Goal: Contribute content: Contribute content

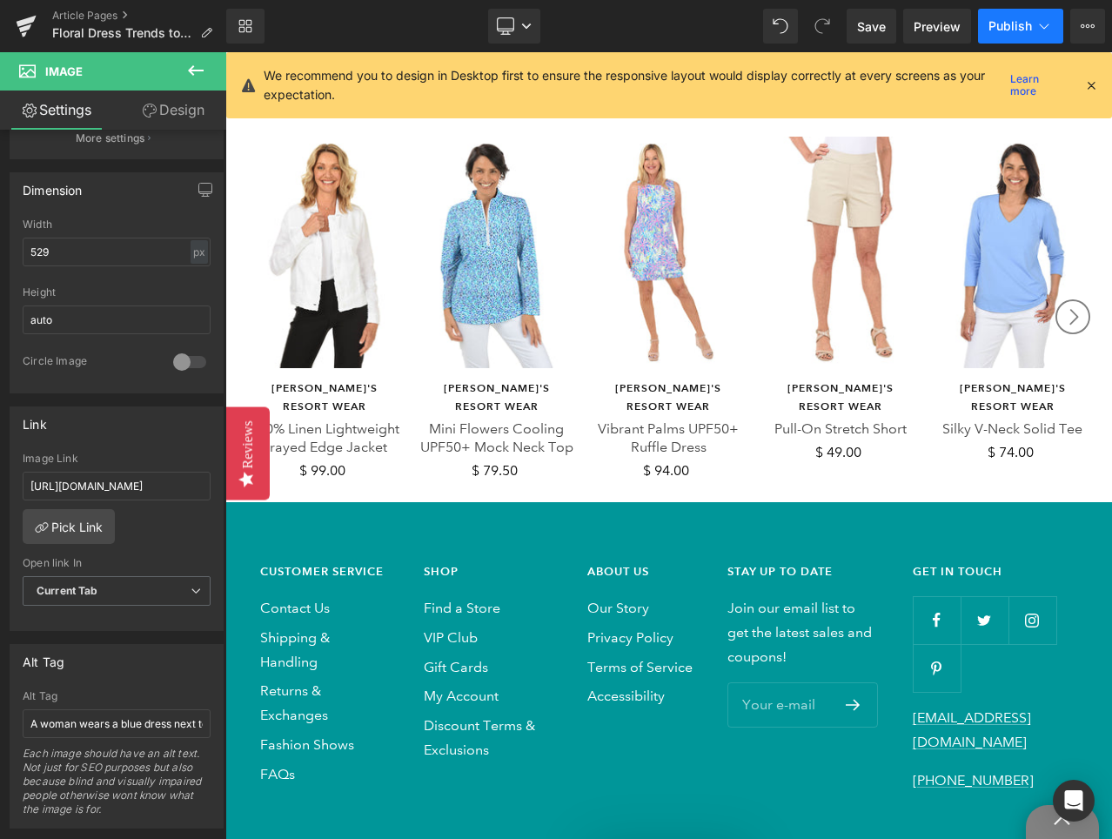
scroll to position [7302, 0]
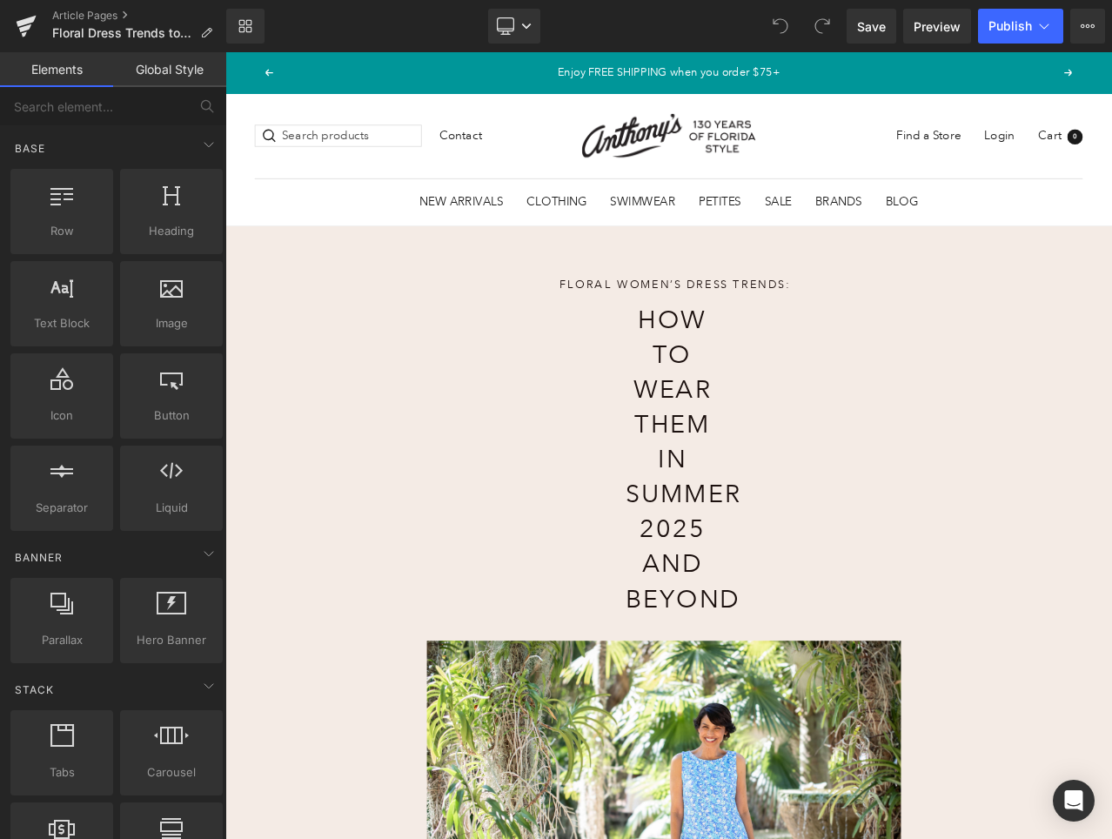
click at [275, 77] on button "Previous" at bounding box center [276, 76] width 10 height 9
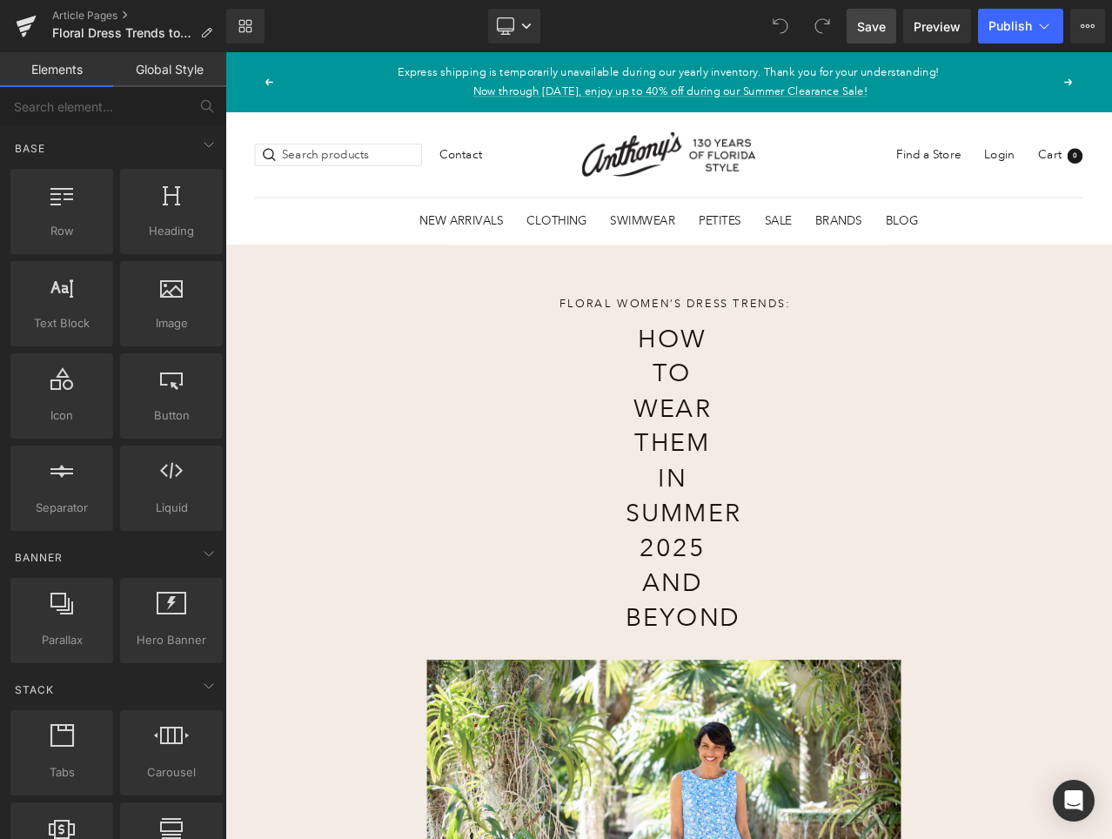
click at [878, 24] on span "Save" at bounding box center [871, 26] width 29 height 18
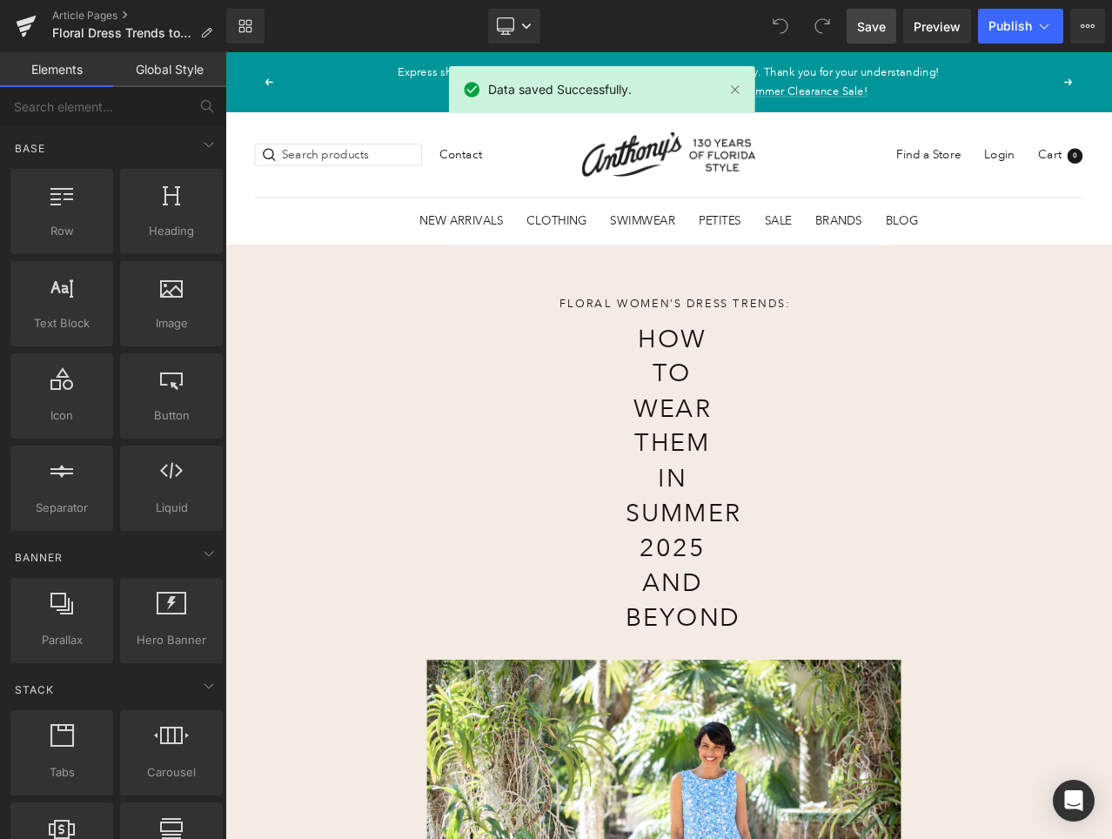
click at [278, 86] on button "Previous" at bounding box center [276, 88] width 10 height 9
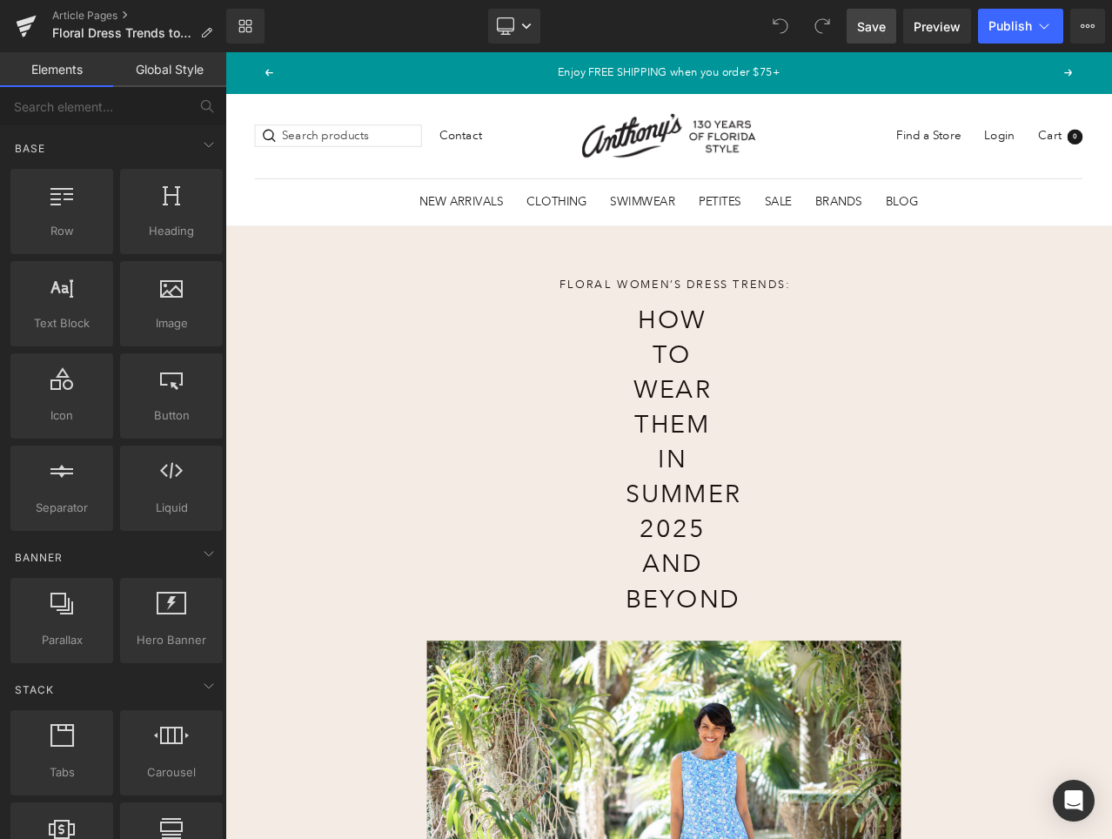
click at [277, 72] on button "Previous" at bounding box center [276, 76] width 10 height 9
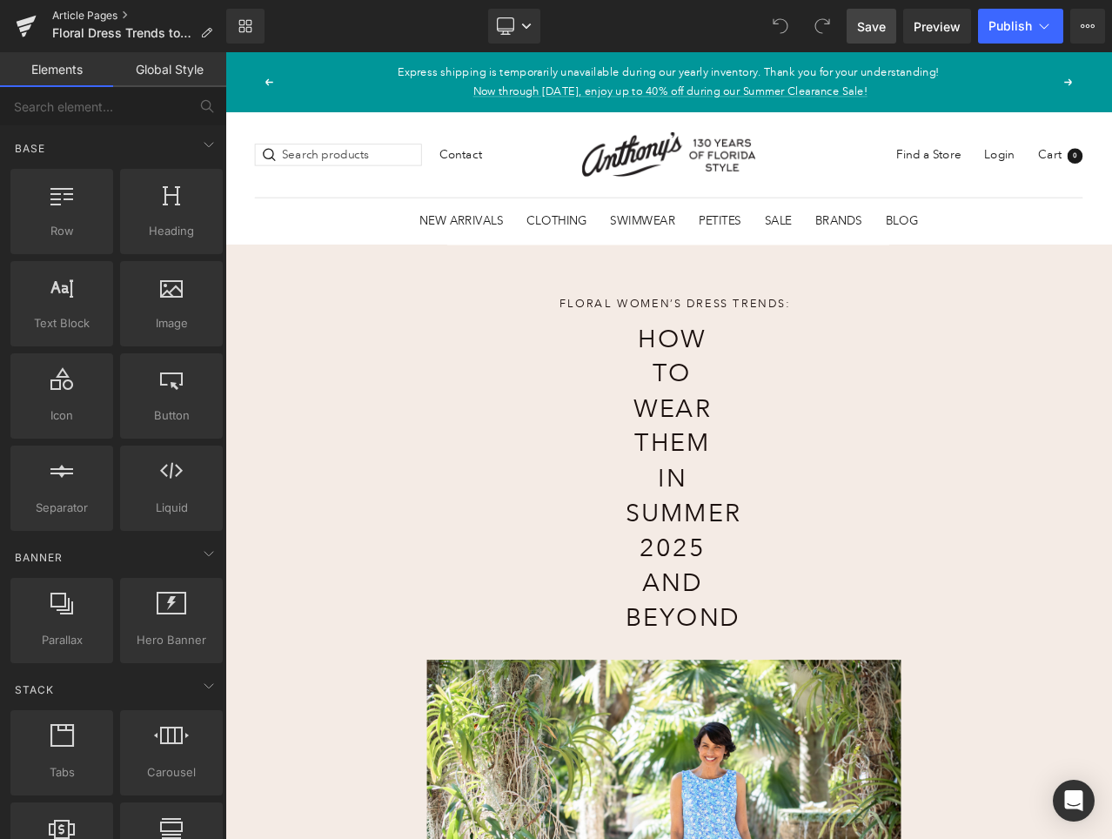
click at [124, 13] on link "Article Pages" at bounding box center [139, 16] width 174 height 14
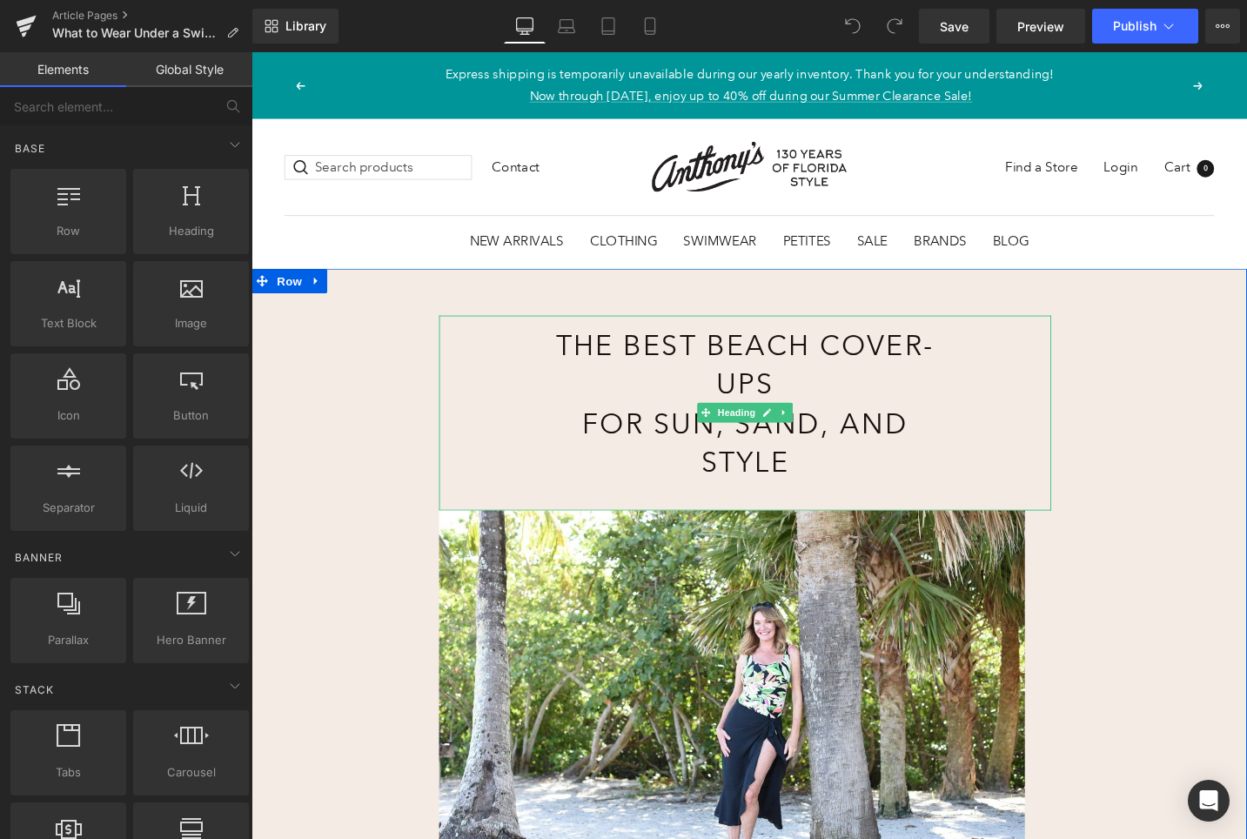
click at [786, 391] on h1 "The Best Beach Cover-Ups for Sun, Sand, and Style" at bounding box center [773, 424] width 433 height 165
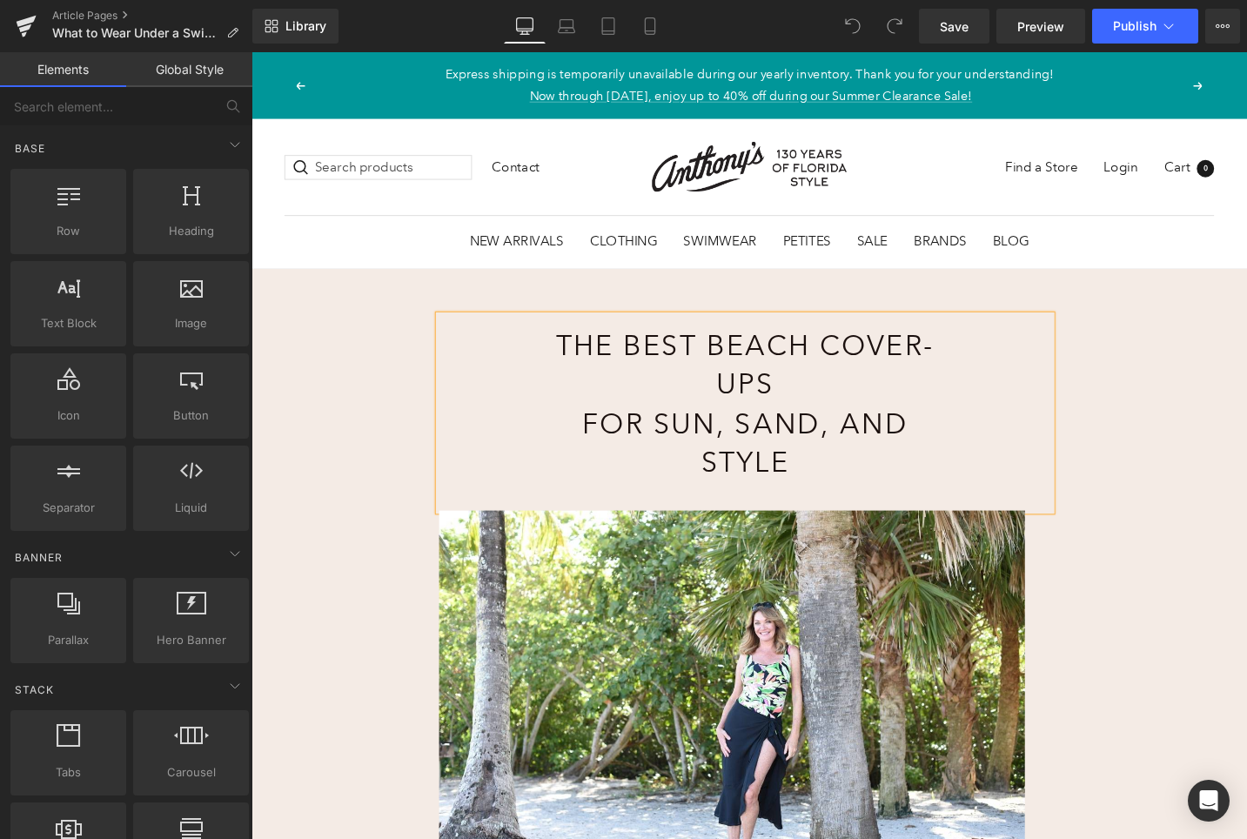
click at [787, 391] on h1 "The Best Beach Cover-Ups for Sun, Sand, and Style" at bounding box center [773, 424] width 433 height 165
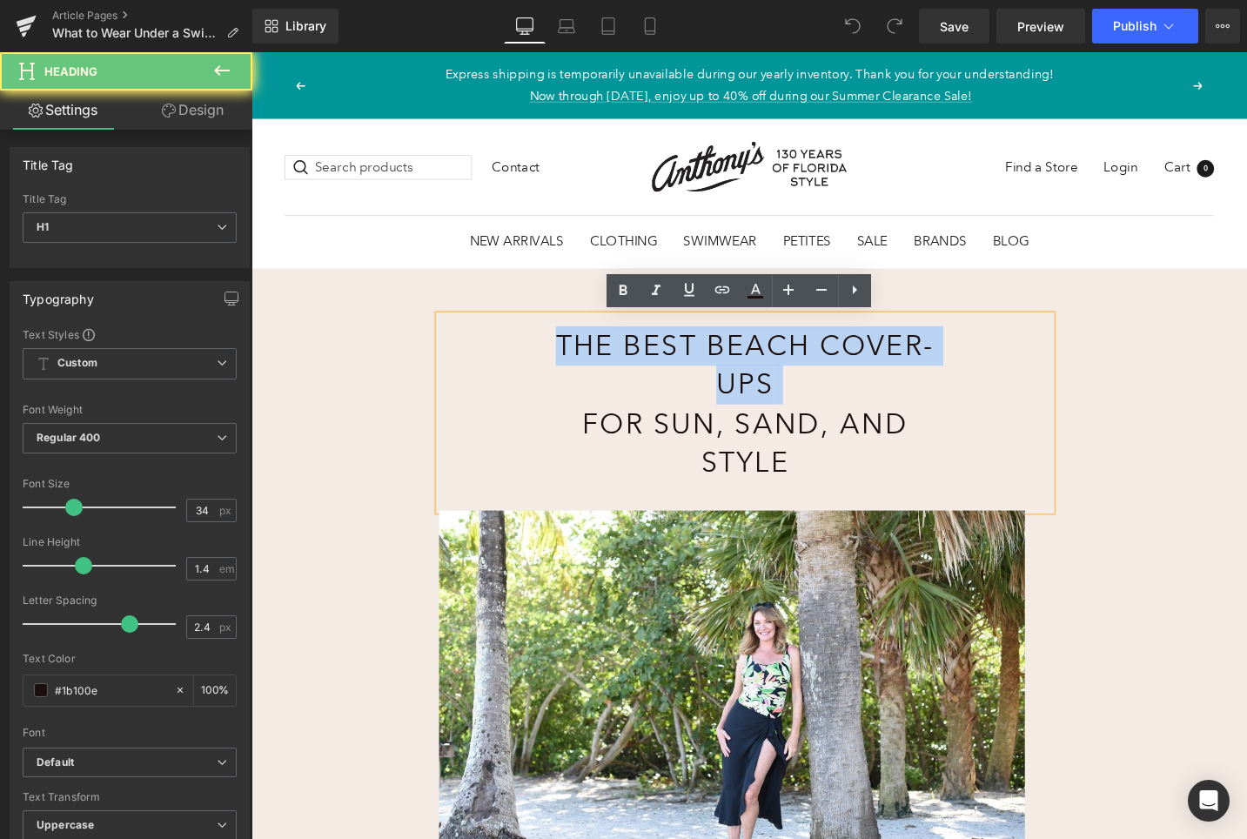
click at [787, 391] on h1 "The Best Beach Cover-Ups for Sun, Sand, and Style" at bounding box center [773, 424] width 433 height 165
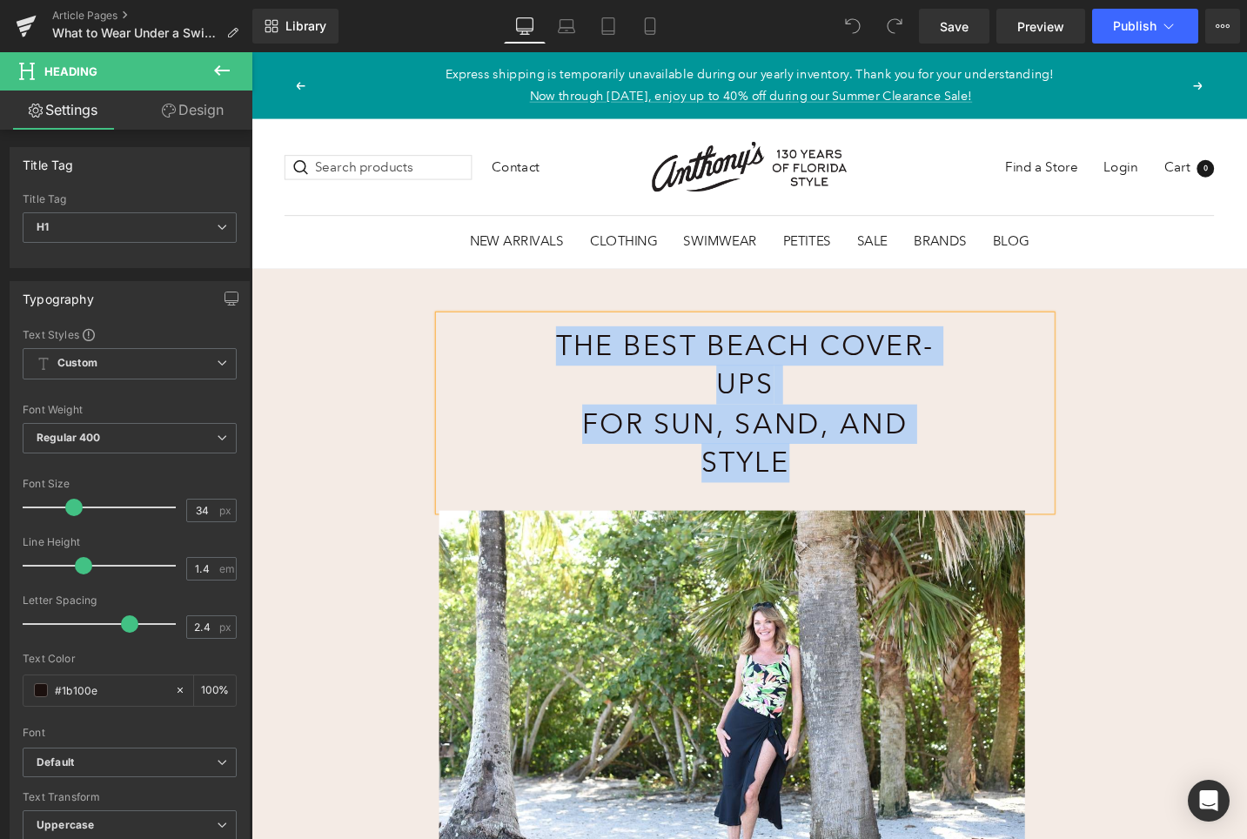
paste div
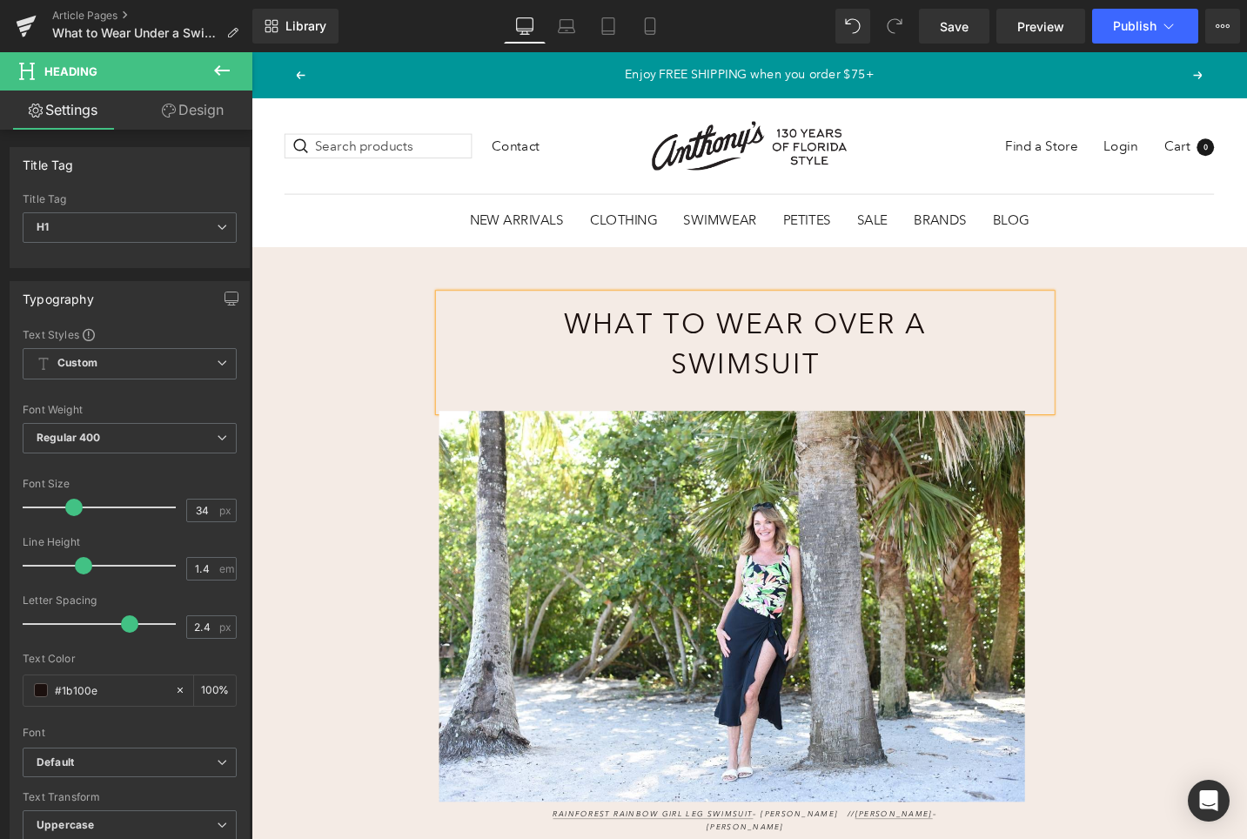
click at [1208, 356] on div "What to Wear Over a Swimsuit Heading Image Rainforest Rainbow Girl Leg Swimsuit…" at bounding box center [777, 818] width 1053 height 1121
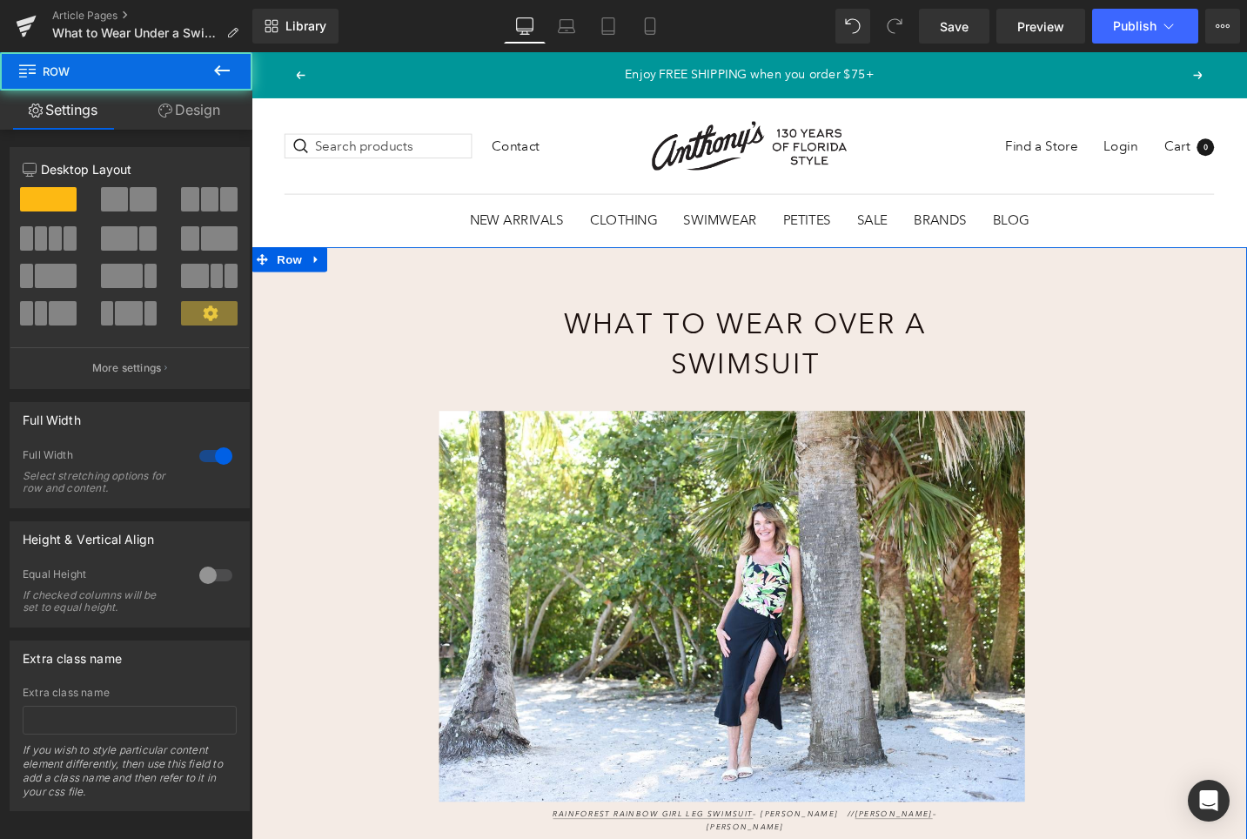
click at [1098, 359] on div "What to Wear Over a Swimsuit Heading Image Rainforest Rainbow Girl Leg Swimsuit…" at bounding box center [777, 818] width 1053 height 1121
click at [1181, 352] on div "What to Wear Over a Swimsuit Heading Image Rainforest Rainbow Girl Leg Swimsuit…" at bounding box center [777, 818] width 1053 height 1121
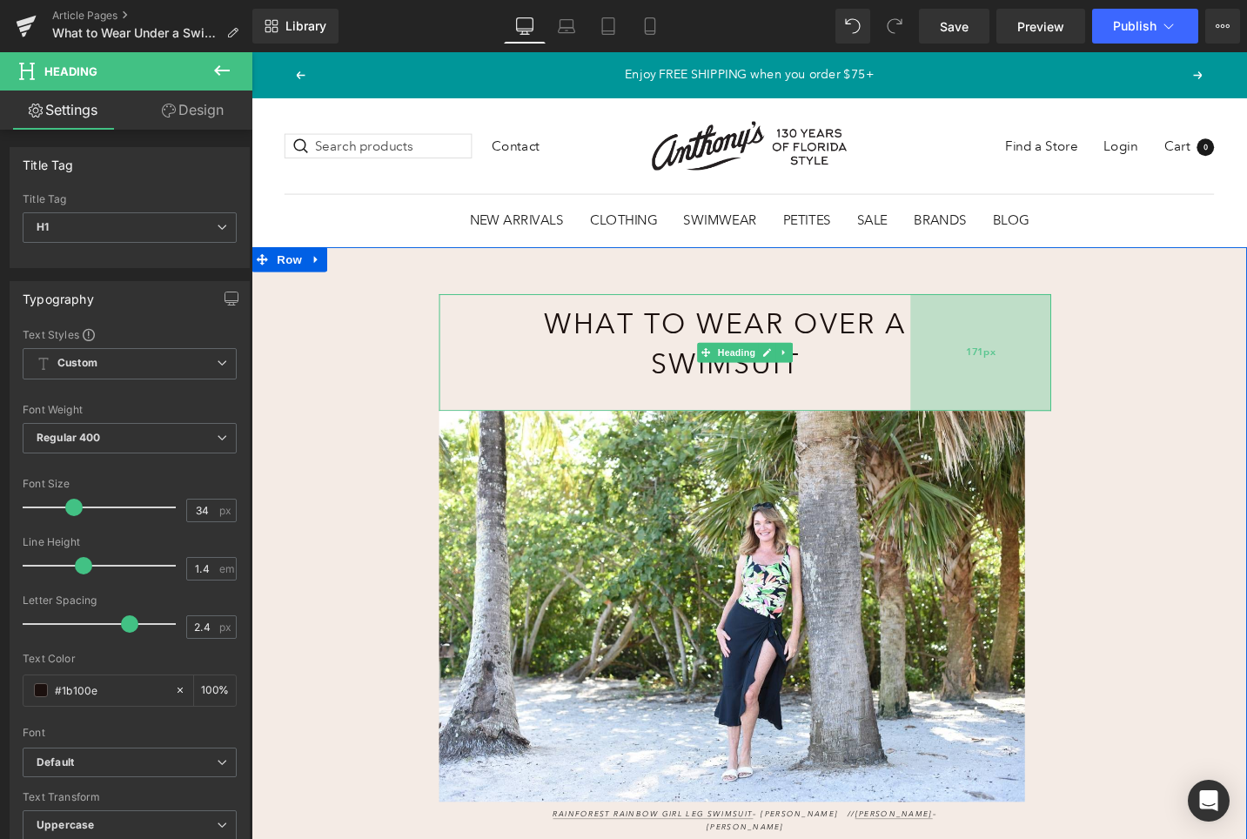
drag, startPoint x: 1088, startPoint y: 357, endPoint x: 1053, endPoint y: 357, distance: 35.7
click at [1053, 357] on div "171px" at bounding box center [1022, 370] width 149 height 124
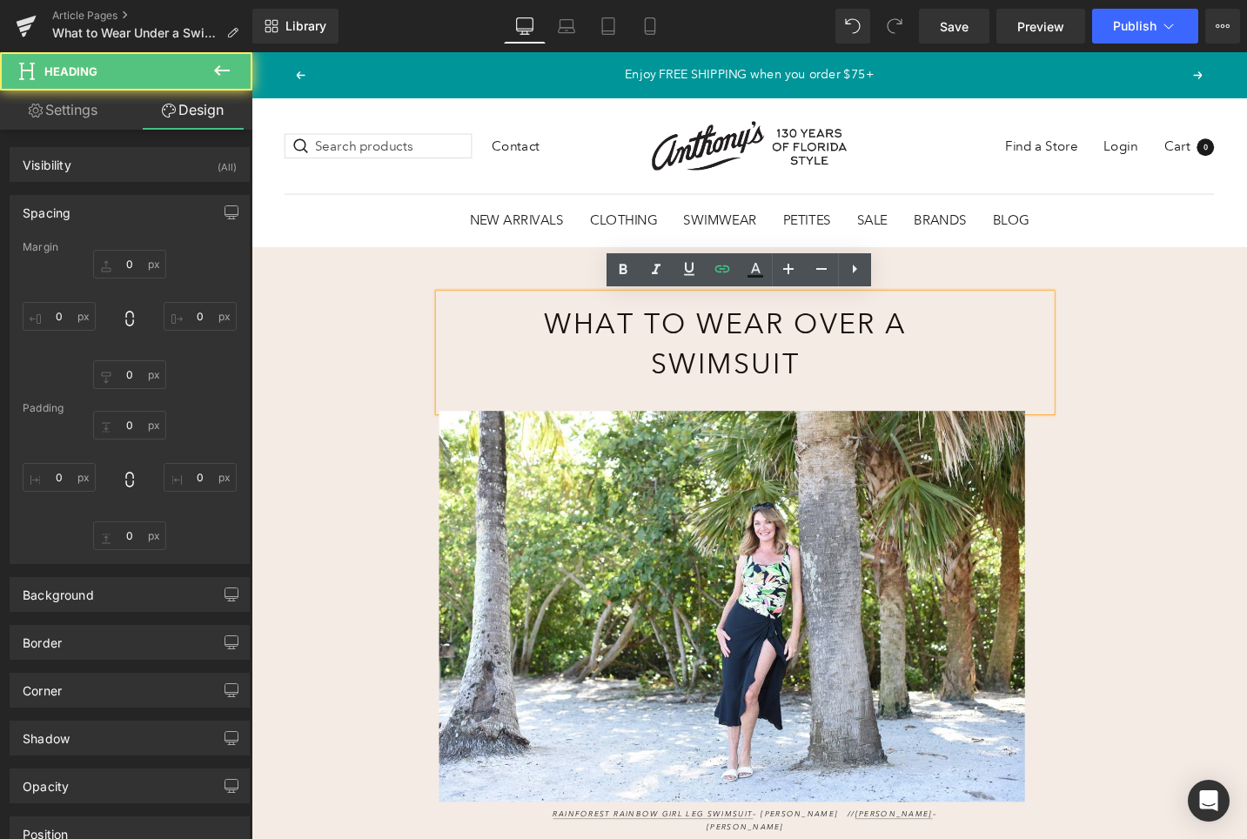
type input "0"
type input "13"
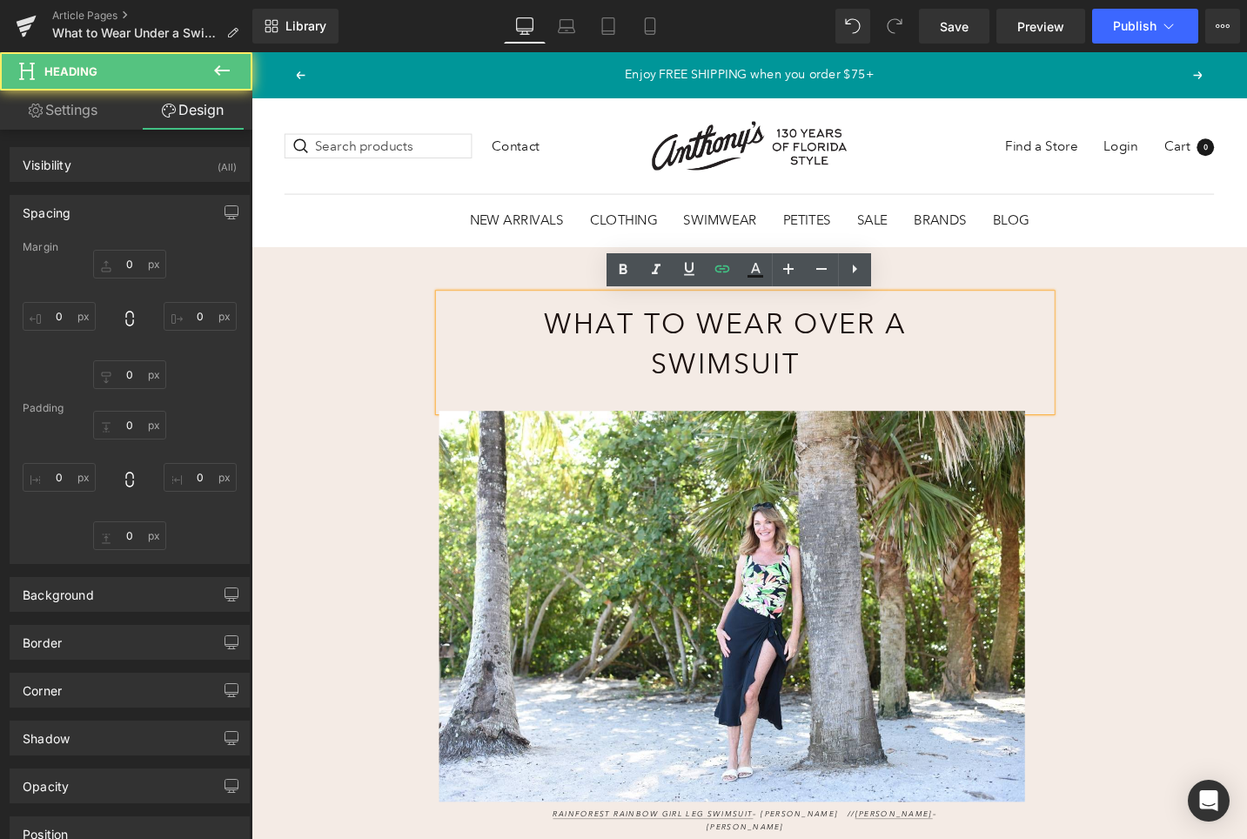
type input "171"
type input "34"
type input "123"
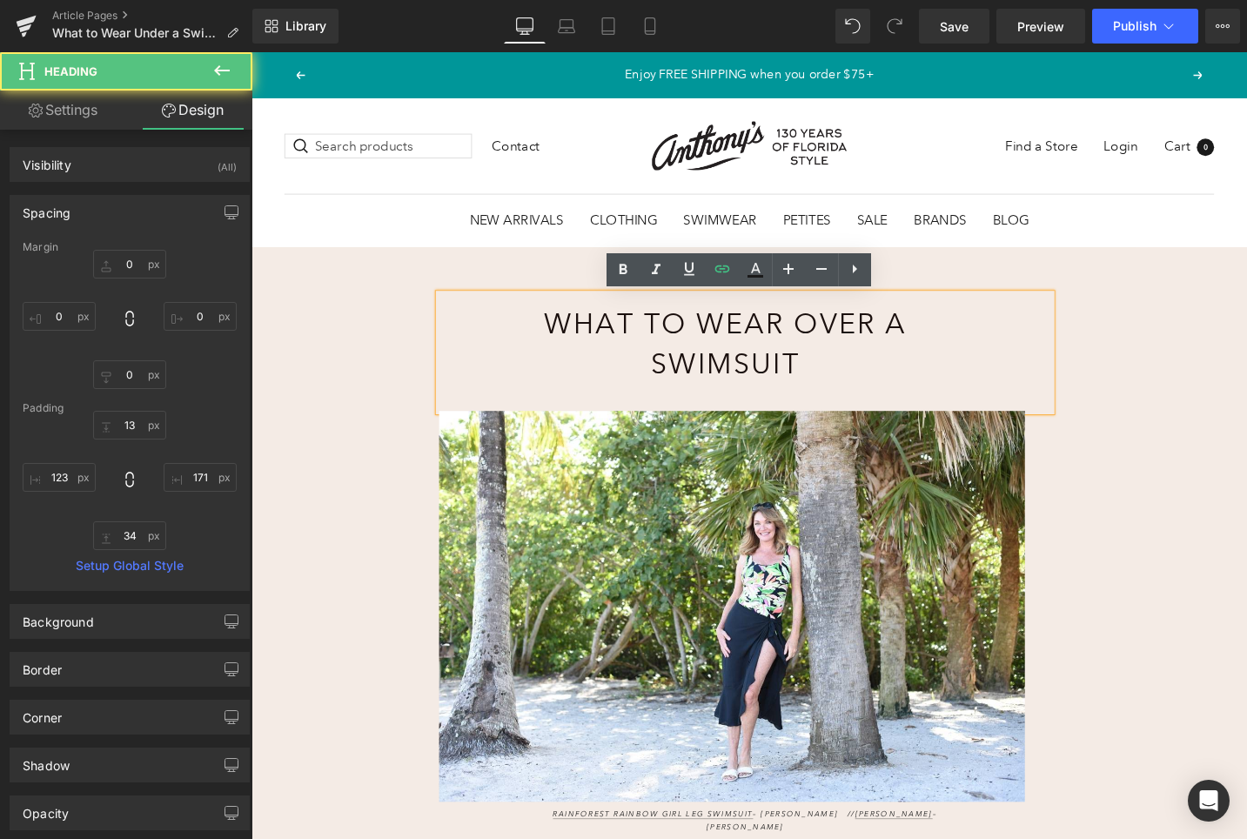
click at [421, 367] on div "What to Wear Over a Swimsuit Heading 171px Image Rainforest Rainbow Girl Leg Sw…" at bounding box center [777, 818] width 1053 height 1121
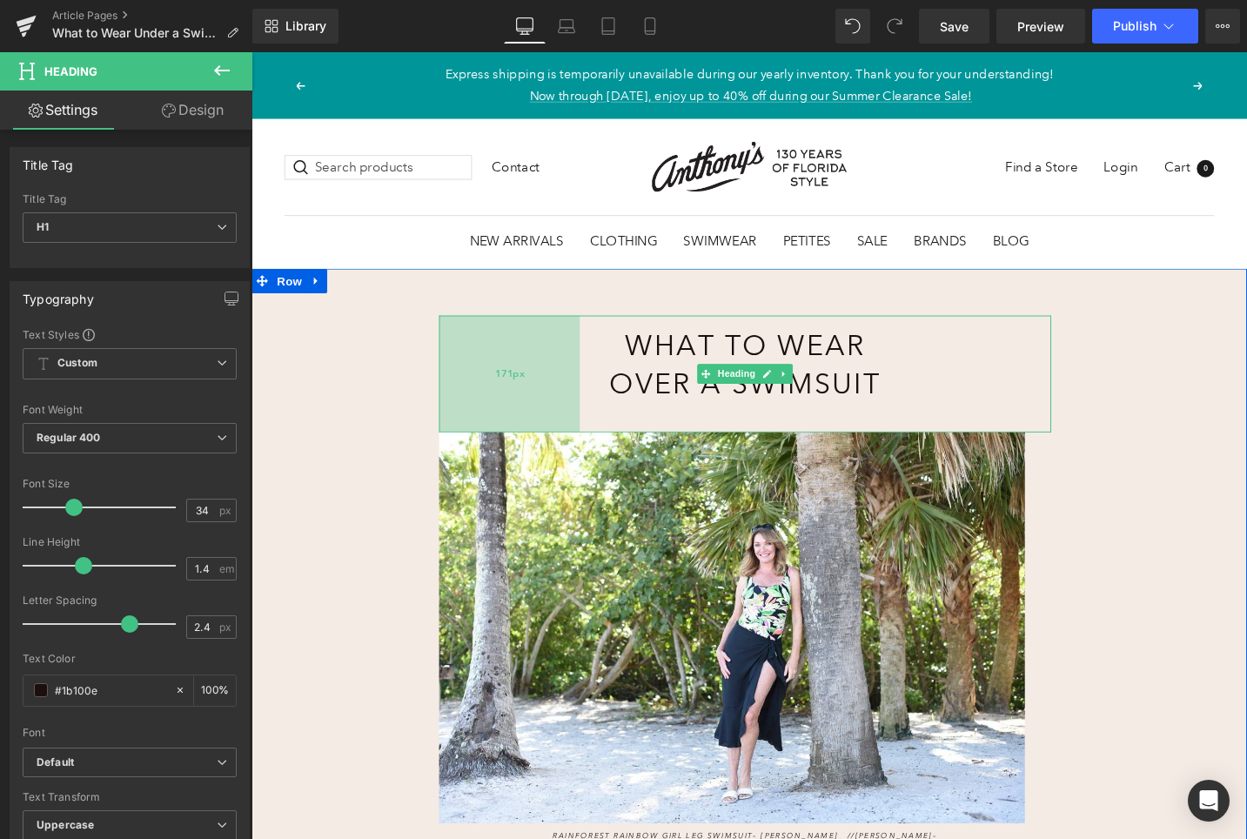
drag, startPoint x: 451, startPoint y: 365, endPoint x: 492, endPoint y: 366, distance: 41.8
click at [492, 366] on div "171px" at bounding box center [524, 393] width 149 height 124
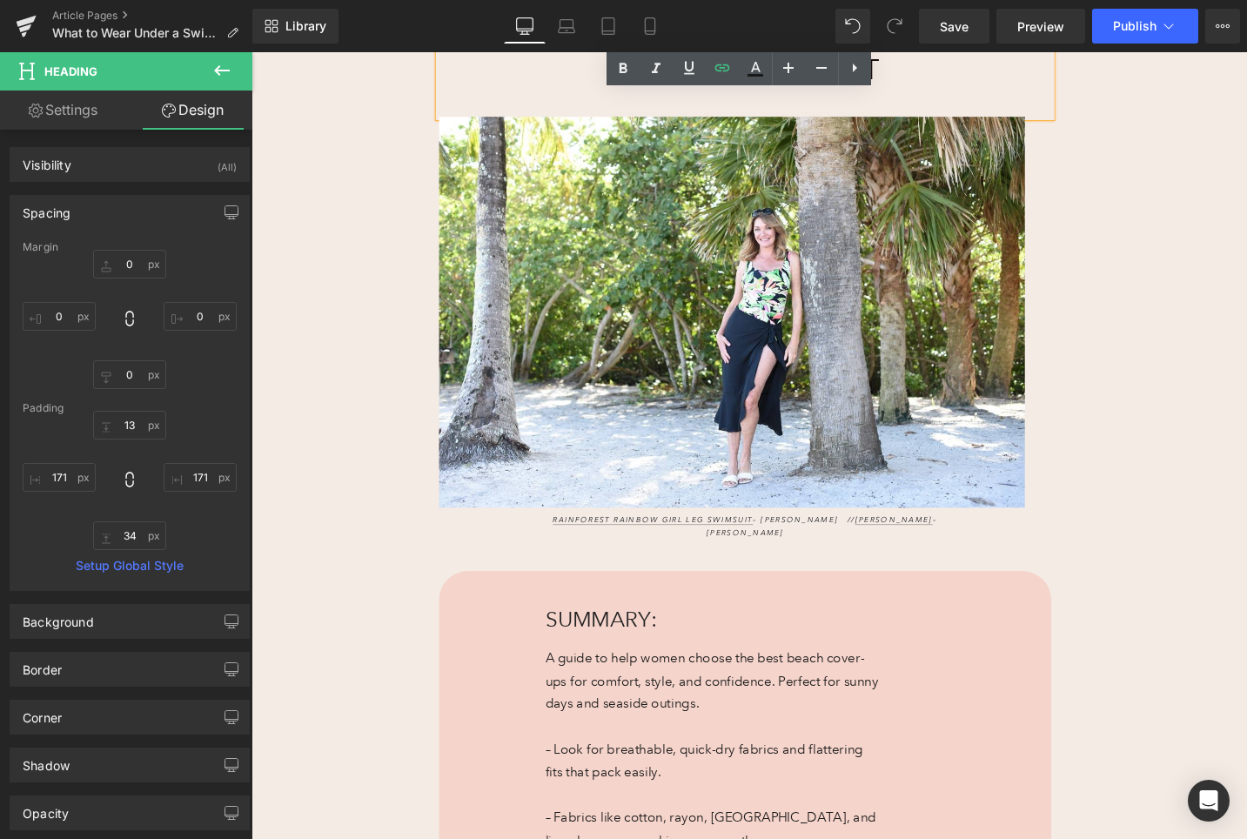
scroll to position [313, 0]
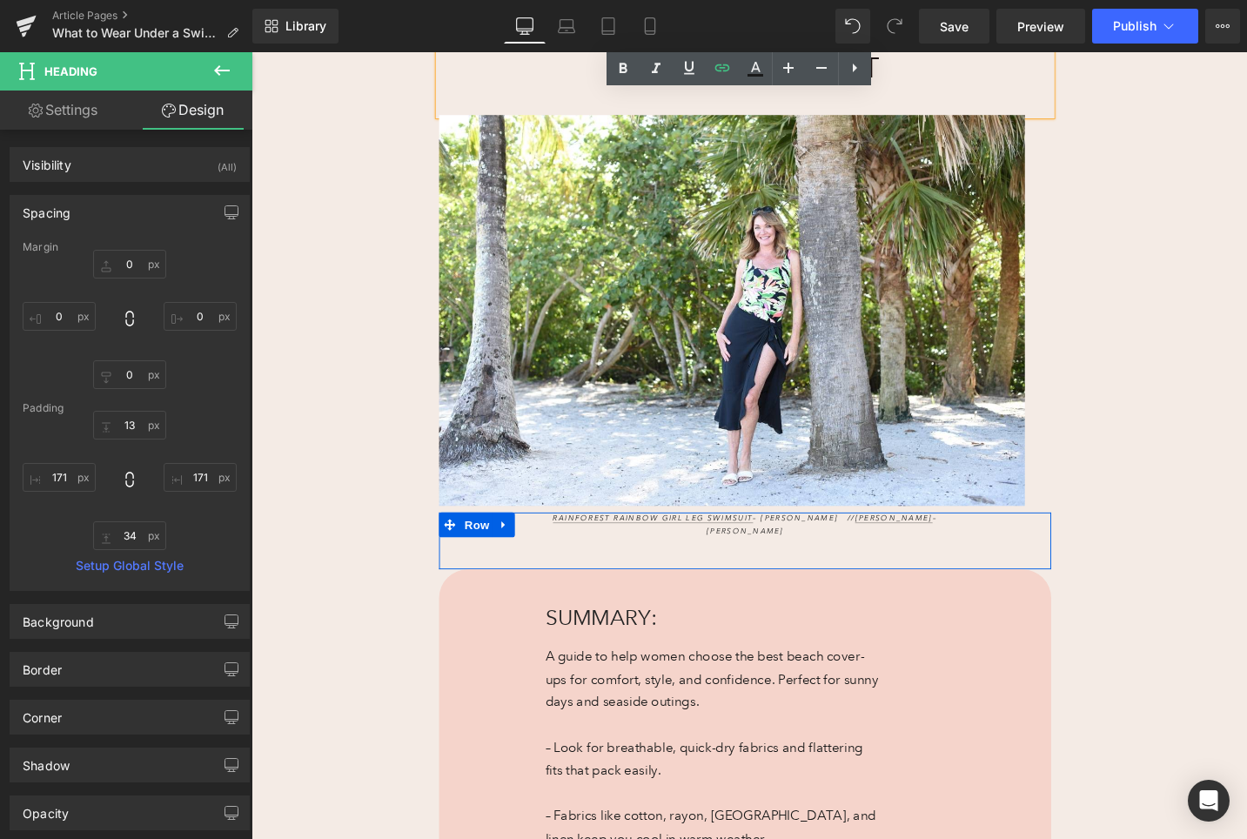
click at [1021, 546] on div "Rainforest Rainbow Girl Leg Swimsuit – Maxine // Georgette Ruffled Sarong – J. …" at bounding box center [773, 552] width 499 height 27
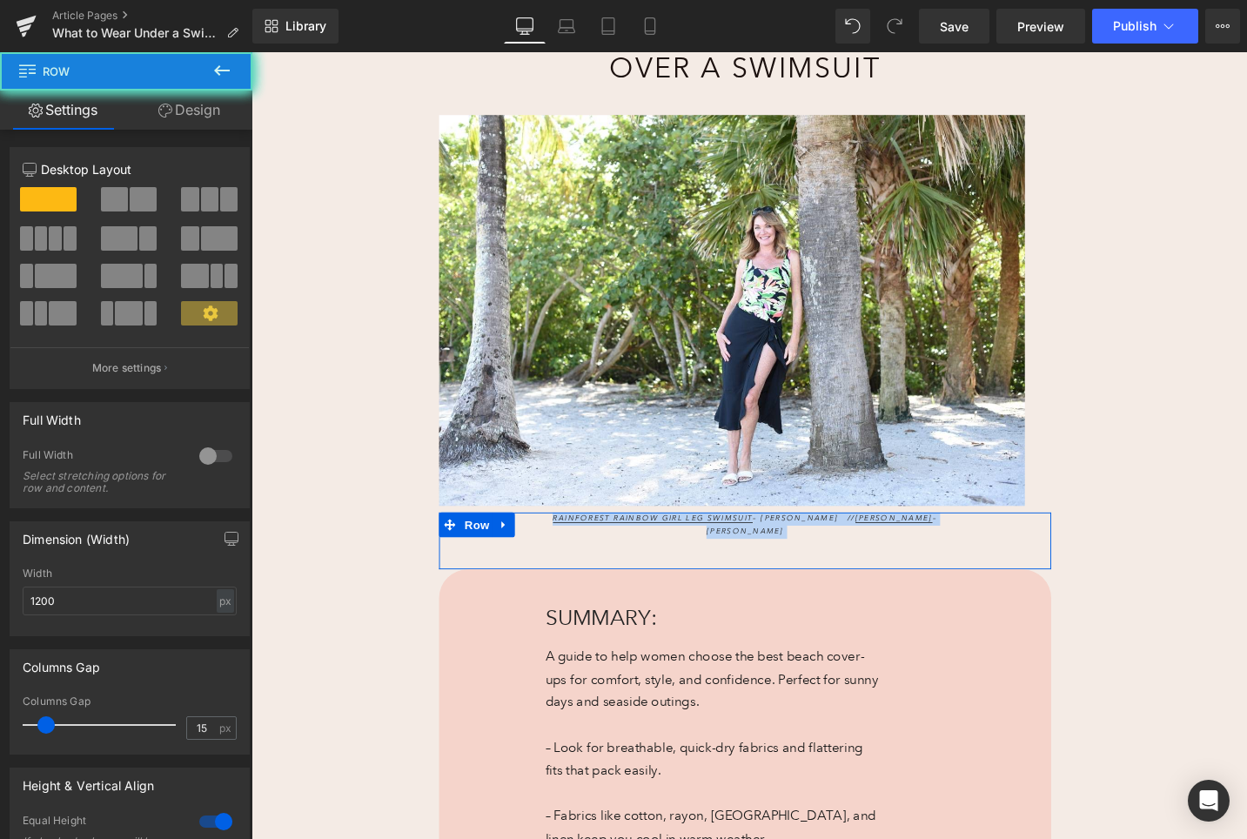
click at [1021, 546] on div "Rainforest Rainbow Girl Leg Swimsuit – Maxine // Georgette Ruffled Sarong – J. …" at bounding box center [773, 552] width 499 height 27
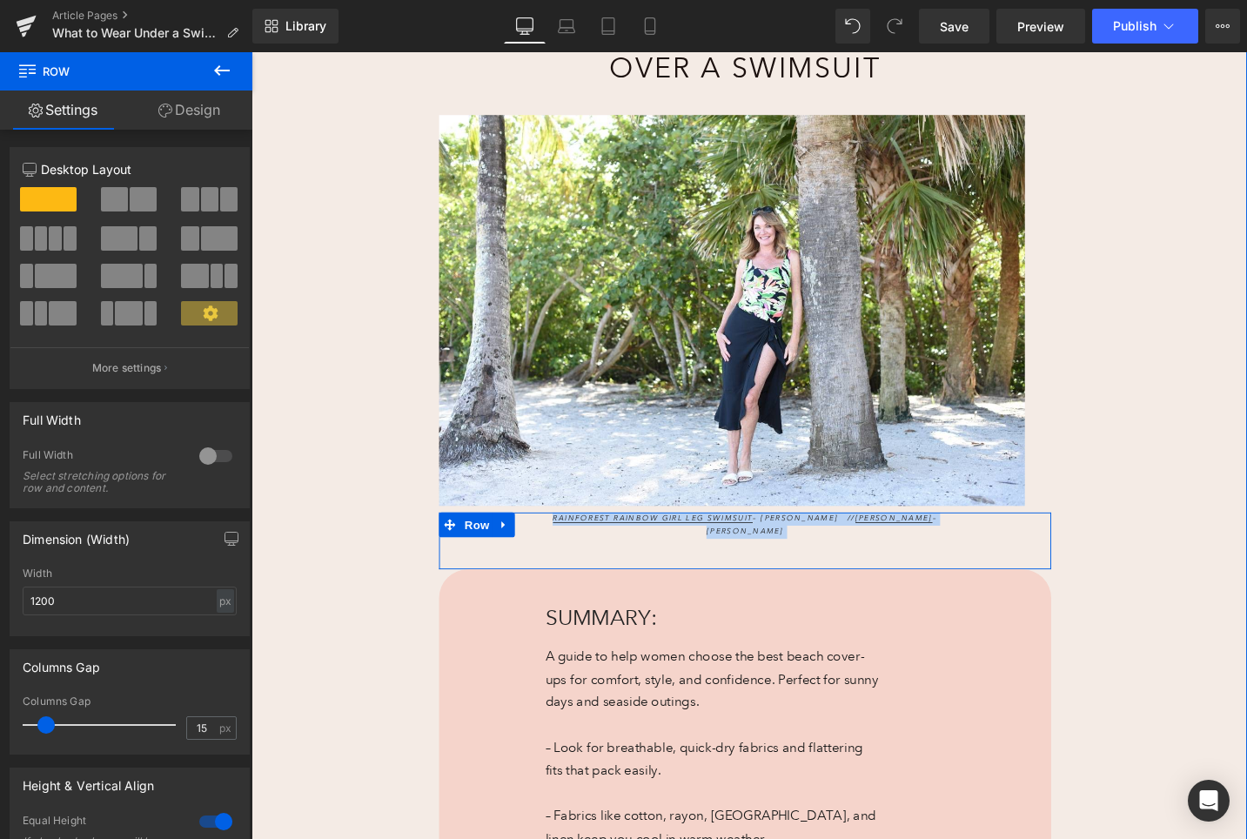
click at [1021, 546] on div "Rainforest Rainbow Girl Leg Swimsuit – Maxine // Georgette Ruffled Sarong – J. …" at bounding box center [773, 552] width 499 height 27
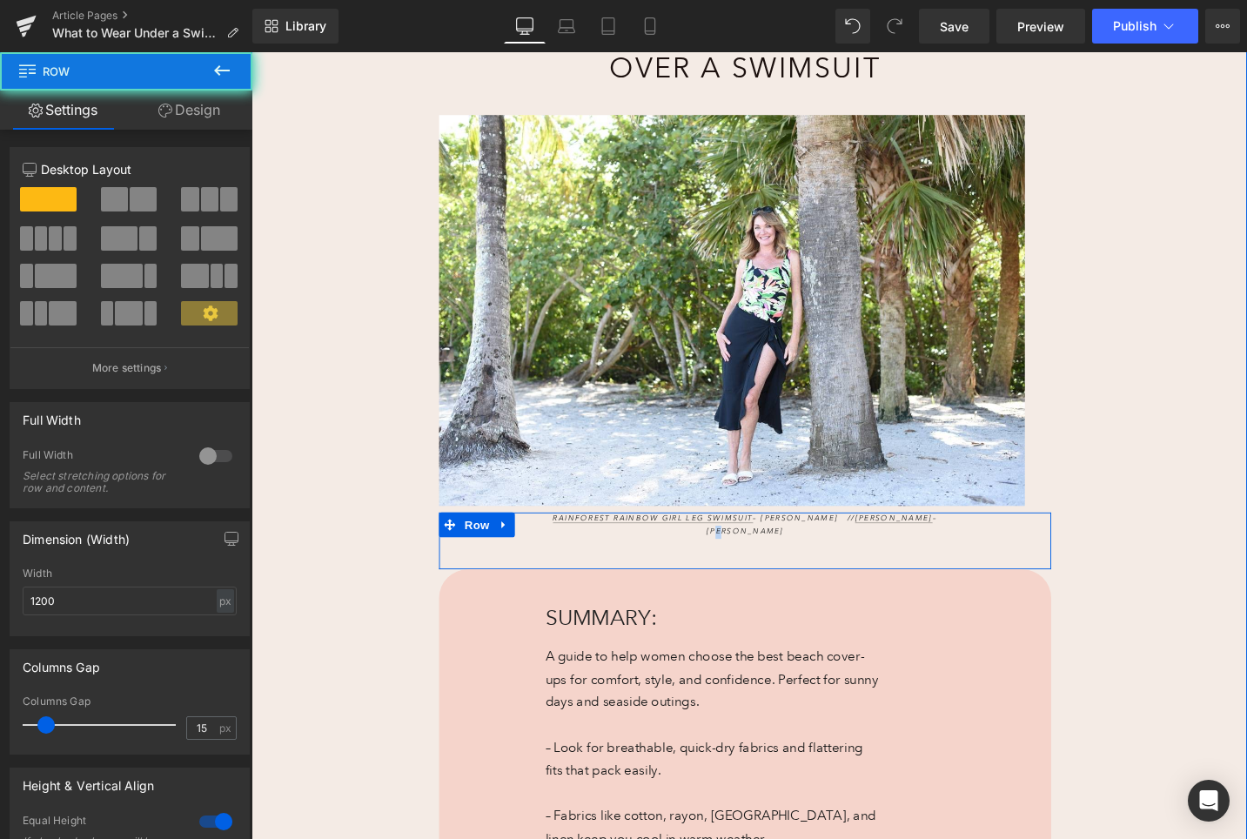
click at [1021, 546] on div "Rainforest Rainbow Girl Leg Swimsuit – Maxine // Georgette Ruffled Sarong – J. …" at bounding box center [773, 552] width 499 height 27
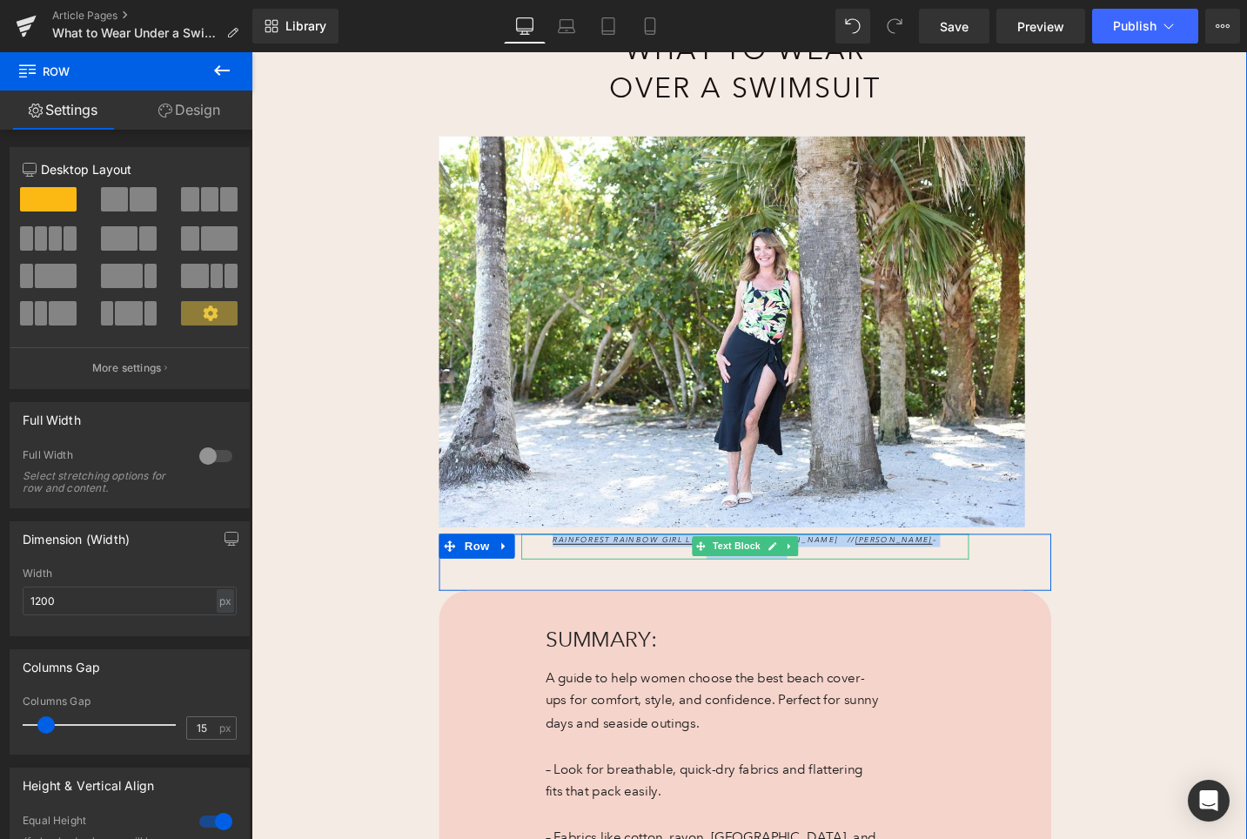
click at [679, 584] on div at bounding box center [773, 586] width 473 height 4
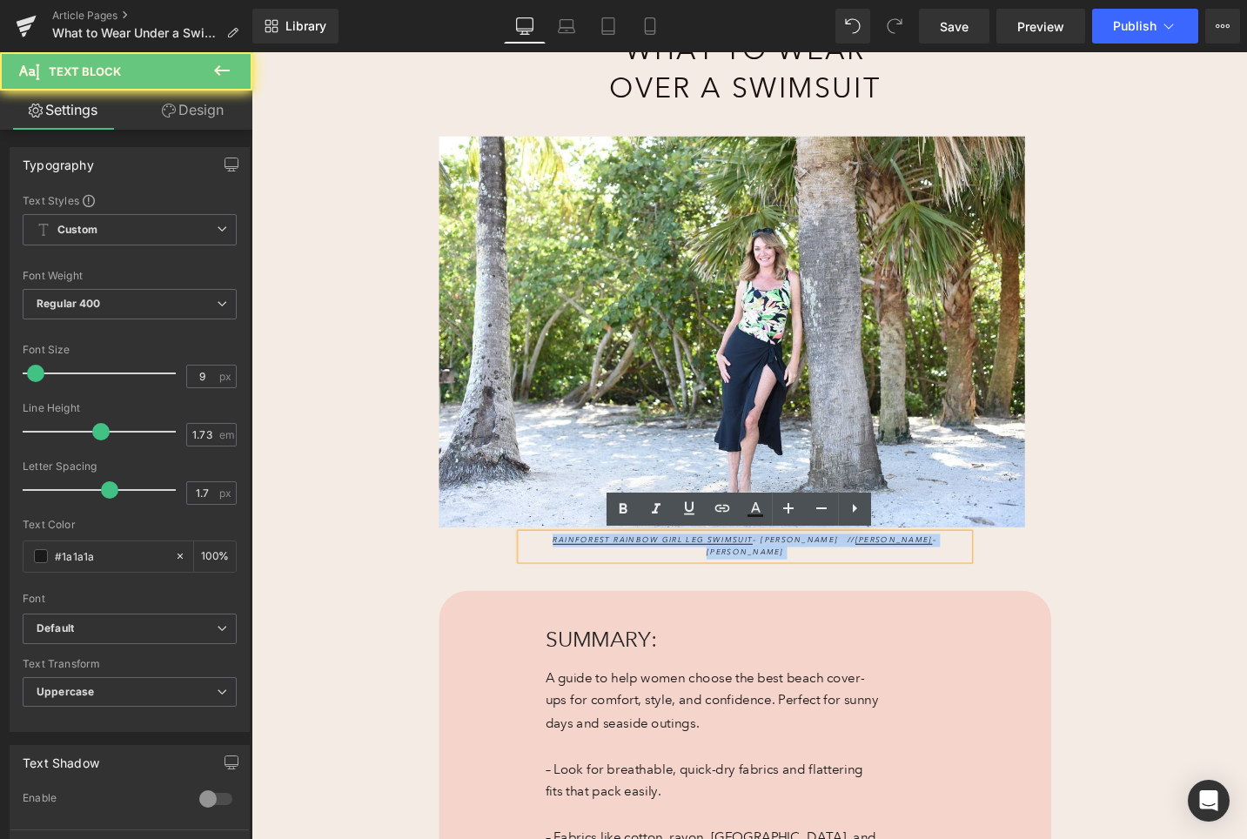
click at [666, 579] on p "Rainforest Rainbow Girl Leg Swimsuit – Maxine // Georgette Ruffled Sarong – J. …" at bounding box center [773, 574] width 473 height 27
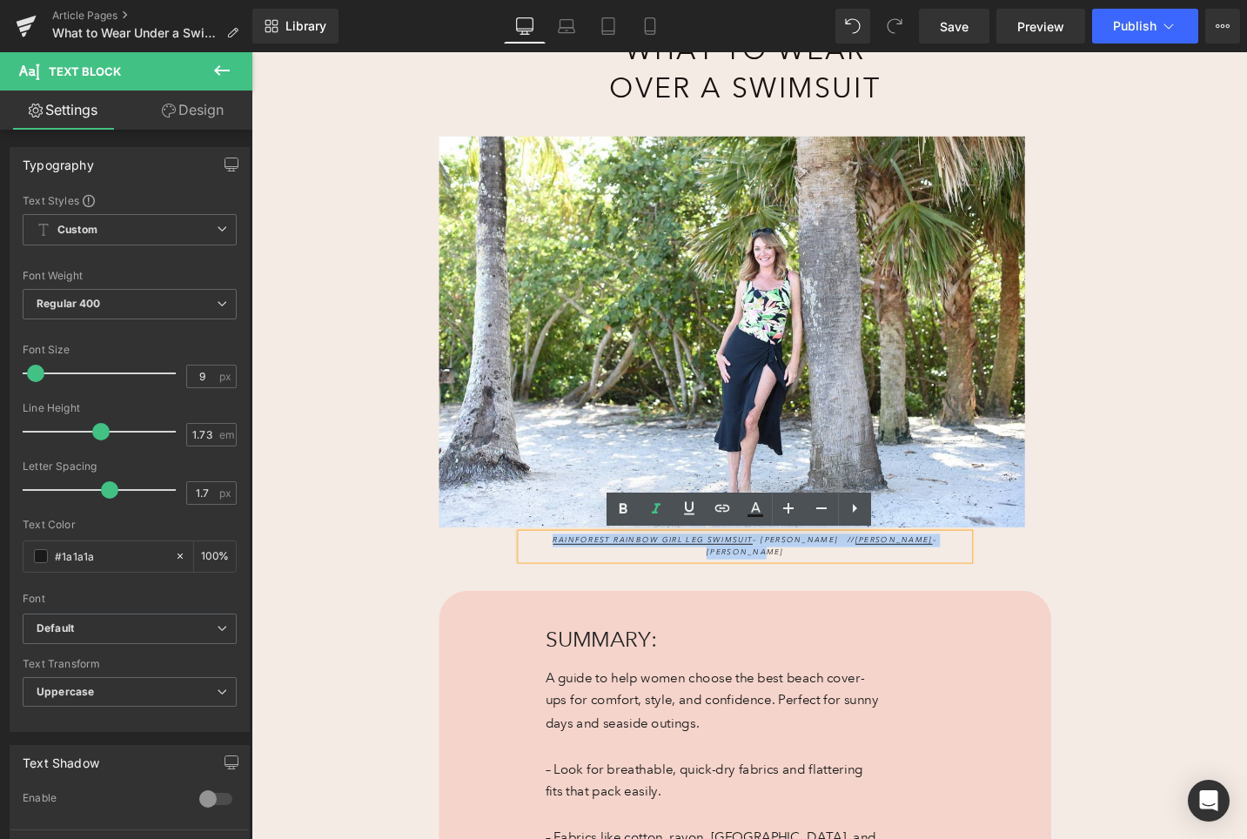
click at [666, 579] on p "Rainforest Rainbow Girl Leg Swimsuit – Maxine // Georgette Ruffled Sarong – J. …" at bounding box center [773, 574] width 473 height 27
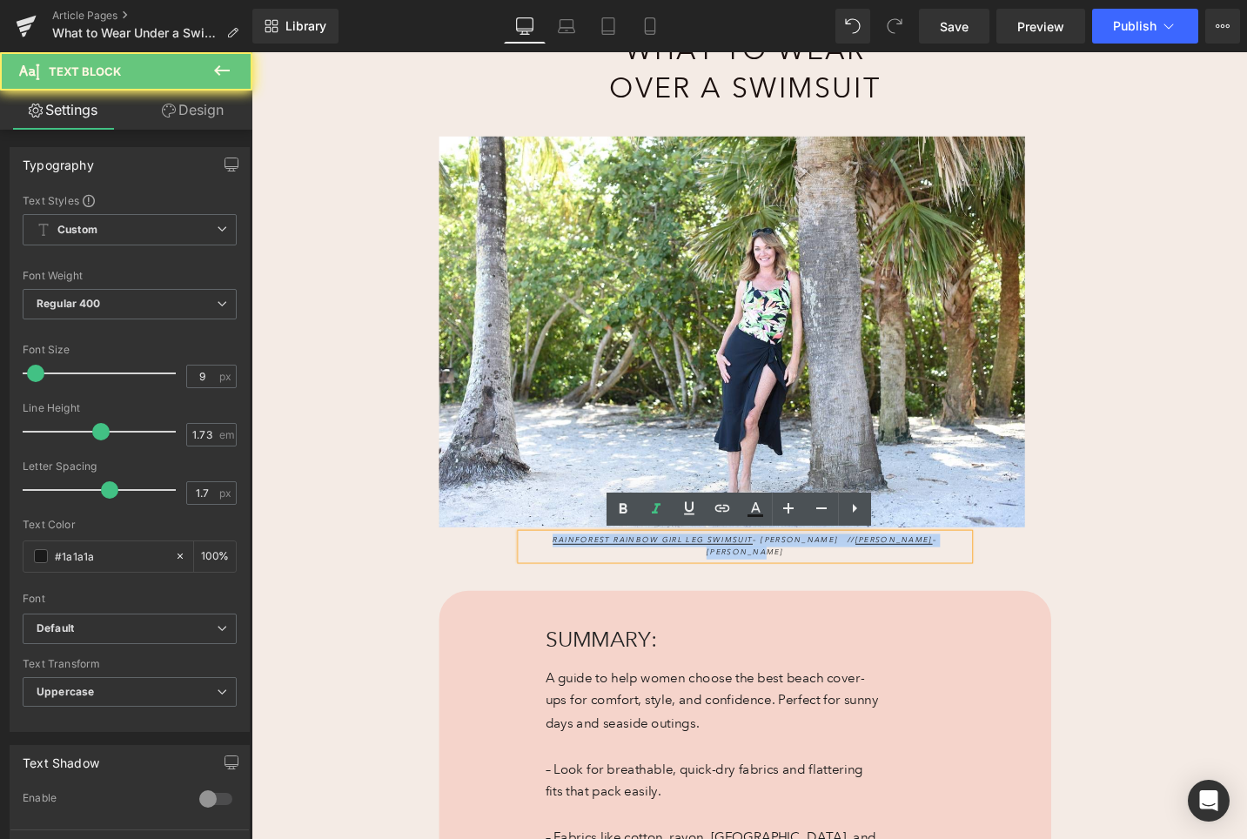
click at [666, 579] on p "Rainforest Rainbow Girl Leg Swimsuit – Maxine // Georgette Ruffled Sarong – J. …" at bounding box center [773, 574] width 473 height 27
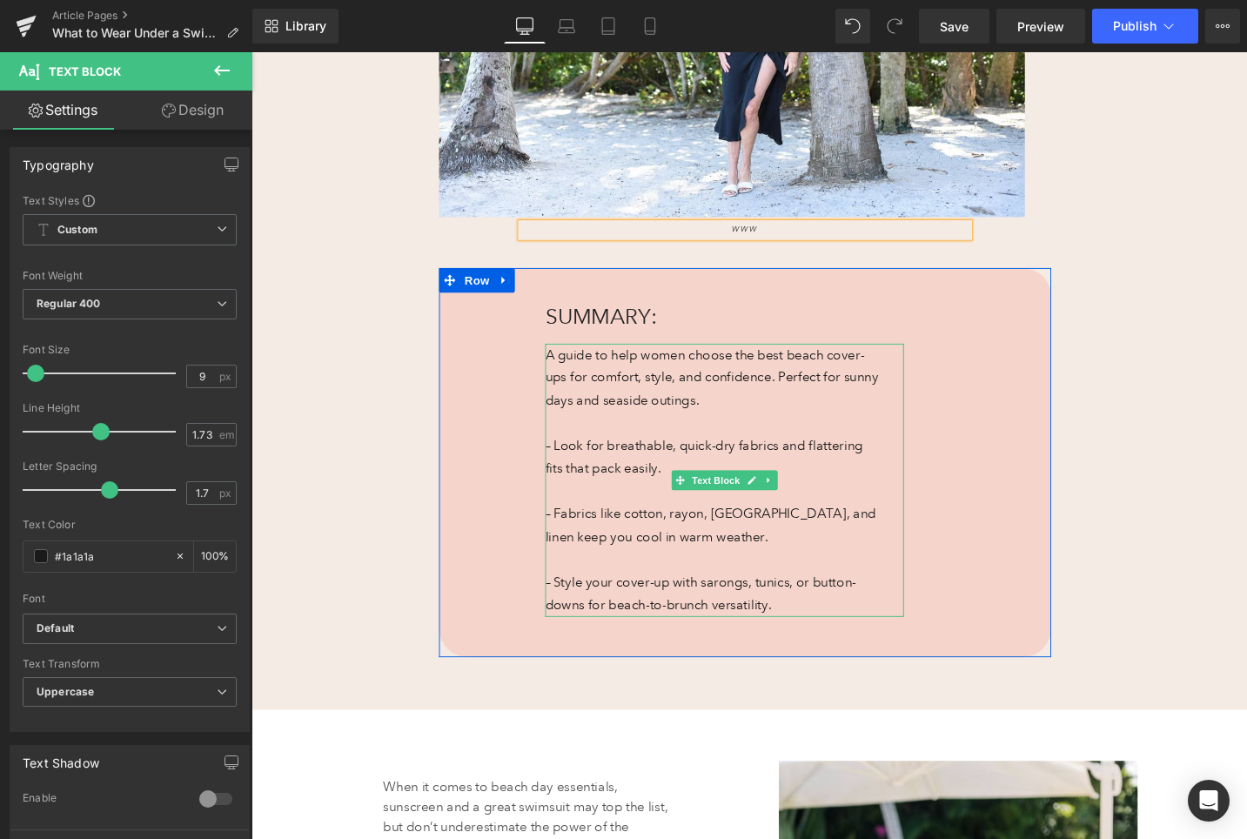
scroll to position [621, 0]
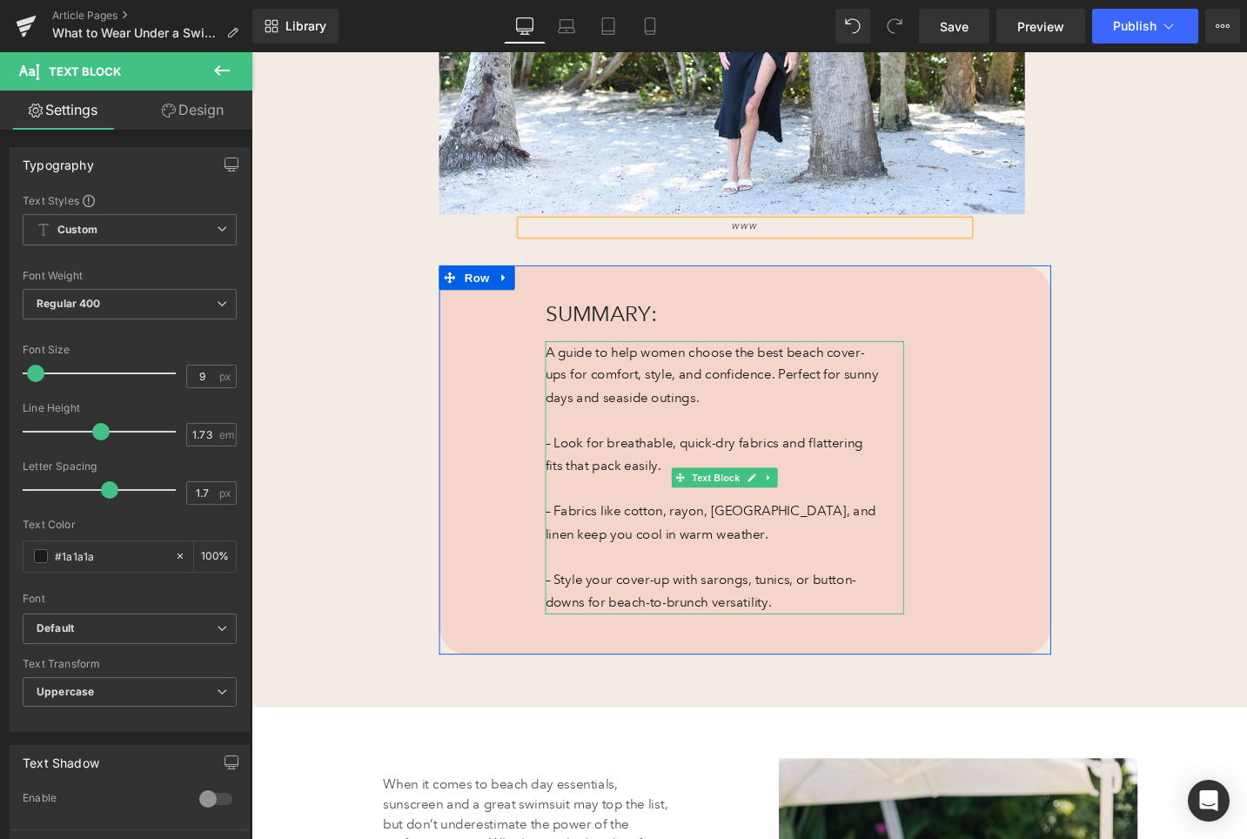
click at [707, 554] on p "– Fabrics like cotton, rayon, gauze, and linen keep you cool in warm weather." at bounding box center [739, 550] width 354 height 48
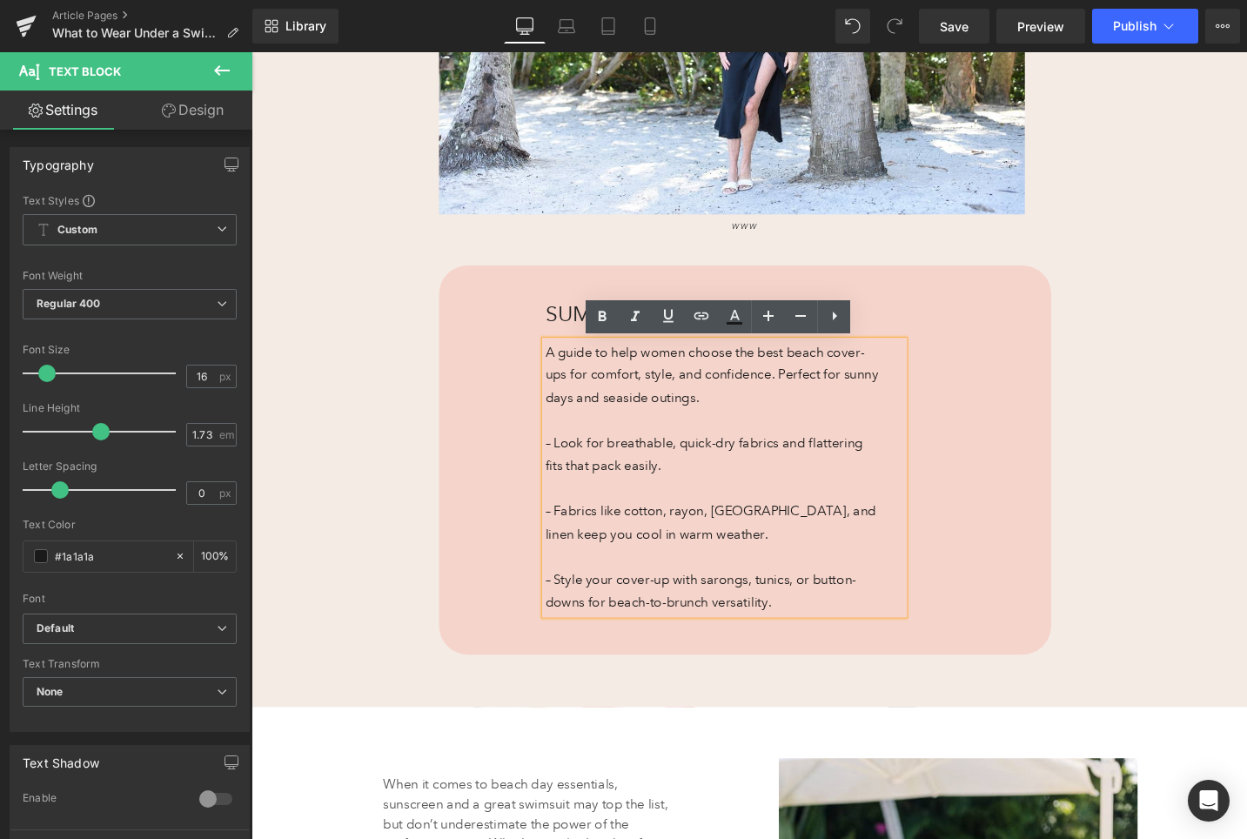
drag, startPoint x: 814, startPoint y: 634, endPoint x: 564, endPoint y: 369, distance: 365.0
click at [564, 369] on div "A guide to help women choose the best beach cover-ups for comfort, style, and c…" at bounding box center [751, 502] width 379 height 289
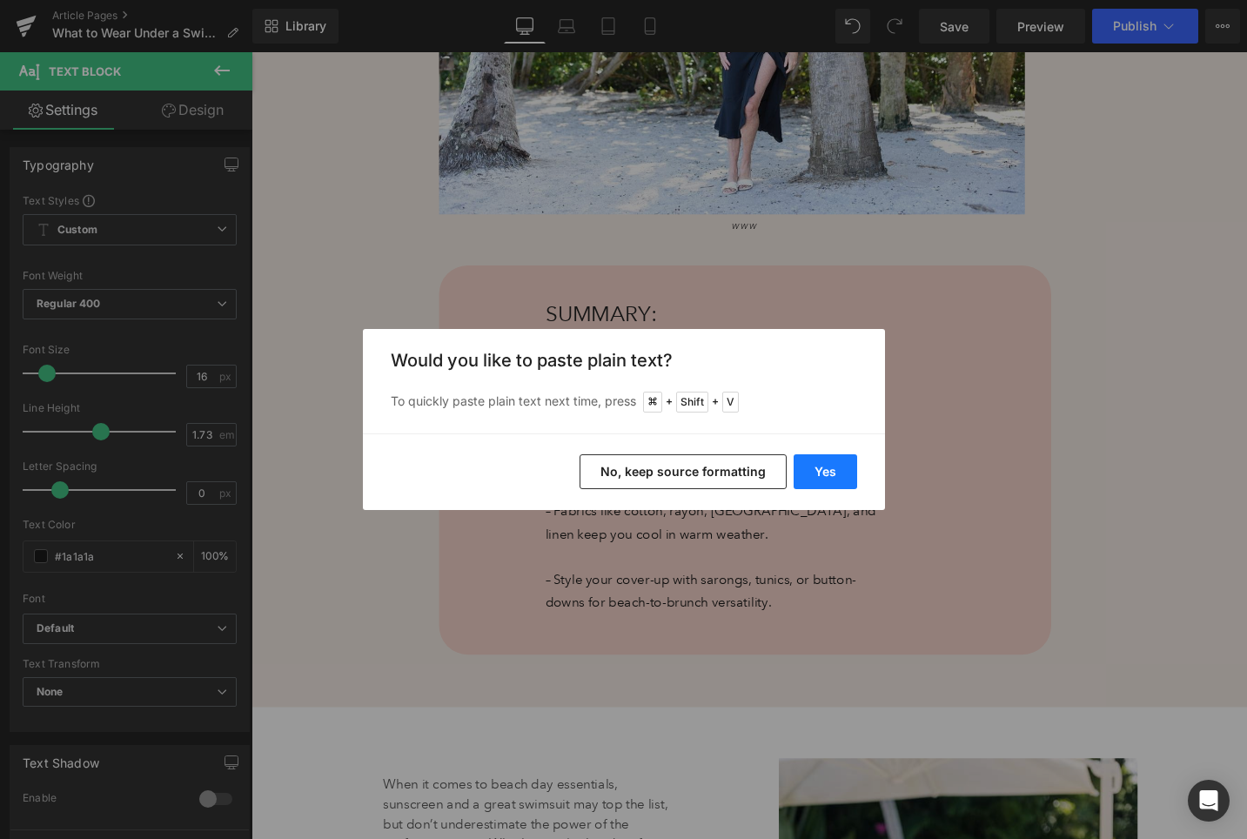
click at [830, 459] on button "Yes" at bounding box center [826, 471] width 64 height 35
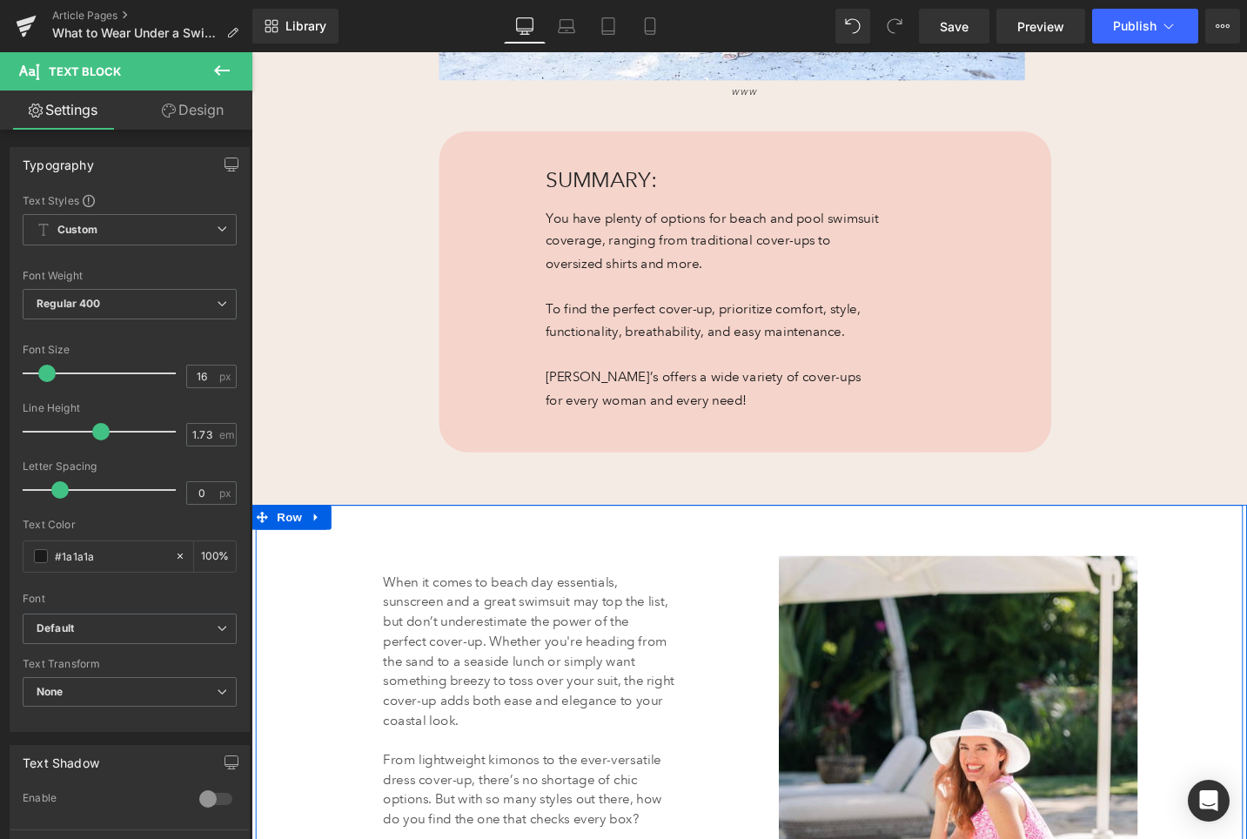
scroll to position [760, 0]
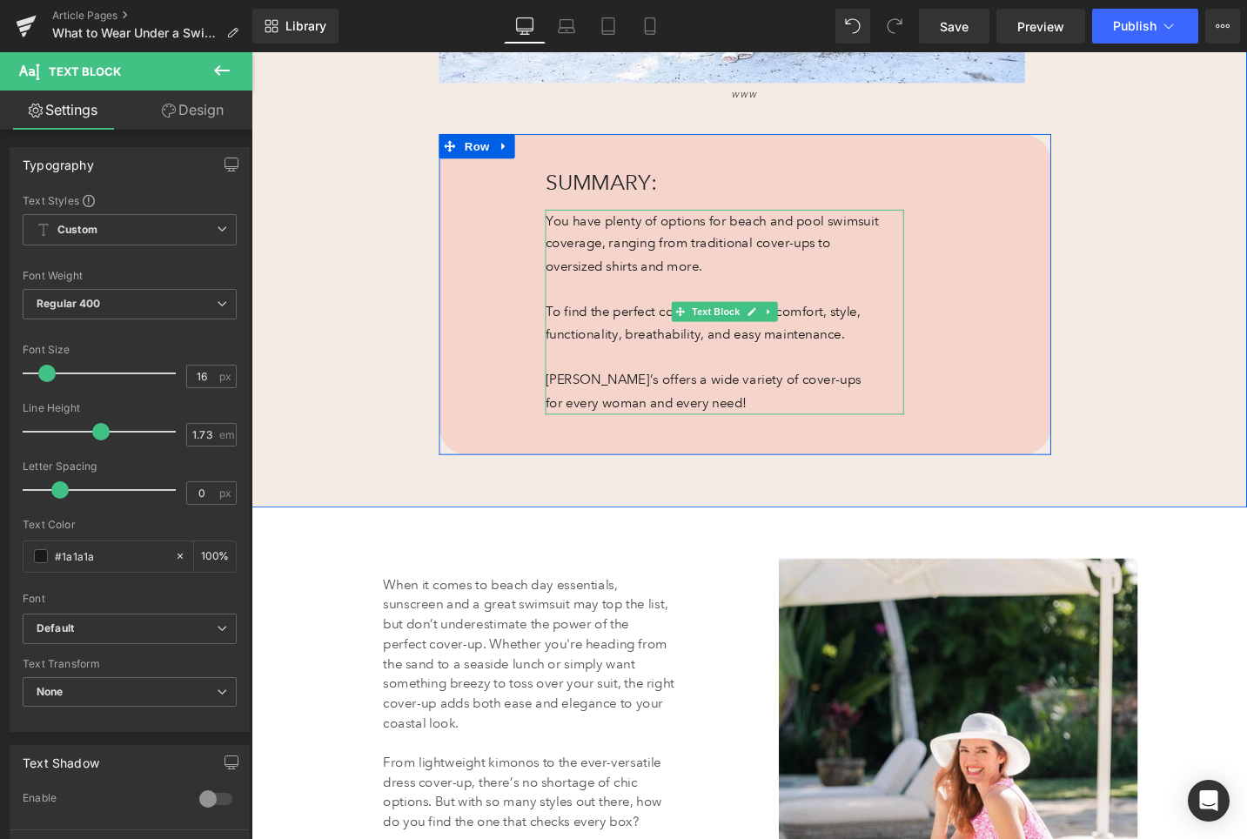
click at [746, 420] on p "Anthony’s offers a wide variety of cover-ups for every woman and every need!" at bounding box center [739, 410] width 354 height 48
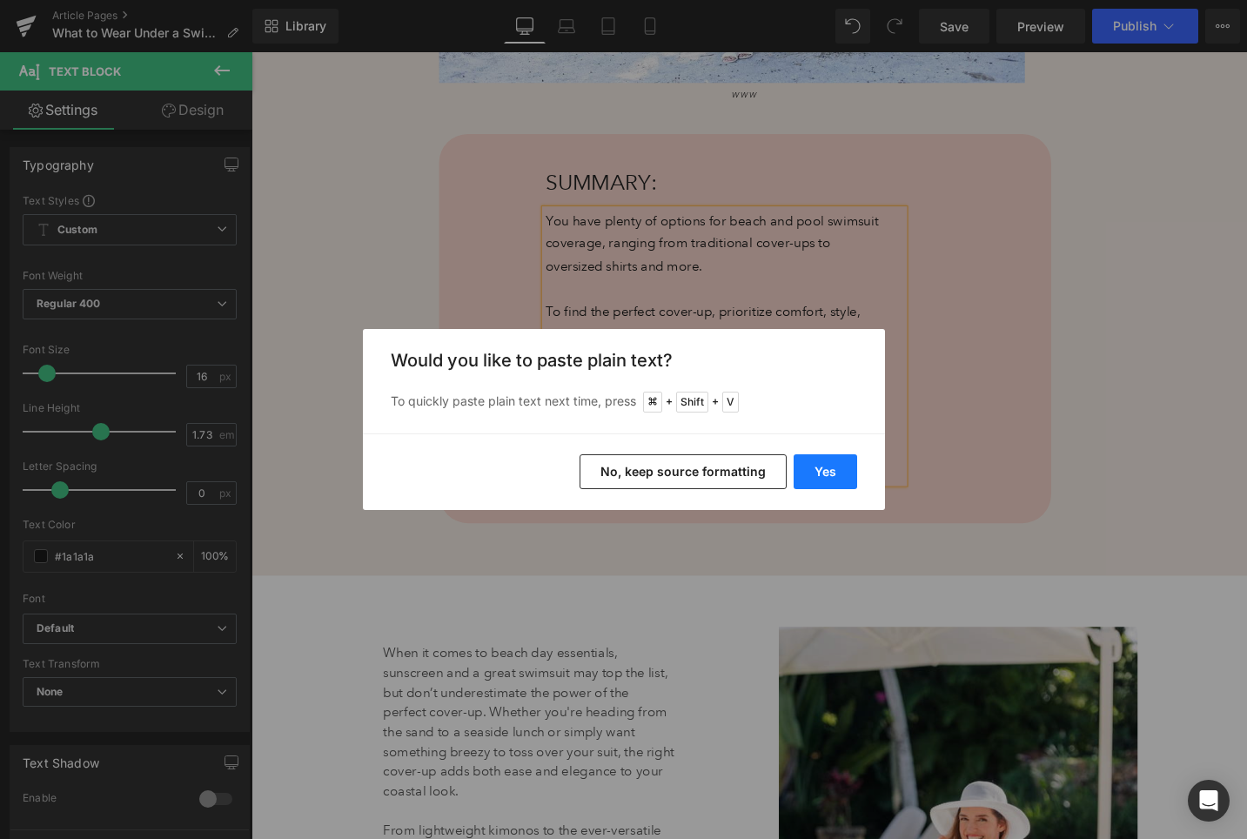
click at [828, 465] on button "Yes" at bounding box center [826, 471] width 64 height 35
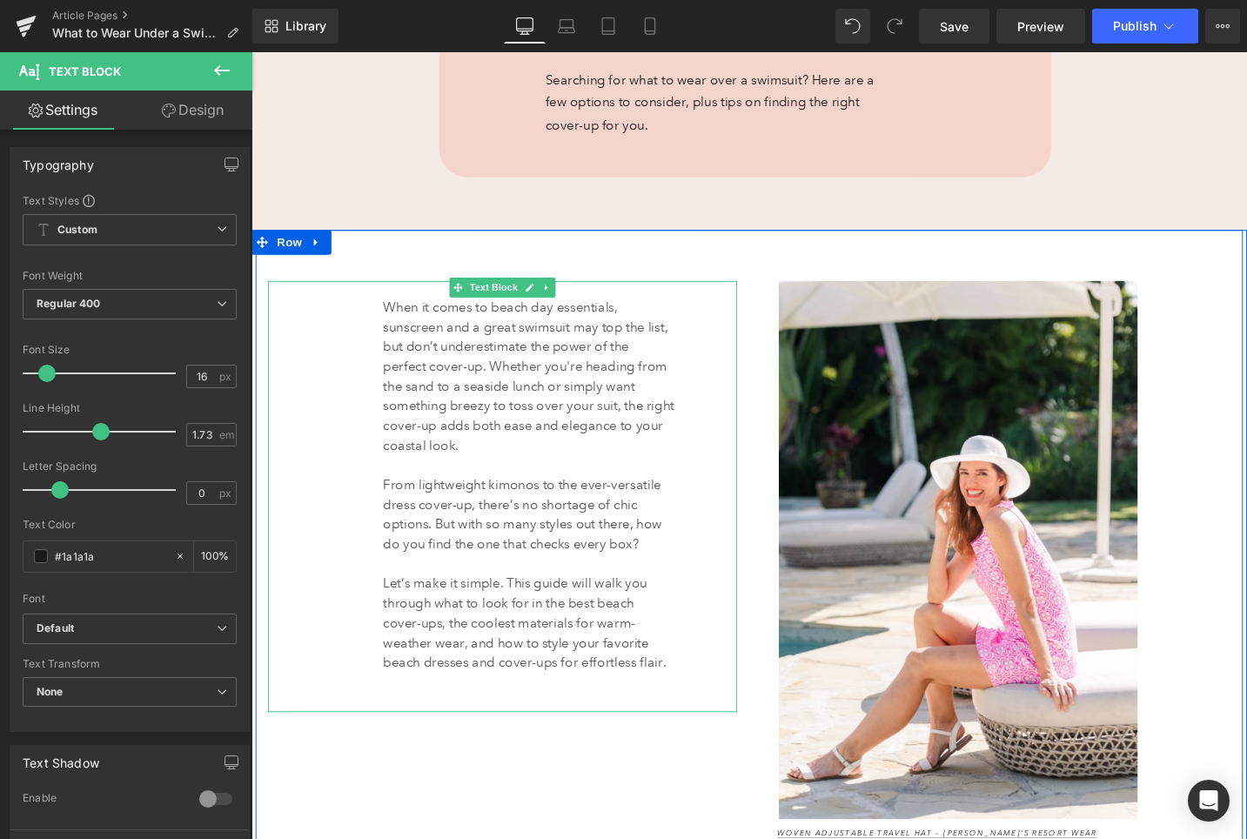
scroll to position [1202, 0]
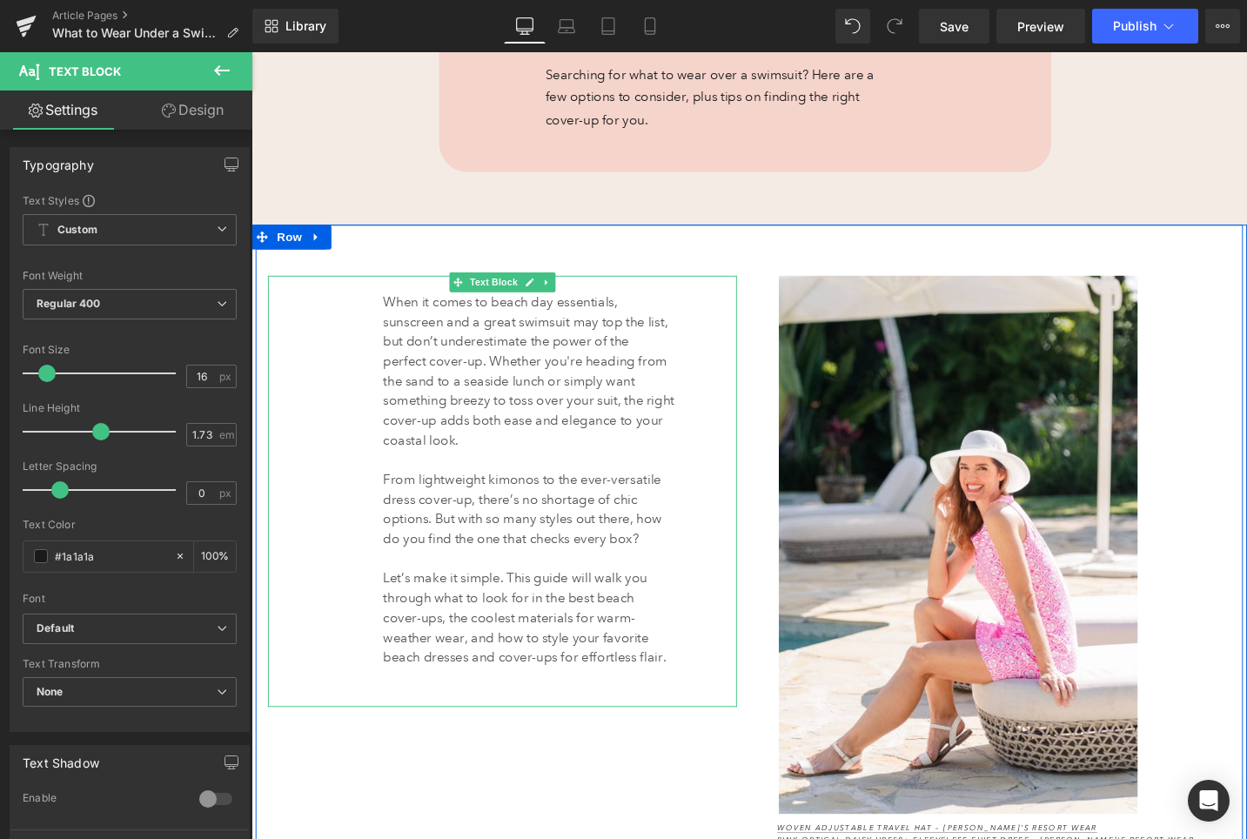
click at [507, 538] on p "From lightweight kimonos to the ever-versatile dress cover-up, there’s no short…" at bounding box center [545, 536] width 308 height 84
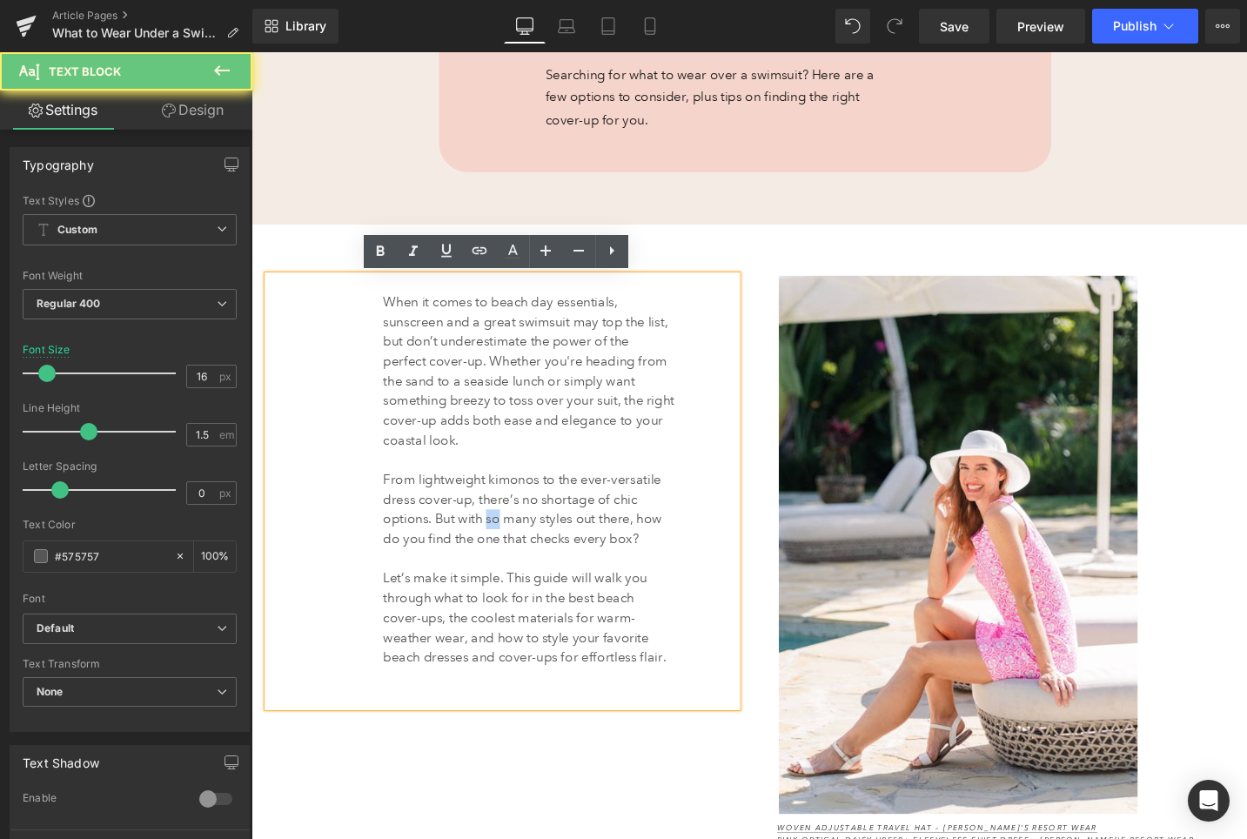
click at [507, 538] on p "From lightweight kimonos to the ever-versatile dress cover-up, there’s no short…" at bounding box center [545, 536] width 308 height 84
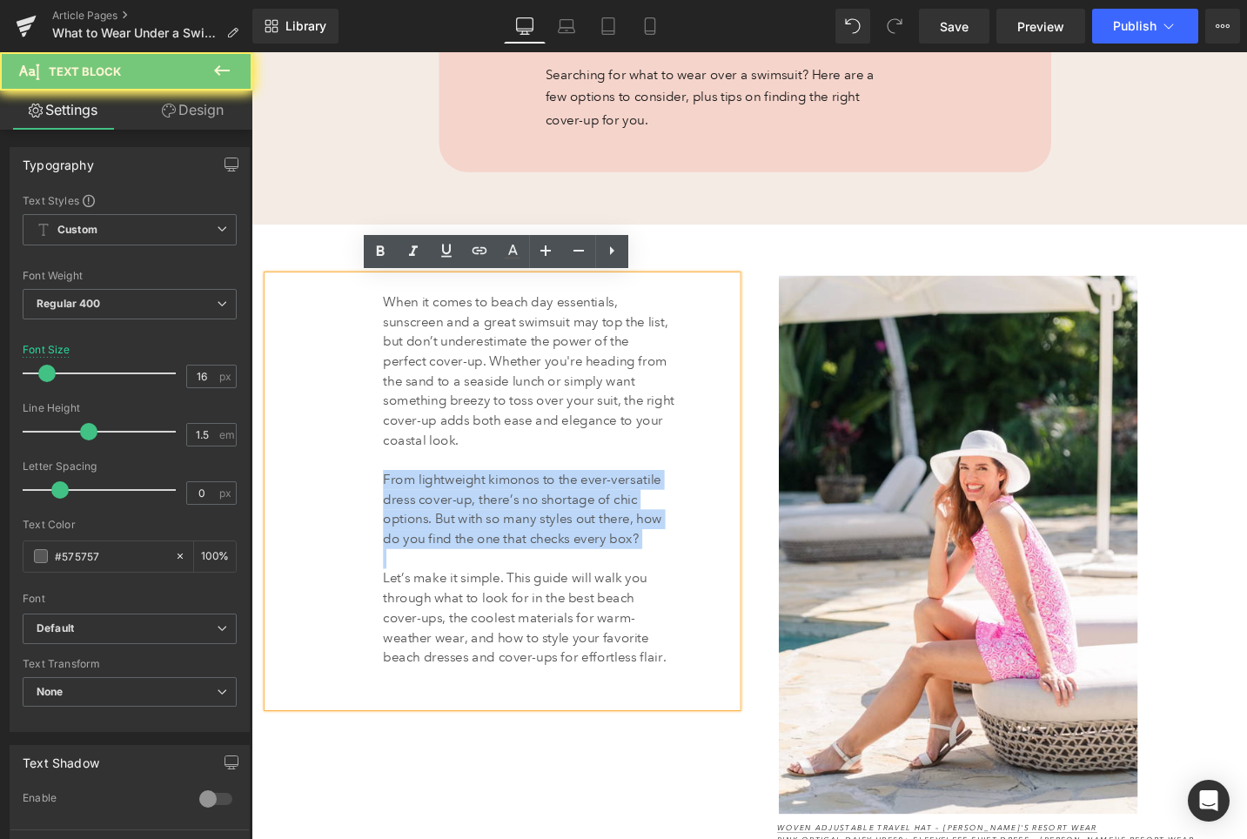
click at [507, 538] on p "From lightweight kimonos to the ever-versatile dress cover-up, there’s no short…" at bounding box center [545, 536] width 308 height 84
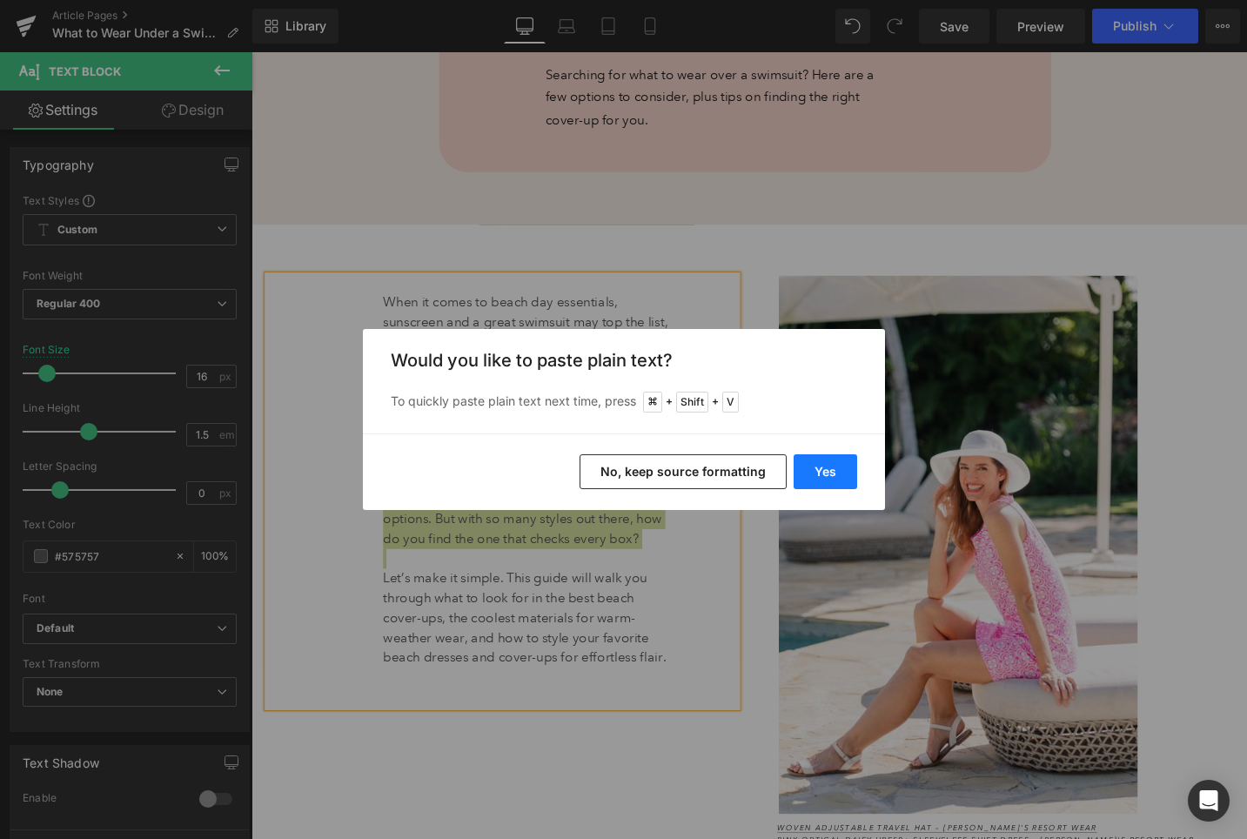
click at [818, 472] on button "Yes" at bounding box center [826, 471] width 64 height 35
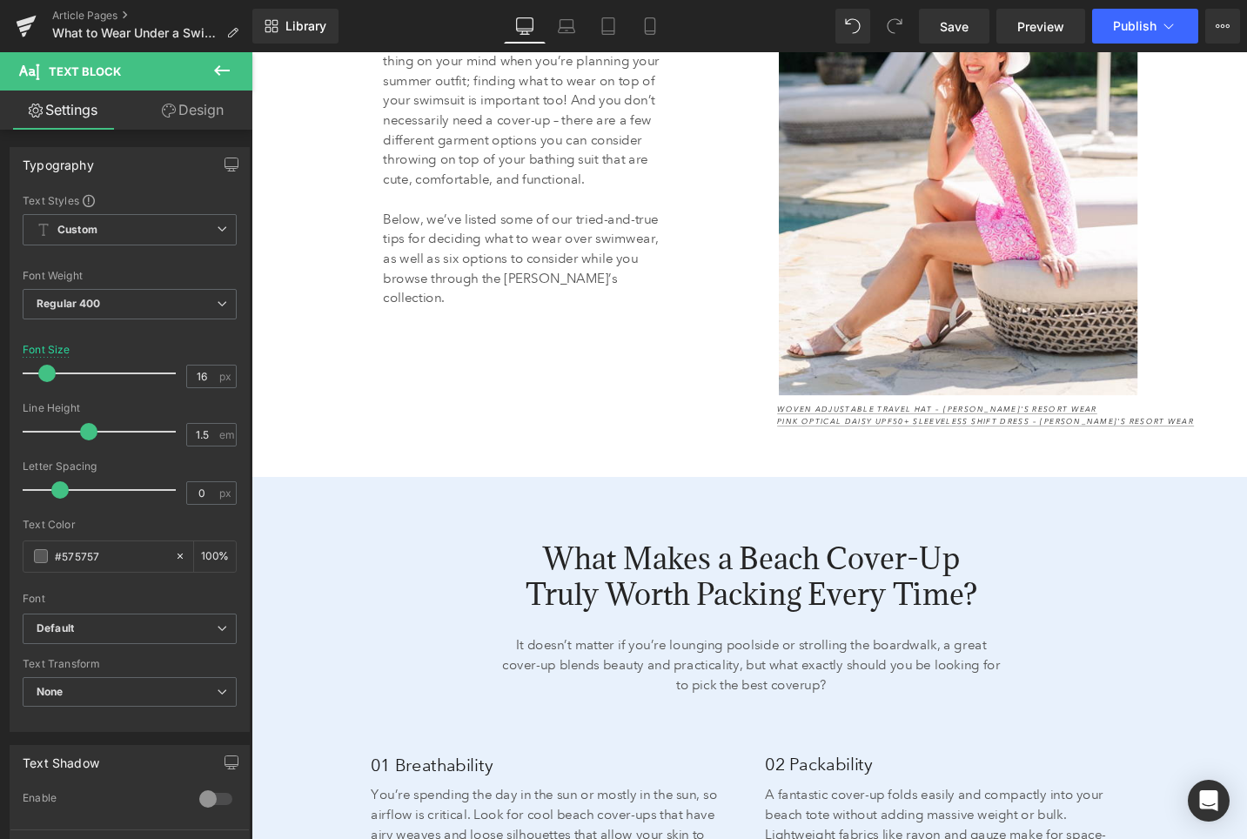
scroll to position [1657, 0]
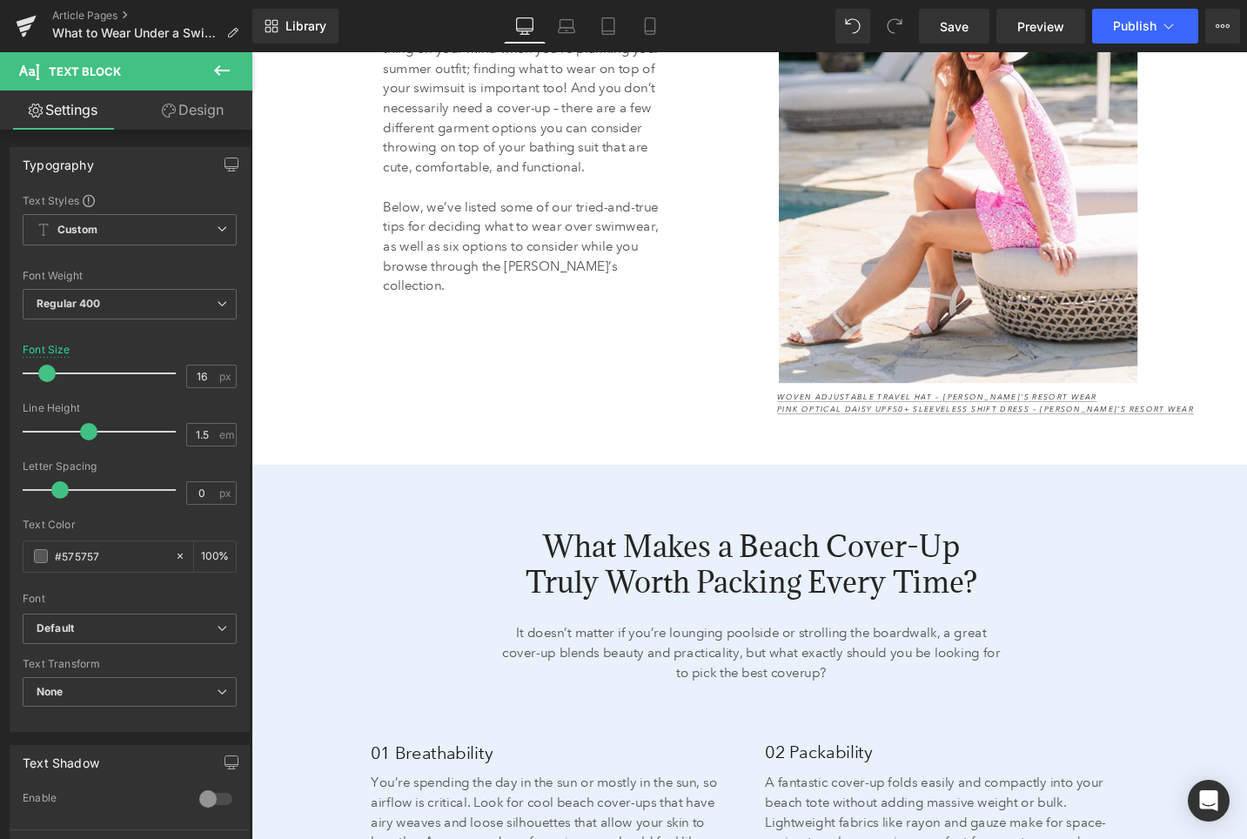
click at [752, 584] on span "What Makes a Beach Cover-Up Truly Worth Packing Every Time?" at bounding box center [780, 593] width 478 height 78
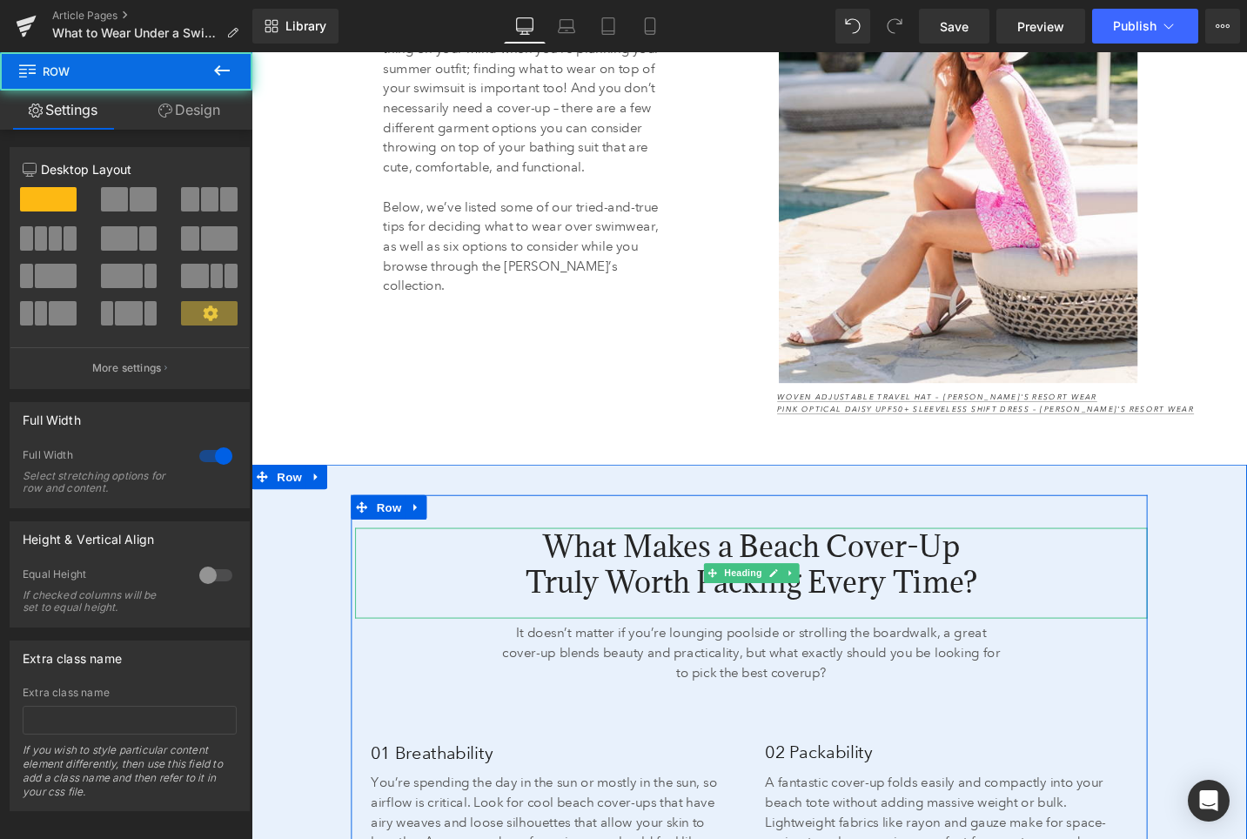
scroll to position [1635, 0]
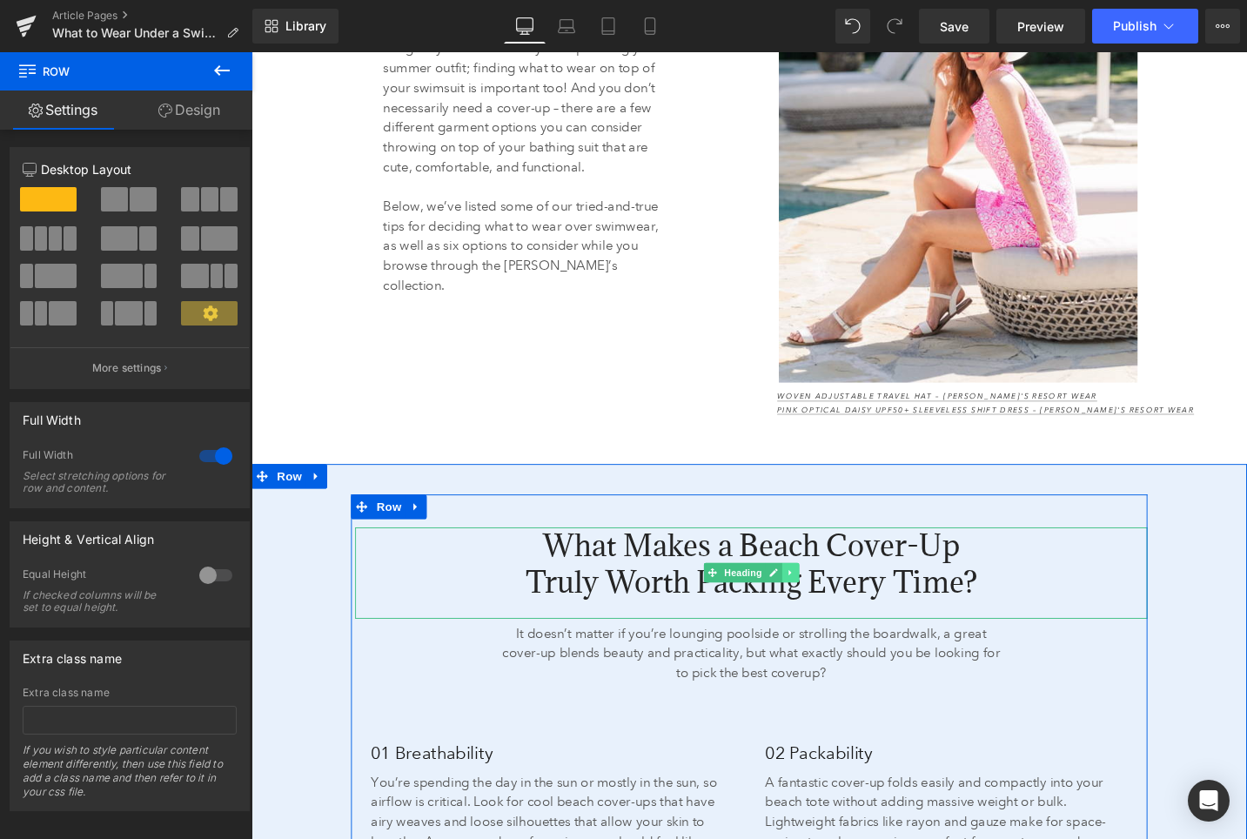
click at [818, 606] on icon at bounding box center [822, 603] width 10 height 10
click at [813, 606] on icon at bounding box center [812, 603] width 10 height 10
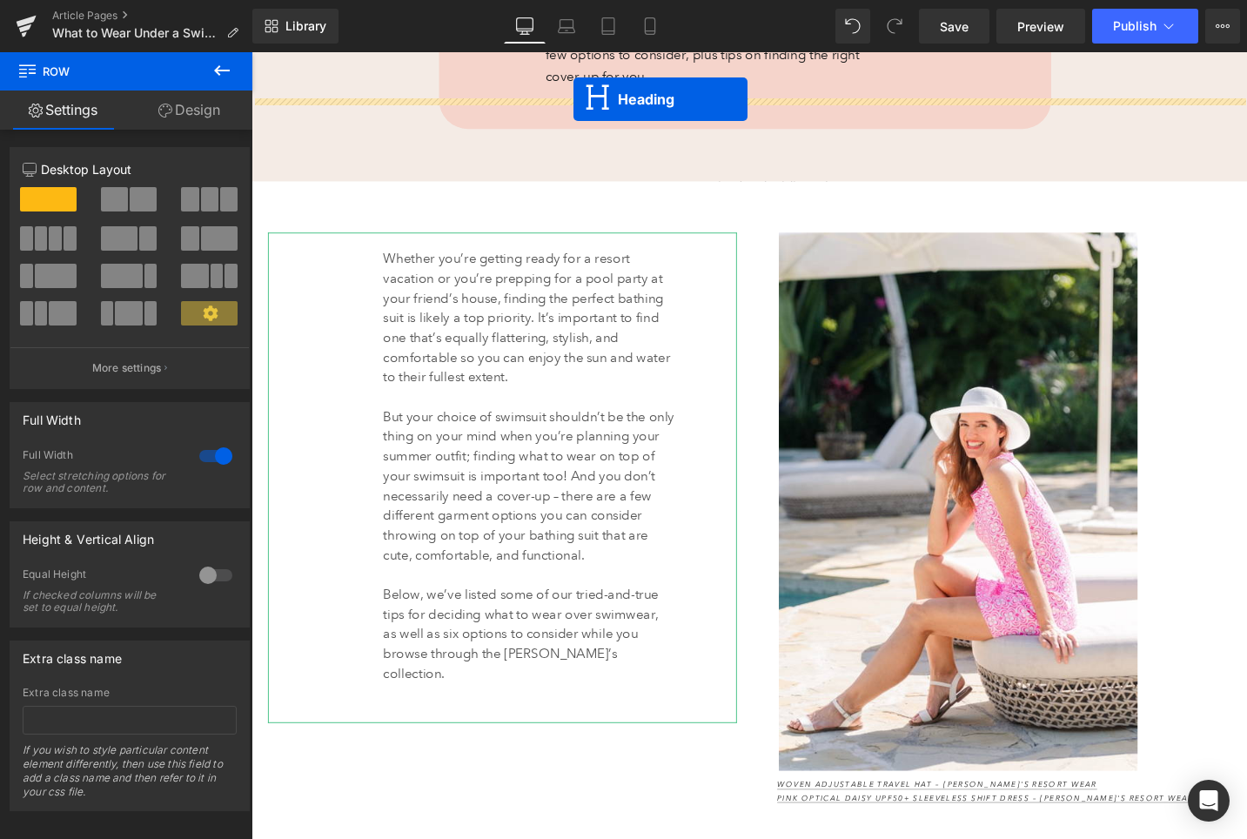
scroll to position [1208, 0]
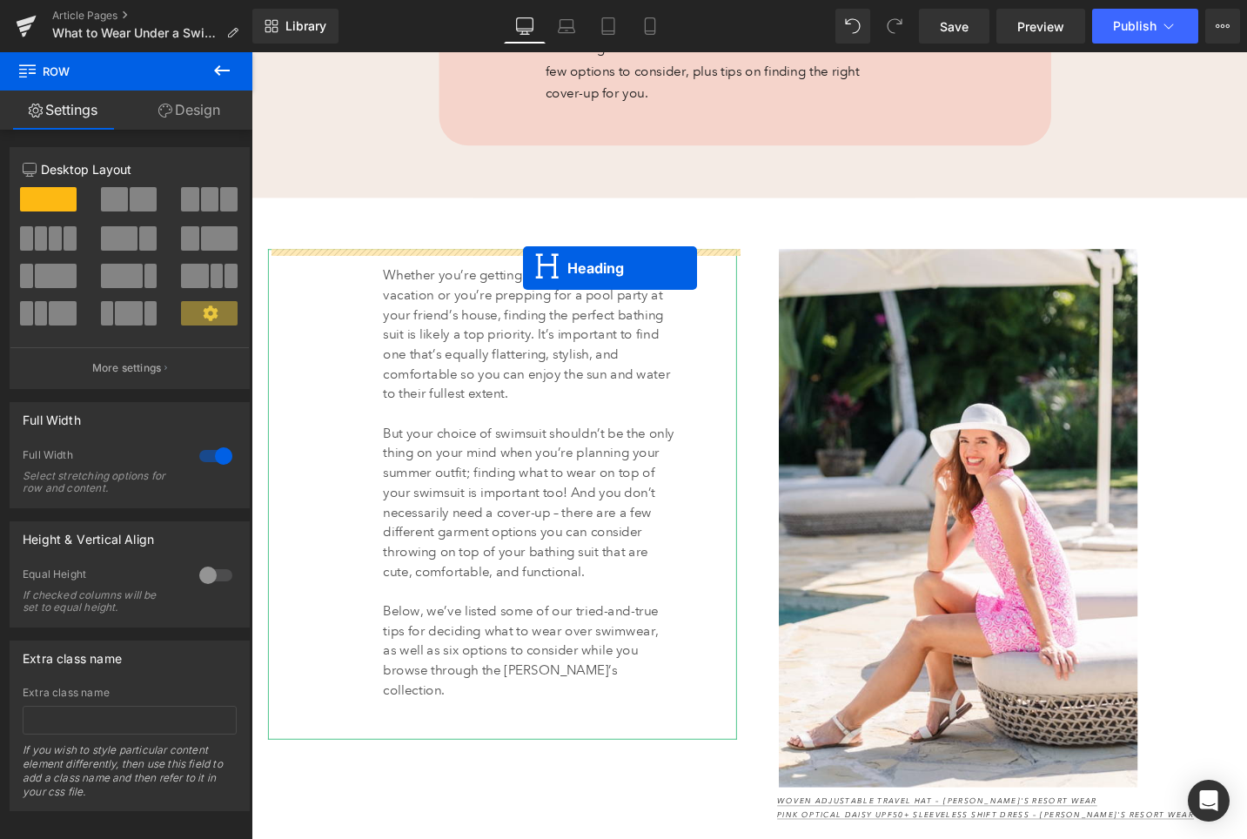
drag, startPoint x: 709, startPoint y: 643, endPoint x: 539, endPoint y: 280, distance: 400.9
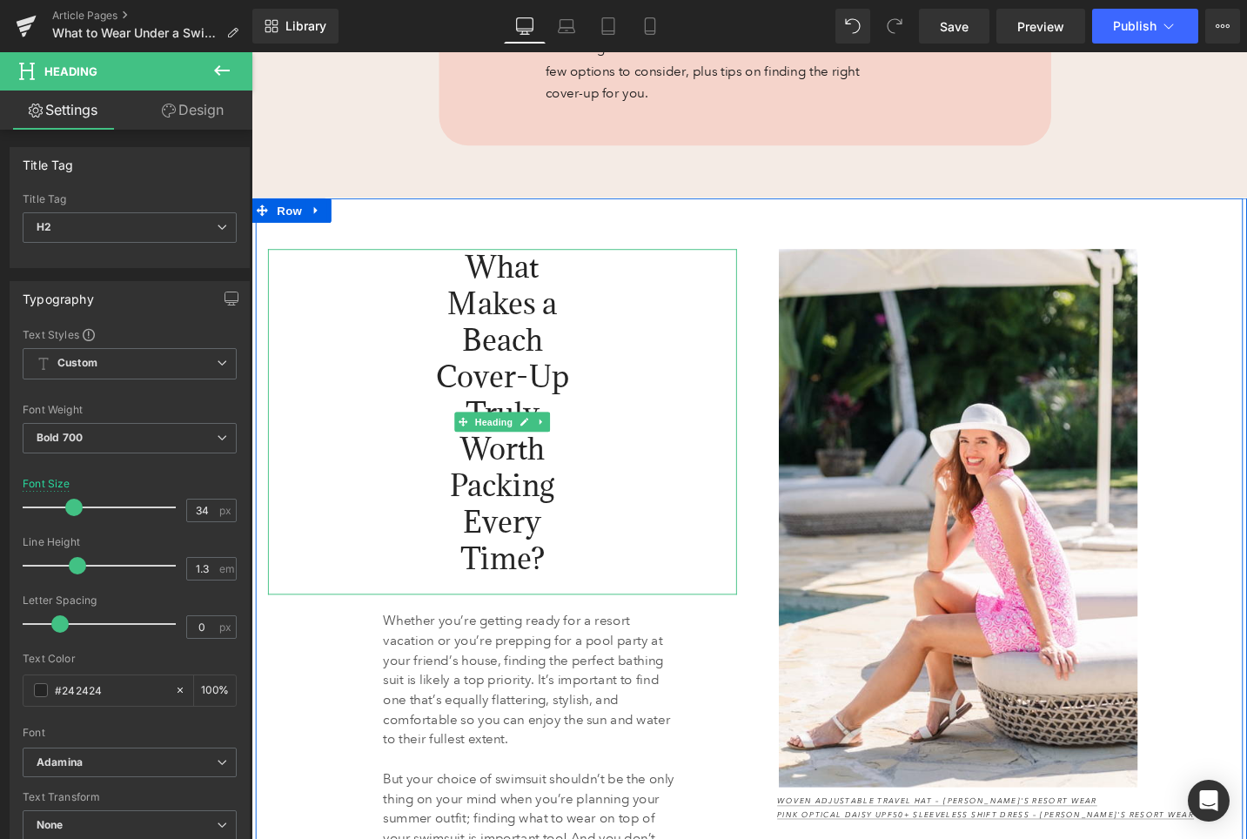
click at [519, 307] on span "What Makes a Beach Cover-Up Truly Worth Packing Every Time?" at bounding box center [516, 433] width 141 height 348
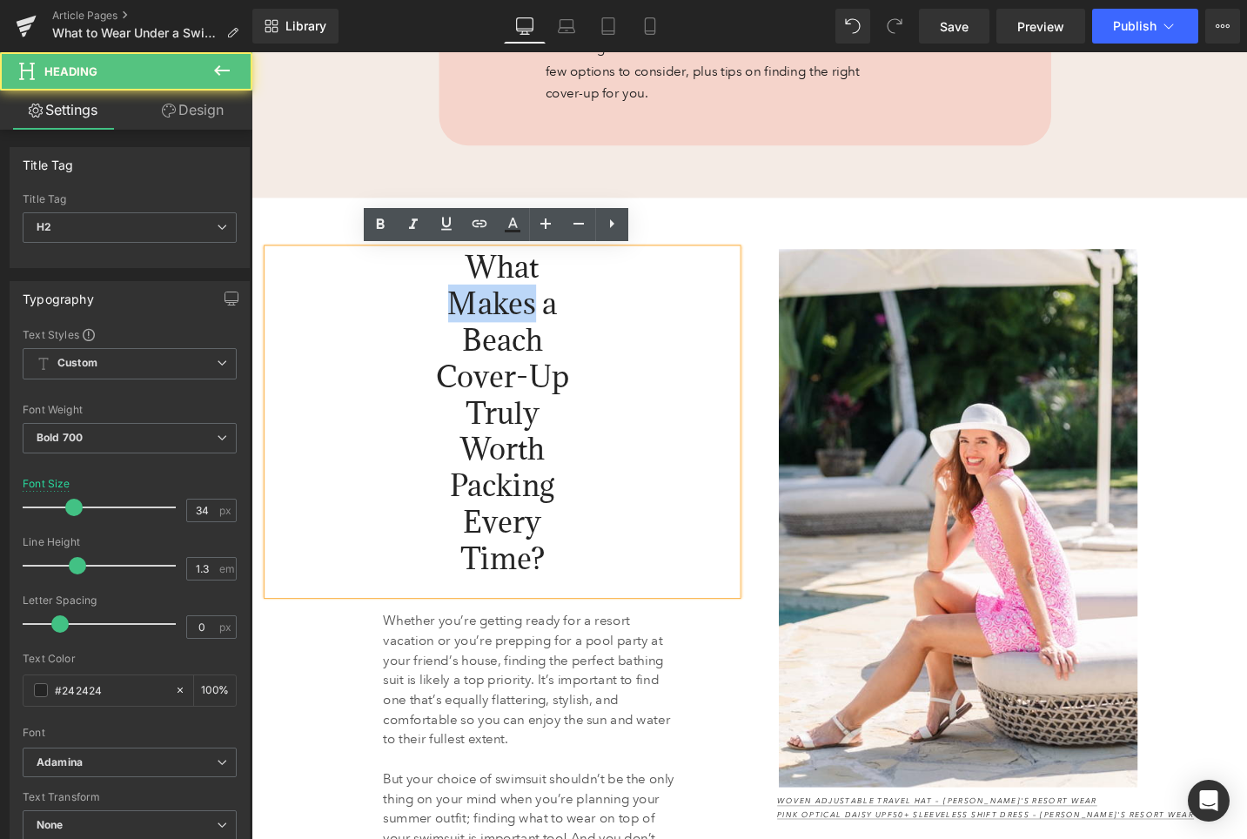
click at [519, 307] on span "What Makes a Beach Cover-Up Truly Worth Packing Every Time?" at bounding box center [516, 433] width 141 height 348
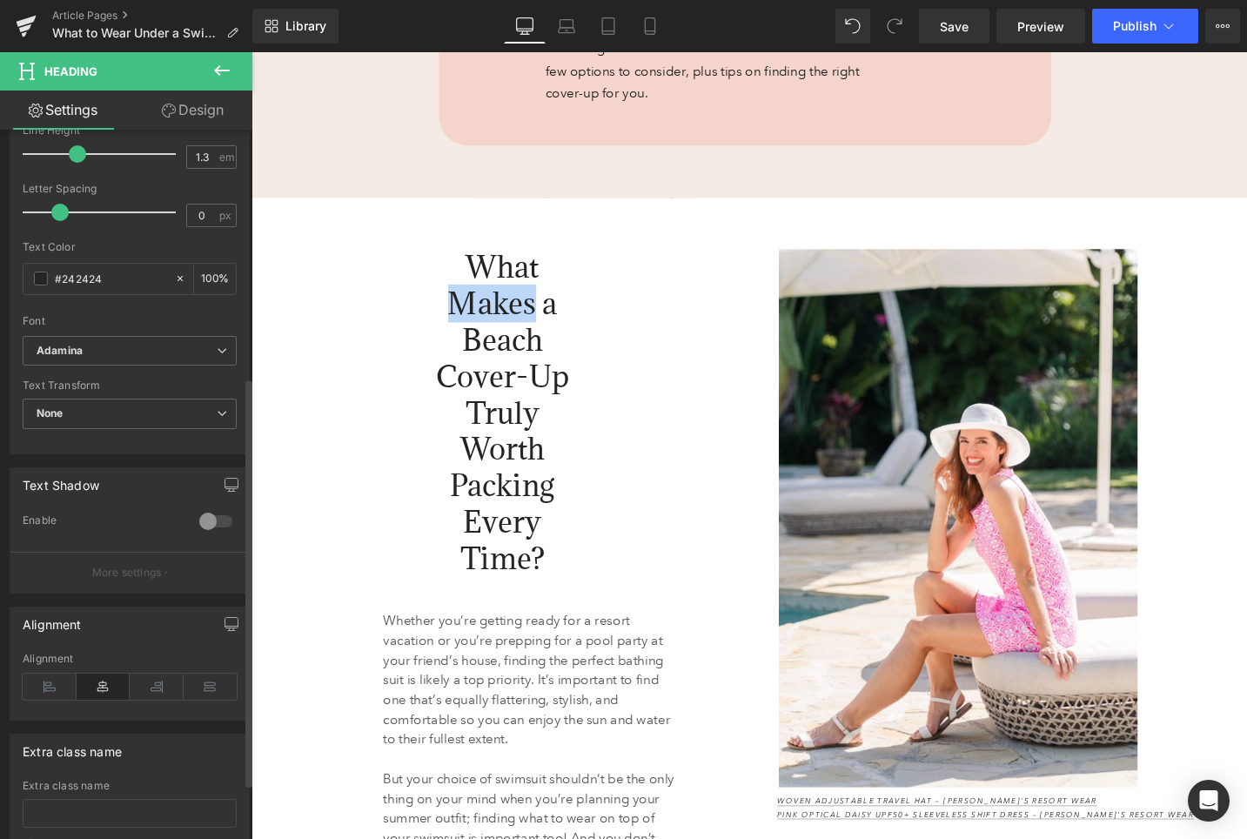
scroll to position [444, 0]
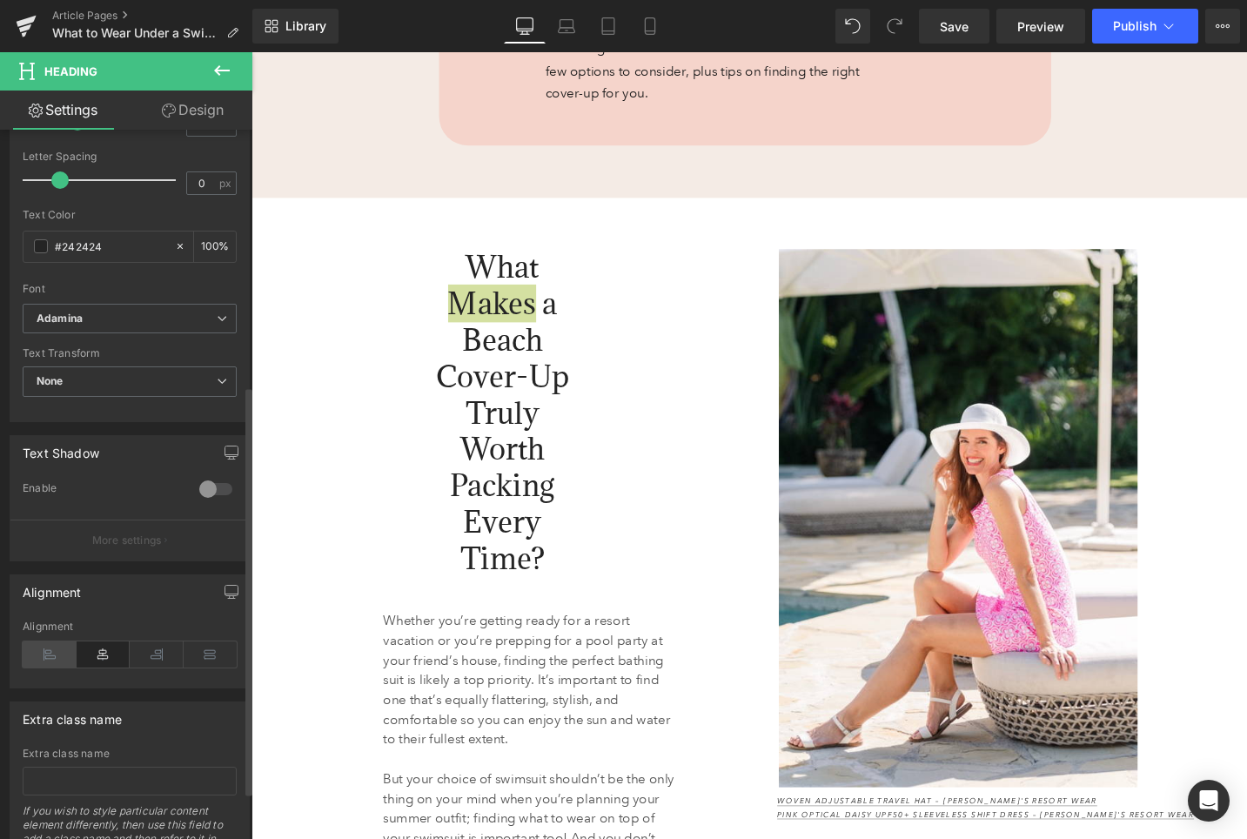
click at [62, 650] on icon at bounding box center [50, 654] width 54 height 26
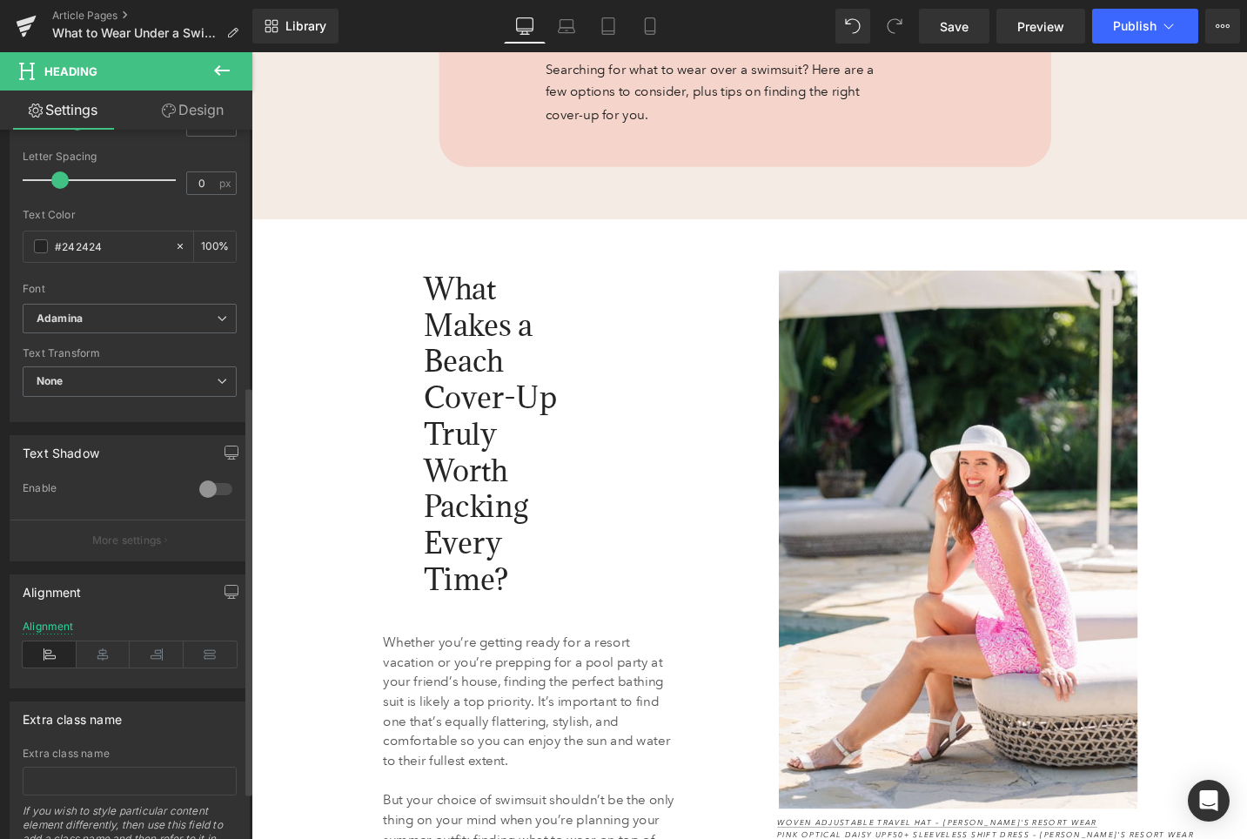
scroll to position [1230, 0]
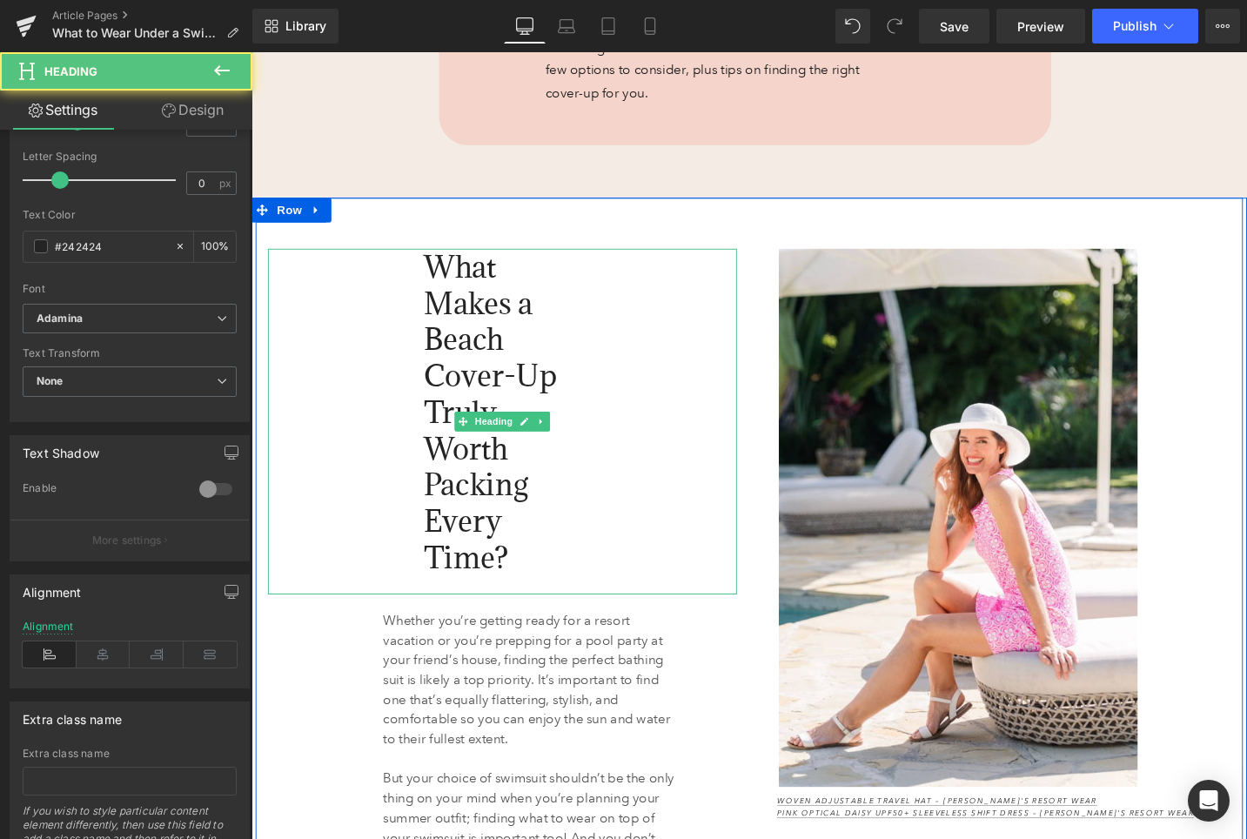
click at [493, 354] on span "What Makes a Beach Cover-Up Truly Worth Packing Every Time?" at bounding box center [503, 433] width 141 height 348
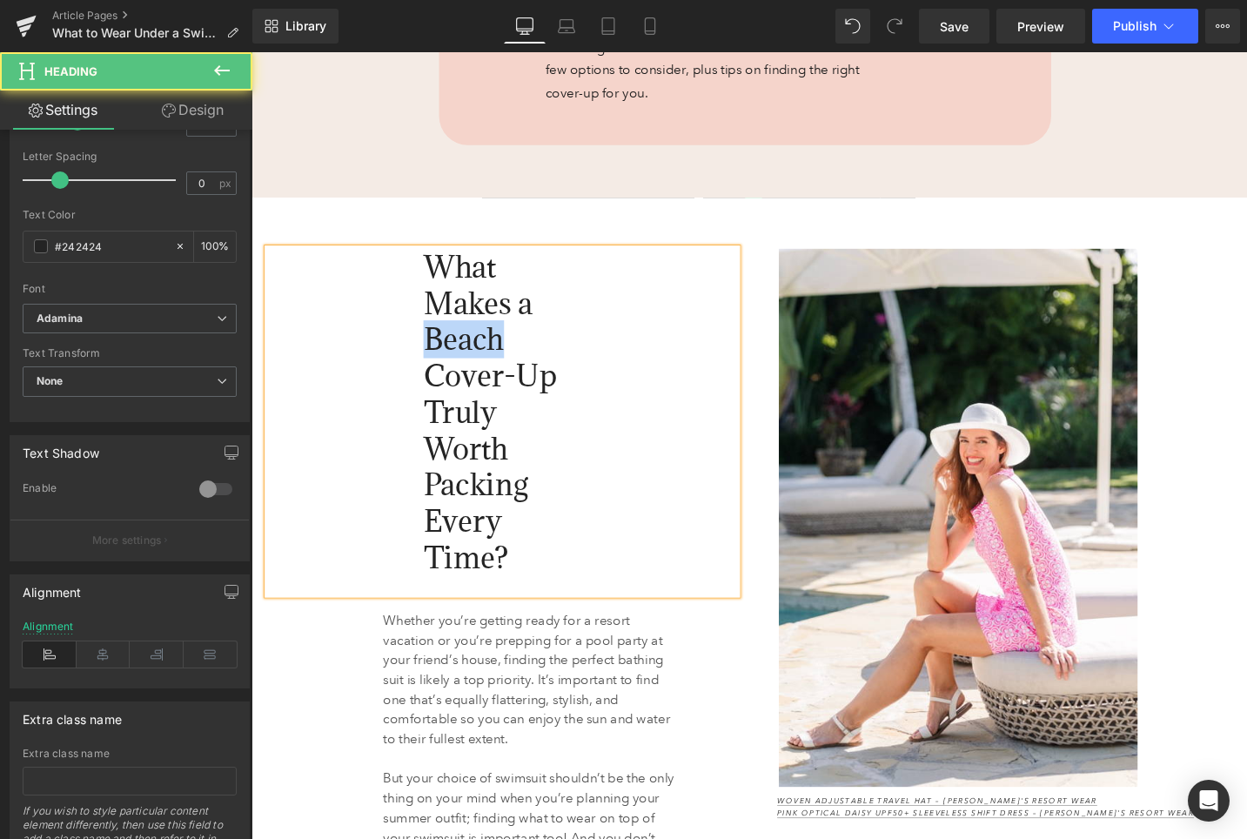
click at [493, 354] on span "What Makes a Beach Cover-Up Truly Worth Packing Every Time?" at bounding box center [503, 433] width 141 height 348
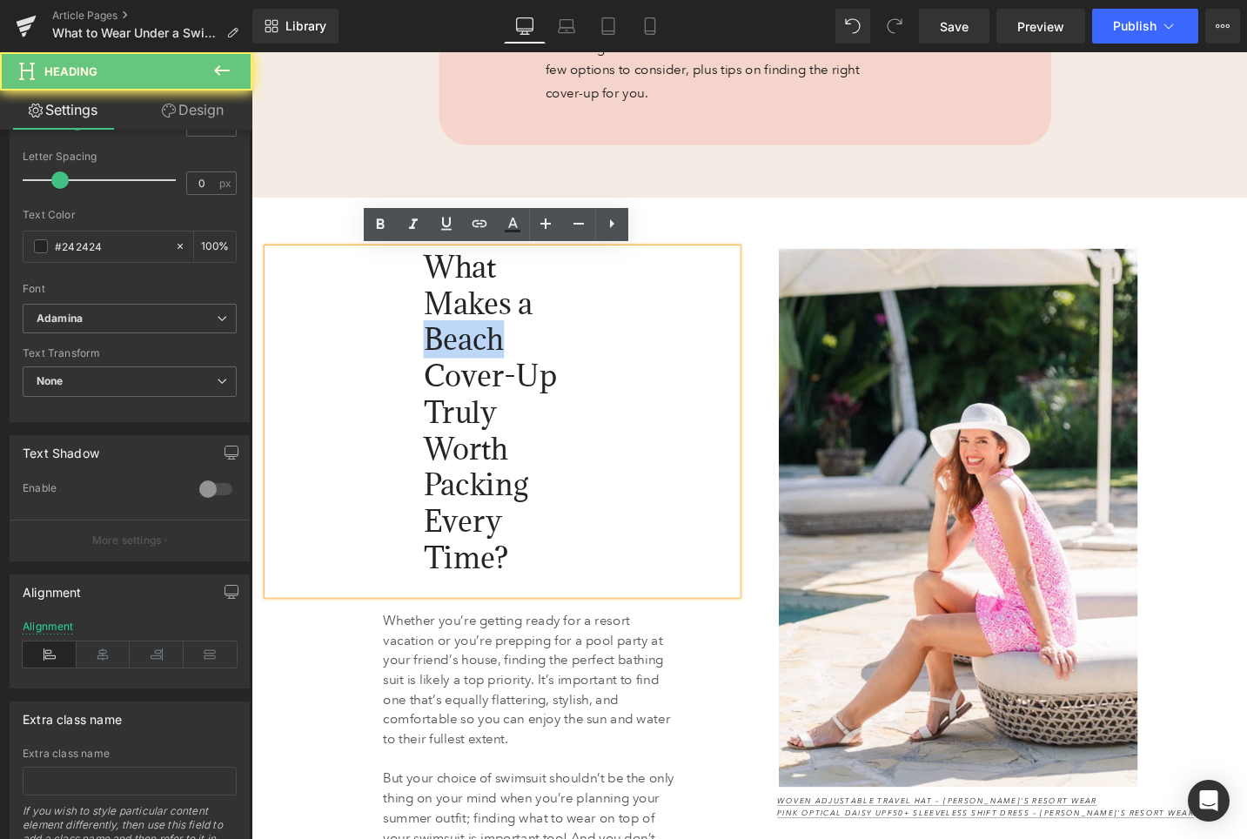
click at [493, 354] on span "What Makes a Beach Cover-Up Truly Worth Packing Every Time?" at bounding box center [503, 433] width 141 height 348
paste div
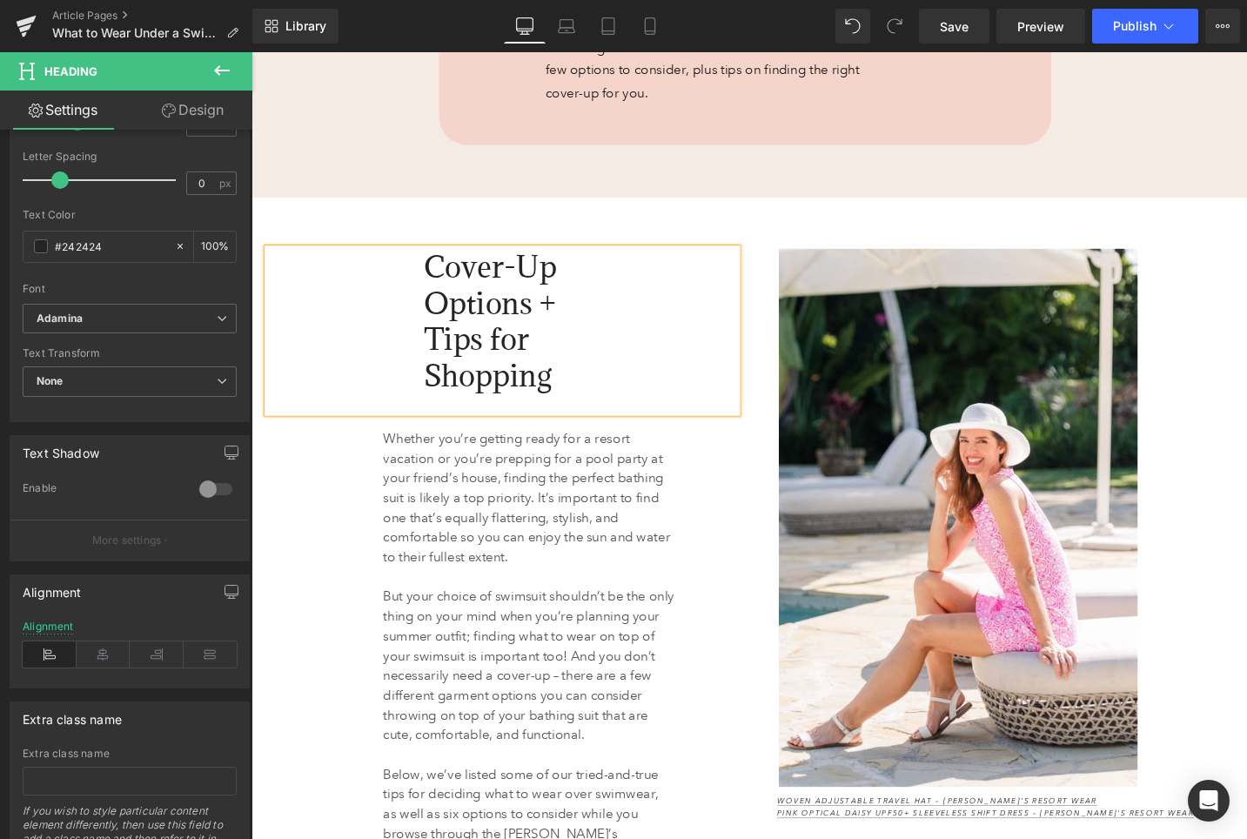
scroll to position [1208, 0]
click at [444, 232] on div "Cover-Up Options + Tips for Shopping Heading Whether you’re getting ready for a…" at bounding box center [778, 583] width 1044 height 754
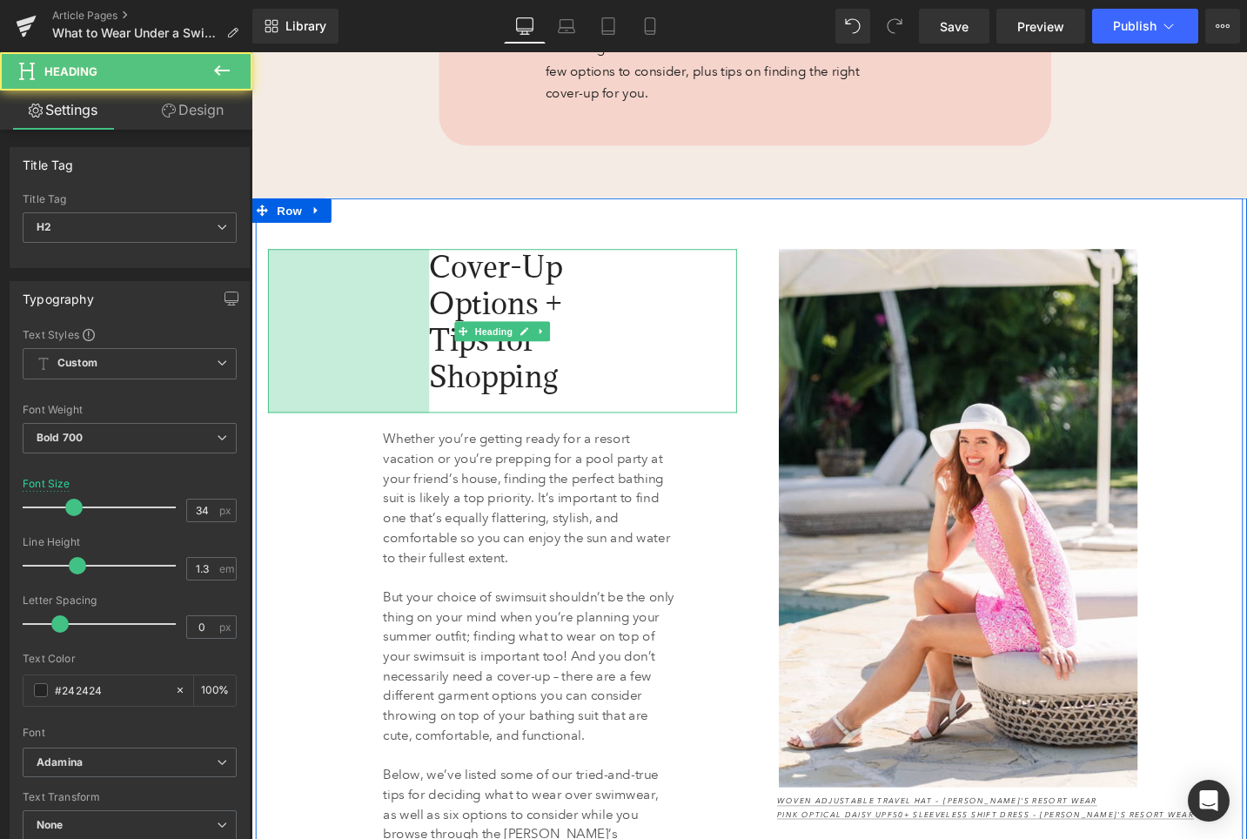
click at [273, 341] on div "196px" at bounding box center [354, 346] width 171 height 173
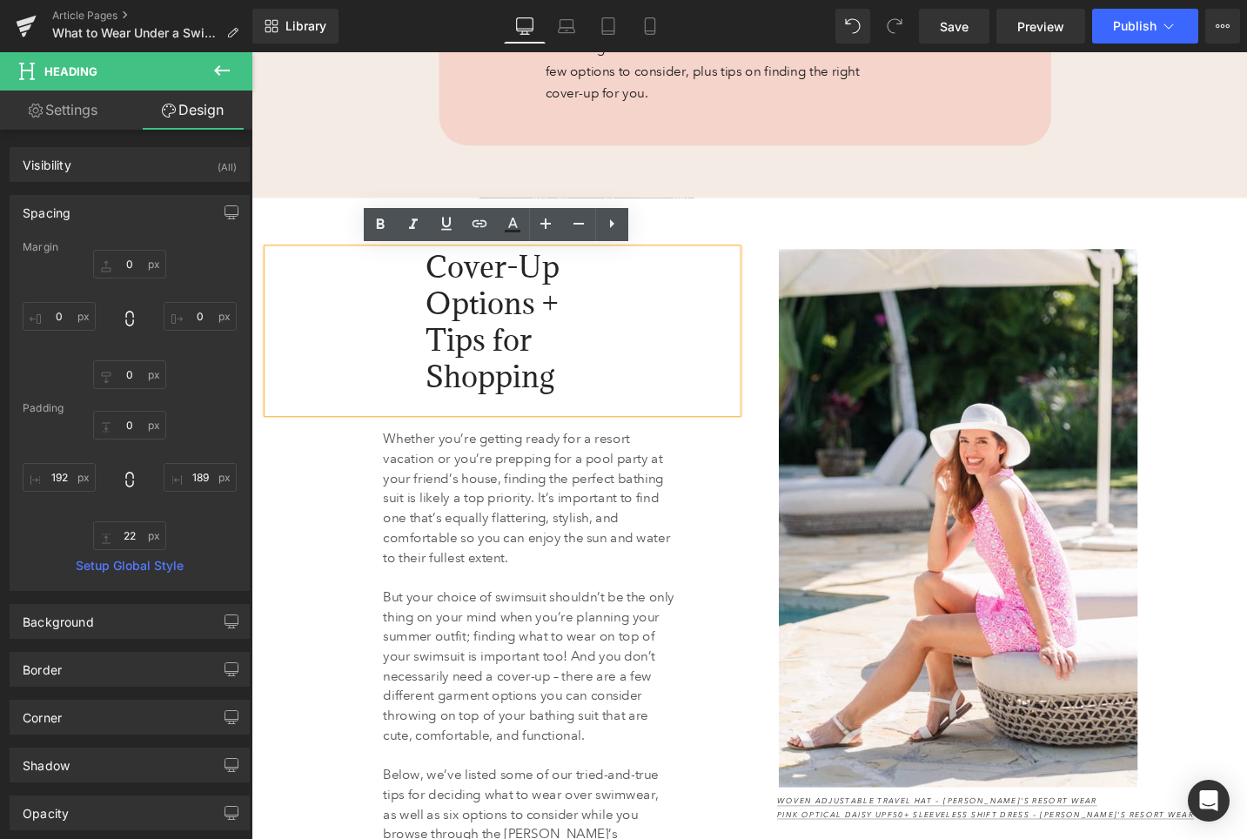
click at [325, 496] on div "Whether you’re getting ready for a resort vacation or you’re prepping for a poo…" at bounding box center [517, 692] width 496 height 519
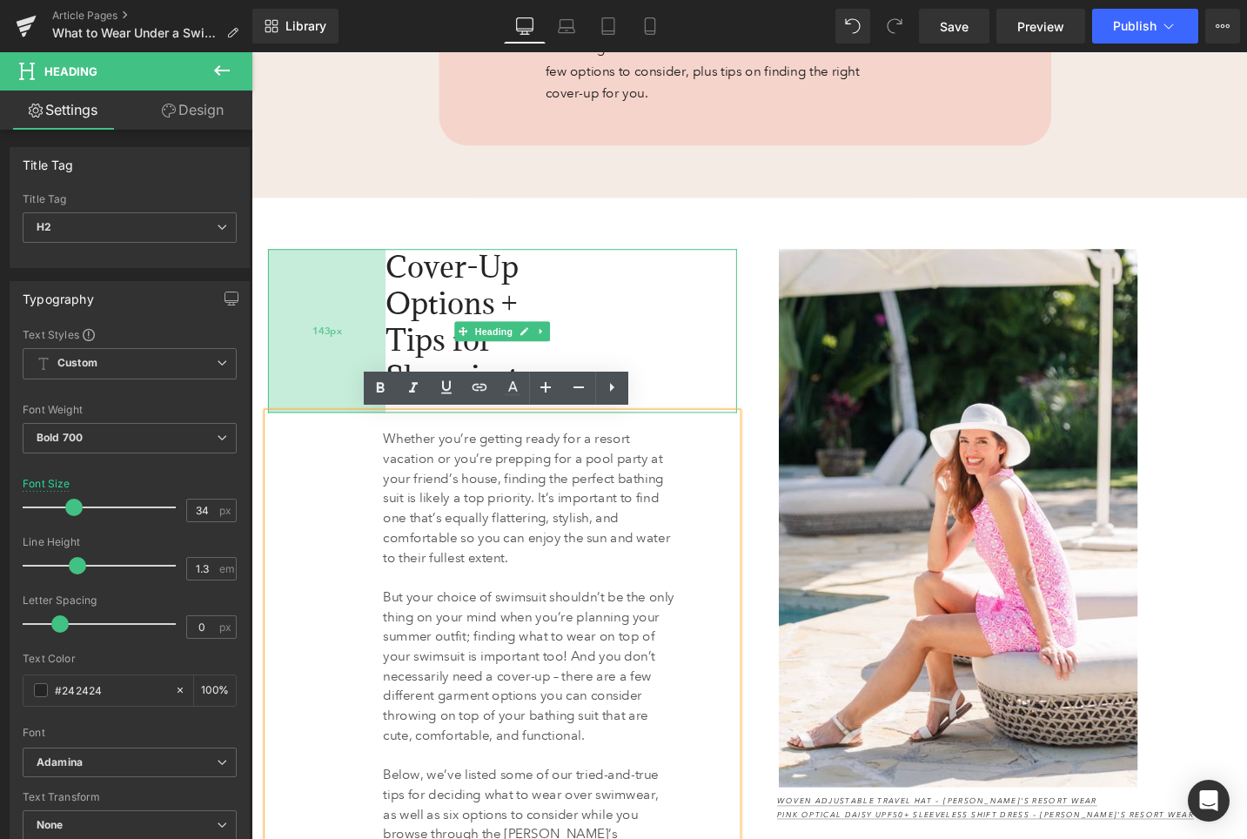
drag, startPoint x: 405, startPoint y: 338, endPoint x: 363, endPoint y: 340, distance: 42.7
click at [363, 340] on div "143px" at bounding box center [331, 346] width 124 height 173
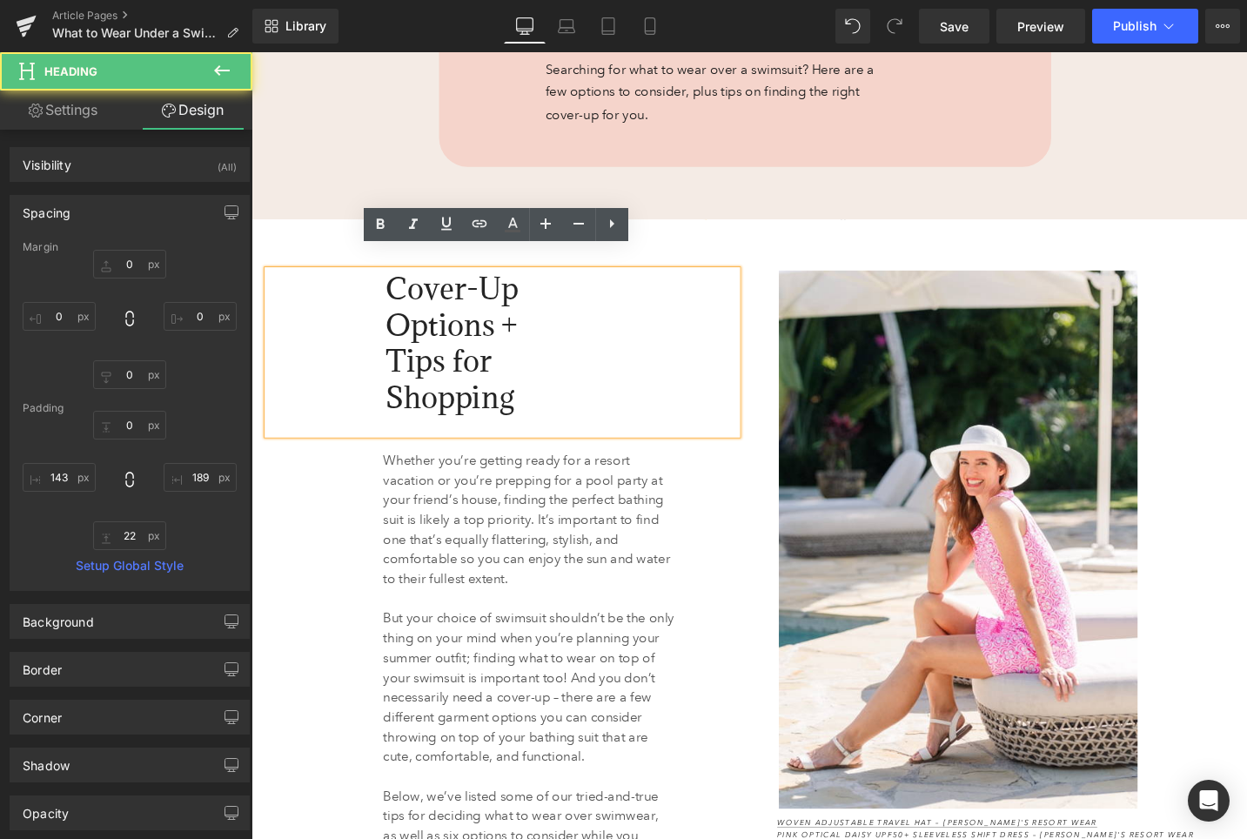
scroll to position [1229, 0]
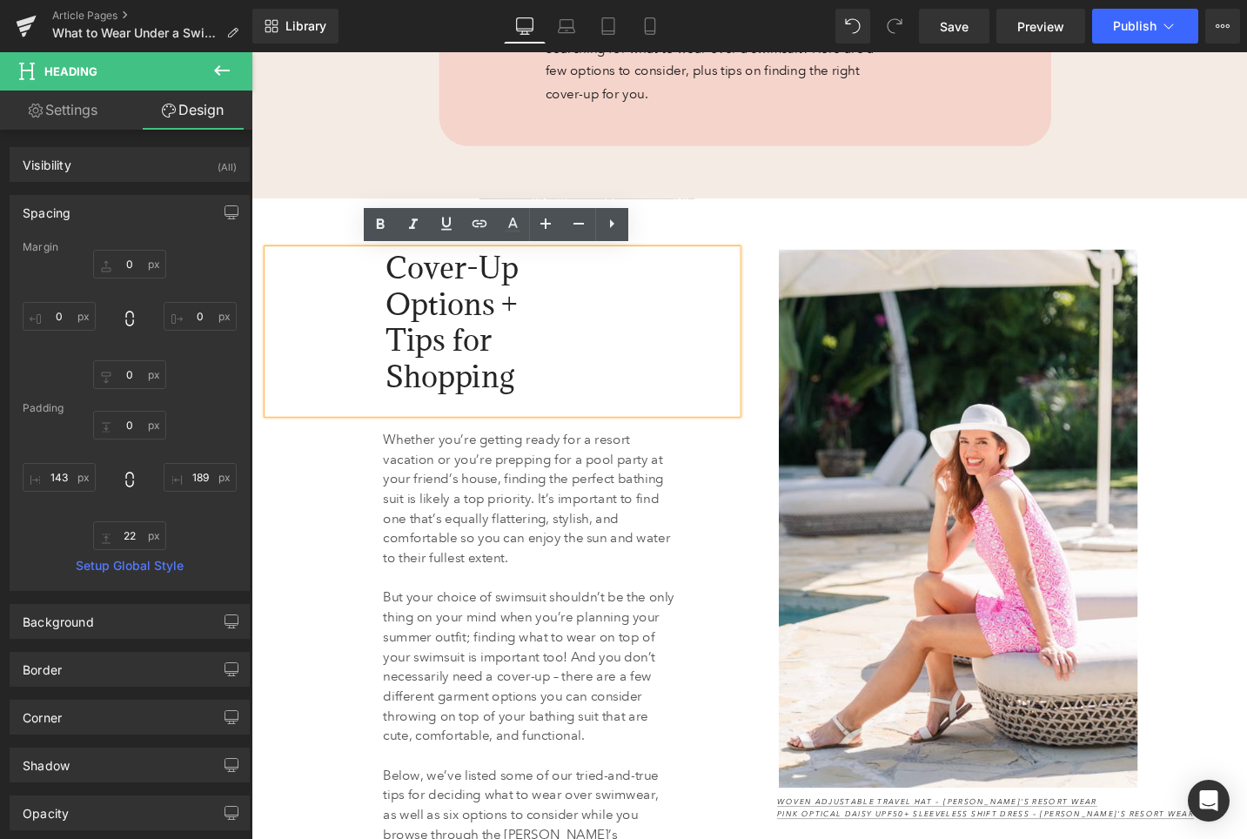
click at [720, 244] on div "Cover-Up Options + Tips for Shopping Heading 143px Whether you’re getting ready…" at bounding box center [778, 584] width 1044 height 754
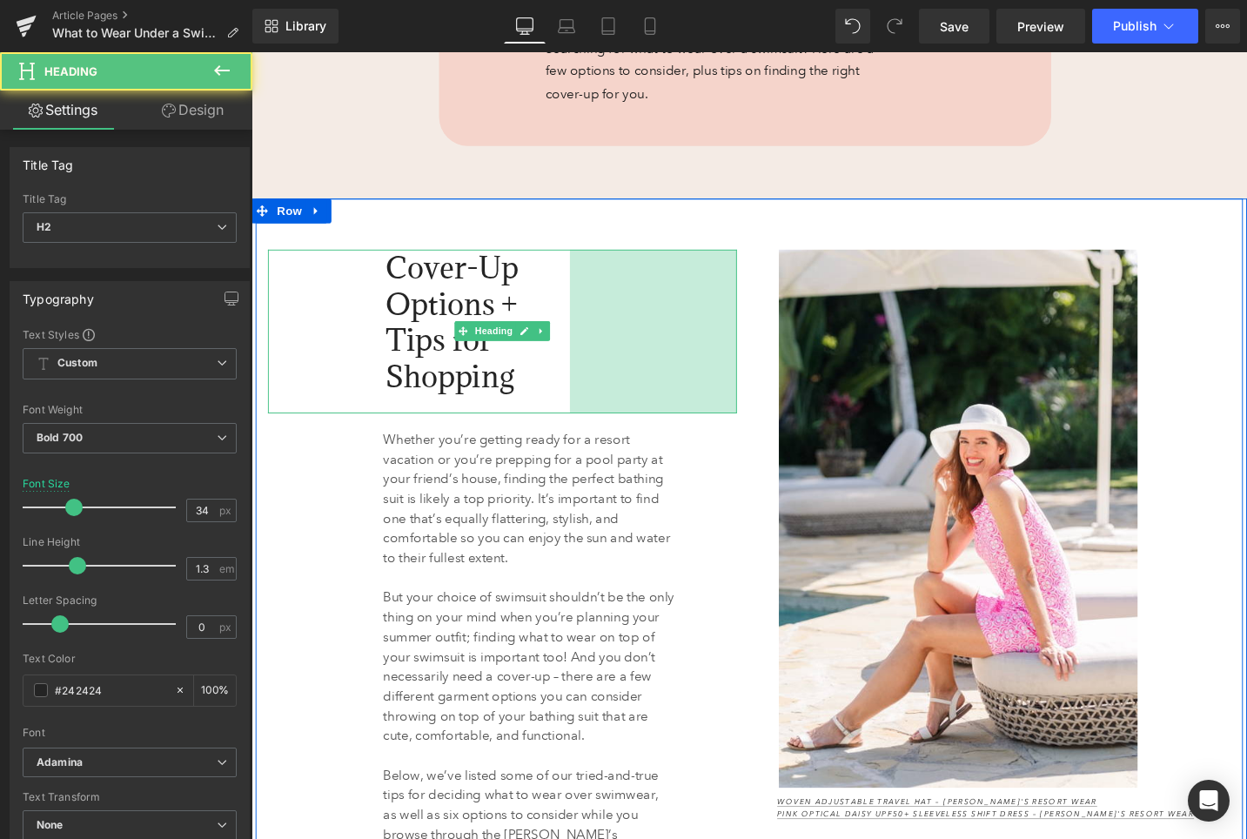
click at [757, 347] on div "203px" at bounding box center [676, 347] width 177 height 173
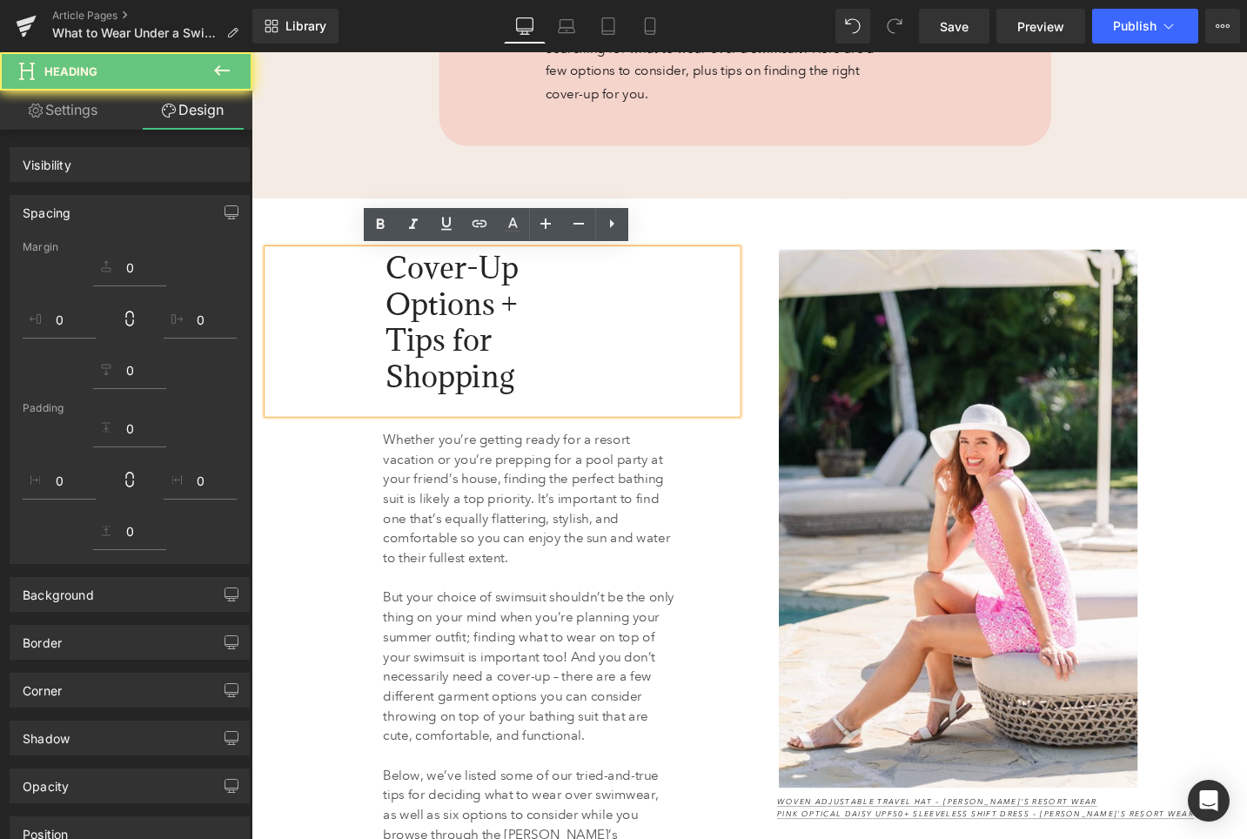
click at [788, 338] on div "Image Woven Adjustable Travel Hat – Anthony's Resort Wear Pink Optical Daisy UP…" at bounding box center [1039, 563] width 522 height 605
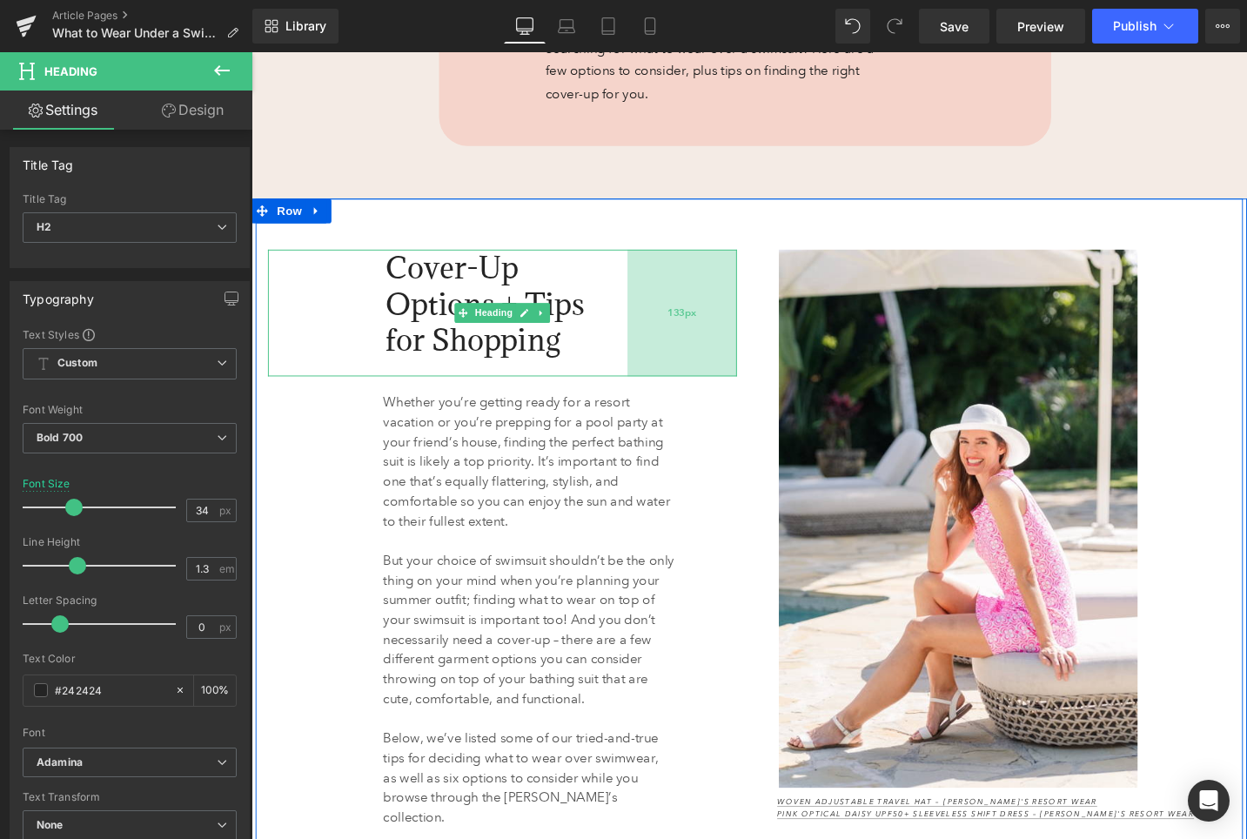
drag, startPoint x: 604, startPoint y: 344, endPoint x: 656, endPoint y: 344, distance: 52.2
click at [656, 344] on div "133px" at bounding box center [707, 328] width 116 height 135
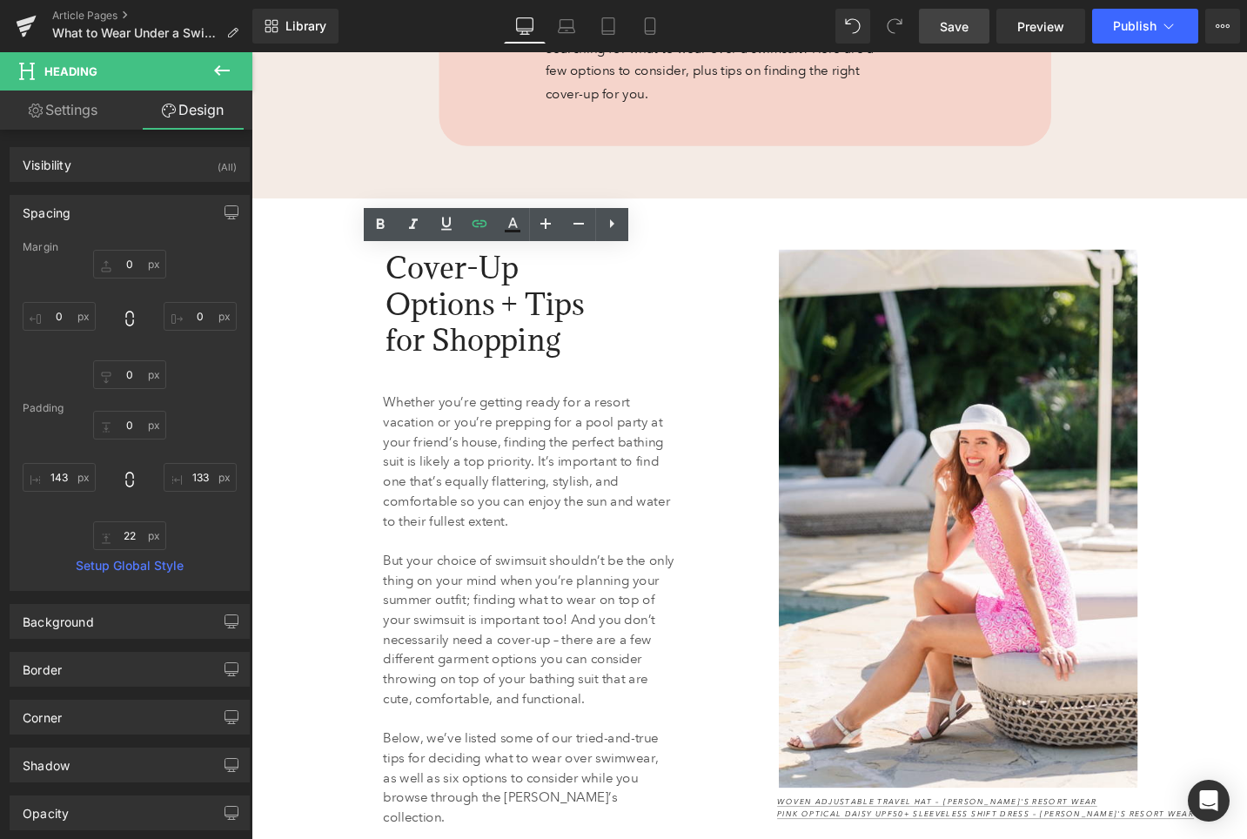
click at [946, 28] on span "Save" at bounding box center [954, 26] width 29 height 18
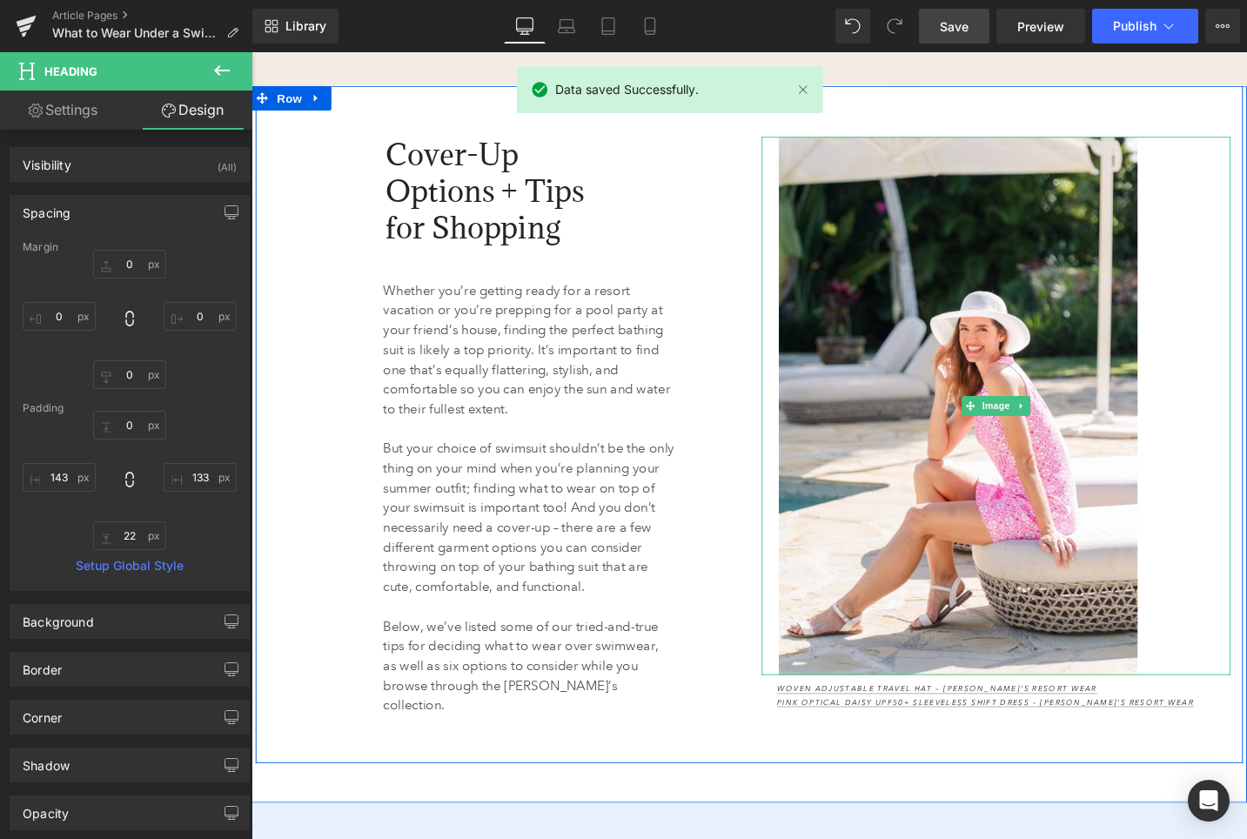
scroll to position [1303, 0]
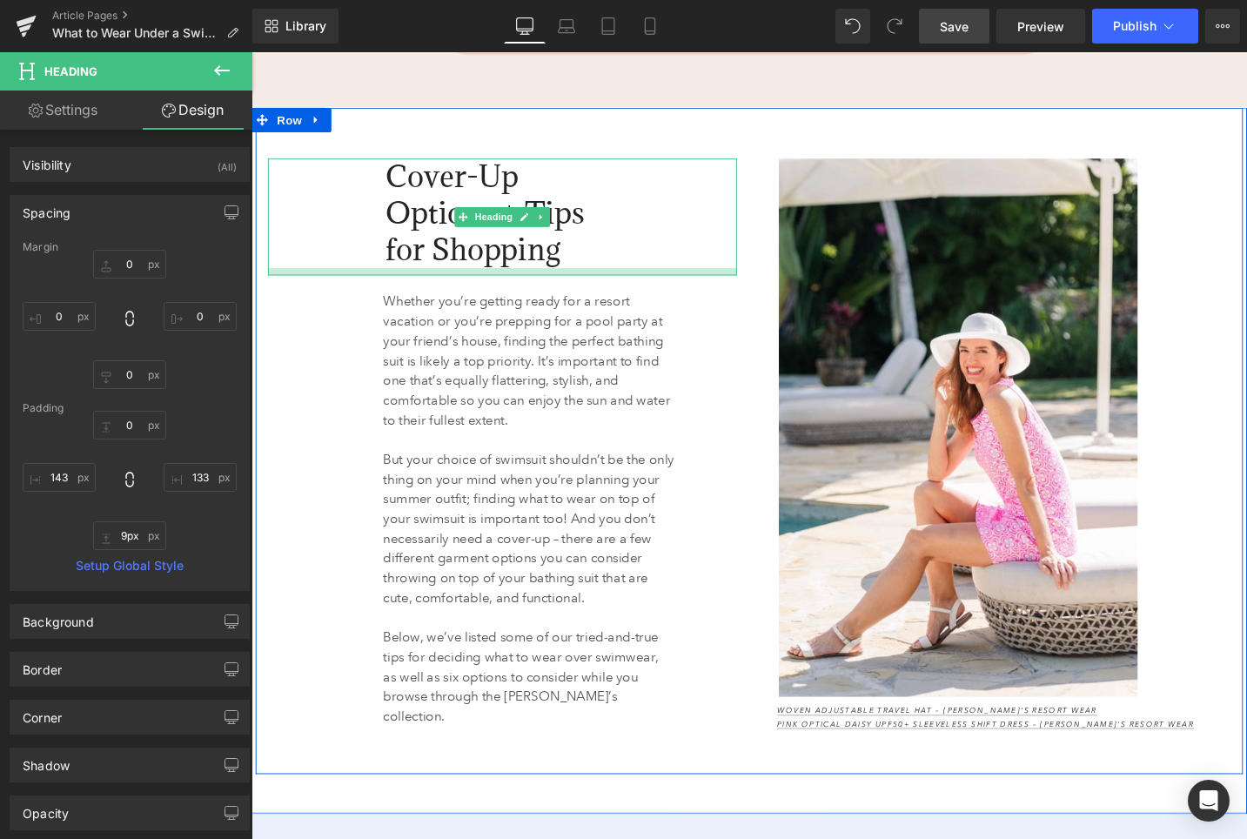
type input "8px"
drag, startPoint x: 464, startPoint y: 296, endPoint x: 464, endPoint y: 284, distance: 12.2
click at [464, 284] on div at bounding box center [517, 283] width 496 height 7
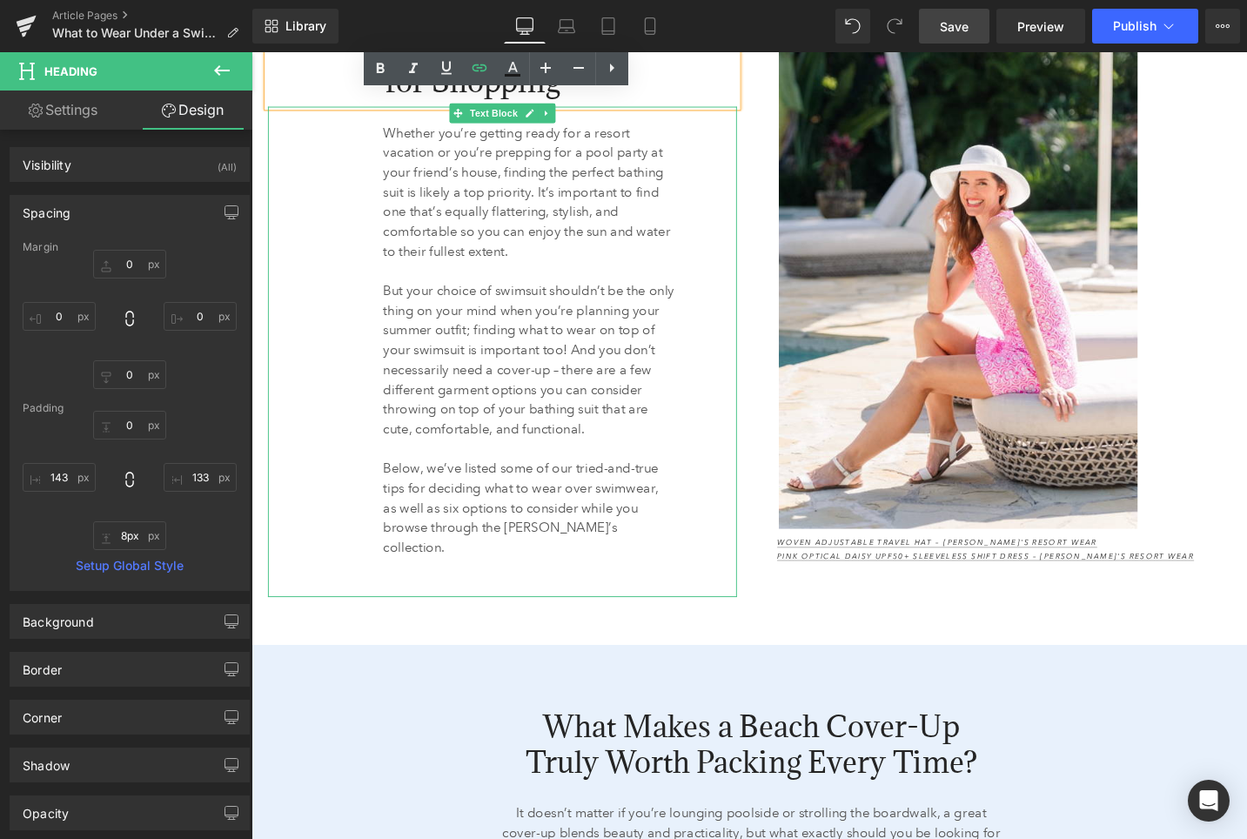
scroll to position [1537, 0]
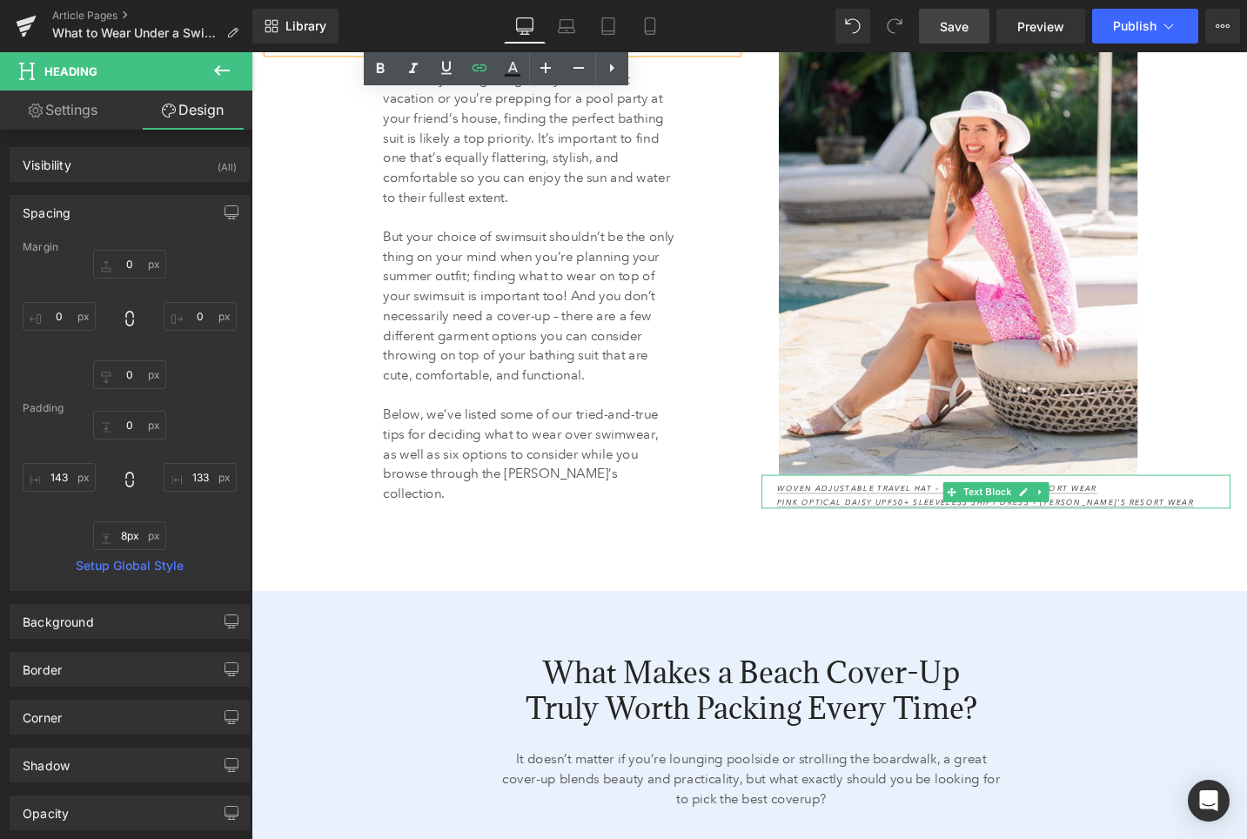
click at [1164, 506] on div "Woven Adjustable Travel Hat – Anthony's Resort Wear Pink Optical Daisy UPF50+ S…" at bounding box center [1039, 517] width 496 height 36
click at [1164, 508] on p "Woven Adjustable Travel Hat – Anthony's Resort Wear Pink Optical Daisy UPF50+ S…" at bounding box center [1046, 521] width 479 height 27
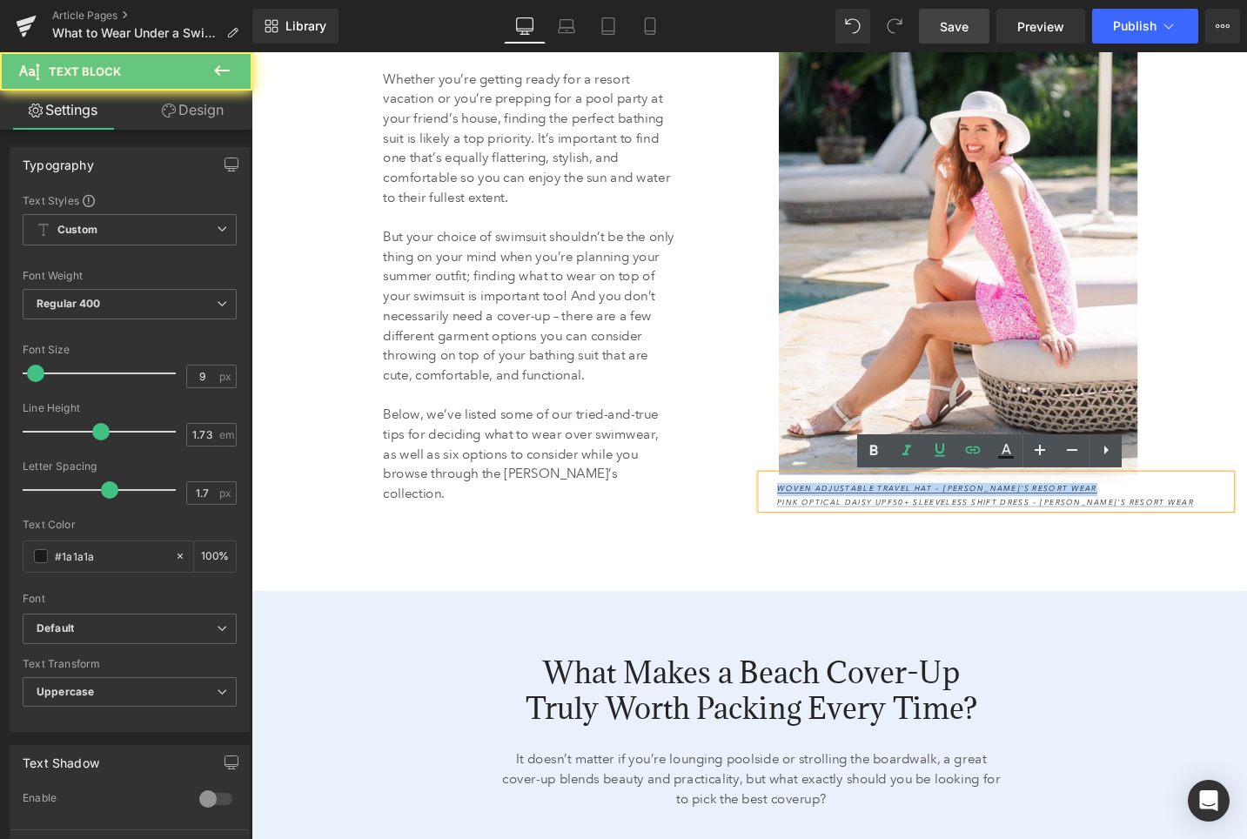
click at [1164, 508] on p "Woven Adjustable Travel Hat – Anthony's Resort Wear Pink Optical Daisy UPF50+ S…" at bounding box center [1046, 521] width 479 height 27
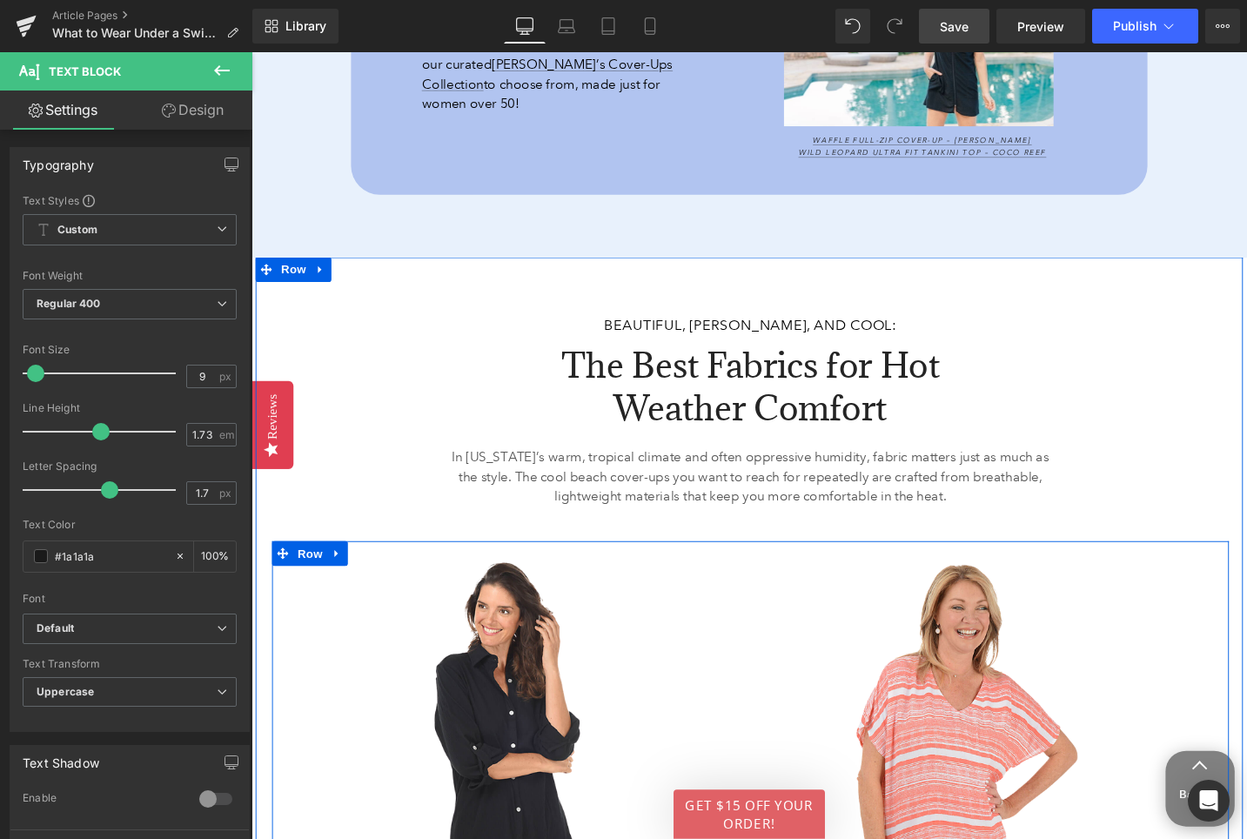
scroll to position [3291, 0]
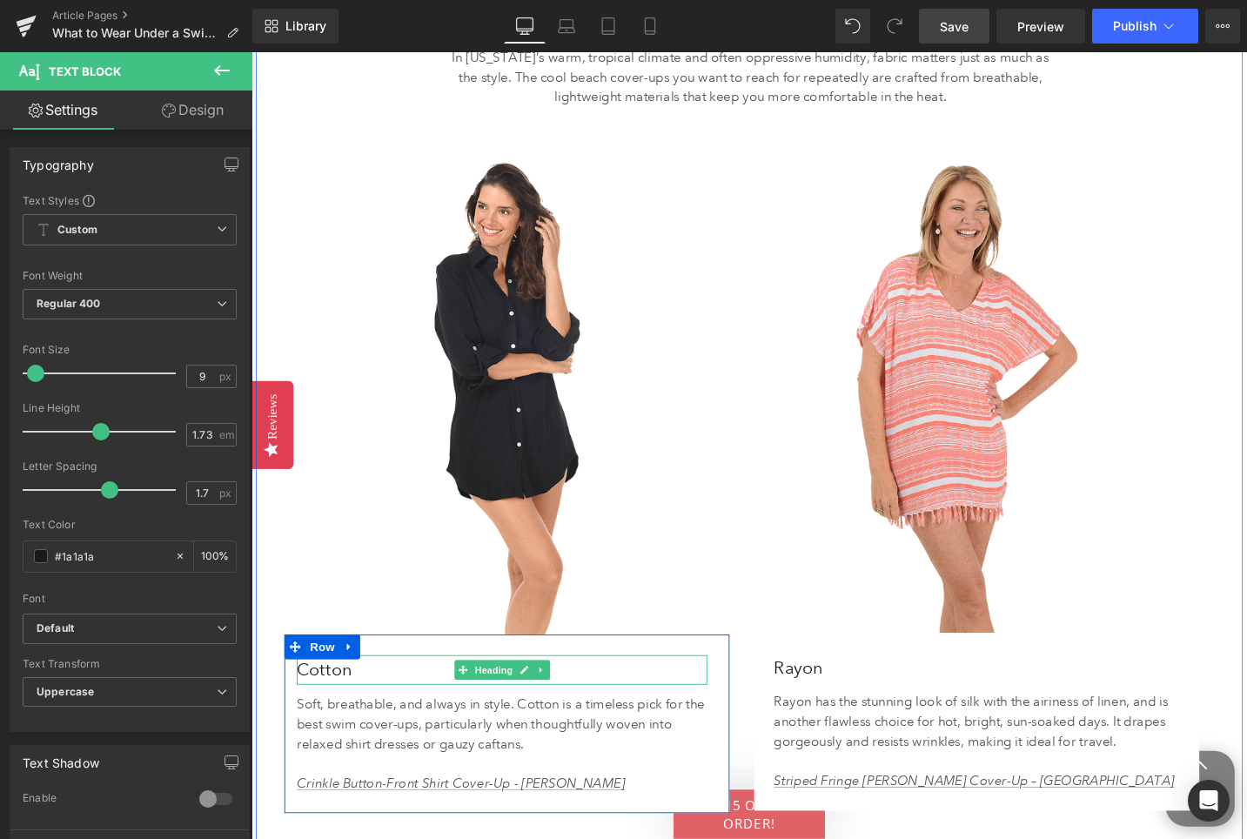
click at [328, 707] on h3 "Cotton" at bounding box center [516, 705] width 434 height 31
click at [329, 707] on h3 "Cotton" at bounding box center [516, 705] width 434 height 31
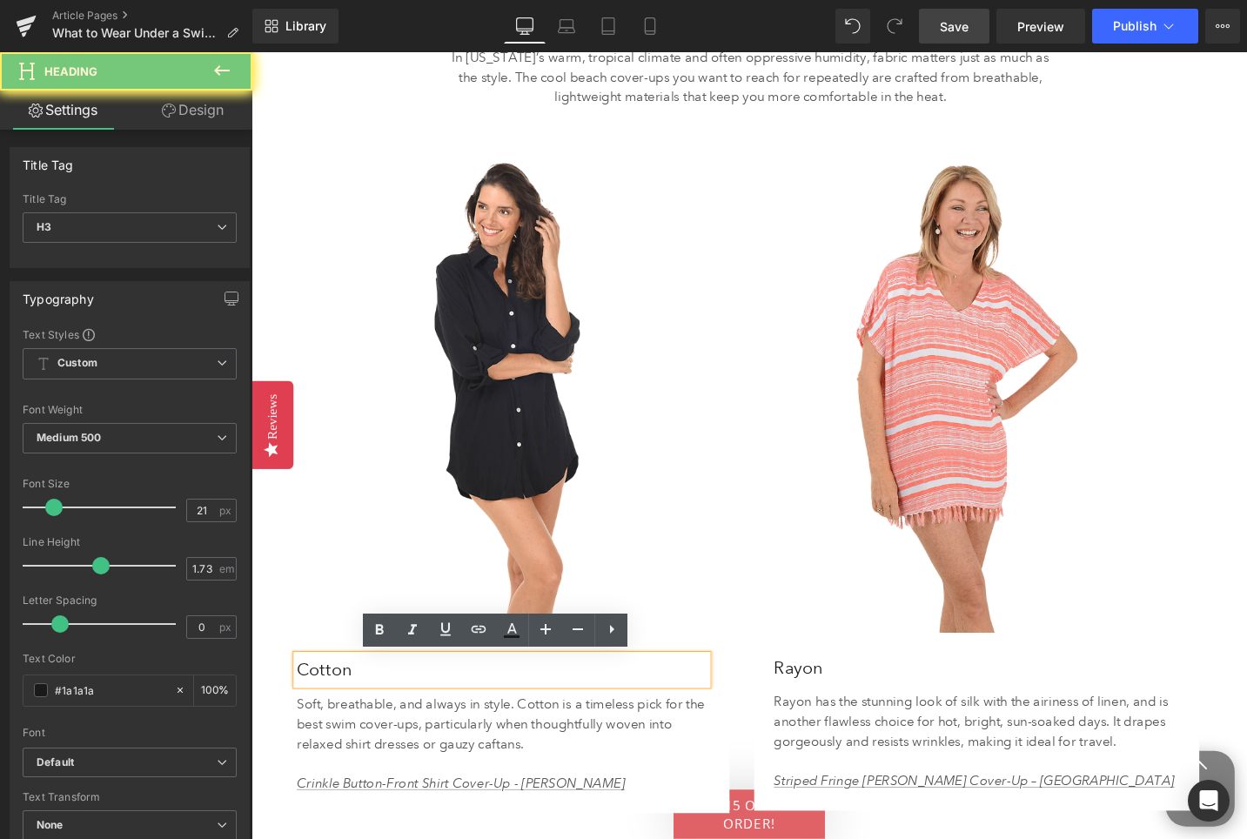
click at [329, 707] on h3 "Cotton" at bounding box center [516, 705] width 434 height 31
paste div
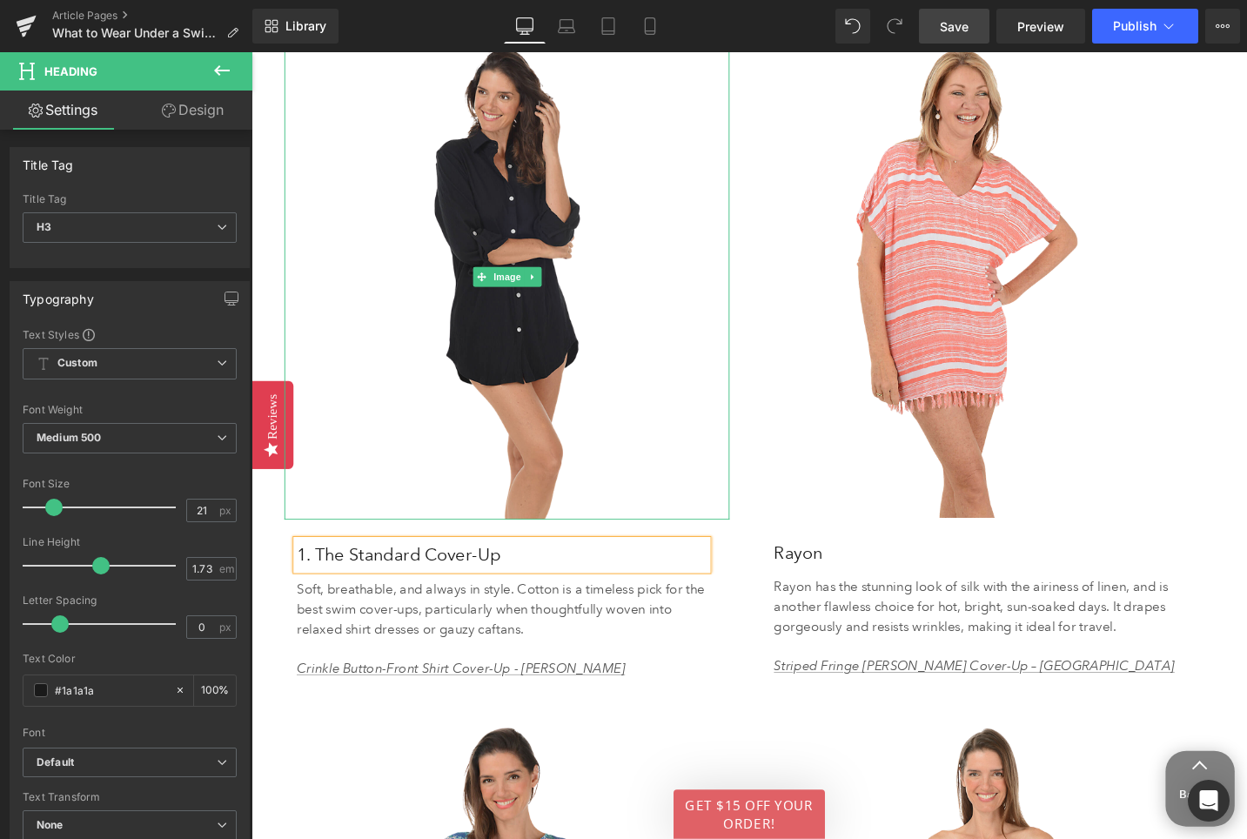
scroll to position [3436, 0]
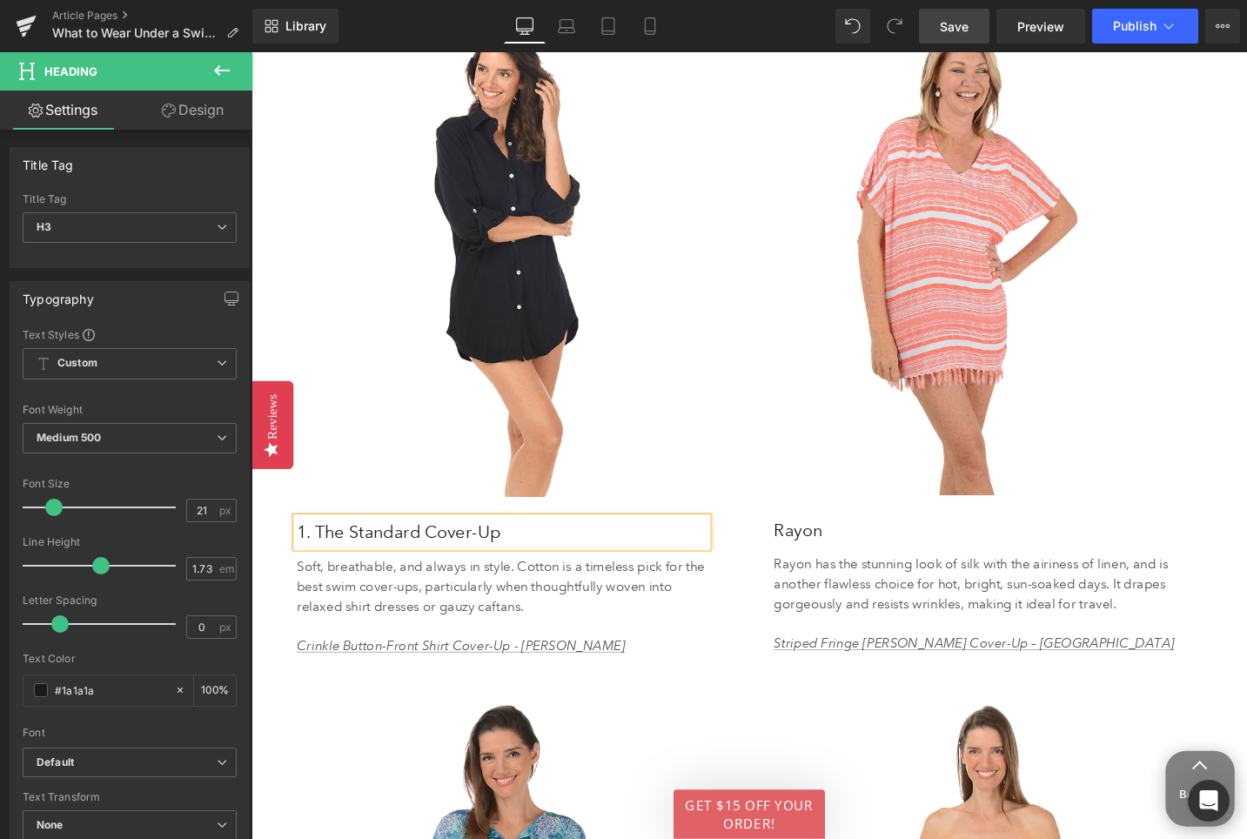
click at [410, 628] on p "Soft, breathable, and always in style. Cotton is a timeless pick for the best s…" at bounding box center [516, 617] width 434 height 63
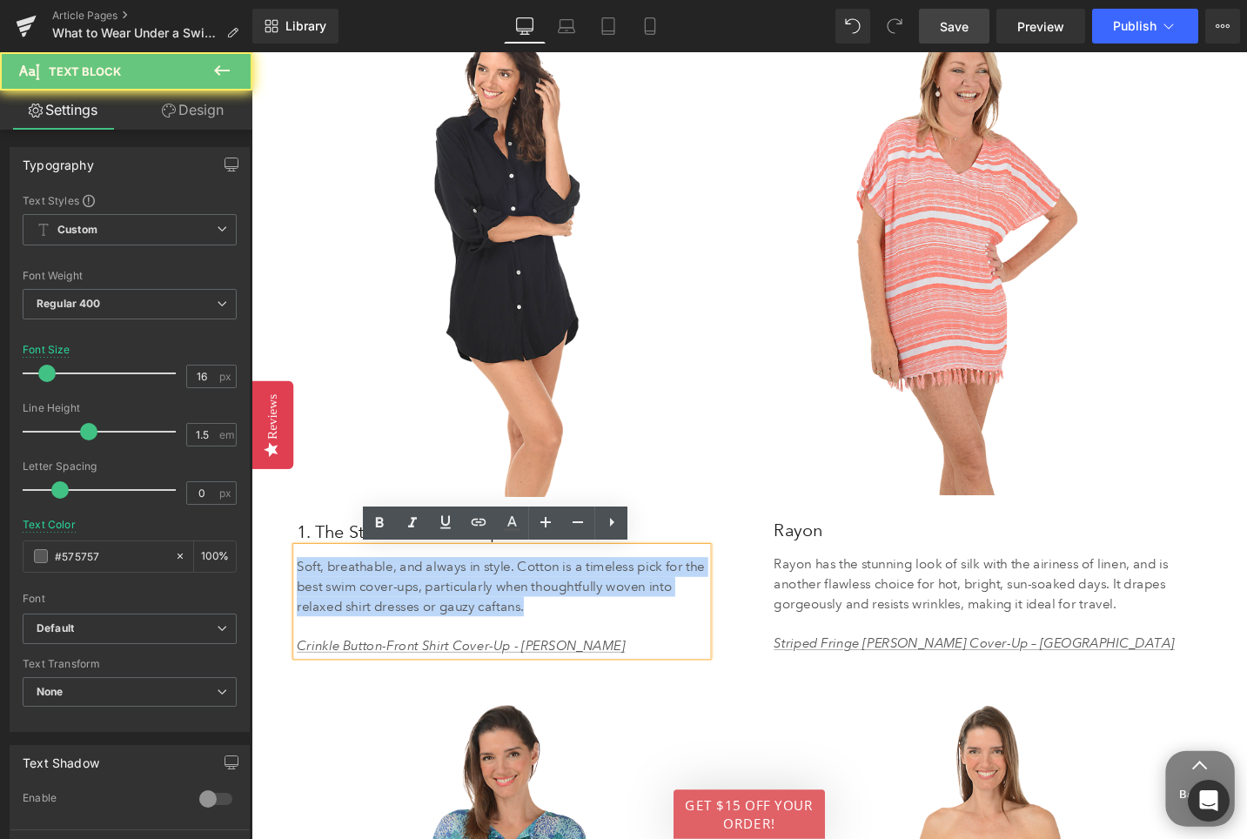
click at [410, 628] on p "Soft, breathable, and always in style. Cotton is a timeless pick for the best s…" at bounding box center [516, 617] width 434 height 63
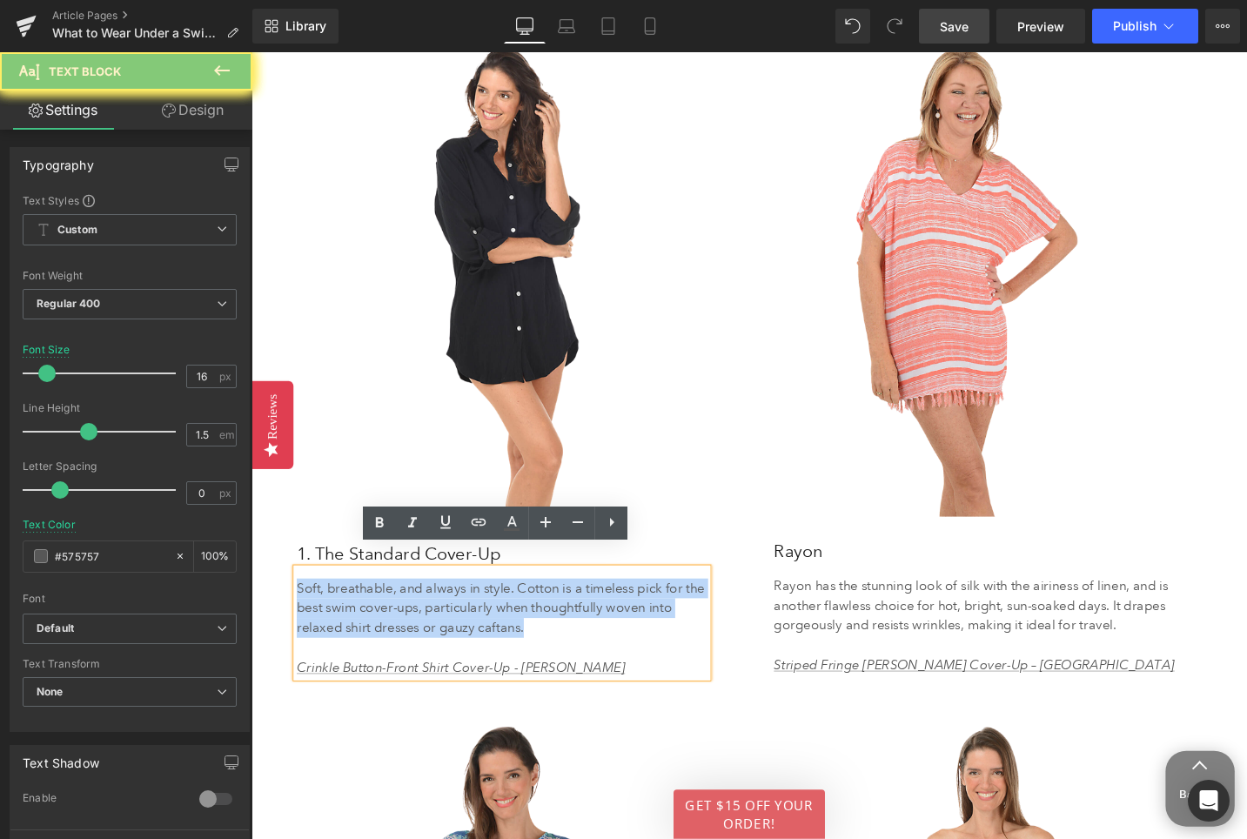
scroll to position [3458, 0]
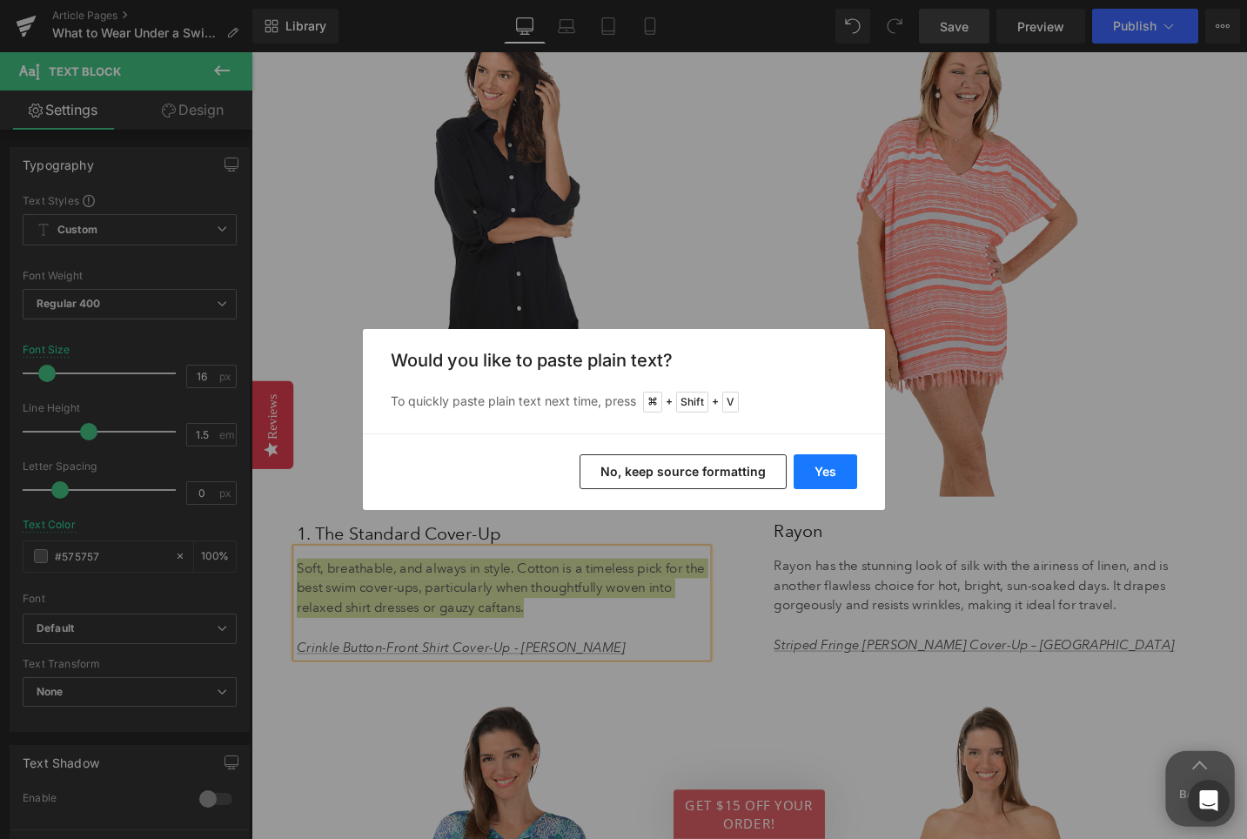
click at [825, 465] on button "Yes" at bounding box center [826, 471] width 64 height 35
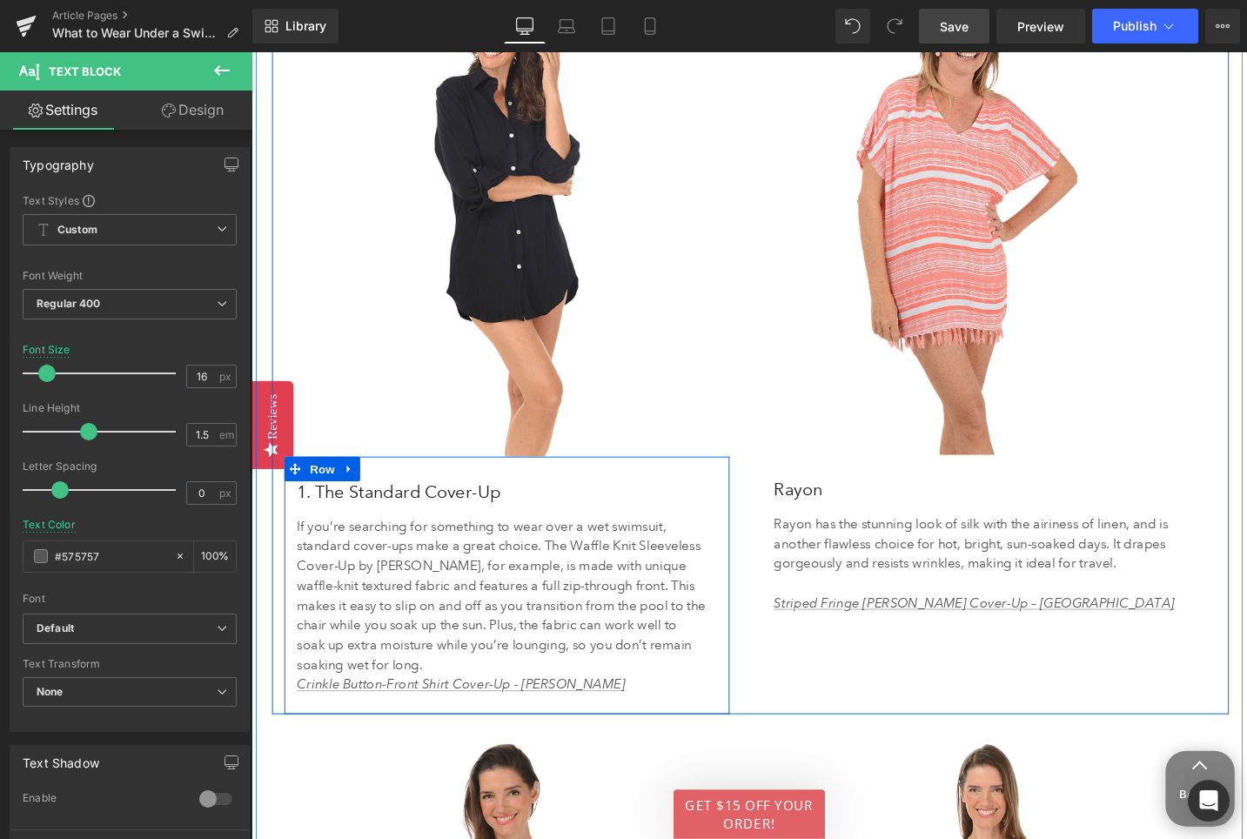
scroll to position [3503, 0]
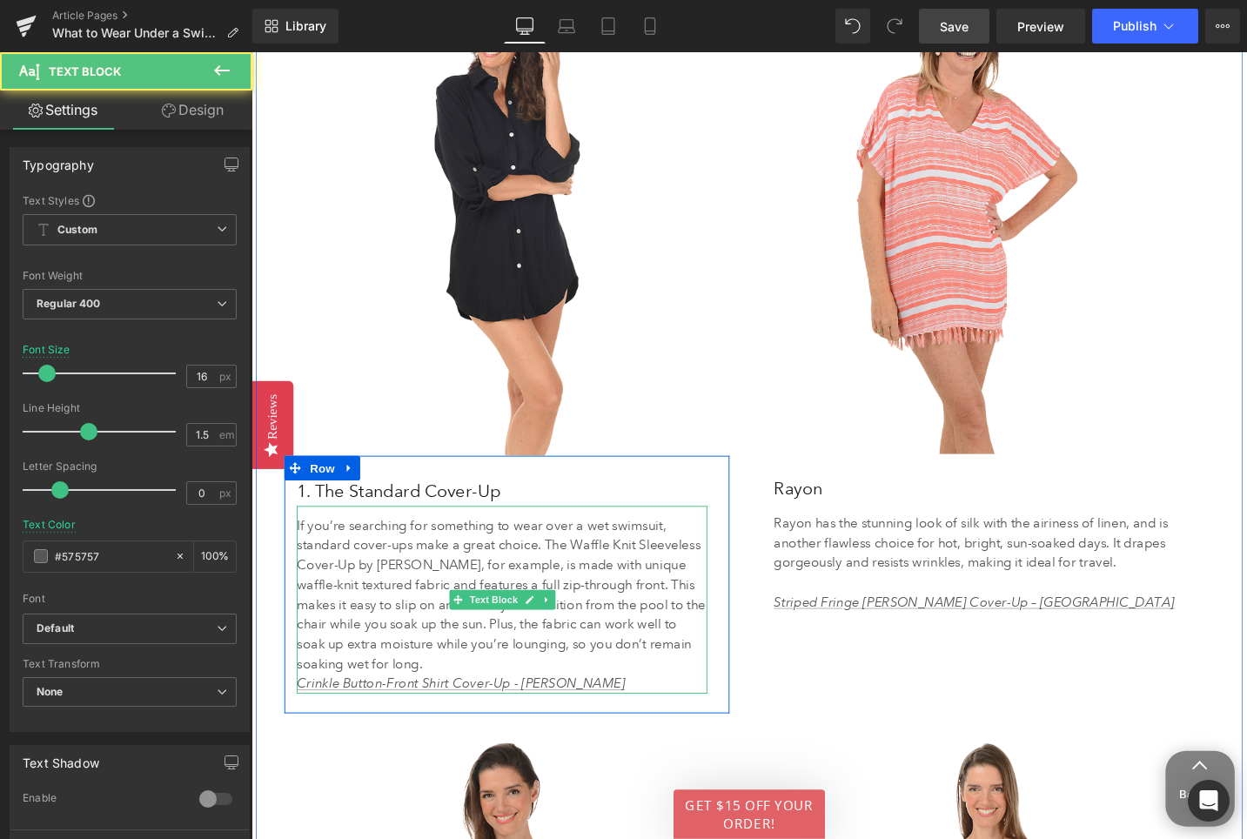
click at [425, 693] on p "If you’re searching for something to wear over a wet swimsuit, standard cover-u…" at bounding box center [516, 625] width 434 height 167
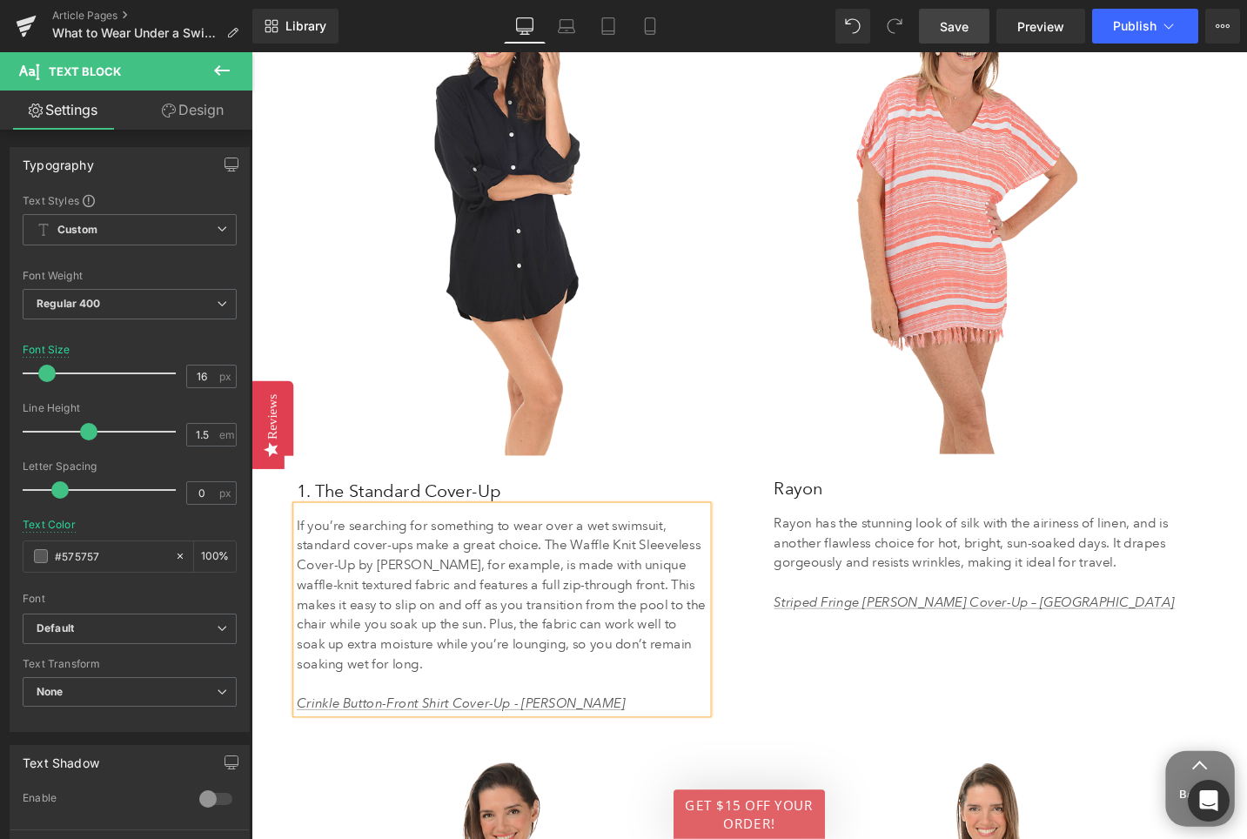
scroll to position [3481, 0]
click at [579, 736] on p "Crinkle Button-Front Shirt Cover-Up - Maxine" at bounding box center [516, 739] width 434 height 21
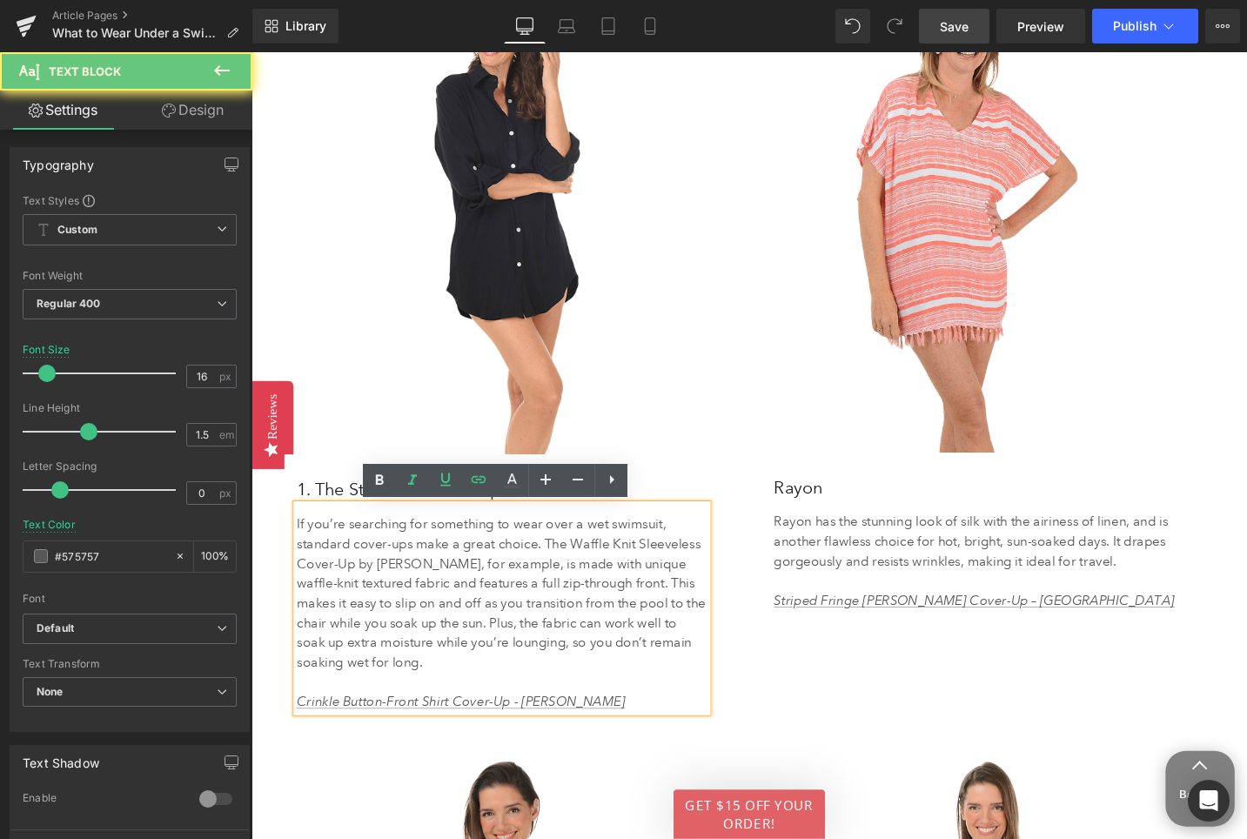
click at [579, 736] on p "Crinkle Button-Front Shirt Cover-Up - Maxine" at bounding box center [516, 739] width 434 height 21
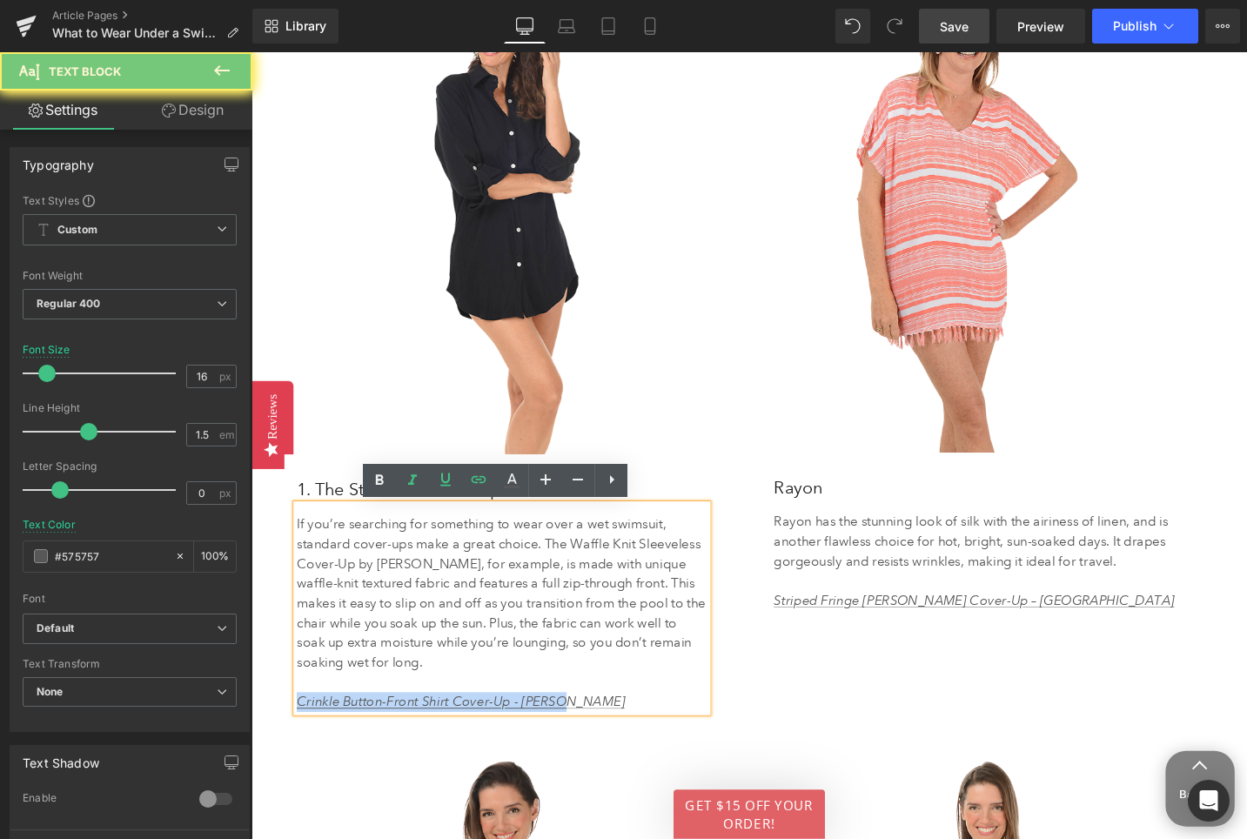
click at [579, 736] on p "Crinkle Button-Front Shirt Cover-Up - Maxine" at bounding box center [516, 739] width 434 height 21
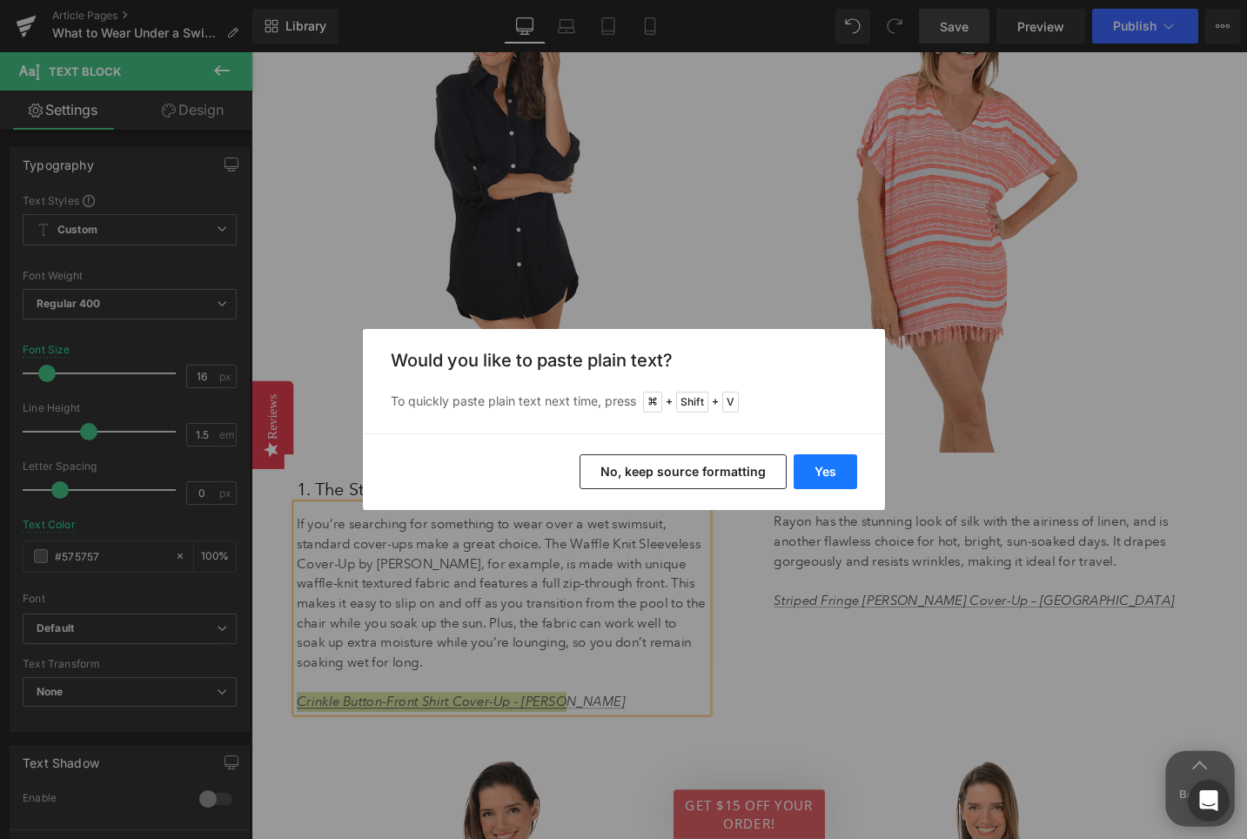
click at [838, 462] on button "Yes" at bounding box center [826, 471] width 64 height 35
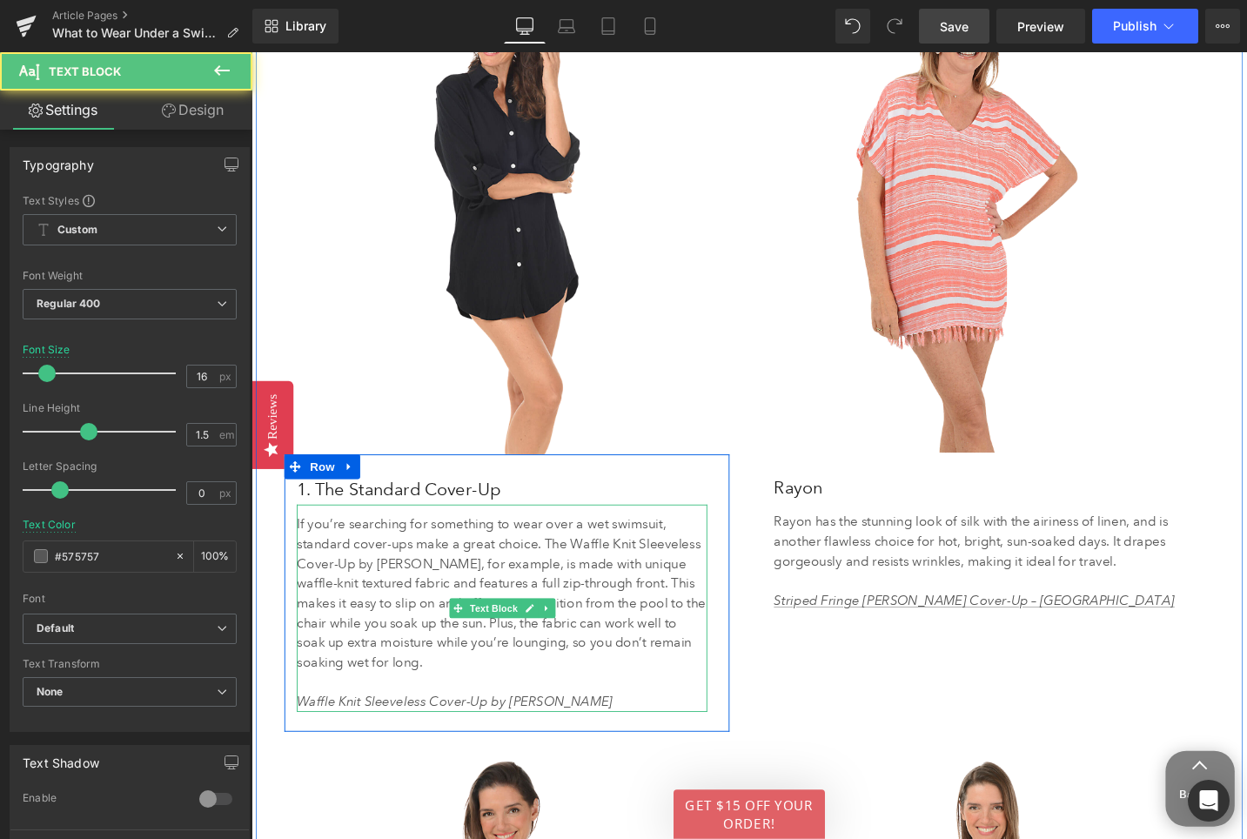
click at [518, 739] on icon "Waffle Knit Sleeveless Cover-Up by Jordan Taylor" at bounding box center [466, 739] width 334 height 17
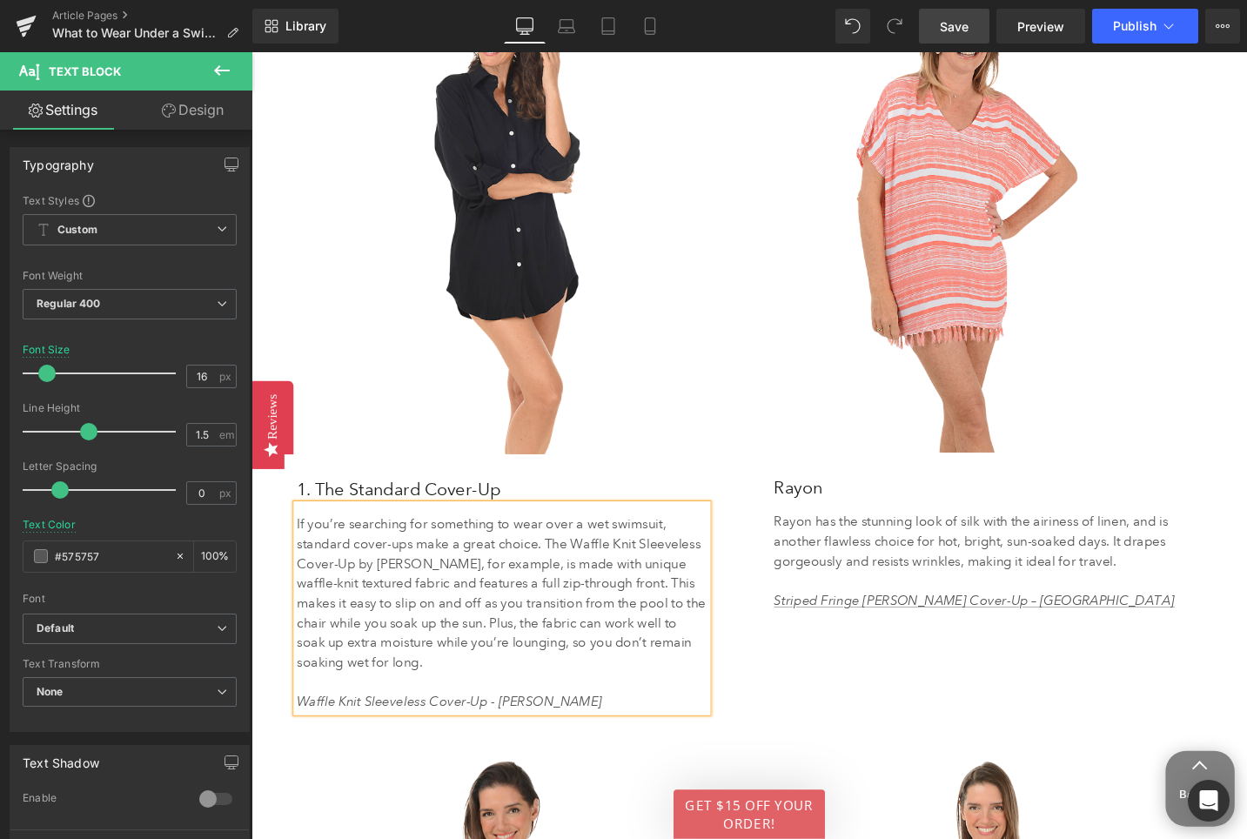
scroll to position [3503, 0]
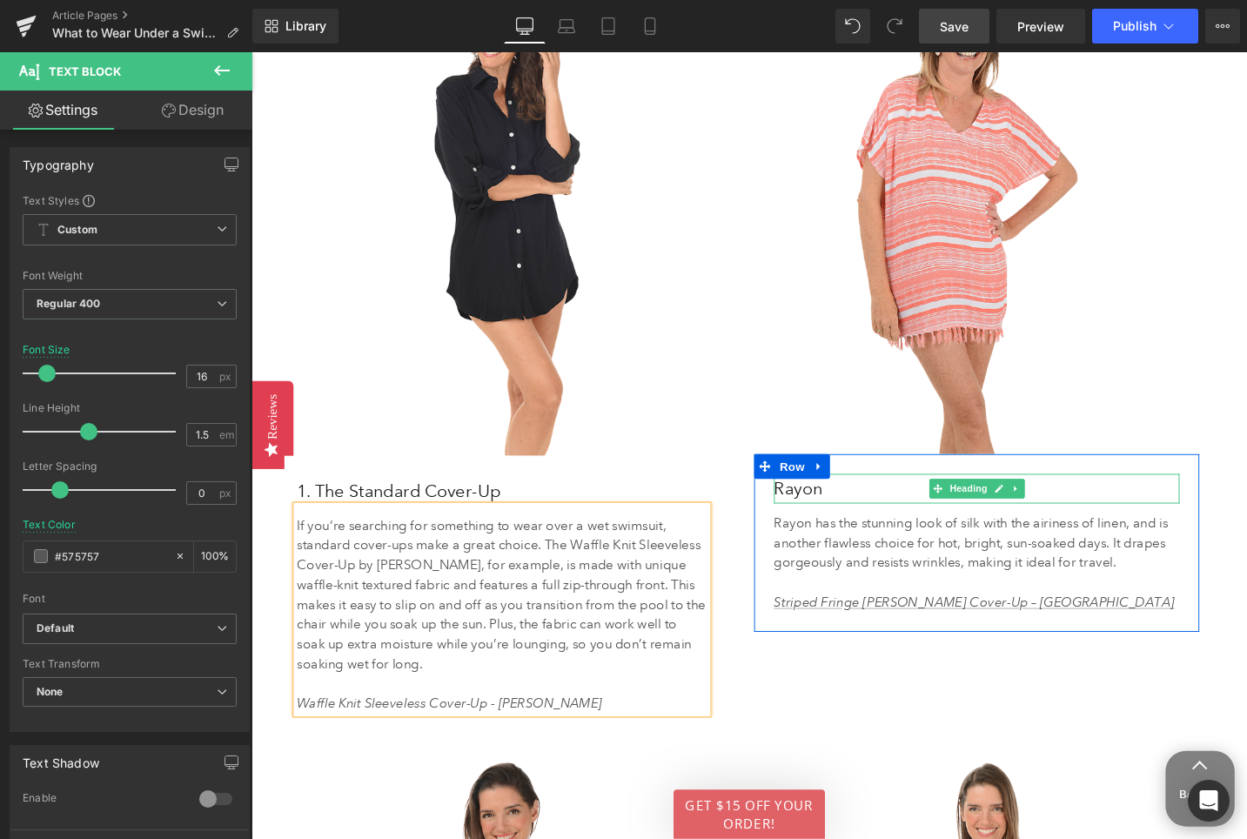
click at [834, 514] on h3 "Rayon" at bounding box center [1018, 513] width 429 height 31
click at [835, 514] on h3 "Rayon" at bounding box center [1018, 513] width 429 height 31
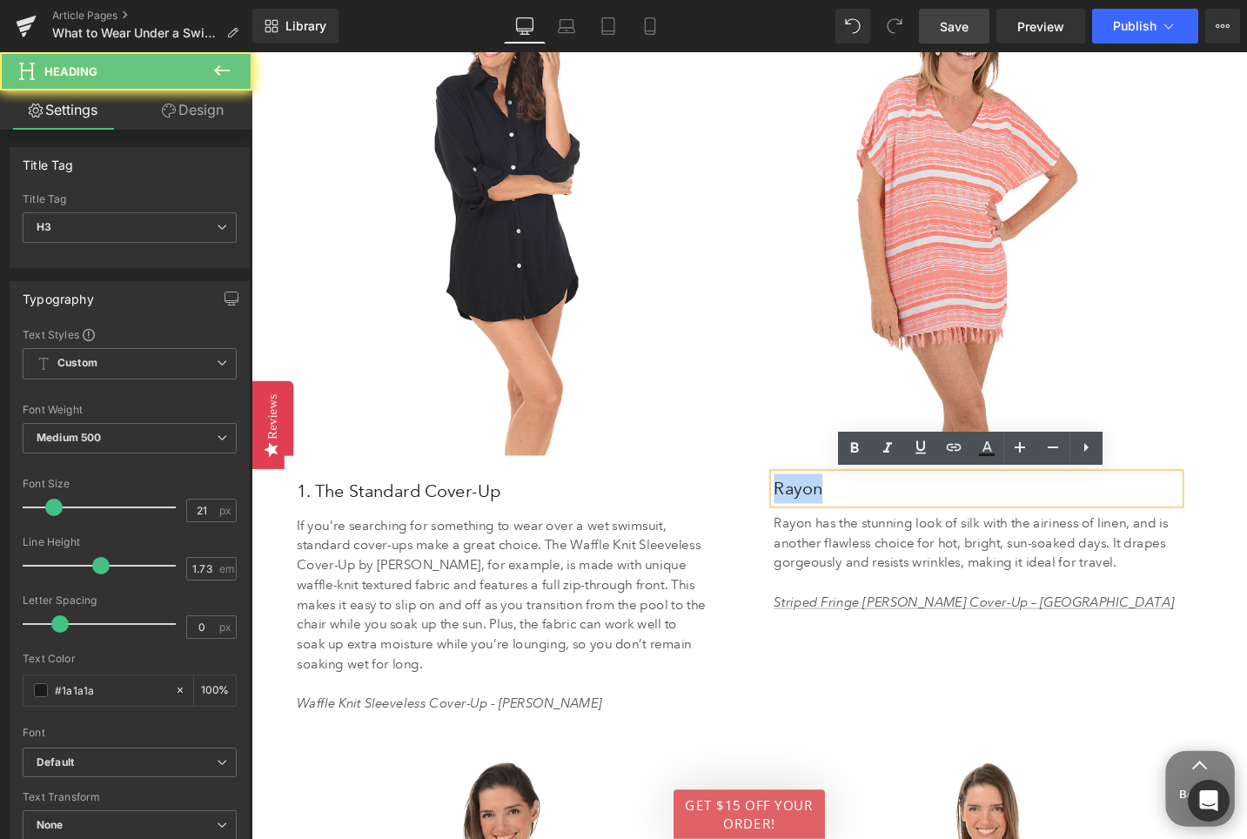
paste div
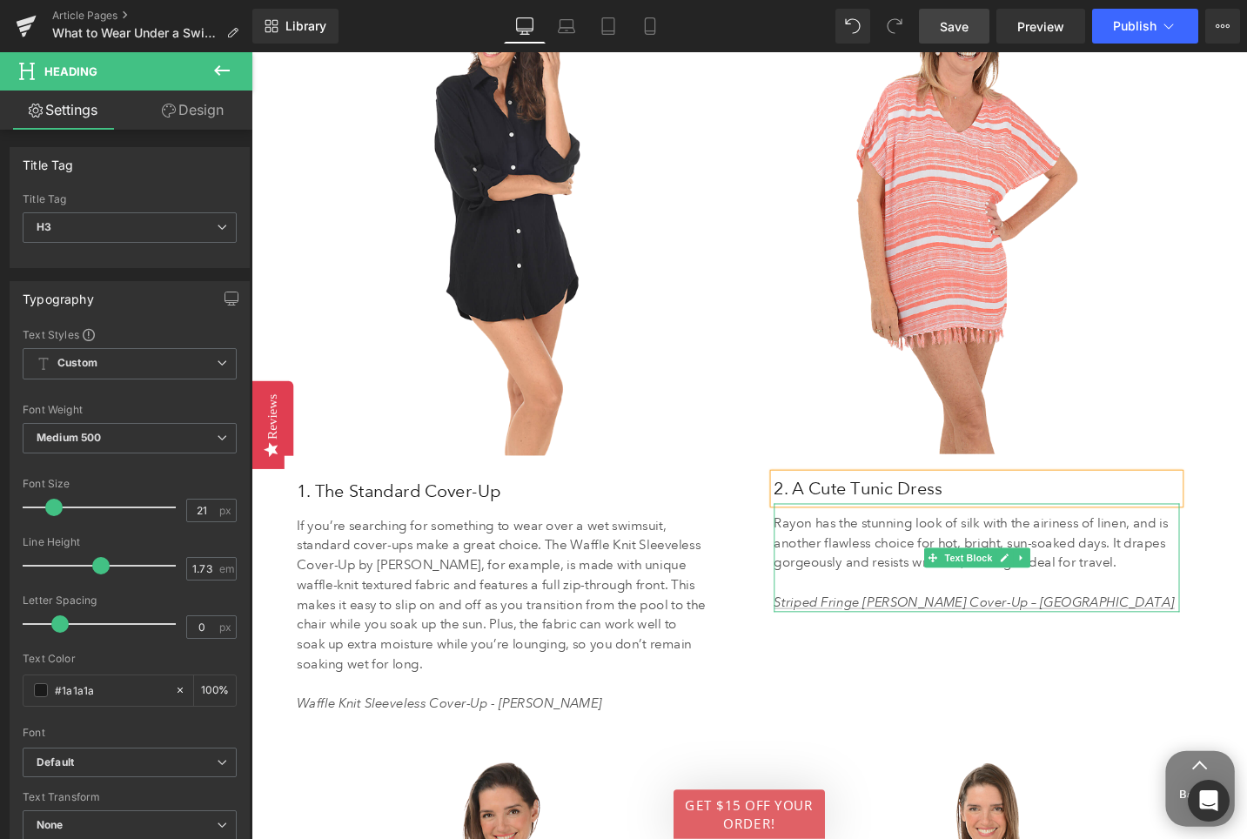
click at [921, 573] on p "Rayon has the stunning look of silk with the airiness of linen, and is another …" at bounding box center [1018, 570] width 429 height 63
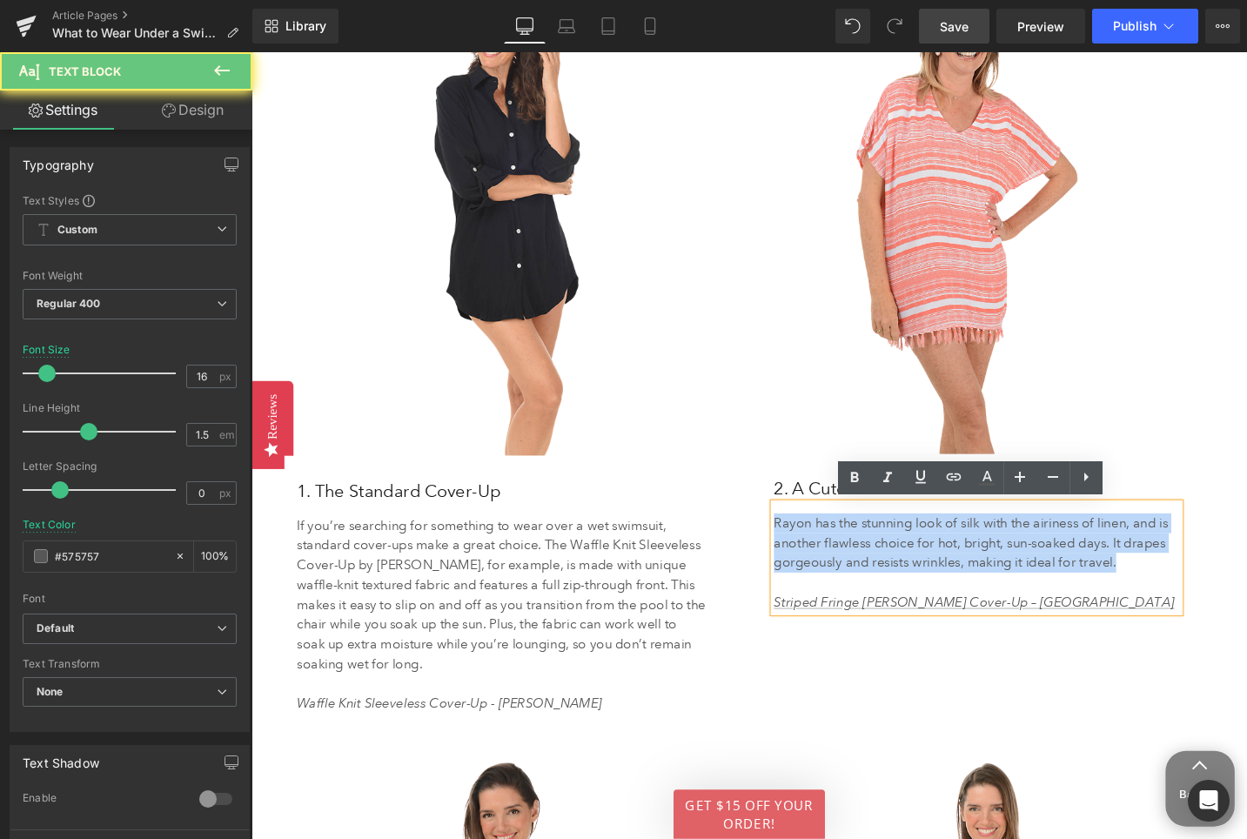
click at [921, 573] on p "Rayon has the stunning look of silk with the airiness of linen, and is another …" at bounding box center [1018, 570] width 429 height 63
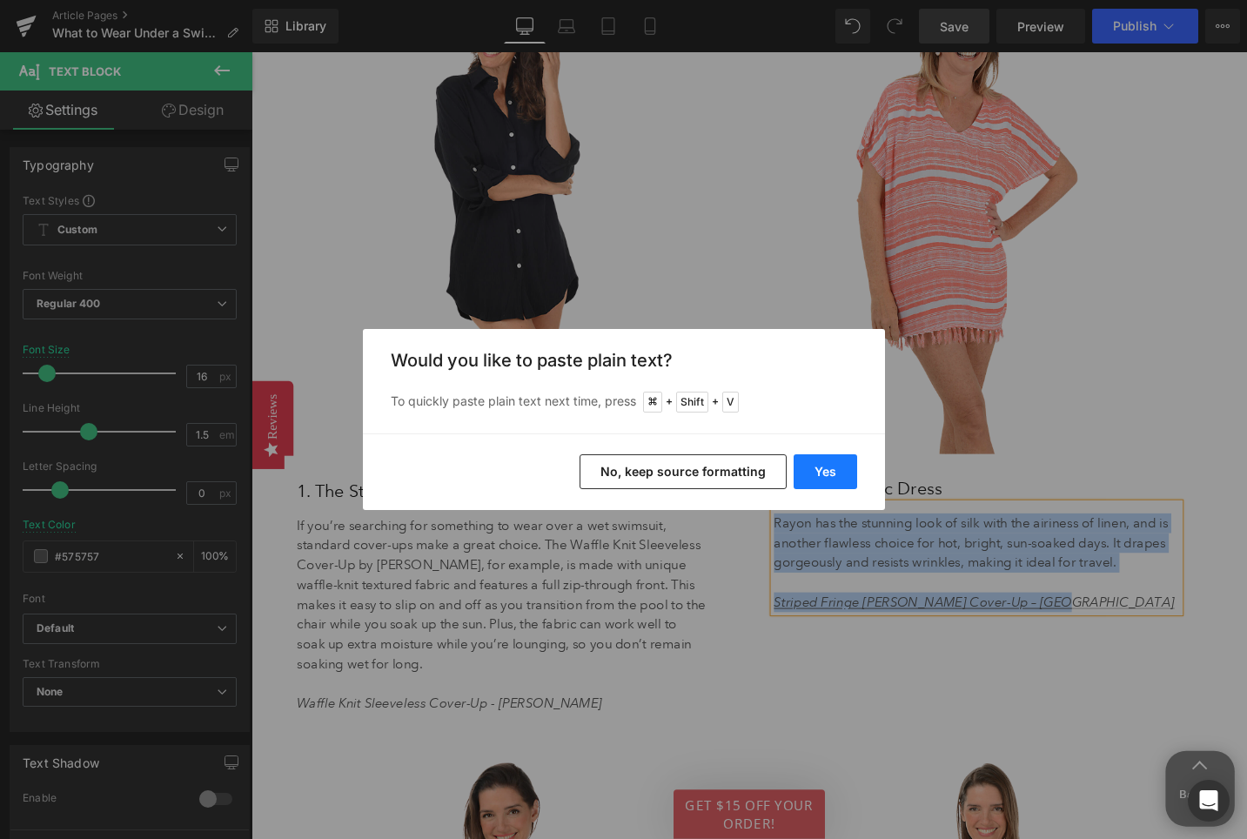
scroll to position [3481, 0]
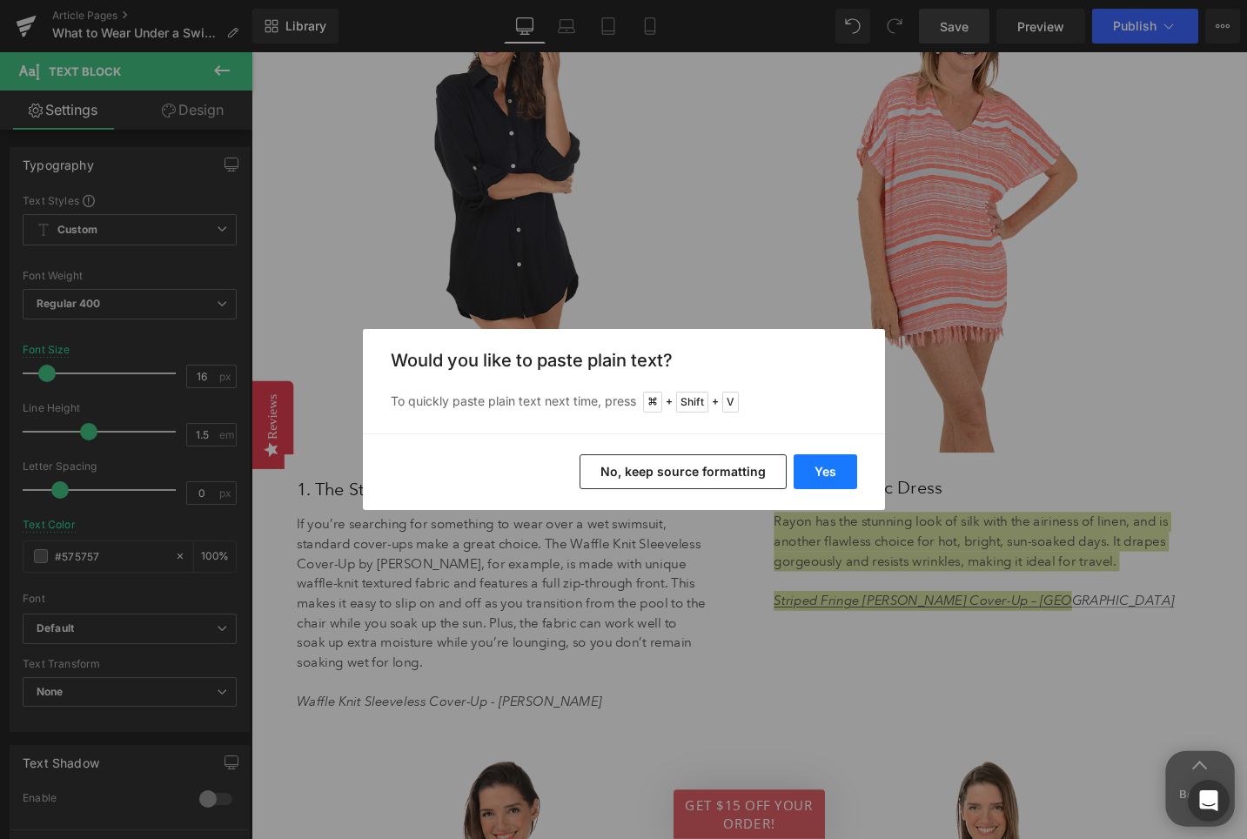
drag, startPoint x: 834, startPoint y: 471, endPoint x: 616, endPoint y: 442, distance: 220.3
click at [834, 470] on button "Yes" at bounding box center [826, 471] width 64 height 35
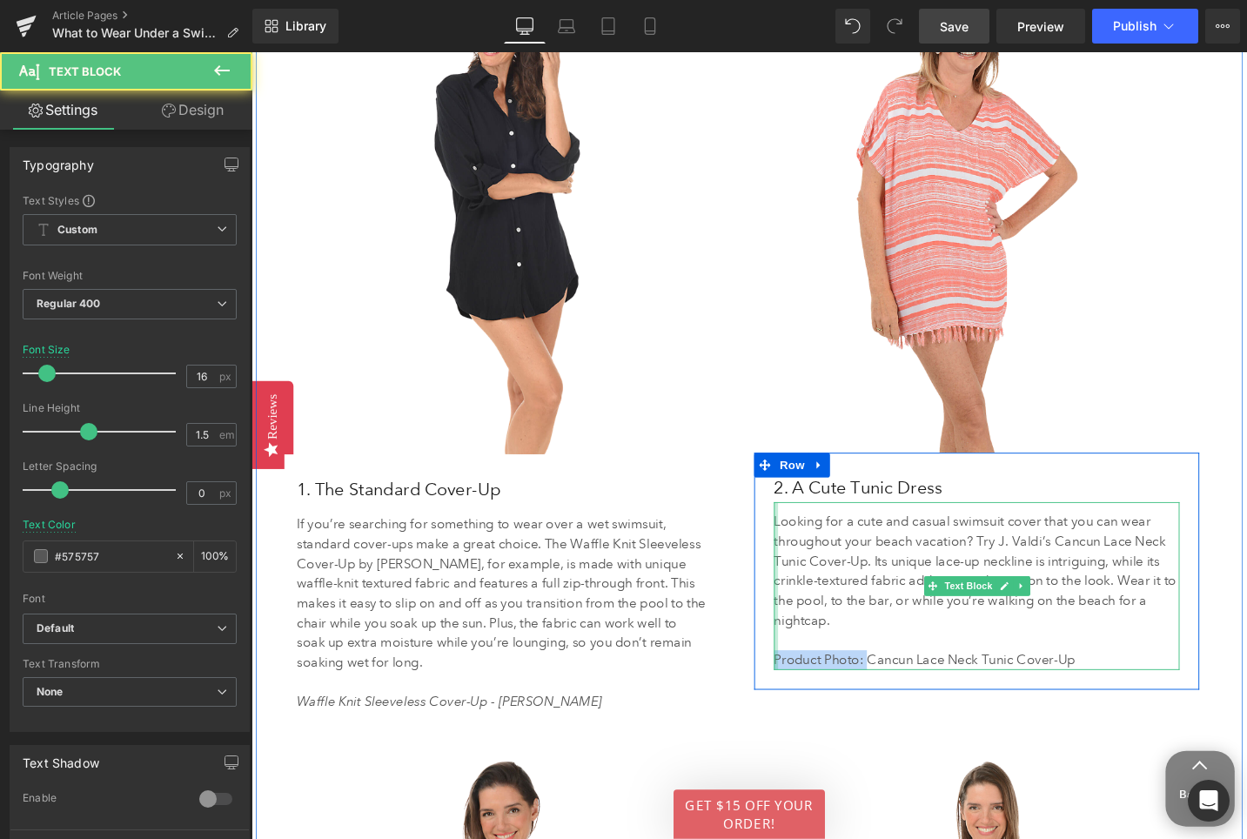
drag, startPoint x: 904, startPoint y: 694, endPoint x: 804, endPoint y: 689, distance: 100.2
click at [804, 690] on div "Looking for a cute and casual swimsuit cover that you can wear throughout your …" at bounding box center [1018, 616] width 429 height 177
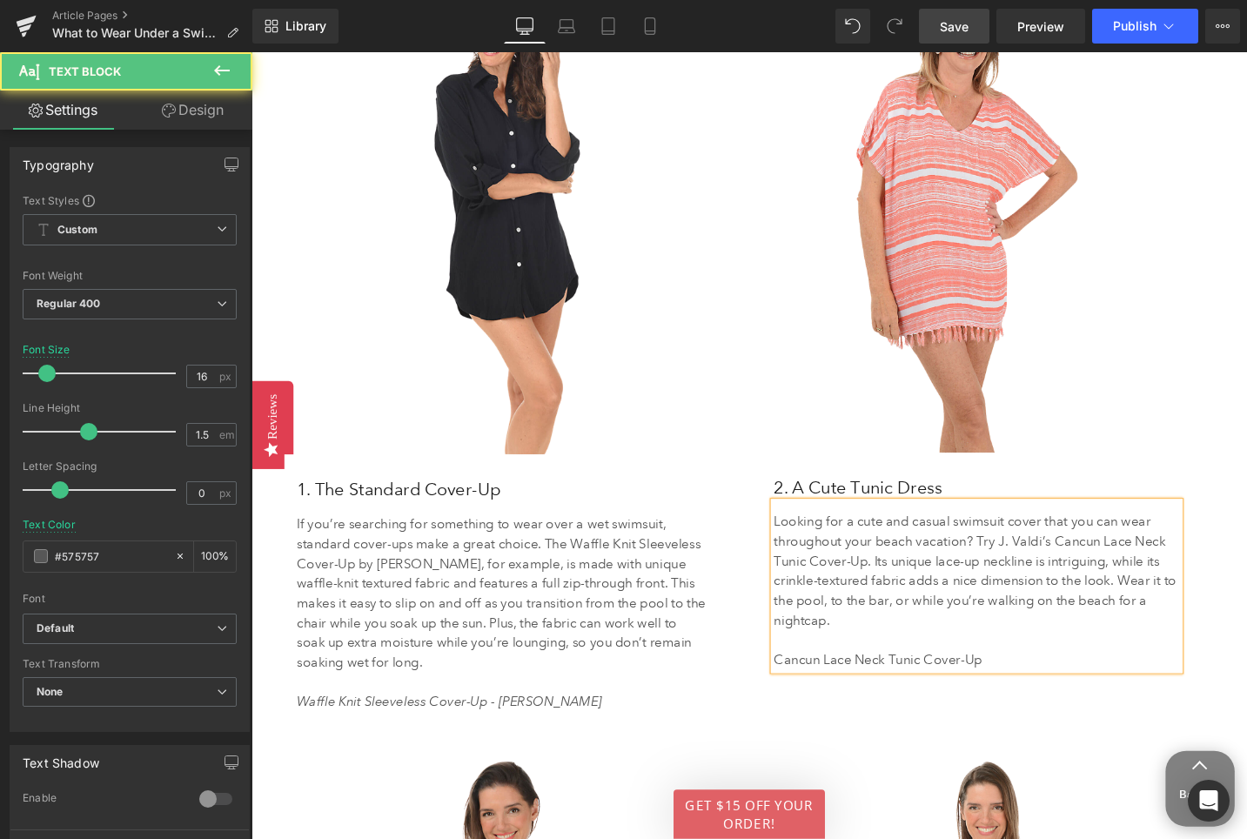
click at [1040, 693] on p "Cancun Lace Neck Tunic Cover-Up" at bounding box center [1018, 695] width 429 height 21
drag, startPoint x: 1083, startPoint y: 576, endPoint x: 1041, endPoint y: 576, distance: 42.6
click at [1041, 576] on p "Looking for a cute and casual swimsuit cover that you can wear throughout your …" at bounding box center [1018, 601] width 429 height 125
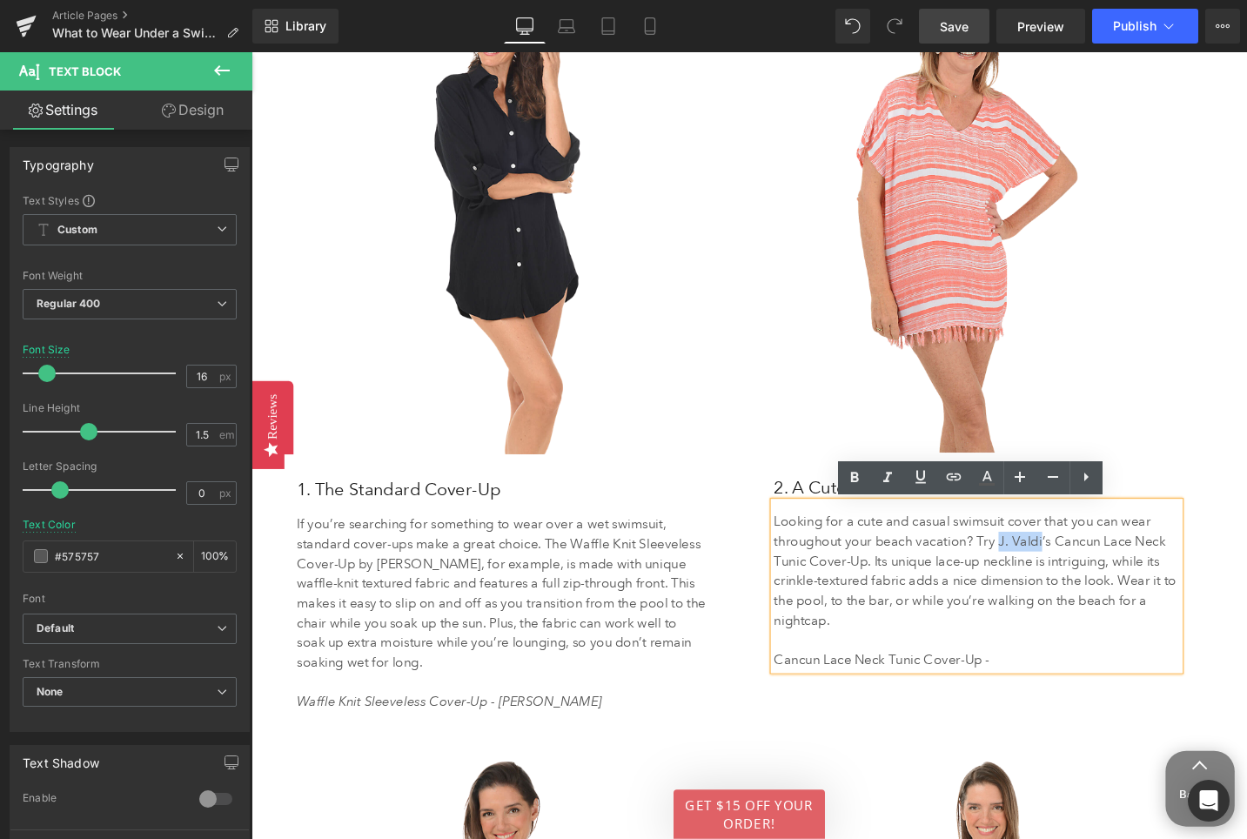
copy p "J. Valdi"
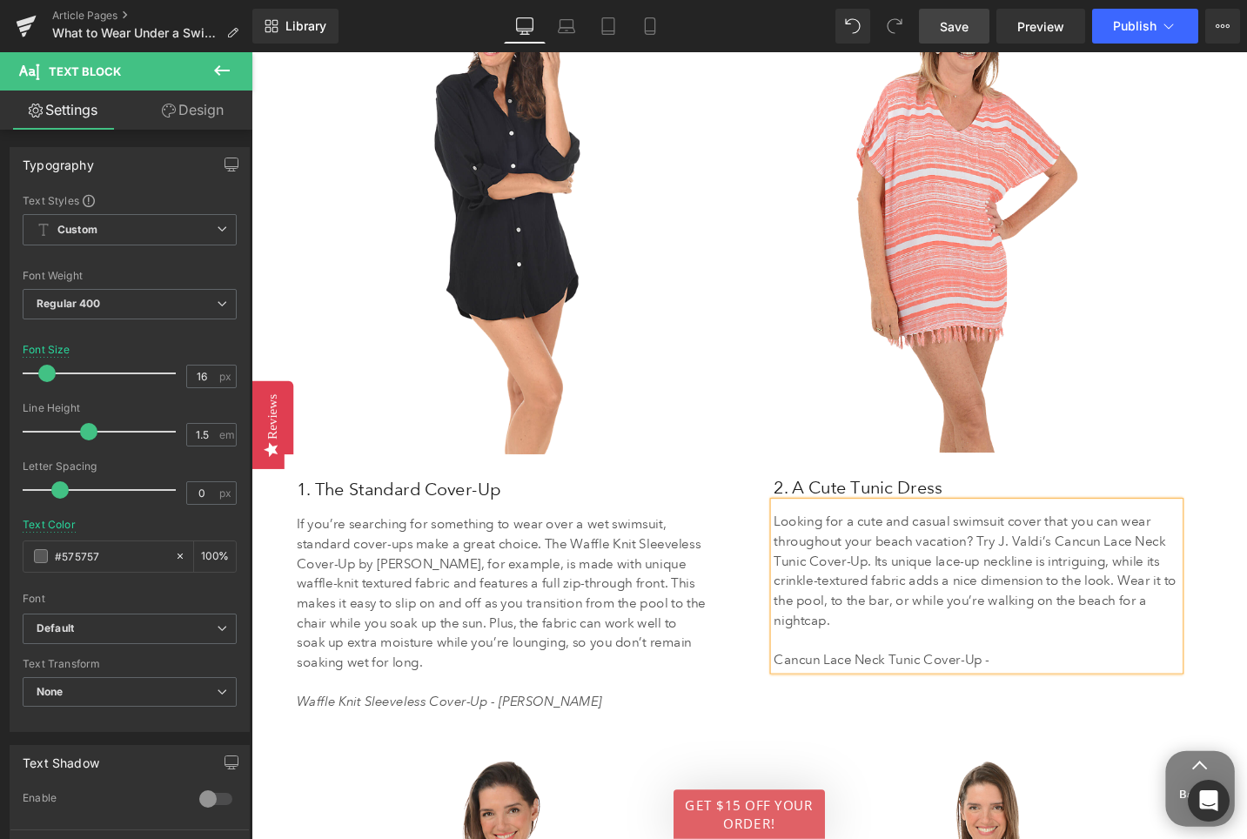
click at [1055, 695] on p "Cancun Lace Neck Tunic Cover-Up -" at bounding box center [1018, 695] width 429 height 21
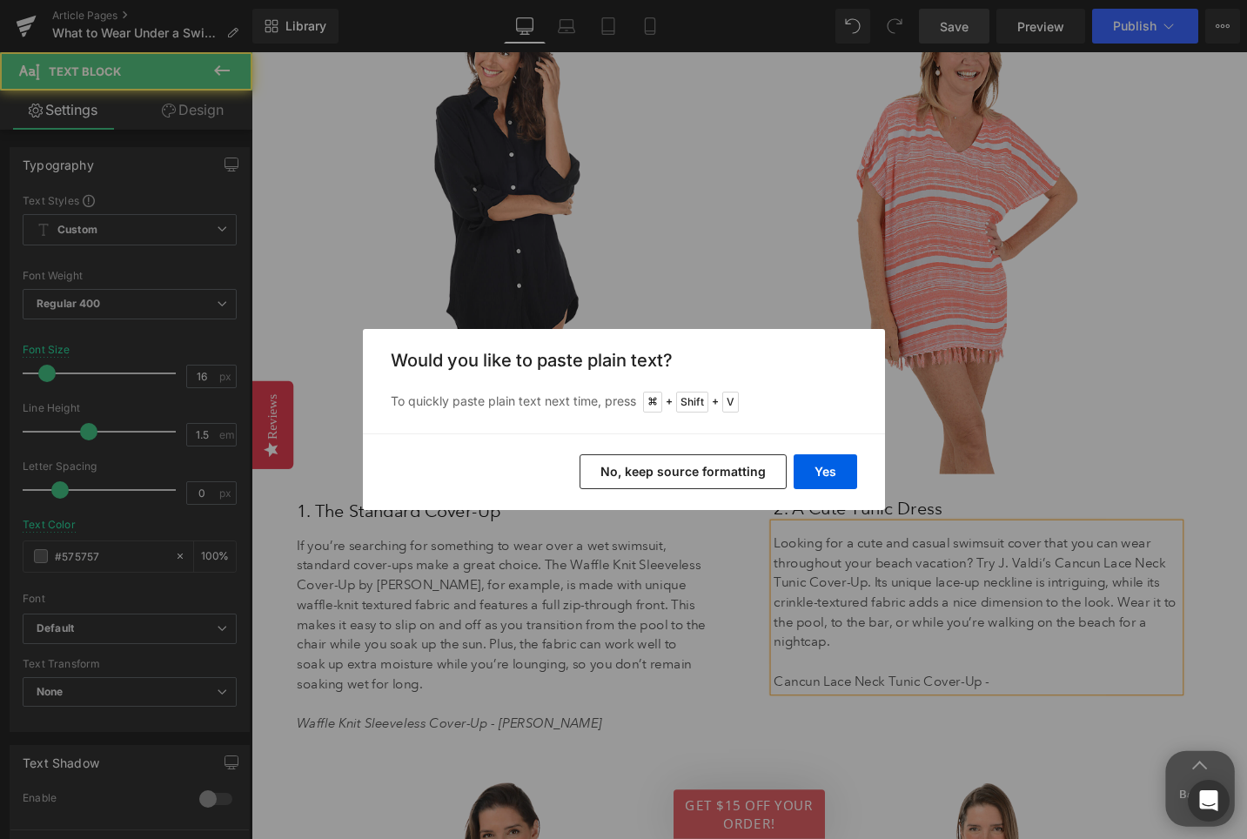
scroll to position [3503, 0]
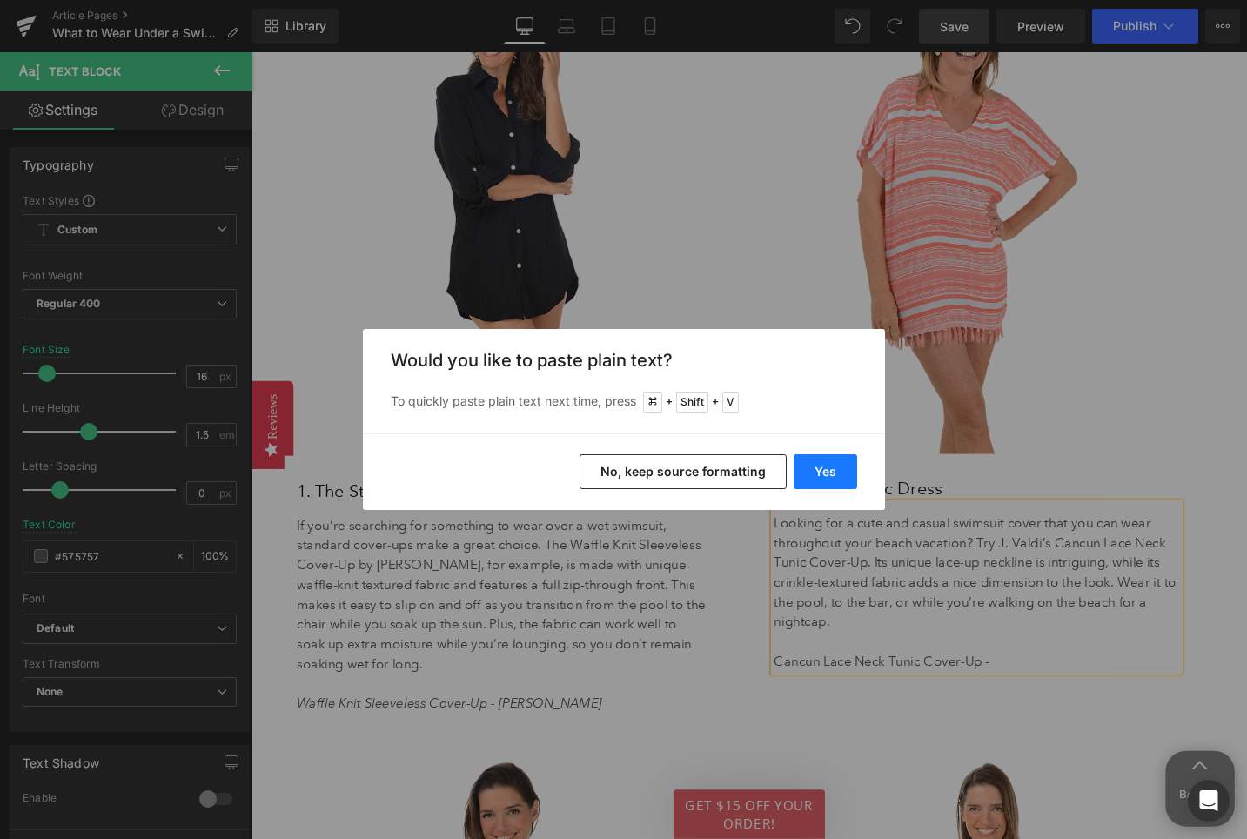
click at [835, 459] on button "Yes" at bounding box center [826, 471] width 64 height 35
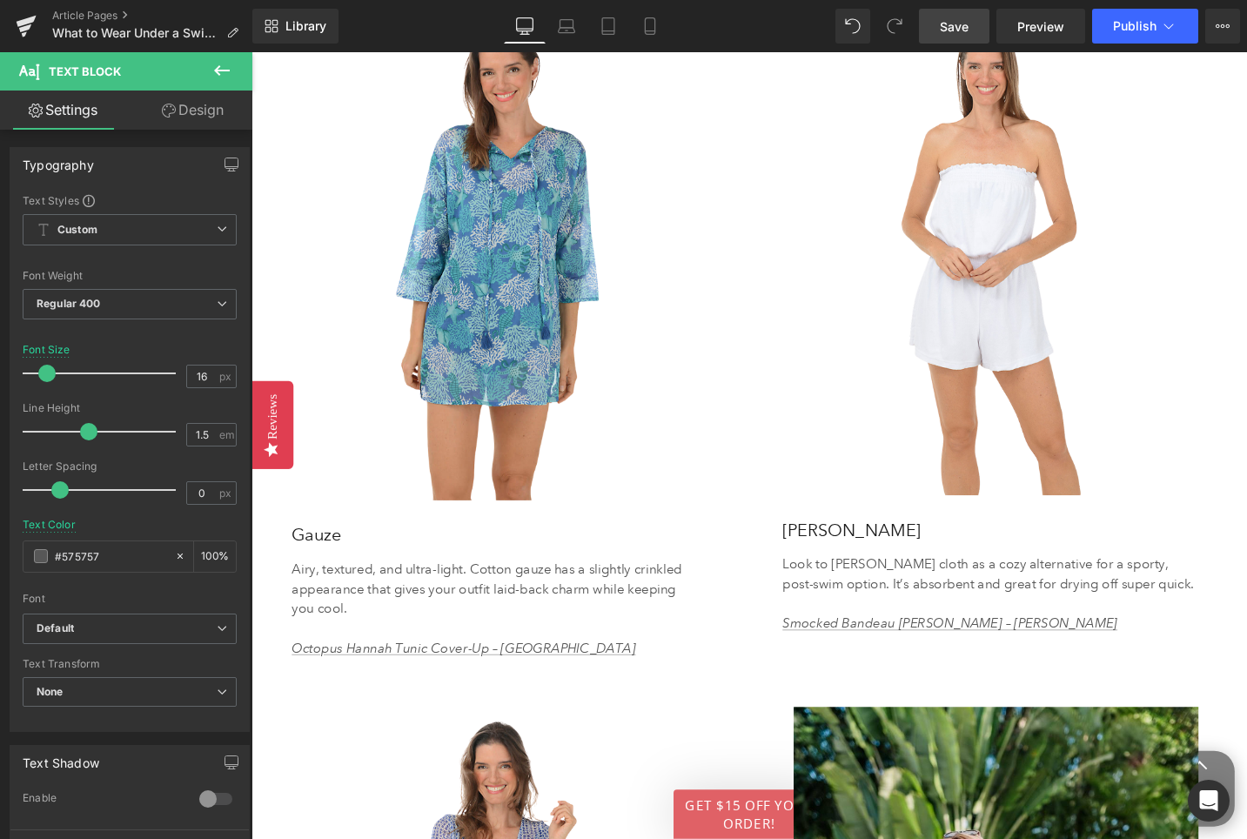
scroll to position [4202, 0]
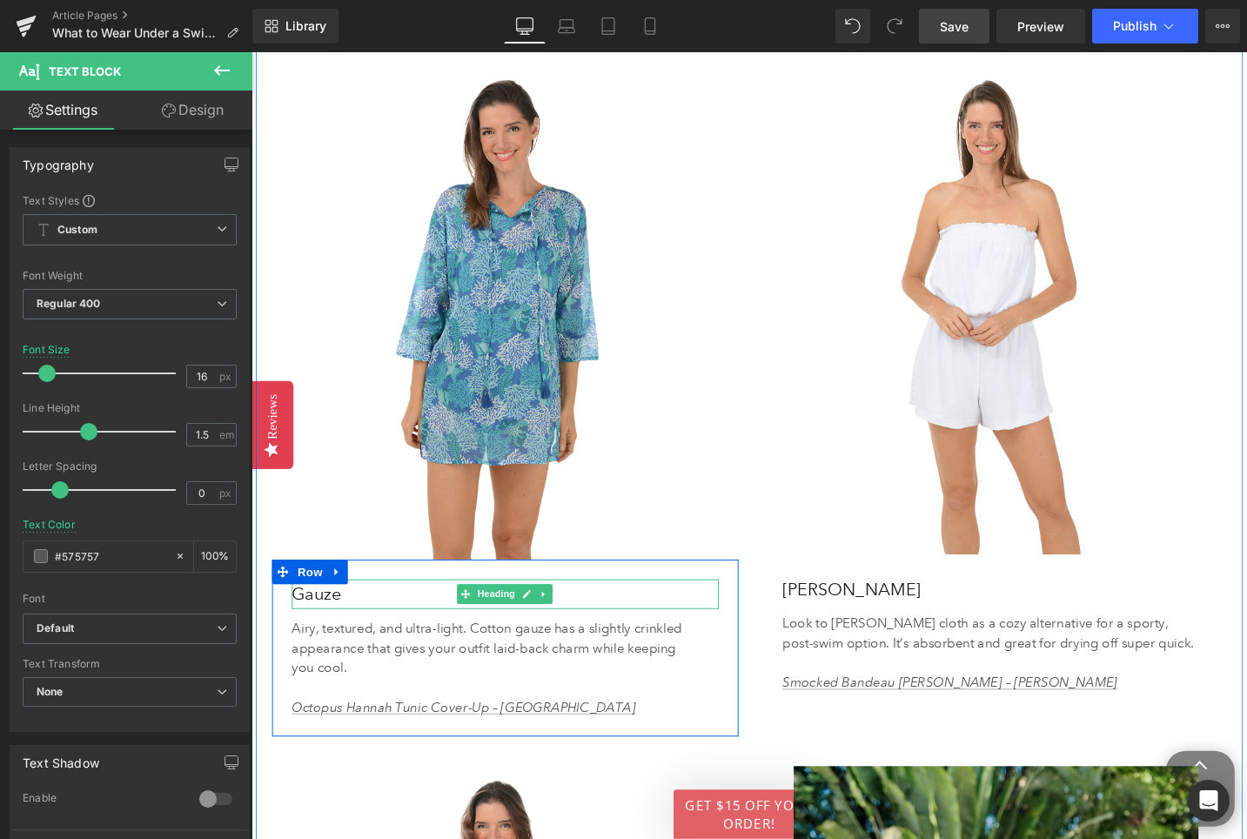
click at [327, 626] on h3 "Gauze" at bounding box center [520, 625] width 452 height 31
click at [326, 626] on h3 "Gauze" at bounding box center [520, 625] width 452 height 31
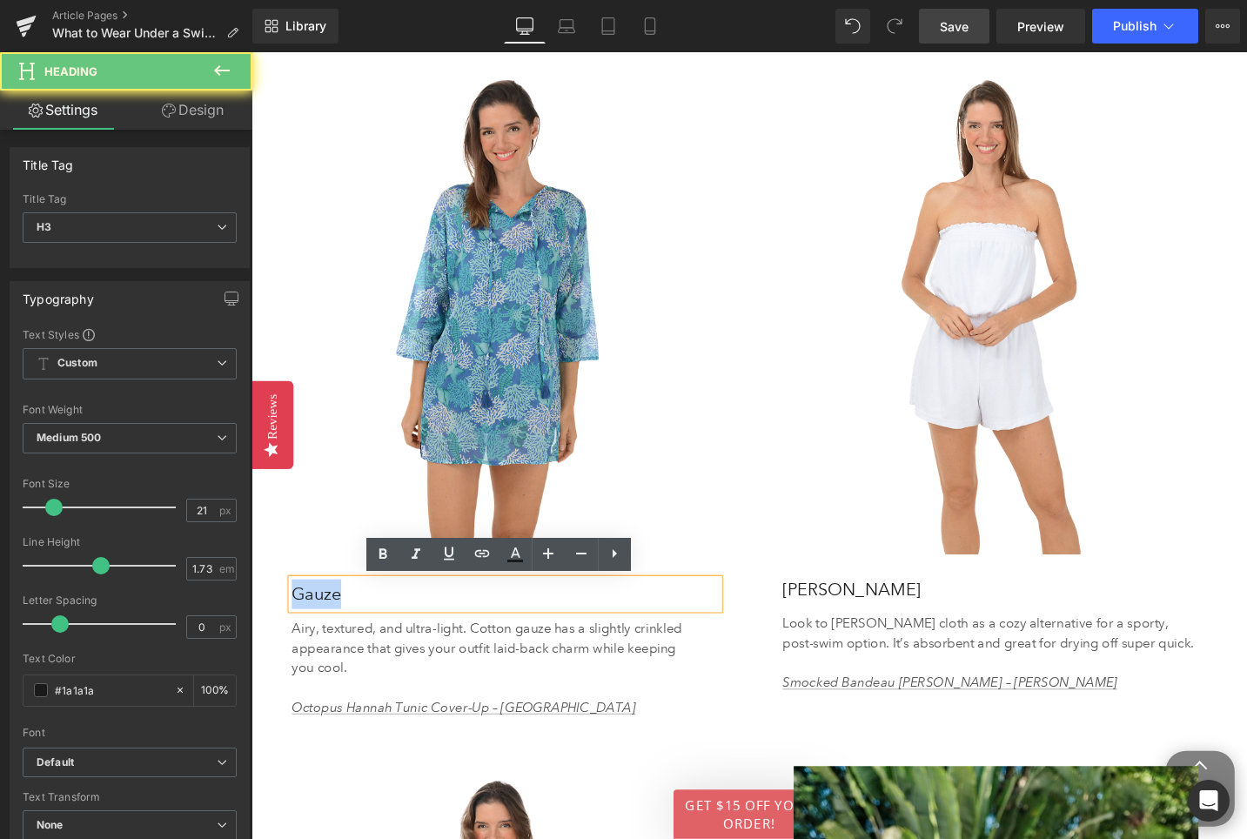
click at [326, 626] on h3 "Gauze" at bounding box center [520, 625] width 452 height 31
paste div
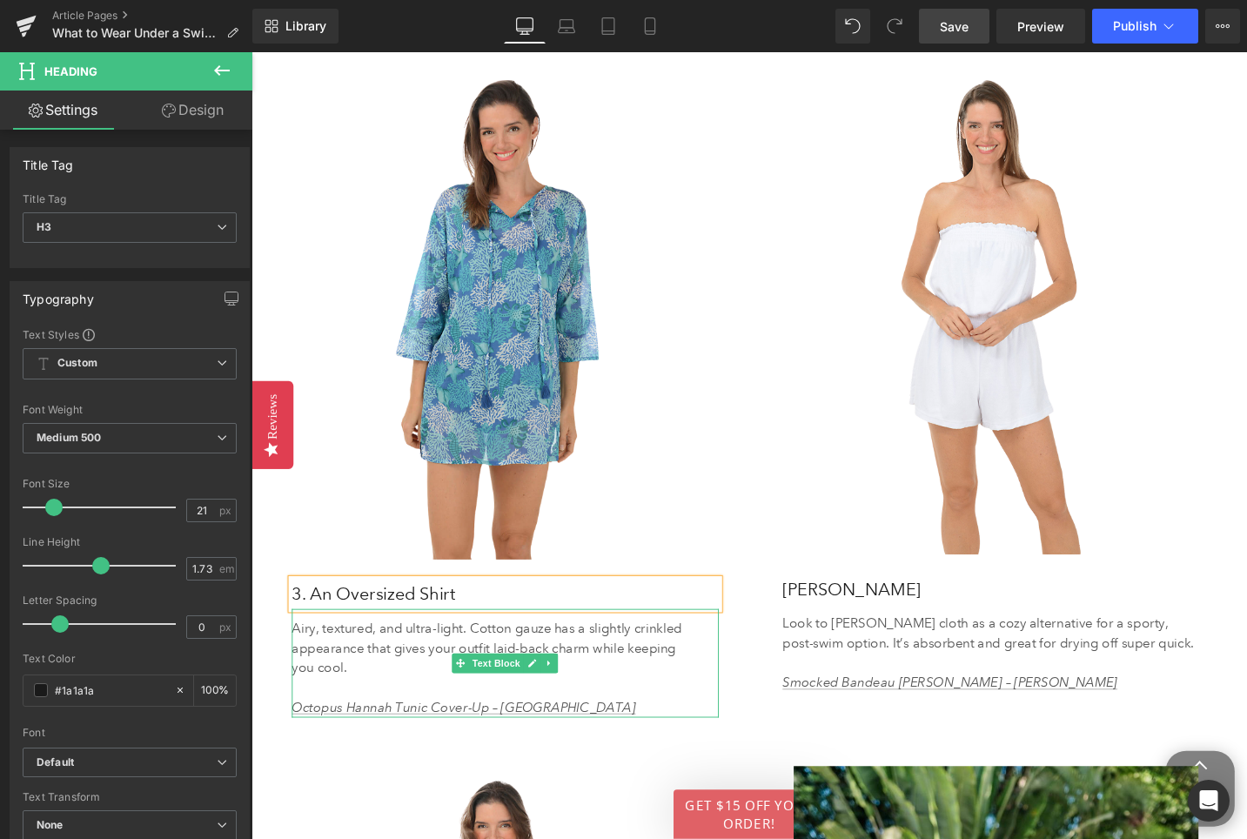
click at [408, 672] on p "Airy, textured, and ultra-light. Cotton gauze has a slightly crinkled appearanc…" at bounding box center [507, 683] width 426 height 63
click at [407, 672] on p "Airy, textured, and ultra-light. Cotton gauze has a slightly crinkled appearanc…" at bounding box center [507, 683] width 426 height 63
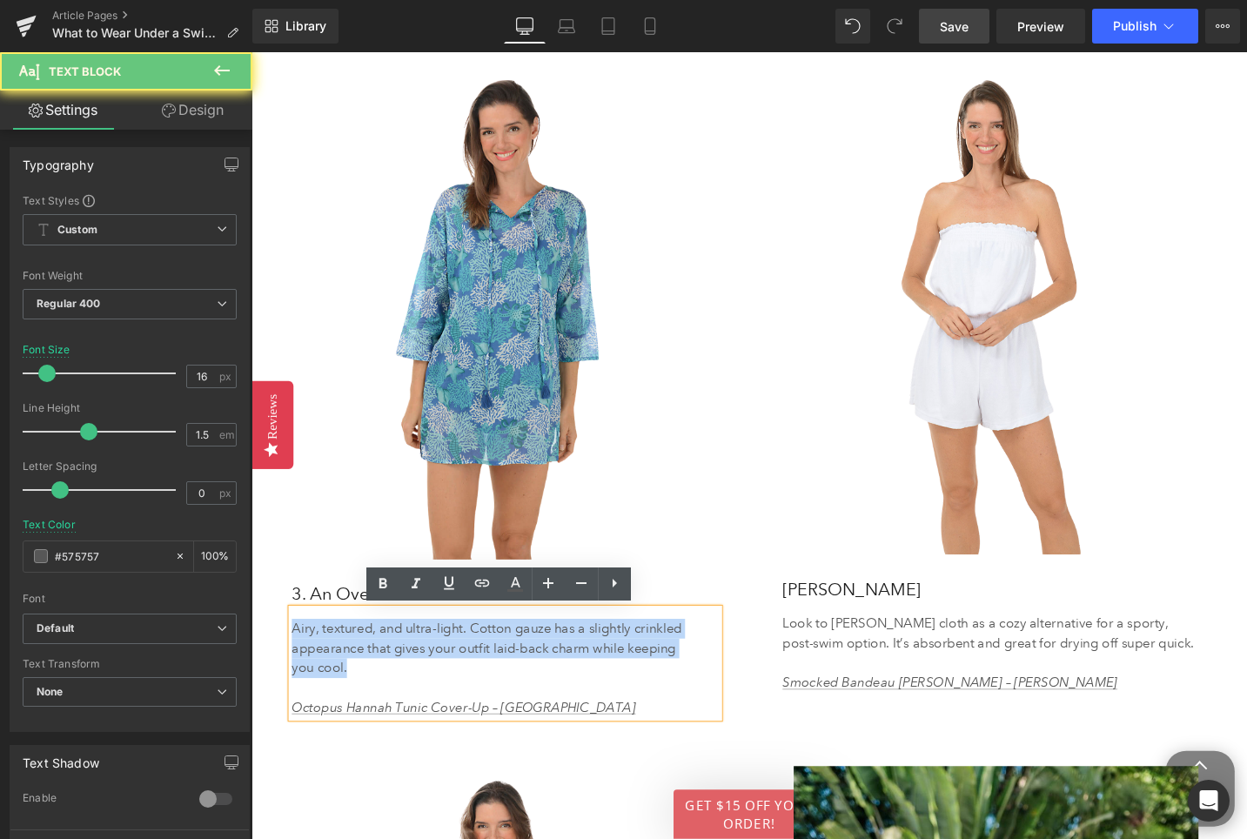
click at [407, 672] on p "Airy, textured, and ultra-light. Cotton gauze has a slightly crinkled appearanc…" at bounding box center [507, 683] width 426 height 63
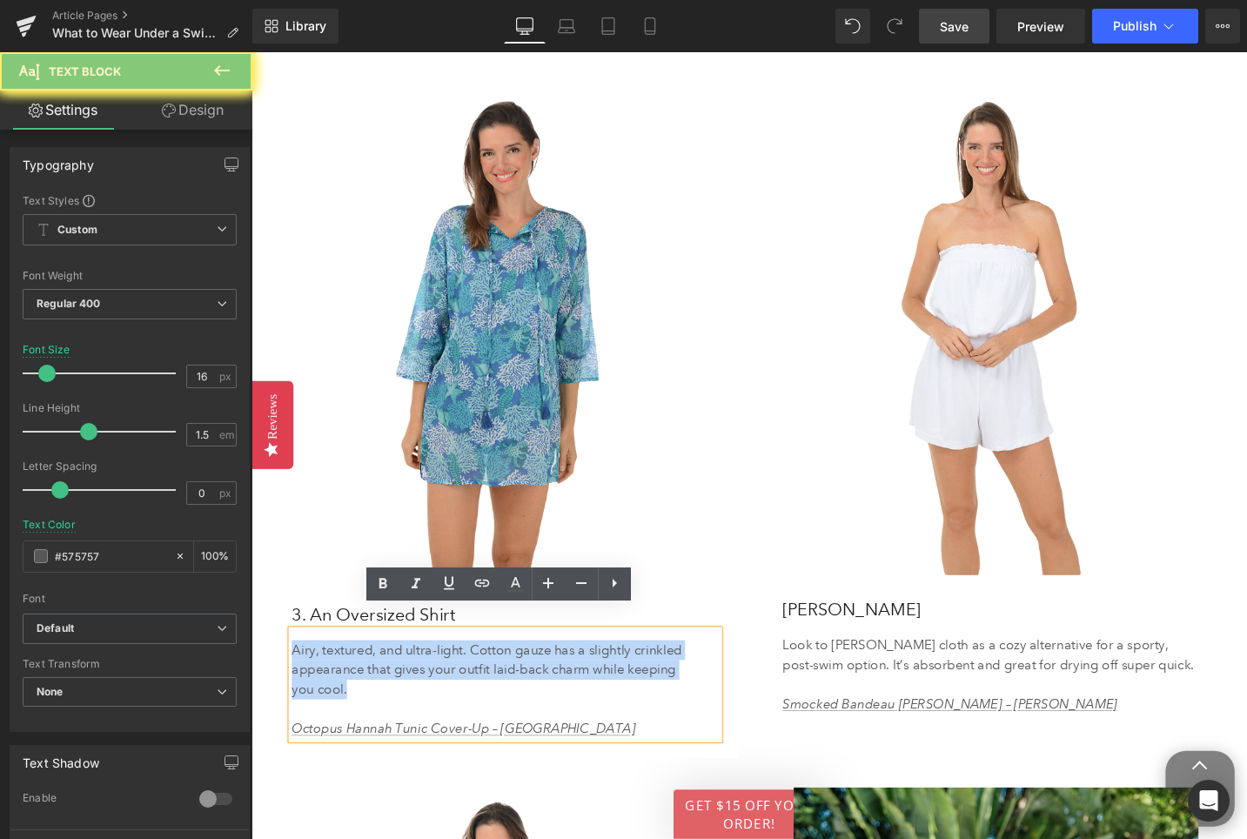
scroll to position [4223, 0]
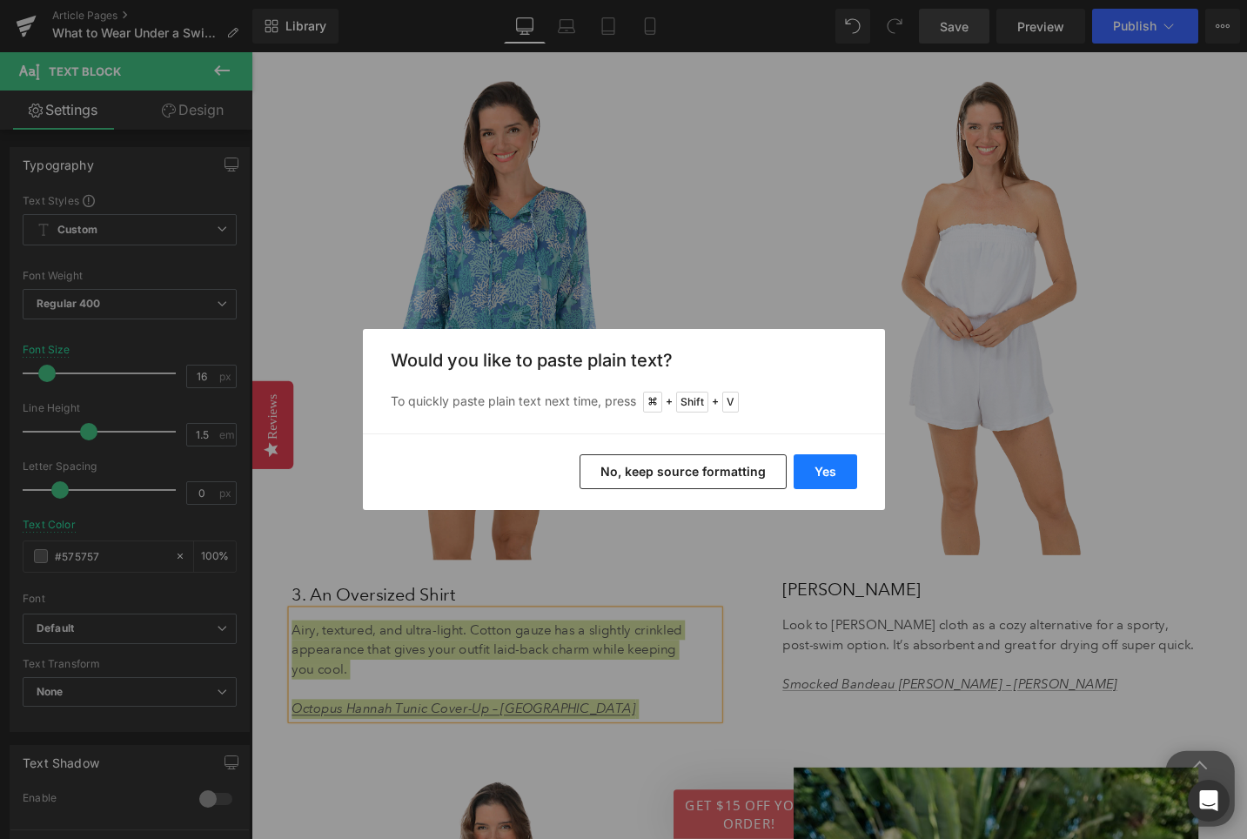
click at [826, 472] on button "Yes" at bounding box center [826, 471] width 64 height 35
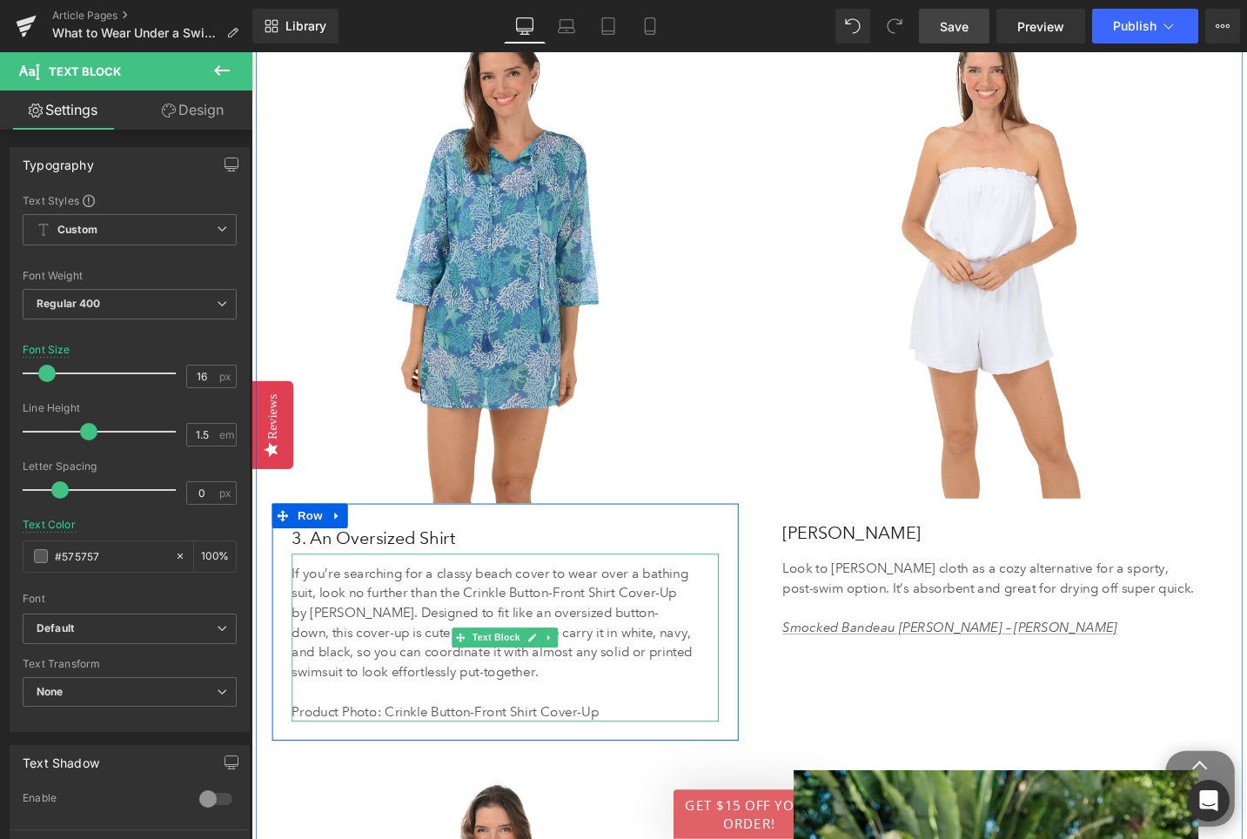
scroll to position [4302, 0]
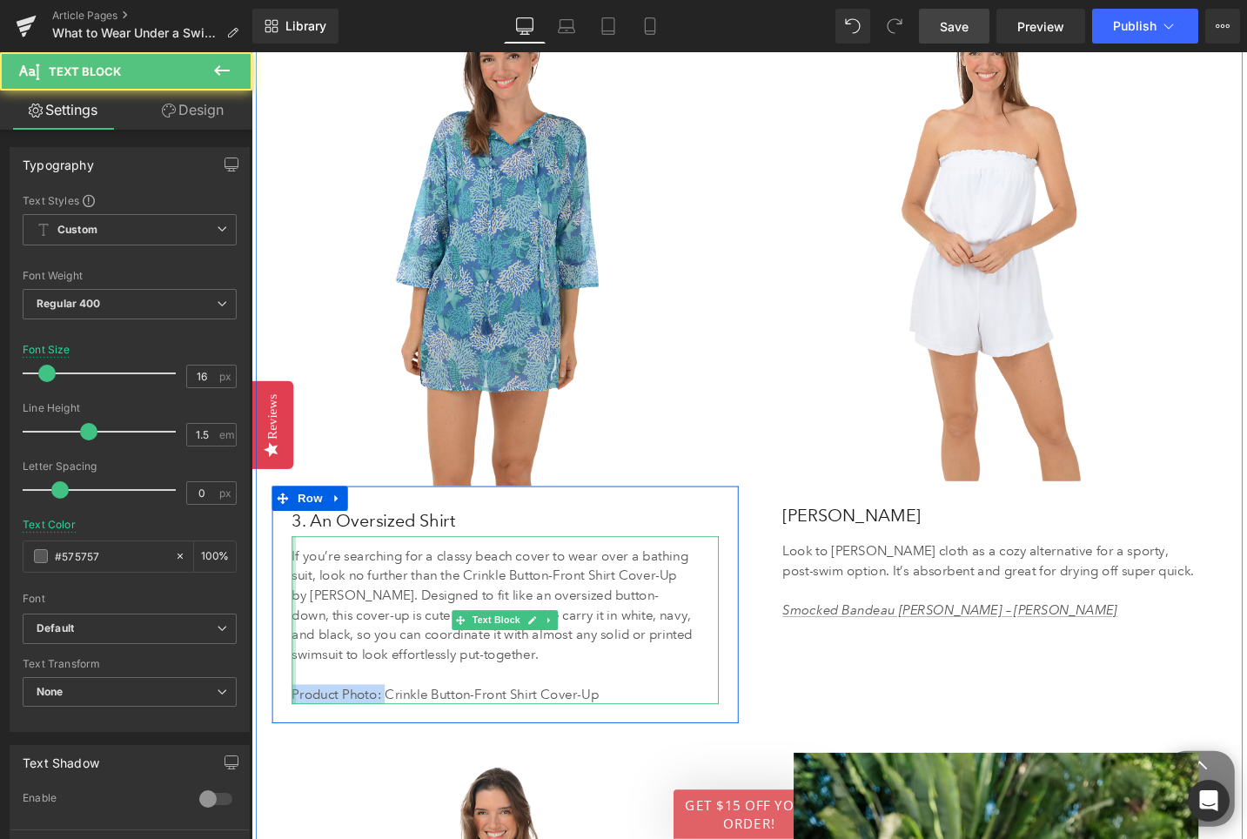
drag, startPoint x: 393, startPoint y: 733, endPoint x: 297, endPoint y: 725, distance: 96.9
click at [297, 725] on div "If you’re searching for a classy beach cover to wear over a bathing suit, look …" at bounding box center [520, 652] width 452 height 177
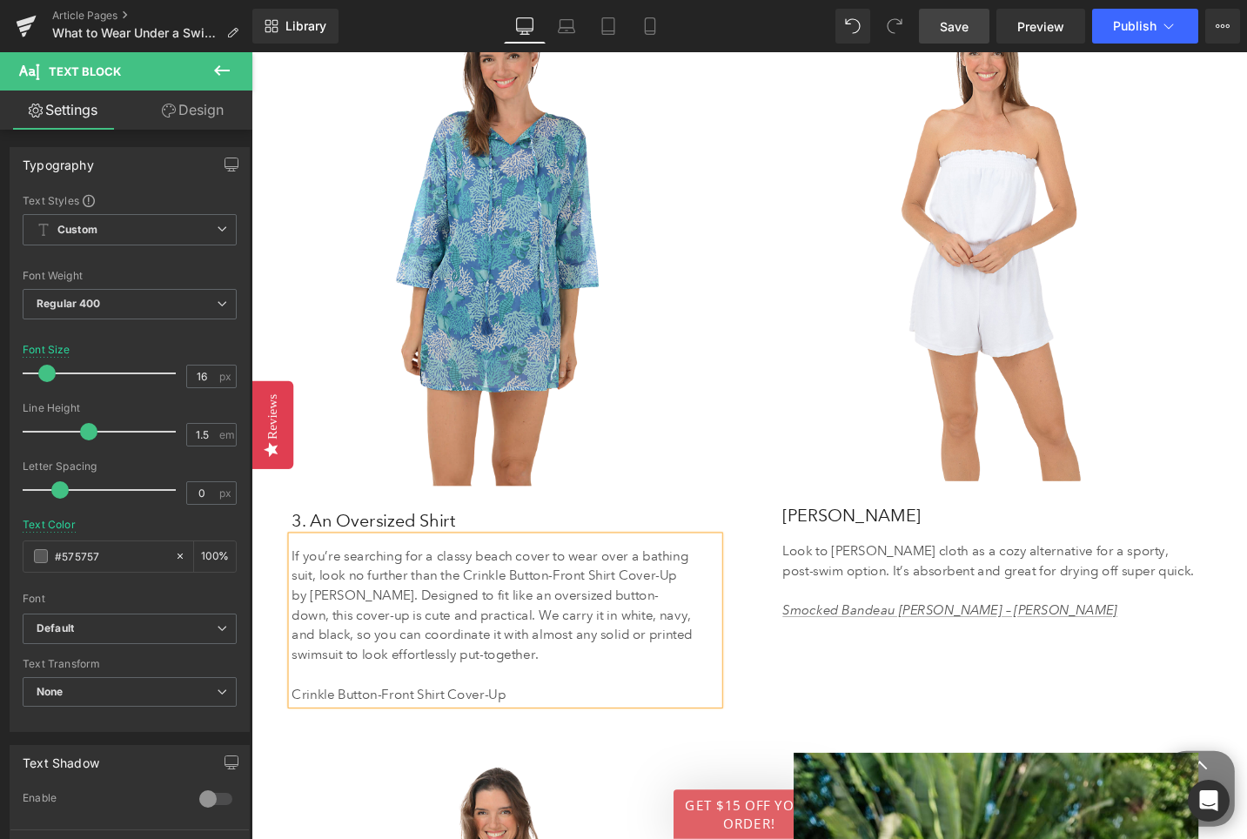
click at [539, 725] on p "Crinkle Button-Front Shirt Cover-Up" at bounding box center [507, 730] width 426 height 21
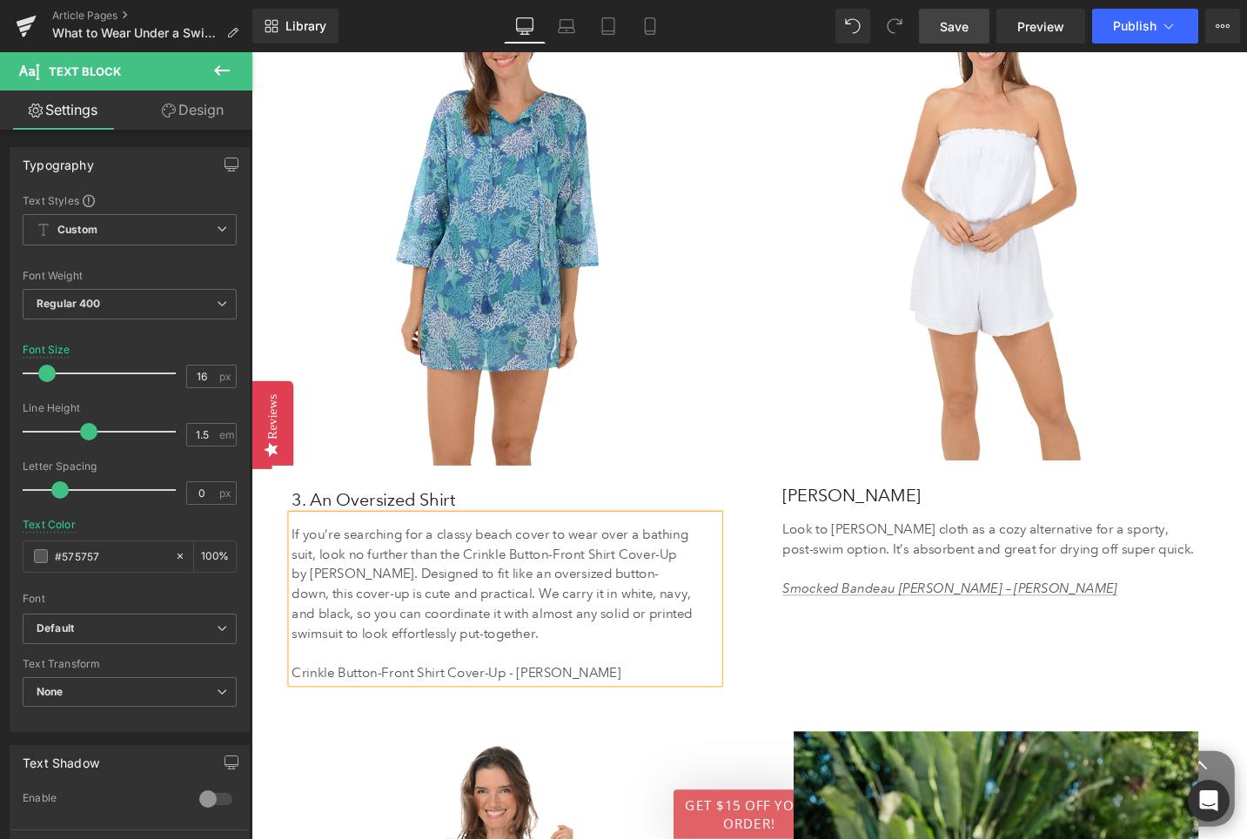
scroll to position [4280, 0]
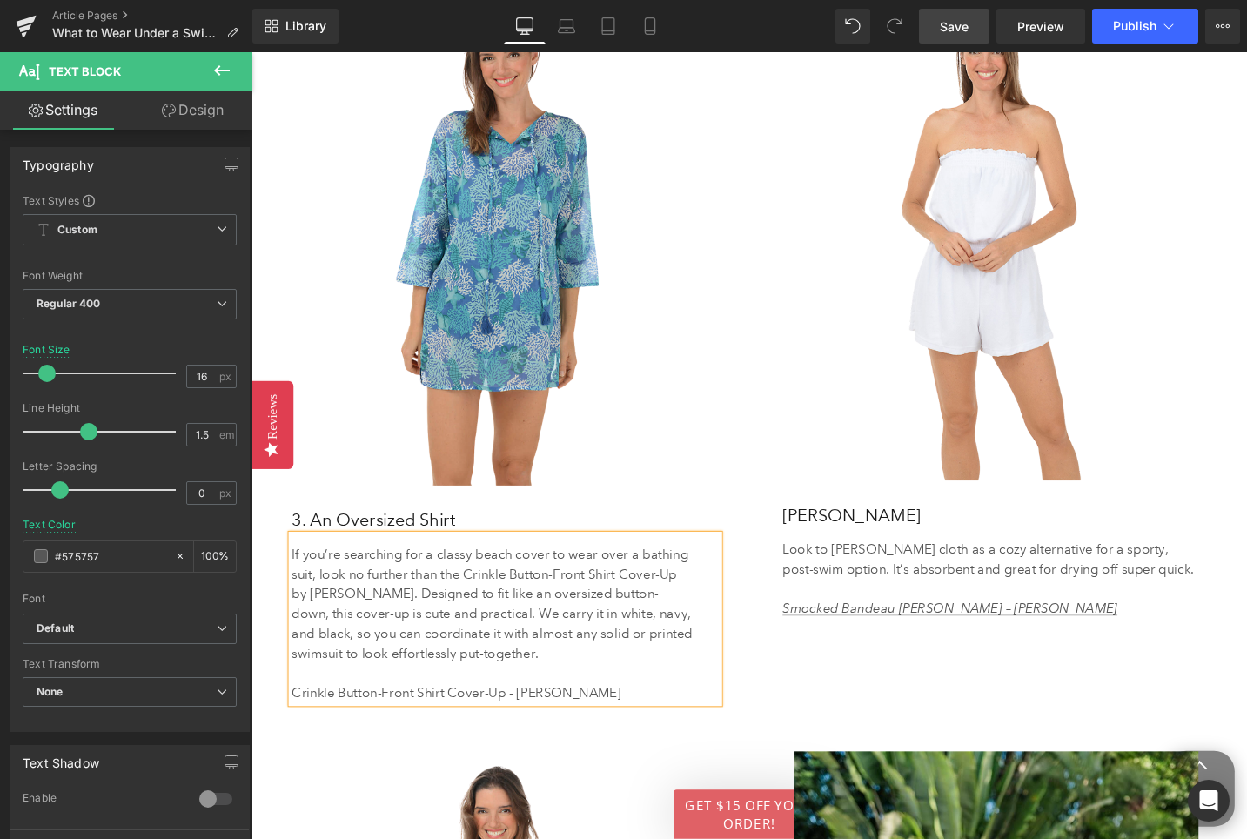
drag, startPoint x: 591, startPoint y: 730, endPoint x: 293, endPoint y: 722, distance: 297.7
click at [294, 722] on div "If you’re searching for a classy beach cover to wear over a bathing suit, look …" at bounding box center [520, 651] width 452 height 177
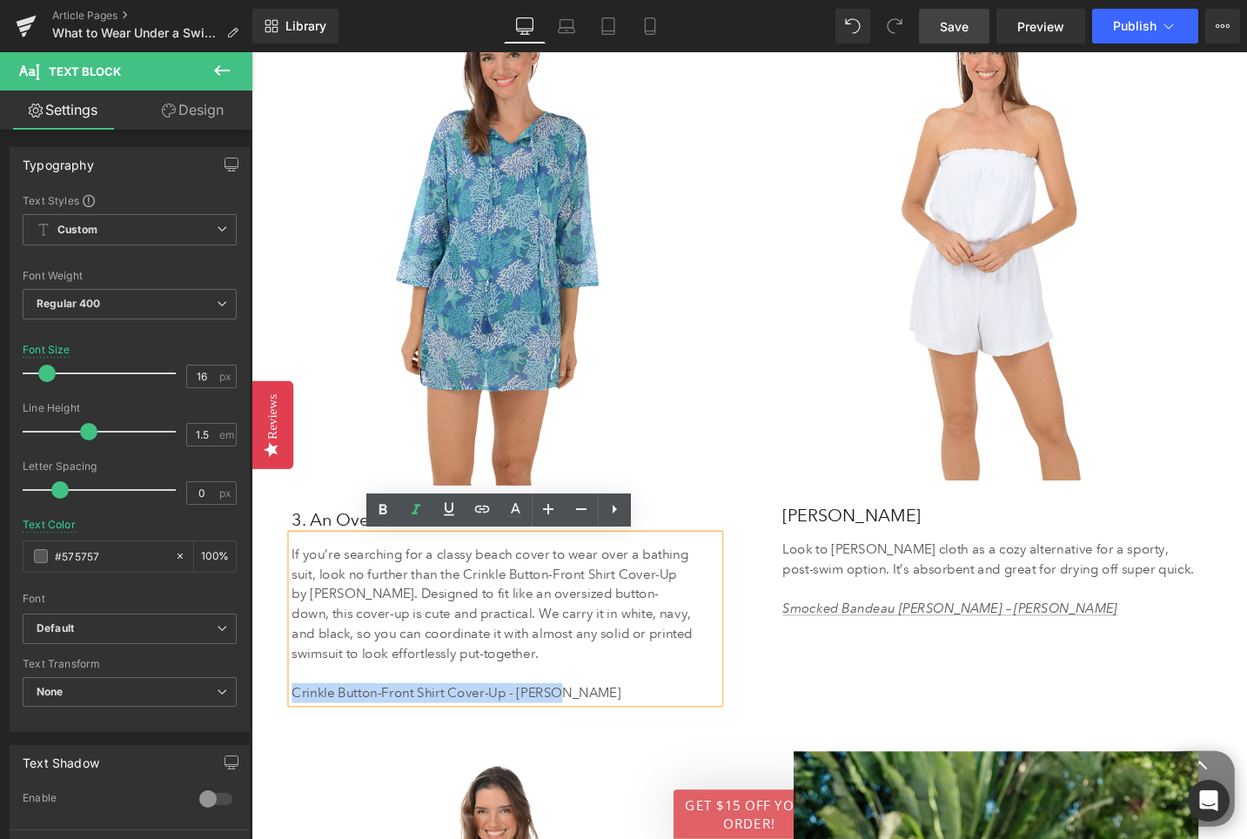
drag, startPoint x: 598, startPoint y: 733, endPoint x: 297, endPoint y: 725, distance: 301.1
click at [297, 725] on p "Crinkle Button-Front Shirt Cover-Up - Maxine" at bounding box center [507, 730] width 426 height 21
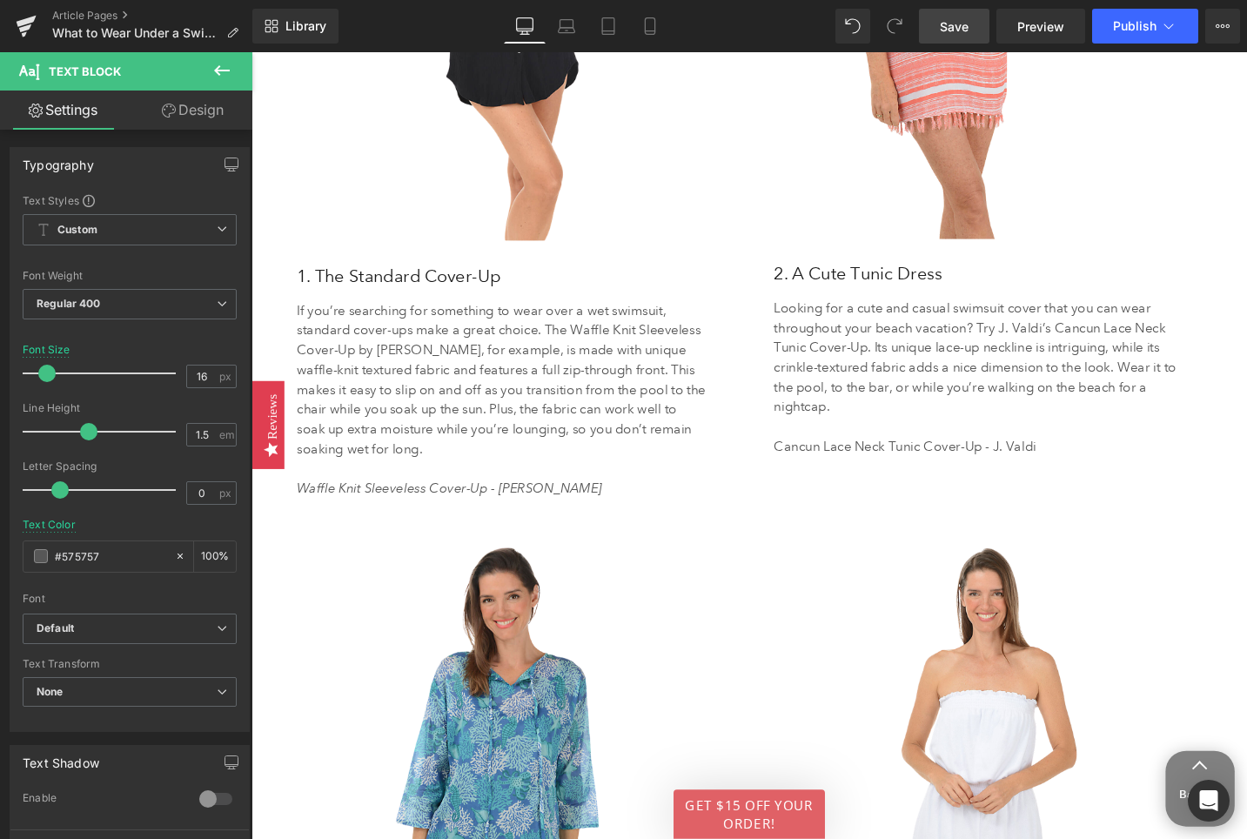
scroll to position [3752, 0]
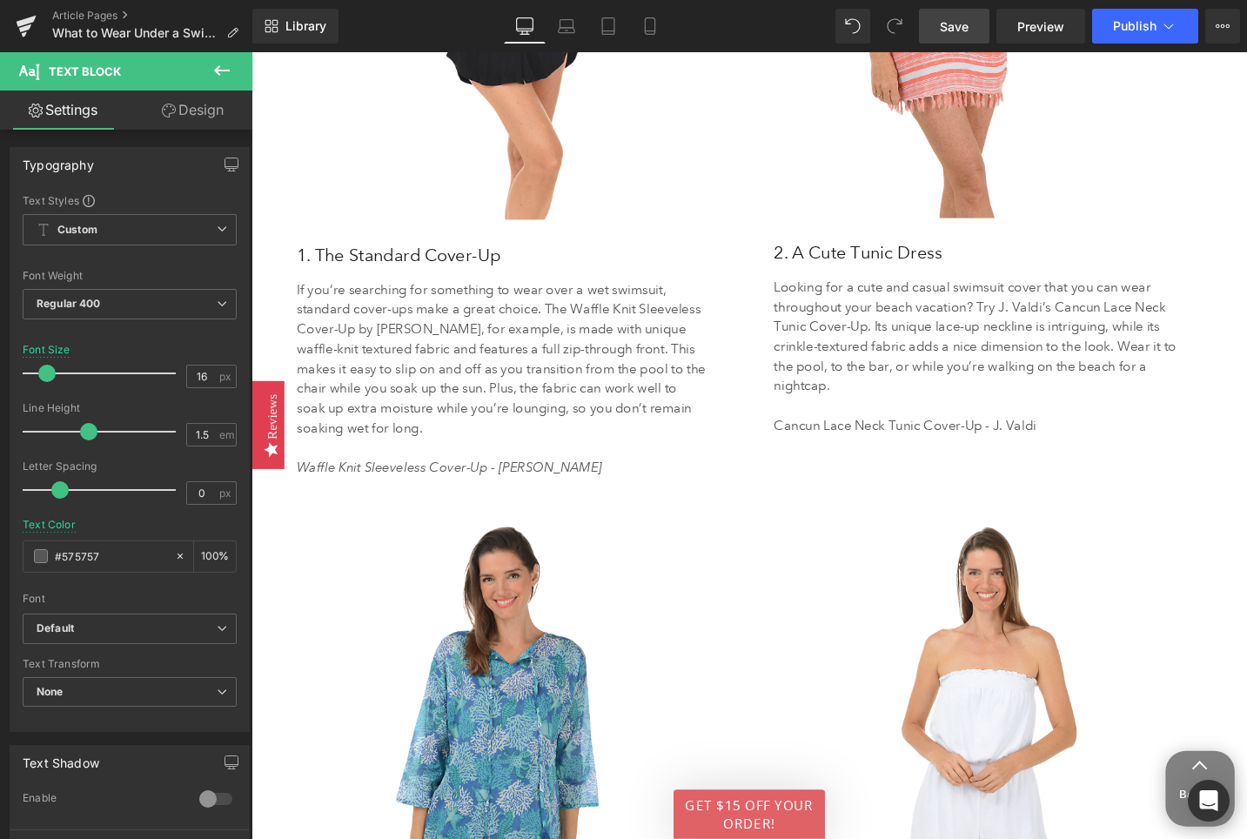
click at [853, 446] on p "Cancun Lace Neck Tunic Cover-Up - J. Valdi" at bounding box center [1018, 447] width 429 height 21
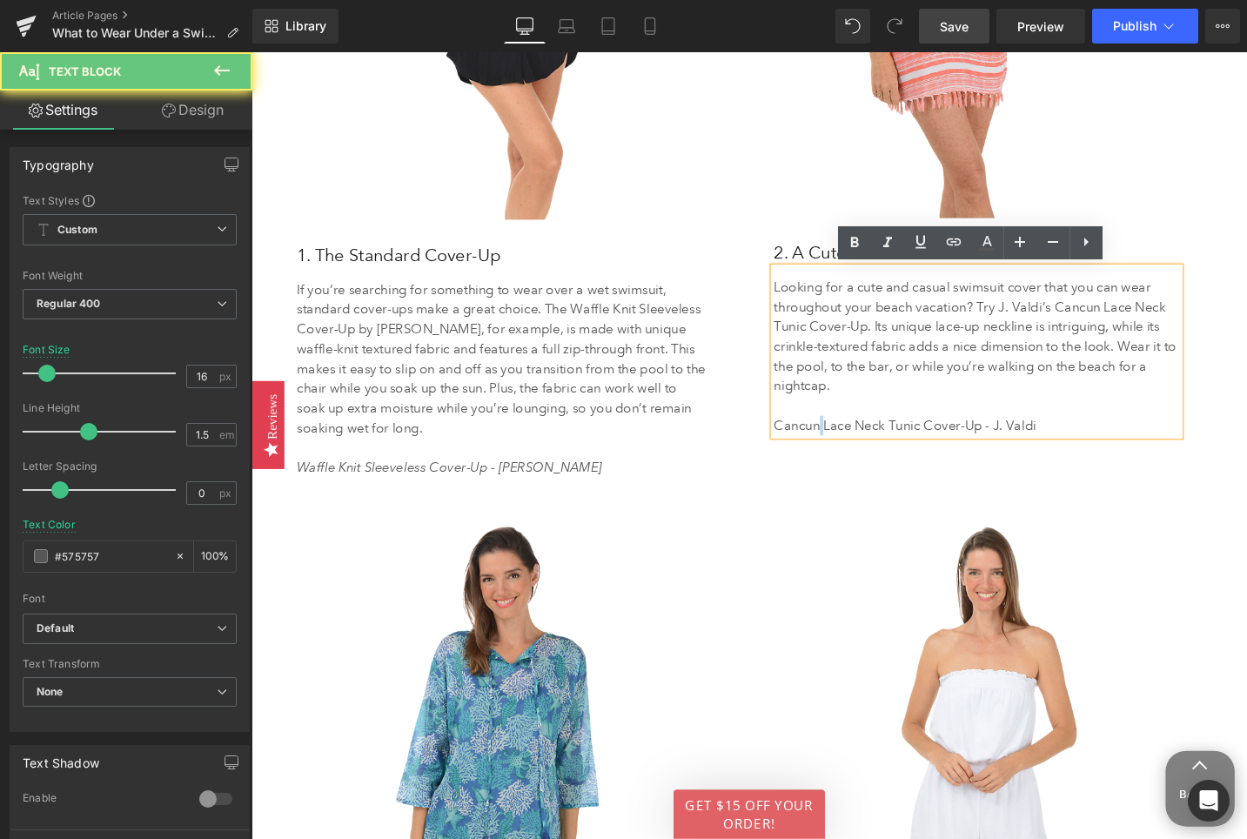
click at [853, 446] on p "Cancun Lace Neck Tunic Cover-Up - J. Valdi" at bounding box center [1018, 447] width 429 height 21
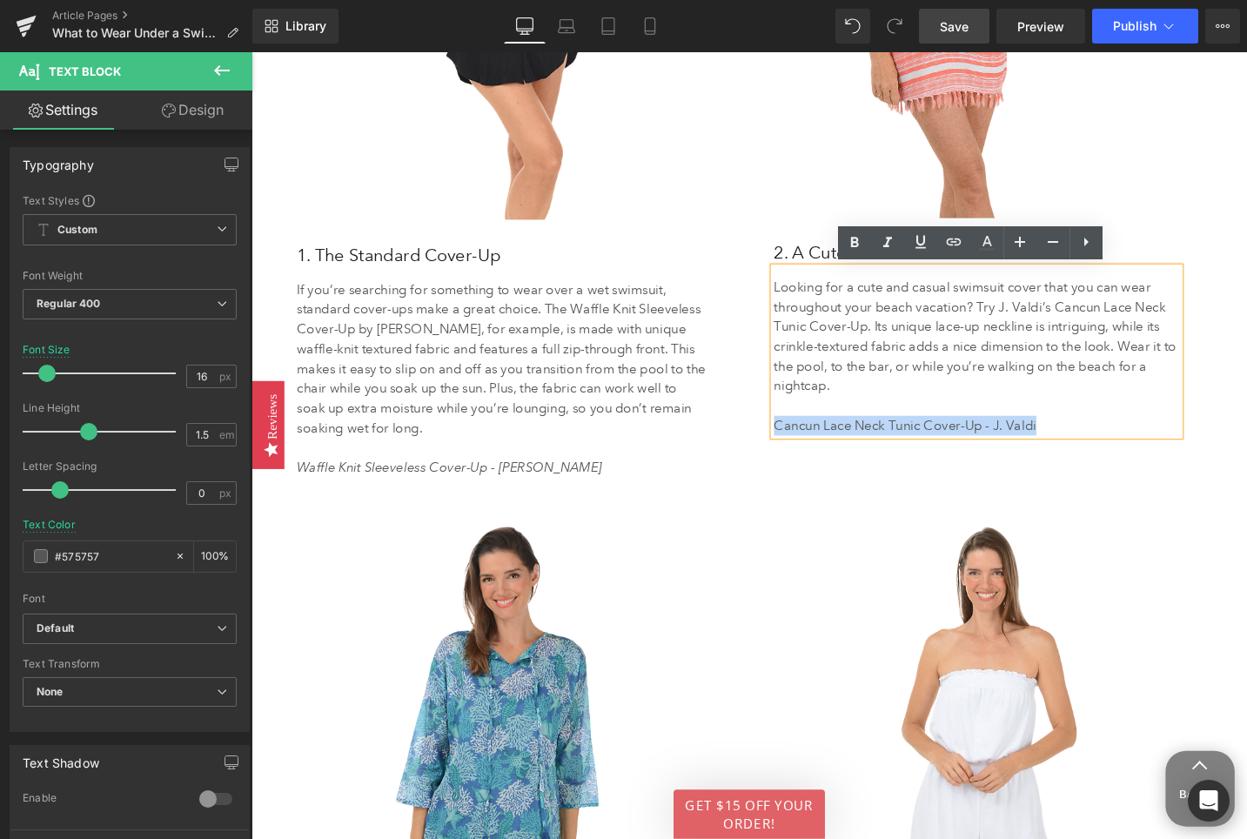
drag, startPoint x: 1085, startPoint y: 445, endPoint x: 807, endPoint y: 446, distance: 277.6
click at [807, 446] on p "Cancun Lace Neck Tunic Cover-Up - J. Valdi" at bounding box center [1018, 447] width 429 height 21
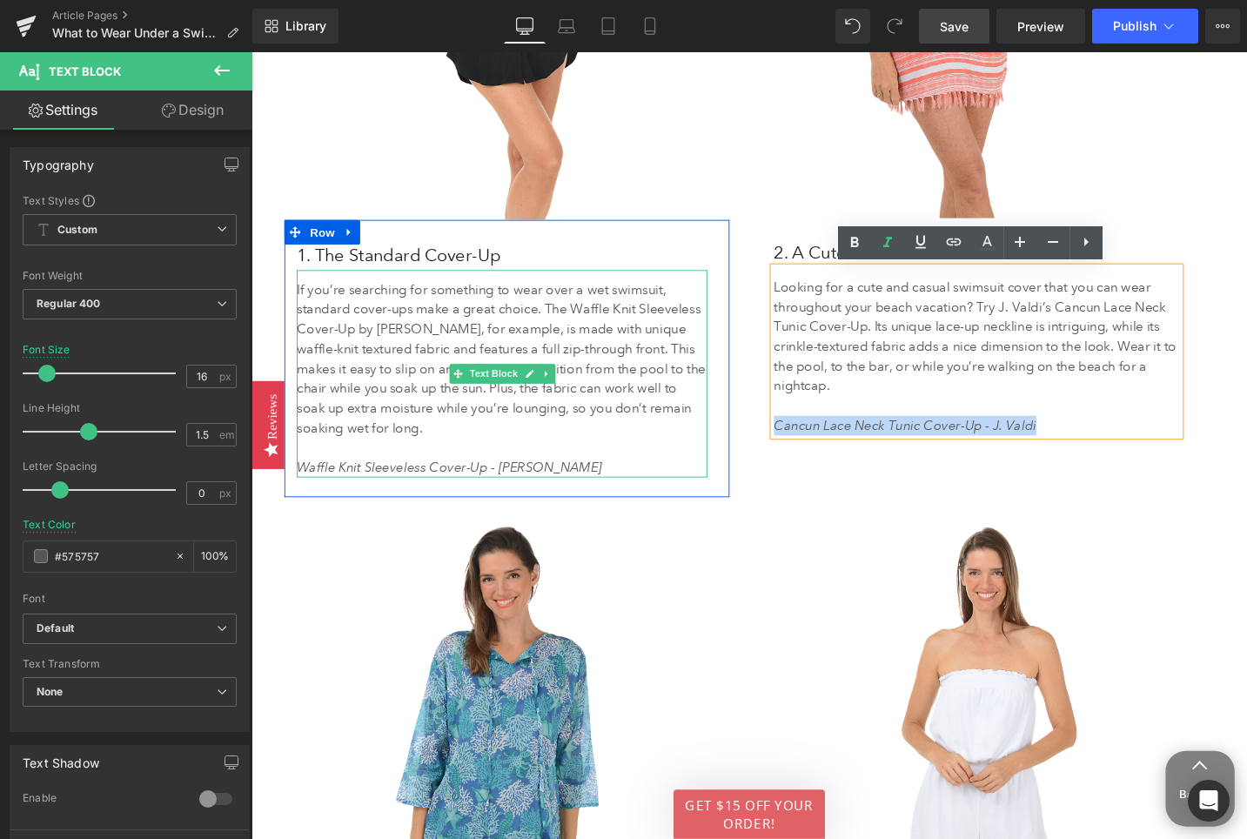
click at [547, 490] on icon "Waffle Knit Sleeveless Cover-Up - Jordan Taylor" at bounding box center [460, 491] width 323 height 17
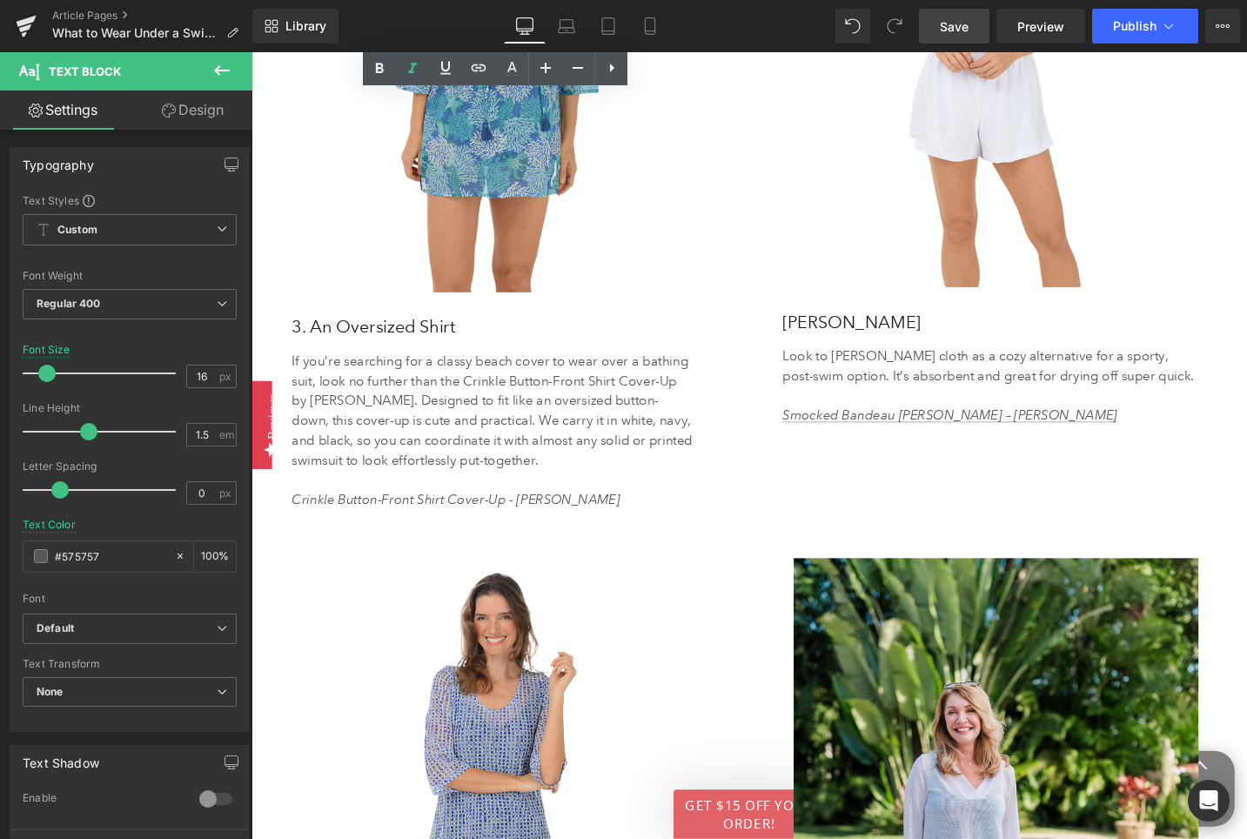
scroll to position [4463, 0]
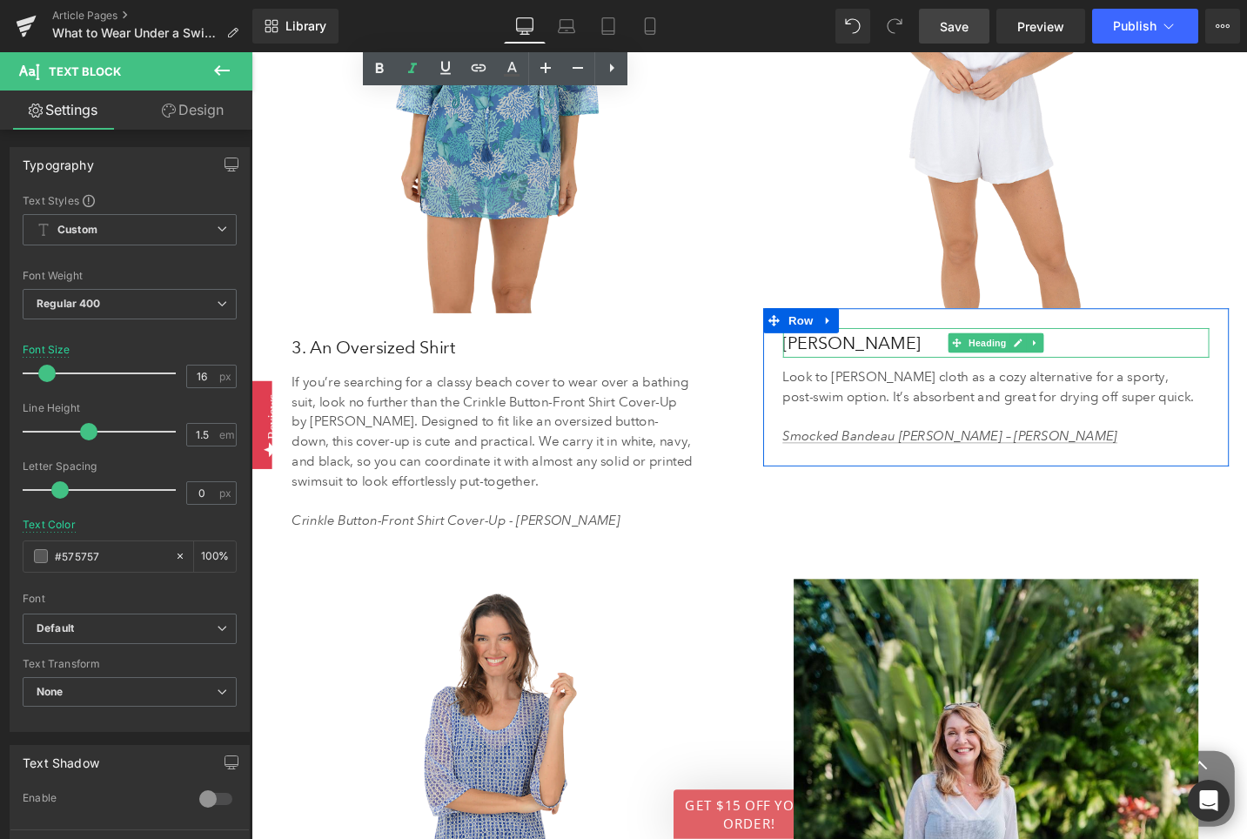
click at [871, 358] on h3 "Terry Cloth" at bounding box center [1040, 359] width 452 height 31
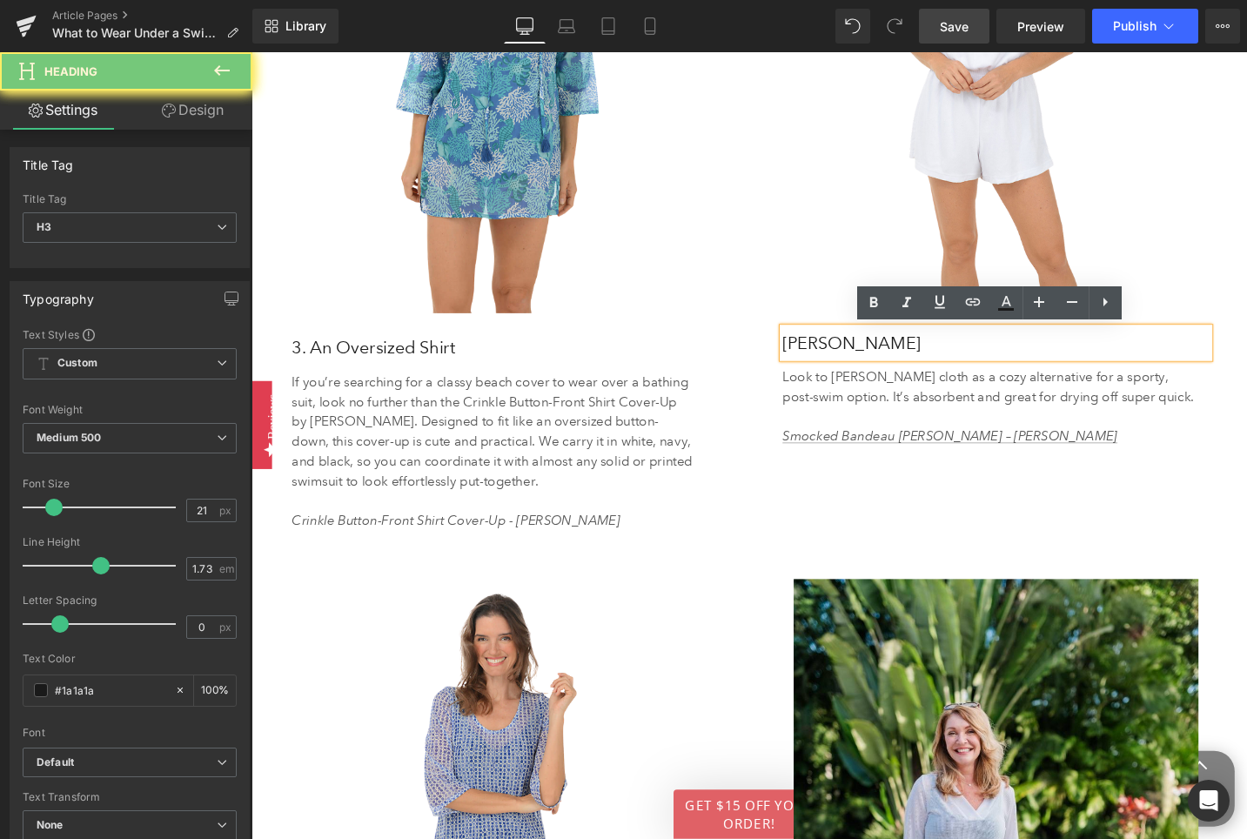
click at [871, 358] on h3 "Terry Cloth" at bounding box center [1040, 359] width 452 height 31
paste div
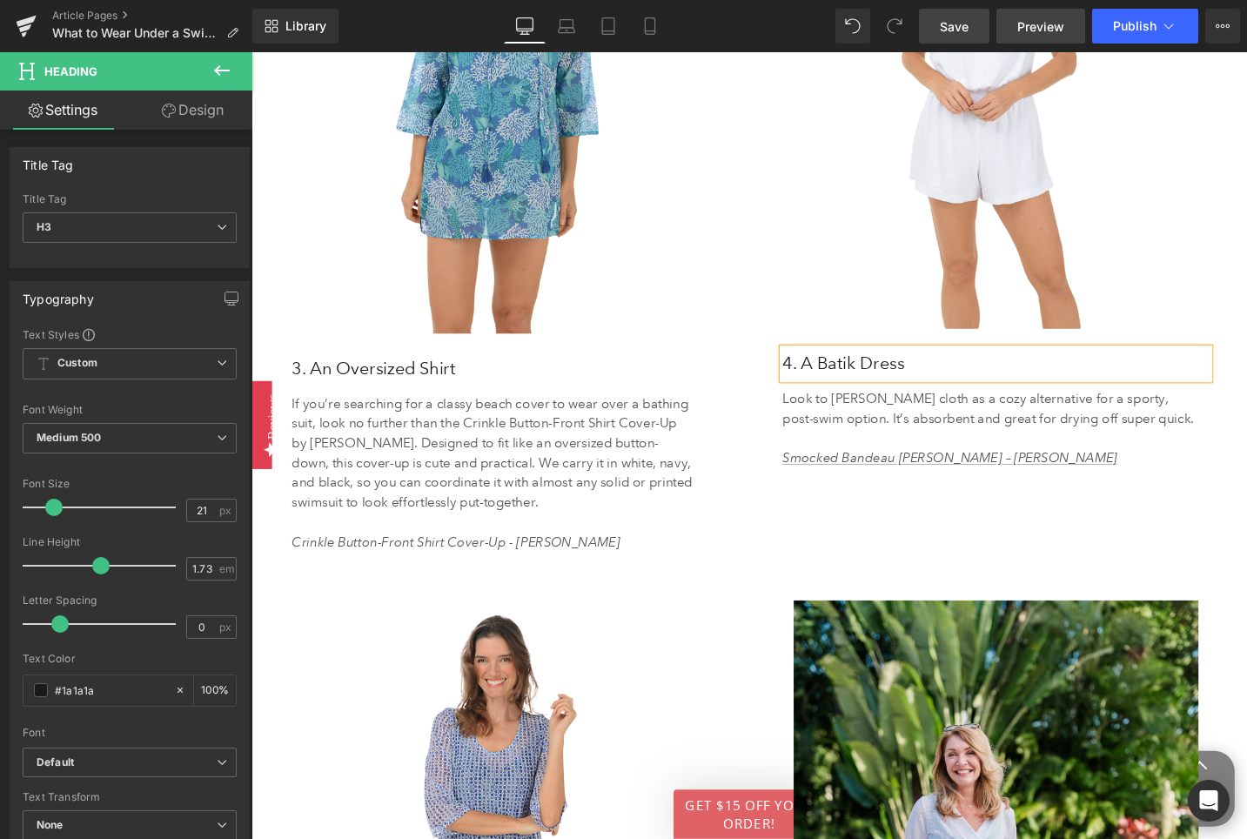
scroll to position [4485, 0]
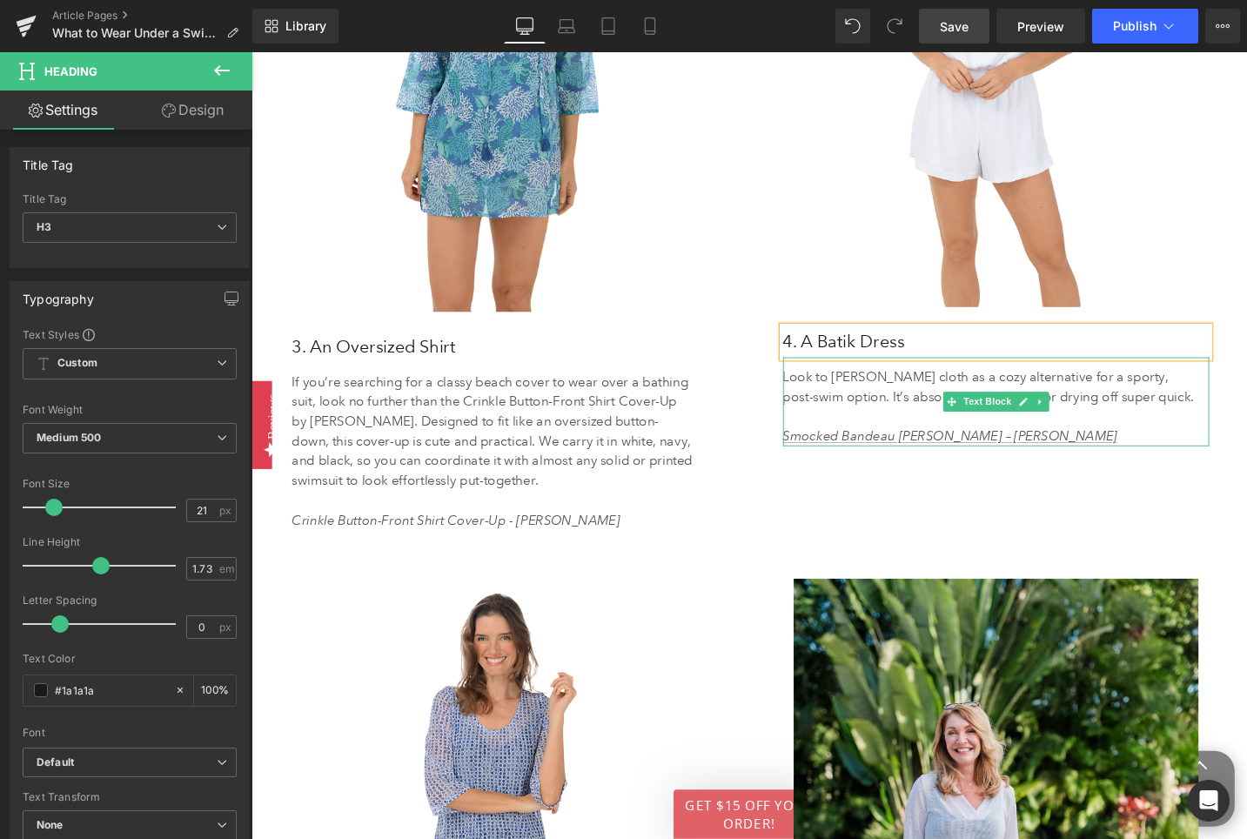
click at [877, 405] on p "Look to terry cloth as a cozy alternative for a sporty, post-swim option. It’s …" at bounding box center [1033, 406] width 438 height 42
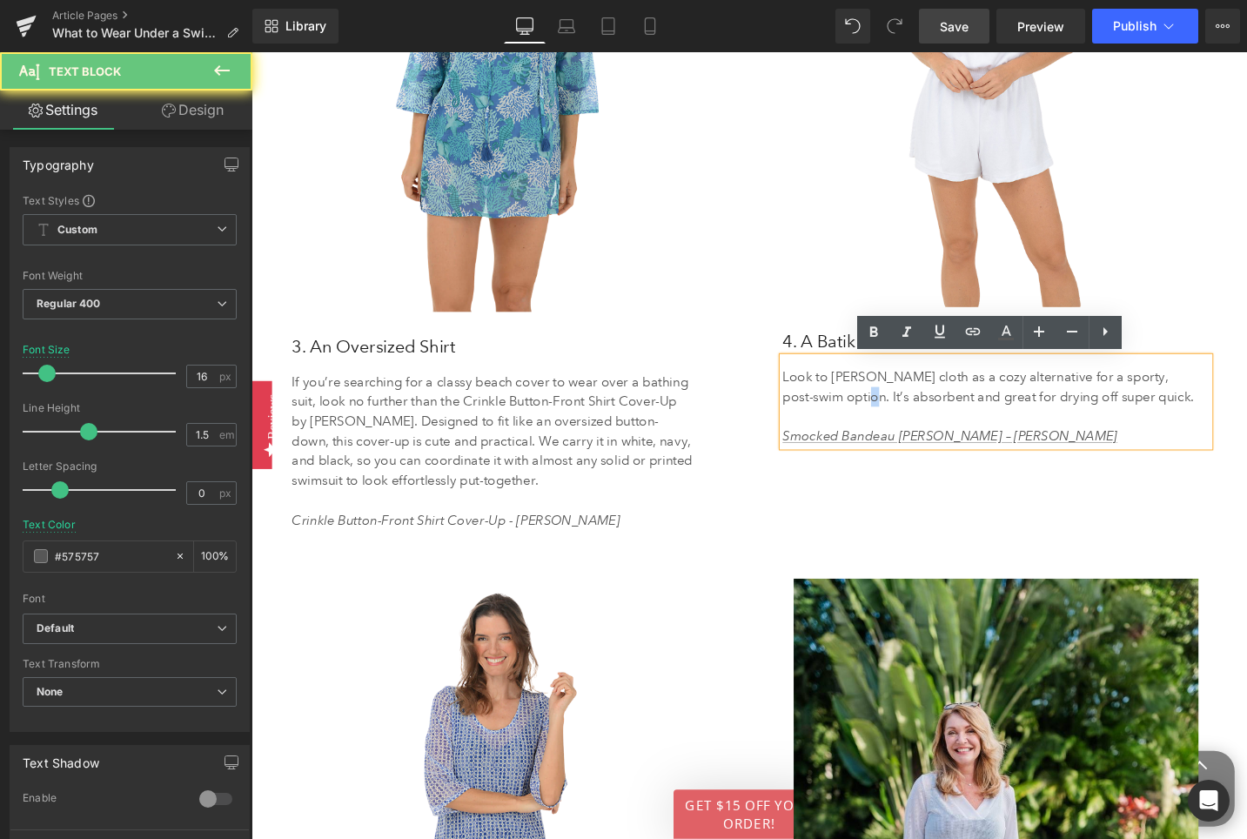
click at [877, 405] on p "Look to terry cloth as a cozy alternative for a sporty, post-swim option. It’s …" at bounding box center [1033, 406] width 438 height 42
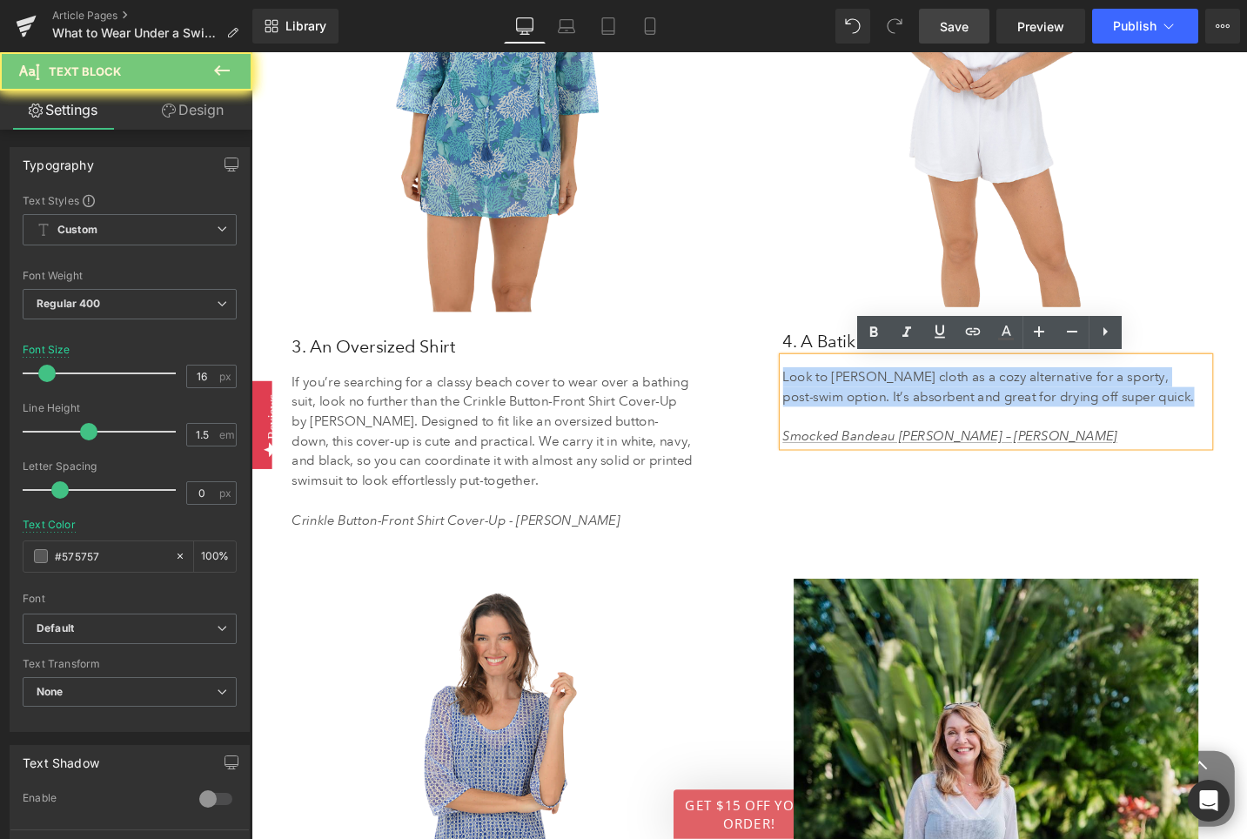
click at [877, 405] on p "Look to terry cloth as a cozy alternative for a sporty, post-swim option. It’s …" at bounding box center [1033, 406] width 438 height 42
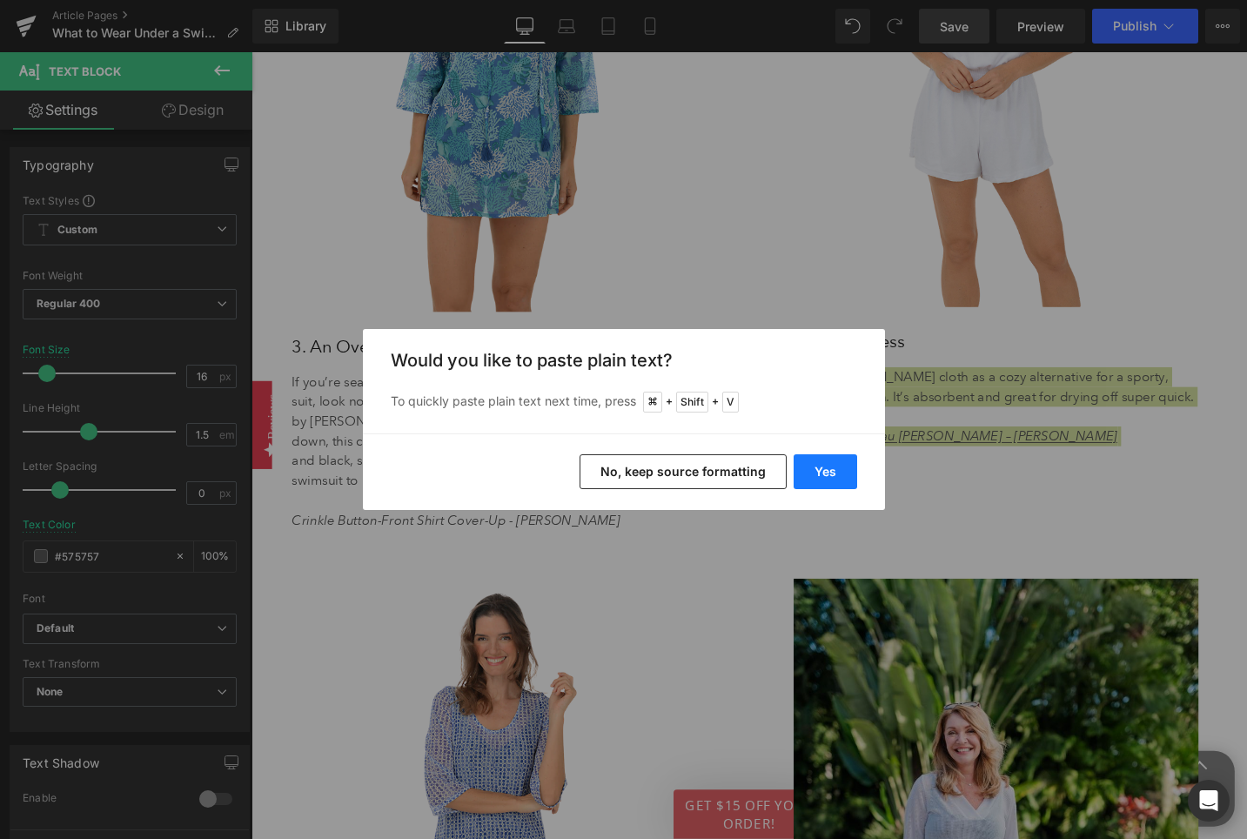
click at [821, 477] on button "Yes" at bounding box center [826, 471] width 64 height 35
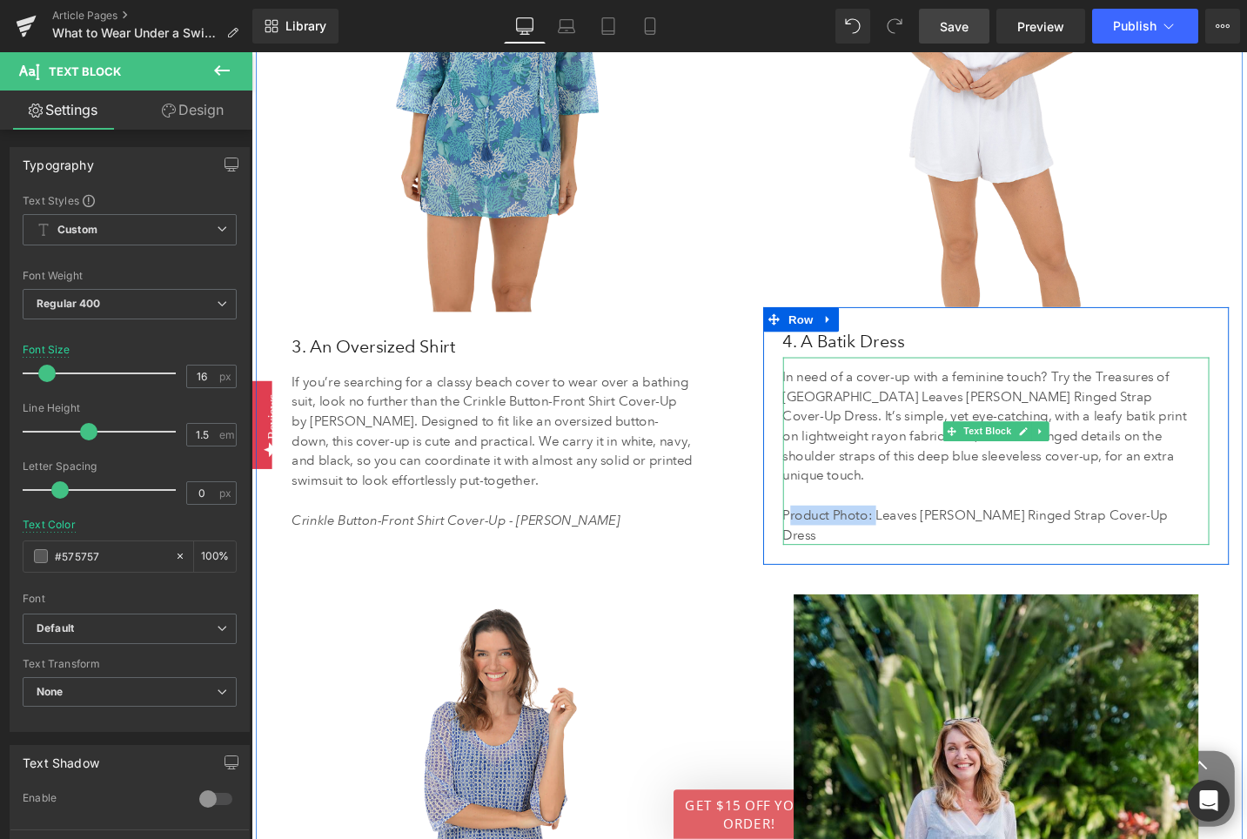
drag, startPoint x: 910, startPoint y: 519, endPoint x: 818, endPoint y: 519, distance: 92.2
click at [818, 532] on p "Product Photo: Leaves Annie Ringed Strap Cover-Up Dress" at bounding box center [1033, 553] width 438 height 42
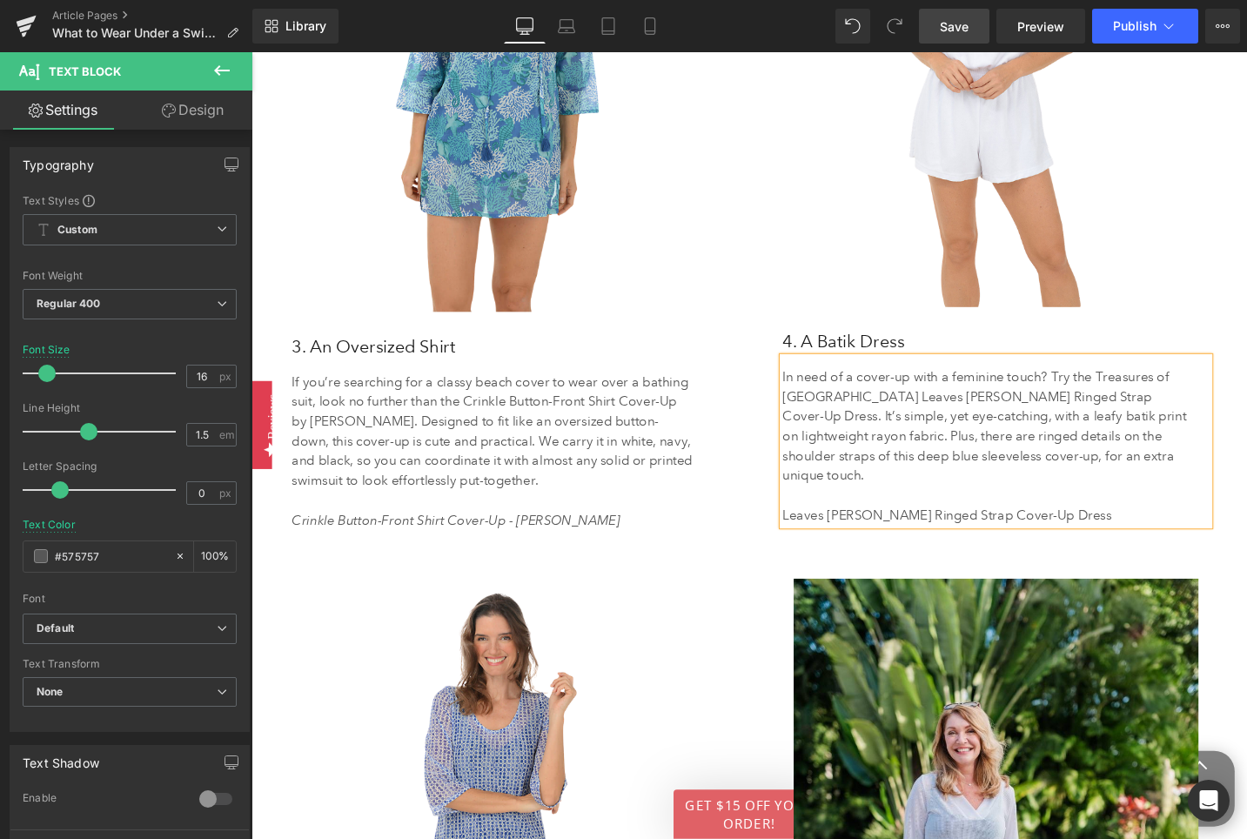
click at [1099, 532] on p "Leaves Annie Ringed Strap Cover-Up Dress" at bounding box center [1033, 542] width 438 height 21
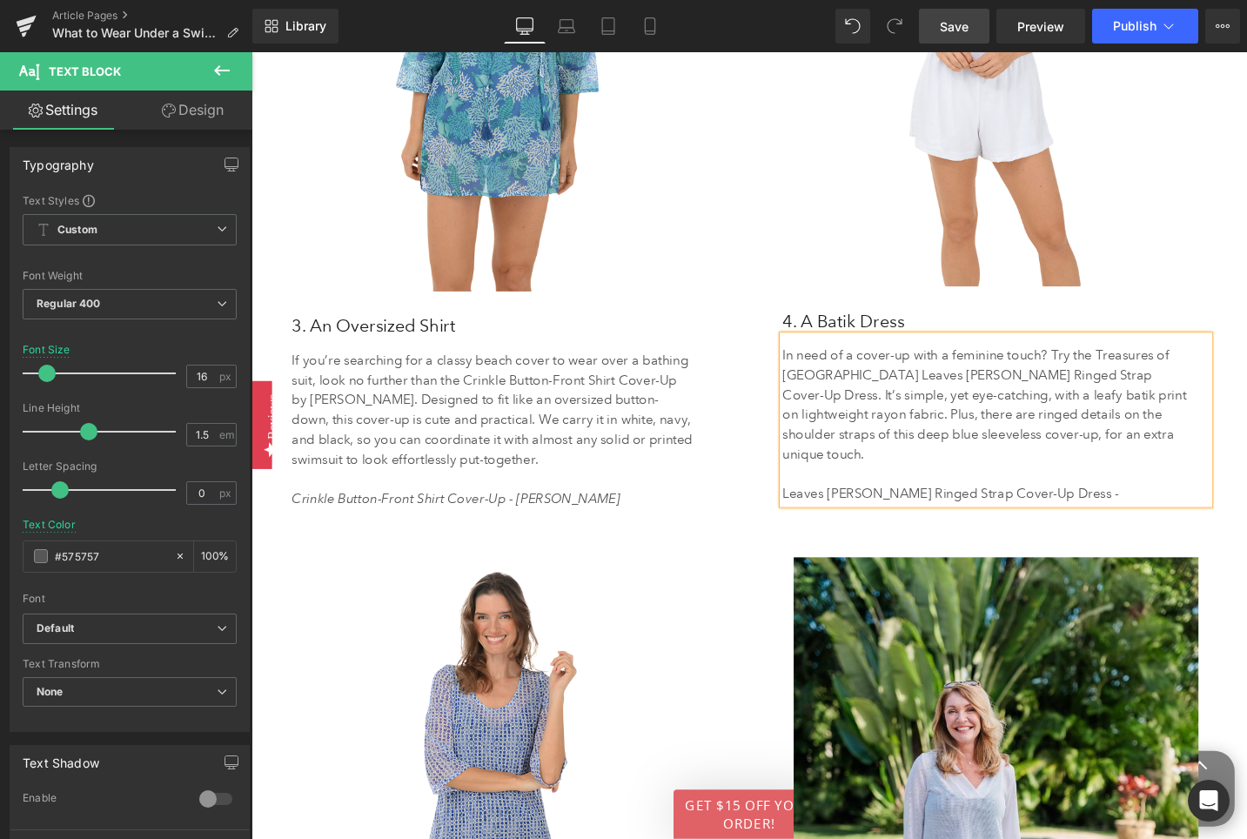
scroll to position [4463, 0]
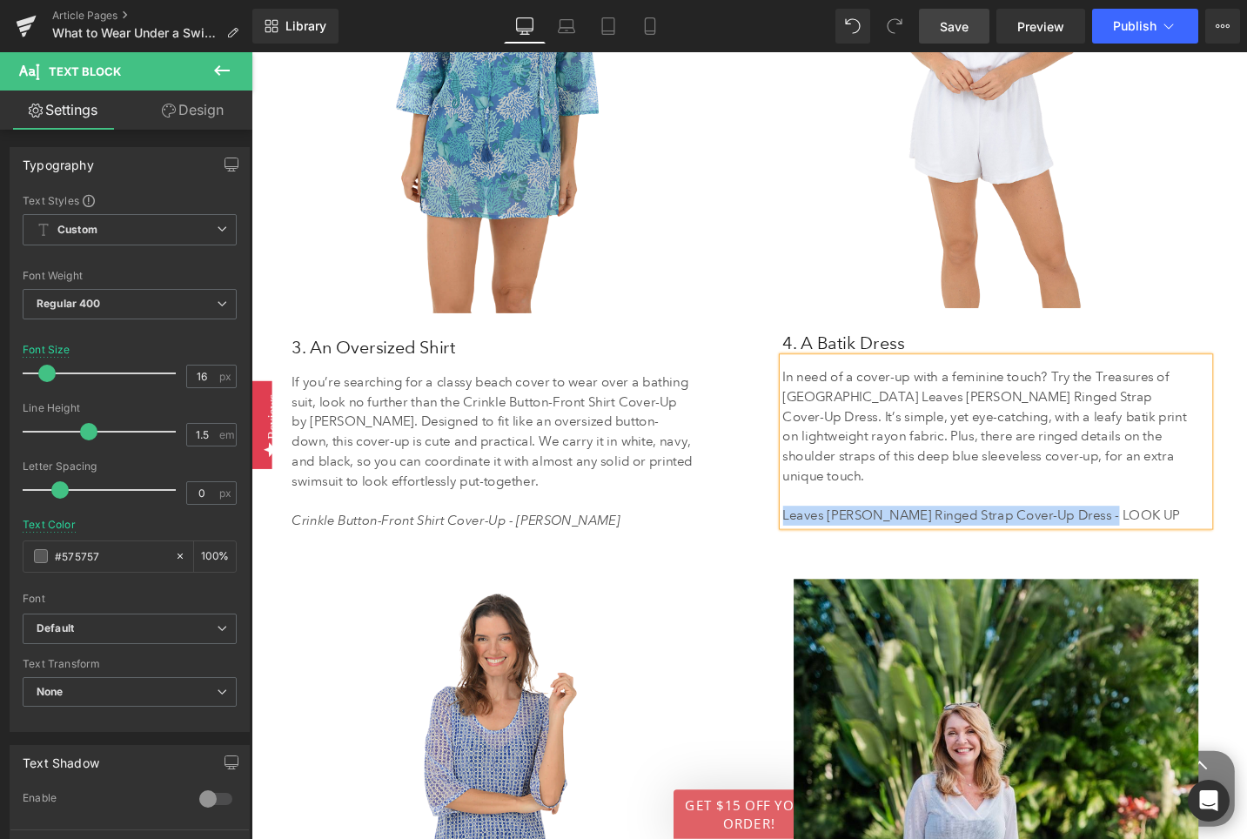
drag, startPoint x: 1162, startPoint y: 518, endPoint x: 814, endPoint y: 519, distance: 348.9
click at [814, 532] on p "Leaves Annie Ringed Strap Cover-Up Dress - LOOK UP" at bounding box center [1033, 542] width 438 height 21
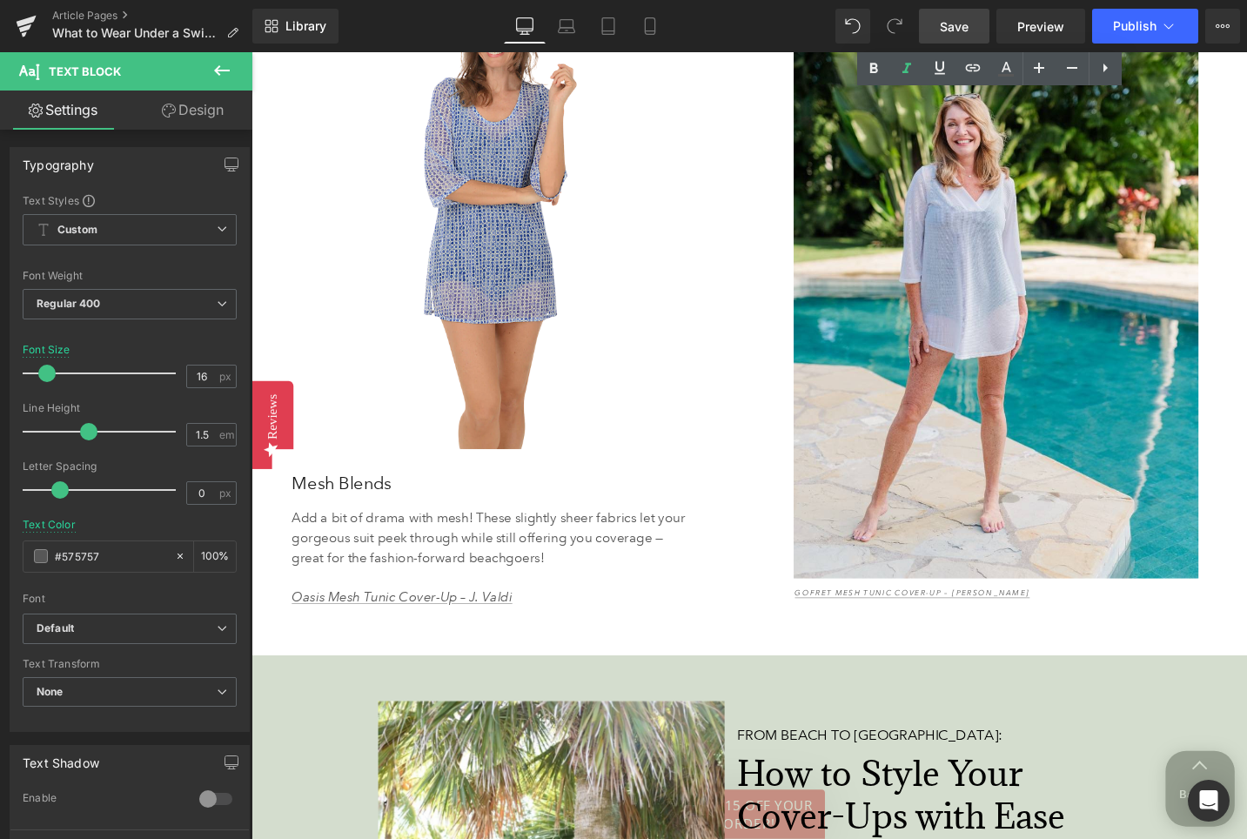
scroll to position [5135, 0]
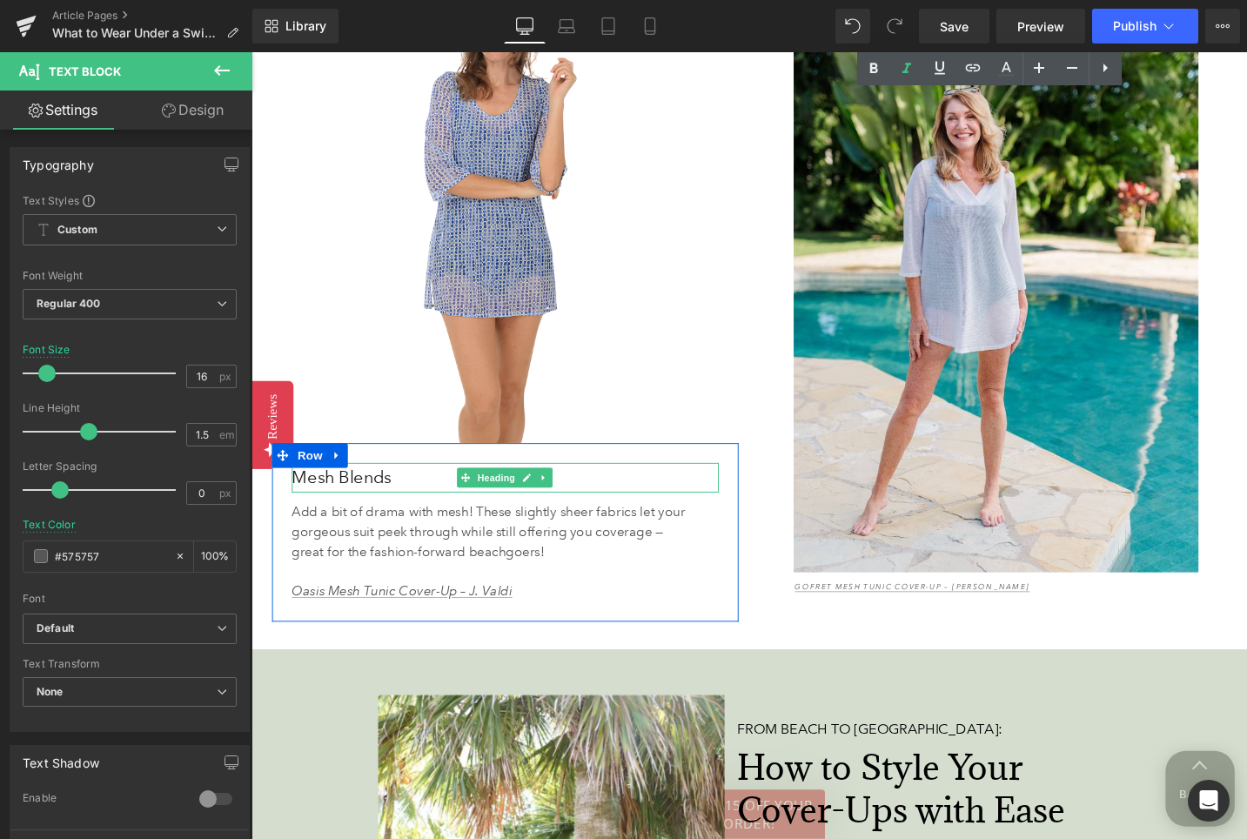
click at [367, 497] on h3 "Mesh Blends" at bounding box center [520, 501] width 452 height 31
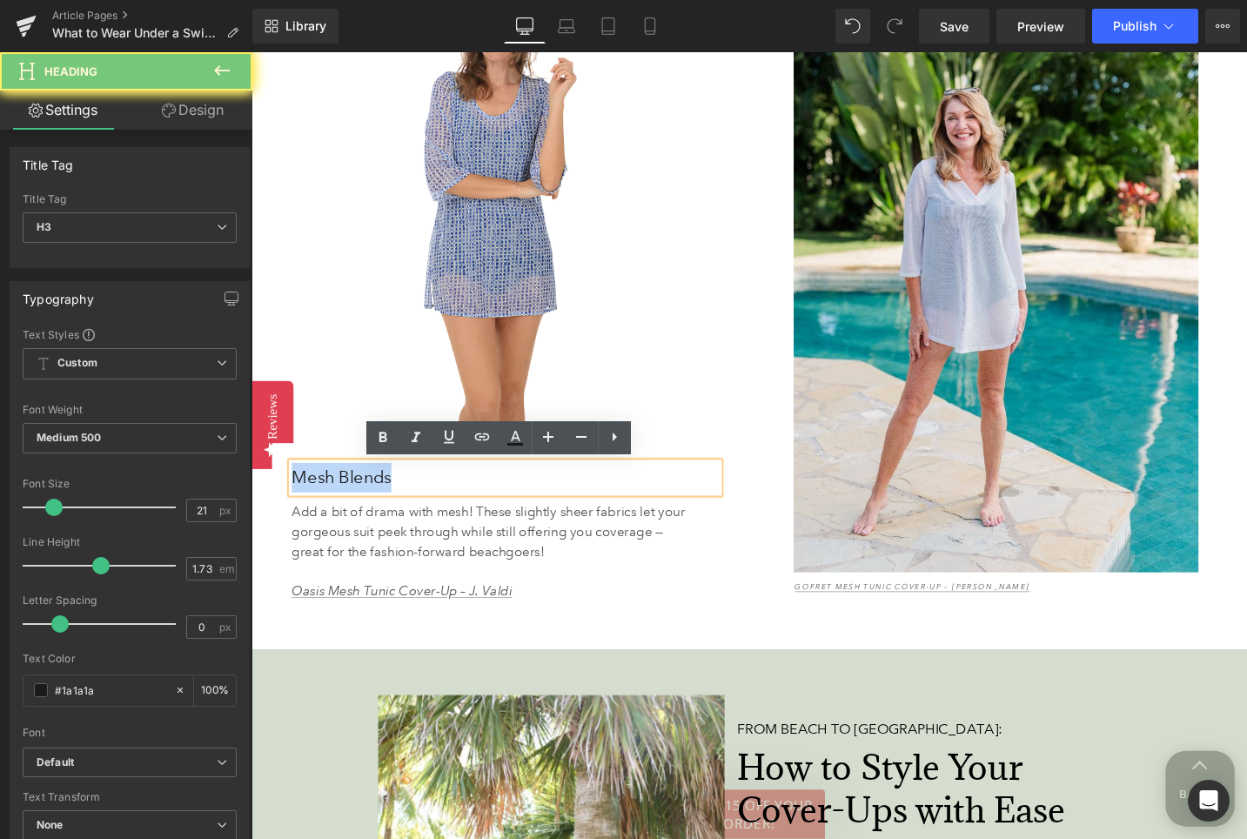
click at [367, 497] on h3 "Mesh Blends" at bounding box center [520, 501] width 452 height 31
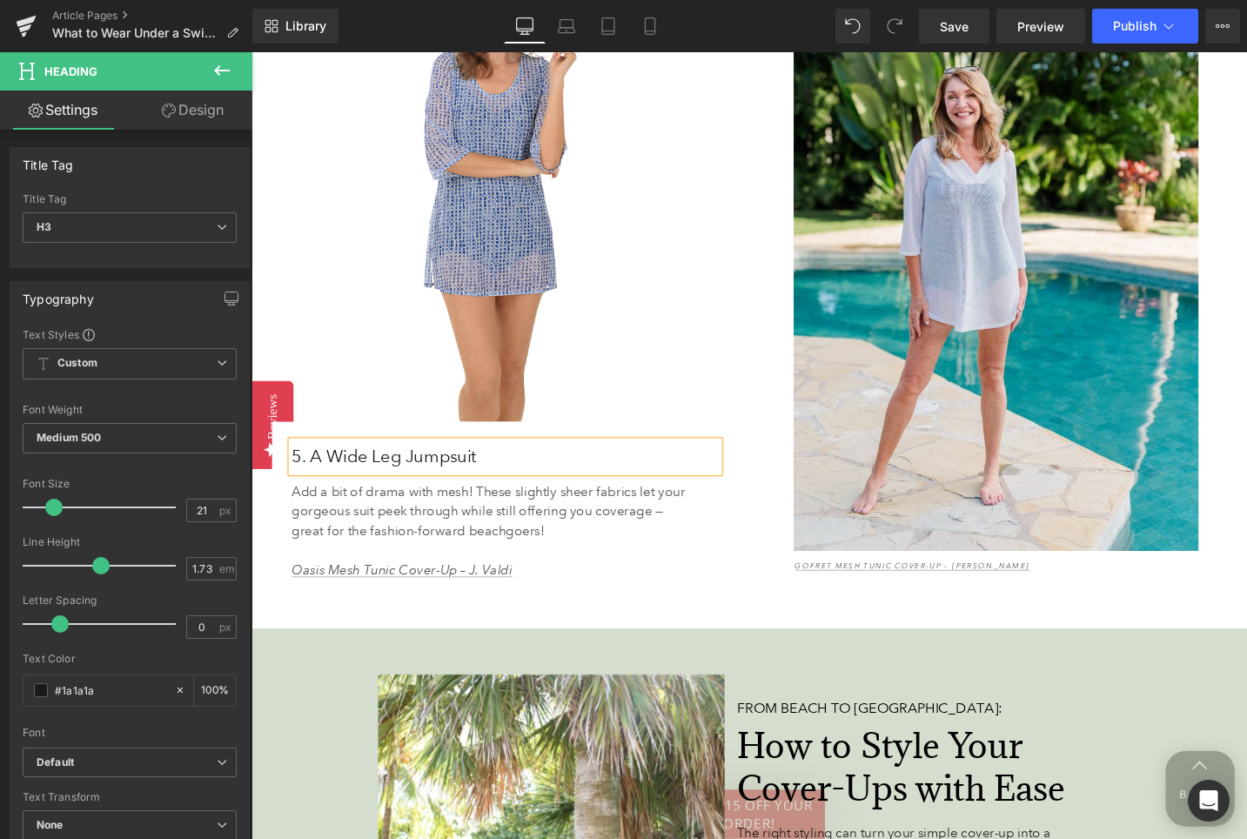
scroll to position [5113, 0]
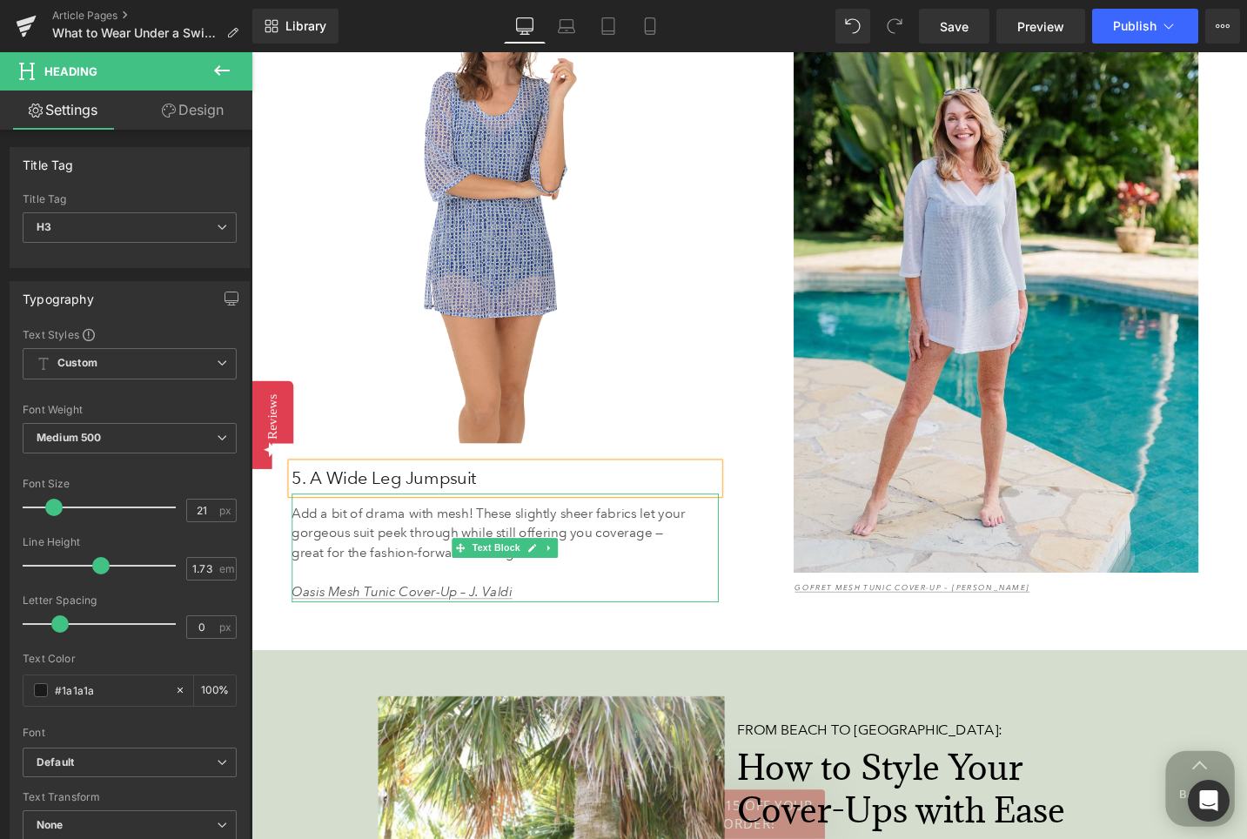
click at [396, 571] on p "Add a bit of drama with mesh! These slightly sheer fabrics let your gorgeous su…" at bounding box center [506, 560] width 424 height 63
click at [396, 570] on p "Add a bit of drama with mesh! These slightly sheer fabrics let your gorgeous su…" at bounding box center [506, 560] width 424 height 63
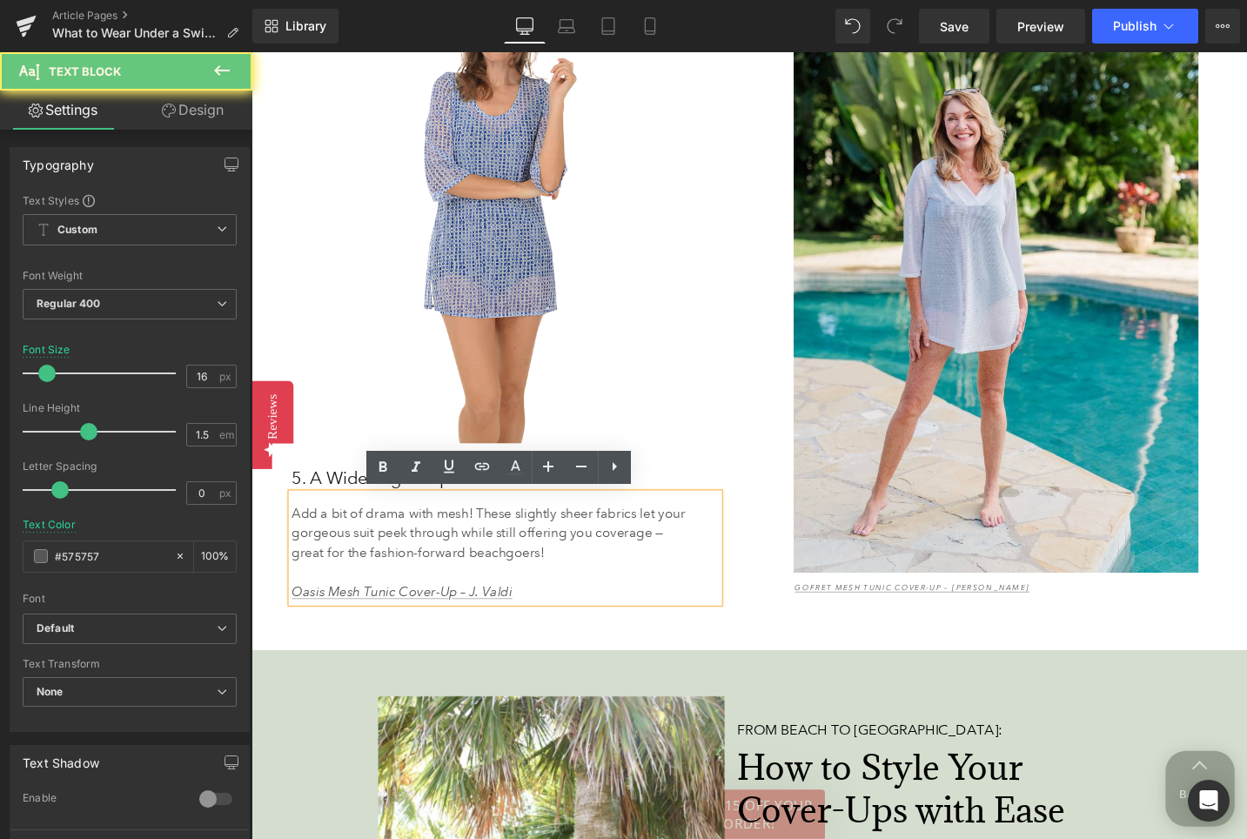
click at [396, 570] on p "Add a bit of drama with mesh! These slightly sheer fabrics let your gorgeous su…" at bounding box center [506, 560] width 424 height 63
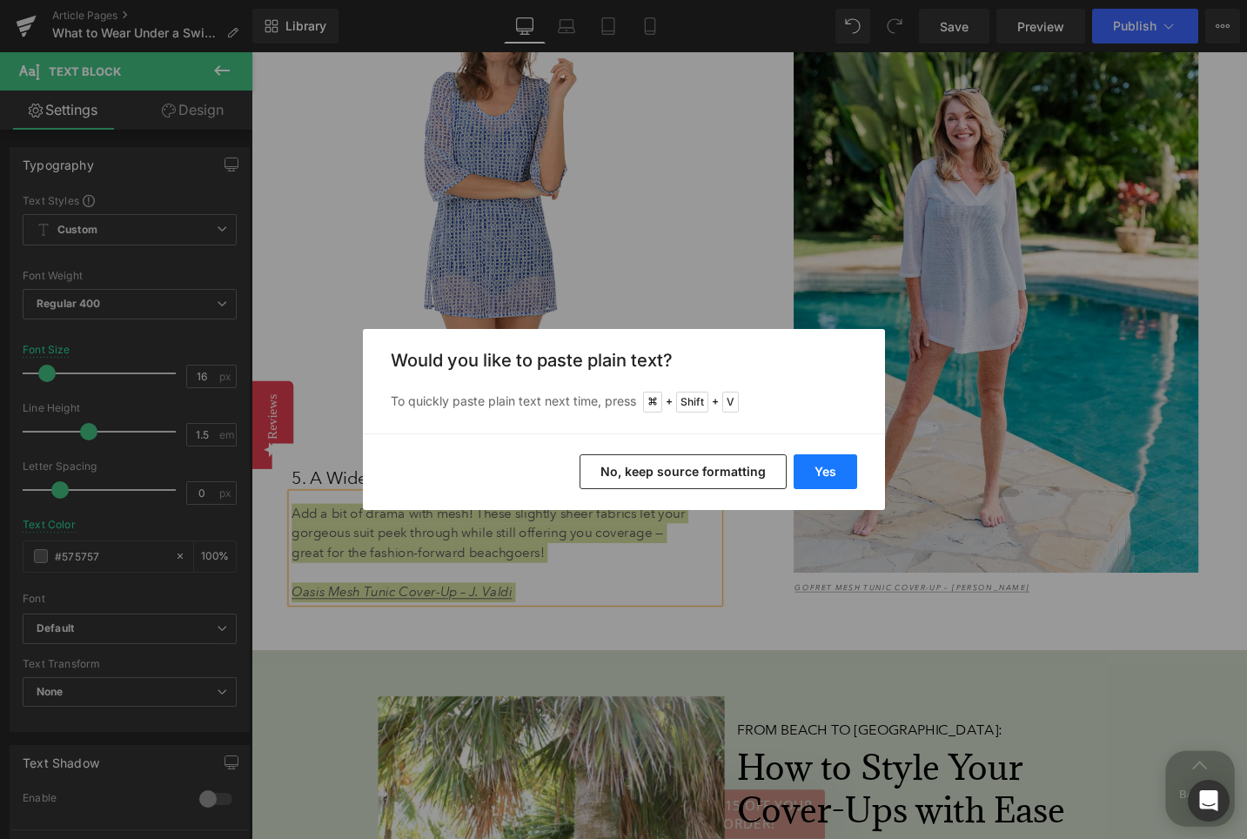
click at [801, 486] on button "Yes" at bounding box center [826, 471] width 64 height 35
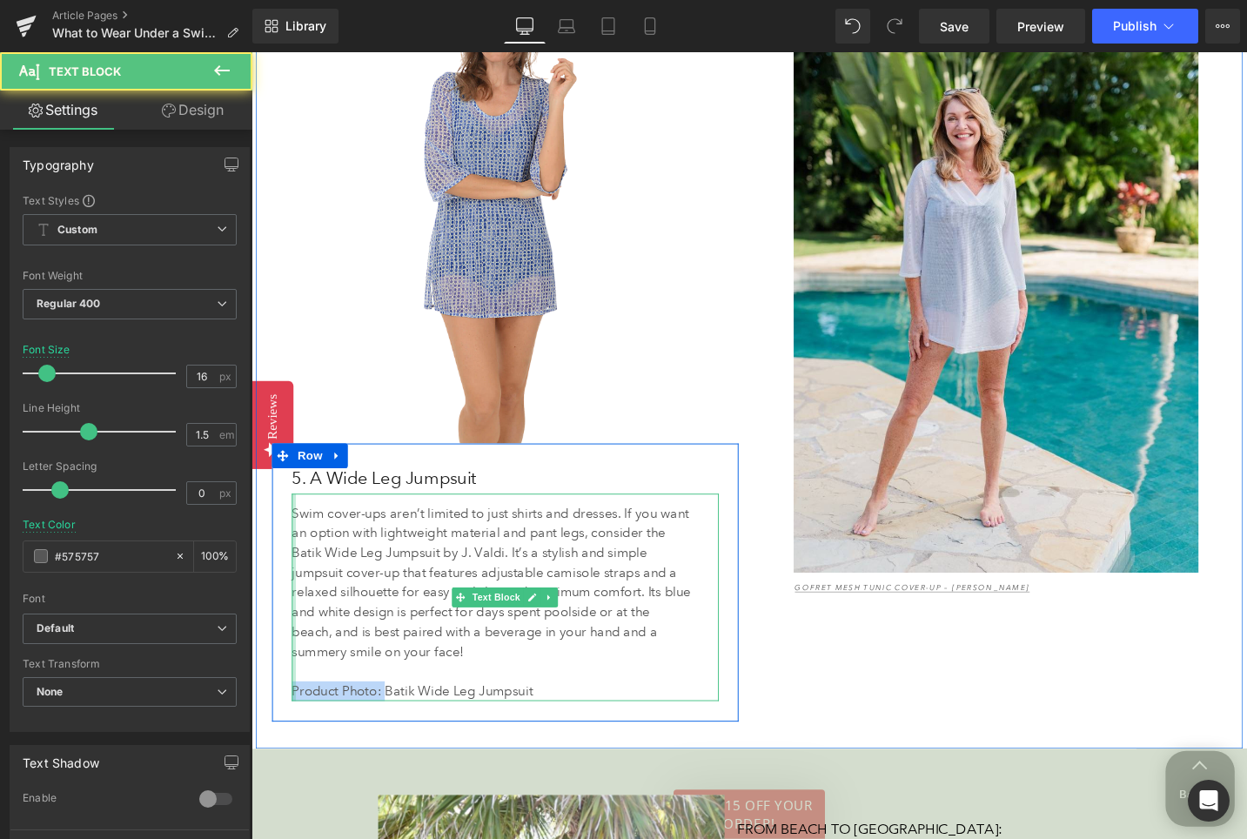
drag, startPoint x: 392, startPoint y: 725, endPoint x: 292, endPoint y: 720, distance: 99.3
click at [292, 720] on div "5. A Wide Leg Jumpsuit Heading Swim cover-ups aren’t limited to just shirts and…" at bounding box center [520, 611] width 478 height 251
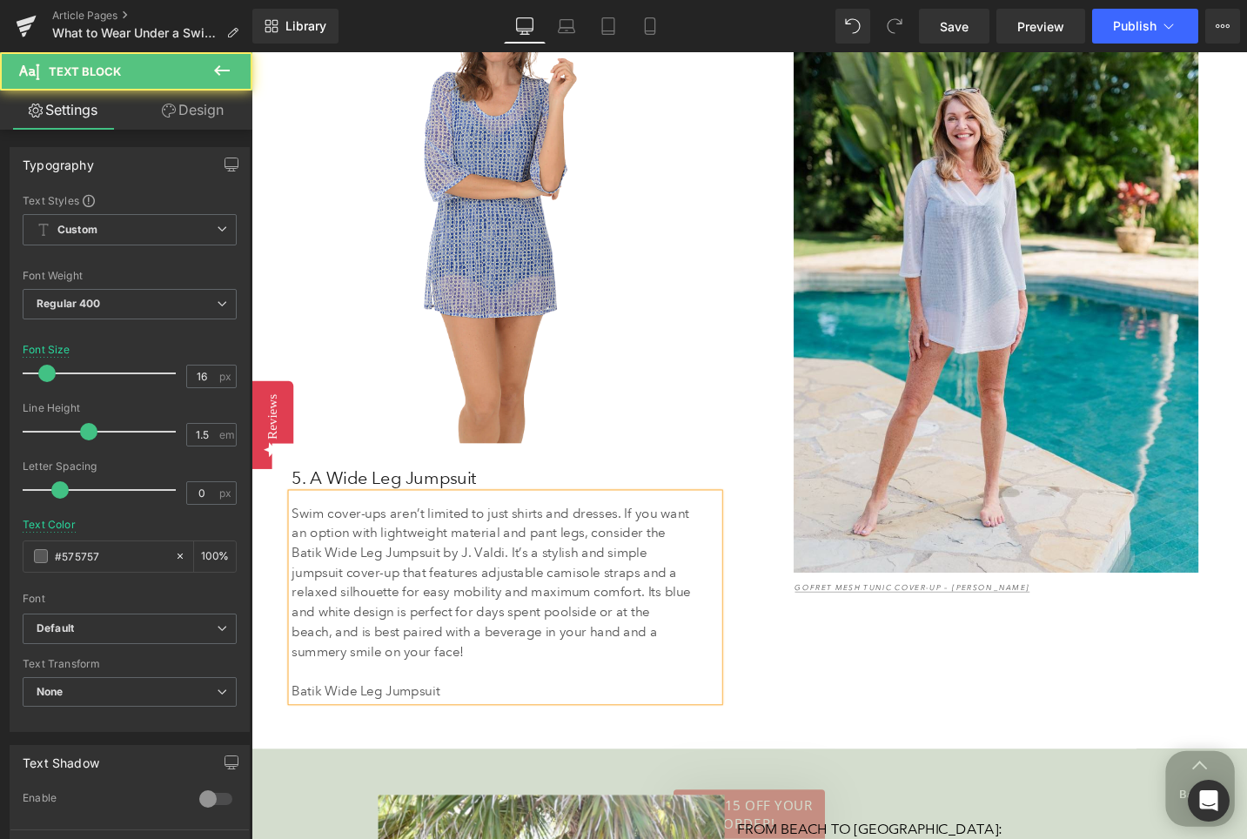
click at [476, 726] on p "Batik Wide Leg Jumpsuit" at bounding box center [506, 727] width 424 height 21
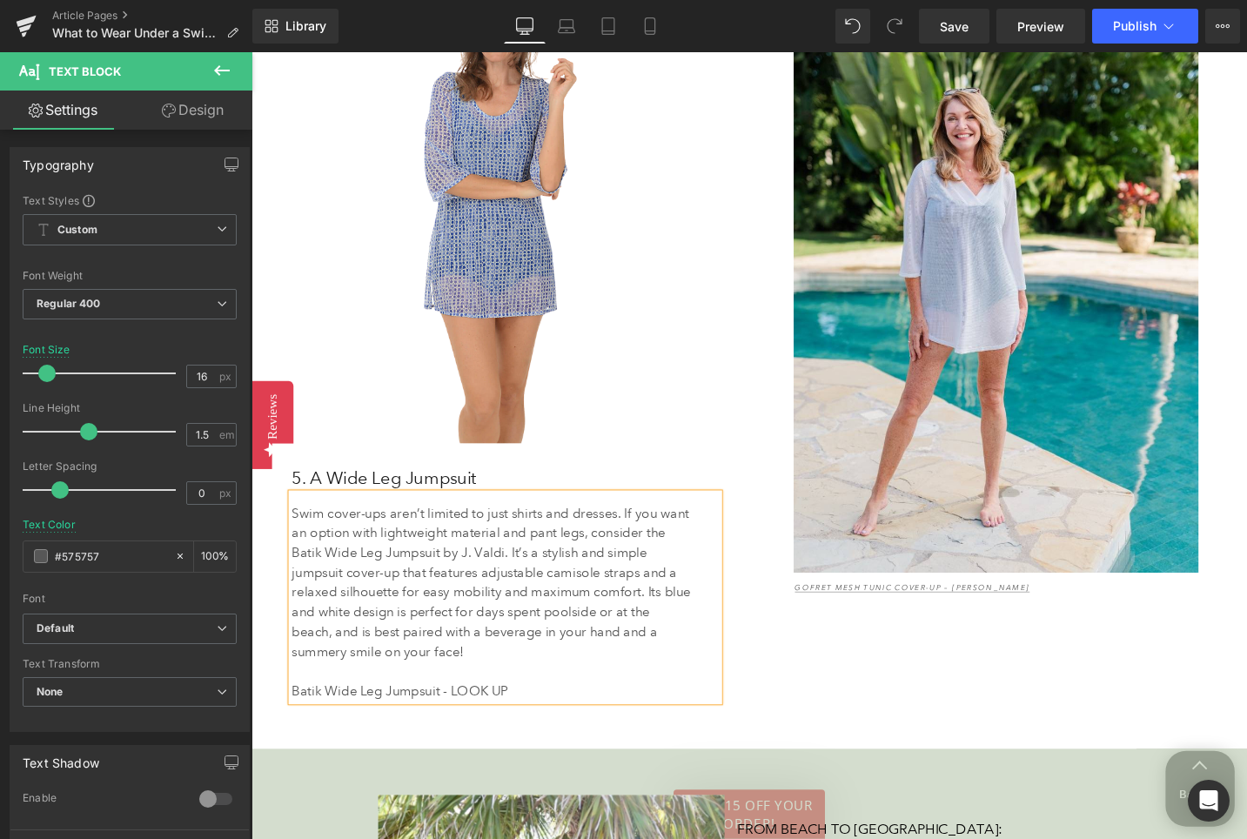
scroll to position [5135, 0]
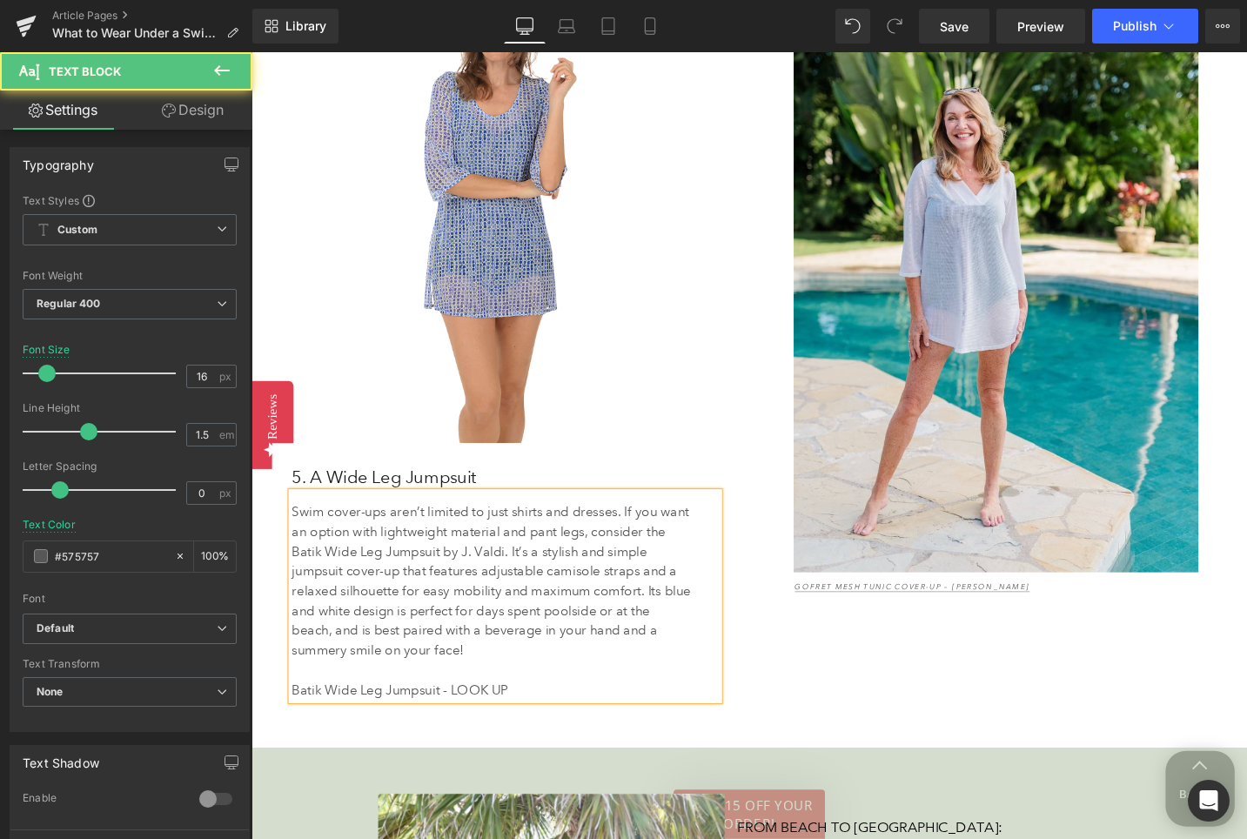
click at [526, 728] on p "Batik Wide Leg Jumpsuit - LOOK UP" at bounding box center [506, 726] width 424 height 21
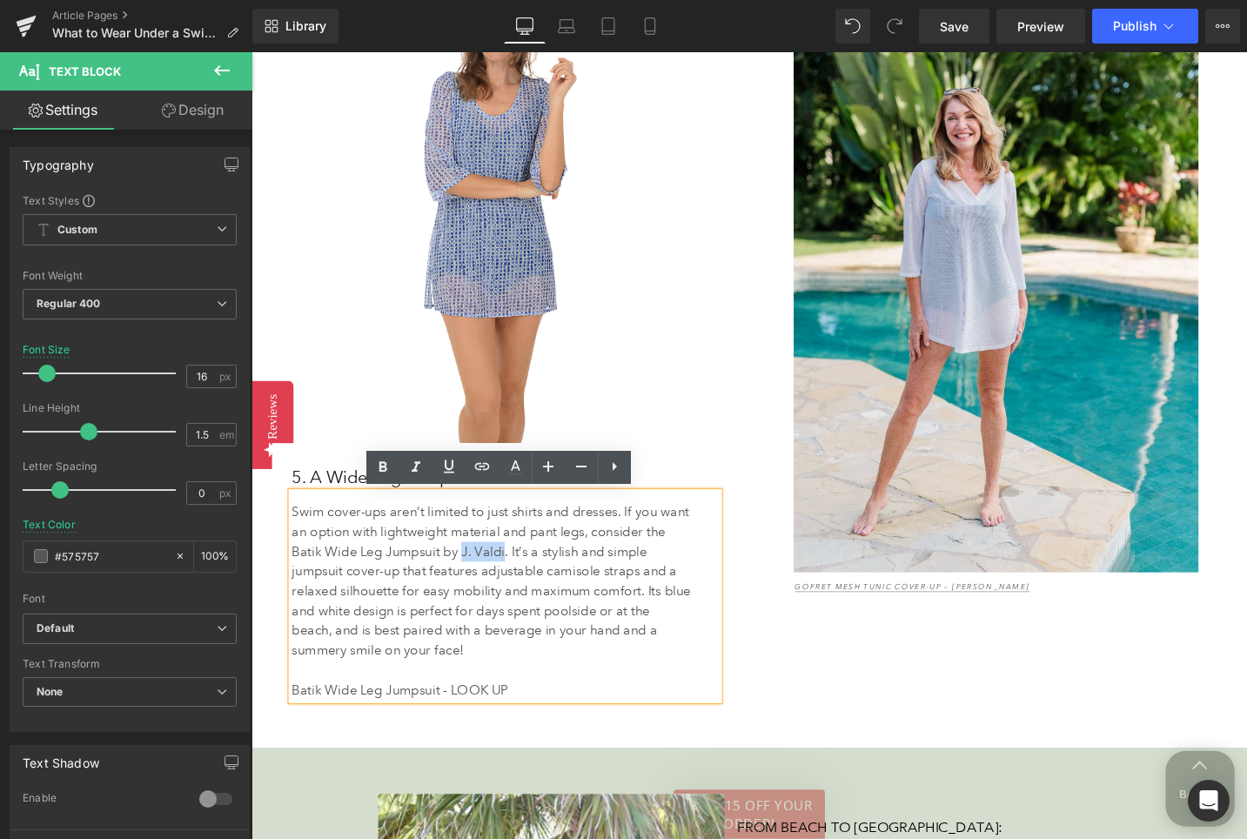
drag, startPoint x: 476, startPoint y: 576, endPoint x: 518, endPoint y: 577, distance: 41.8
click at [518, 577] on p "Swim cover-ups aren’t limited to just shirts and dresses. If you want an option…" at bounding box center [506, 611] width 424 height 167
copy p "J. Valdi"
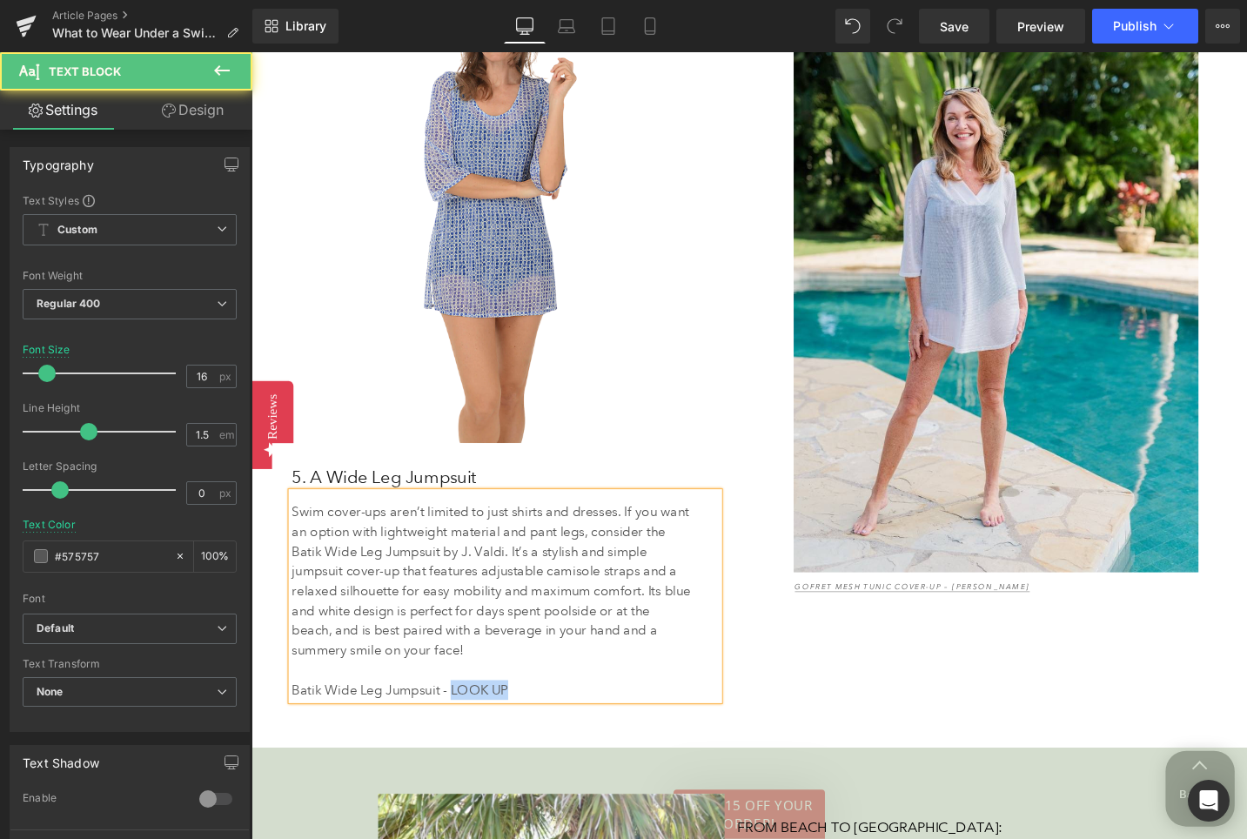
drag, startPoint x: 462, startPoint y: 723, endPoint x: 537, endPoint y: 722, distance: 74.8
click at [537, 722] on p "Batik Wide Leg Jumpsuit - LOOK UP" at bounding box center [506, 726] width 424 height 21
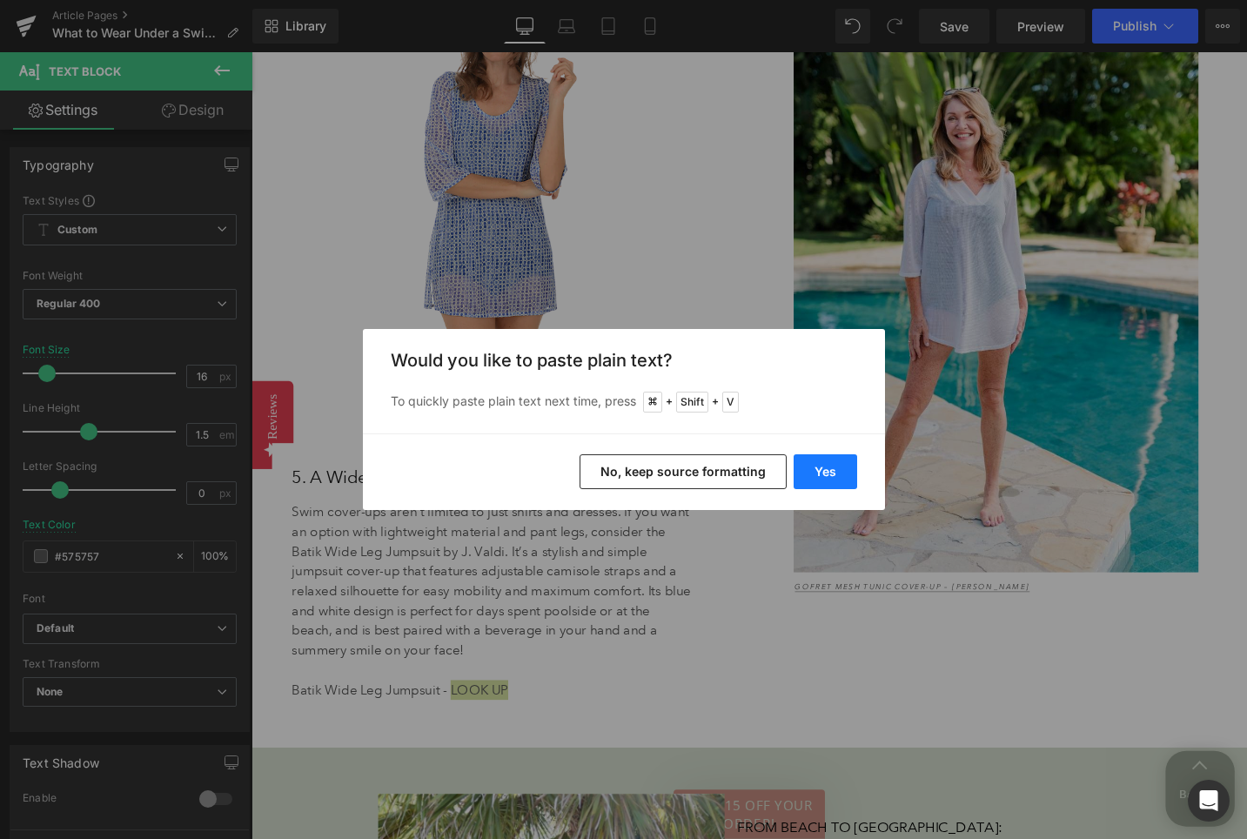
click at [827, 465] on button "Yes" at bounding box center [826, 471] width 64 height 35
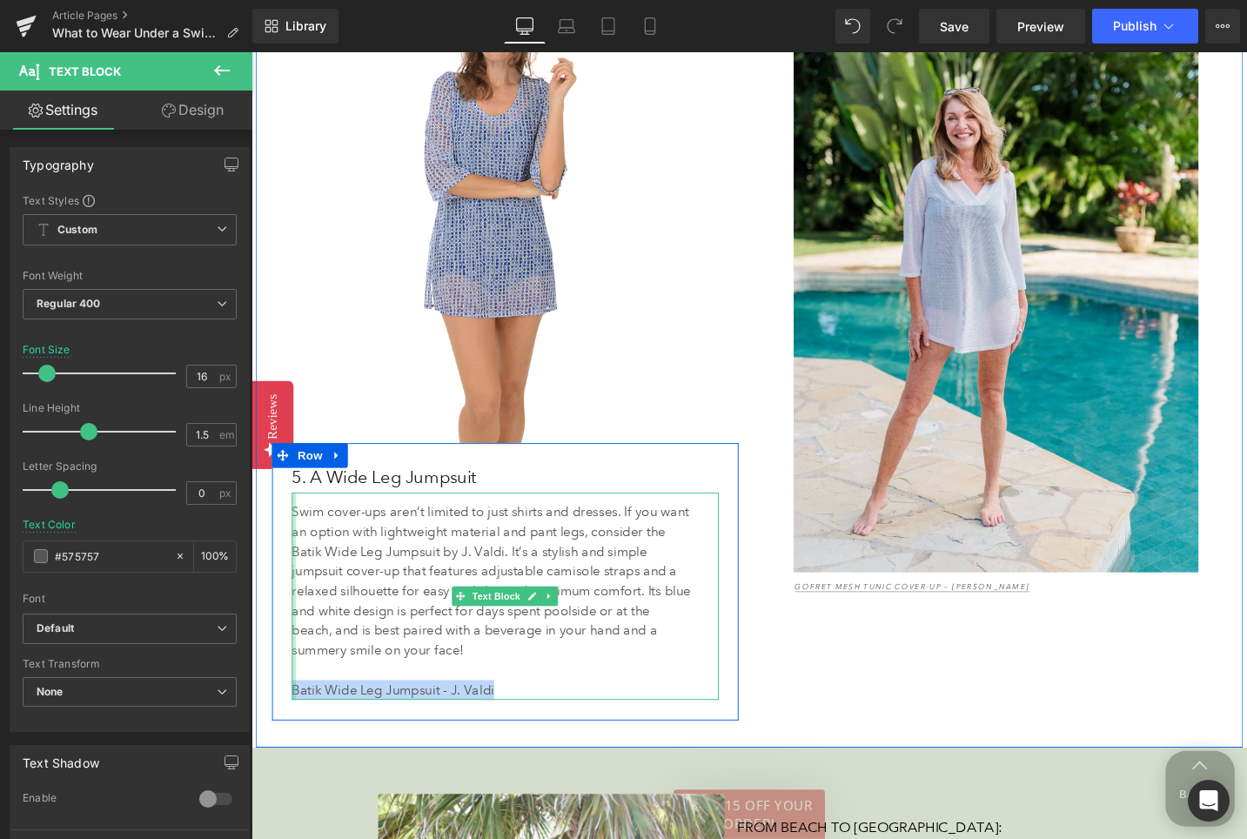
drag, startPoint x: 518, startPoint y: 723, endPoint x: 296, endPoint y: 718, distance: 221.9
click at [296, 718] on div "Swim cover-ups aren’t limited to just shirts and dresses. If you want an option…" at bounding box center [520, 627] width 452 height 219
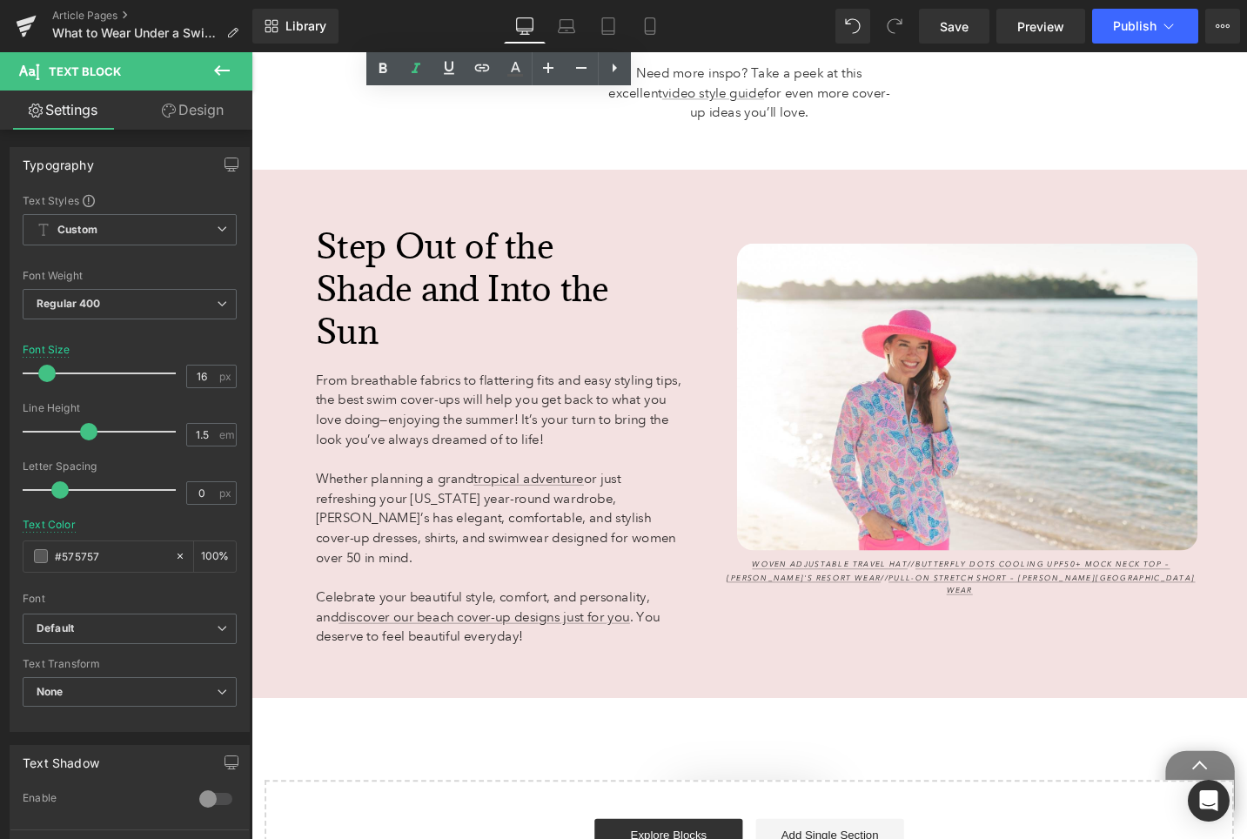
scroll to position [7125, 0]
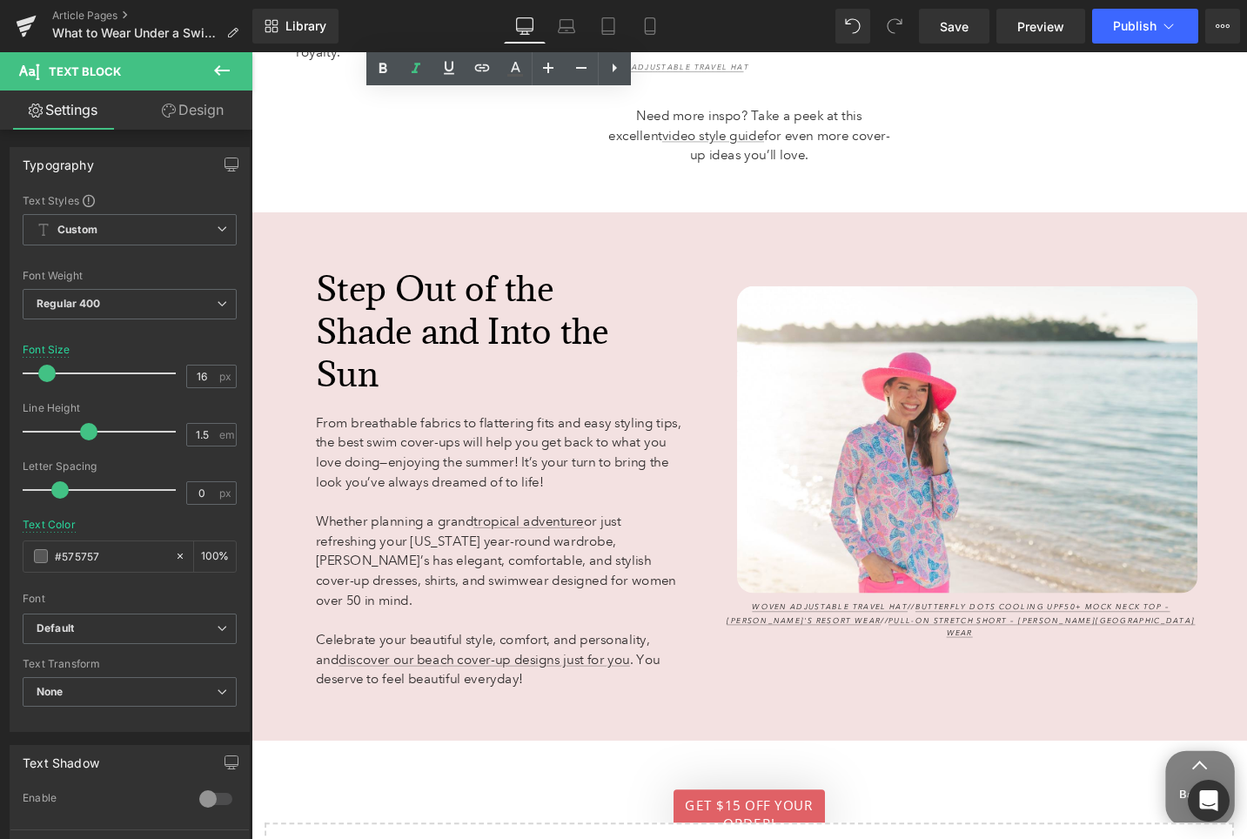
click at [428, 331] on span "Step Out of the Shade and Into the Sun" at bounding box center [474, 347] width 311 height 138
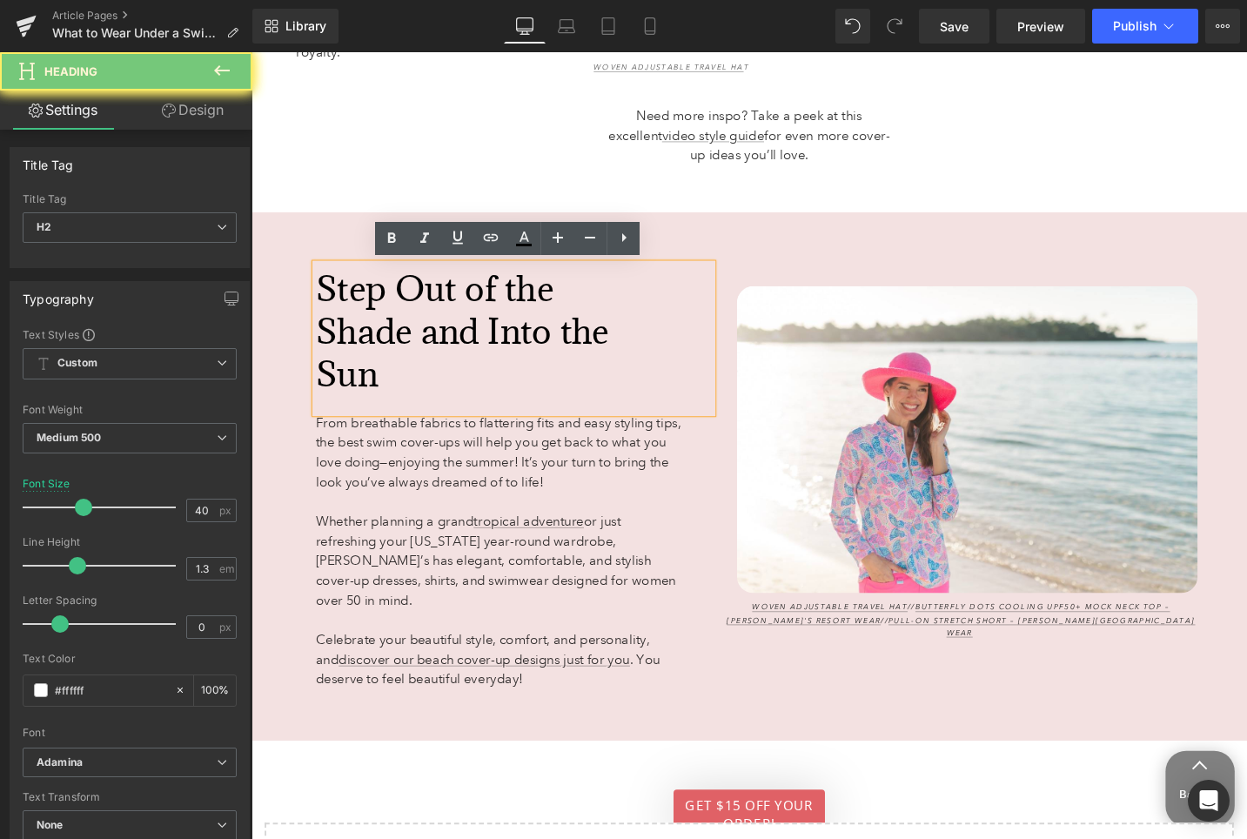
click at [428, 331] on span "Step Out of the Shade and Into the Sun" at bounding box center [474, 347] width 311 height 138
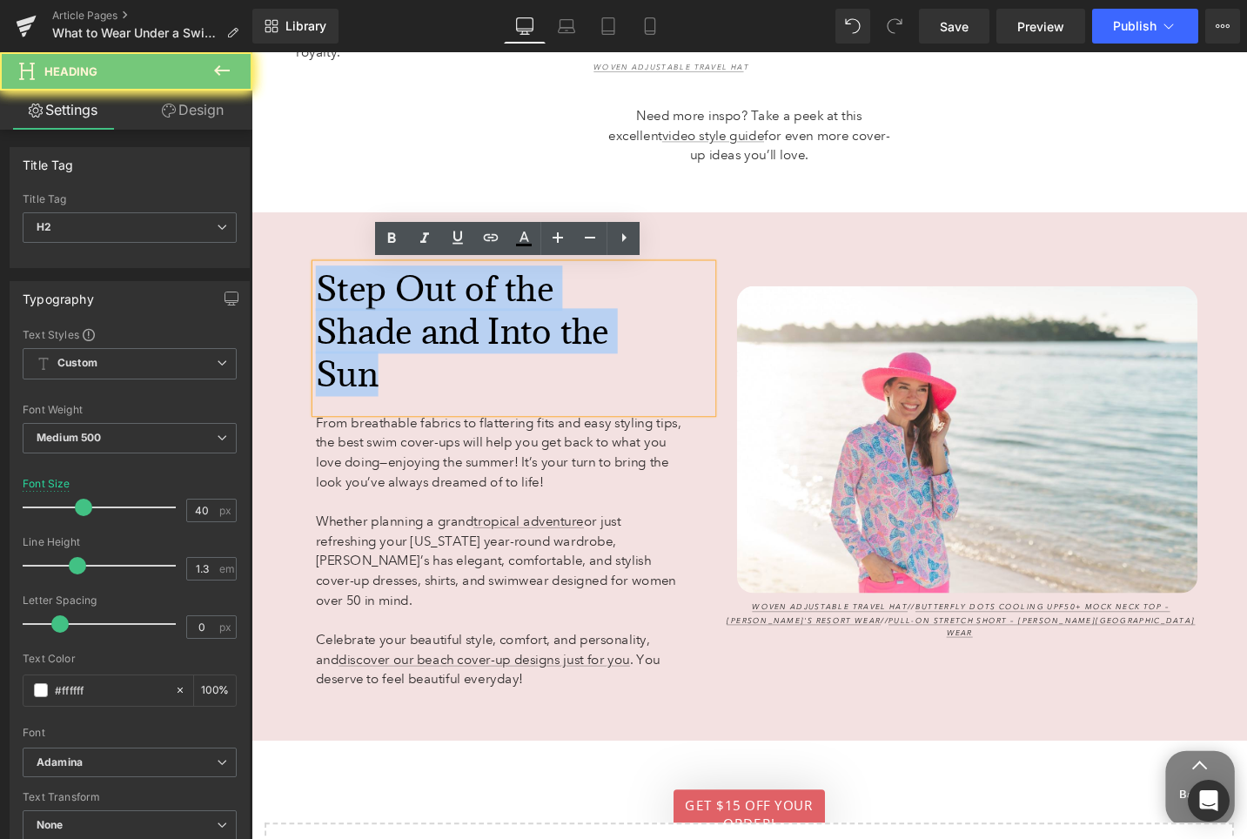
click at [428, 331] on span "Step Out of the Shade and Into the Sun" at bounding box center [474, 347] width 311 height 138
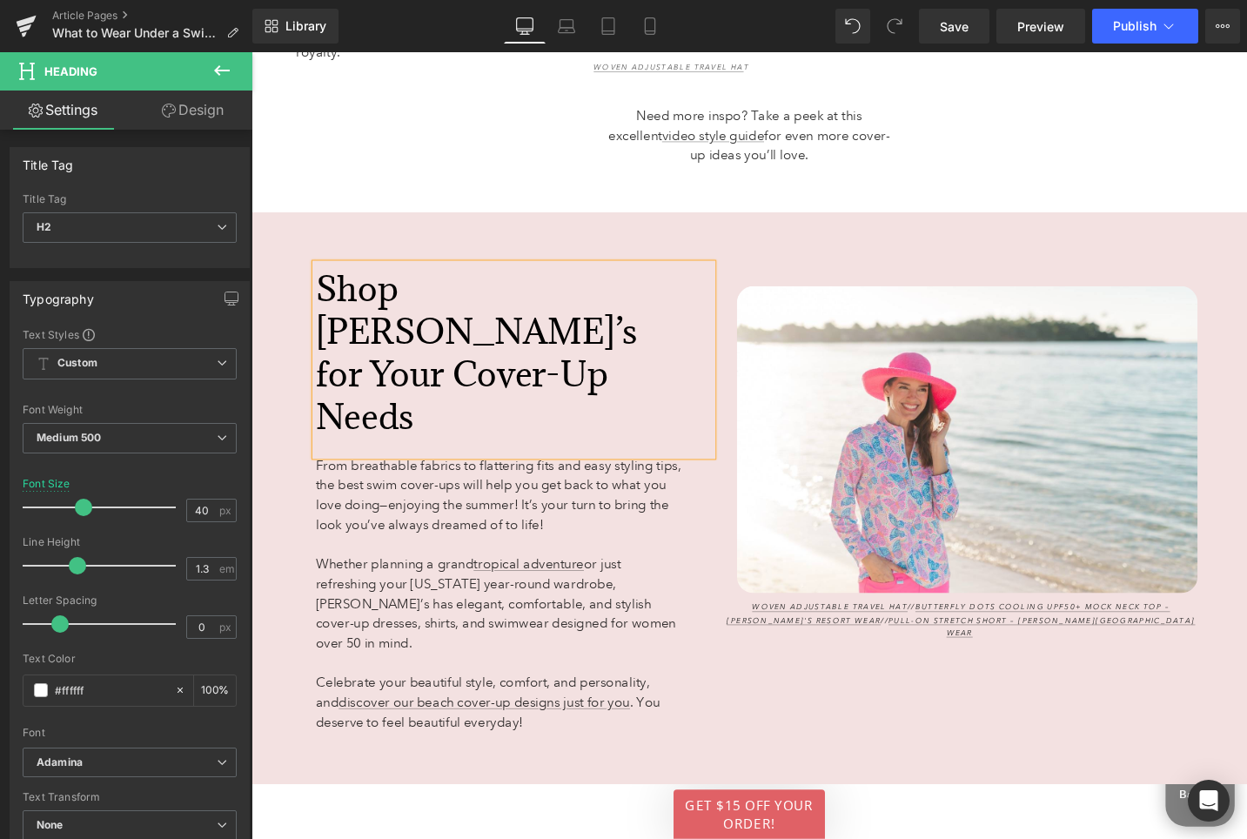
click at [814, 274] on div "Image Woven Adjustable Travel Hat // Butterfly Dots Cooling UPF50+ Mock Neck To…" at bounding box center [1002, 486] width 500 height 530
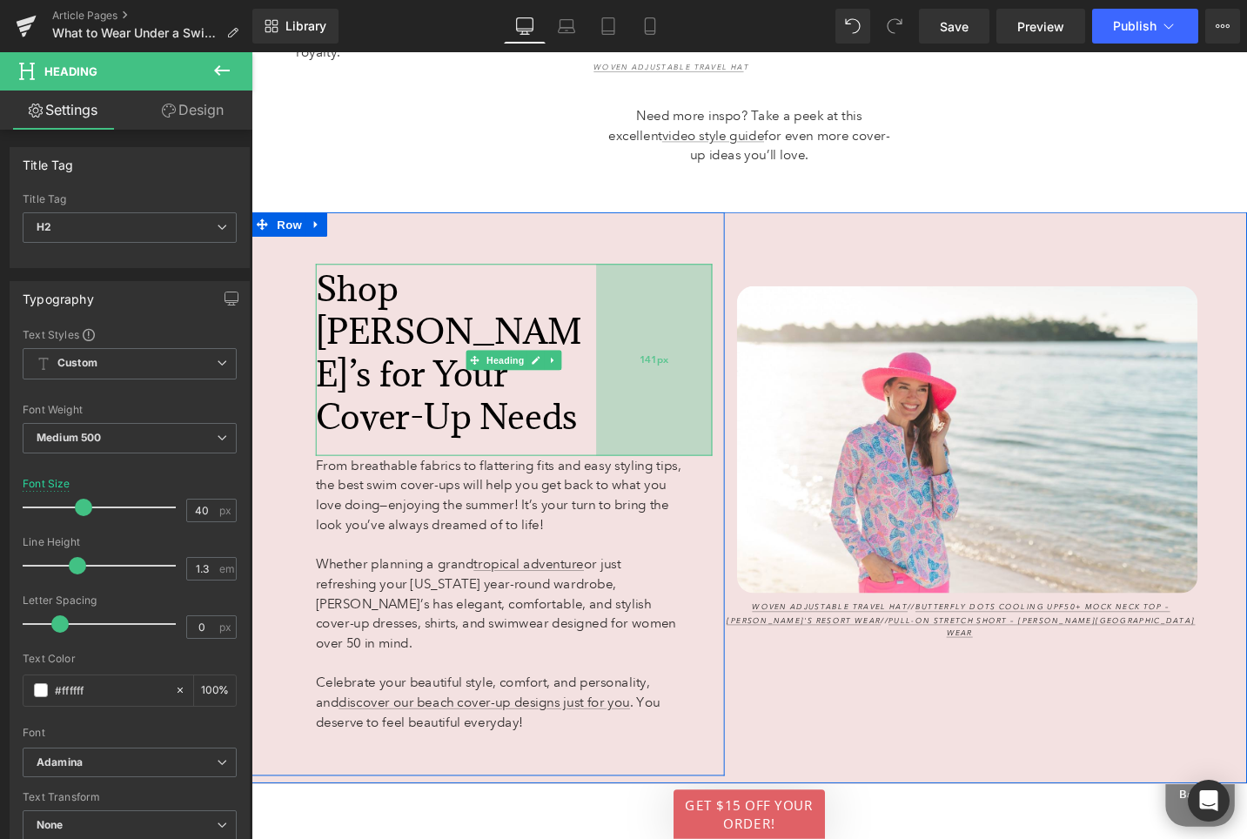
drag, startPoint x: 720, startPoint y: 359, endPoint x: 670, endPoint y: 359, distance: 49.6
click at [670, 359] on div "141px" at bounding box center [677, 377] width 123 height 203
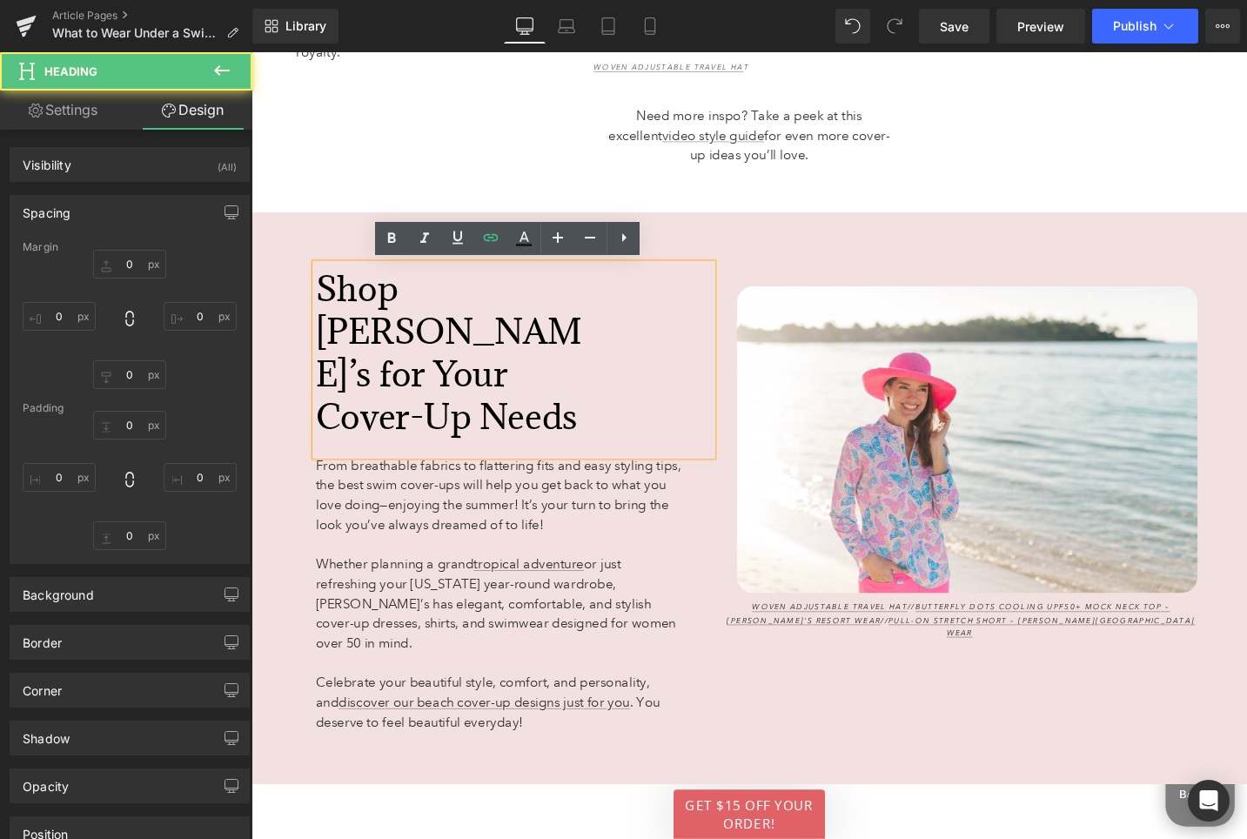
type input "0"
type input "4"
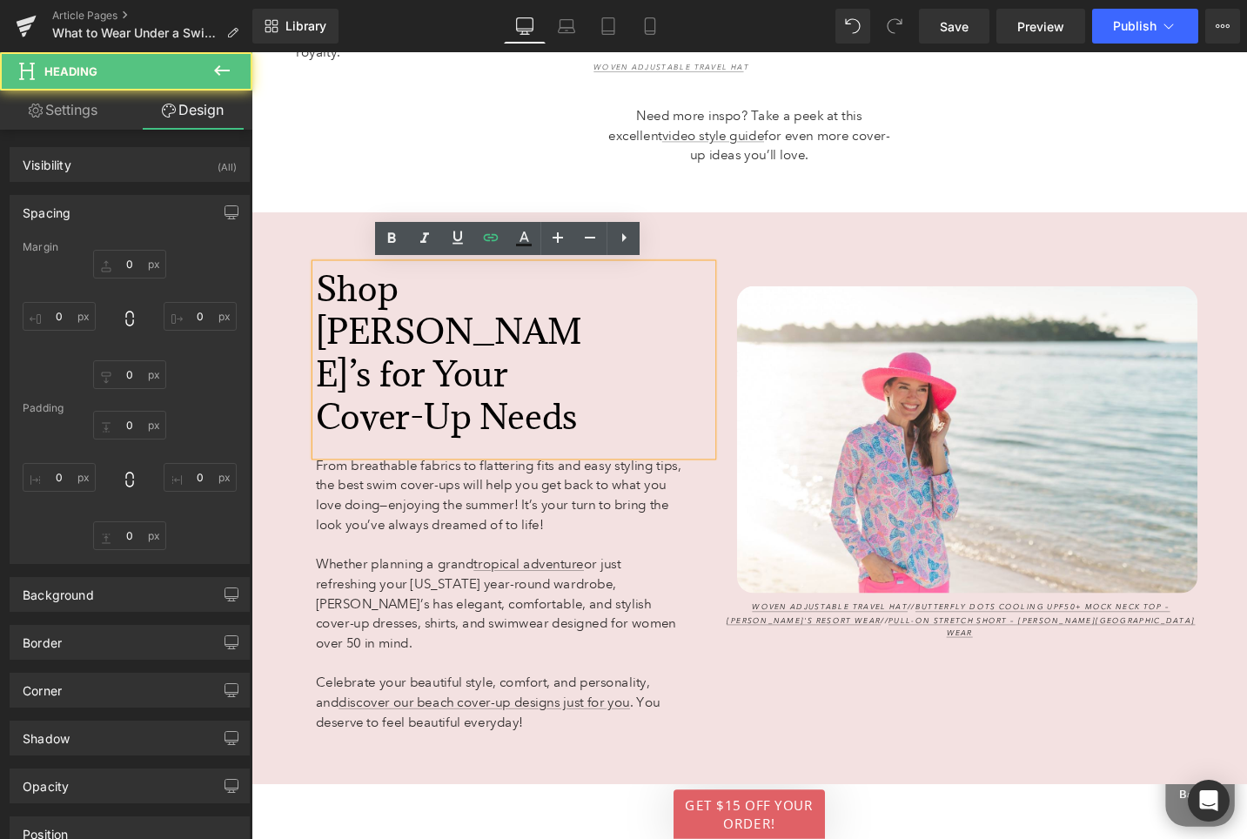
type input "141"
type input "21"
type input "0"
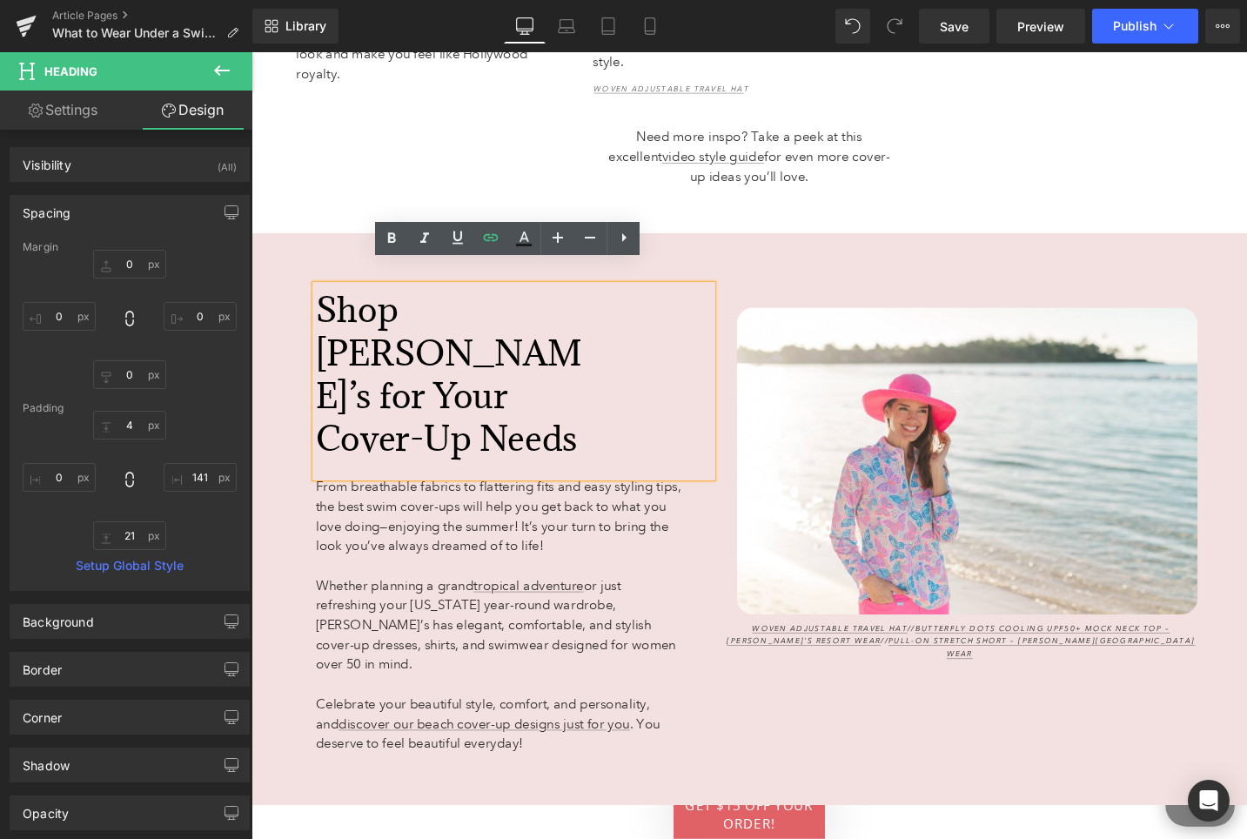
scroll to position [7148, 0]
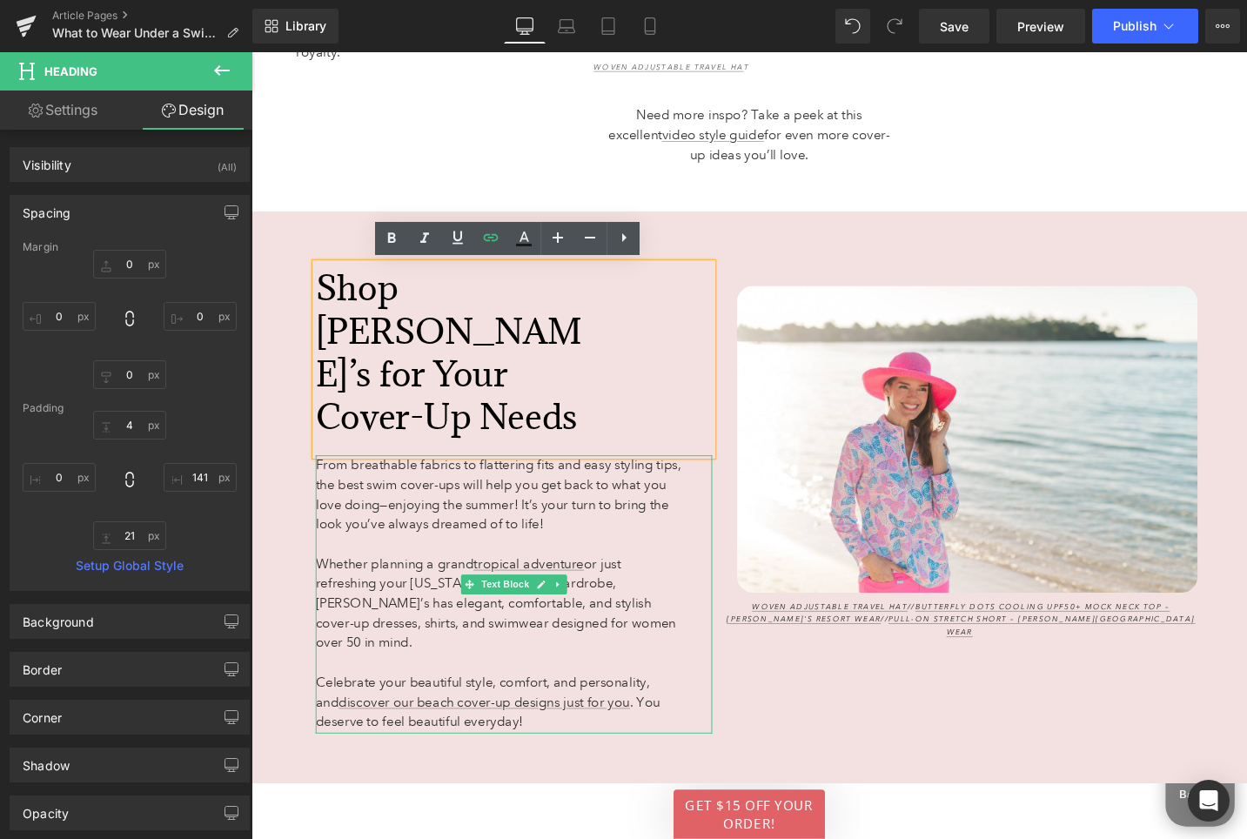
click at [439, 585] on span "Whether planning a grand tropical adventure or just refreshing your Florida yea…" at bounding box center [509, 635] width 381 height 100
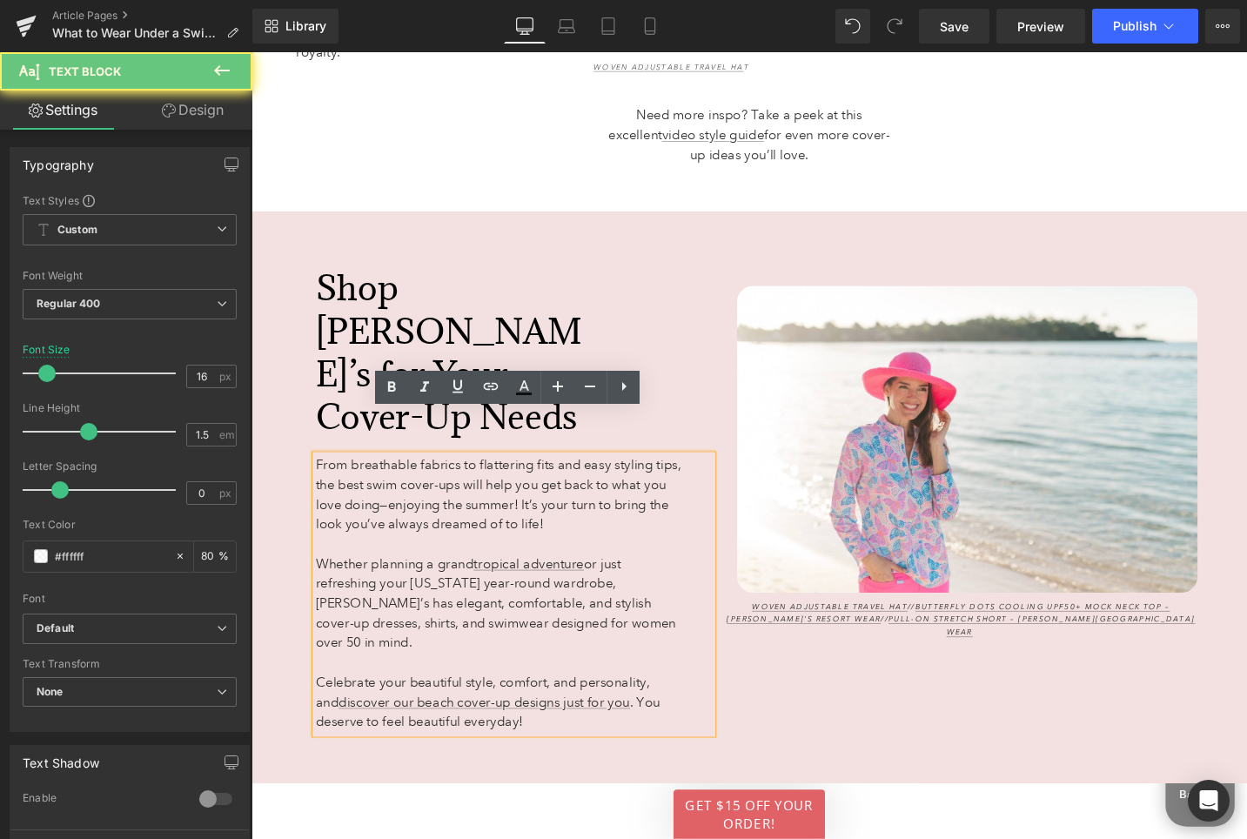
click at [439, 585] on span "Whether planning a grand tropical adventure or just refreshing your Florida yea…" at bounding box center [509, 635] width 381 height 100
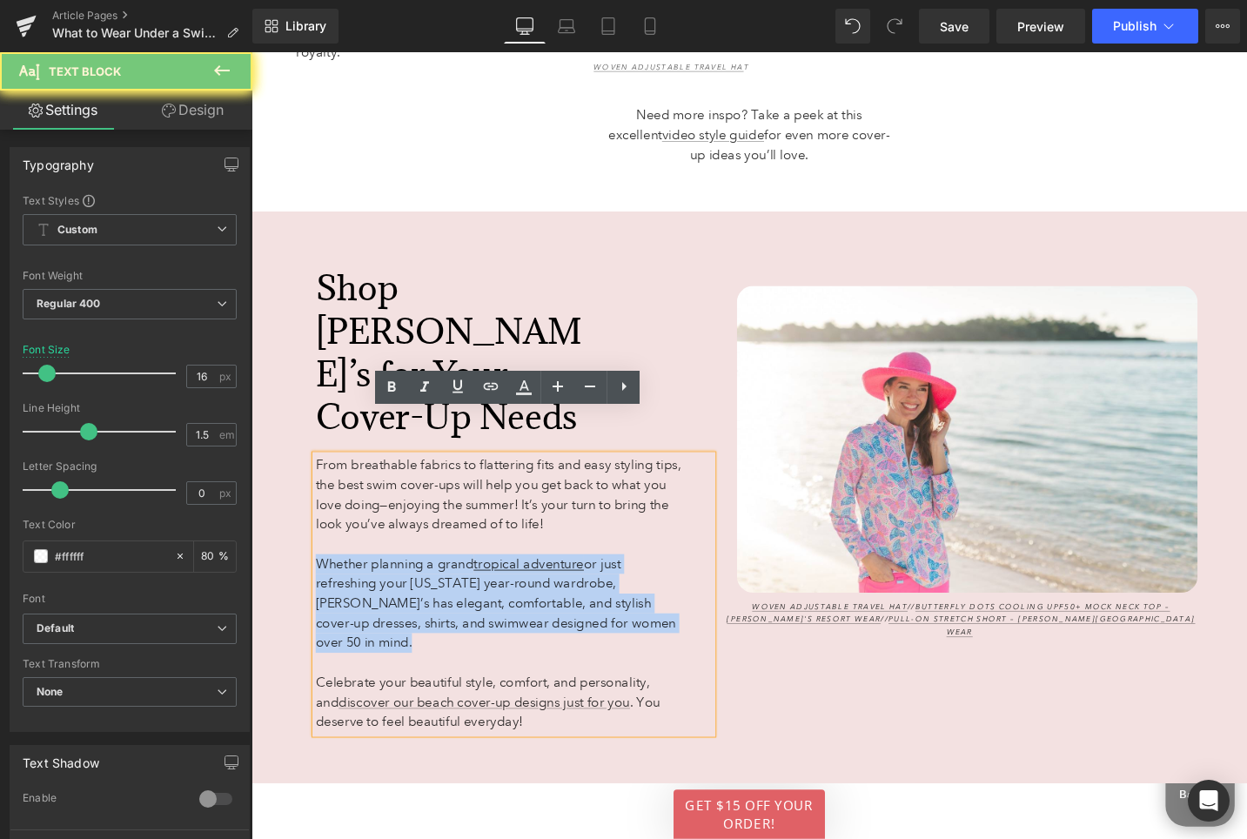
click at [439, 585] on span "Whether planning a grand tropical adventure or just refreshing your Florida yea…" at bounding box center [509, 635] width 381 height 100
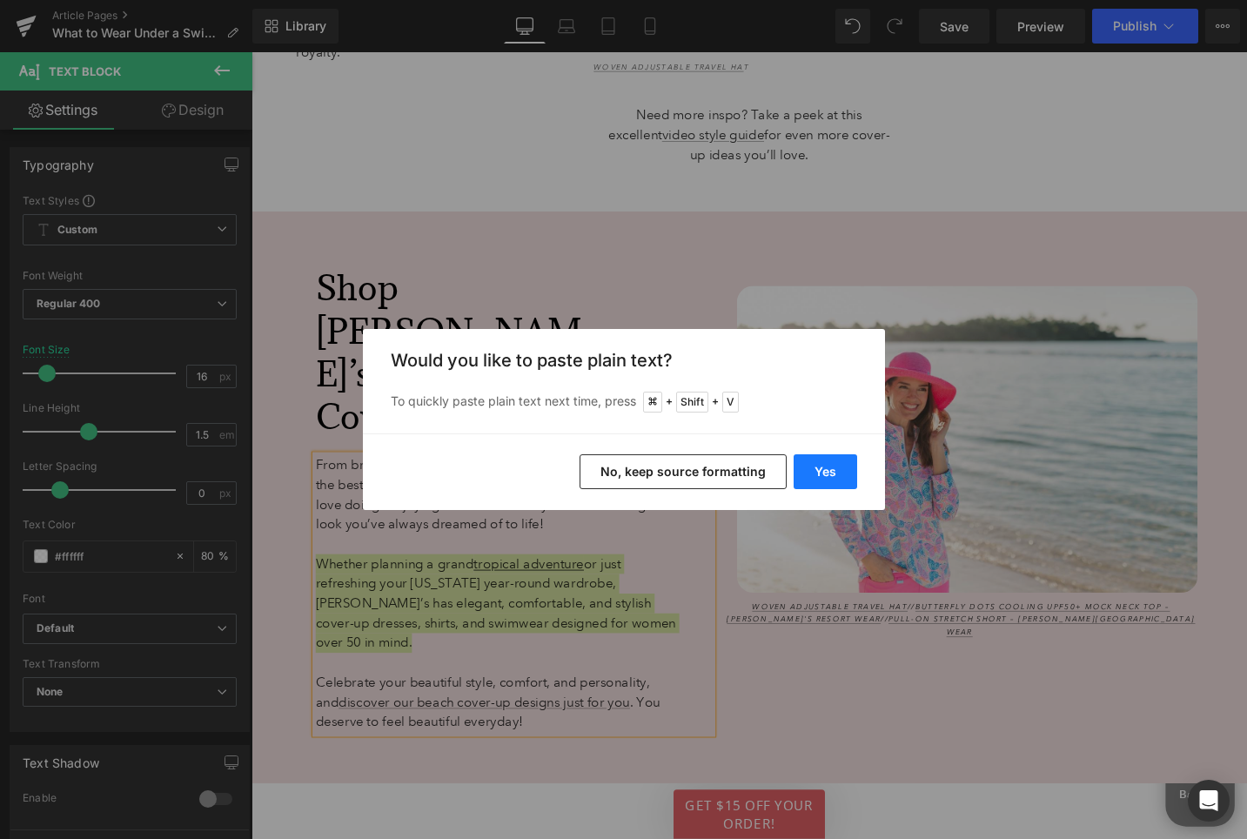
click at [823, 468] on button "Yes" at bounding box center [826, 471] width 64 height 35
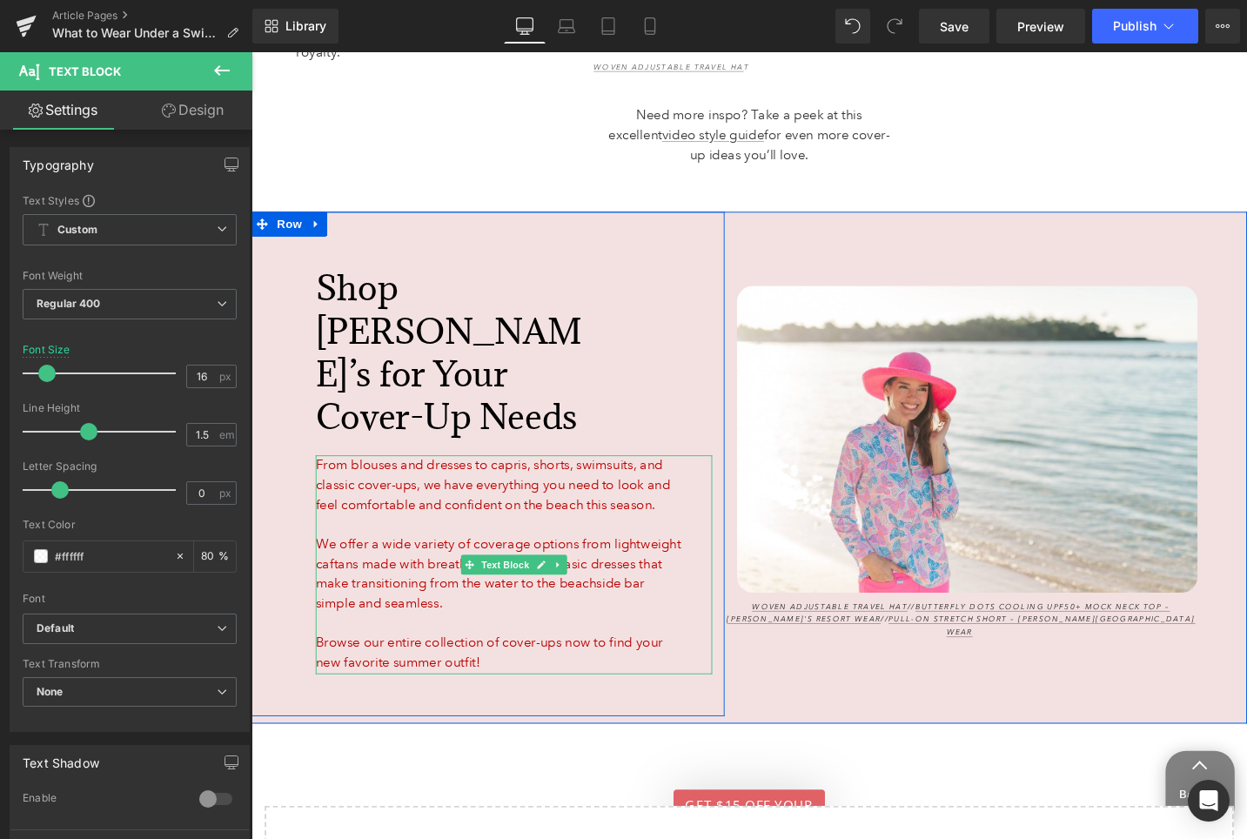
click at [352, 565] on font "We offer a wide variety of coverage options from lightweight caftans made with …" at bounding box center [512, 603] width 386 height 79
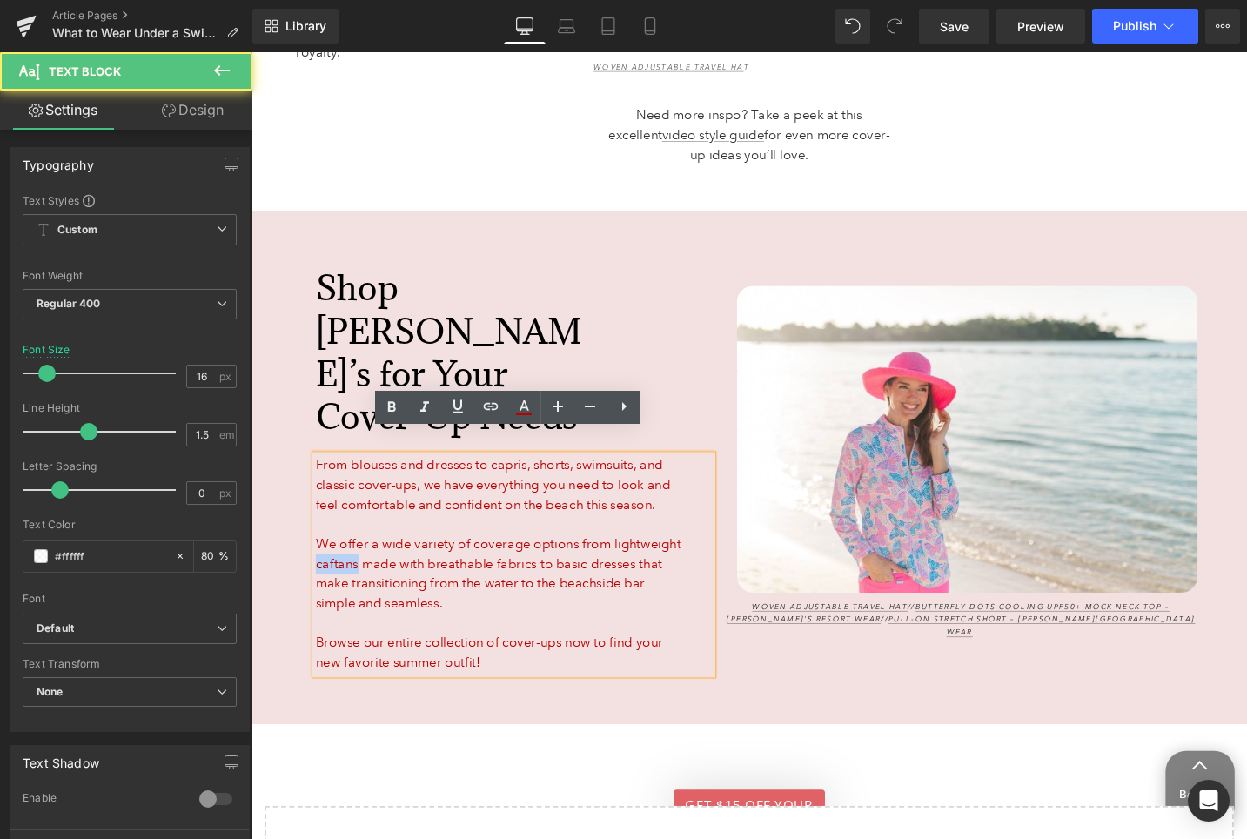
click at [352, 566] on font "We offer a wide variety of coverage options from lightweight caftans made with …" at bounding box center [512, 603] width 386 height 79
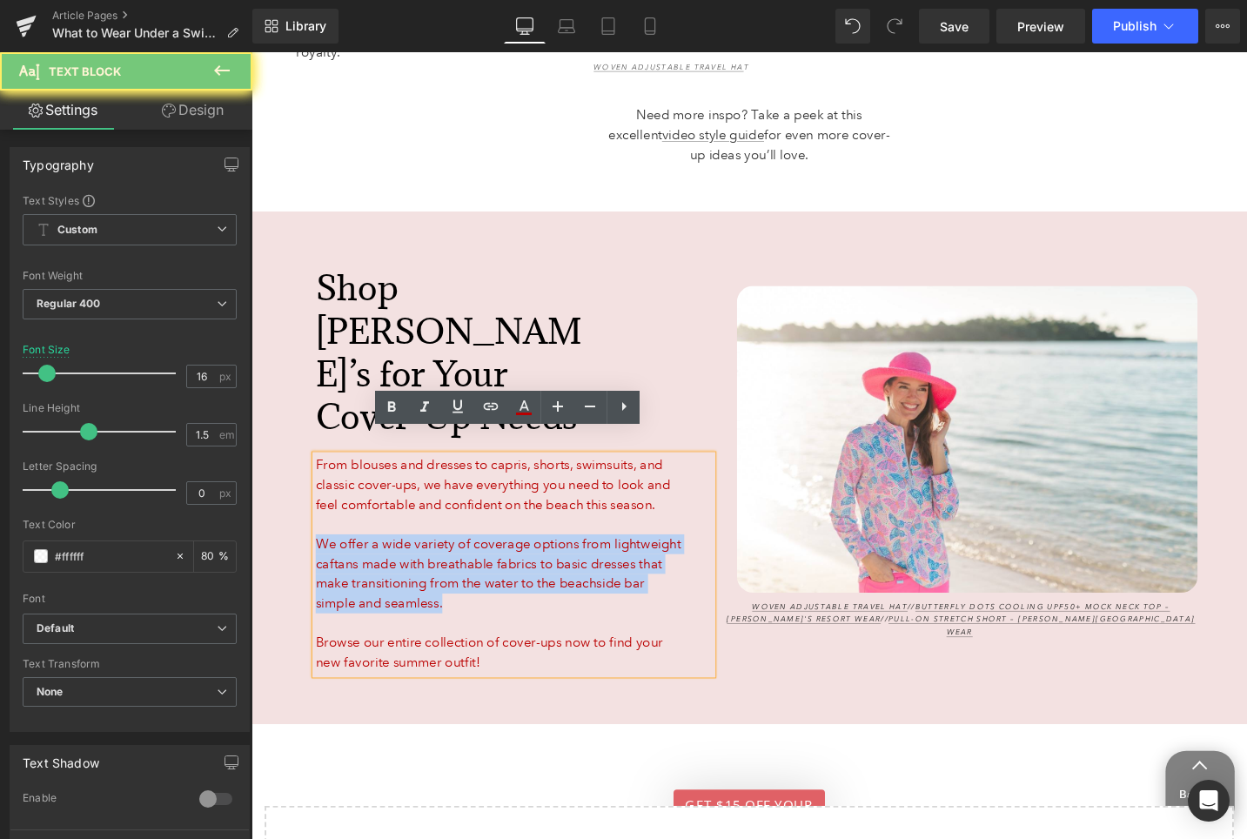
click at [352, 566] on font "We offer a wide variety of coverage options from lightweight caftans made with …" at bounding box center [512, 603] width 386 height 79
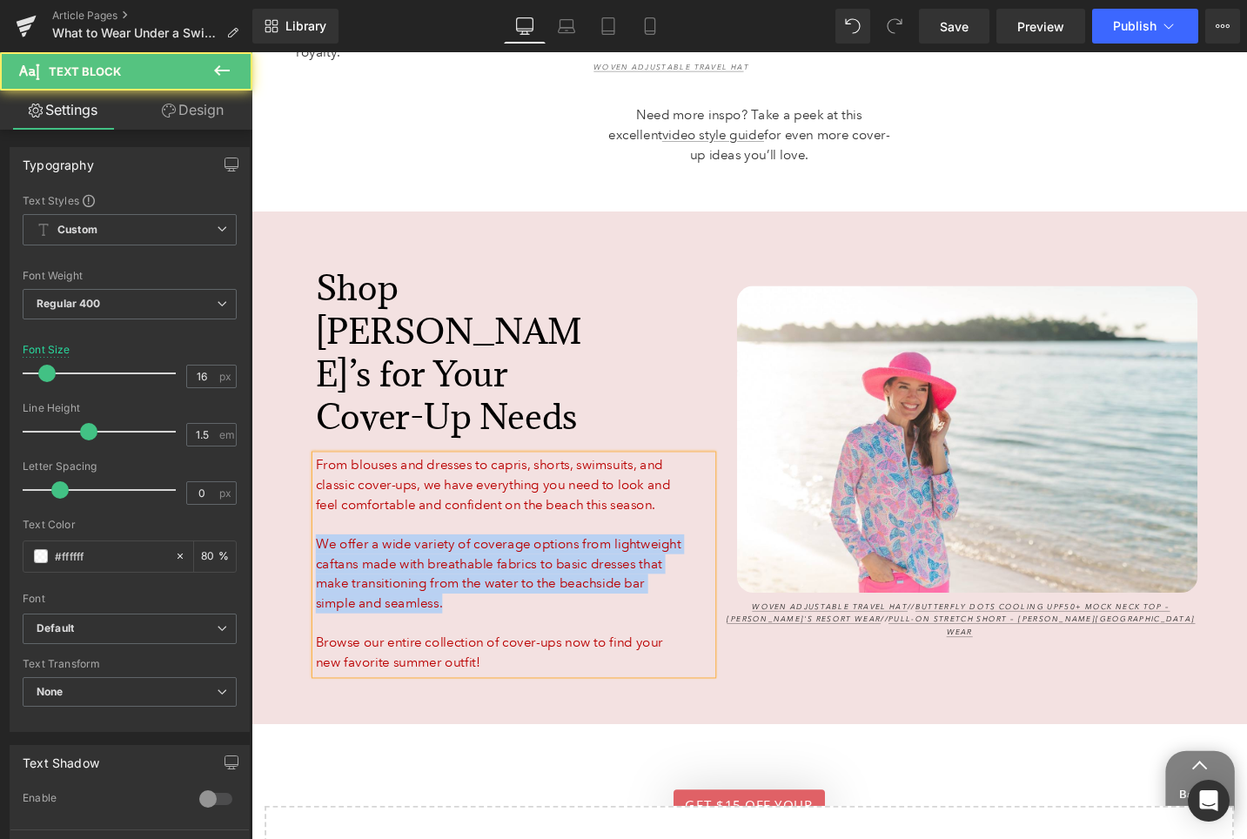
click at [432, 569] on font "We offer a wide variety of coverage options from lightweight caftans made with …" at bounding box center [512, 603] width 386 height 79
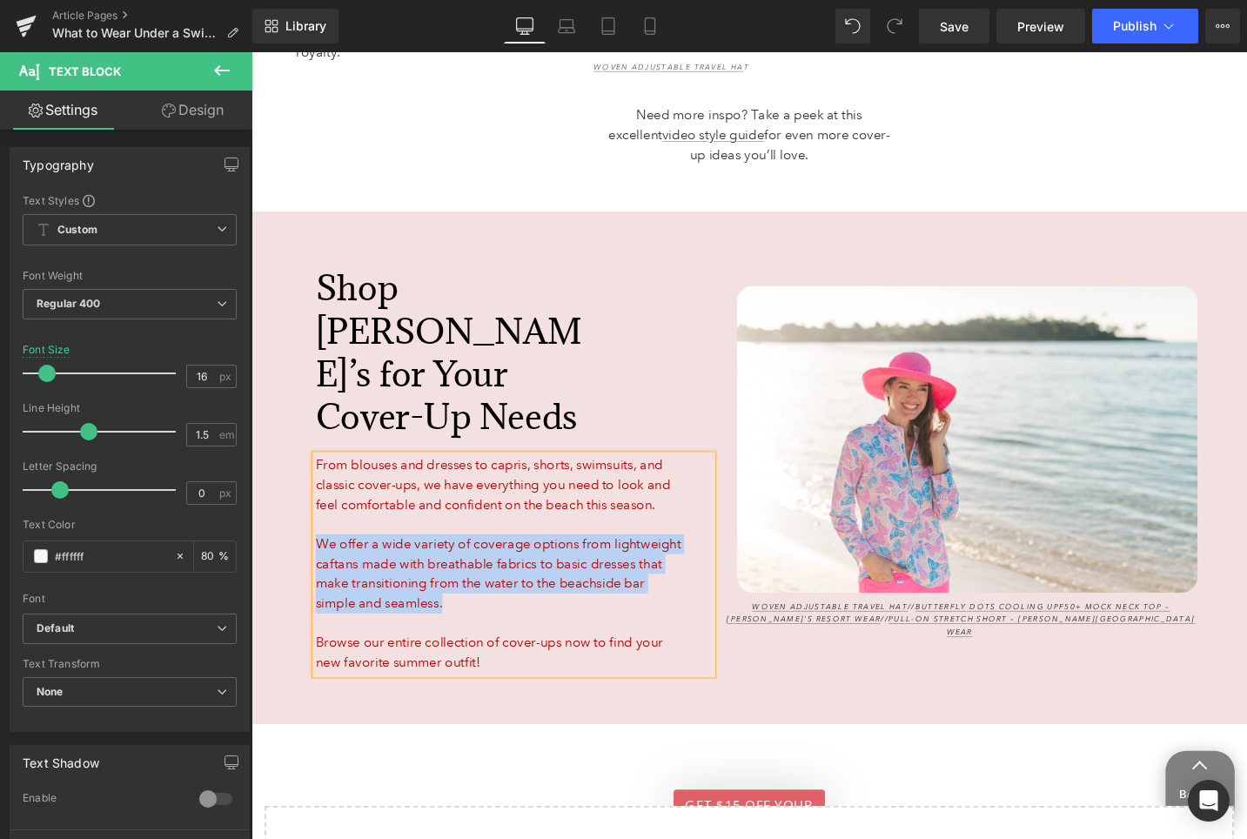
click at [415, 564] on font "We offer a wide variety of coverage options from lightweight caftans made with …" at bounding box center [512, 603] width 386 height 79
click at [507, 670] on p "Browse our entire collection of cover-ups now to find your new favorite summer …" at bounding box center [512, 687] width 386 height 42
drag, startPoint x: 512, startPoint y: 673, endPoint x: 319, endPoint y: 465, distance: 283.9
click at [319, 478] on div "From blouses and dresses to capris, shorts, swimsuits, and classic cover-ups, w…" at bounding box center [528, 593] width 419 height 231
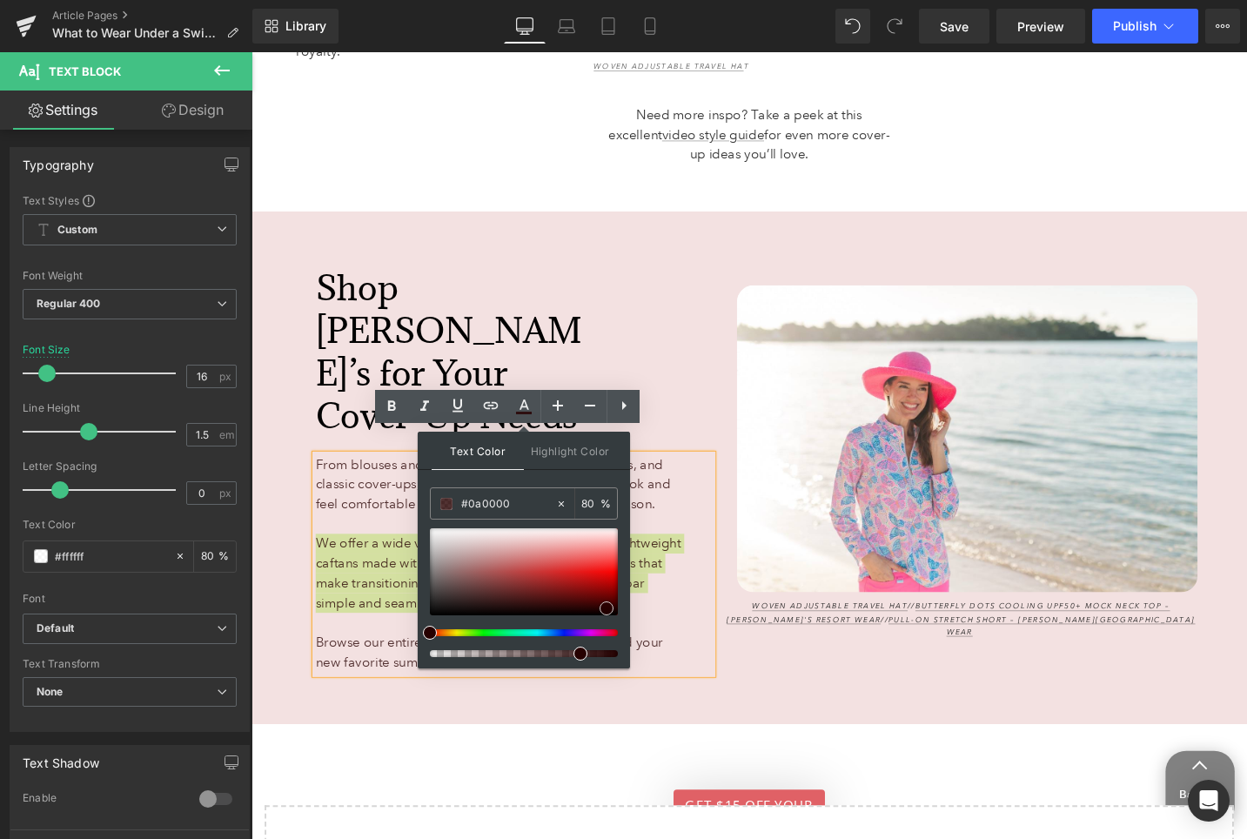
type input "#000000"
drag, startPoint x: 793, startPoint y: 614, endPoint x: 663, endPoint y: 663, distance: 138.5
click at [766, 710] on div "Image Woven Adjustable Travel Hat // Butterfly Dots Cooling UPF50+ Mock Neck To…" at bounding box center [1002, 485] width 500 height 530
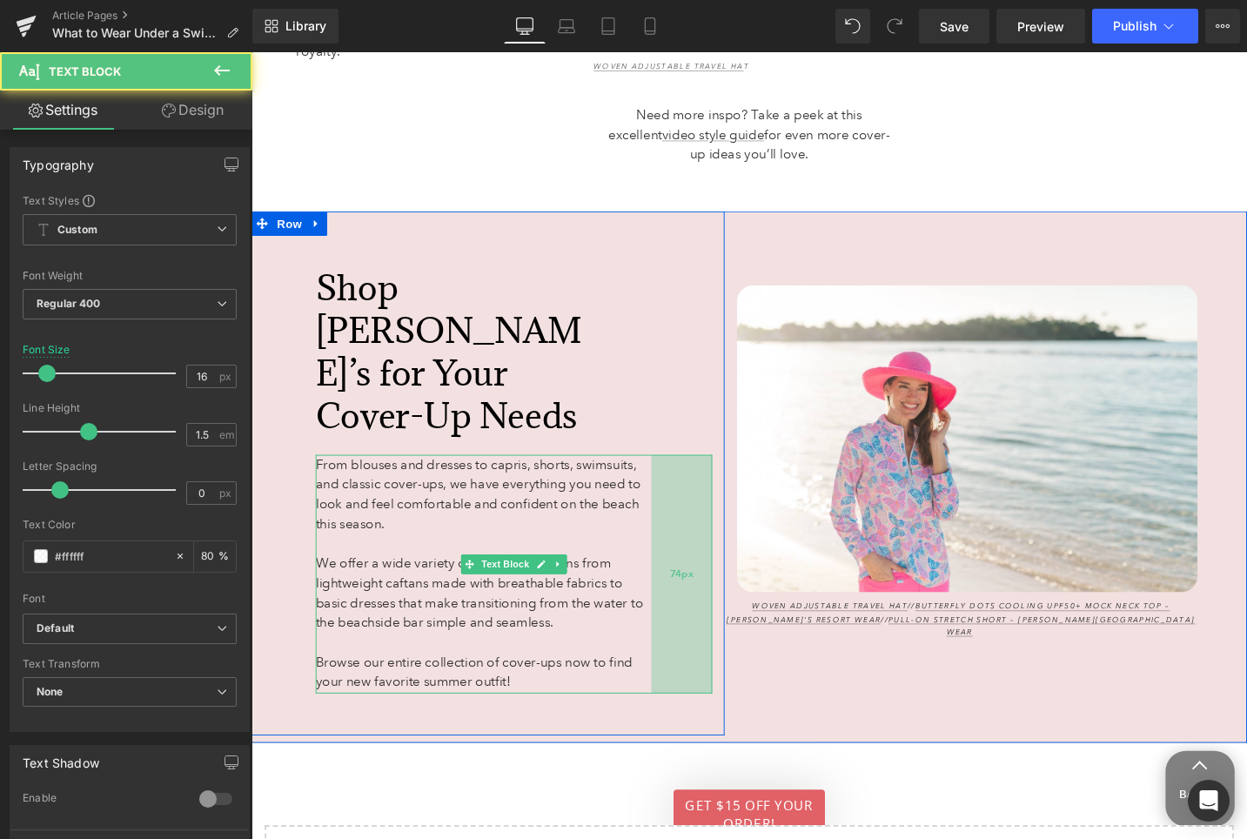
drag, startPoint x: 738, startPoint y: 544, endPoint x: 706, endPoint y: 544, distance: 31.3
click at [706, 544] on div "74px" at bounding box center [706, 604] width 64 height 252
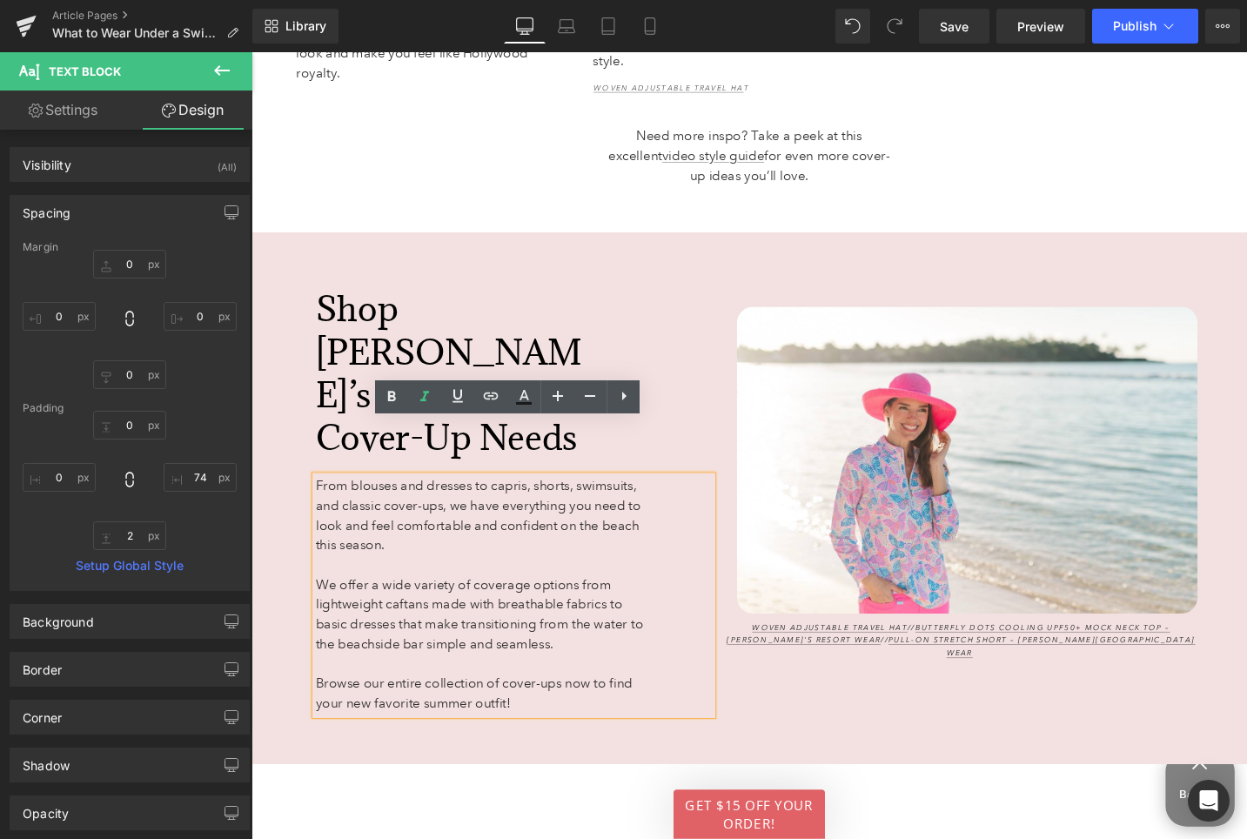
scroll to position [7149, 0]
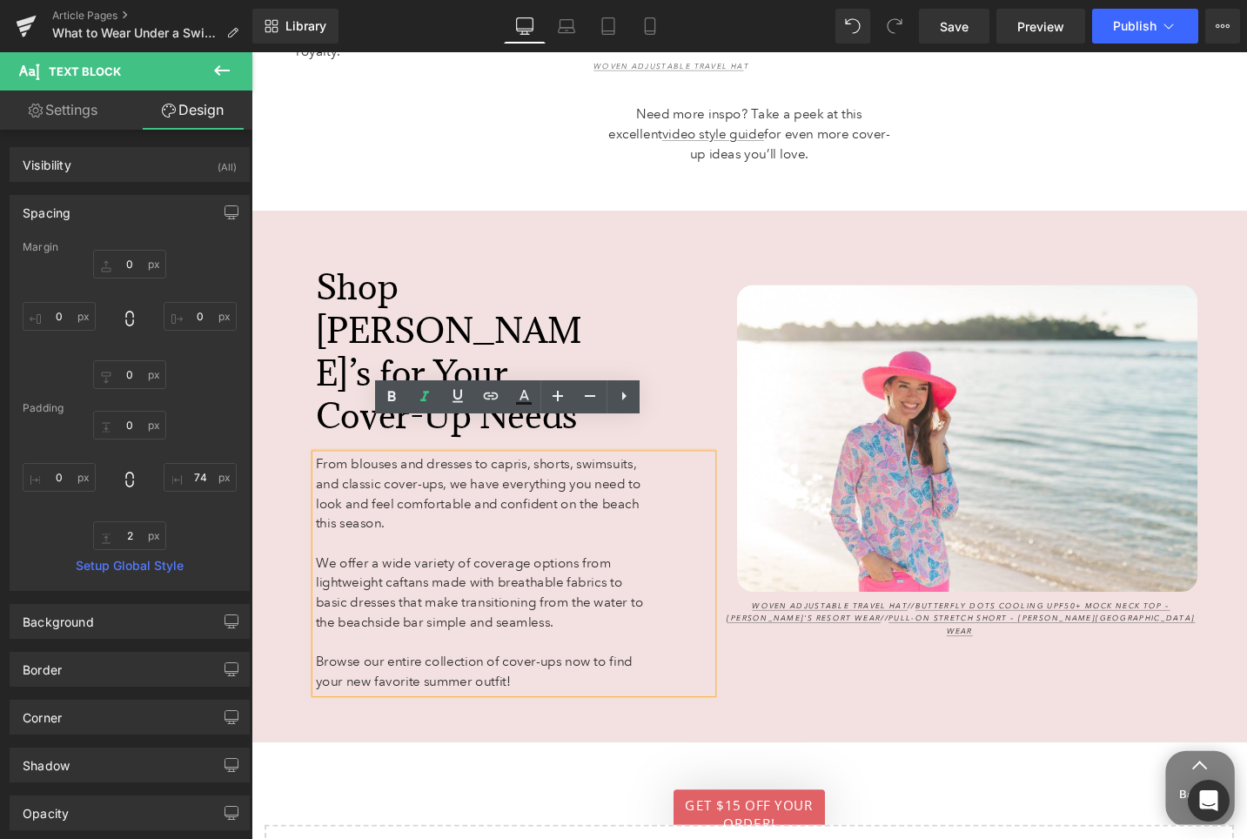
click at [764, 703] on div "Image Woven Adjustable Travel Hat // Butterfly Dots Cooling UPF50+ Mock Neck To…" at bounding box center [1002, 485] width 500 height 530
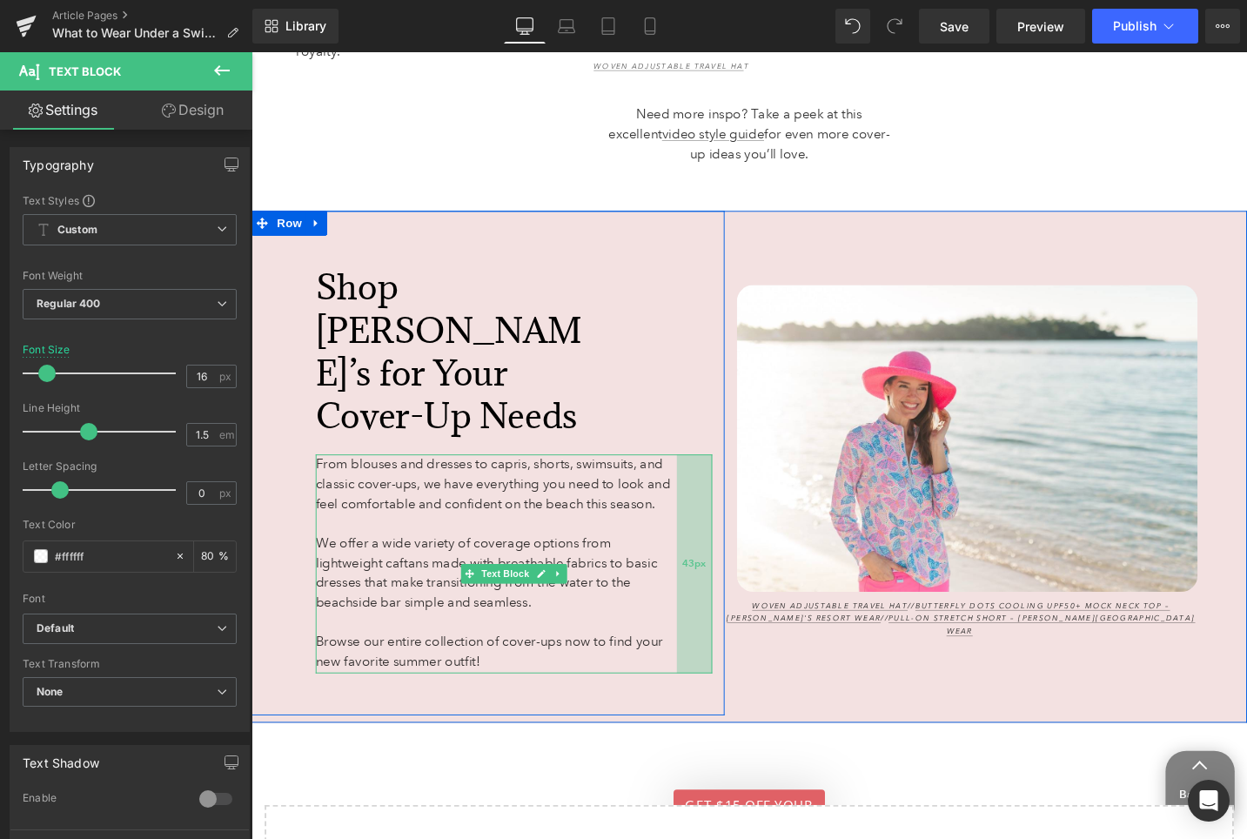
drag, startPoint x: 691, startPoint y: 548, endPoint x: 718, endPoint y: 552, distance: 27.3
click at [718, 552] on div "43px" at bounding box center [719, 593] width 37 height 231
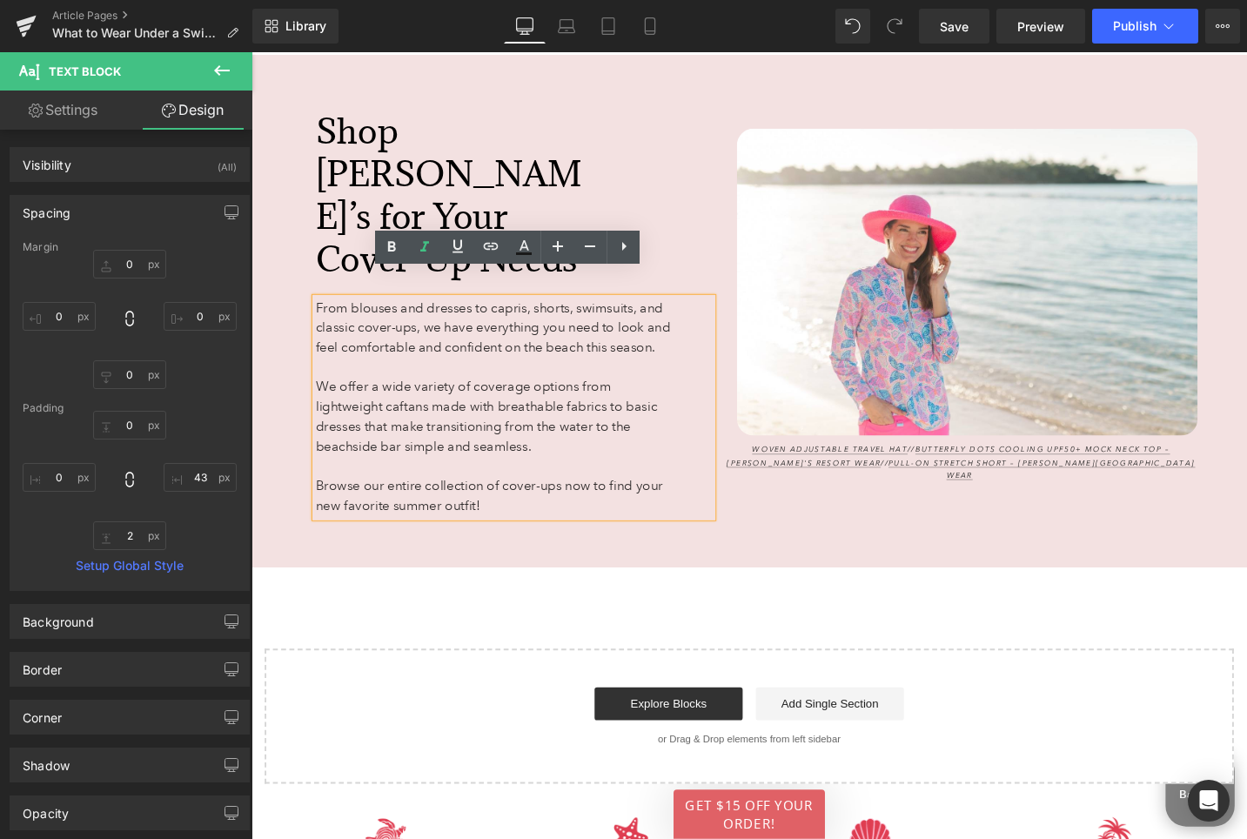
scroll to position [7290, 0]
click at [773, 551] on div "Image Woven Adjustable Travel Hat // Butterfly Dots Cooling UPF50+ Mock Neck To…" at bounding box center [1002, 321] width 500 height 530
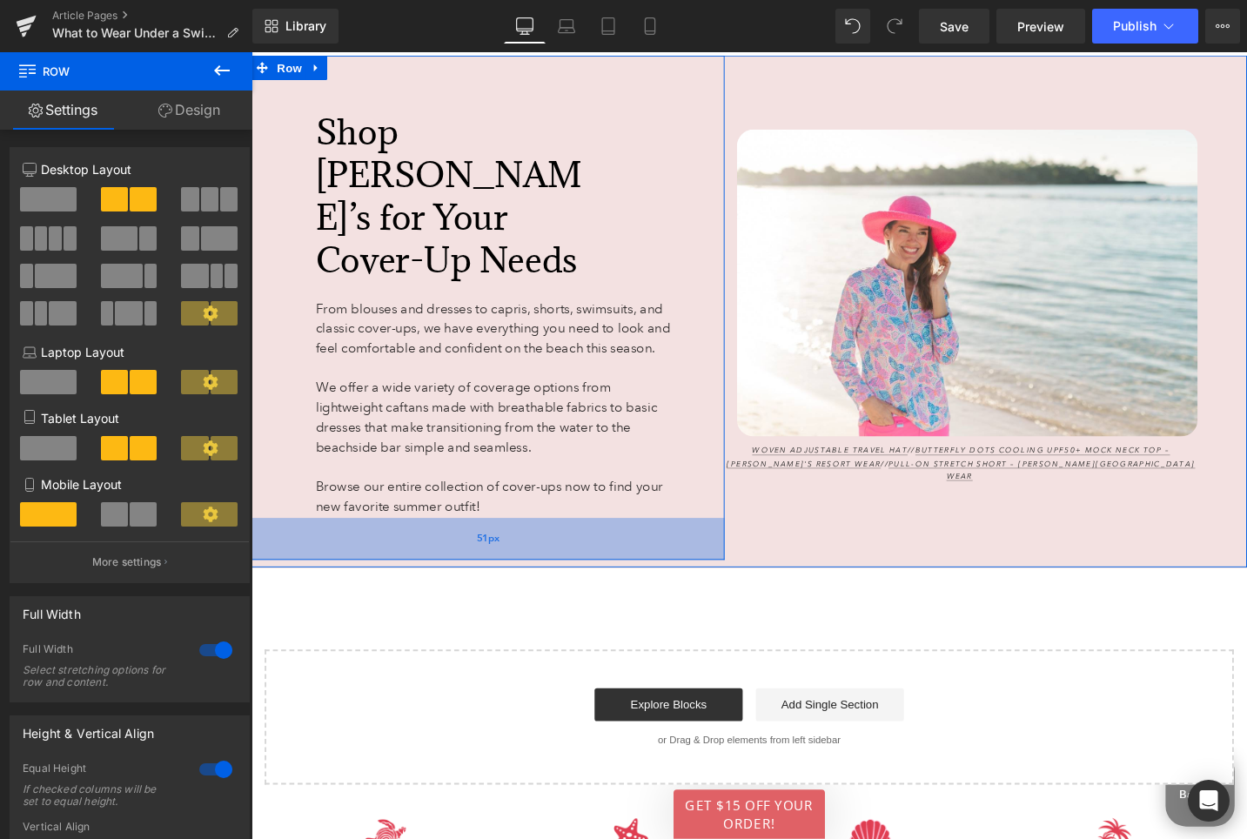
click at [705, 547] on div "51px" at bounding box center [501, 567] width 500 height 44
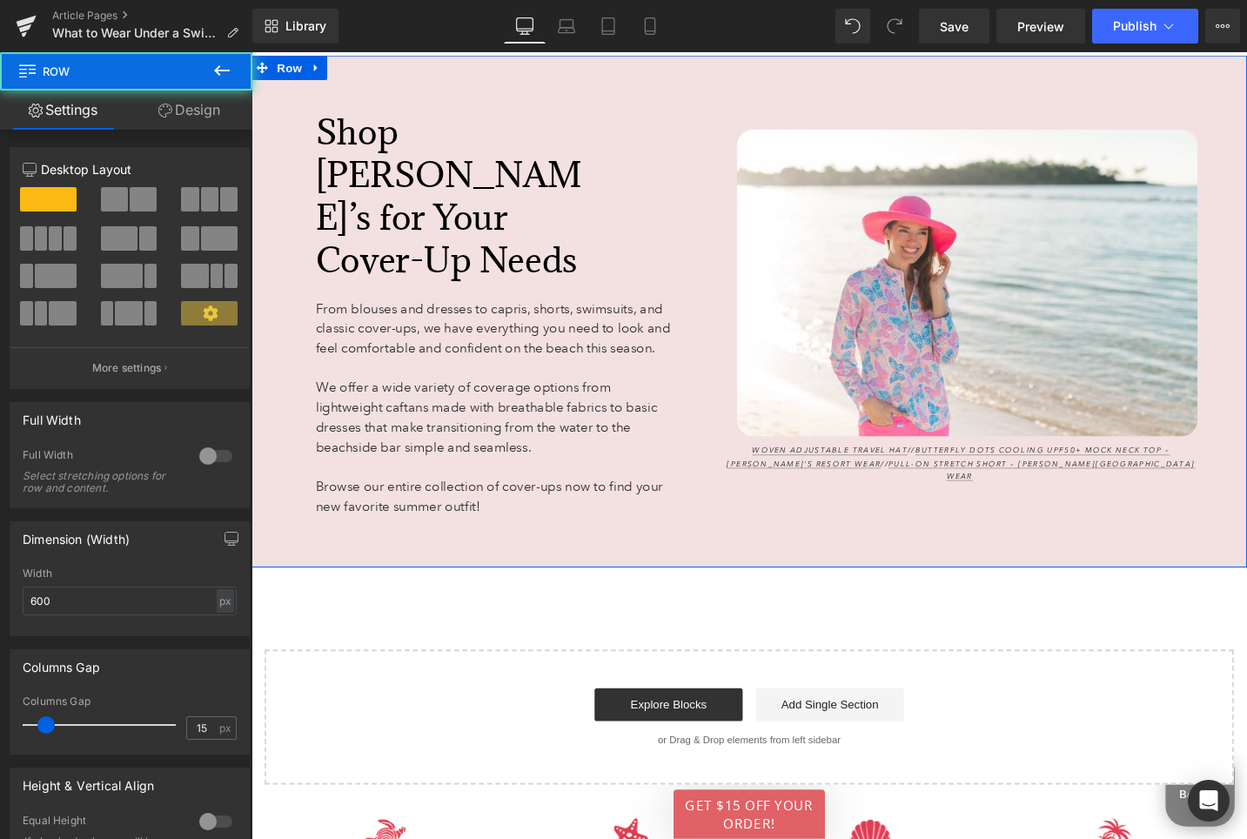
click at [797, 552] on div "Image Woven Adjustable Travel Hat // Butterfly Dots Cooling UPF50+ Mock Neck To…" at bounding box center [1002, 321] width 500 height 530
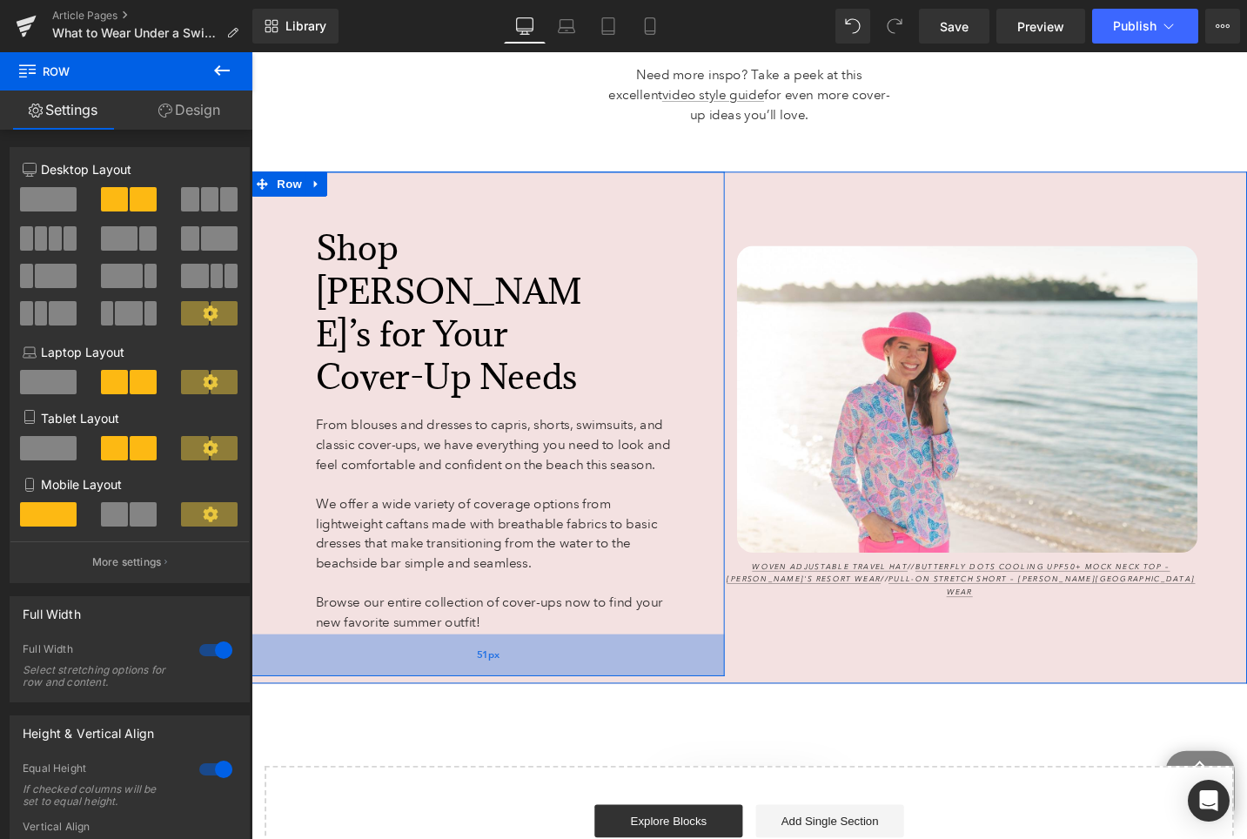
scroll to position [7191, 0]
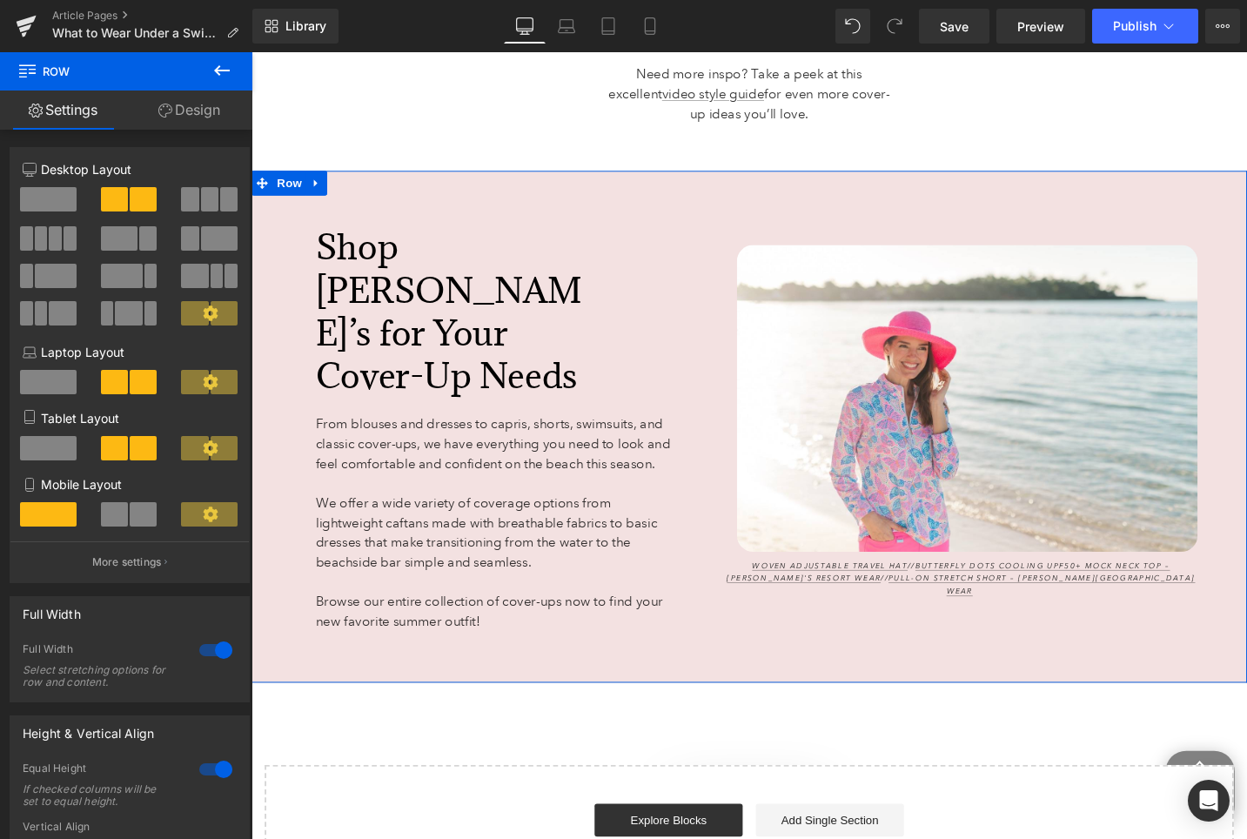
click at [833, 187] on div "Image Woven Adjustable Travel Hat // Butterfly Dots Cooling UPF50+ Mock Neck To…" at bounding box center [1002, 442] width 500 height 530
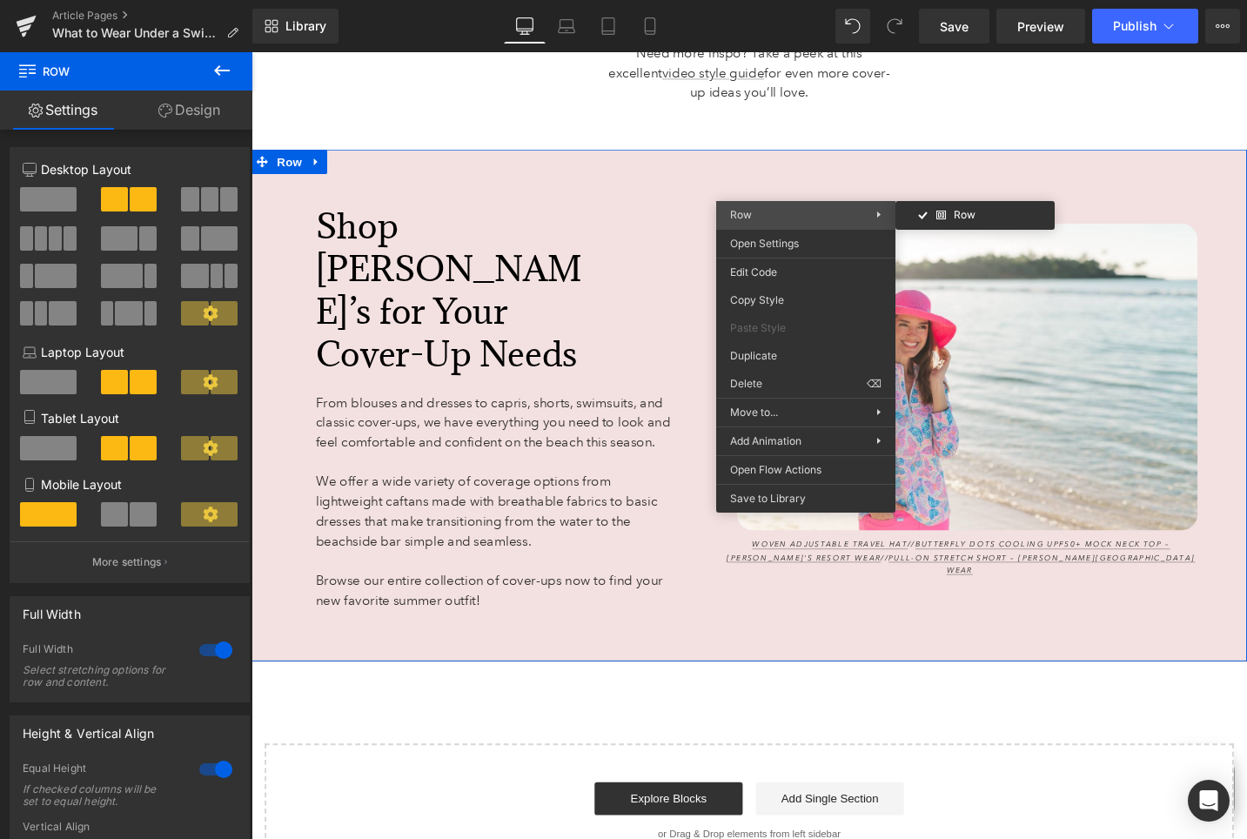
scroll to position [7169, 0]
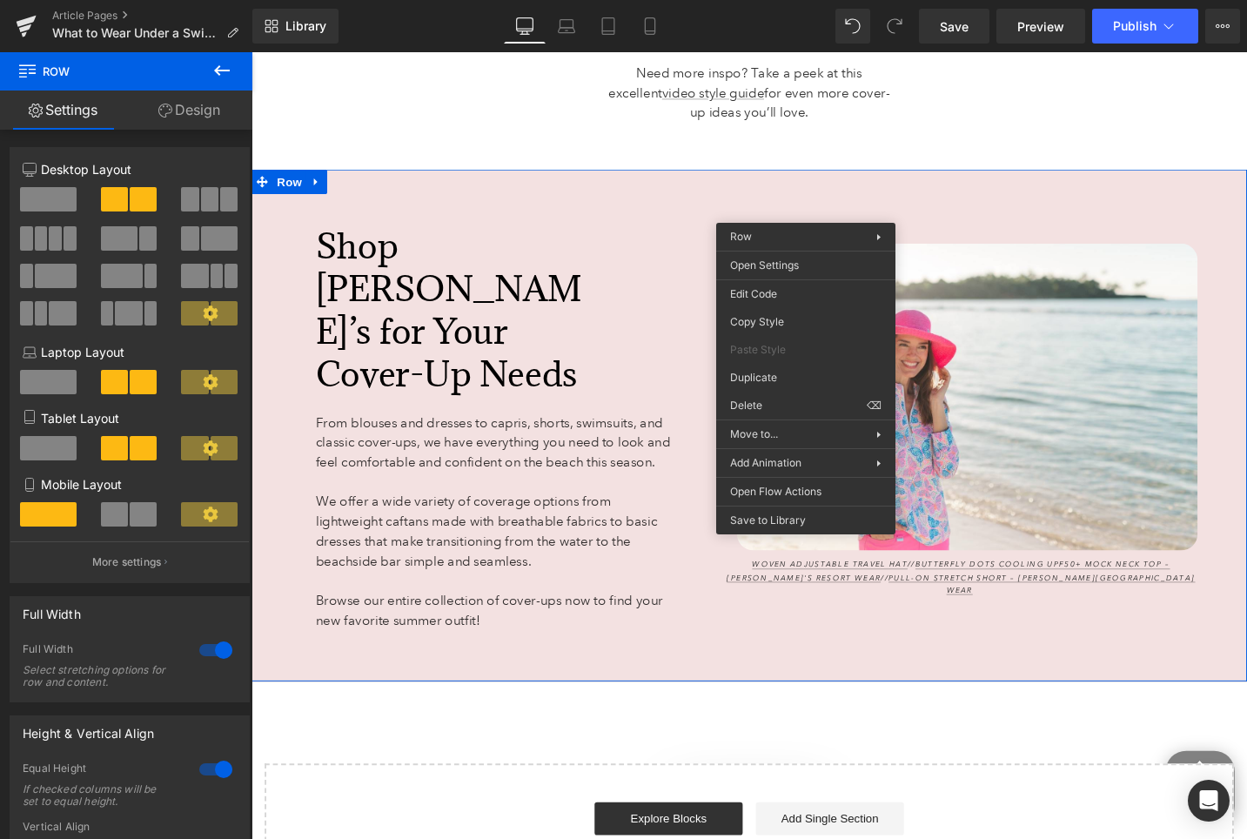
click at [691, 693] on div "Shop Anthony’s for Your Cover-Up Needs Heading 141px From blouses and dresses t…" at bounding box center [501, 443] width 500 height 533
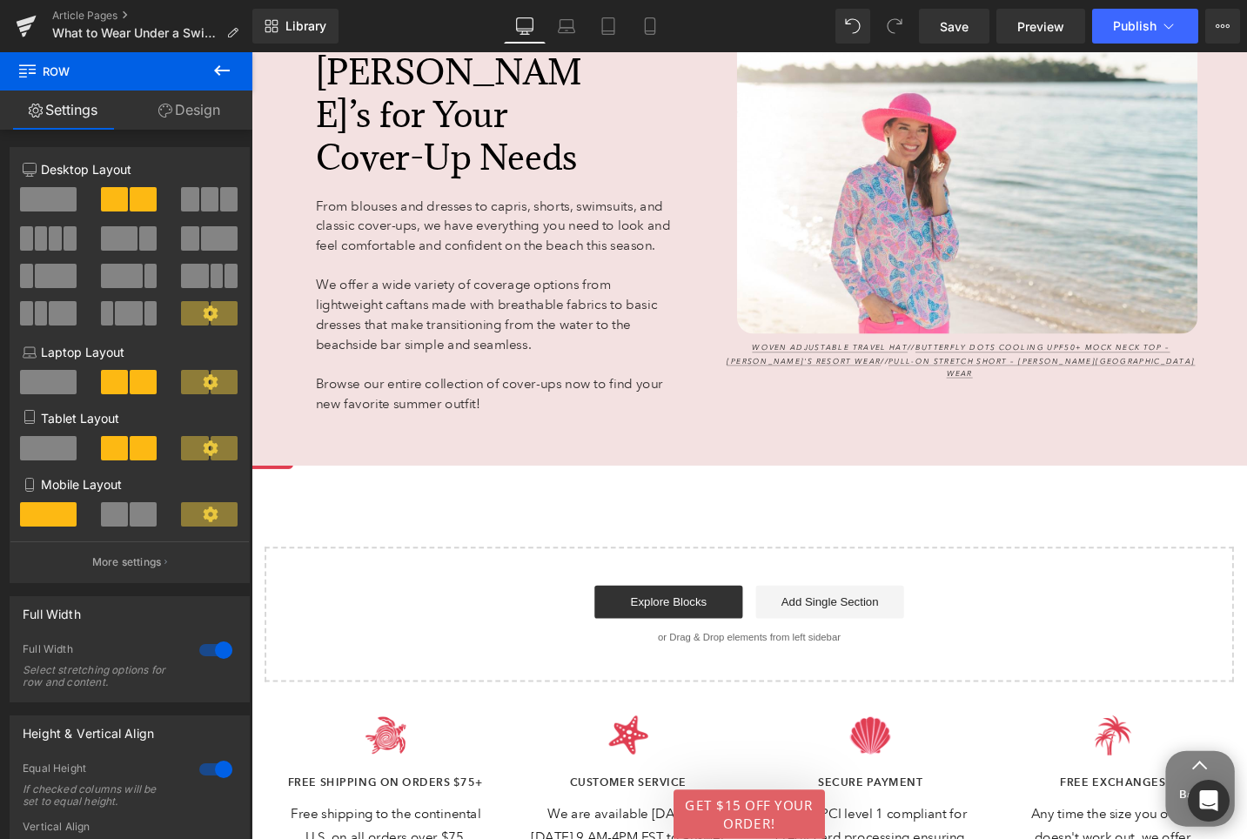
scroll to position [7406, 0]
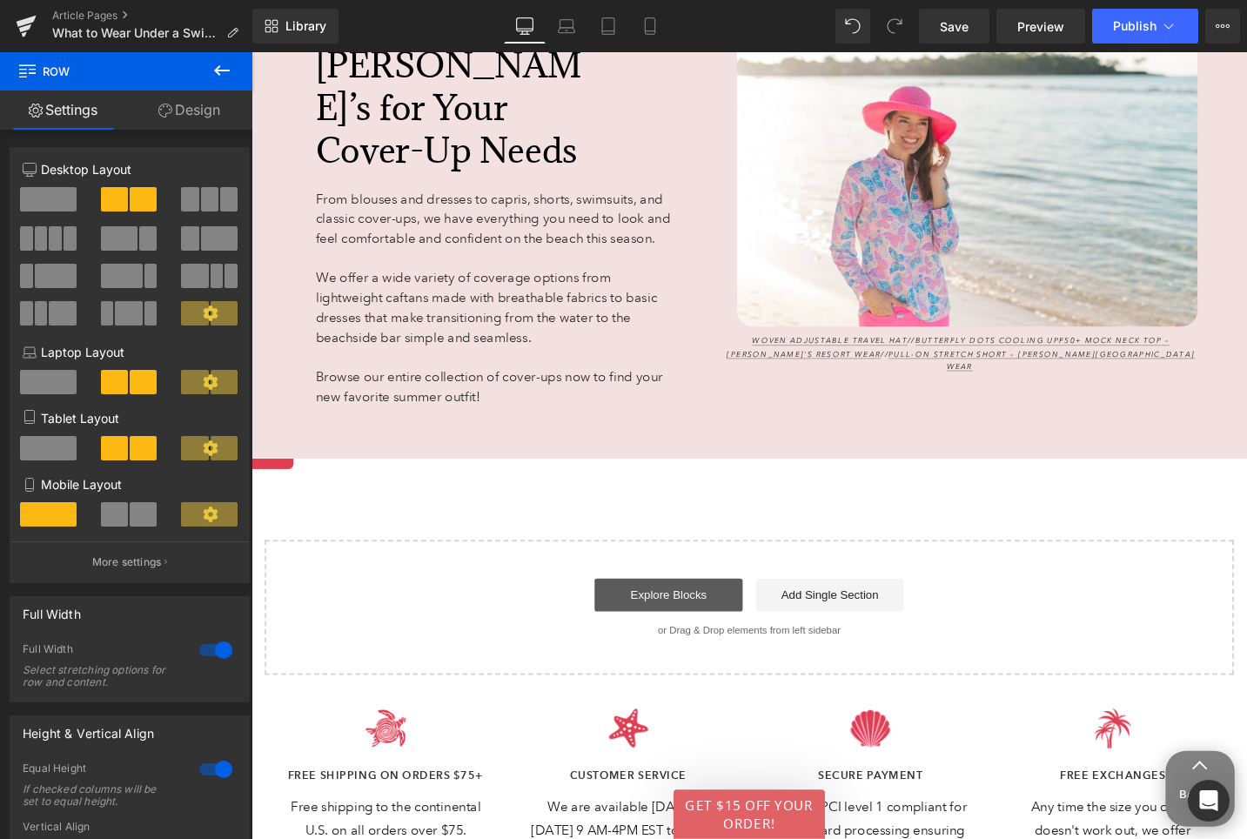
click at [705, 621] on link "Explore Blocks" at bounding box center [692, 626] width 157 height 35
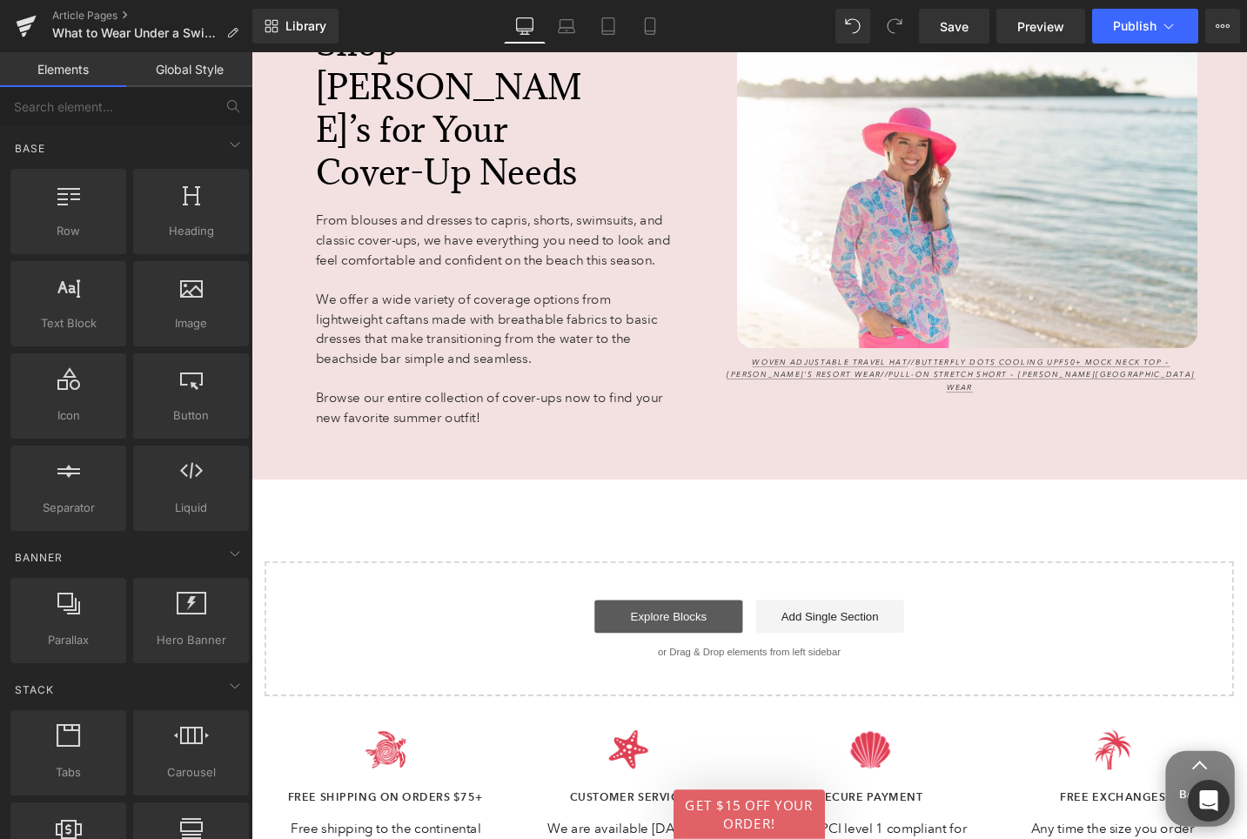
scroll to position [7428, 0]
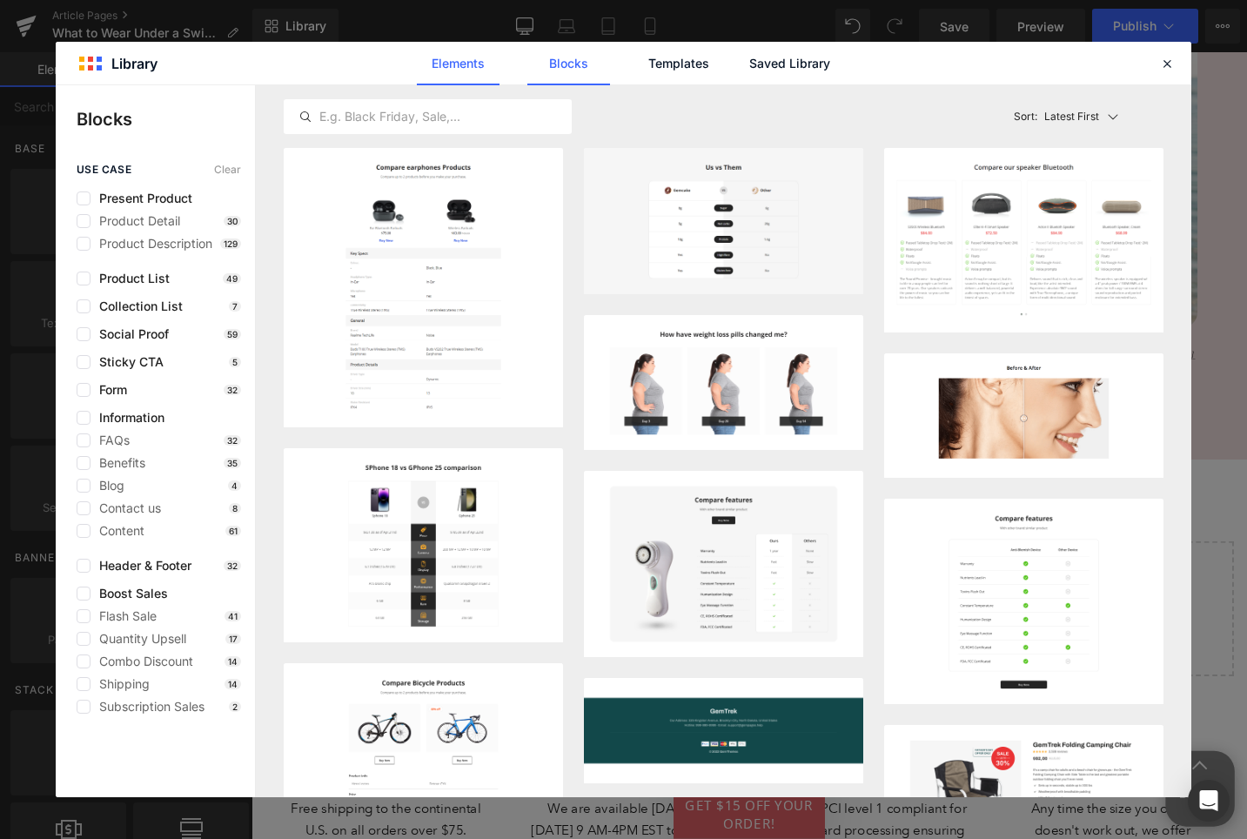
click at [462, 61] on link "Elements" at bounding box center [458, 64] width 83 height 44
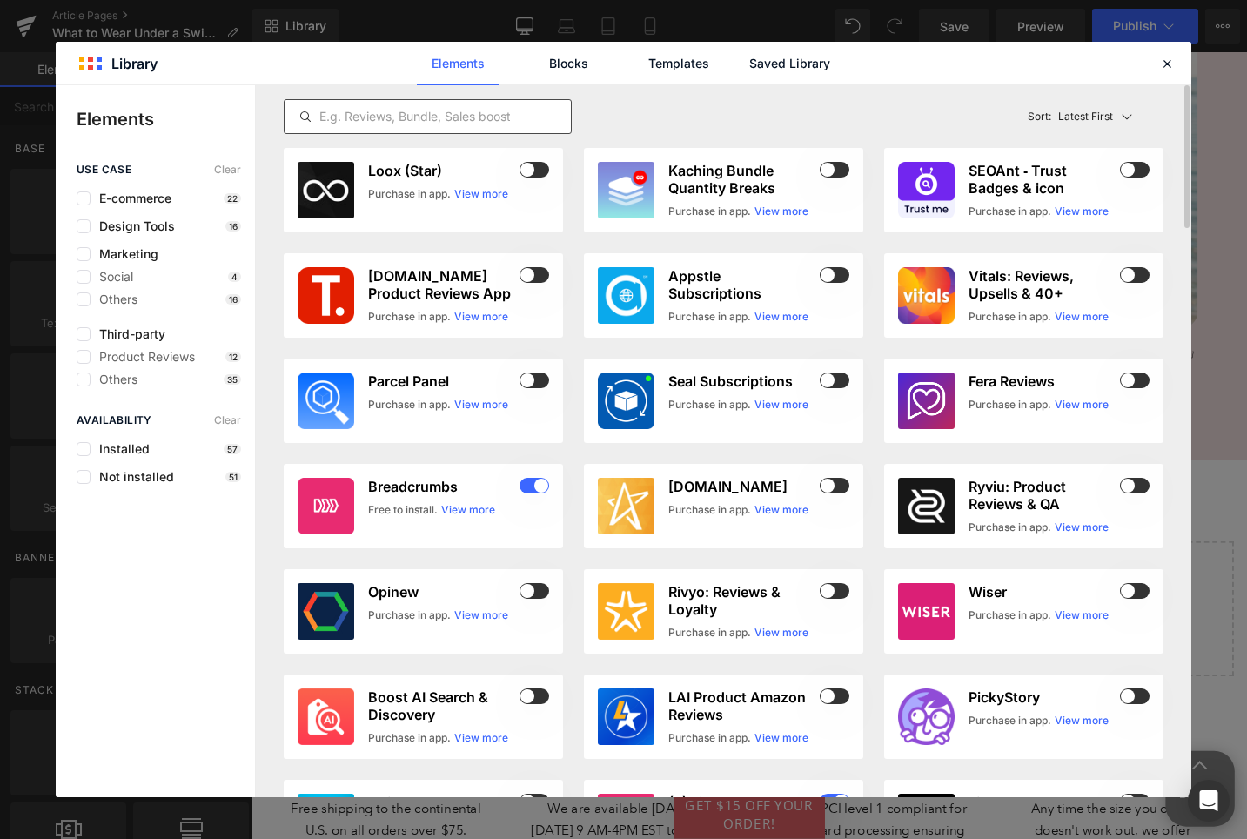
click at [463, 117] on input "text" at bounding box center [428, 116] width 286 height 21
type input "u"
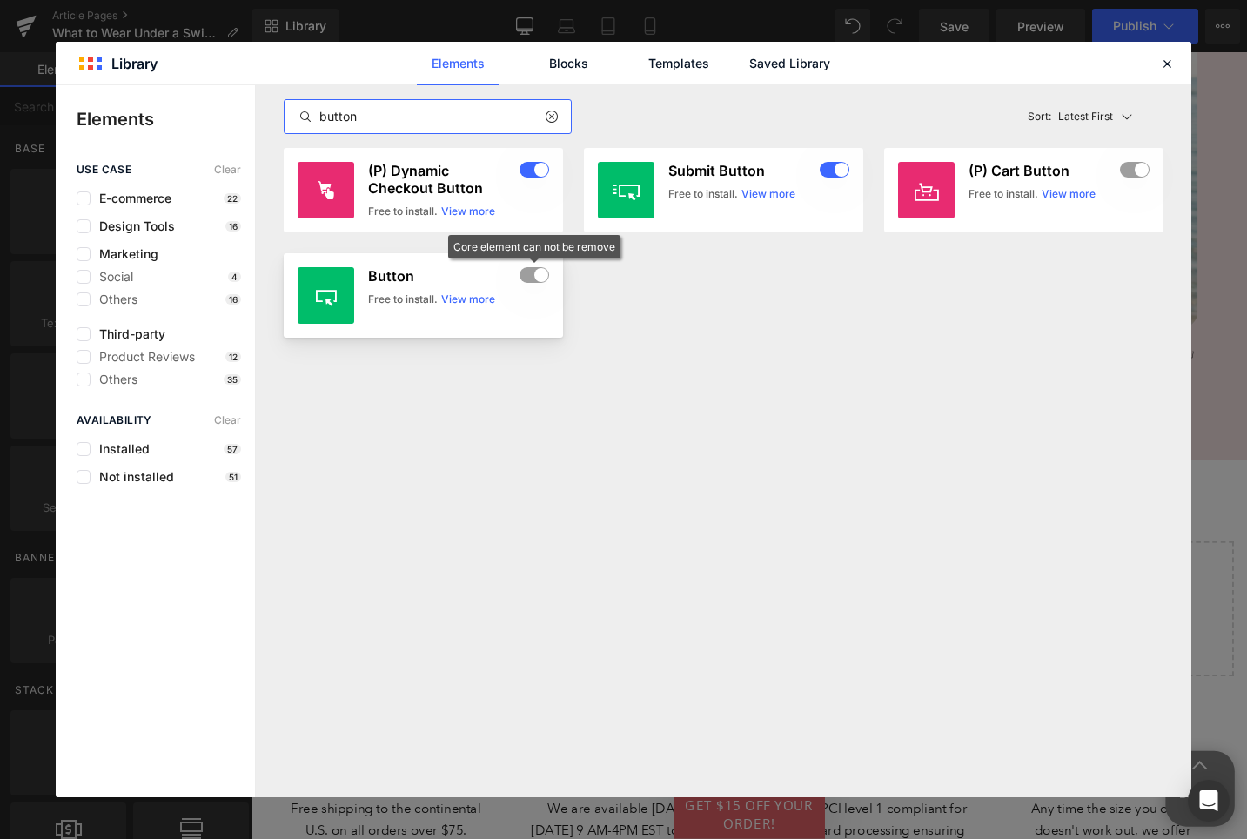
type input "button"
click at [536, 276] on div at bounding box center [534, 275] width 30 height 17
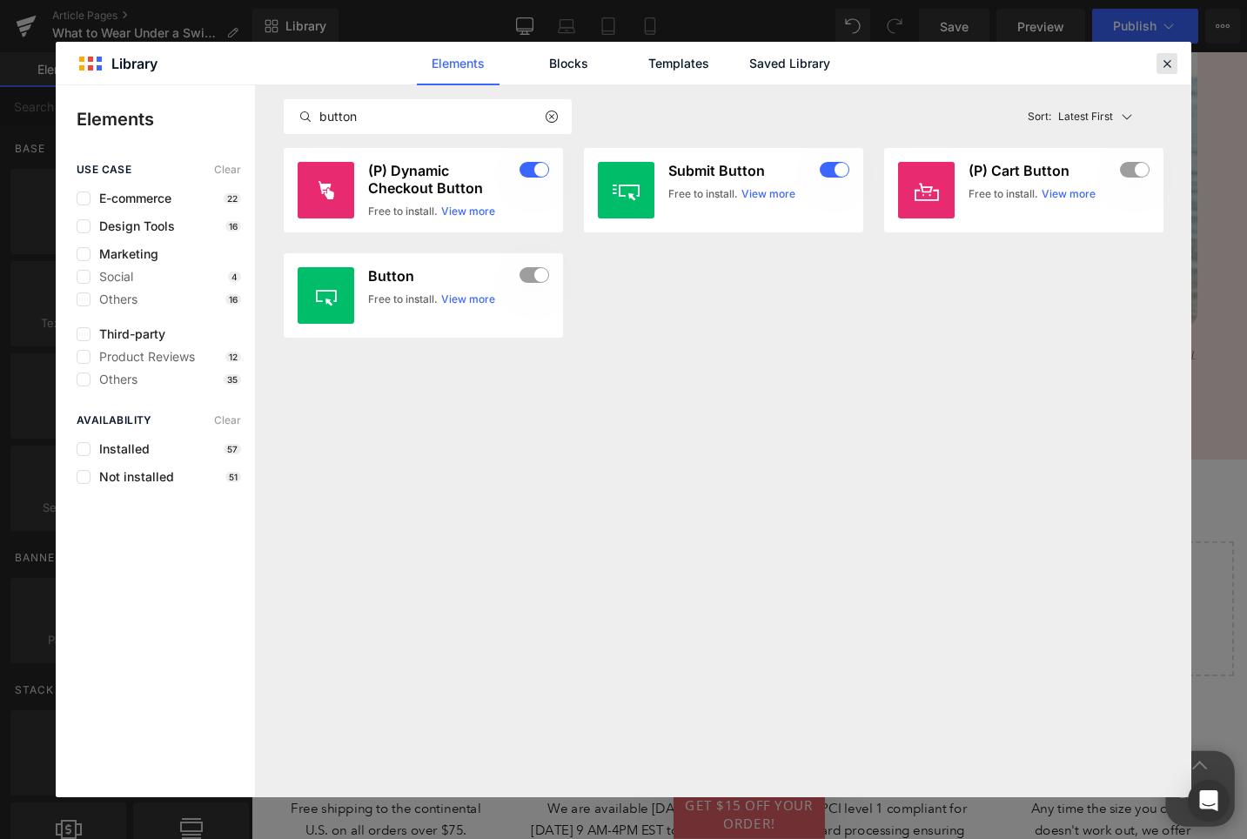
click at [1161, 63] on icon at bounding box center [1167, 64] width 16 height 16
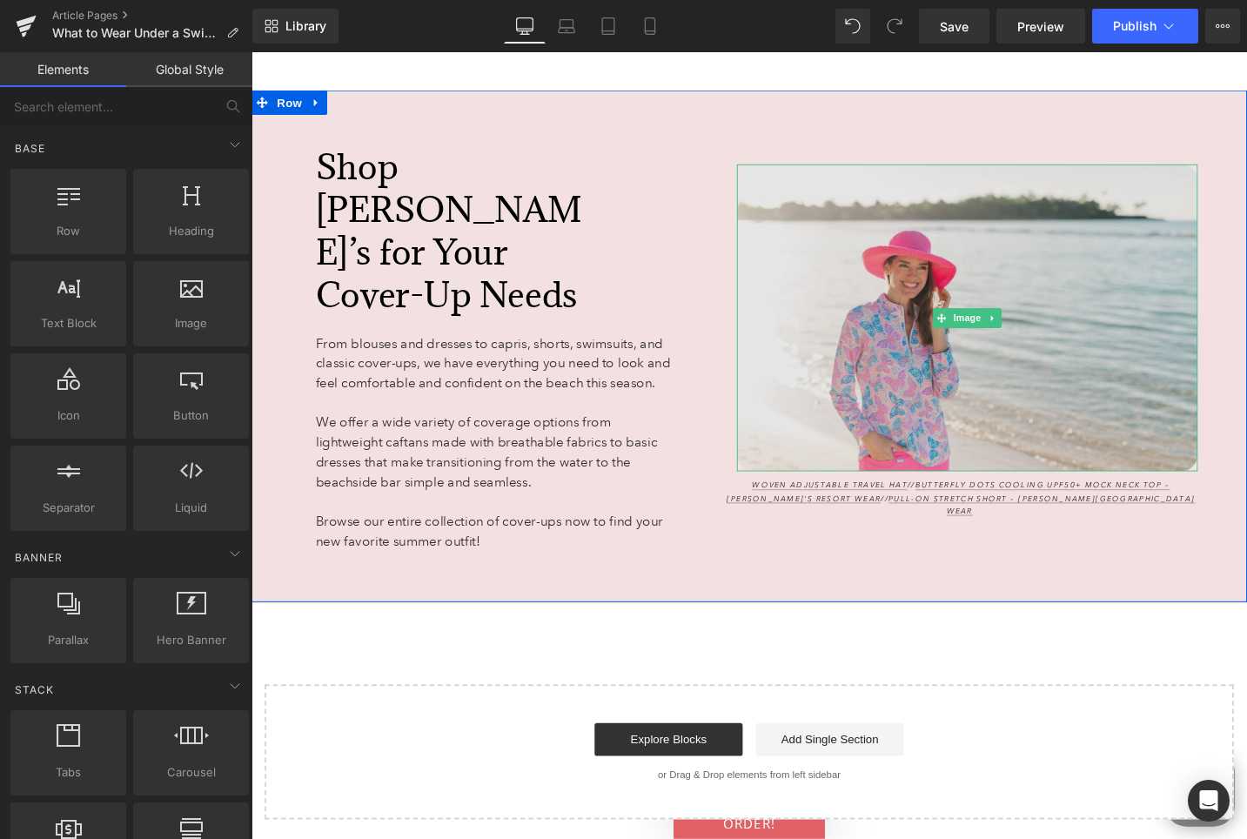
scroll to position [7158, 0]
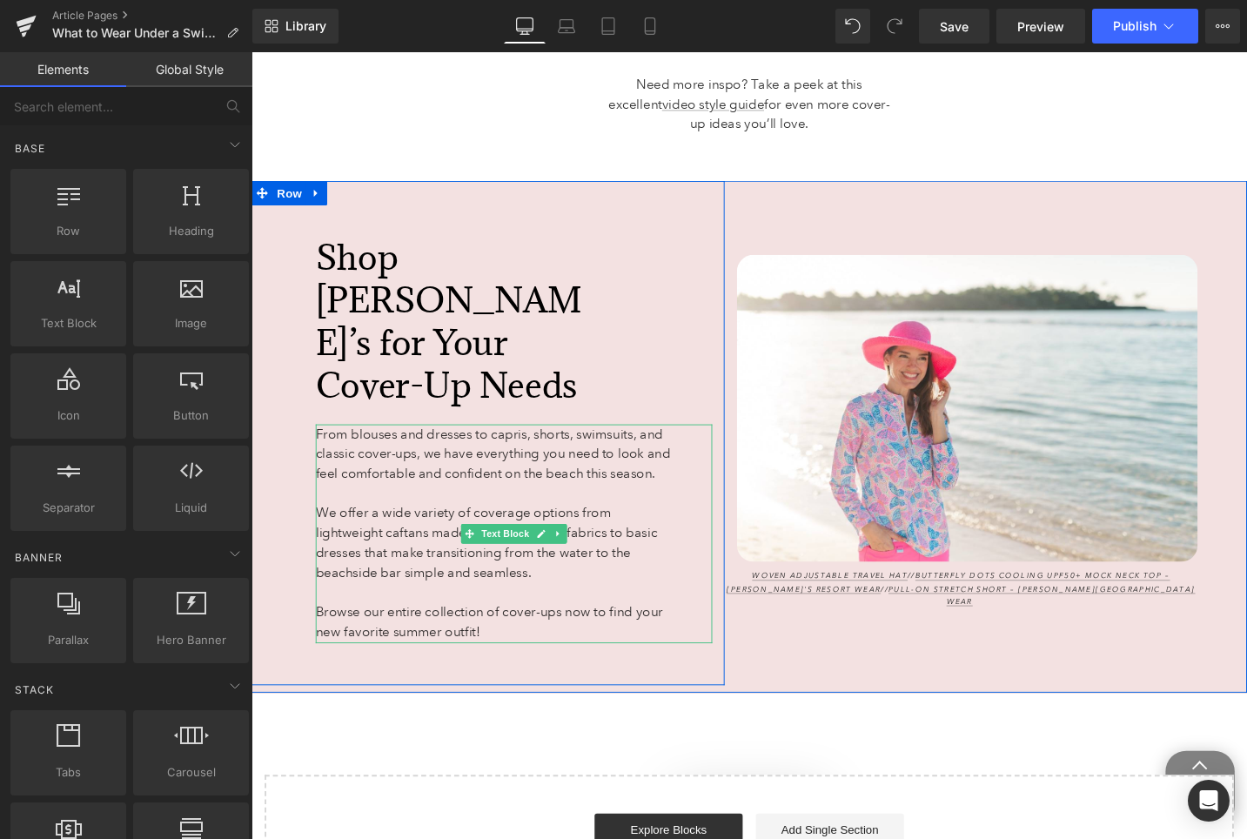
click at [521, 642] on p "Browse our entire collection of cover-ups now to find your new favorite summer …" at bounding box center [510, 654] width 382 height 42
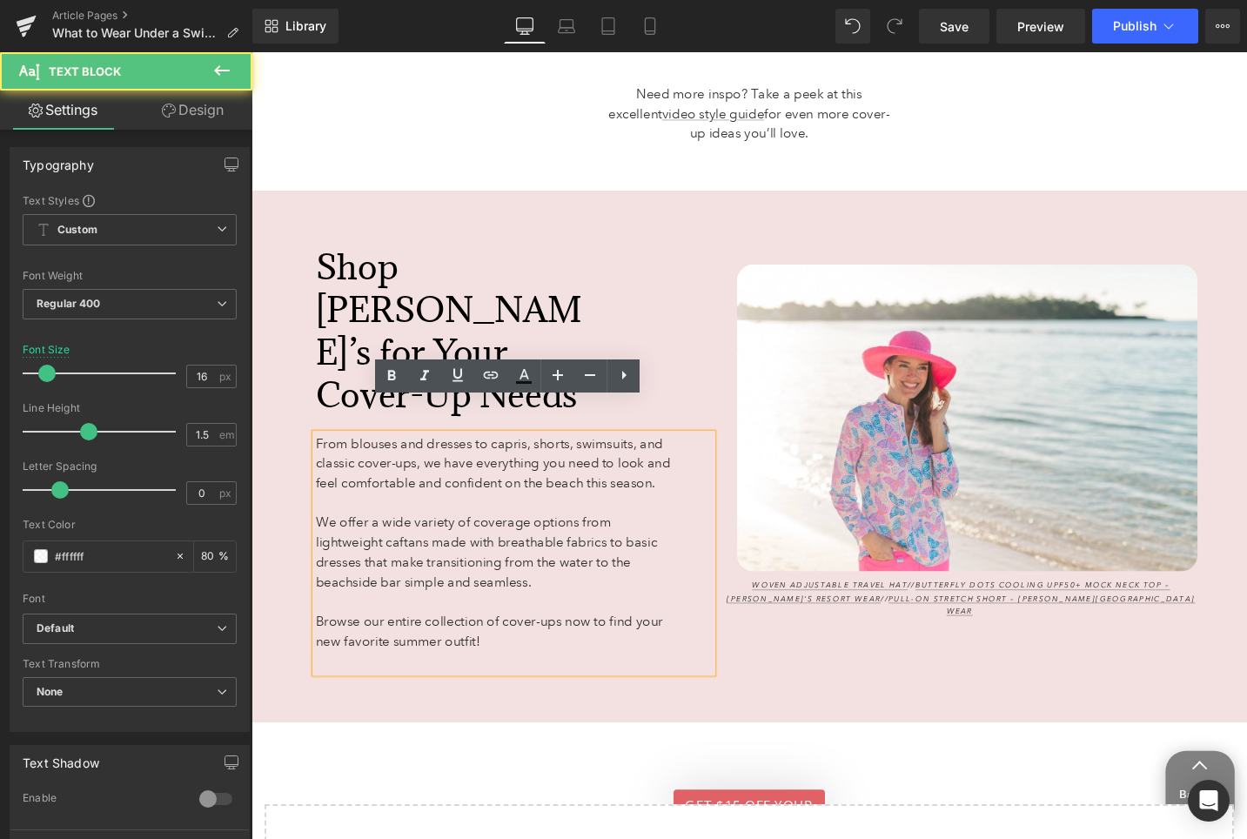
scroll to position [7137, 0]
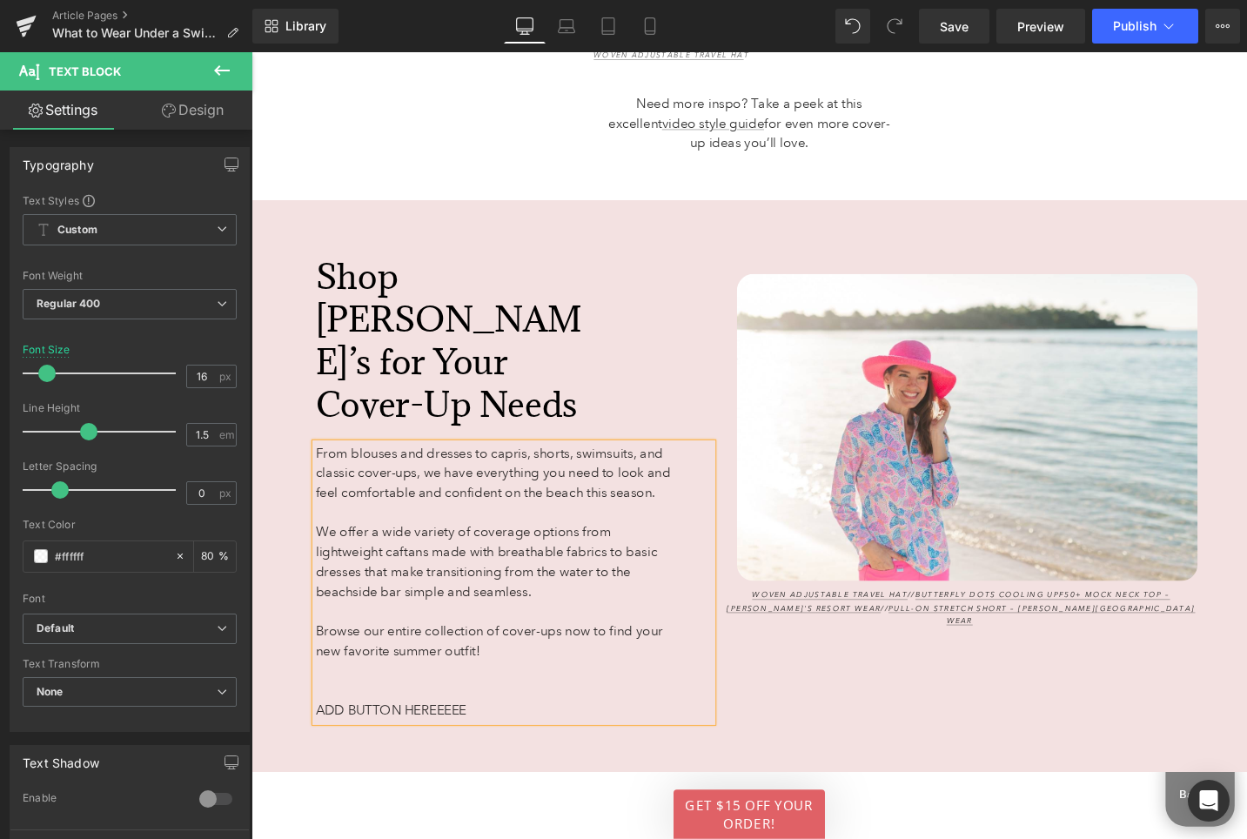
click at [933, 697] on div "Image Woven Adjustable Travel Hat // Butterfly Dots Cooling UPF50+ Mock Neck To…" at bounding box center [1002, 474] width 500 height 530
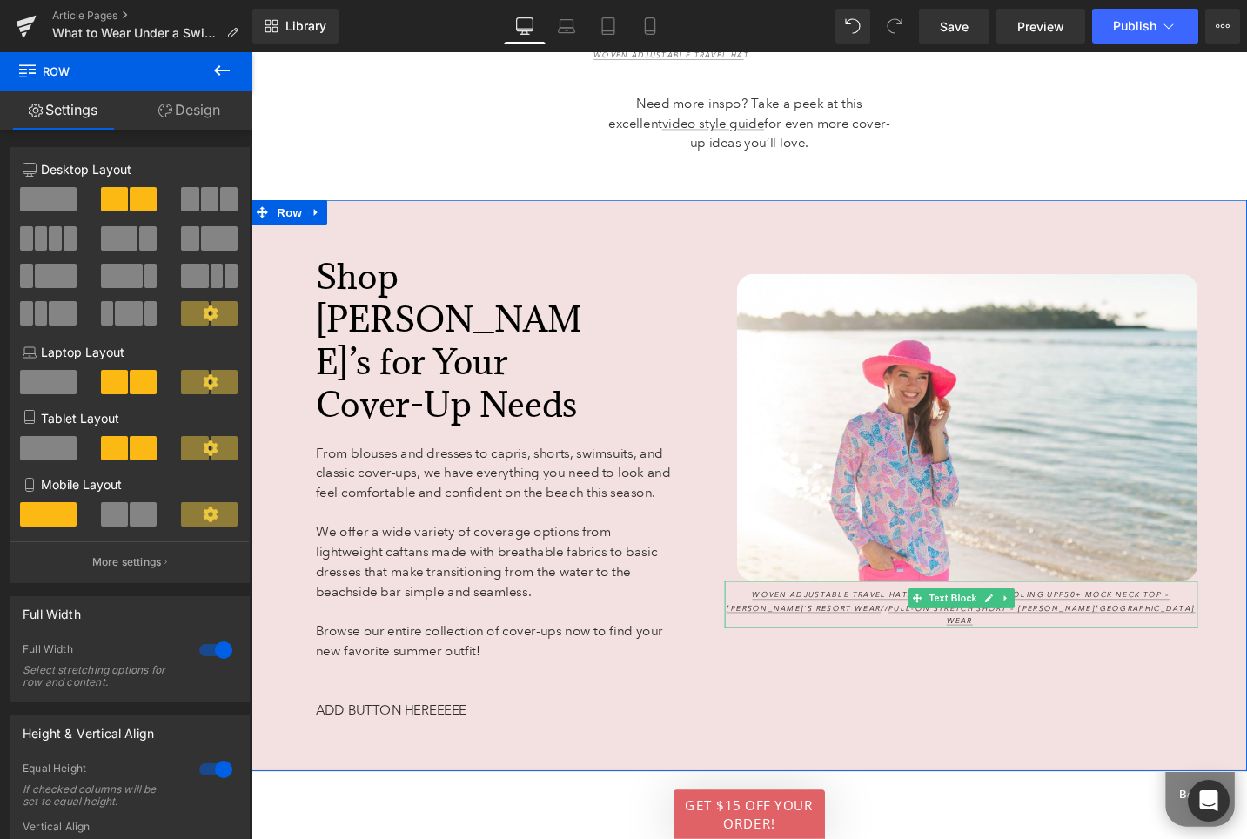
click at [769, 643] on p "Woven Adjustable Travel Hat // Butterfly Dots Cooling UPF50+ Mock Neck Top – An…" at bounding box center [1002, 640] width 500 height 41
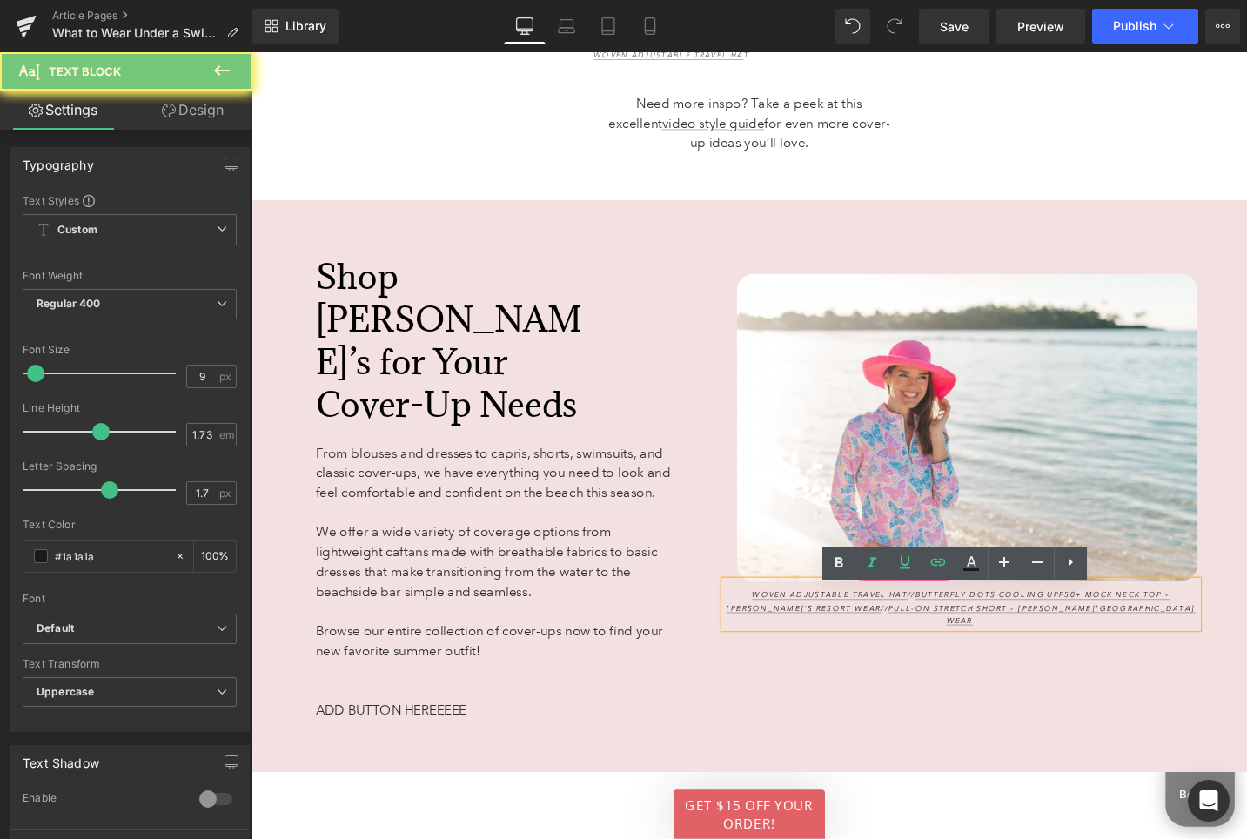
click at [769, 643] on p "Woven Adjustable Travel Hat // Butterfly Dots Cooling UPF50+ Mock Neck Top – An…" at bounding box center [1002, 640] width 500 height 41
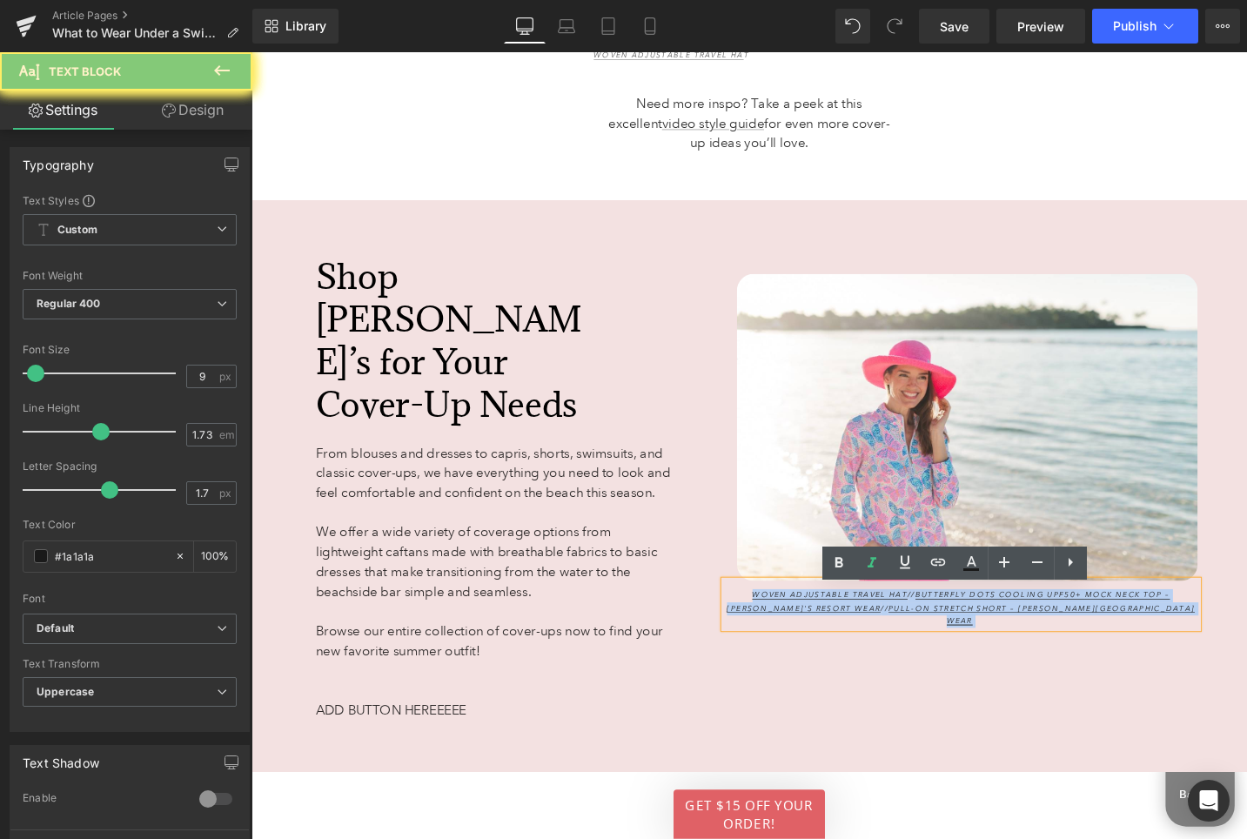
click at [769, 643] on p "Woven Adjustable Travel Hat // Butterfly Dots Cooling UPF50+ Mock Neck Top – An…" at bounding box center [1002, 640] width 500 height 41
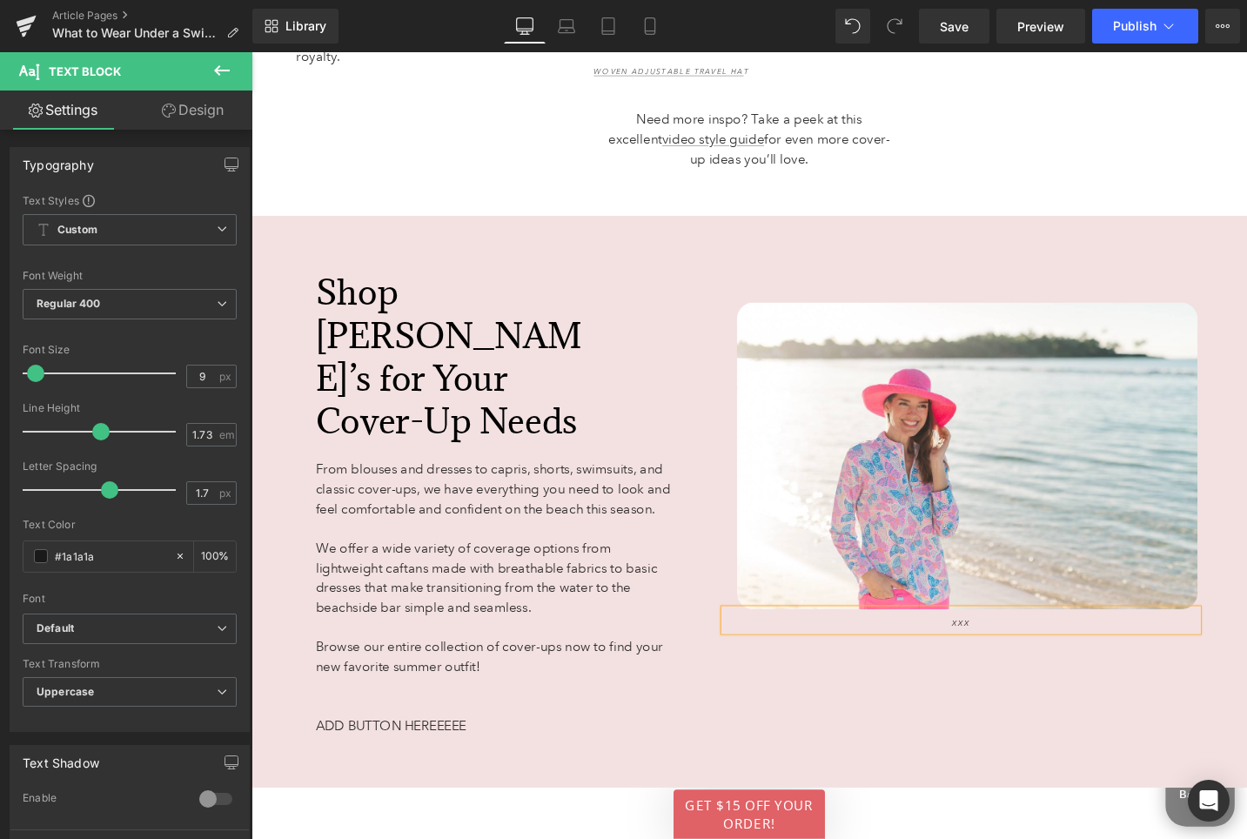
scroll to position [7166, 0]
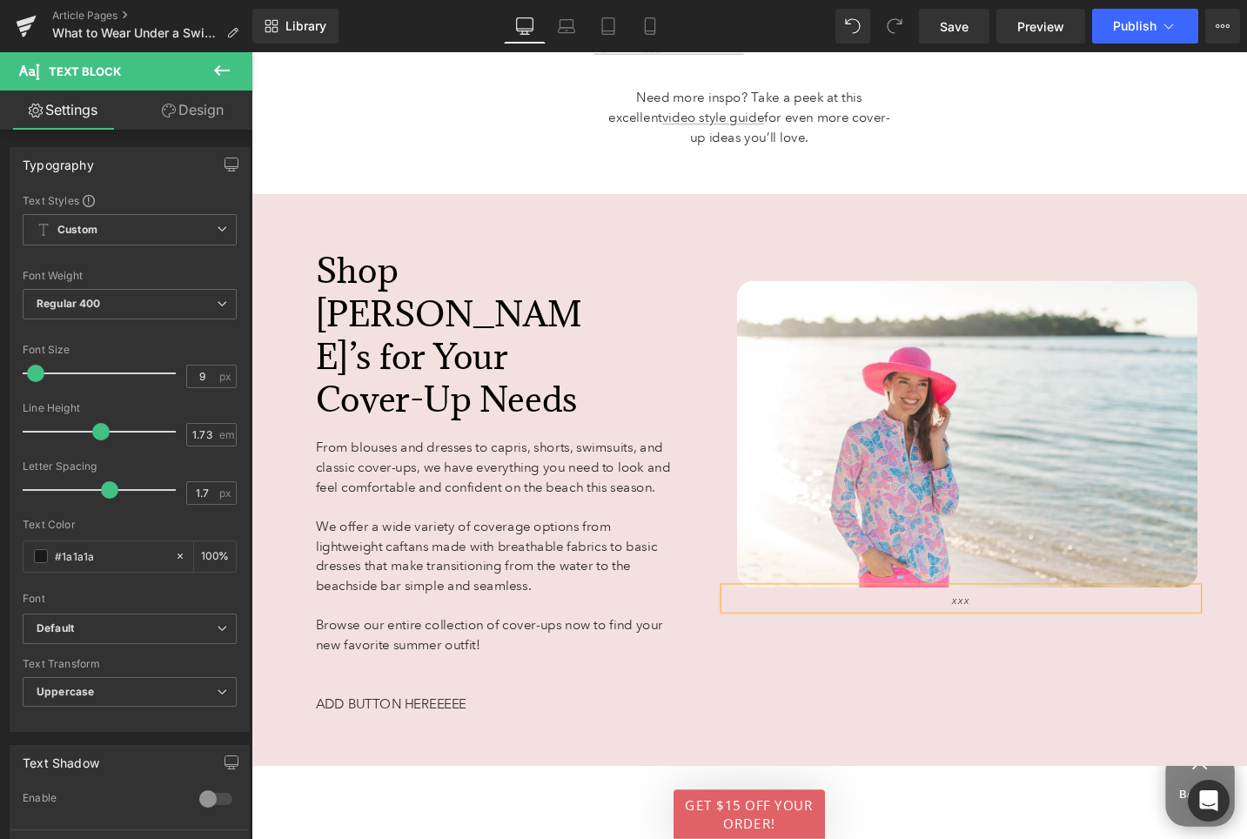
click at [802, 703] on div "Image XXX Text Block" at bounding box center [1002, 468] width 500 height 530
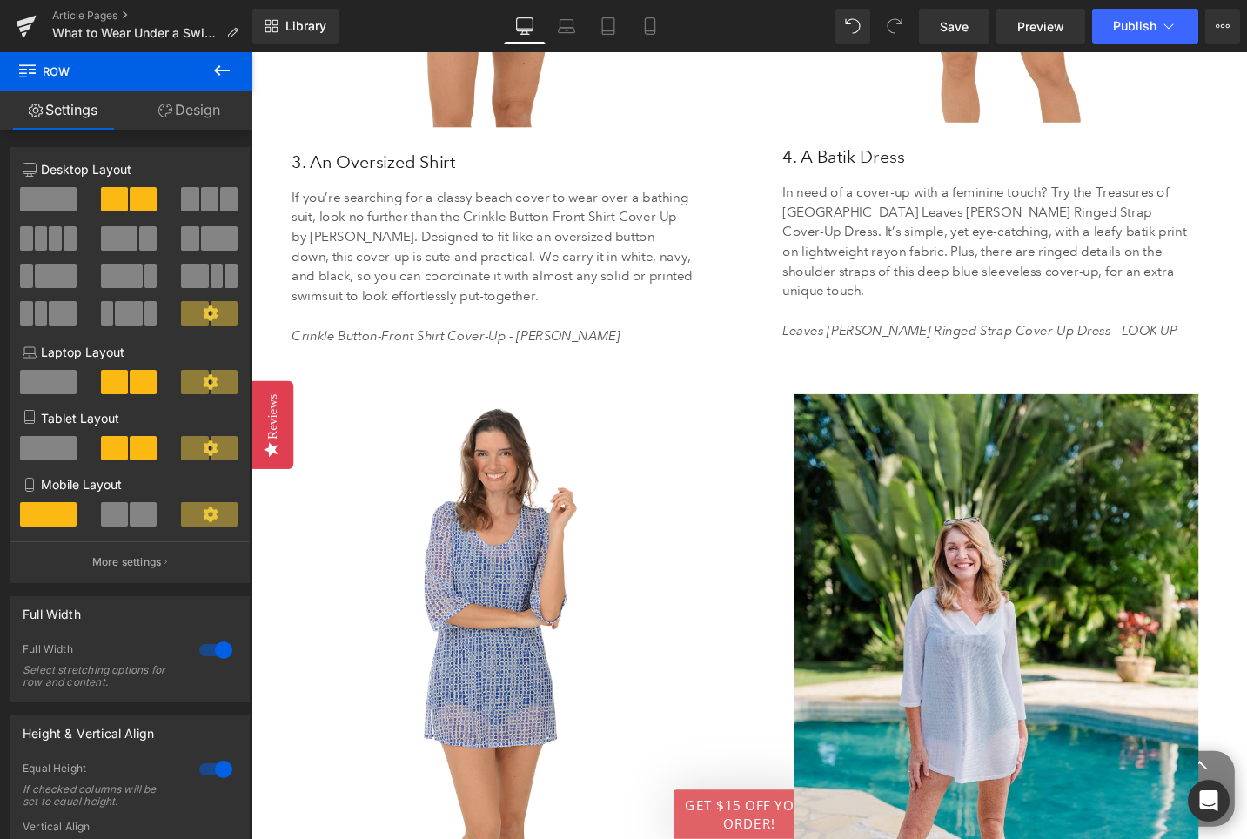
scroll to position [4983, 0]
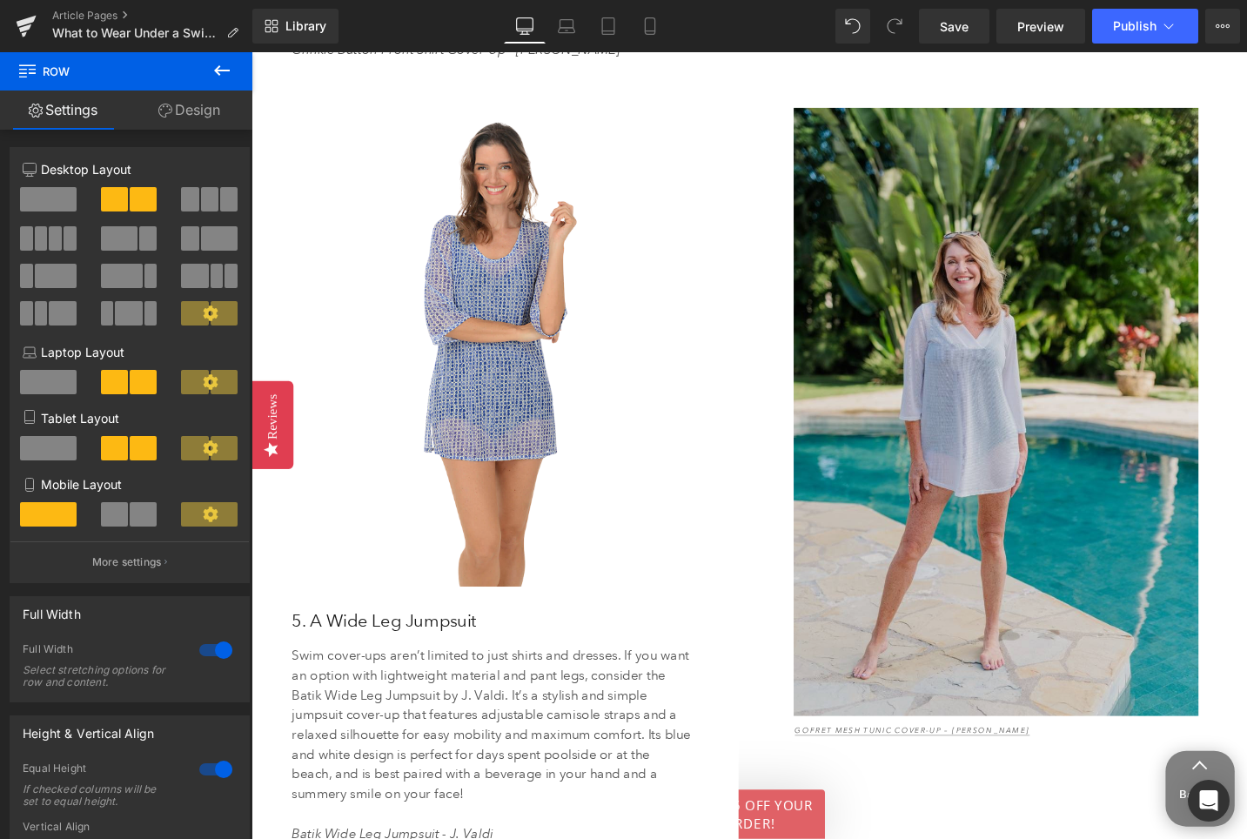
click at [1023, 539] on img at bounding box center [1039, 432] width 493 height 643
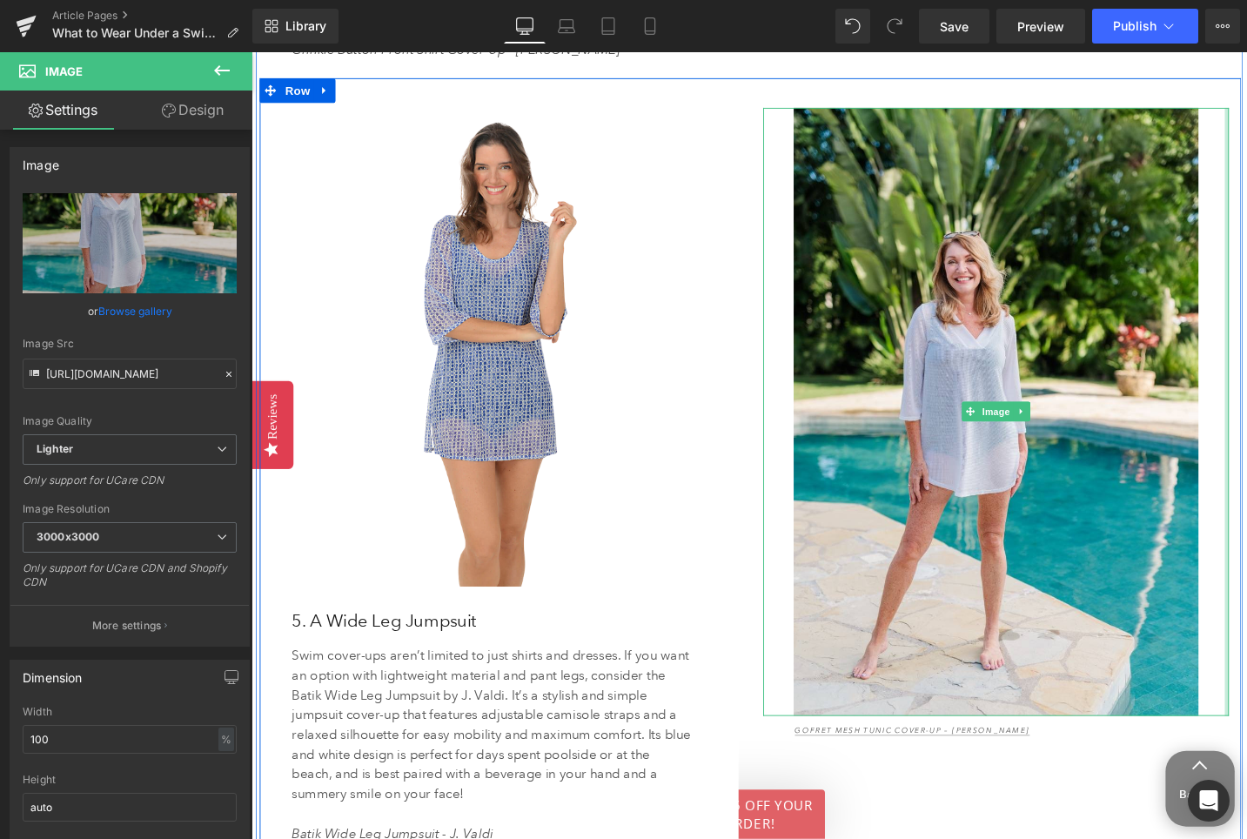
scroll to position [4961, 0]
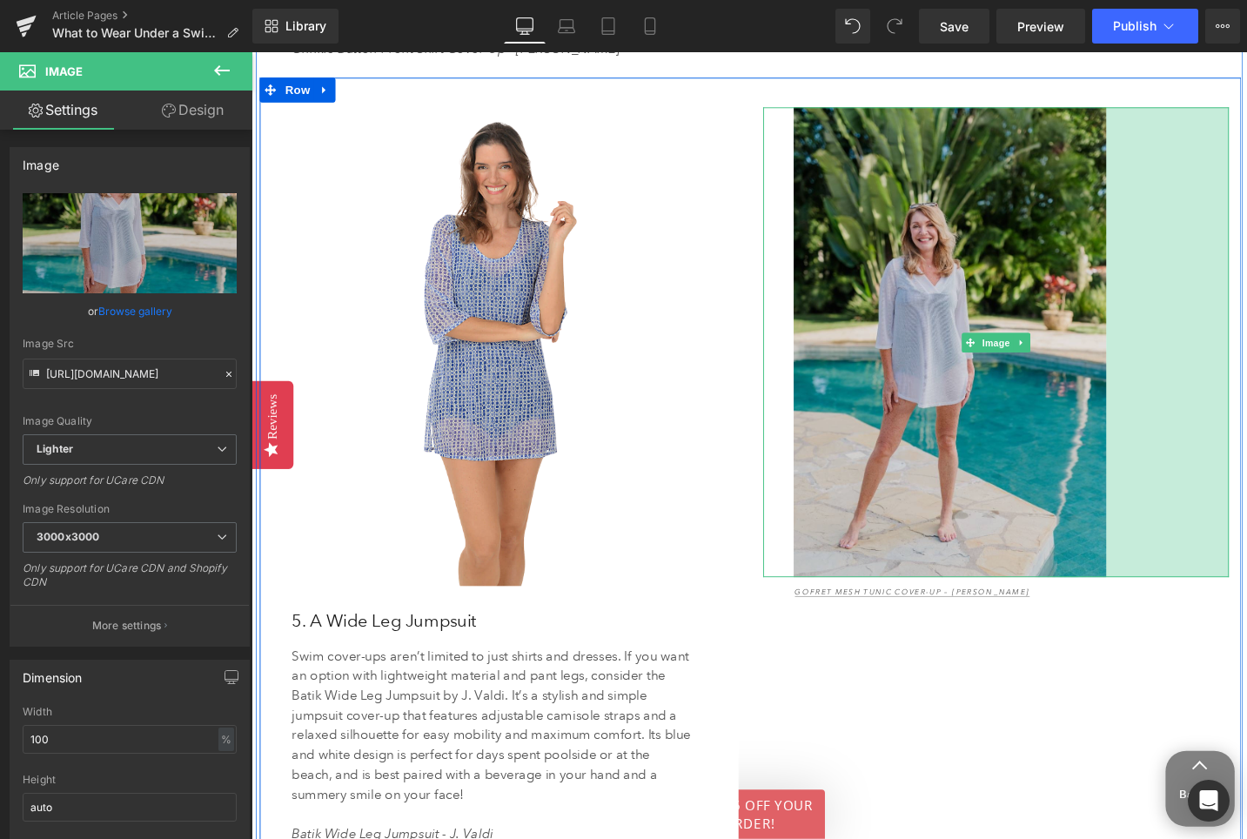
drag, startPoint x: 1282, startPoint y: 479, endPoint x: 1152, endPoint y: 479, distance: 129.6
click at [1152, 479] on div "Image 149px" at bounding box center [1039, 358] width 493 height 497
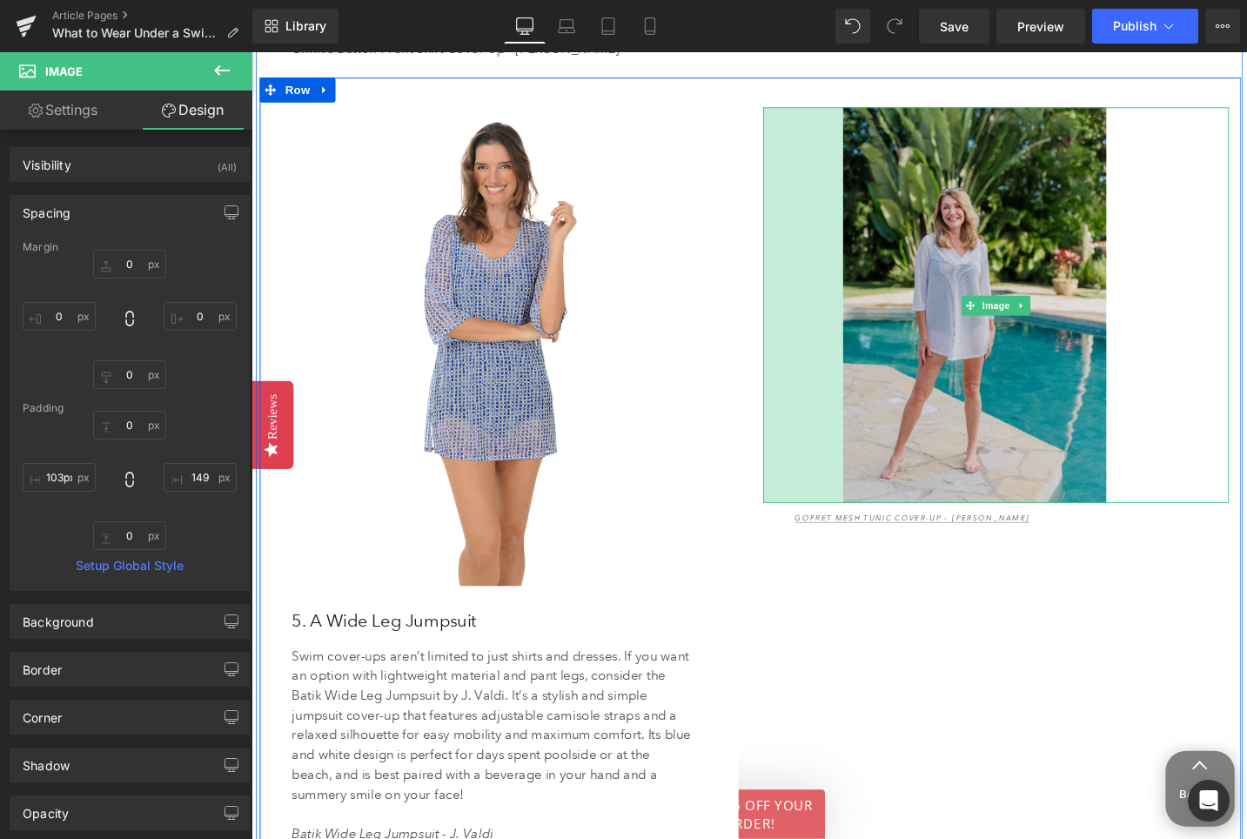
type input "104px"
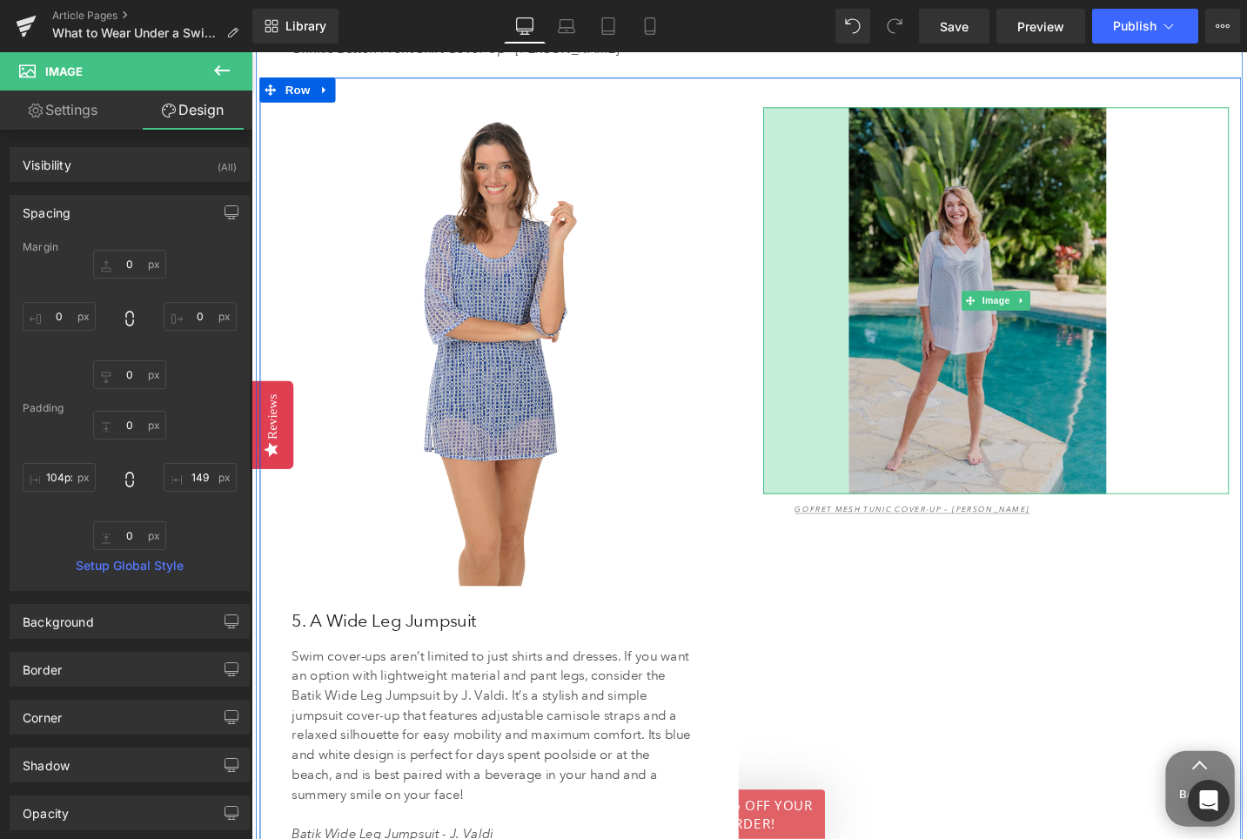
drag, startPoint x: 794, startPoint y: 450, endPoint x: 885, endPoint y: 446, distance: 90.6
click at [885, 446] on div "Image 104px 149px" at bounding box center [1039, 314] width 493 height 409
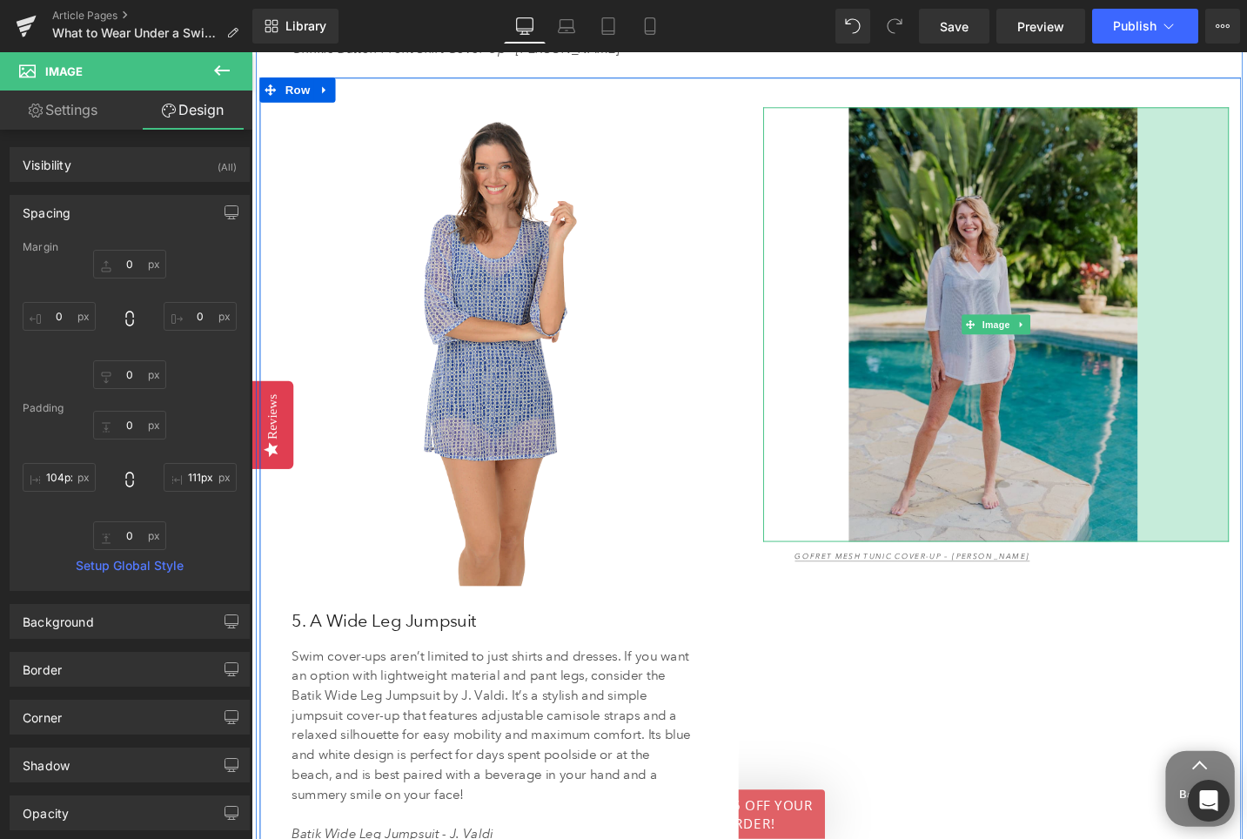
drag, startPoint x: 1157, startPoint y: 423, endPoint x: 1060, endPoint y: 414, distance: 97.8
click at [1060, 415] on div "Image 104px 111px" at bounding box center [1039, 339] width 493 height 459
type input "112px"
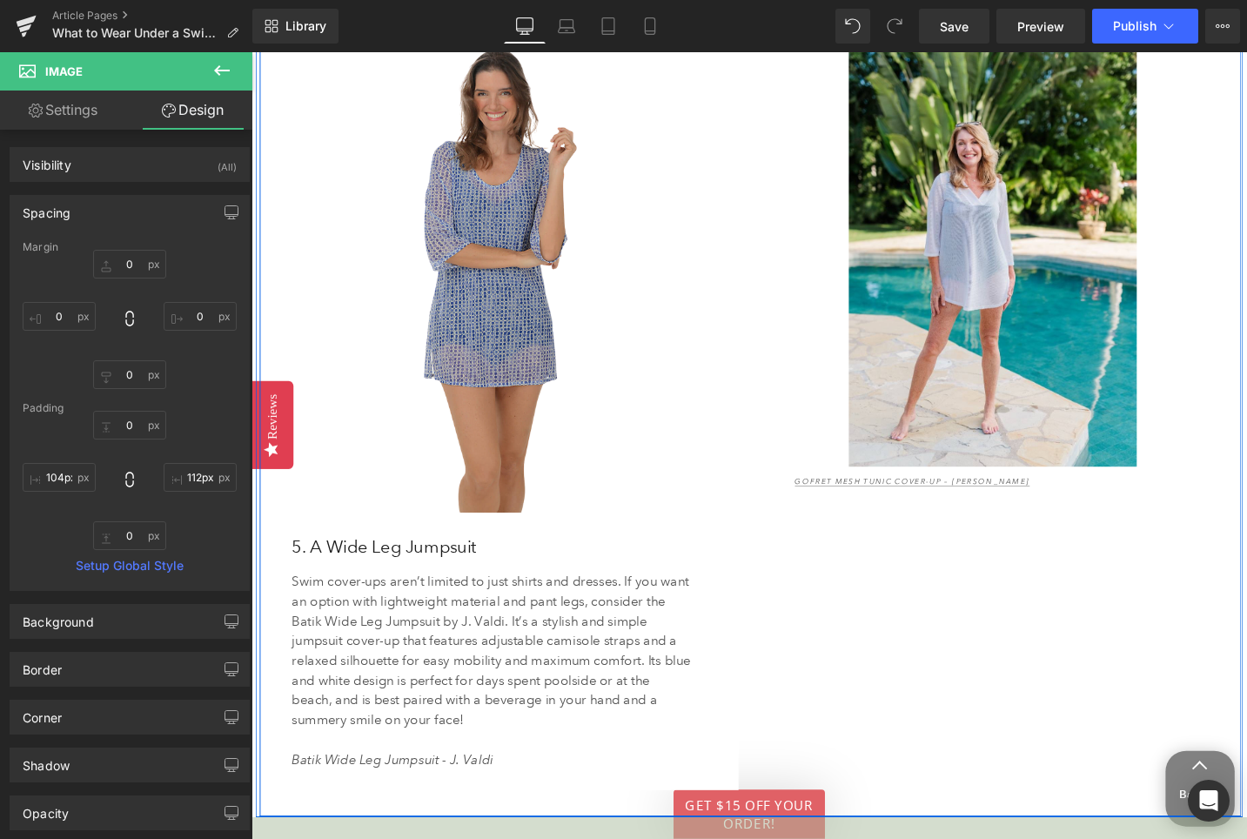
scroll to position [5083, 0]
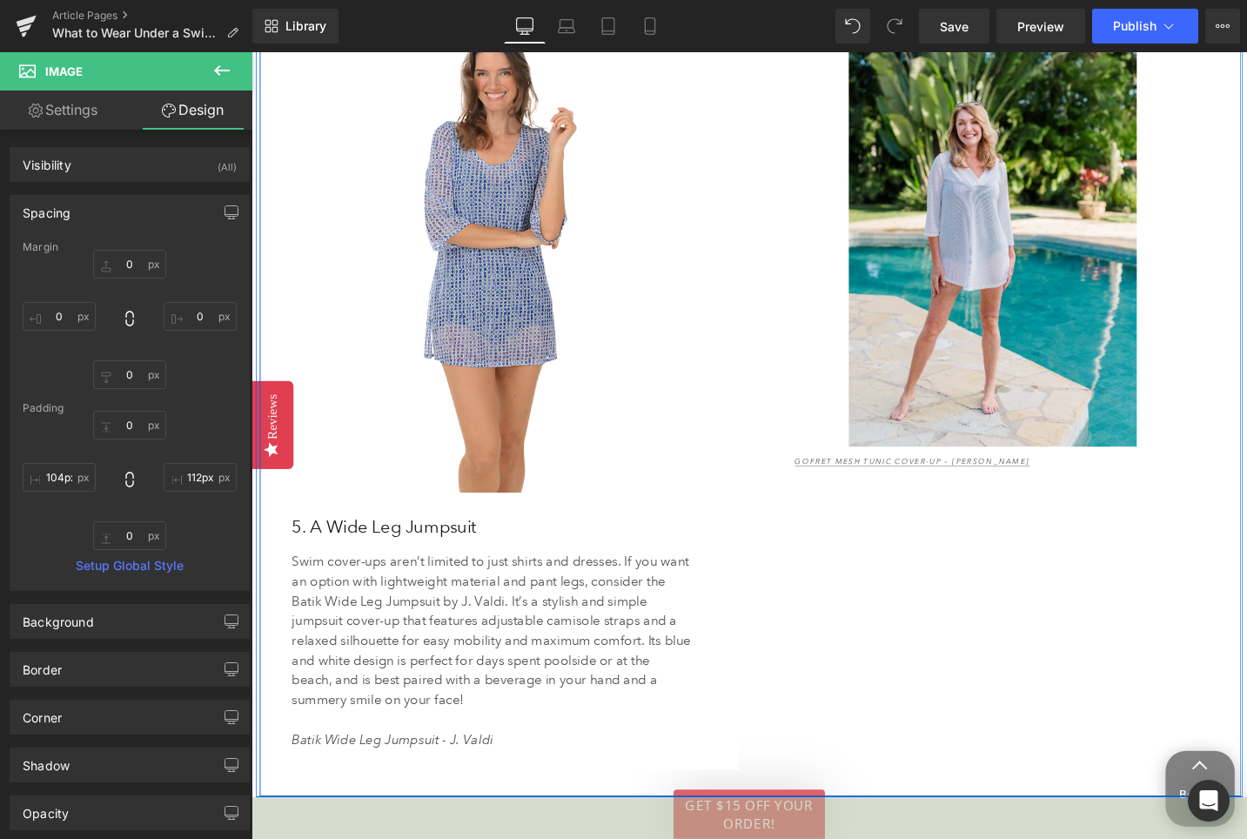
click at [508, 559] on div "5. A Wide Leg Jumpsuit Heading" at bounding box center [520, 554] width 452 height 31
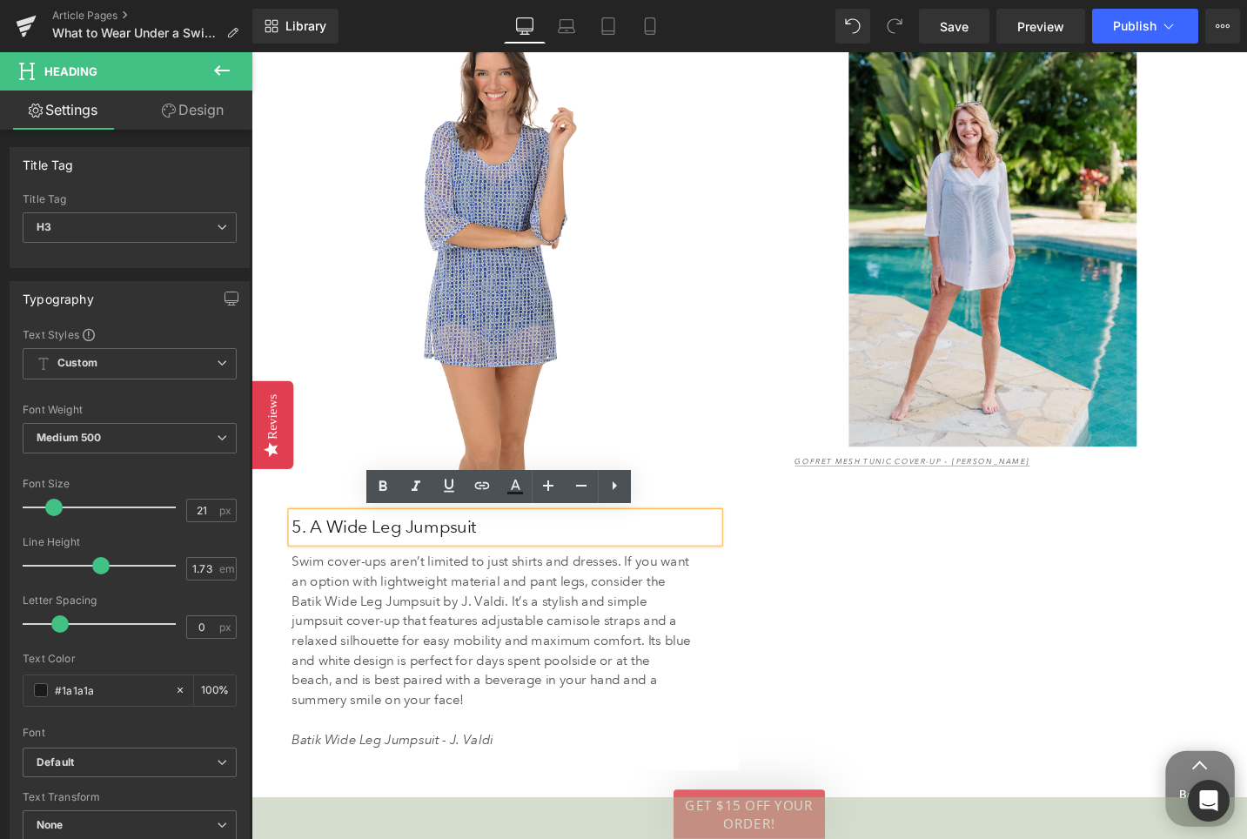
click at [832, 651] on div "Image 5. A Wide Leg Jumpsuit Heading Swim cover-ups aren’t limited to just shir…" at bounding box center [779, 410] width 1038 height 860
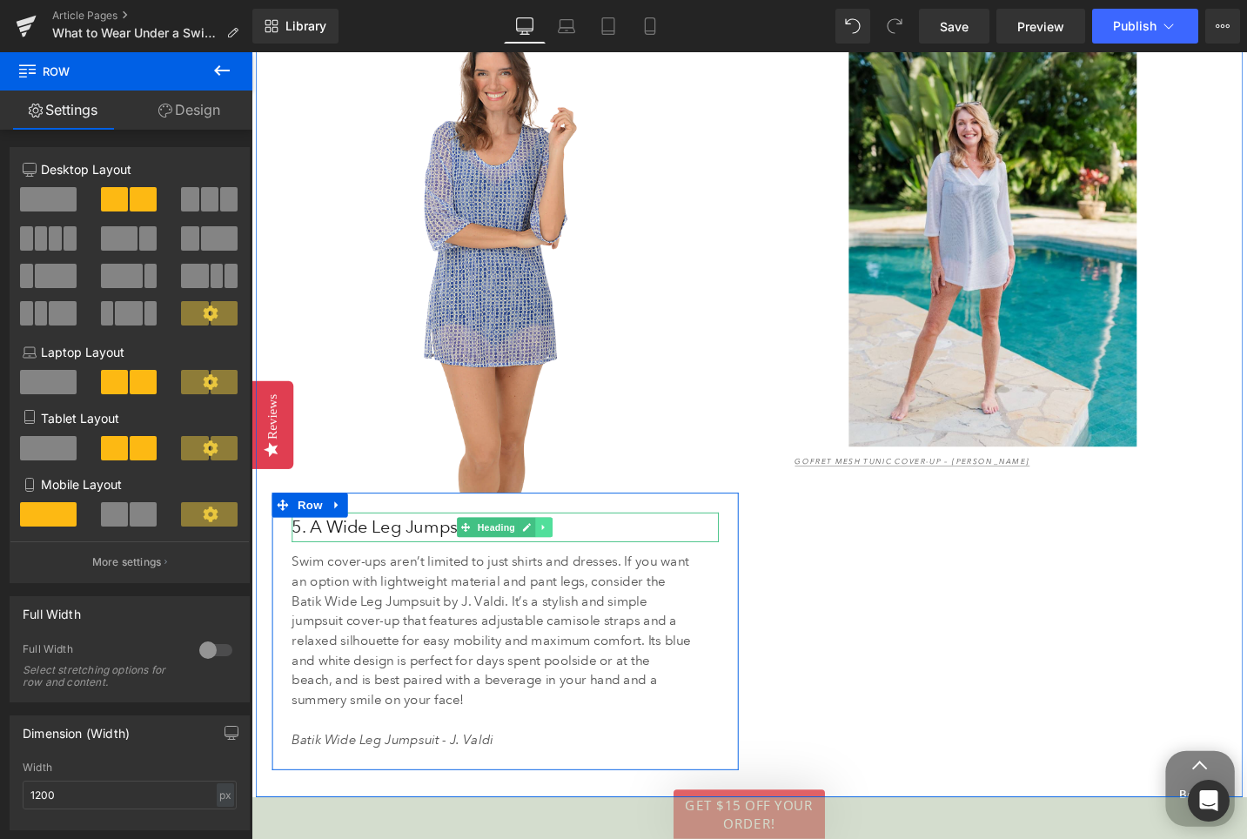
click at [560, 553] on icon at bounding box center [560, 555] width 3 height 6
click at [552, 553] on icon at bounding box center [552, 555] width 10 height 10
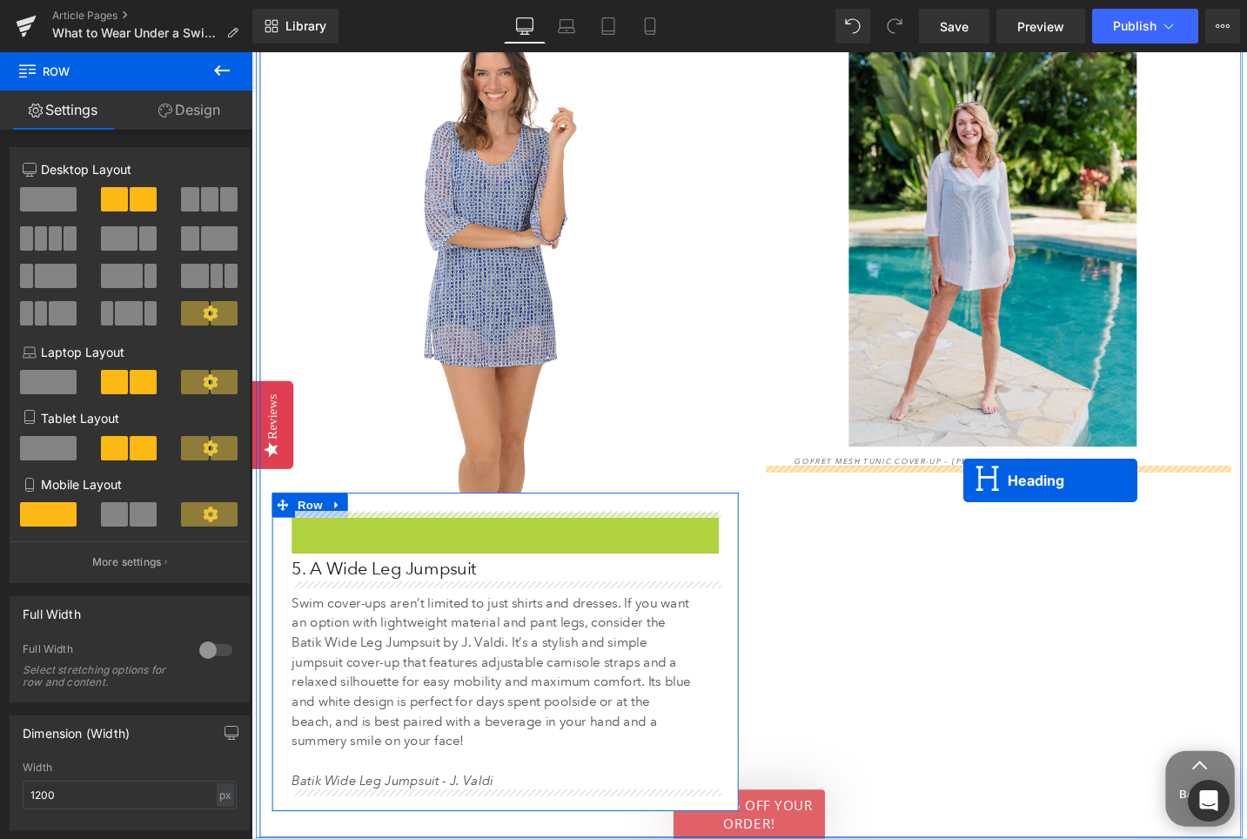
drag, startPoint x: 449, startPoint y: 549, endPoint x: 1004, endPoint y: 506, distance: 556.8
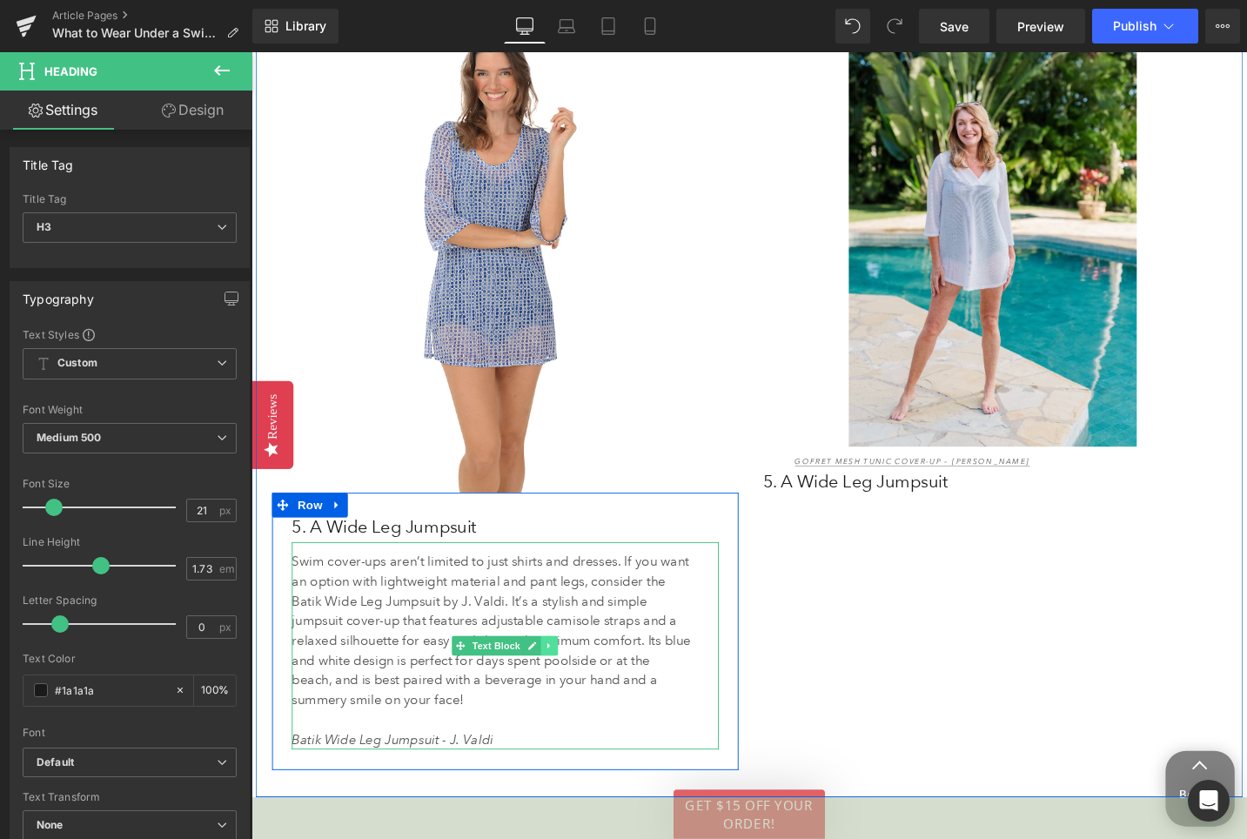
click at [565, 680] on icon at bounding box center [566, 680] width 3 height 6
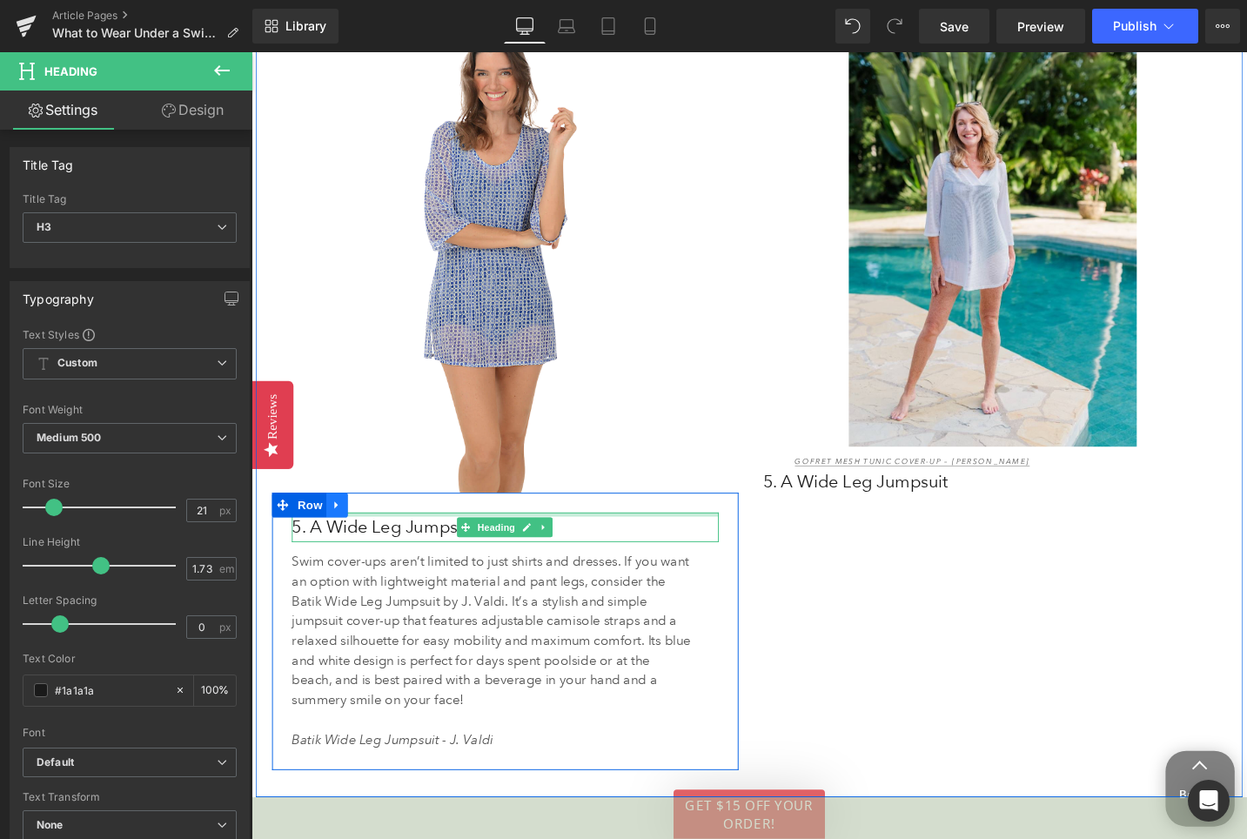
scroll to position [5061, 0]
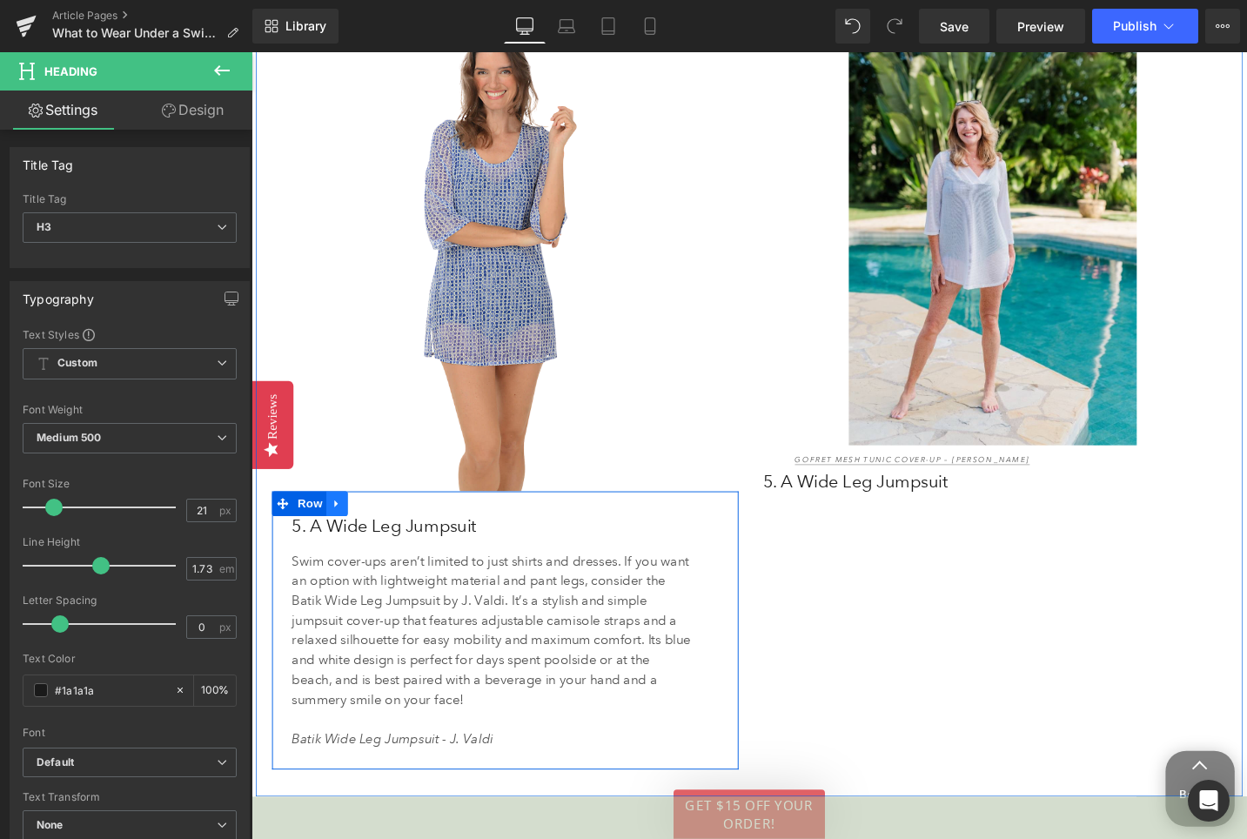
click at [344, 533] on icon at bounding box center [342, 530] width 12 height 13
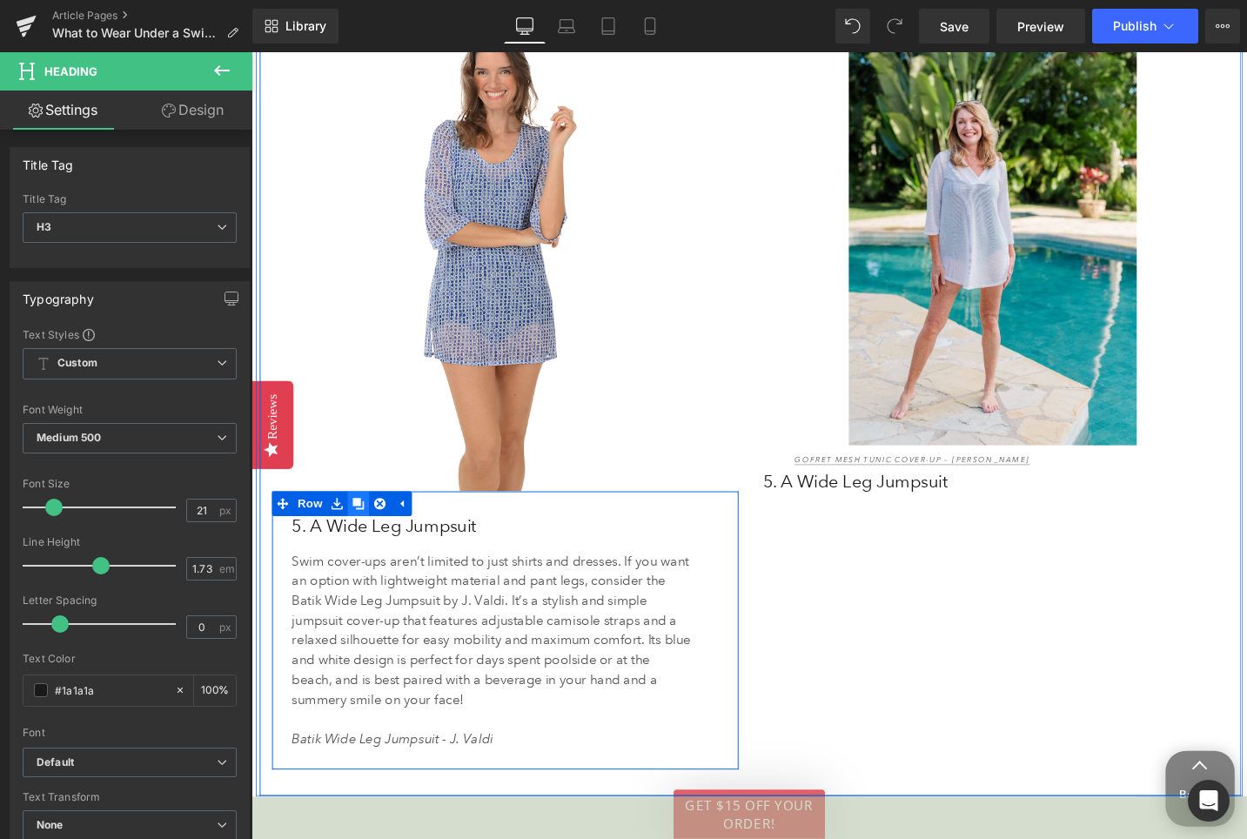
click at [362, 534] on icon at bounding box center [364, 530] width 12 height 13
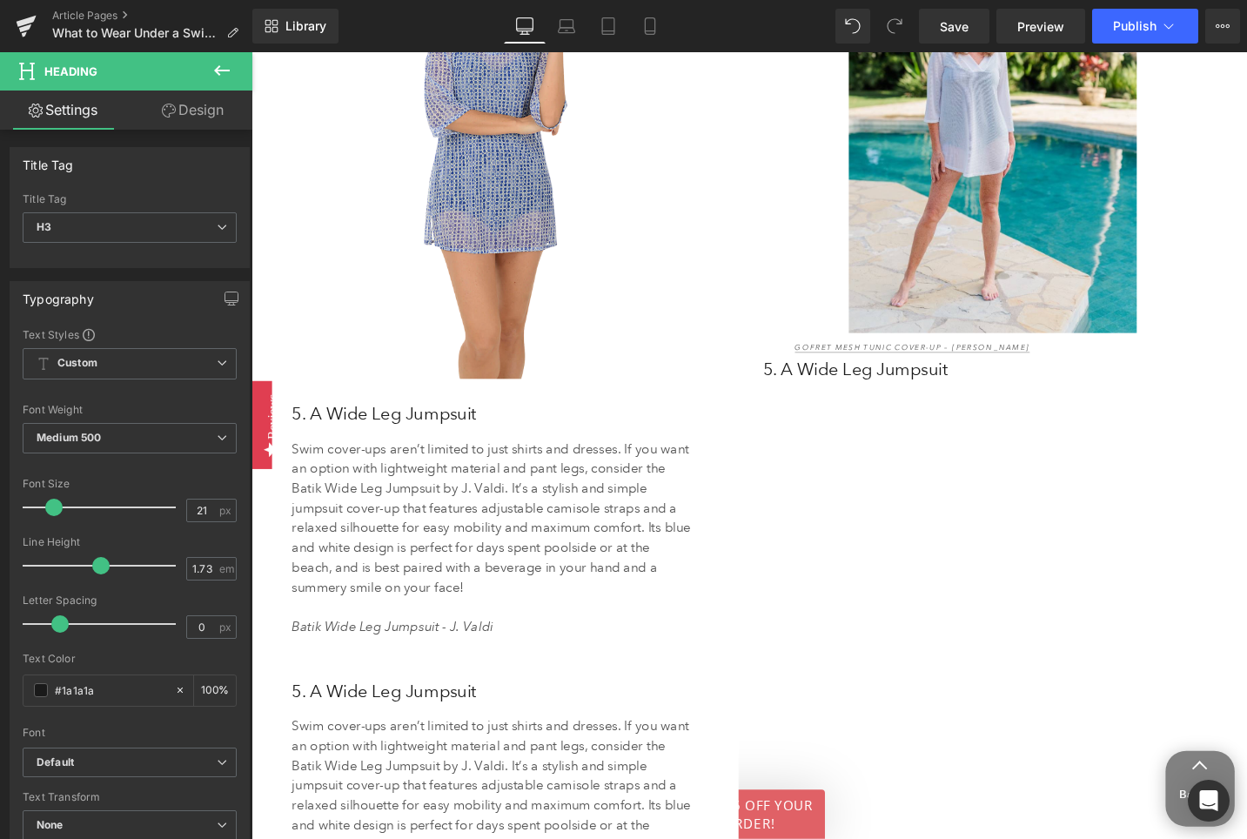
scroll to position [5181, 0]
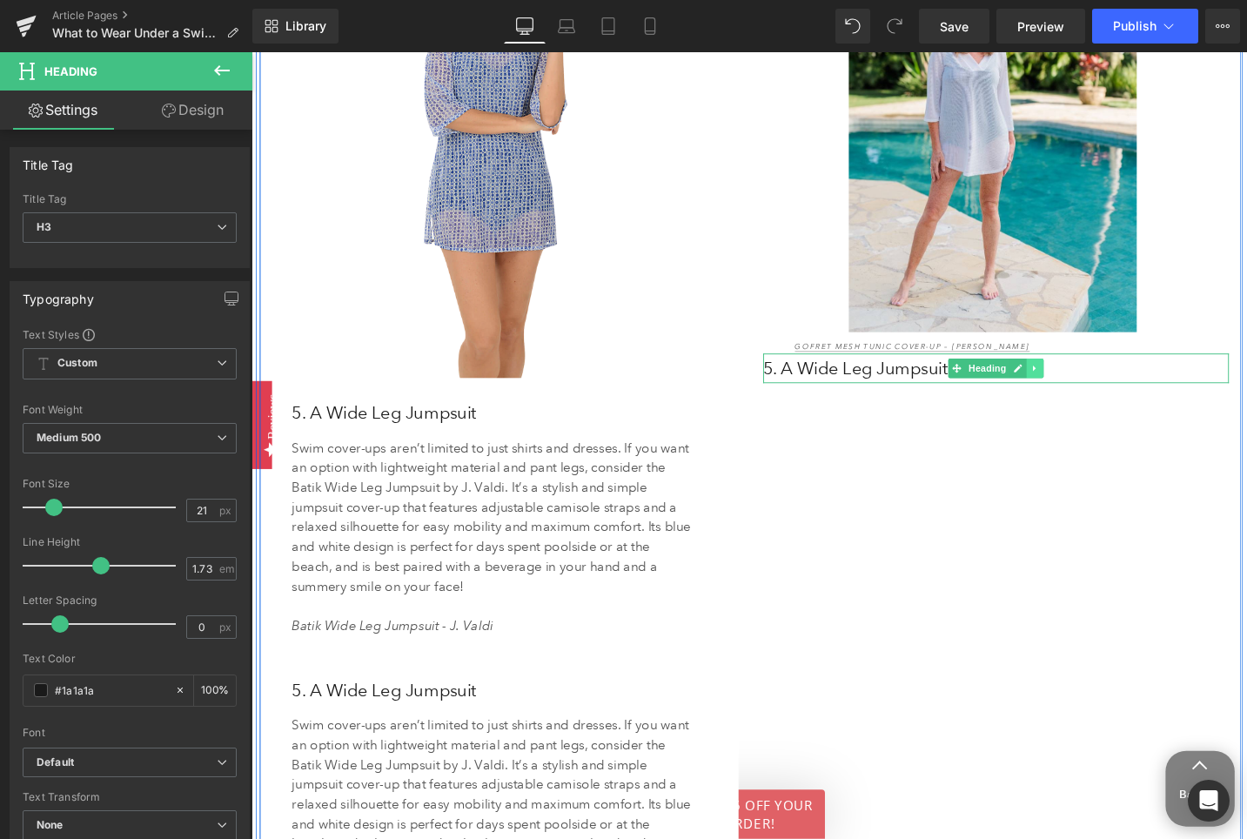
click at [1081, 386] on icon at bounding box center [1080, 386] width 10 height 10
click at [1086, 386] on icon at bounding box center [1089, 386] width 10 height 10
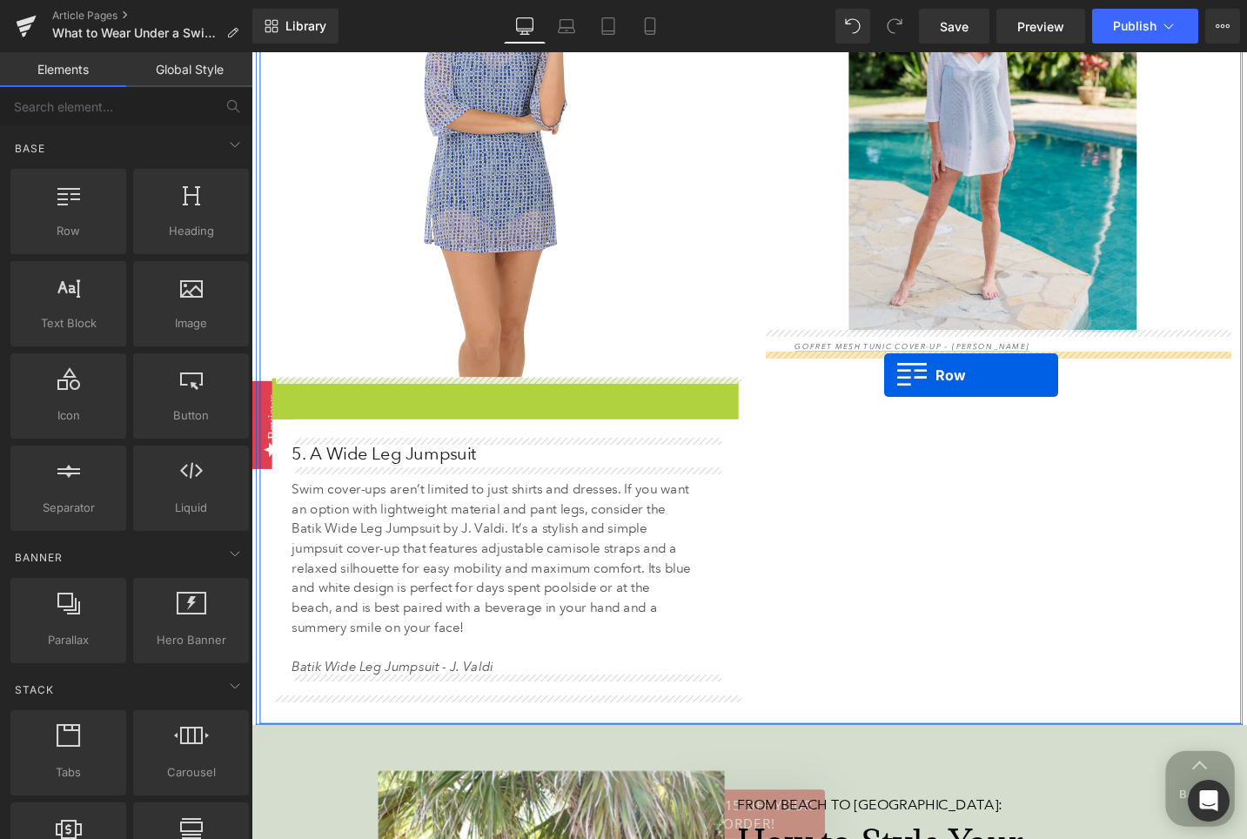
drag, startPoint x: 280, startPoint y: 409, endPoint x: 921, endPoint y: 393, distance: 640.6
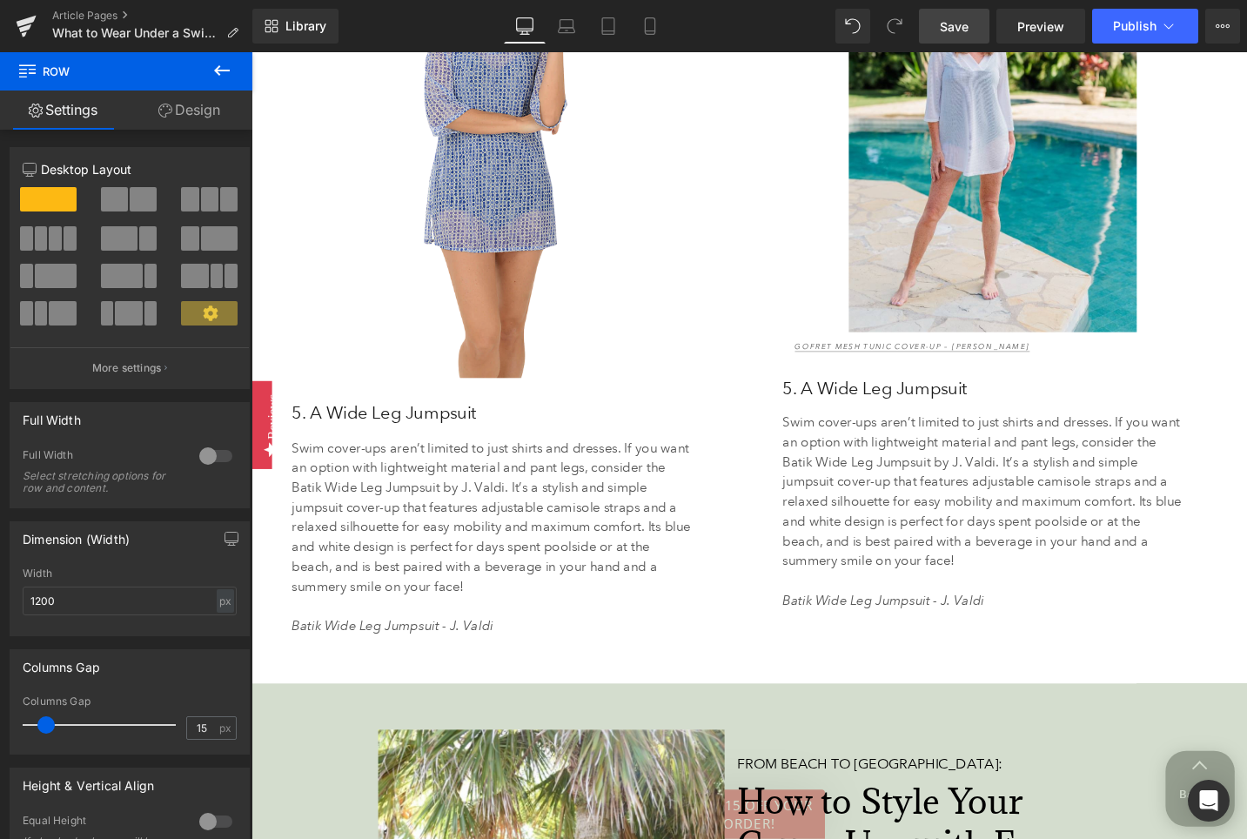
scroll to position [5204, 0]
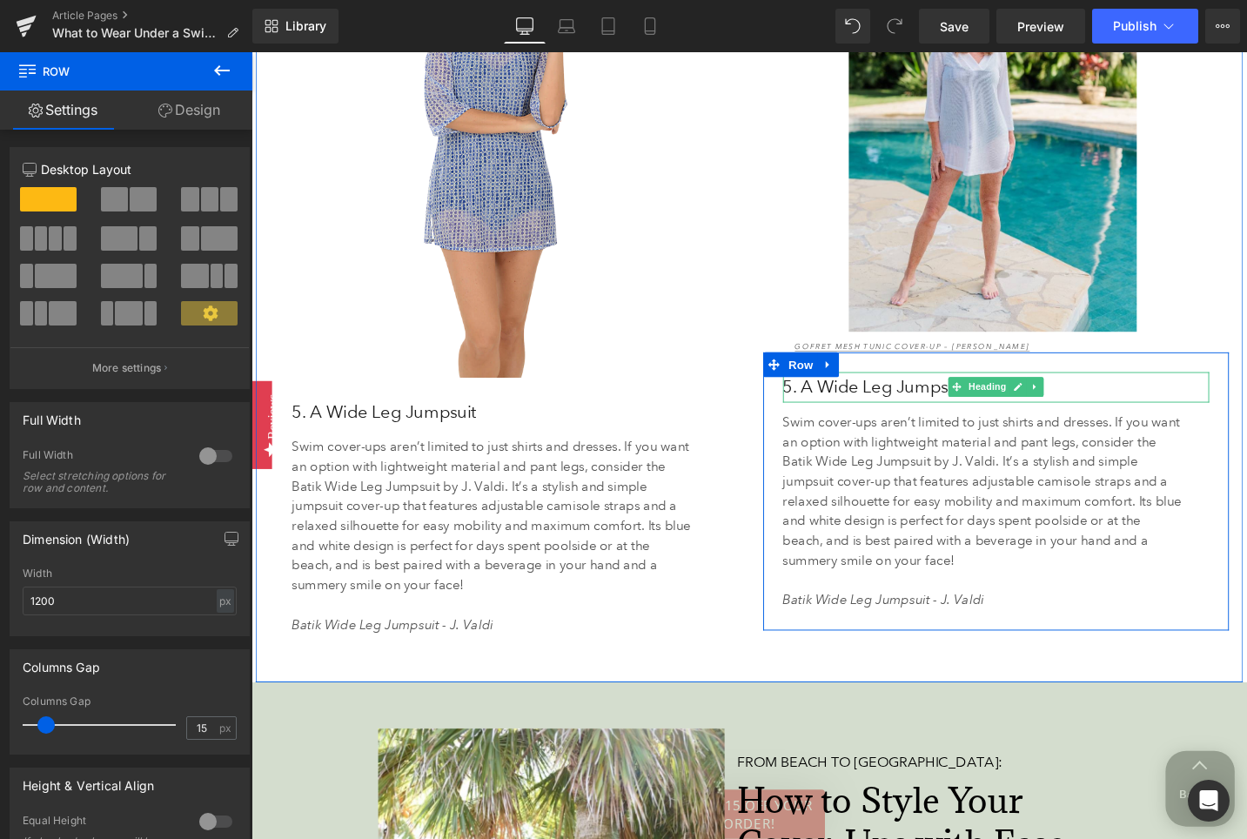
click at [887, 405] on h3 "5. A Wide Leg Jumpsuit" at bounding box center [1040, 406] width 452 height 31
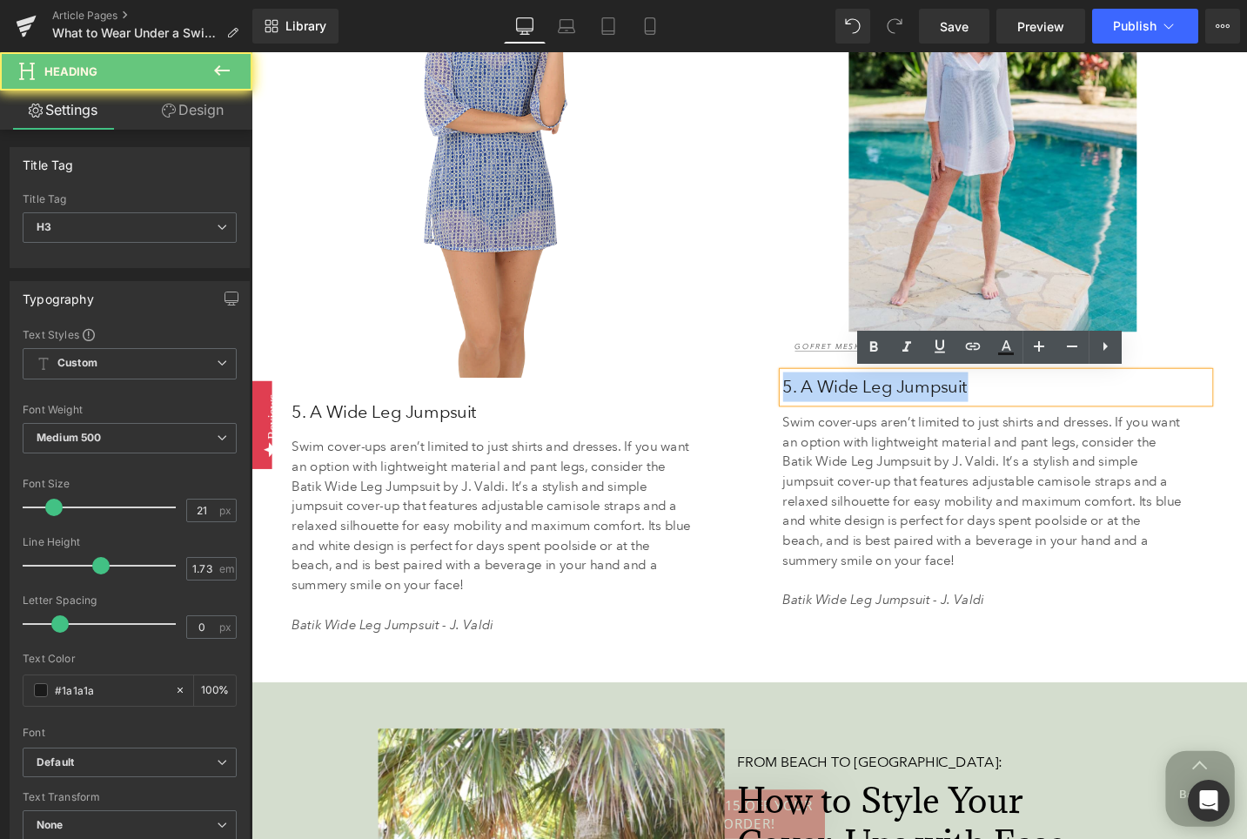
click at [887, 405] on h3 "5. A Wide Leg Jumpsuit" at bounding box center [1040, 406] width 452 height 31
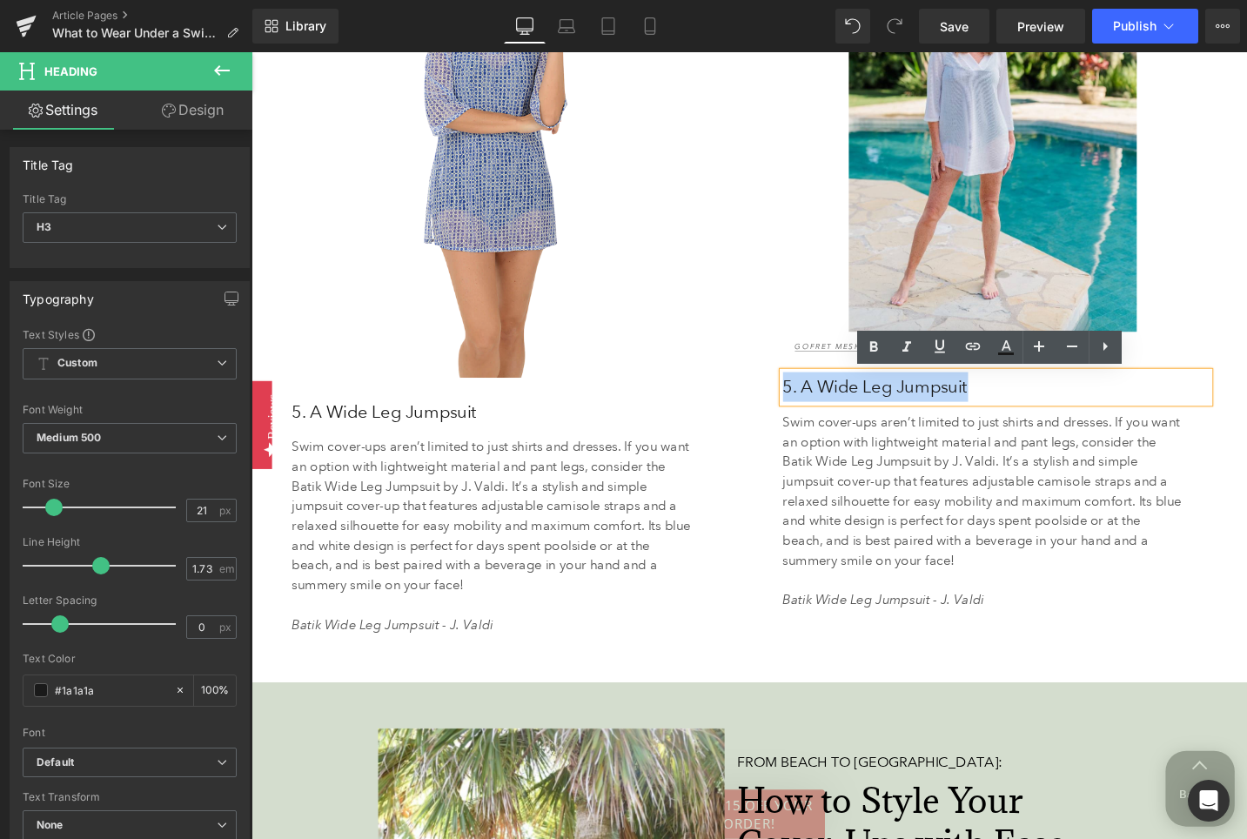
paste div
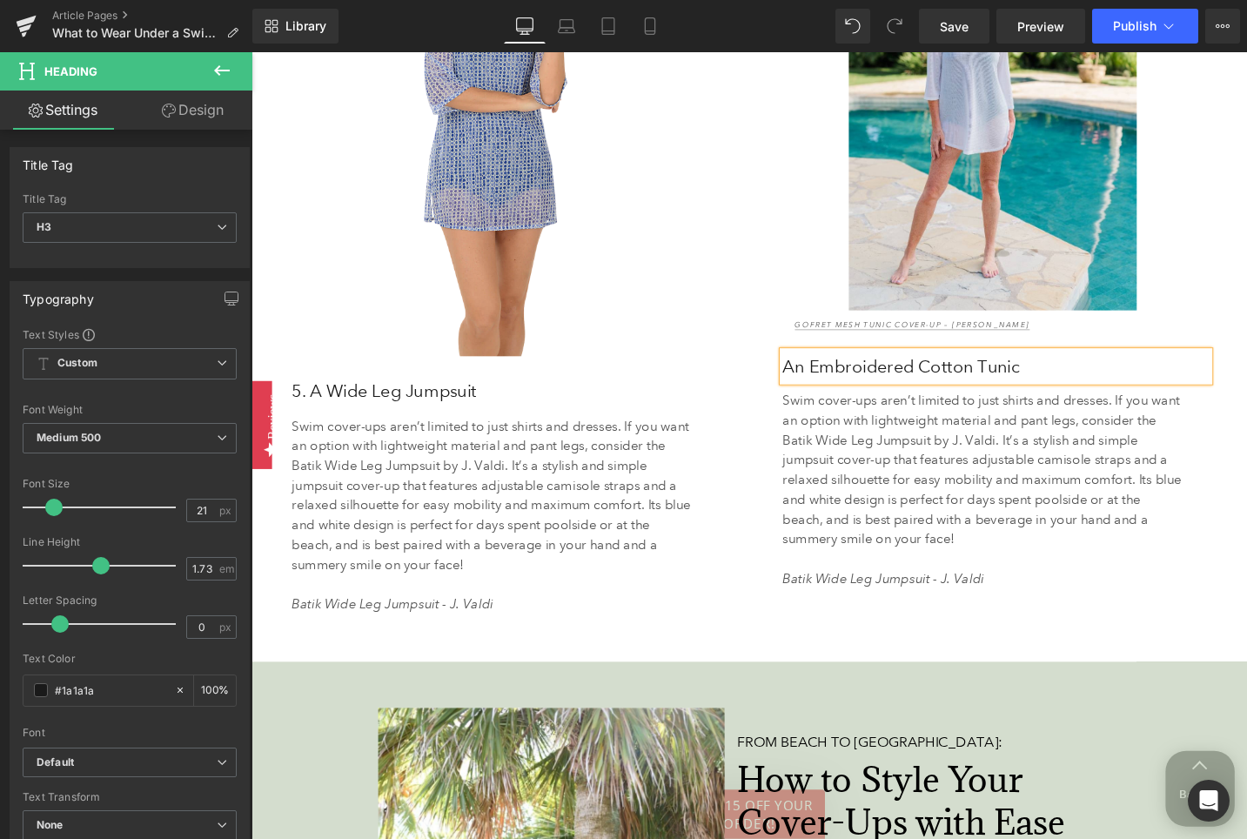
scroll to position [5181, 0]
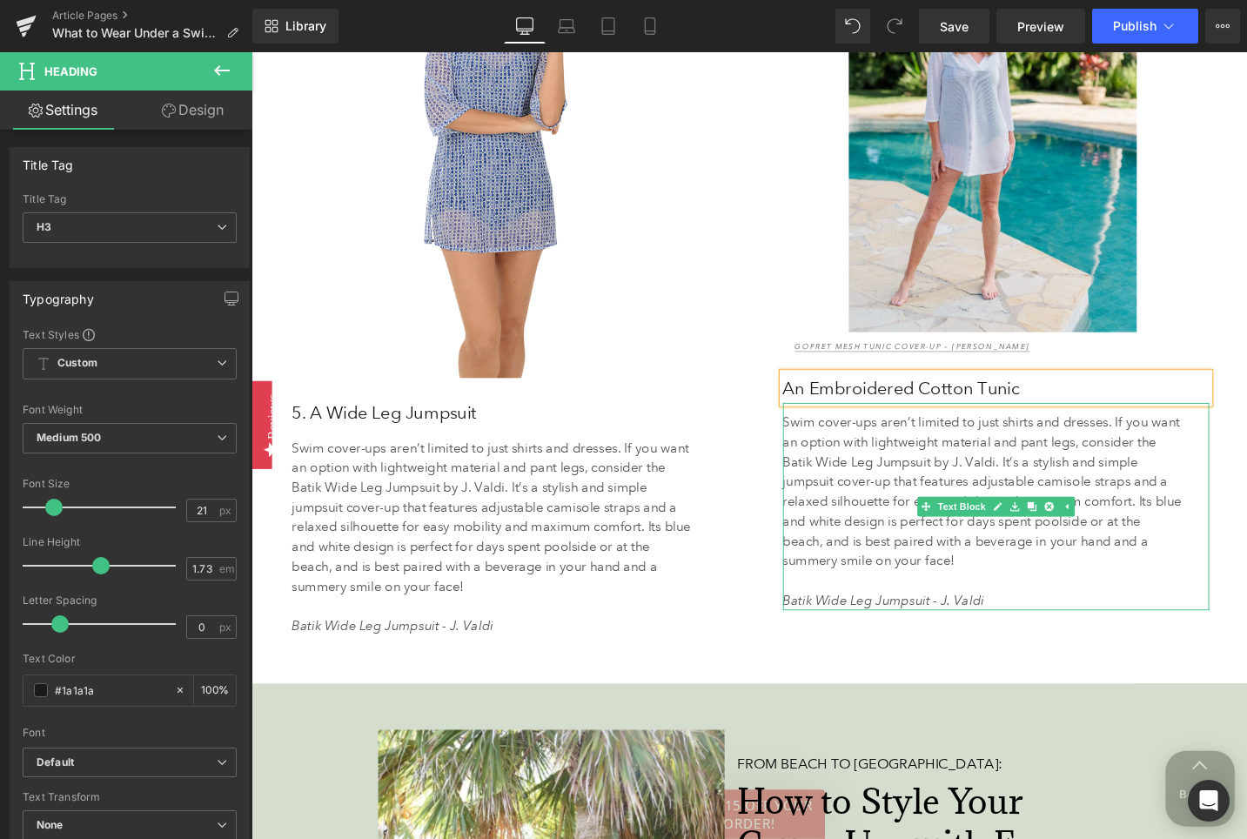
click at [914, 499] on p "Swim cover-ups aren’t limited to just shirts and dresses. If you want an option…" at bounding box center [1026, 516] width 424 height 167
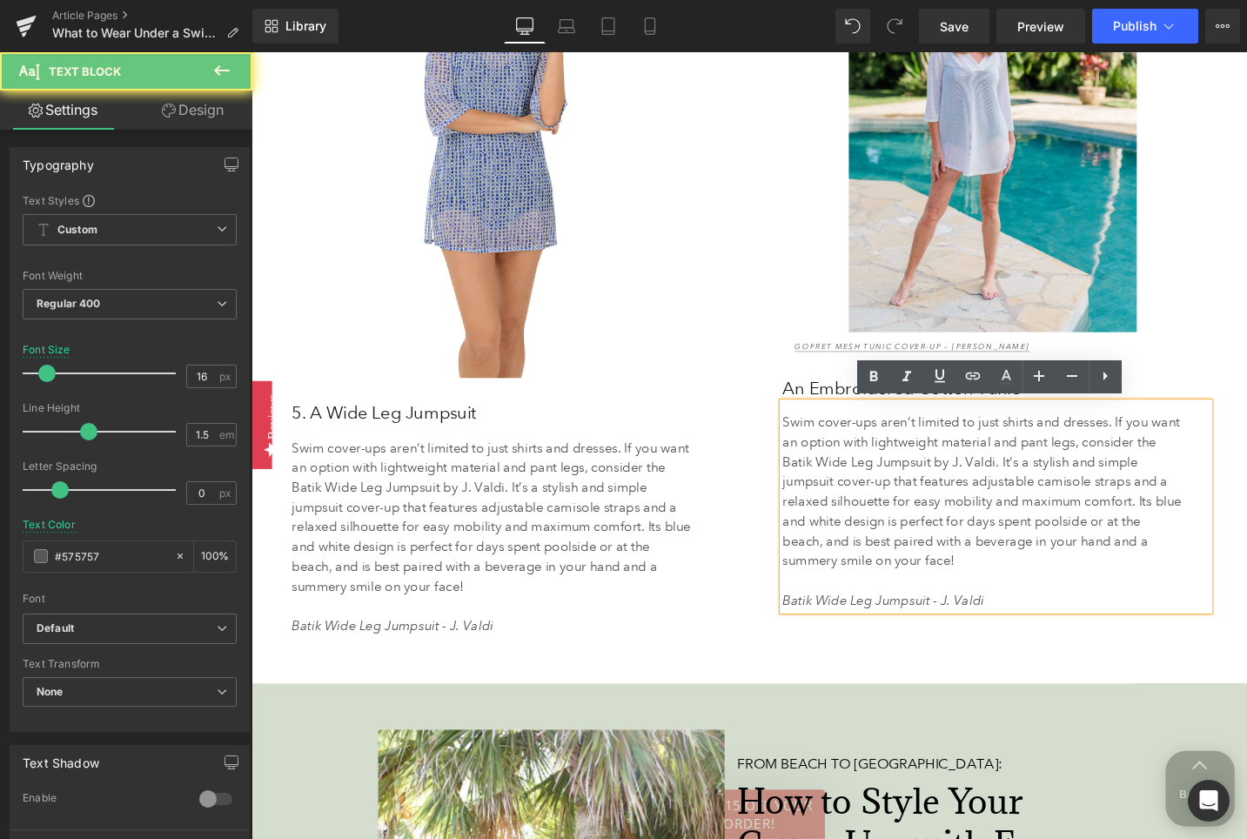
click at [914, 499] on p "Swim cover-ups aren’t limited to just shirts and dresses. If you want an option…" at bounding box center [1026, 516] width 424 height 167
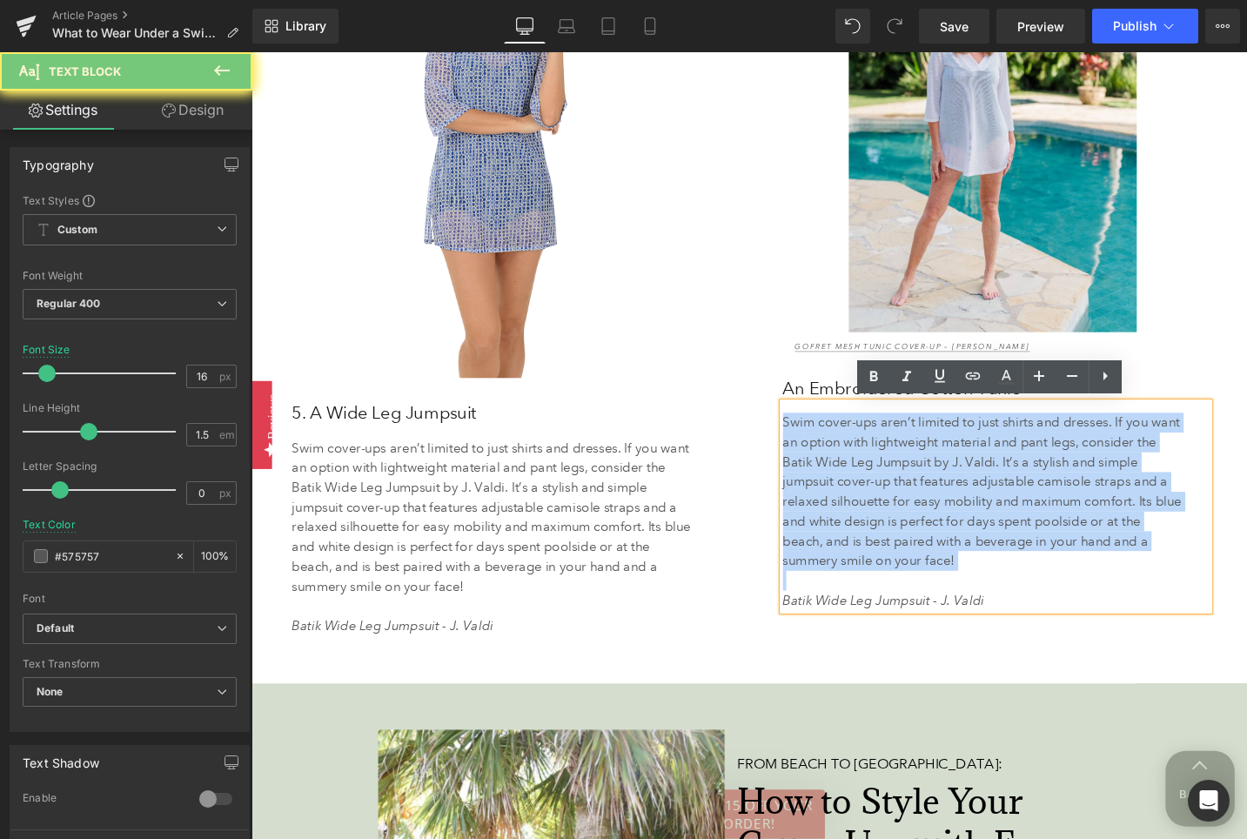
click at [914, 499] on p "Swim cover-ups aren’t limited to just shirts and dresses. If you want an option…" at bounding box center [1026, 516] width 424 height 167
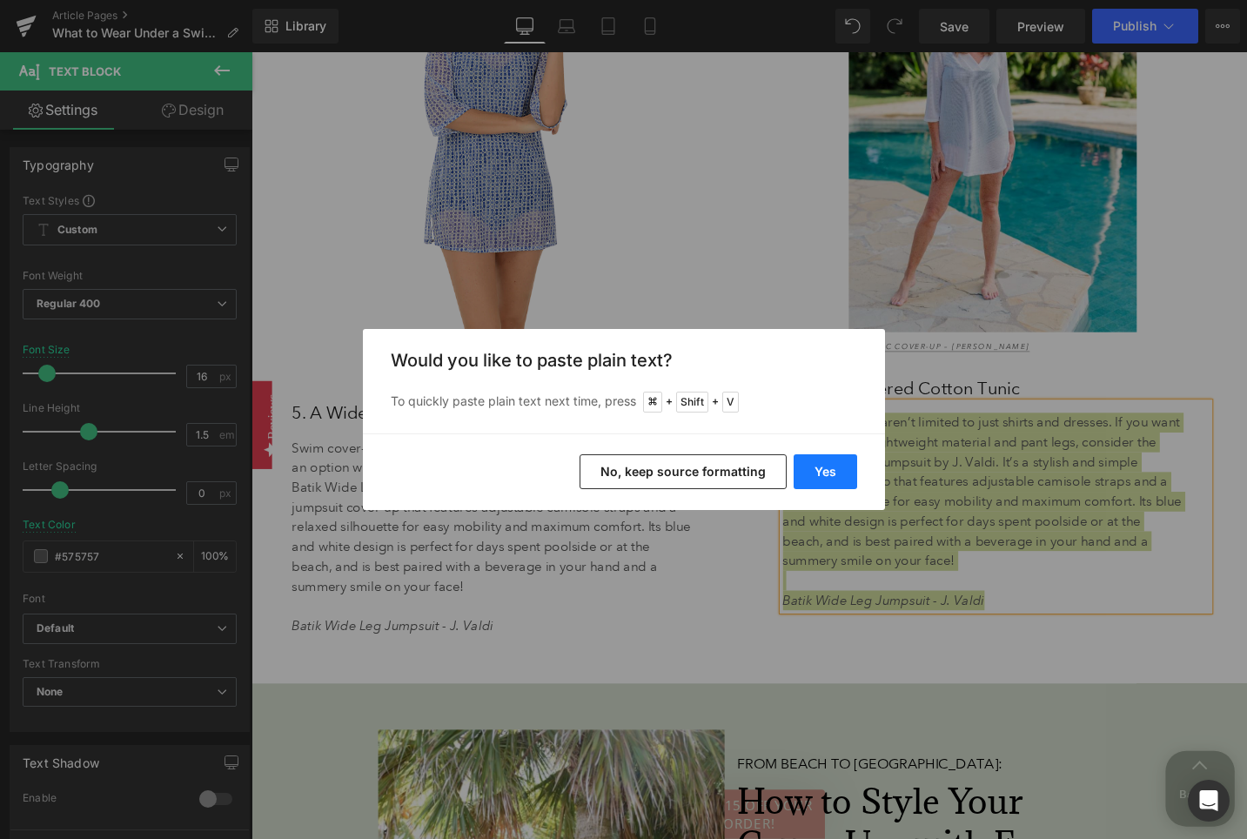
click at [839, 472] on button "Yes" at bounding box center [826, 471] width 64 height 35
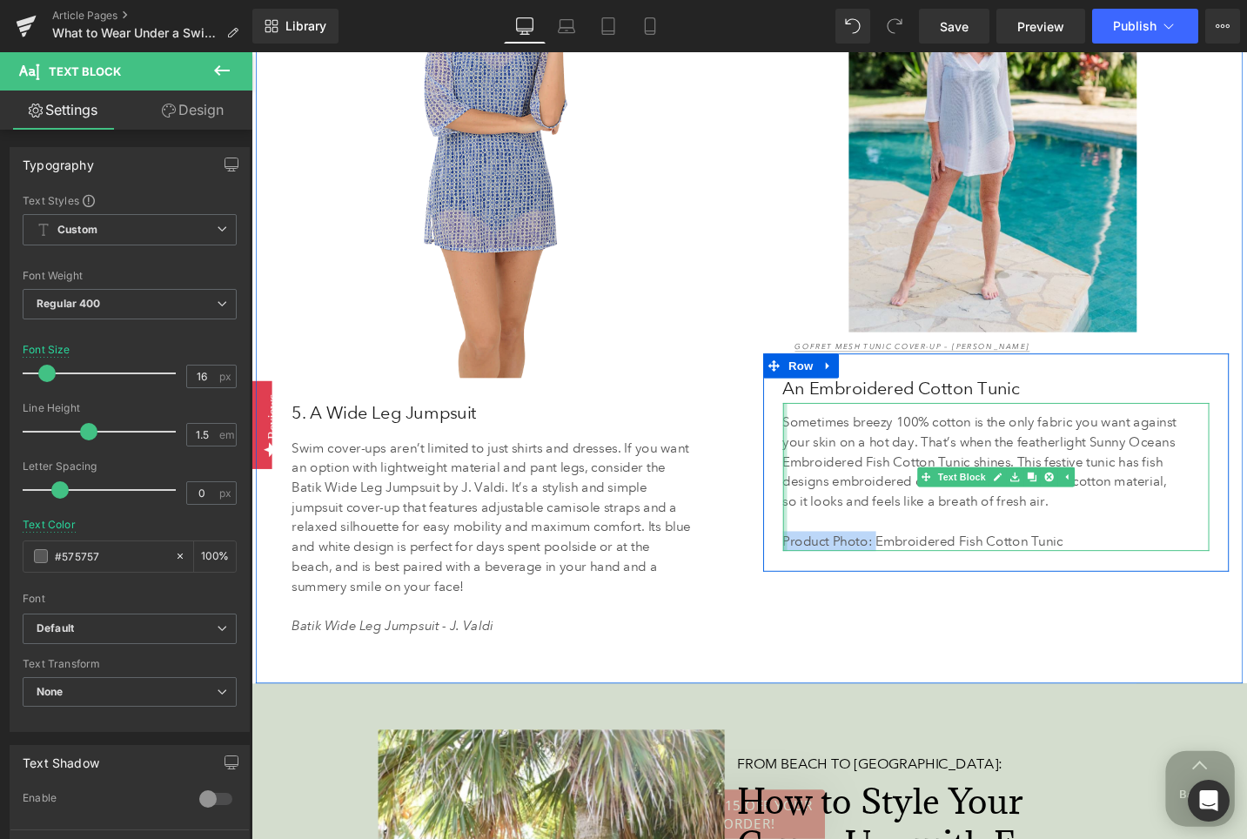
drag, startPoint x: 910, startPoint y: 568, endPoint x: 816, endPoint y: 562, distance: 94.2
click at [816, 562] on div "Sometimes breezy 100% cotton is the only fabric you want against your skin on a…" at bounding box center [1040, 501] width 452 height 157
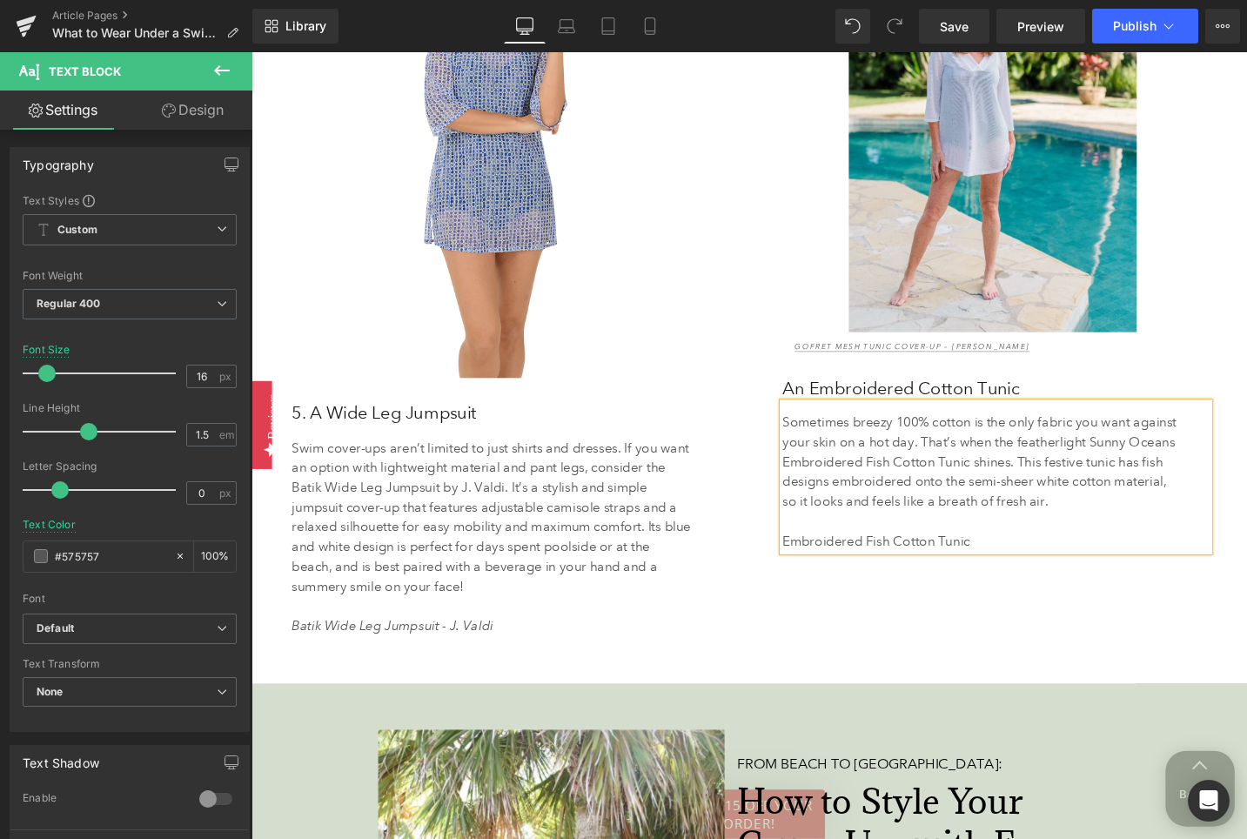
click at [1024, 568] on p "Embroidered Fish Cotton Tunic" at bounding box center [1026, 569] width 424 height 21
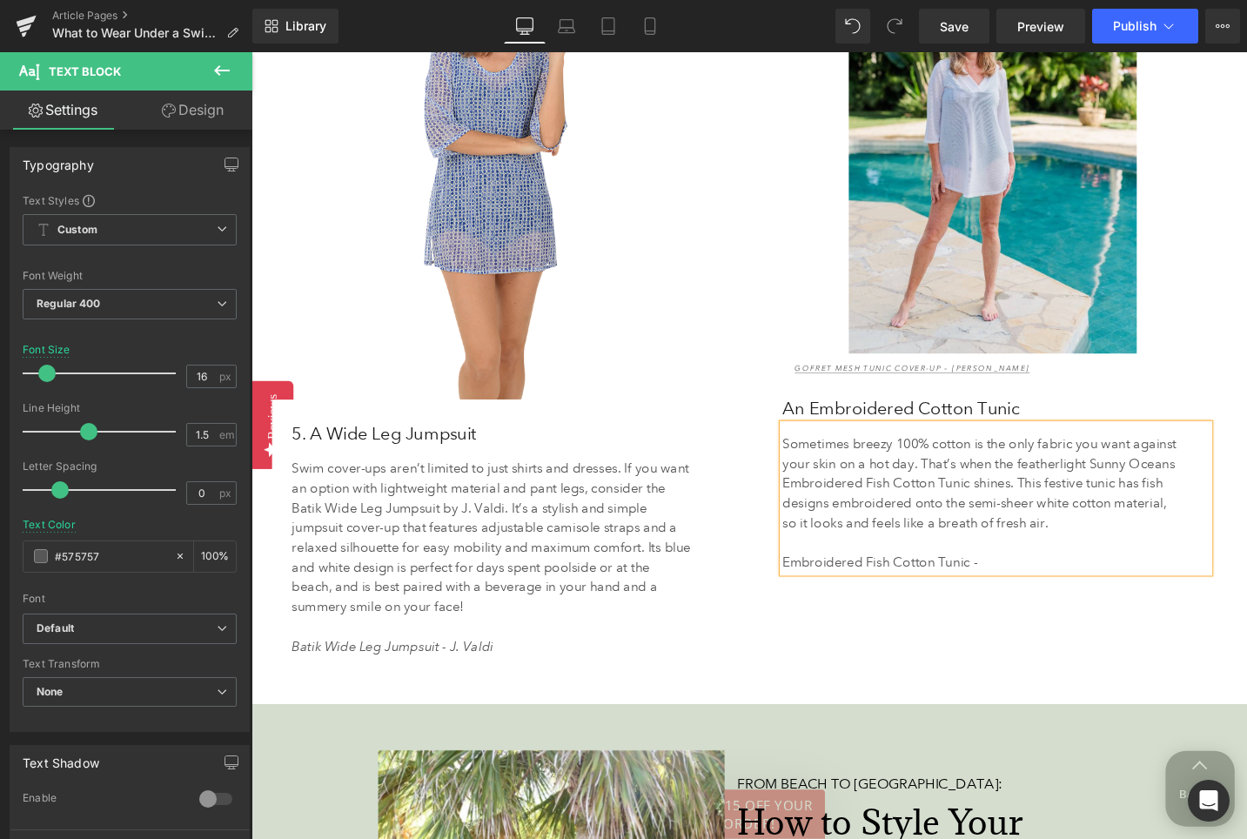
scroll to position [5204, 0]
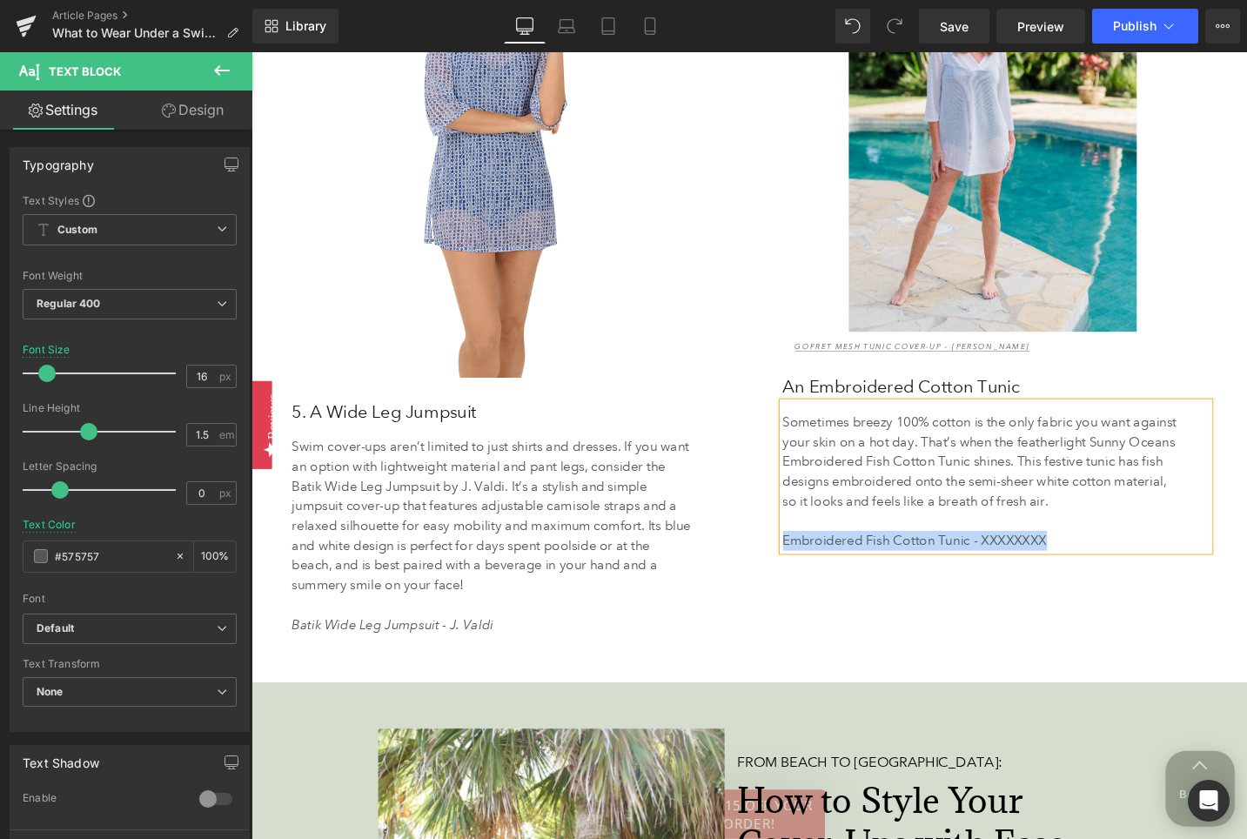
drag, startPoint x: 1109, startPoint y: 567, endPoint x: 814, endPoint y: 562, distance: 295.0
click at [814, 562] on p "Embroidered Fish Cotton Tunic - XXXXXXXX" at bounding box center [1026, 569] width 424 height 21
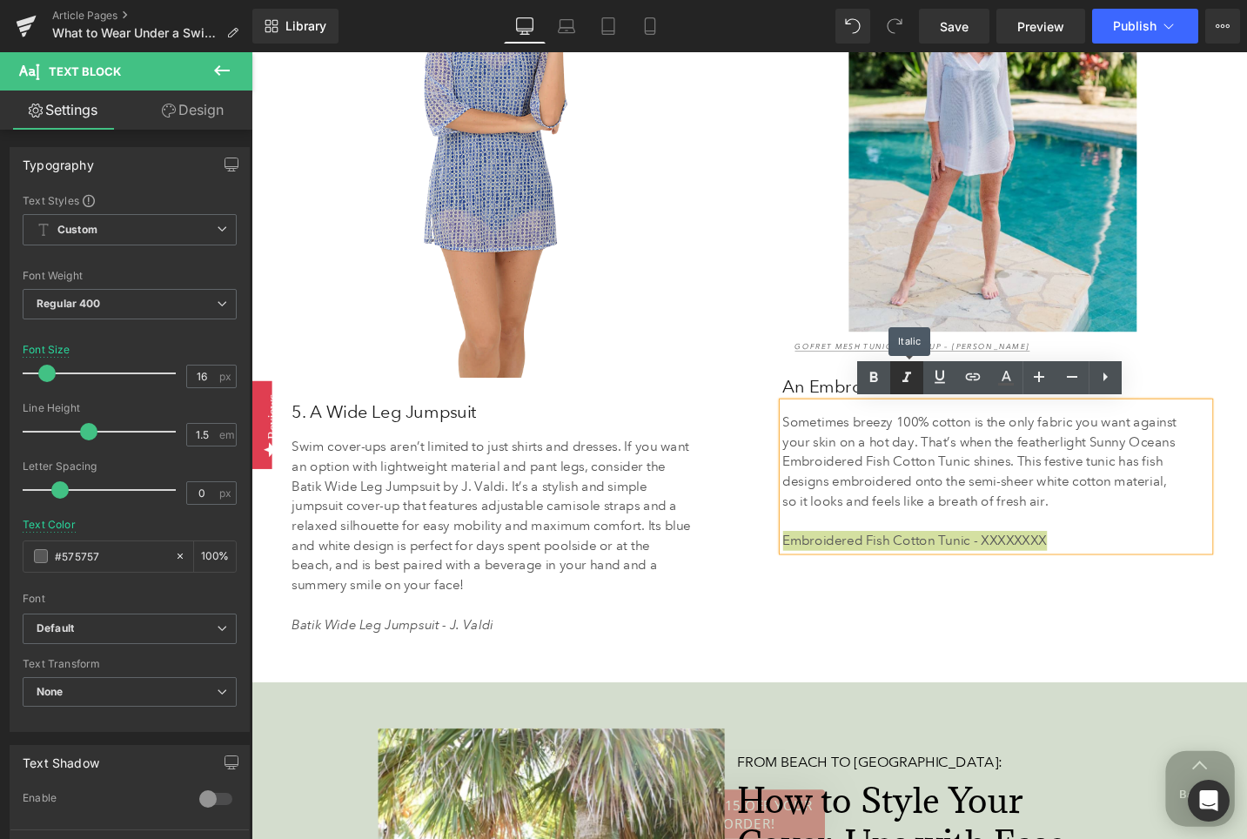
click at [840, 667] on div "Image 5. A Wide Leg Jumpsuit Heading Swim cover-ups aren’t limited to just shir…" at bounding box center [779, 289] width 1038 height 860
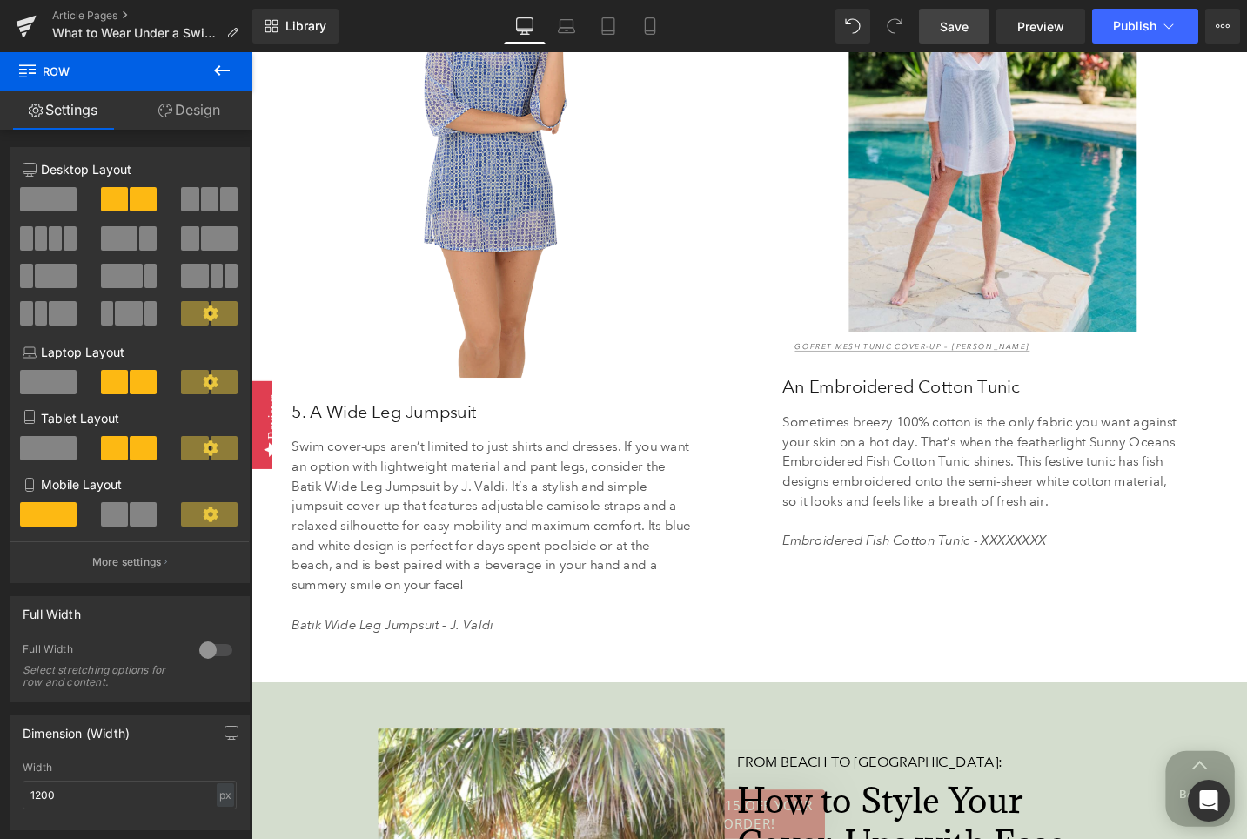
click at [962, 25] on span "Save" at bounding box center [954, 26] width 29 height 18
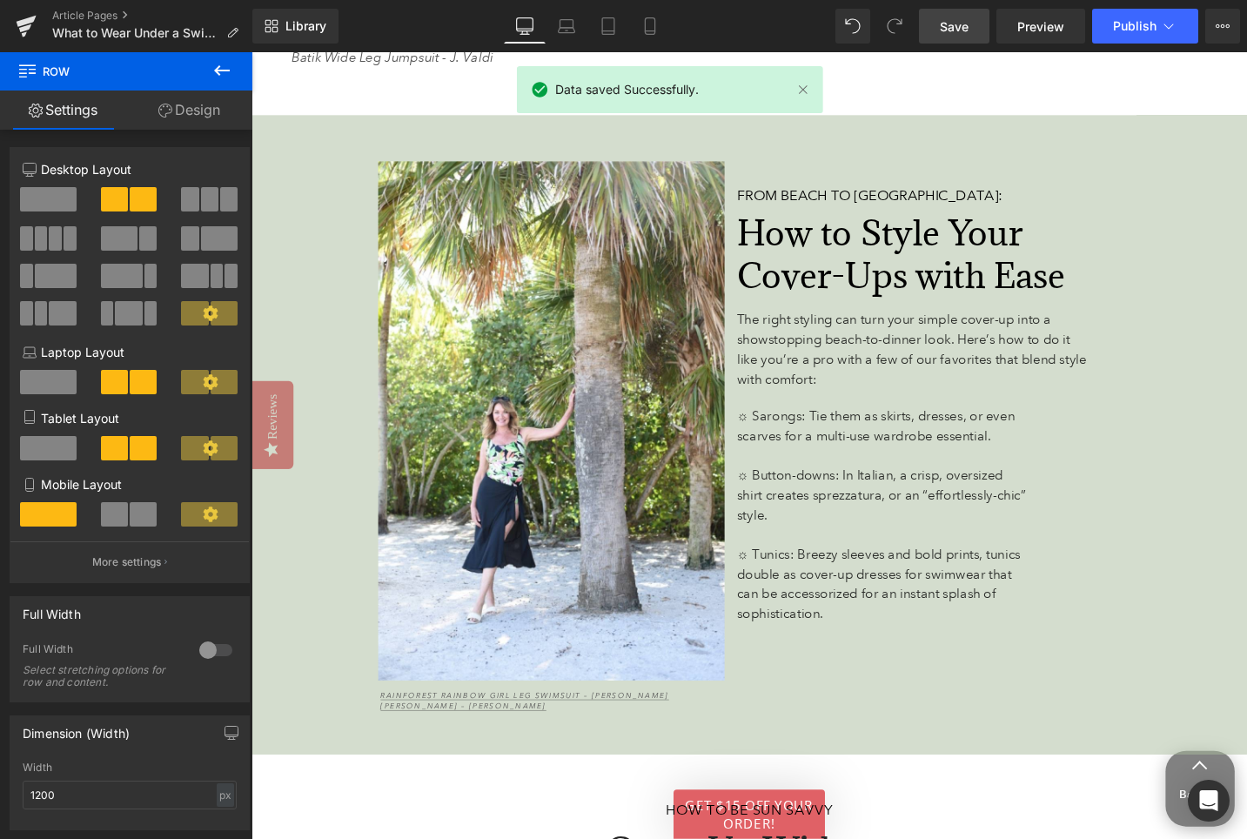
scroll to position [5819, 0]
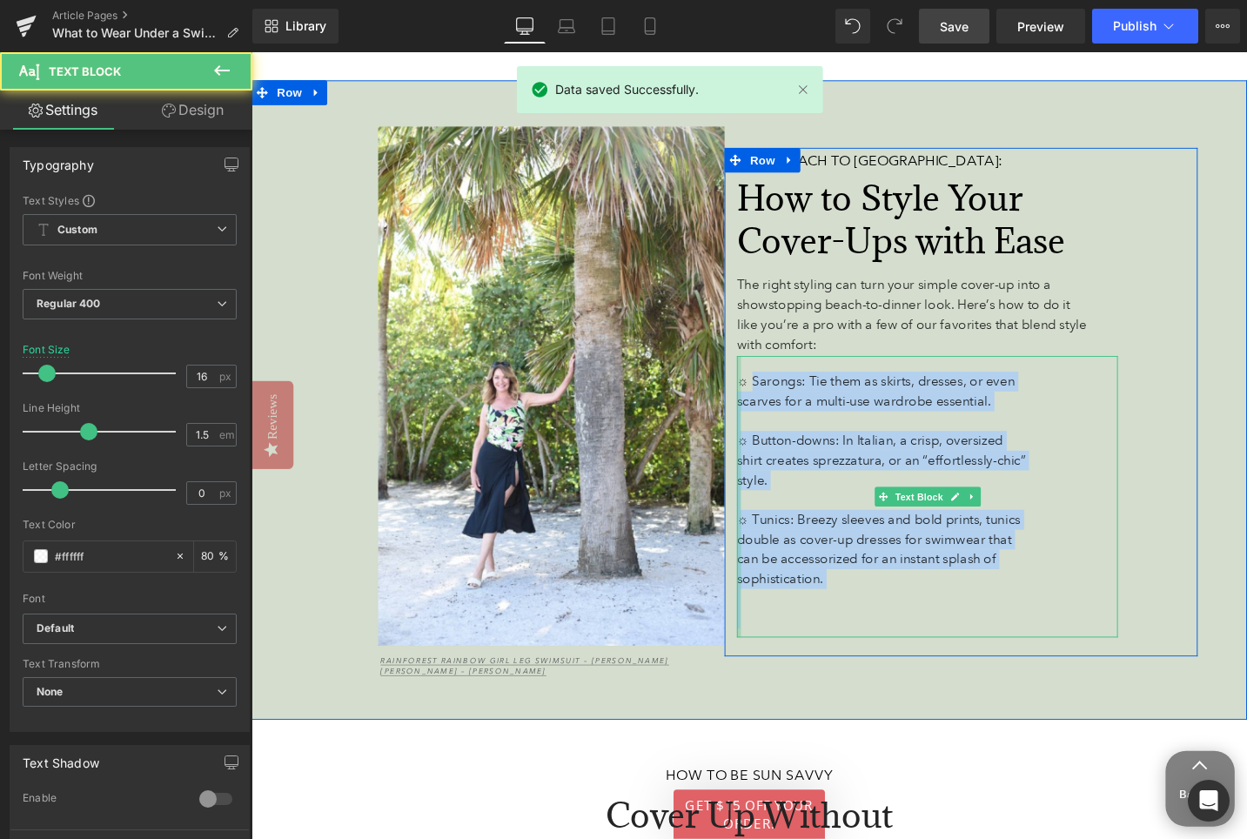
drag, startPoint x: 776, startPoint y: 400, endPoint x: 767, endPoint y: 400, distance: 9.6
click at [767, 400] on div "☼ Sarongs: Tie them as skirts, dresses, or even scarves for a multi-use wardrob…" at bounding box center [966, 522] width 403 height 298
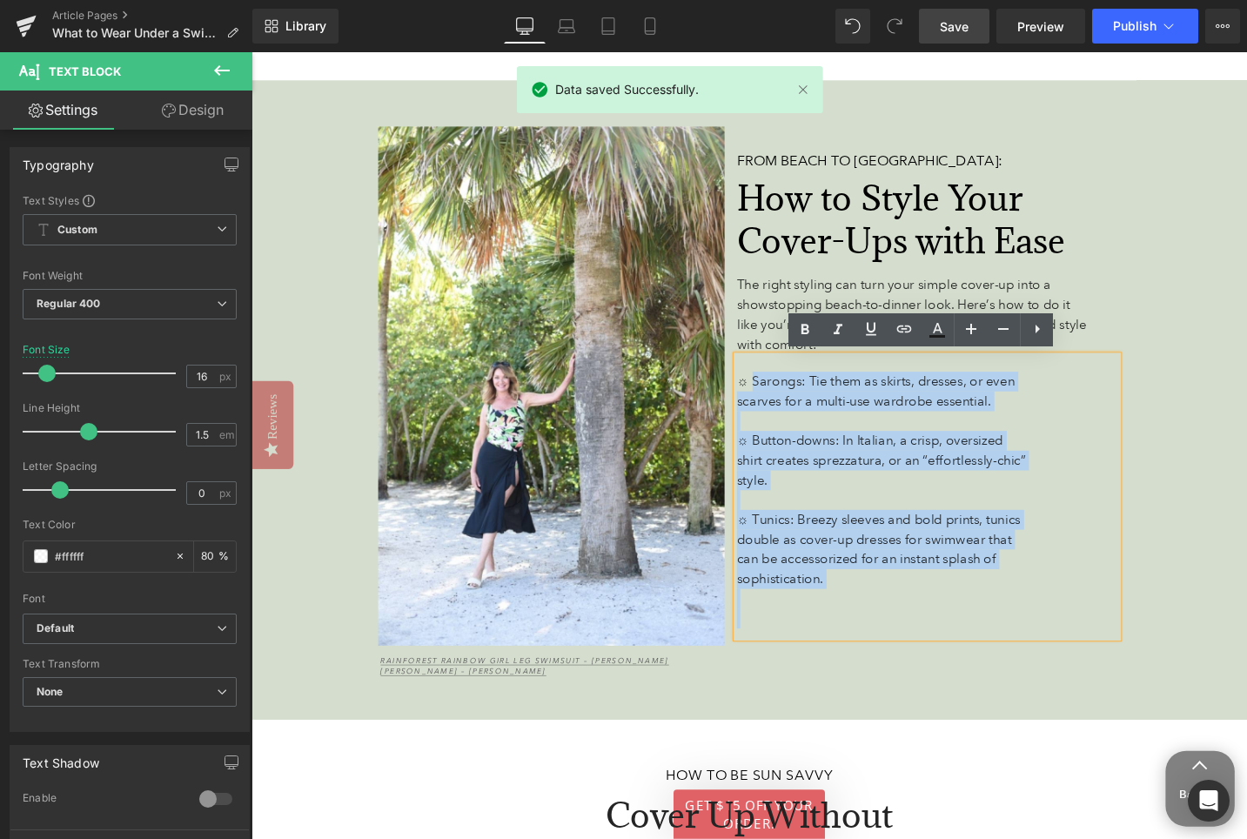
click at [778, 400] on span "☼ Sarongs: Tie them as skirts, dresses, or even scarves for a multi-use wardrob…" at bounding box center [912, 410] width 294 height 37
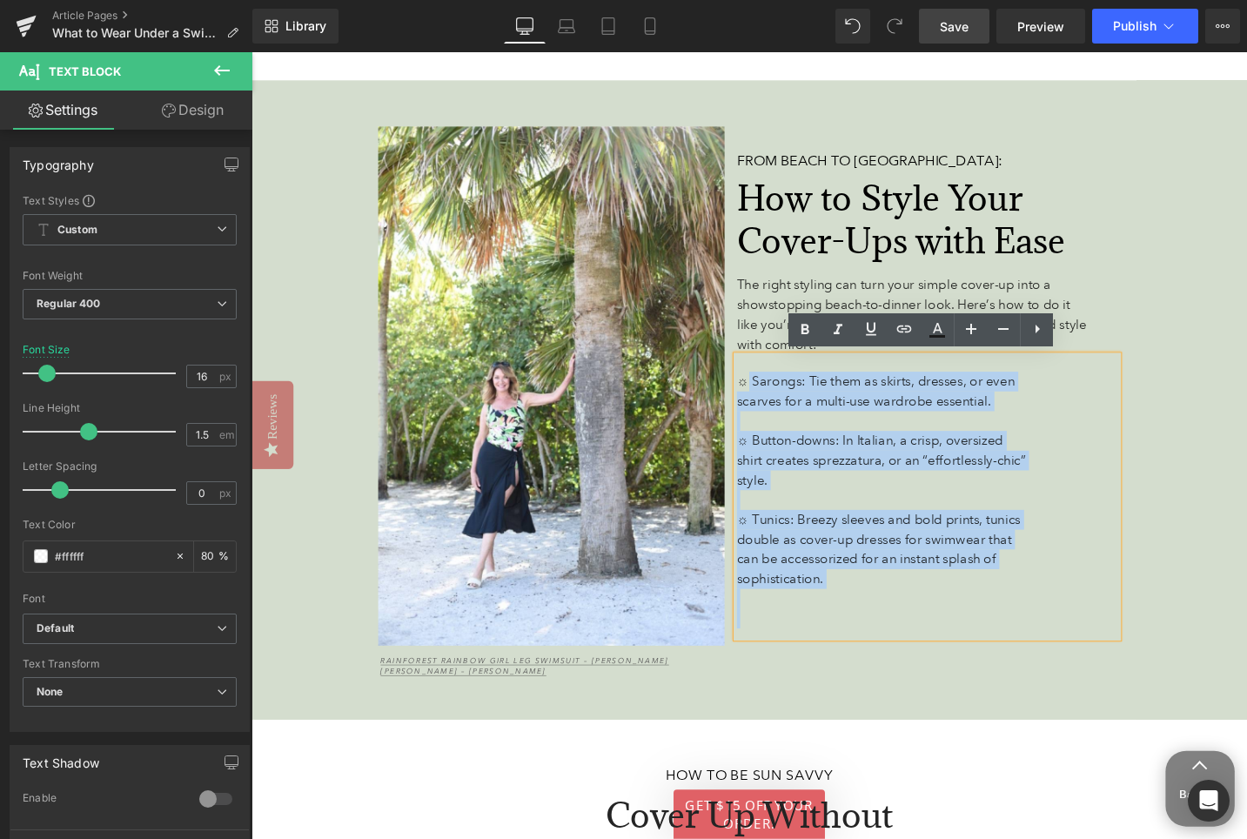
drag, startPoint x: 773, startPoint y: 398, endPoint x: 764, endPoint y: 398, distance: 9.6
click at [765, 398] on span "☼ Sarongs: Tie them as skirts, dresses, or even scarves for a multi-use wardrob…" at bounding box center [912, 410] width 294 height 37
click at [771, 398] on span "☼ Sarongs: Tie them as skirts, dresses, or even scarves for a multi-use wardrob…" at bounding box center [912, 410] width 294 height 37
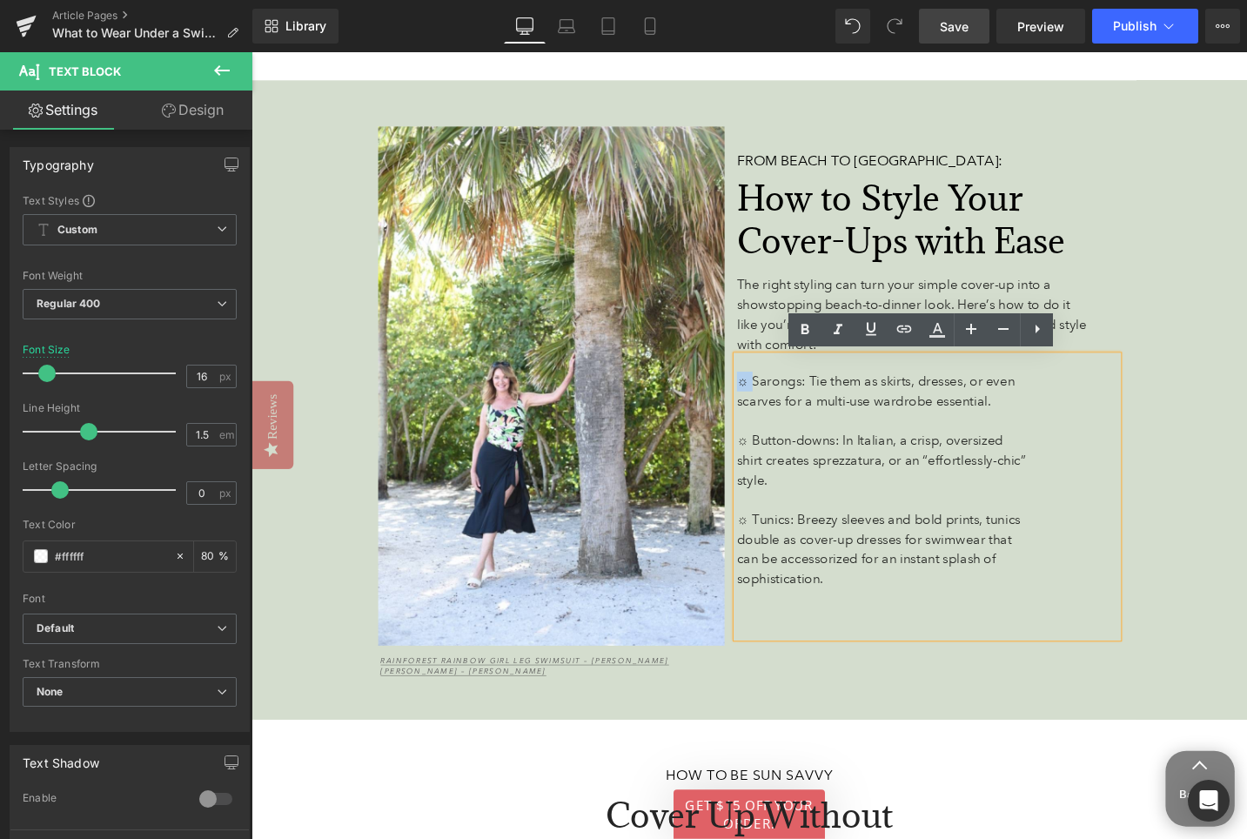
drag, startPoint x: 776, startPoint y: 398, endPoint x: 766, endPoint y: 398, distance: 10.4
click at [766, 398] on span "☼ Sarongs: Tie them as skirts, dresses, or even scarves for a multi-use wardrob…" at bounding box center [912, 410] width 294 height 37
copy span "☼"
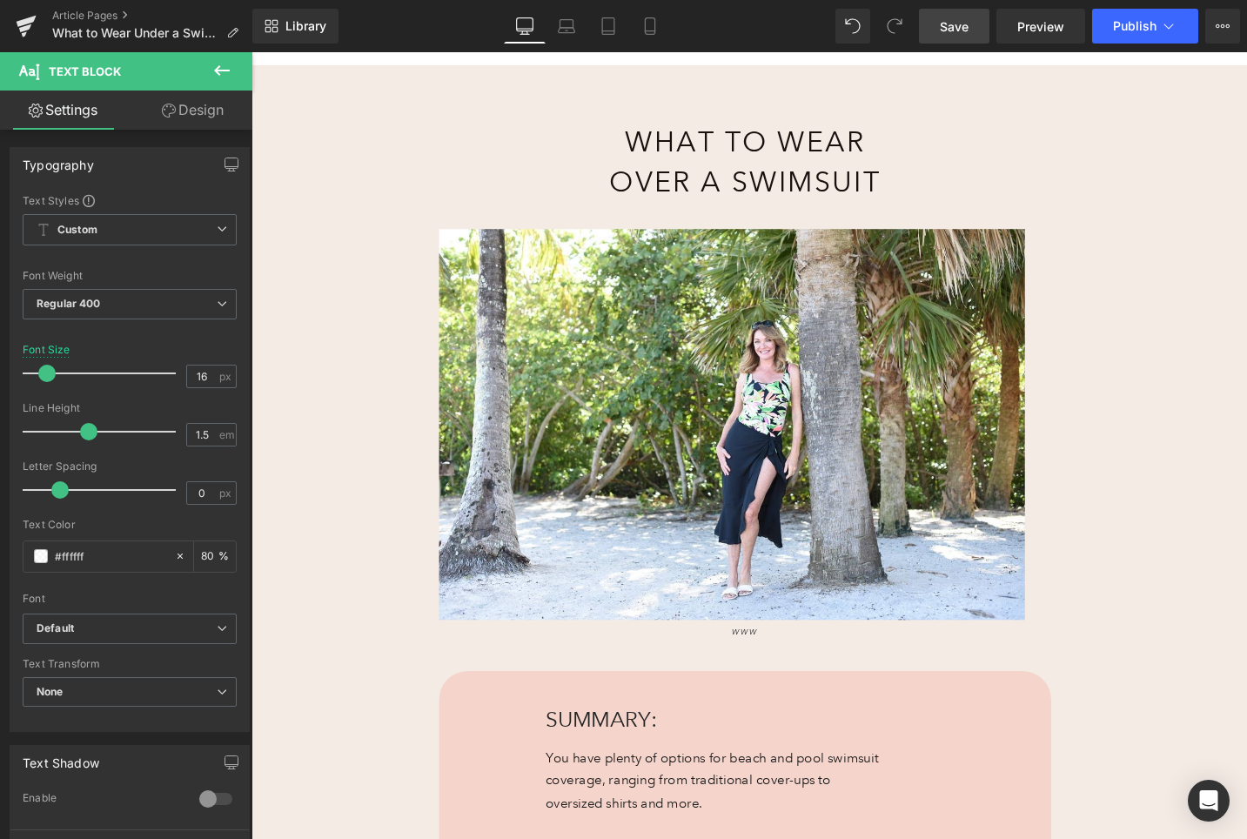
scroll to position [612, 0]
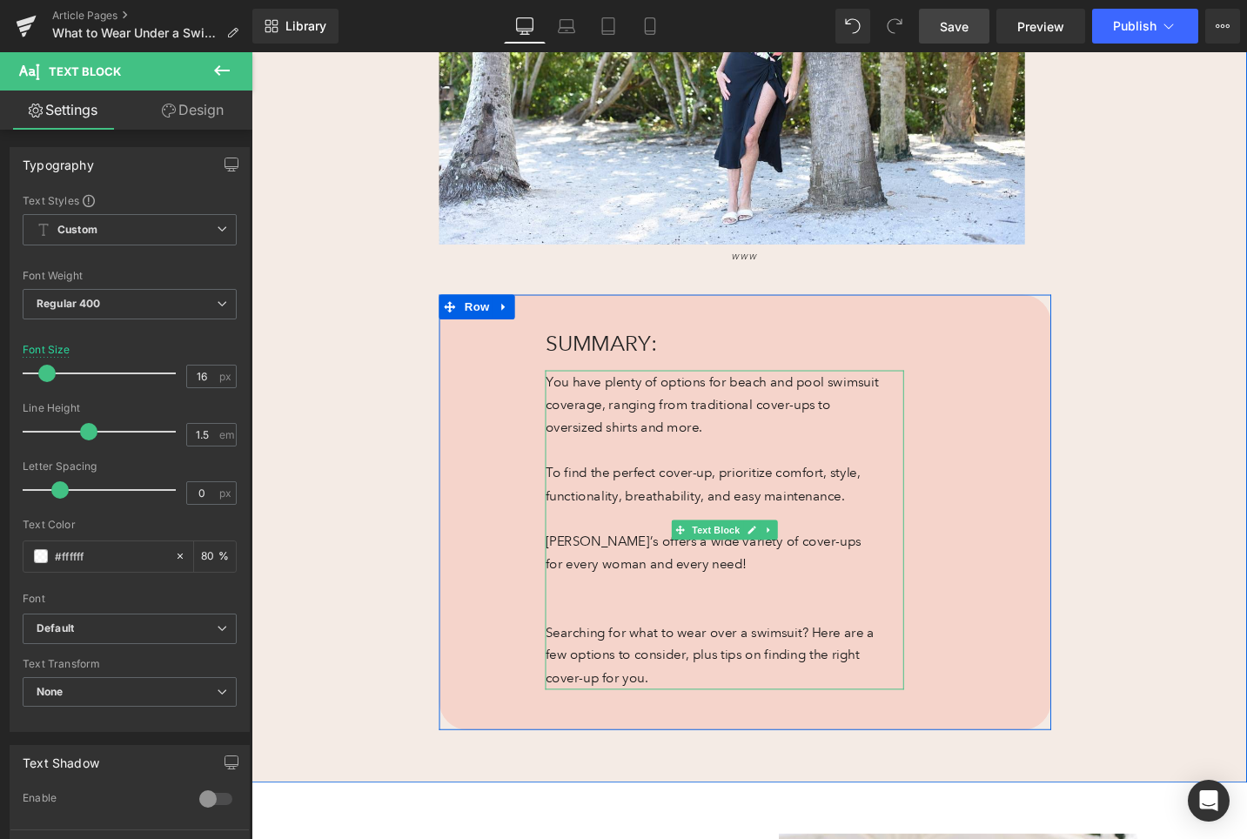
click at [570, 405] on p "You have plenty of options for beach and pool swimsuit coverage, ranging from t…" at bounding box center [739, 425] width 354 height 72
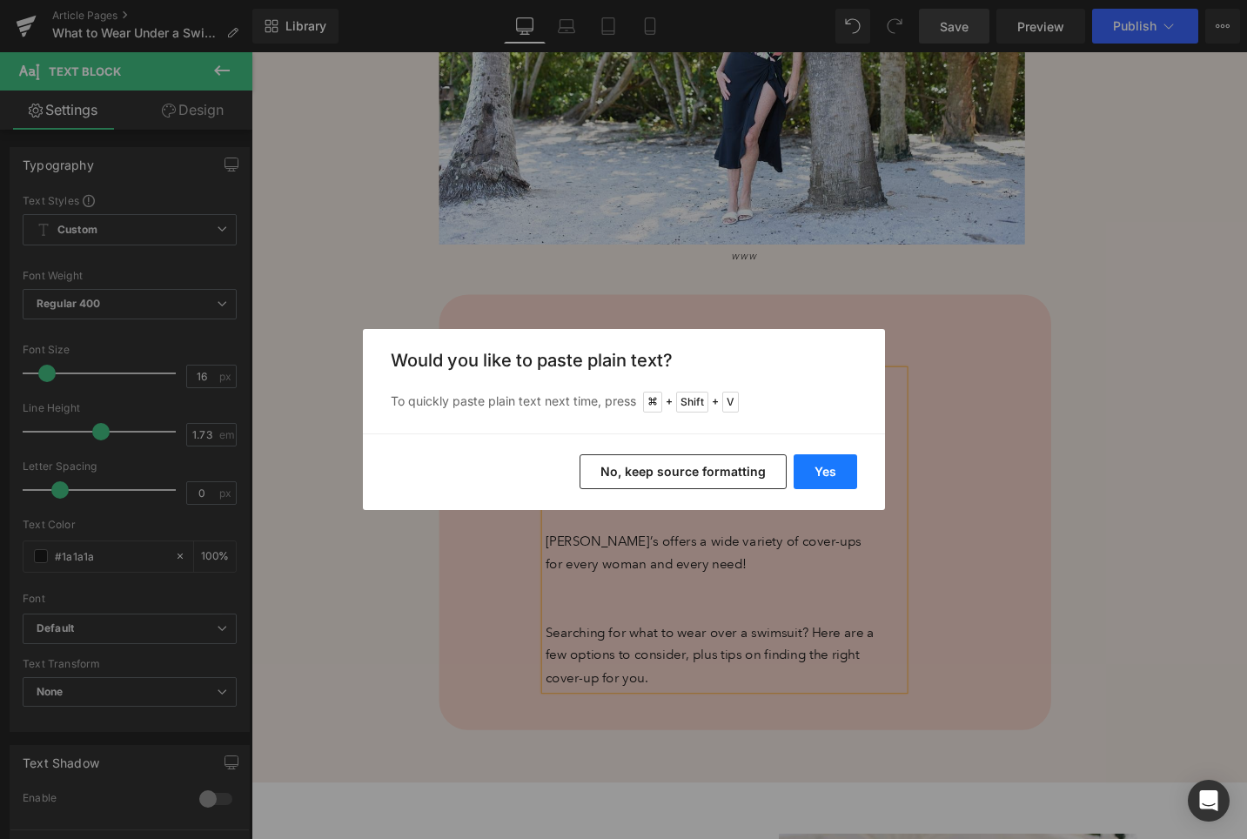
click at [834, 476] on button "Yes" at bounding box center [826, 471] width 64 height 35
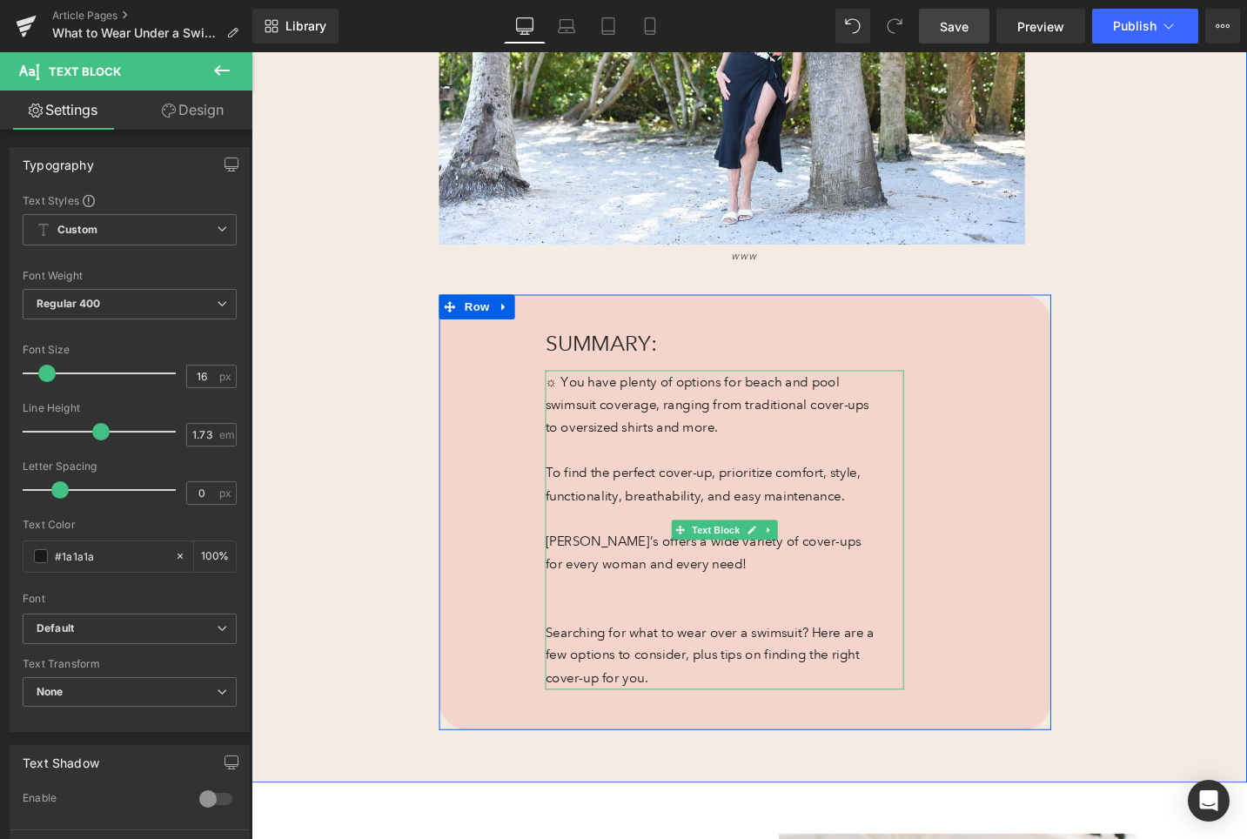
click at [572, 401] on p "☼ You have plenty of options for beach and pool swimsuit coverage, ranging from…" at bounding box center [739, 425] width 354 height 72
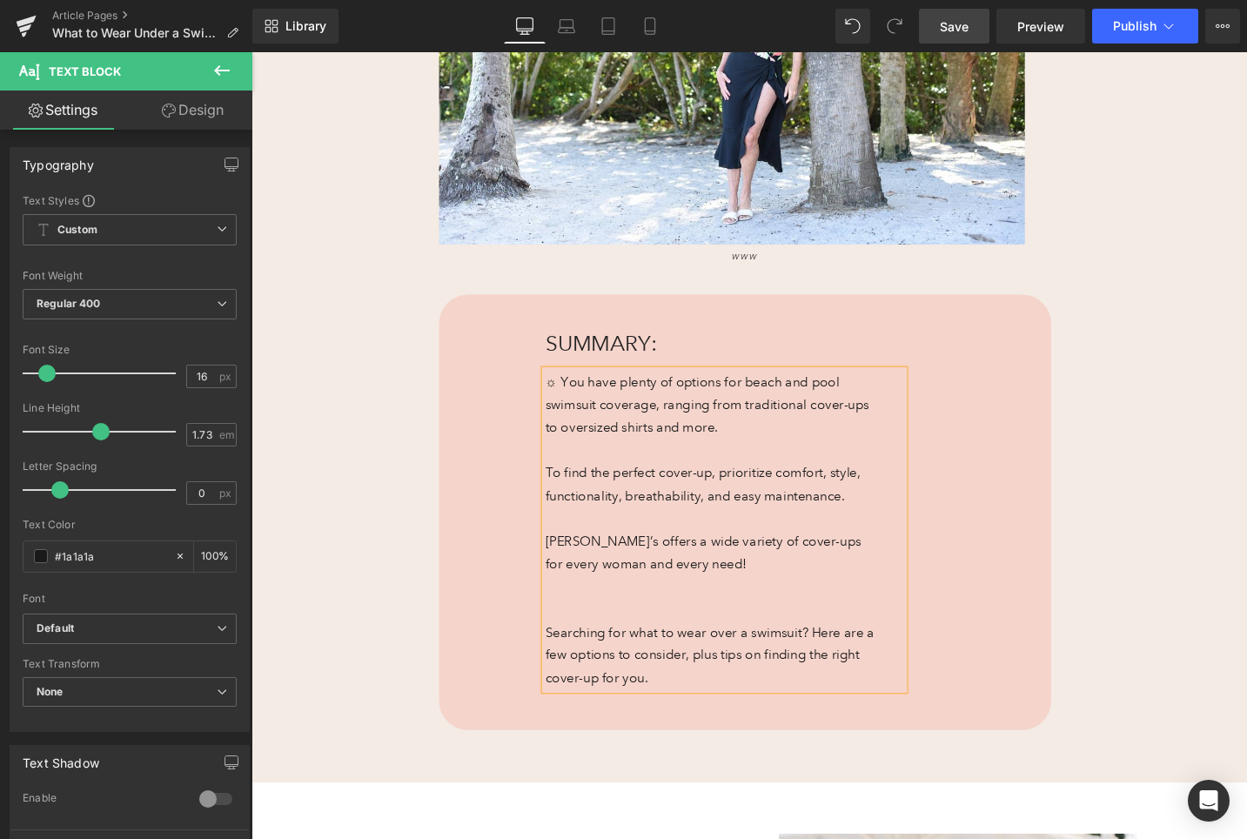
click at [564, 495] on p "To find the perfect cover-up, prioritize comfort, style, functionality, breatha…" at bounding box center [739, 509] width 354 height 48
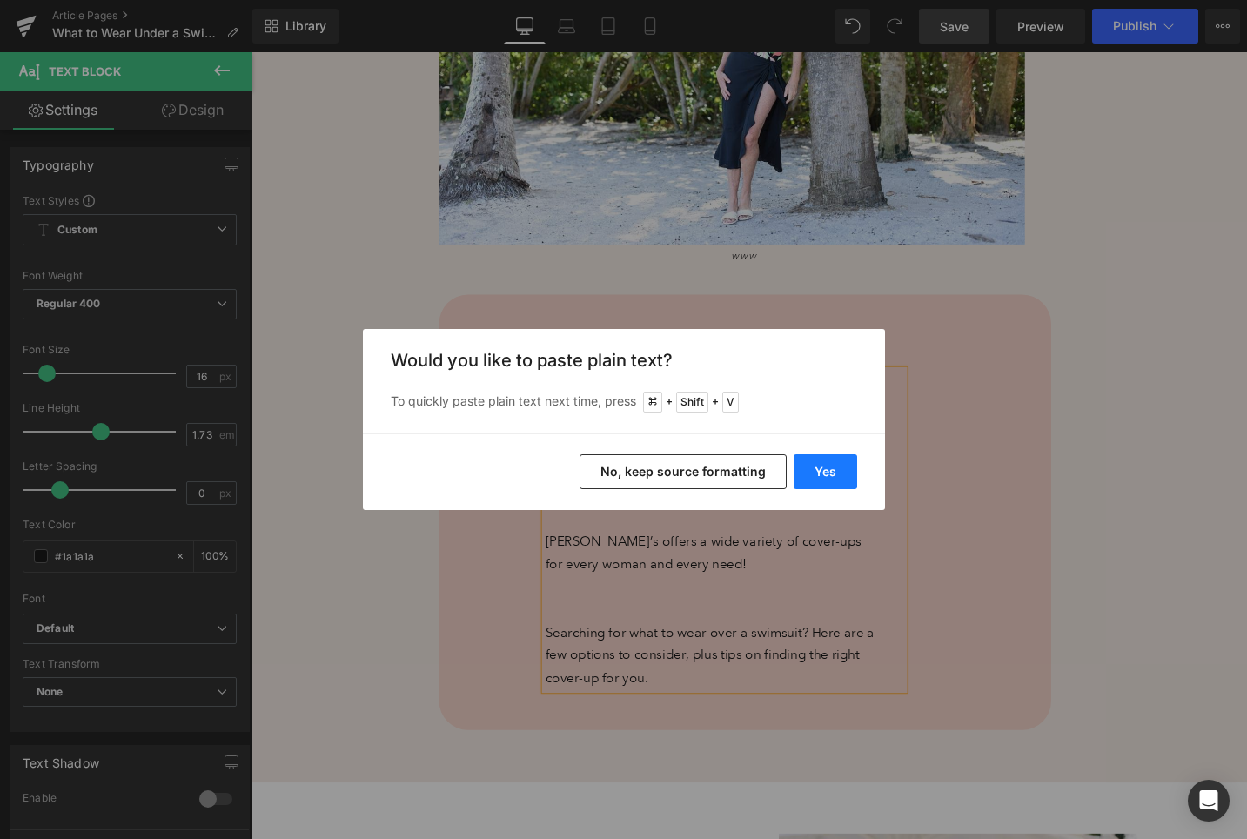
click at [823, 473] on button "Yes" at bounding box center [826, 471] width 64 height 35
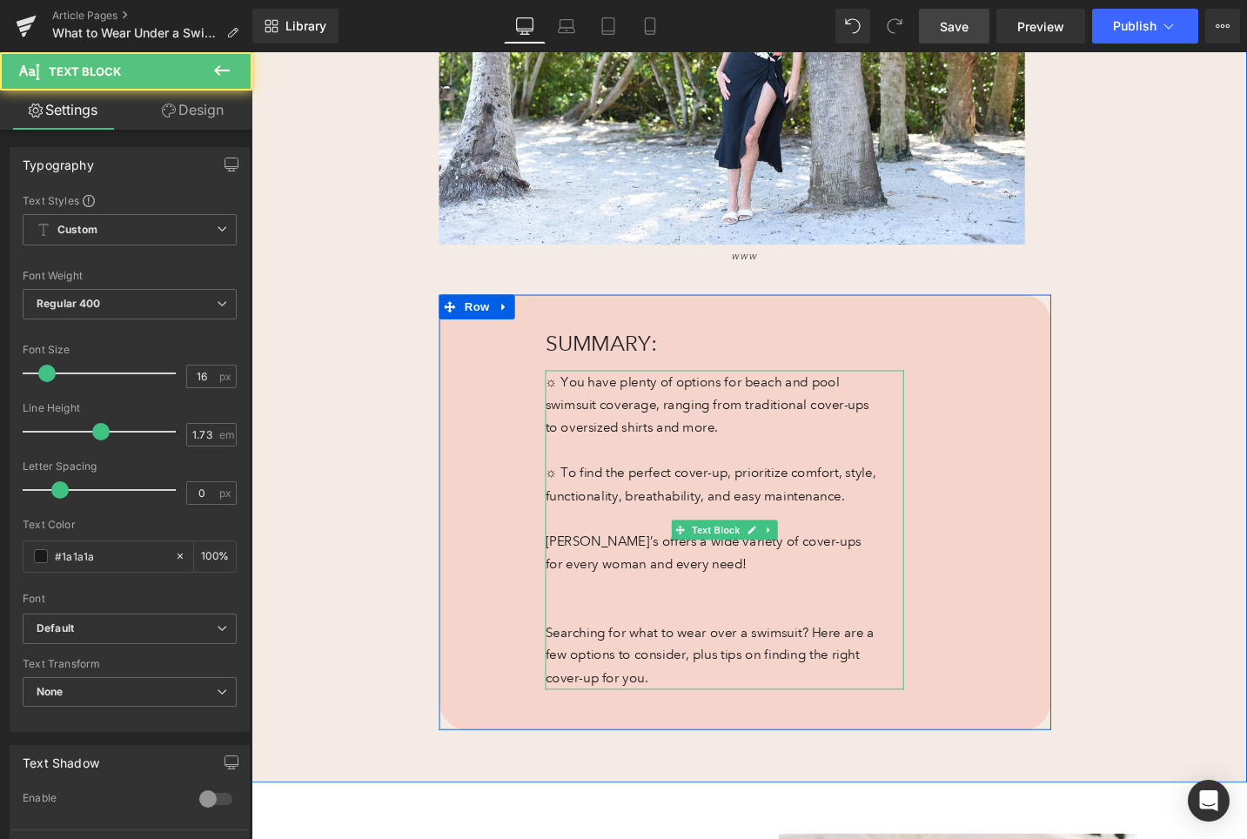
click at [572, 572] on p "Anthony’s offers a wide variety of cover-ups for every woman and every need! Se…" at bounding box center [739, 642] width 354 height 169
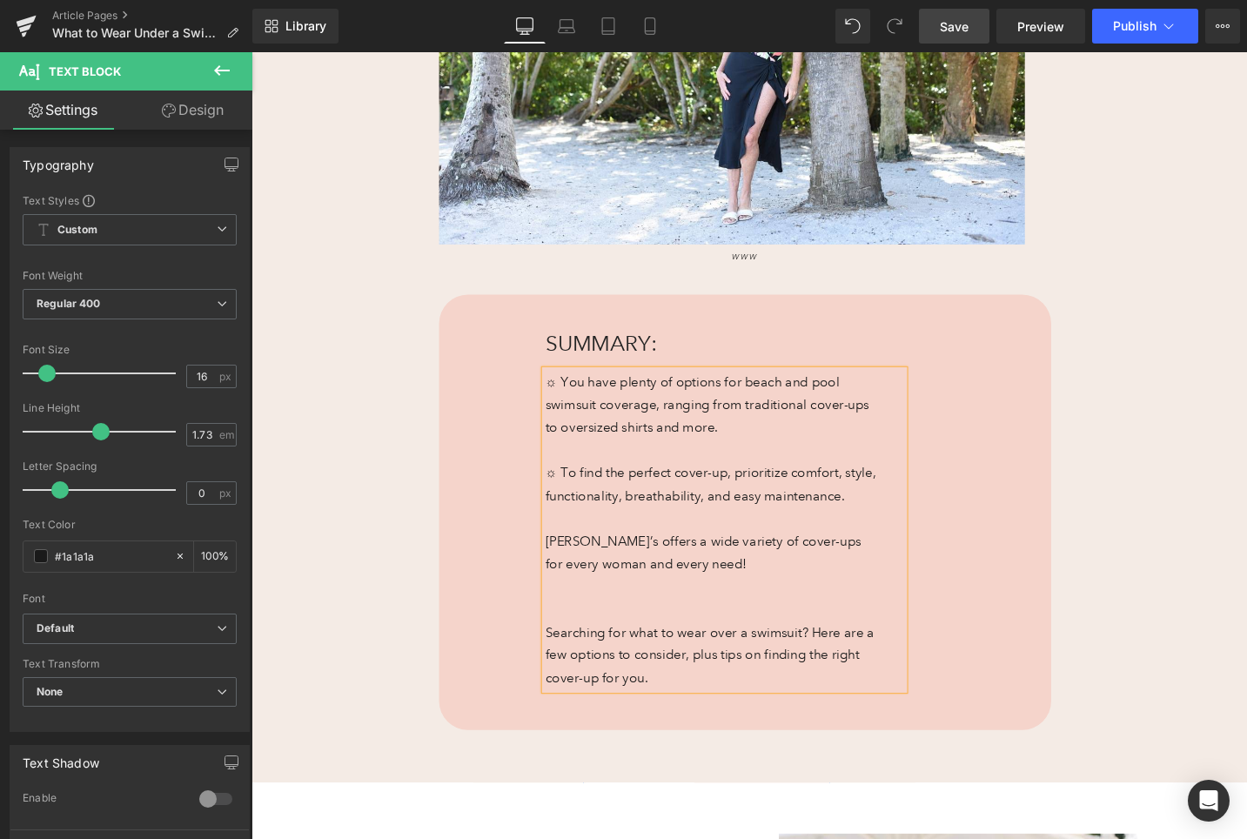
scroll to position [589, 0]
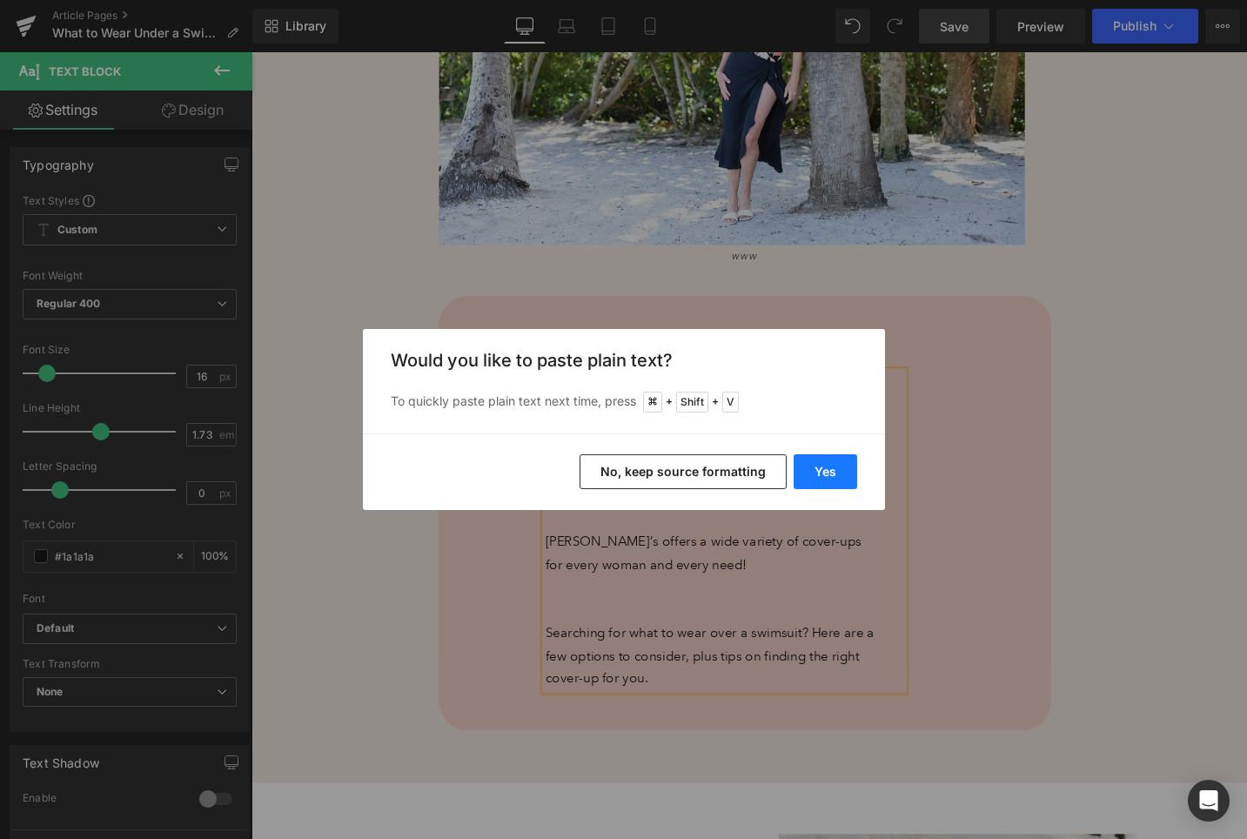
click at [836, 465] on button "Yes" at bounding box center [826, 471] width 64 height 35
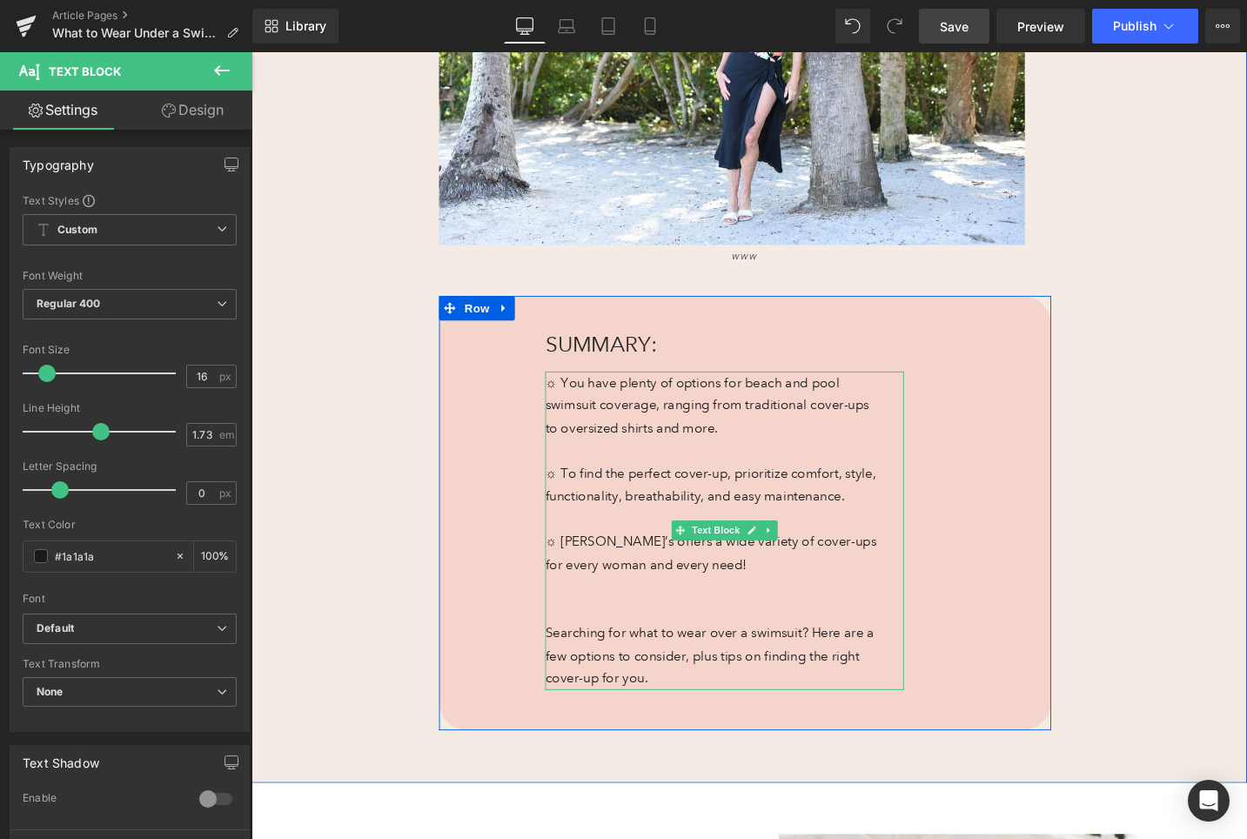
click at [599, 673] on p "☼ Anthony’s offers a wide variety of cover-ups for every woman and every need! …" at bounding box center [739, 642] width 354 height 169
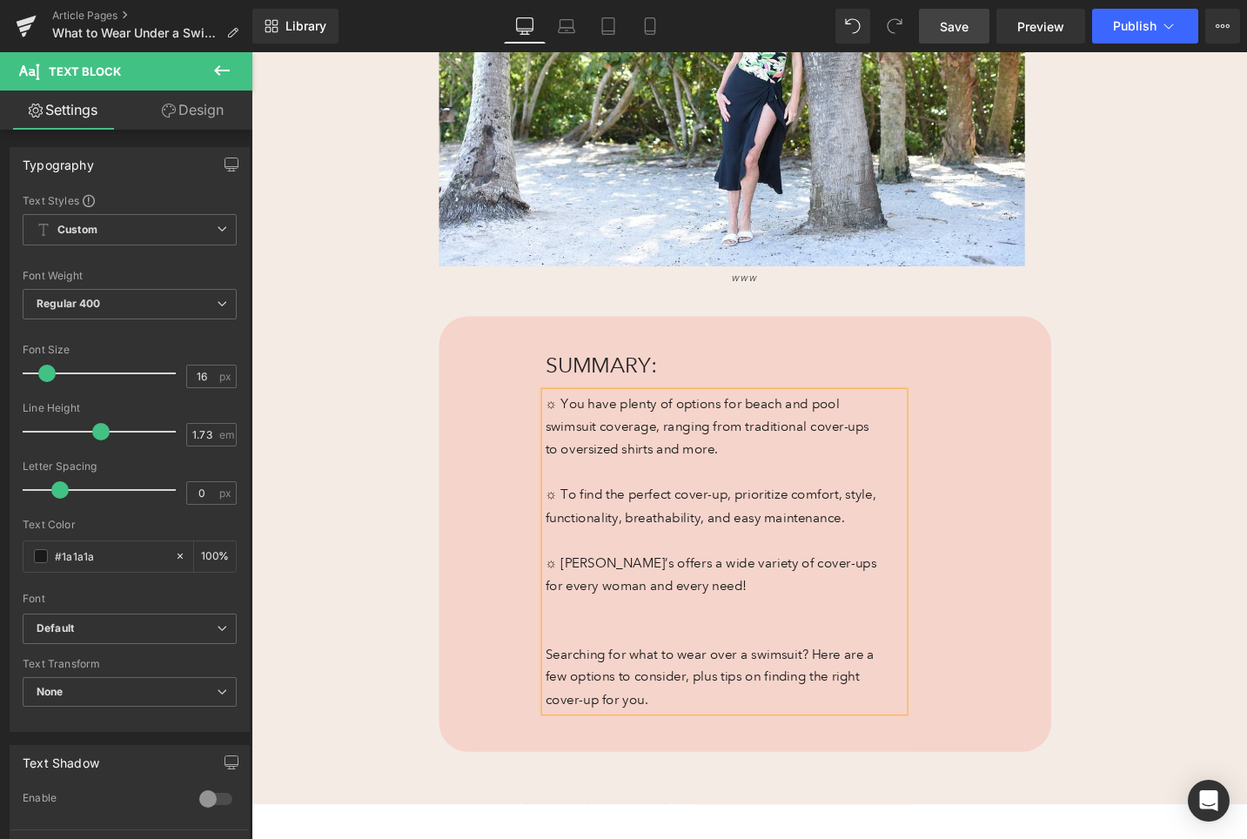
scroll to position [612, 0]
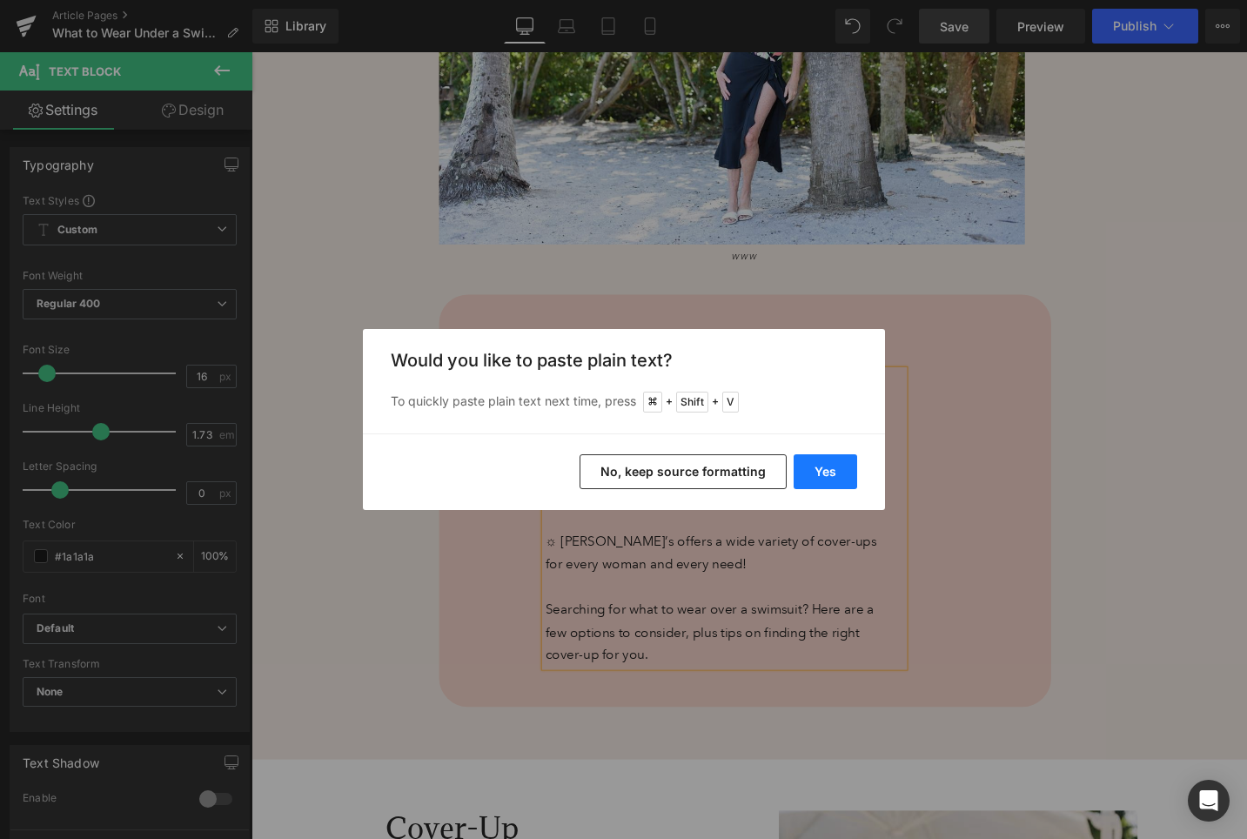
click at [845, 463] on button "Yes" at bounding box center [826, 471] width 64 height 35
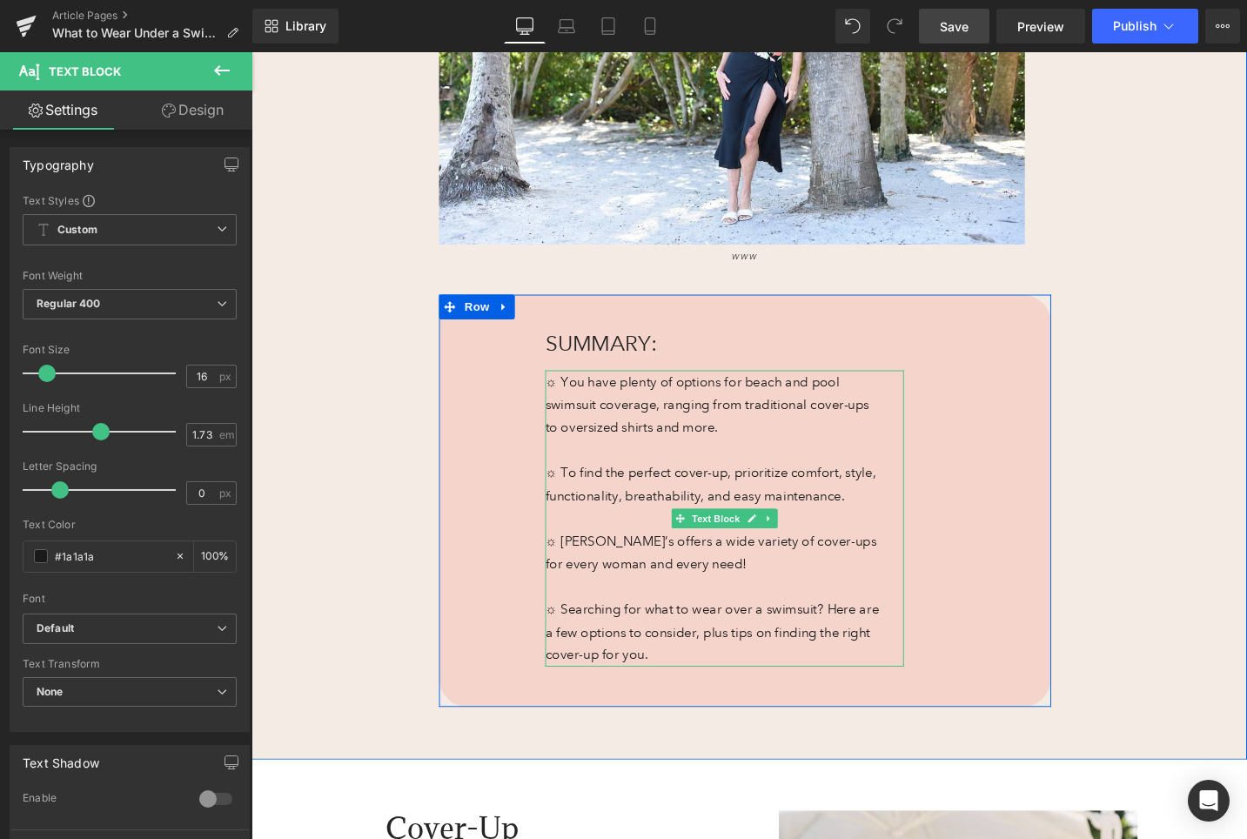
click at [573, 640] on p "☼ Anthony’s offers a wide variety of cover-ups for every woman and every need! …" at bounding box center [739, 630] width 354 height 144
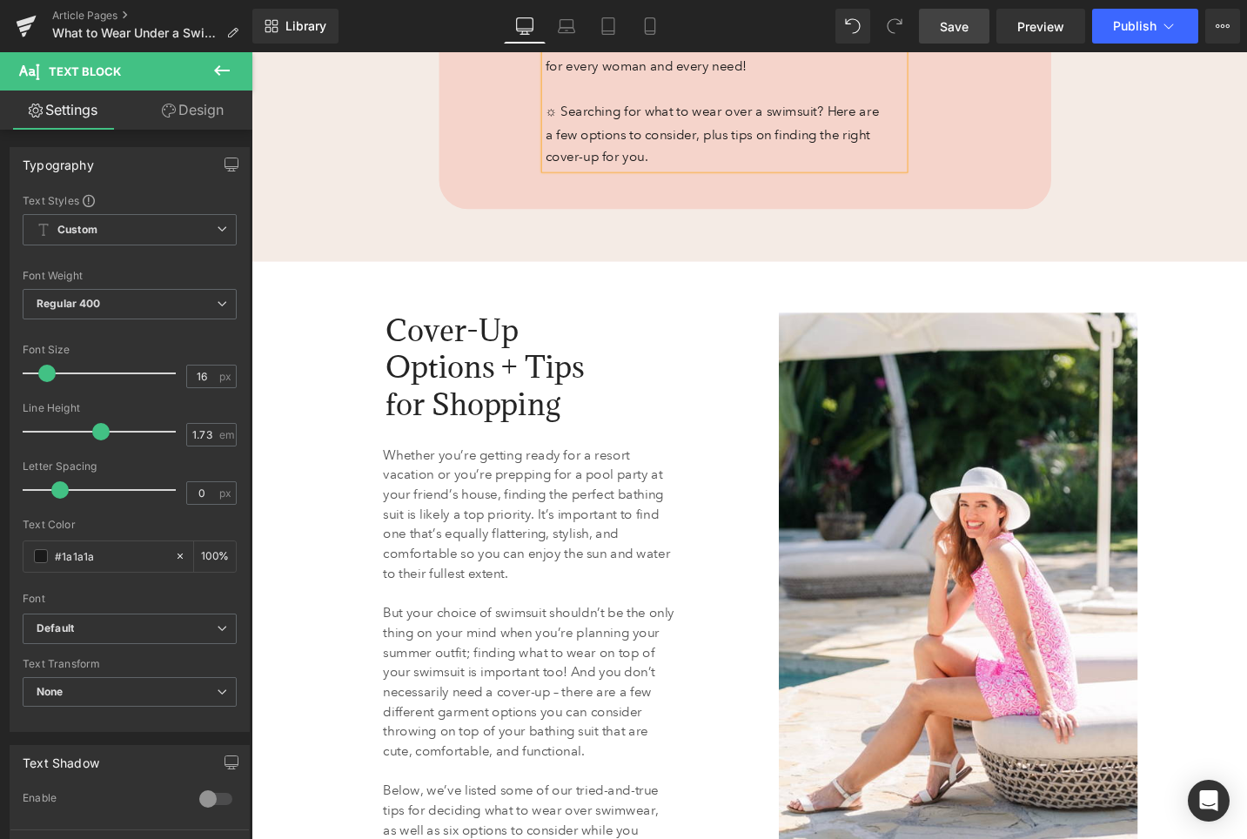
scroll to position [1147, 0]
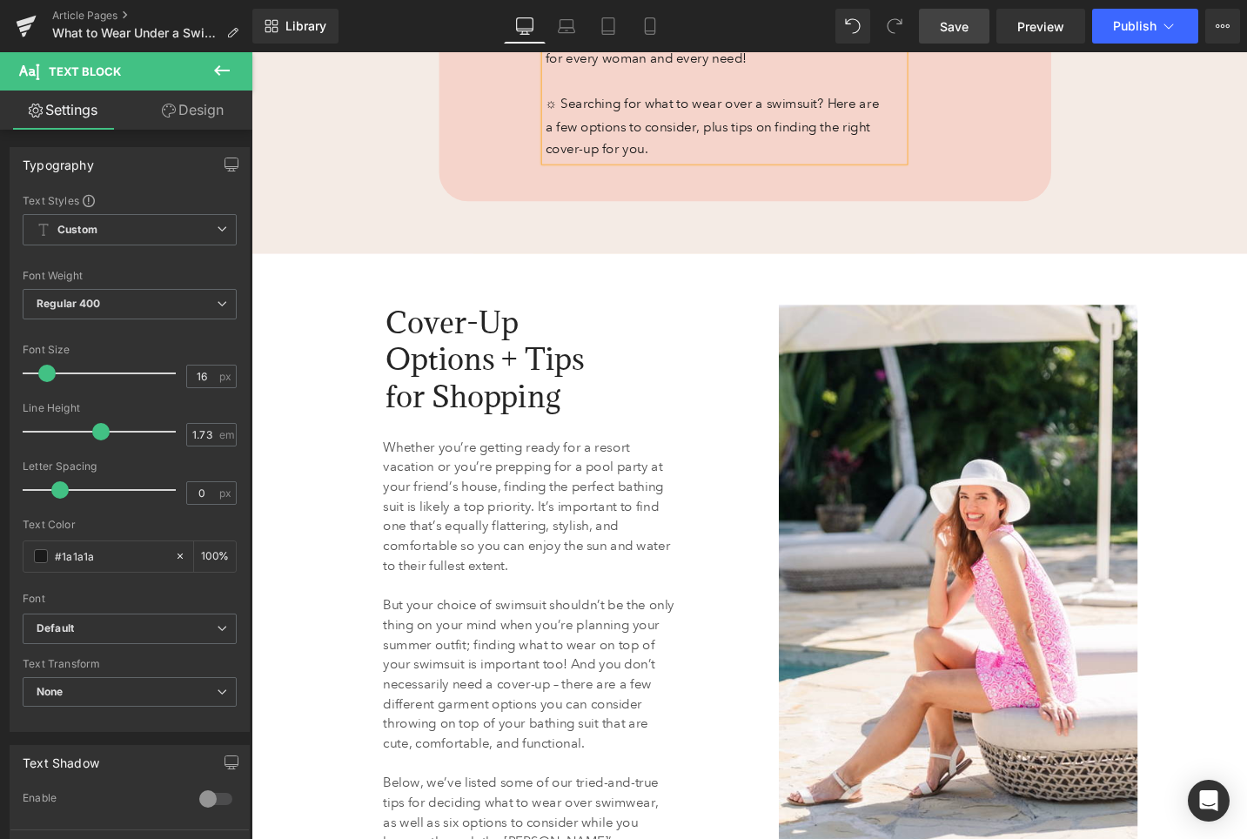
click at [965, 21] on span "Save" at bounding box center [954, 26] width 29 height 18
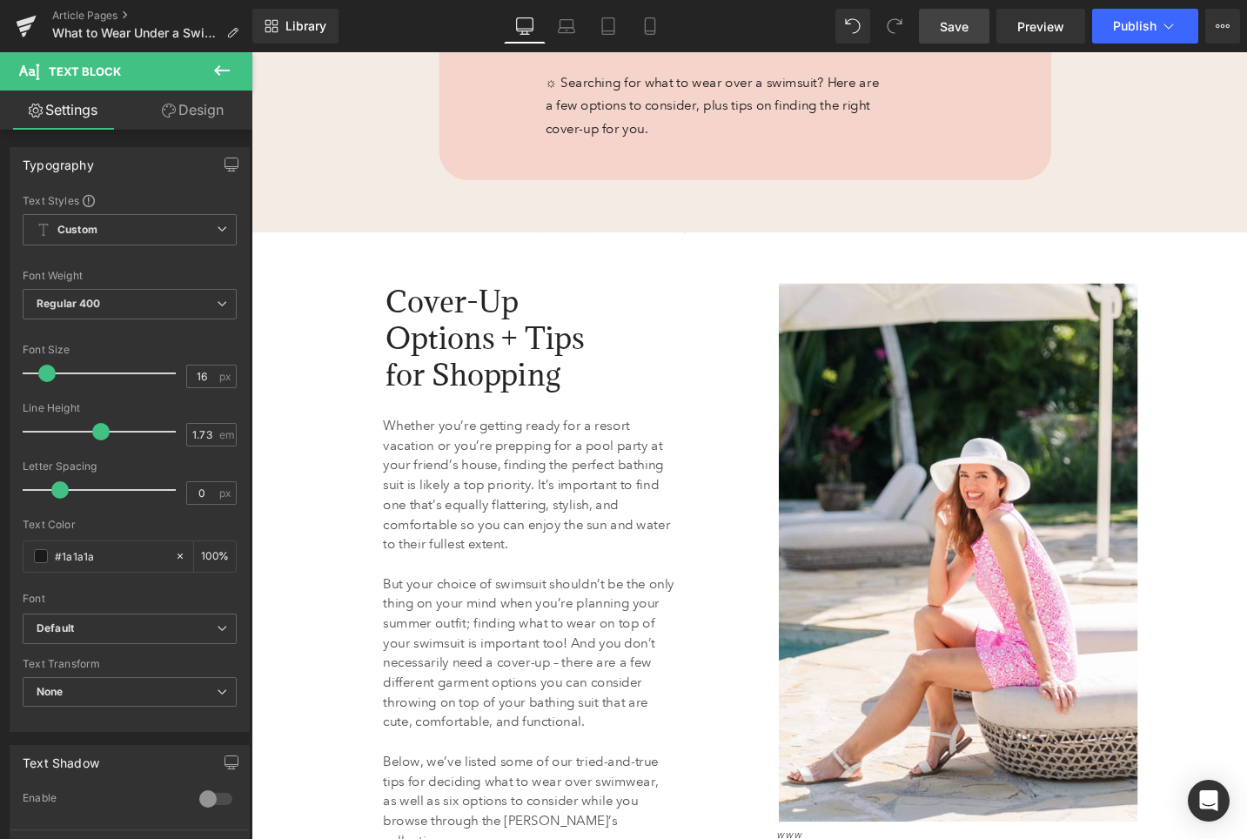
scroll to position [1124, 0]
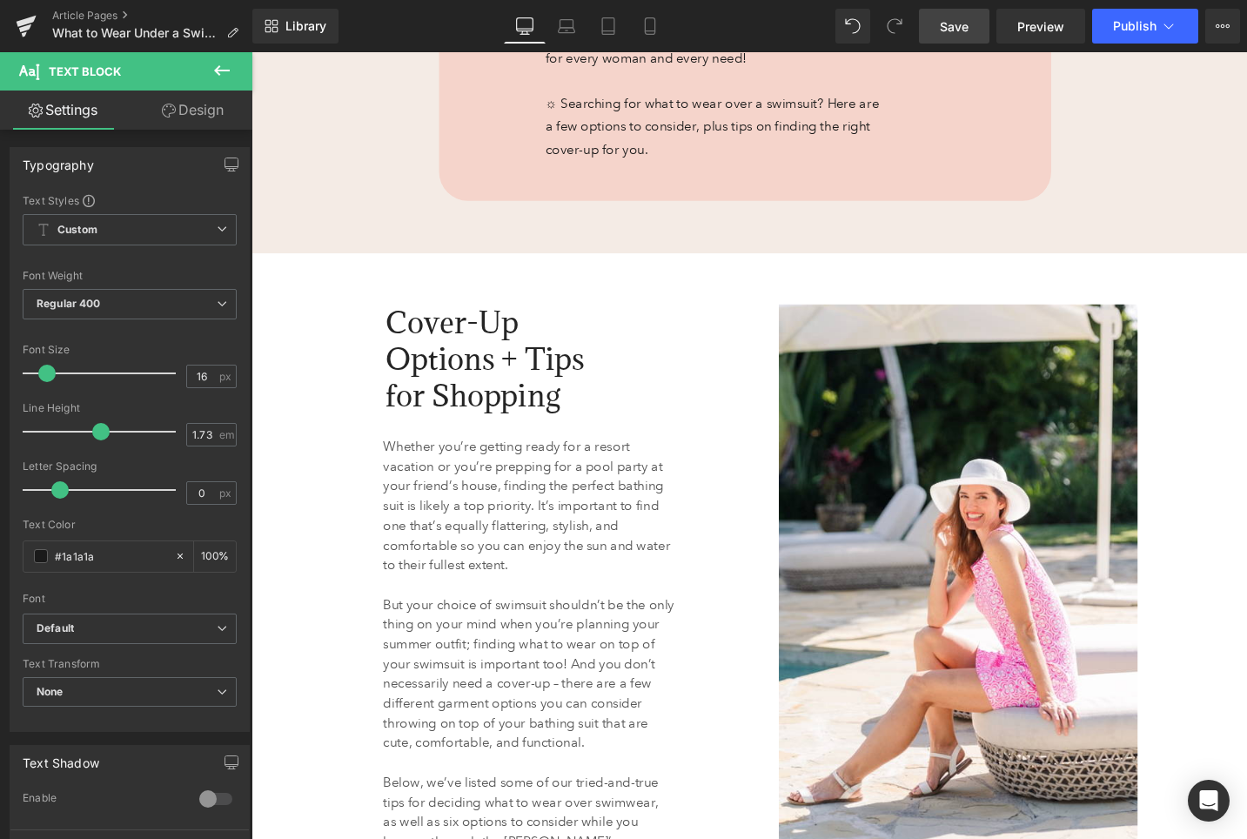
drag, startPoint x: 956, startPoint y: 21, endPoint x: 615, endPoint y: 305, distance: 444.2
click at [956, 21] on span "Save" at bounding box center [954, 26] width 29 height 18
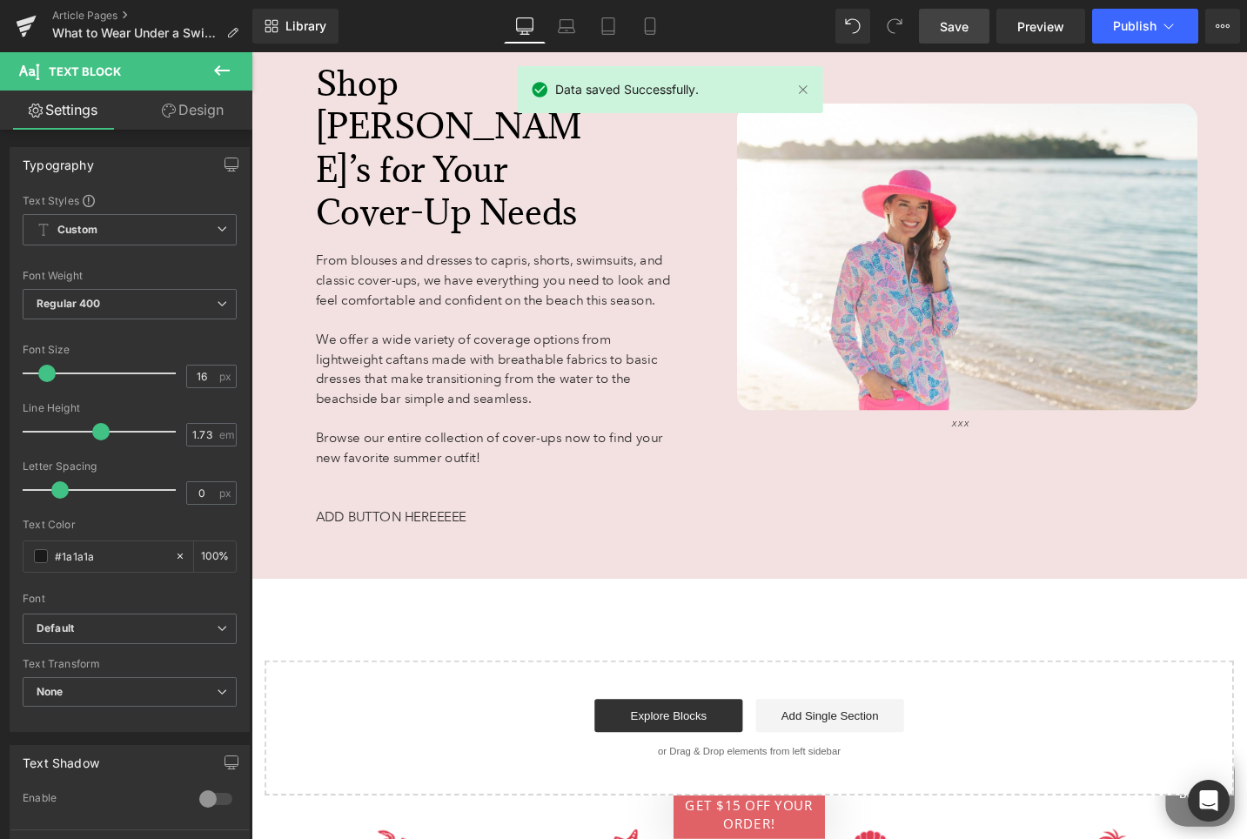
scroll to position [7294, 0]
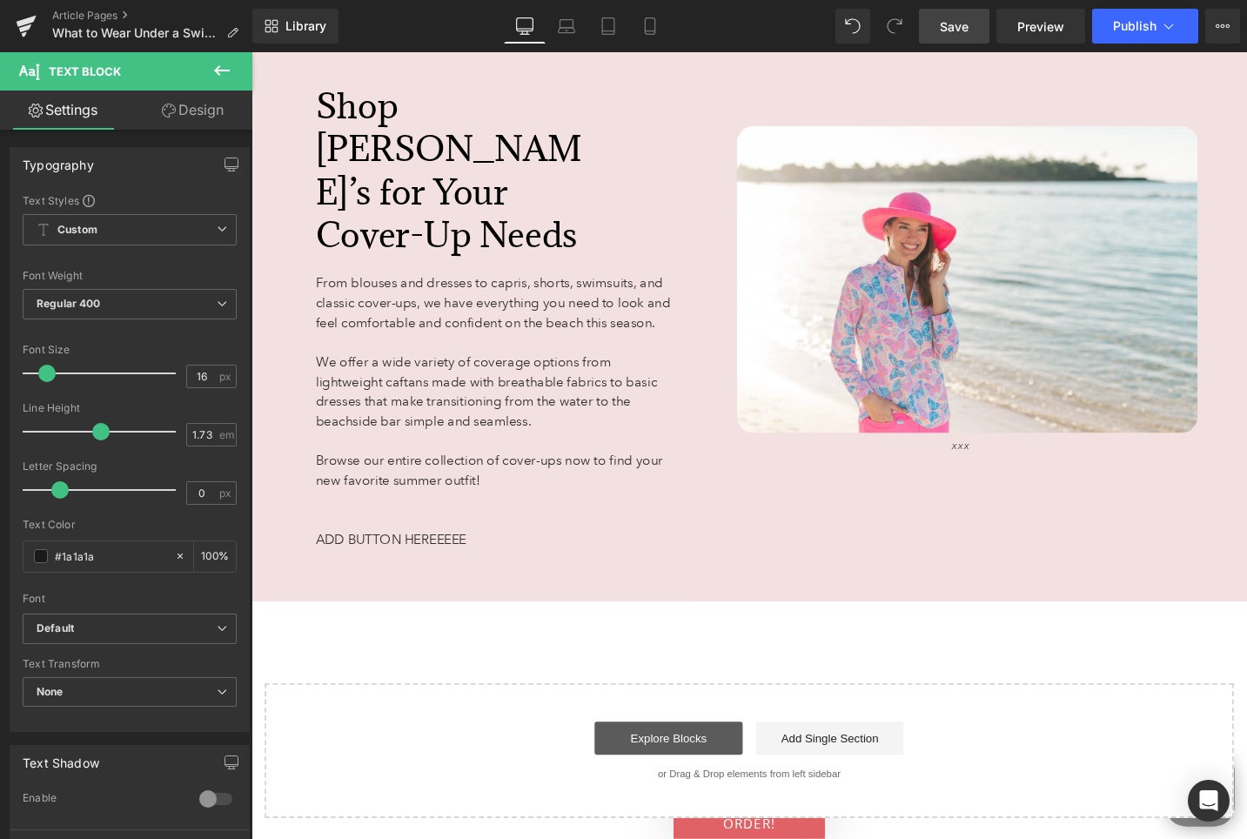
click at [731, 760] on link "Explore Blocks" at bounding box center [692, 777] width 157 height 35
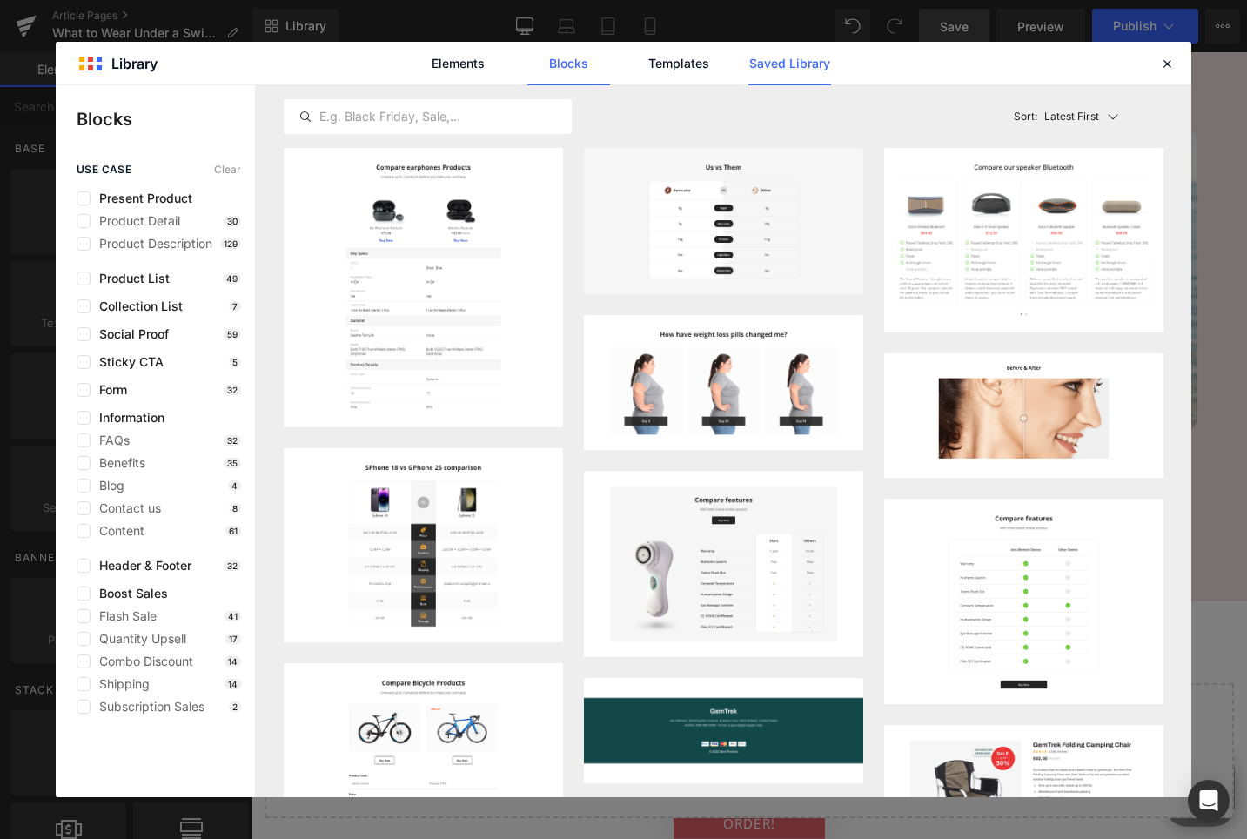
click at [807, 64] on link "Saved Library" at bounding box center [789, 64] width 83 height 44
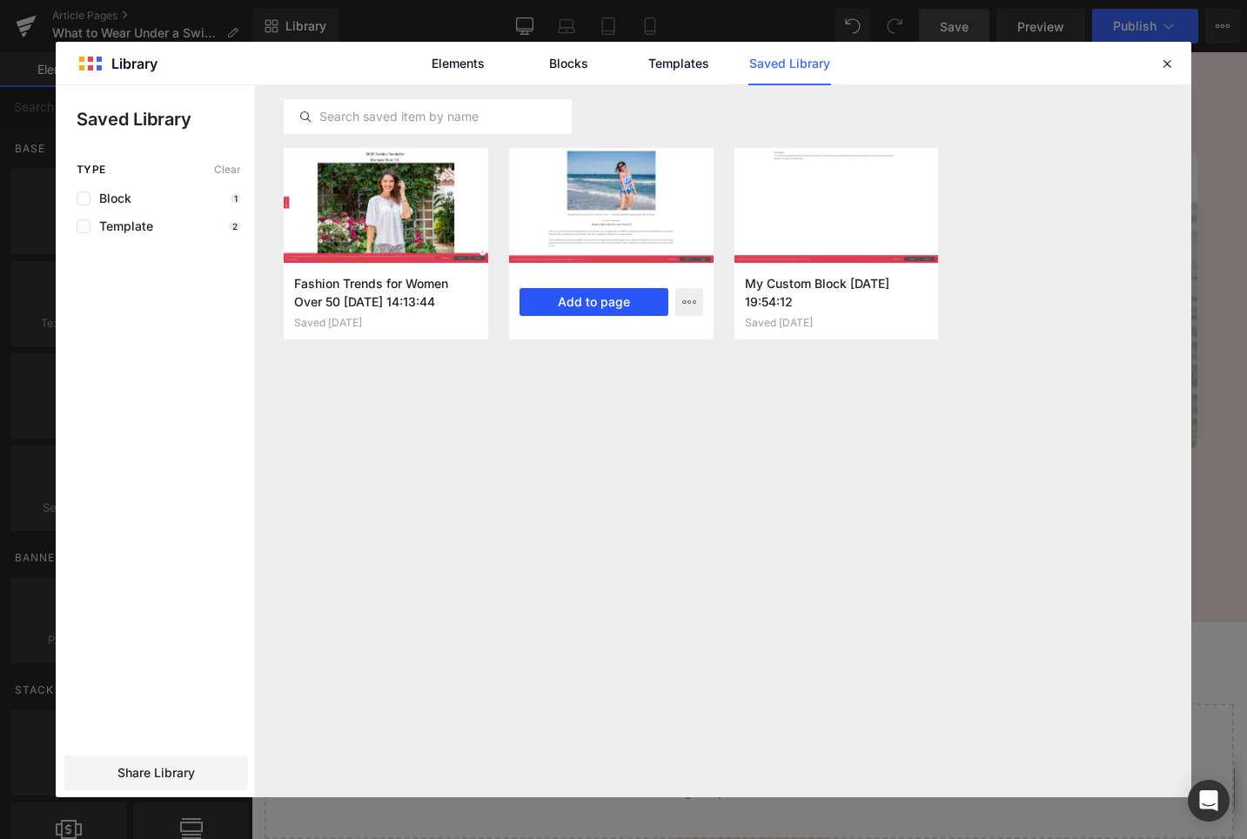
click at [593, 297] on button "Add to page" at bounding box center [593, 302] width 149 height 28
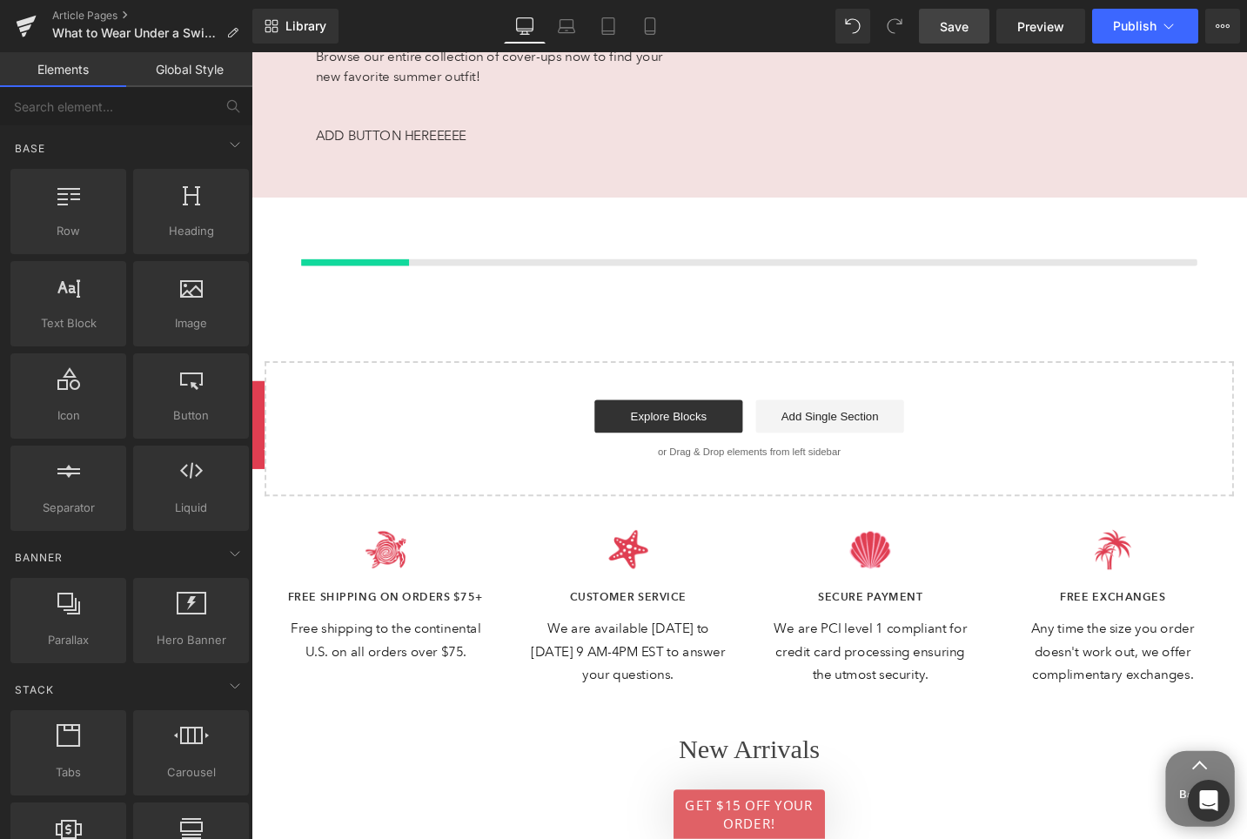
scroll to position [7763, 0]
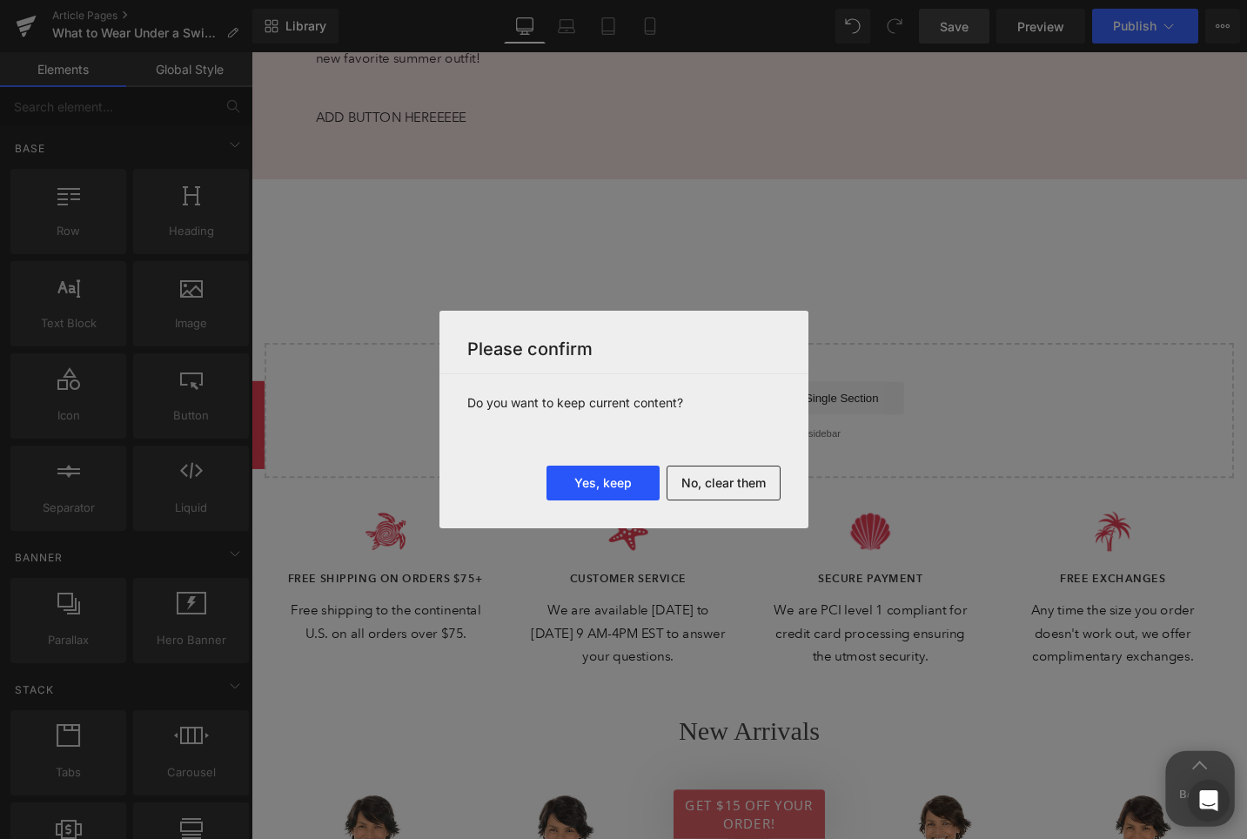
click at [619, 485] on button "Yes, keep" at bounding box center [602, 482] width 113 height 35
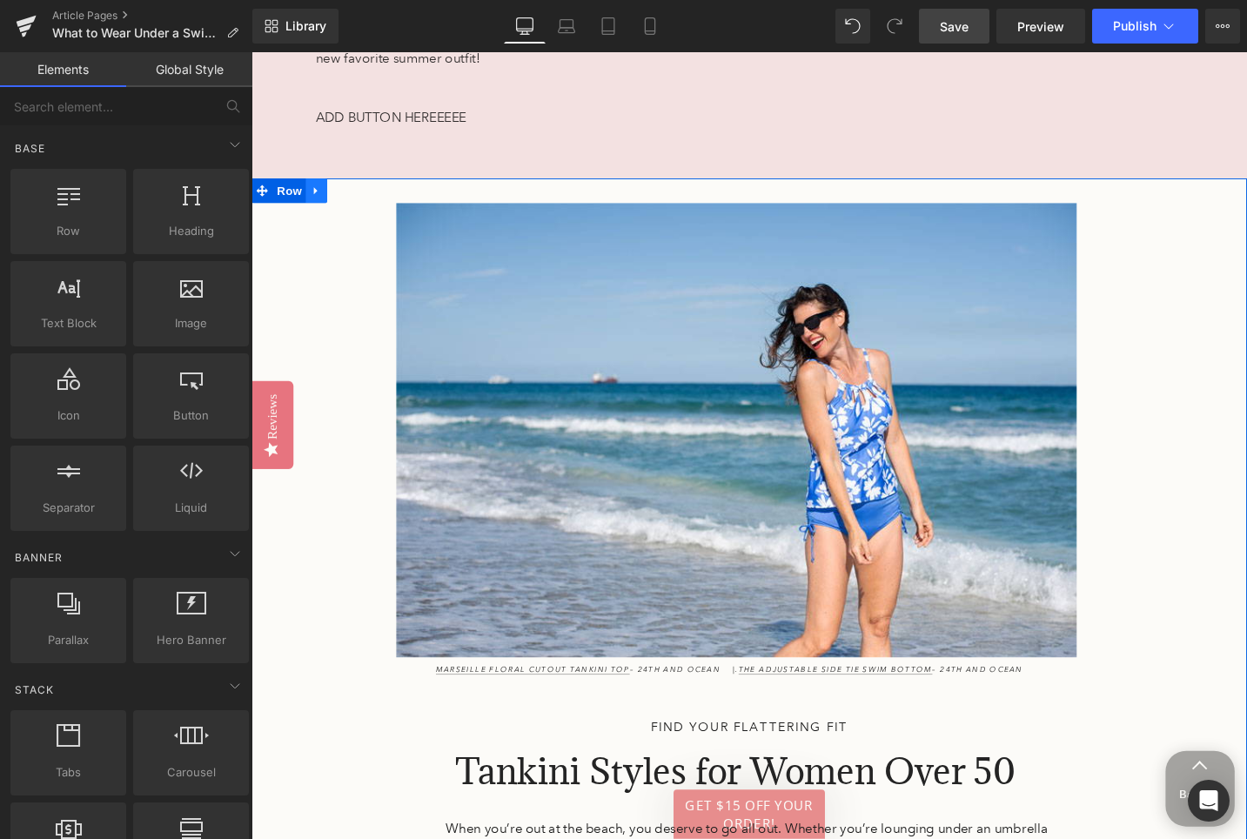
click at [323, 192] on icon at bounding box center [320, 198] width 12 height 13
click at [365, 192] on icon at bounding box center [365, 198] width 12 height 12
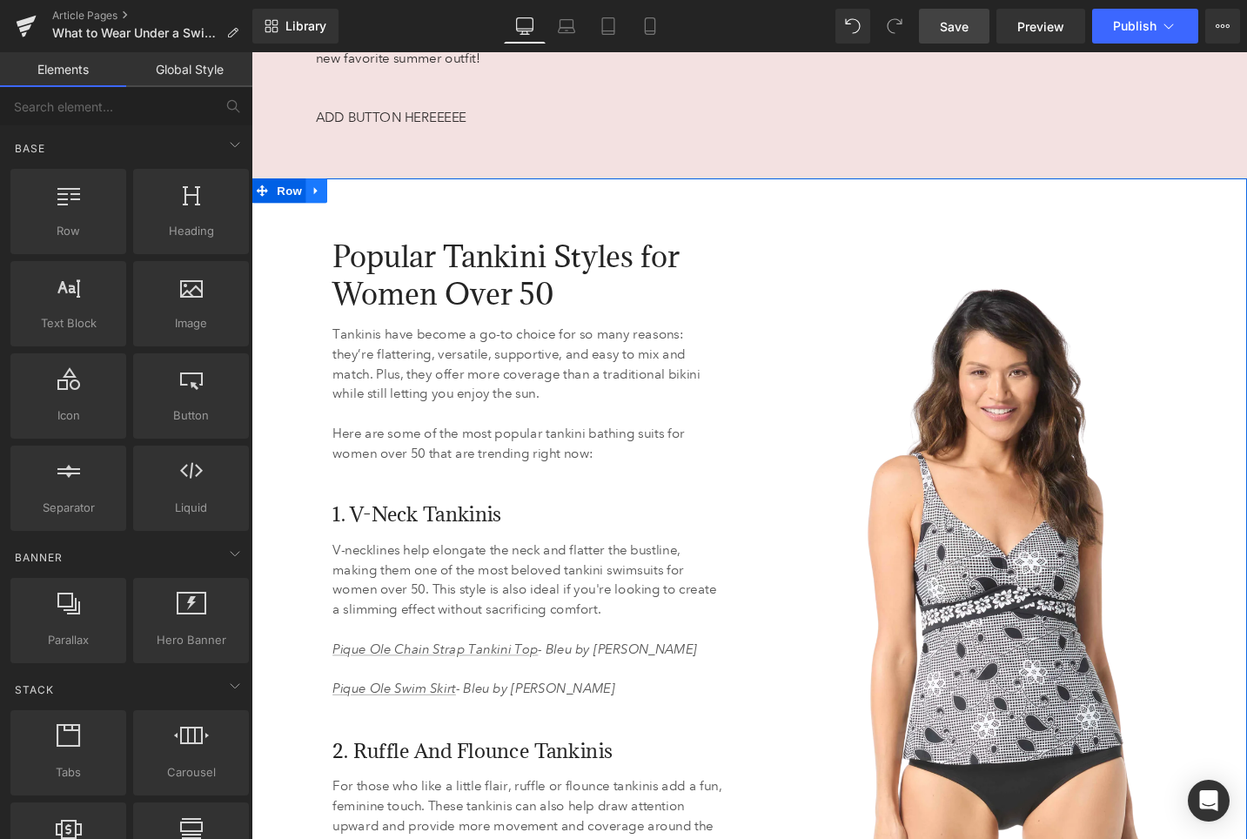
click at [319, 192] on icon at bounding box center [320, 198] width 12 height 13
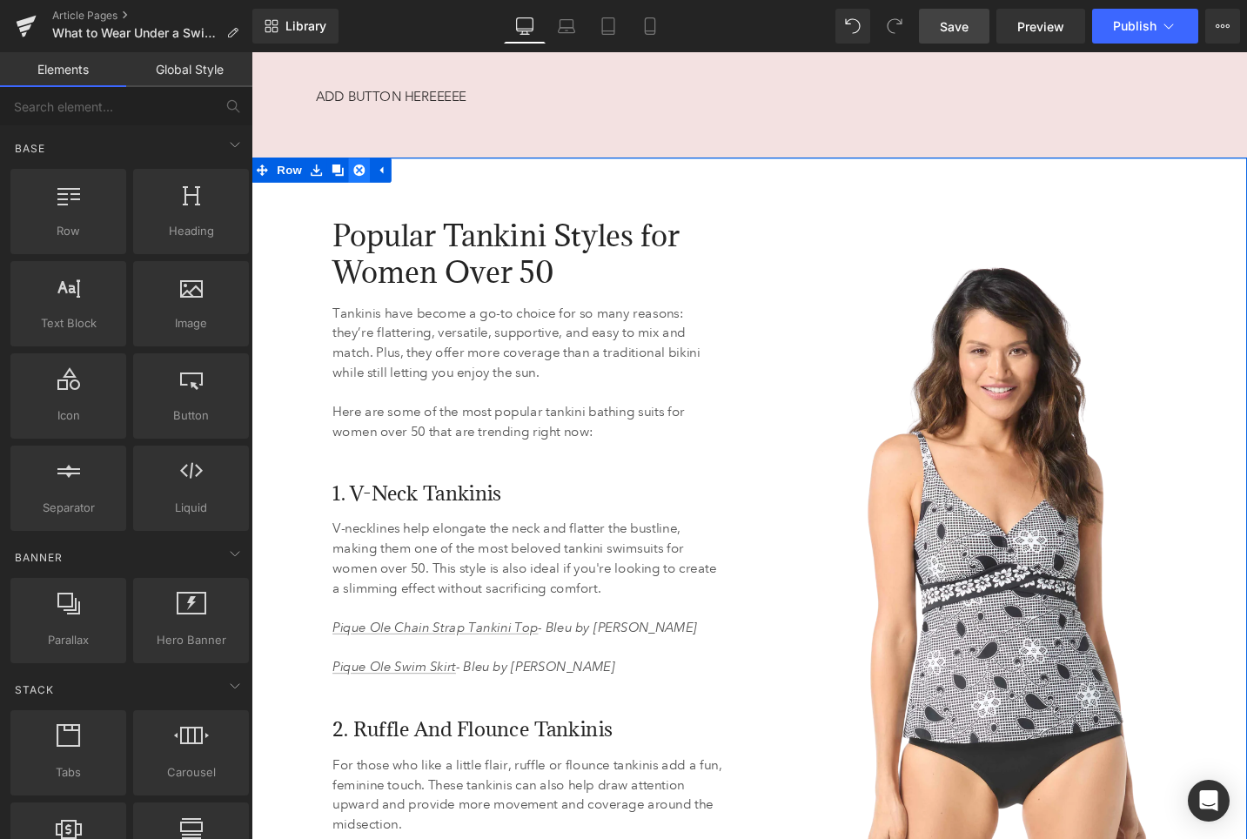
scroll to position [7740, 0]
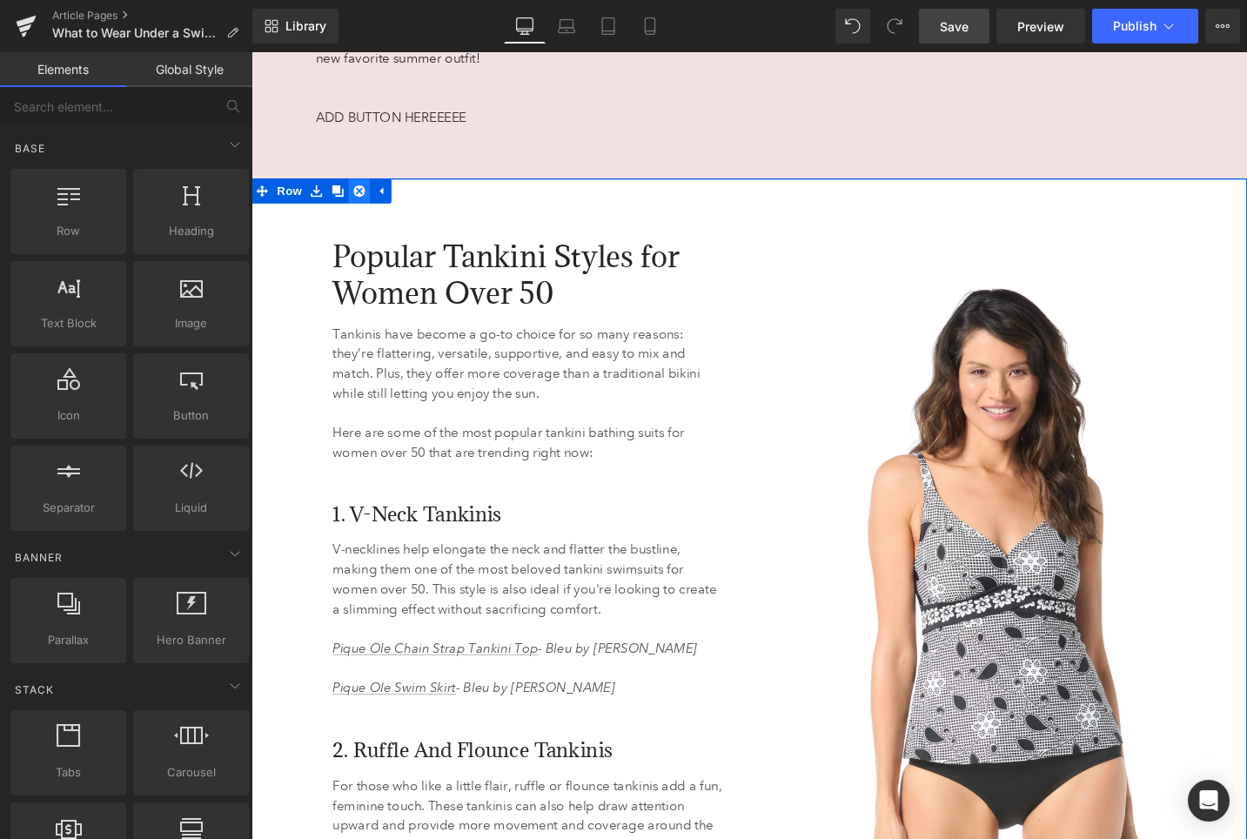
click at [366, 193] on icon at bounding box center [365, 199] width 12 height 12
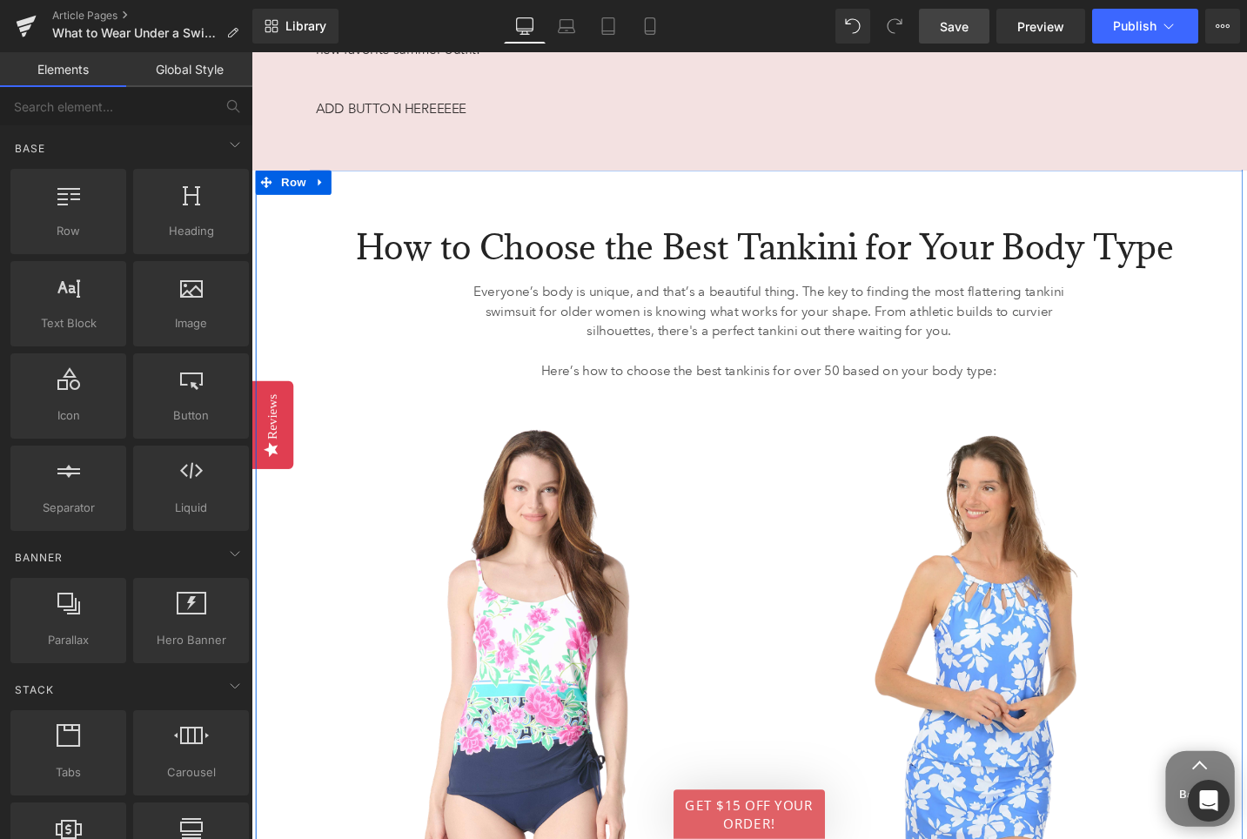
scroll to position [7544, 0]
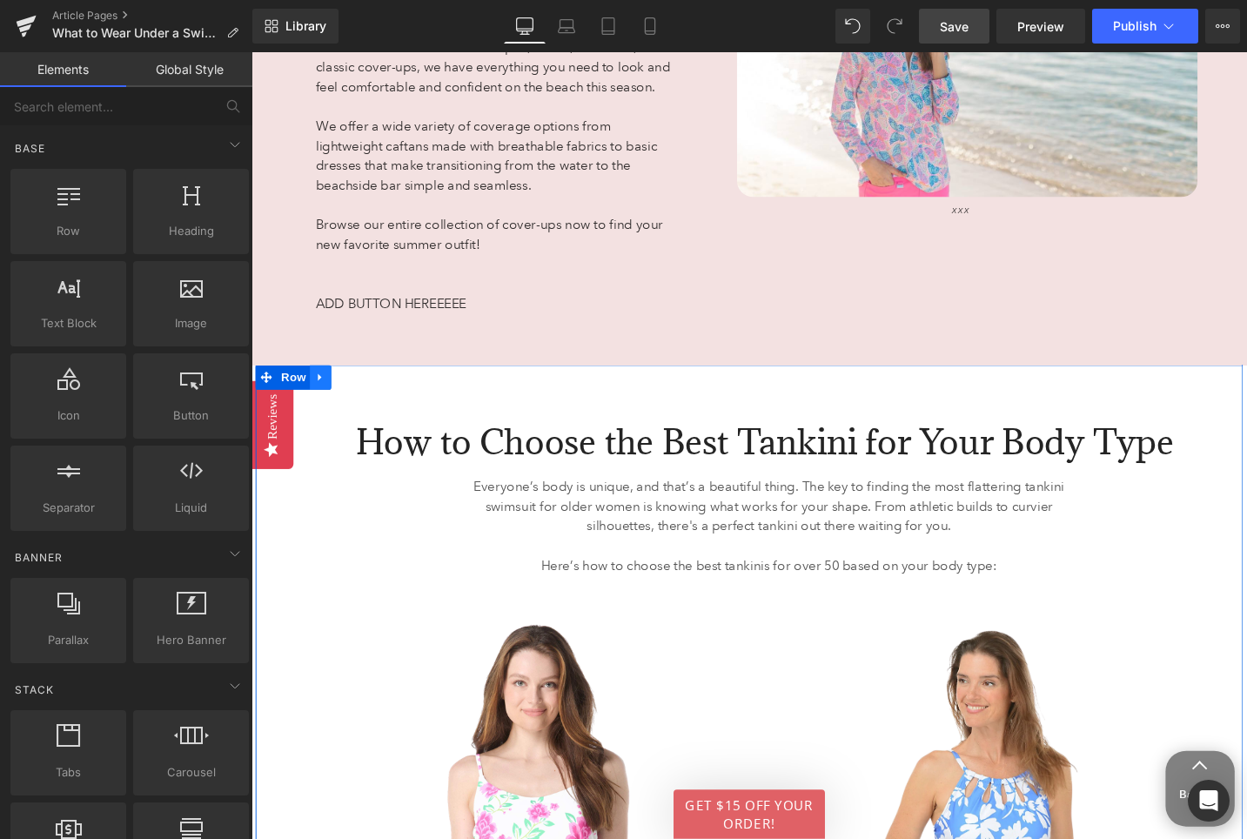
click at [323, 392] on icon at bounding box center [323, 396] width 3 height 8
click at [368, 389] on icon at bounding box center [370, 395] width 12 height 13
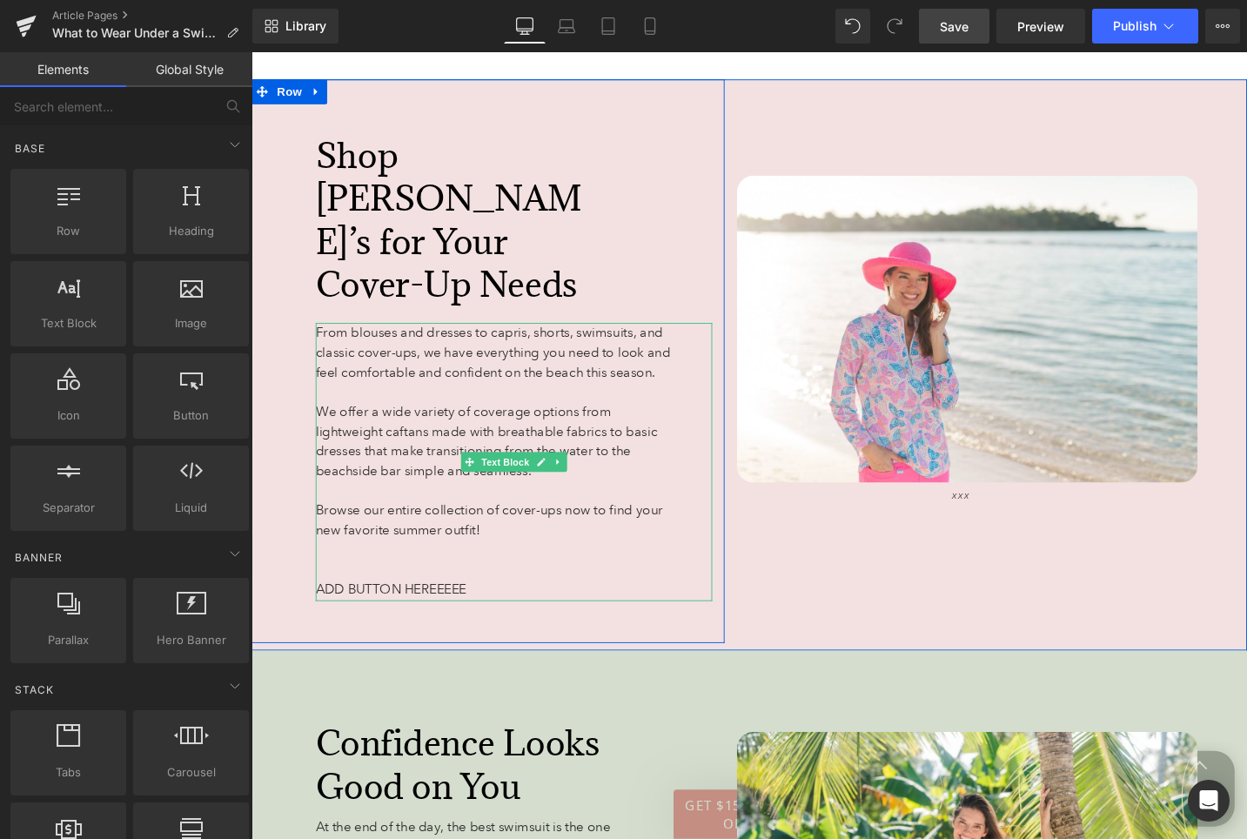
scroll to position [7264, 0]
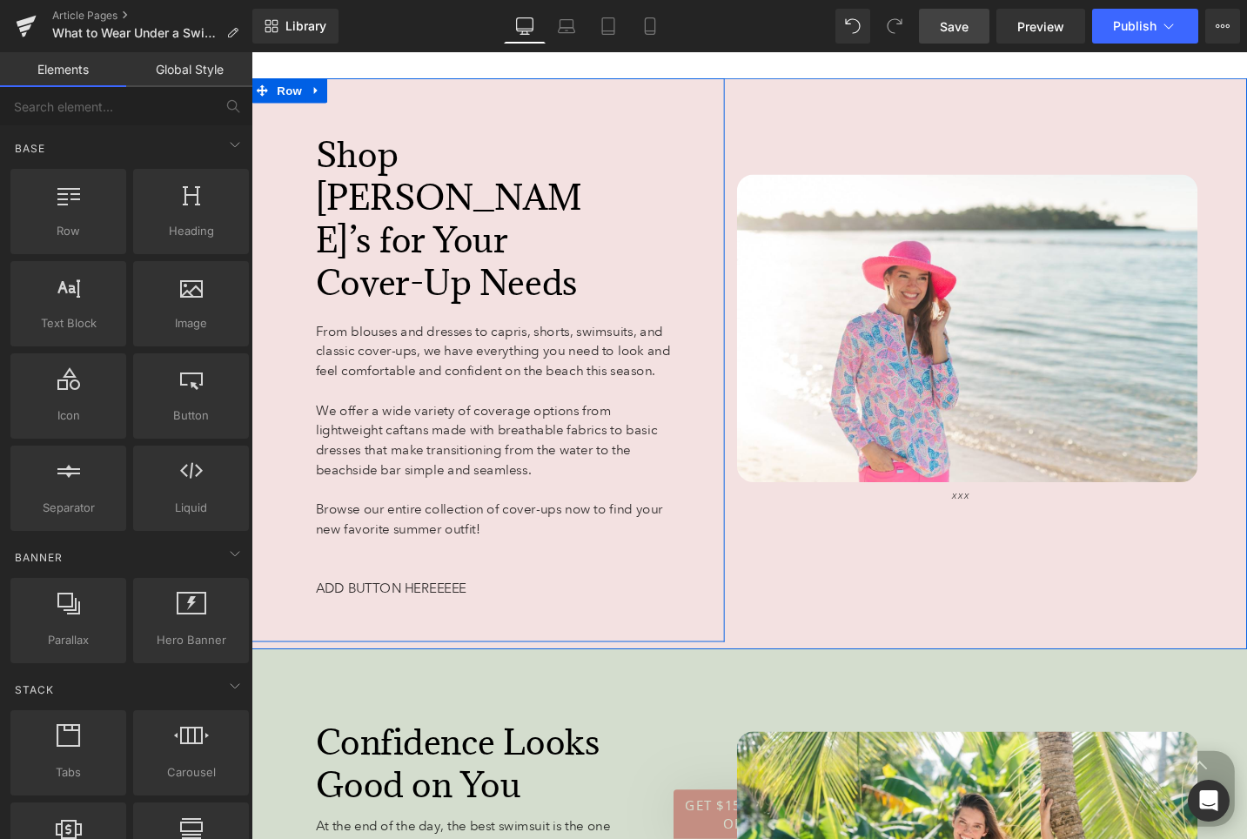
click at [424, 229] on font "Shop Anthony’s for Your Cover-Up Needs" at bounding box center [460, 229] width 282 height 184
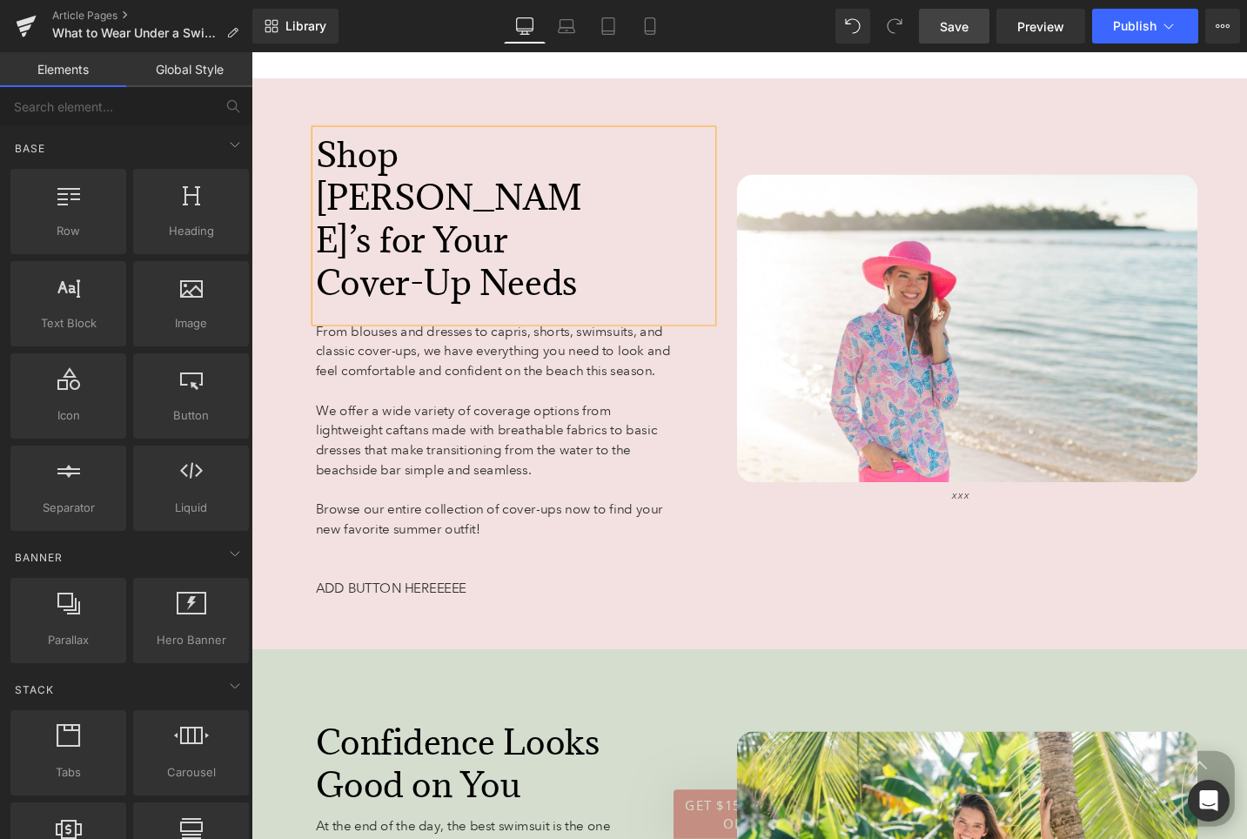
click at [424, 229] on font "Shop Anthony’s for Your Cover-Up Needs" at bounding box center [460, 229] width 282 height 184
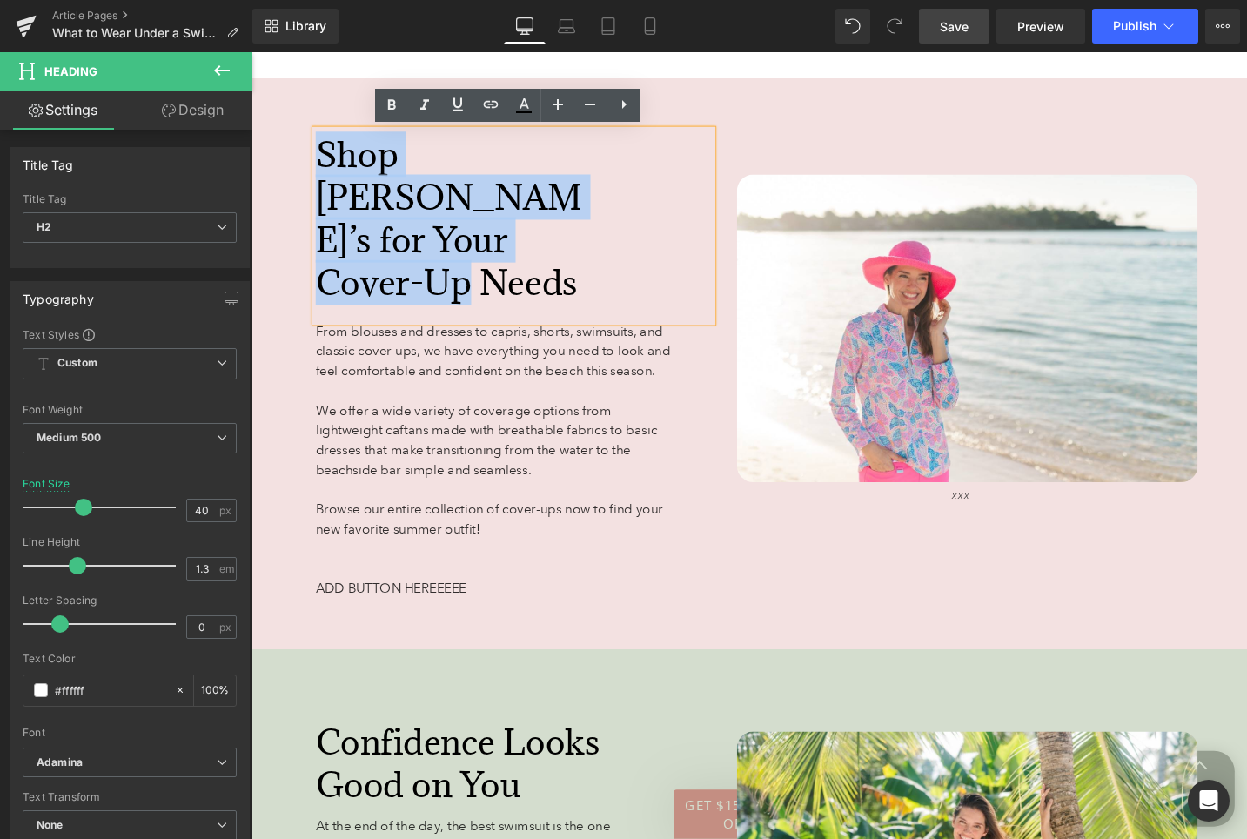
copy font "Shop Anthony’s for Your Cover-Up Needs"
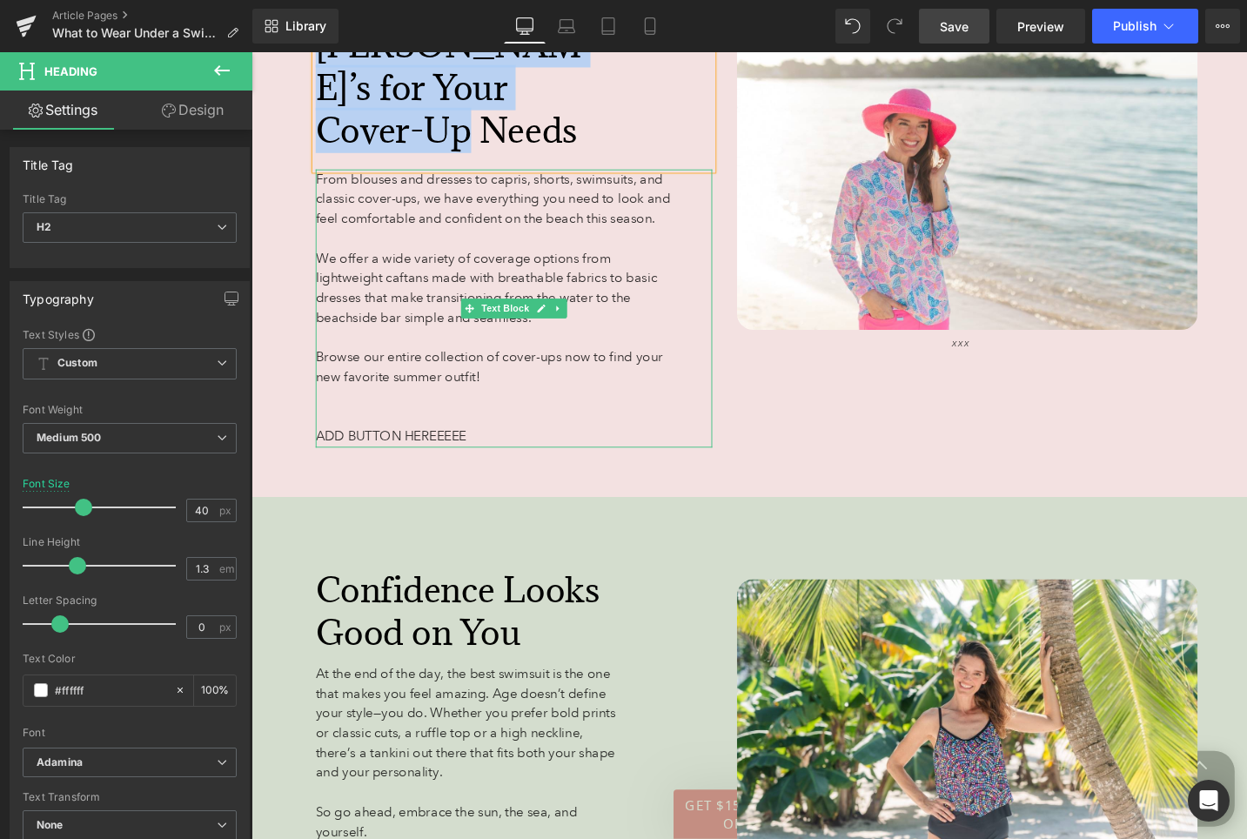
scroll to position [7425, 0]
click at [459, 597] on span "Confidence Looks Good on You" at bounding box center [469, 643] width 300 height 93
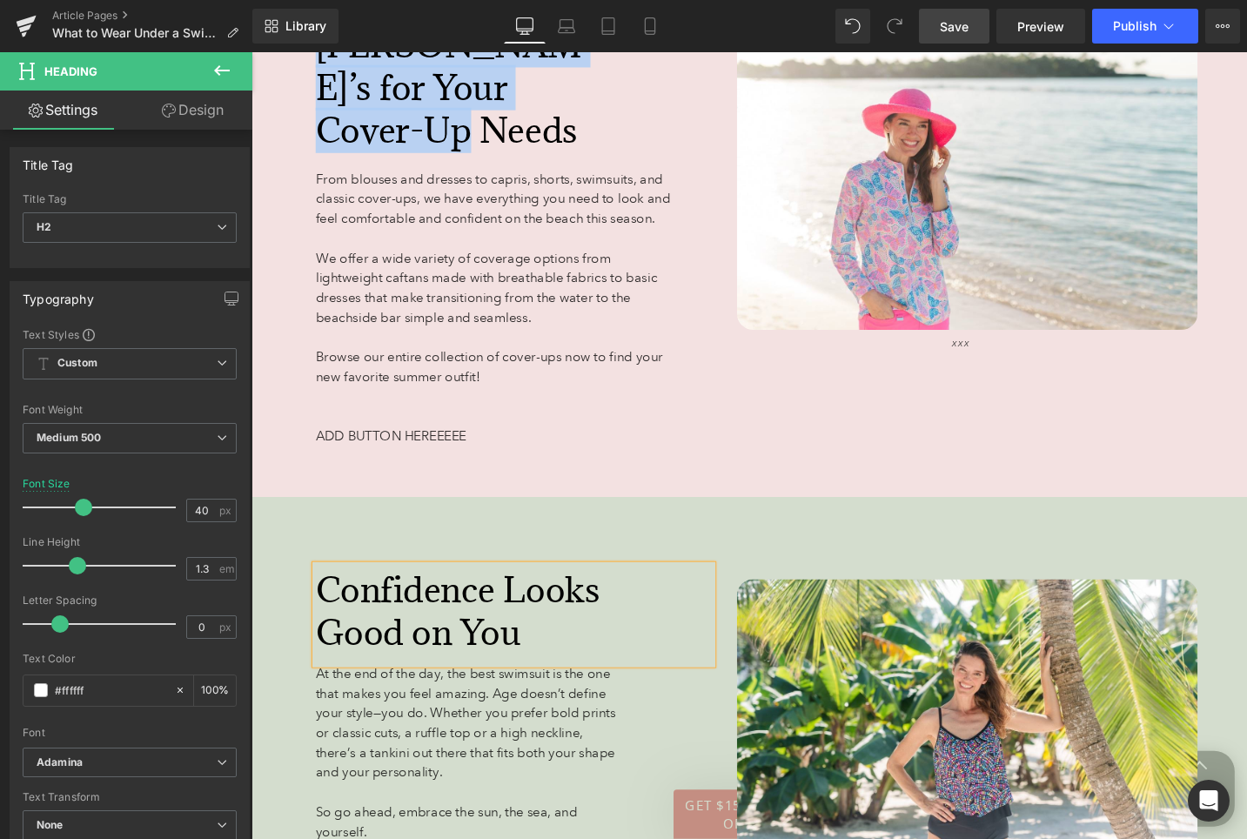
click at [459, 597] on span "Confidence Looks Good on You" at bounding box center [469, 643] width 300 height 93
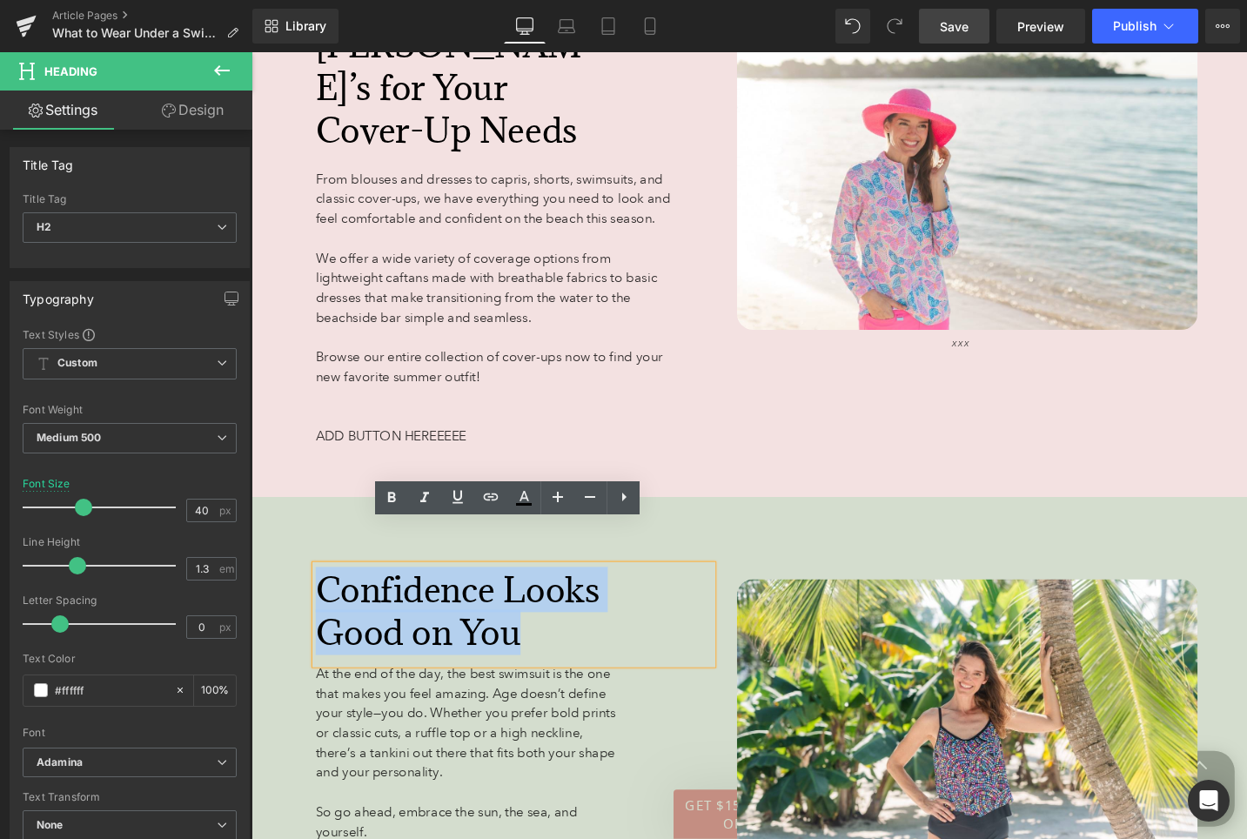
paste div
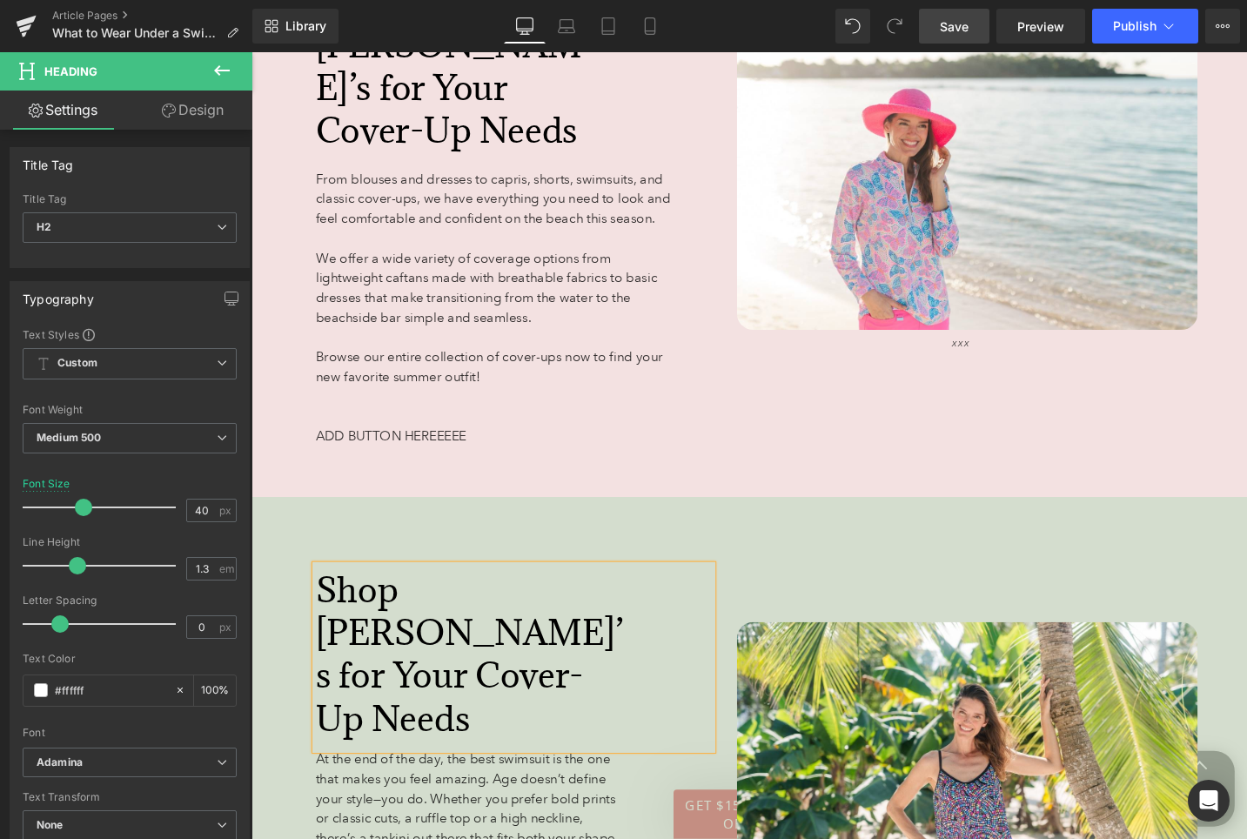
click at [802, 523] on div "Shop Anthony’s for Your Cover-Up Needs Heading At the end of the day, the best …" at bounding box center [777, 847] width 1053 height 649
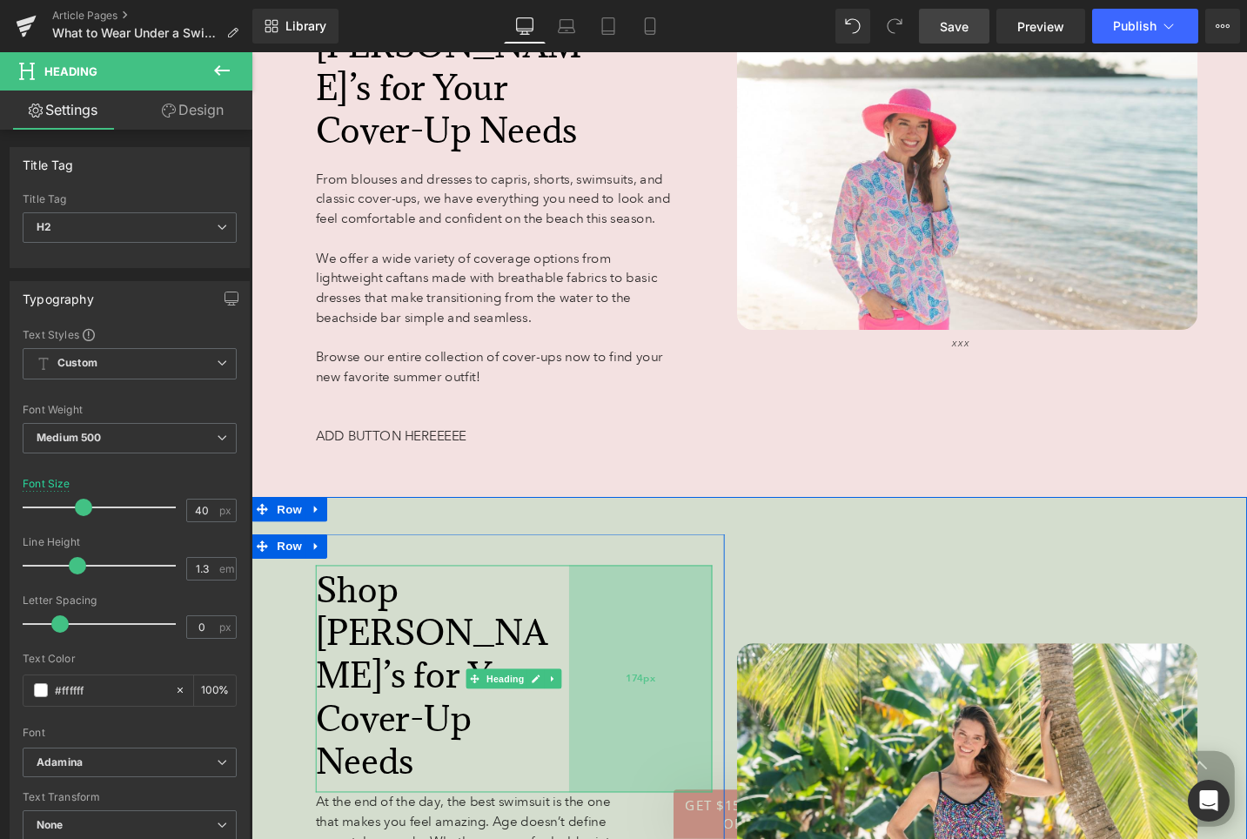
click at [680, 625] on div "174px" at bounding box center [662, 715] width 151 height 240
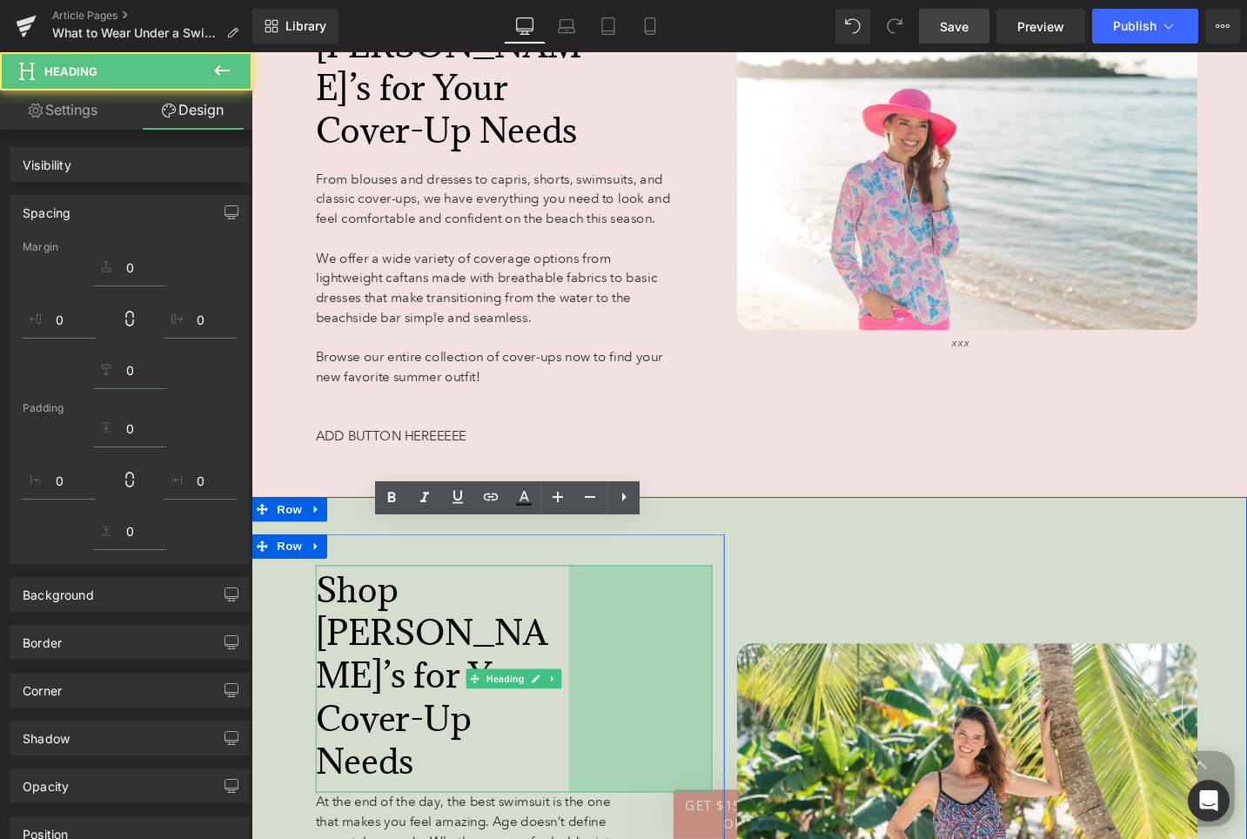
click at [447, 266] on span "We offer a wide variety of coverage options from lightweight caftans made with …" at bounding box center [499, 301] width 361 height 79
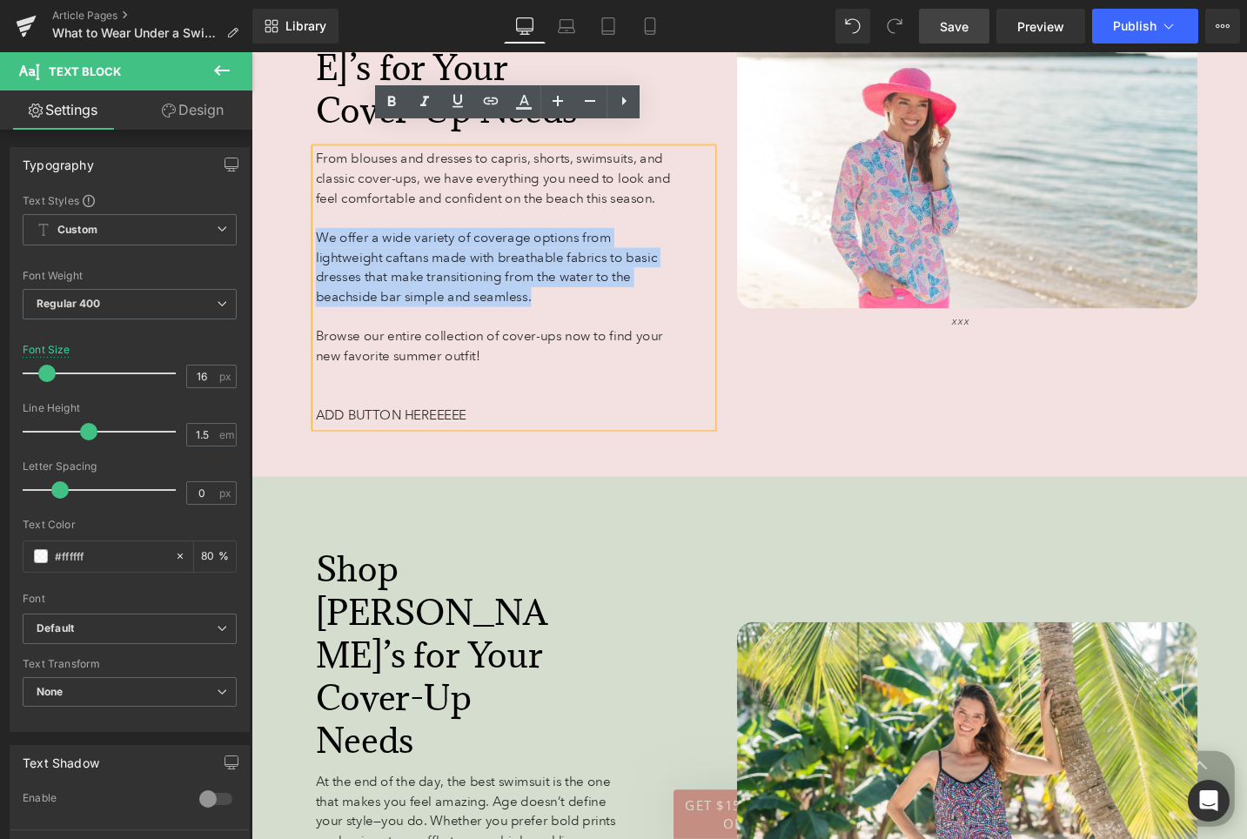
scroll to position [7403, 0]
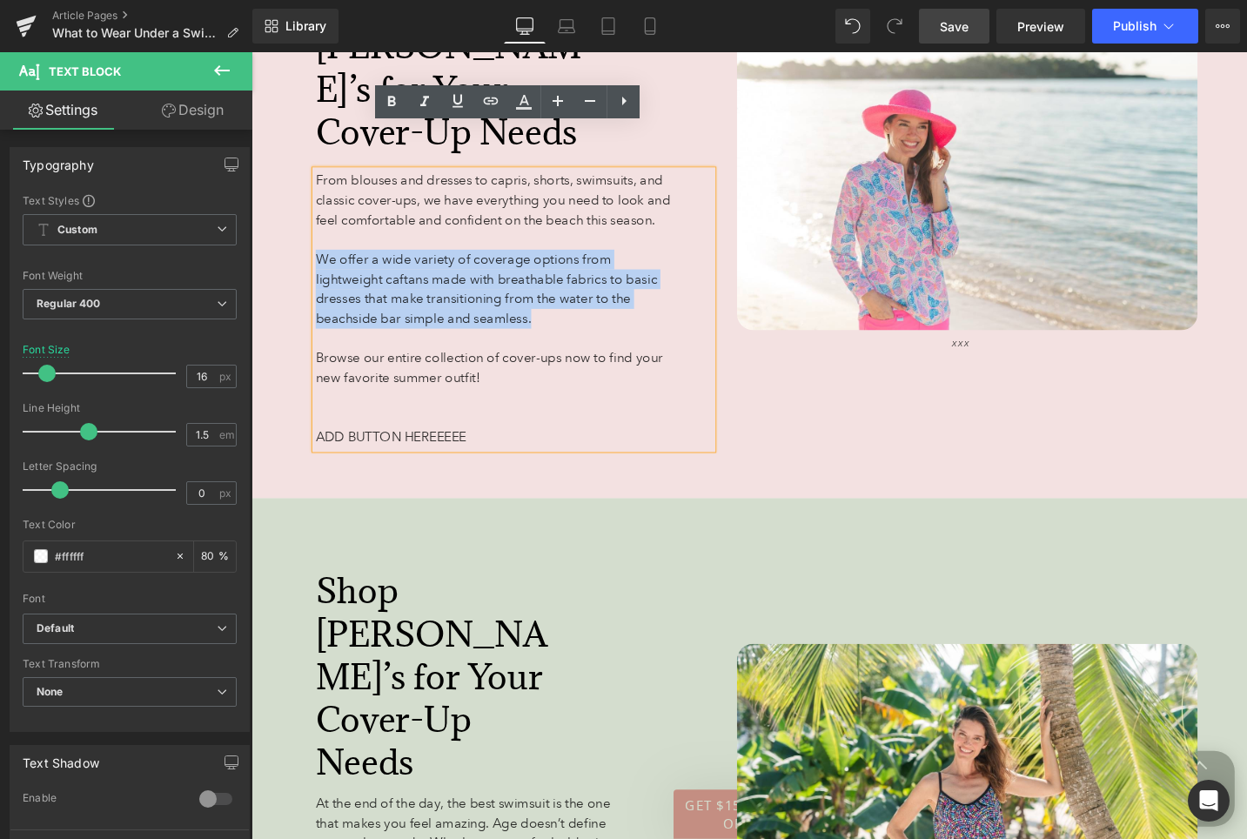
drag, startPoint x: 506, startPoint y: 345, endPoint x: 320, endPoint y: 138, distance: 278.5
click at [320, 177] on div "From blouses and dresses to capris, shorts, swimsuits, and classic cover-ups, w…" at bounding box center [528, 324] width 419 height 294
copy div "From blouses and dresses to capris, shorts, swimsuits, and classic cover-ups, w…"
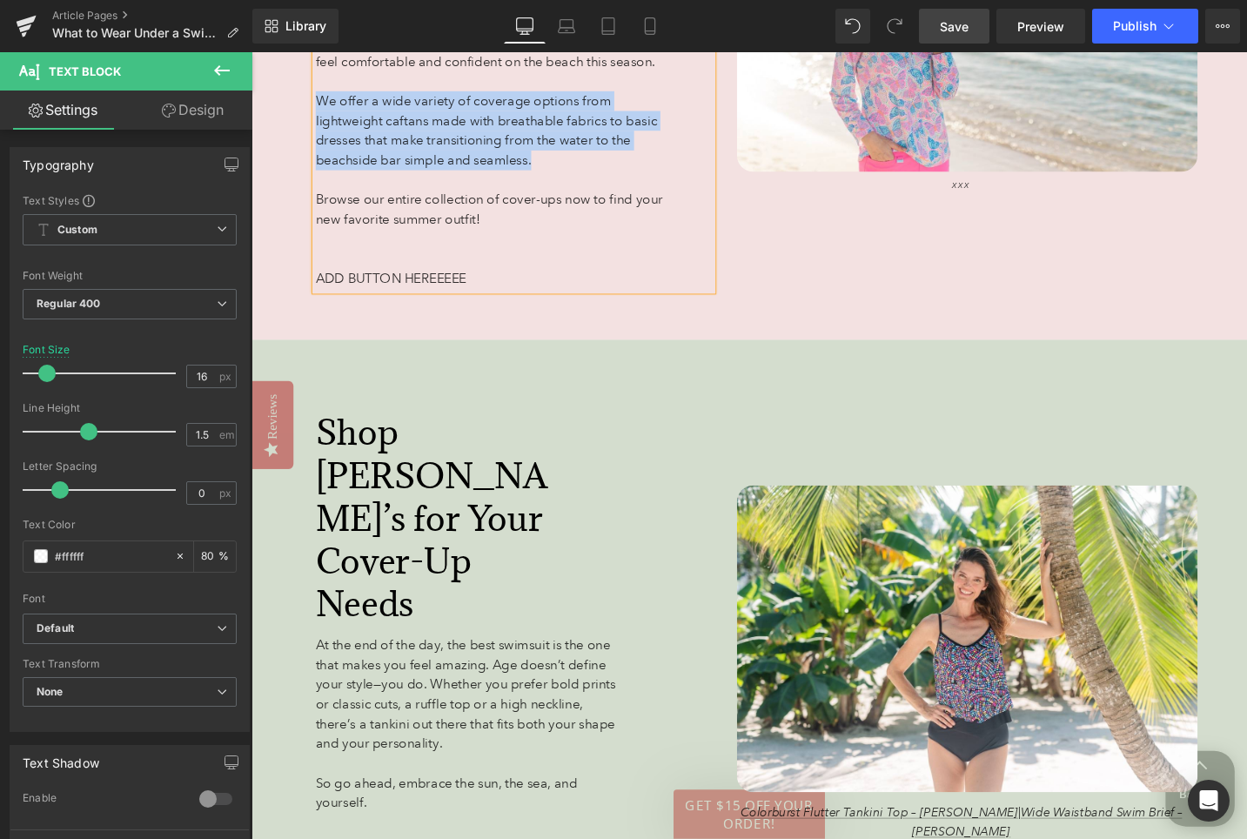
scroll to position [7574, 0]
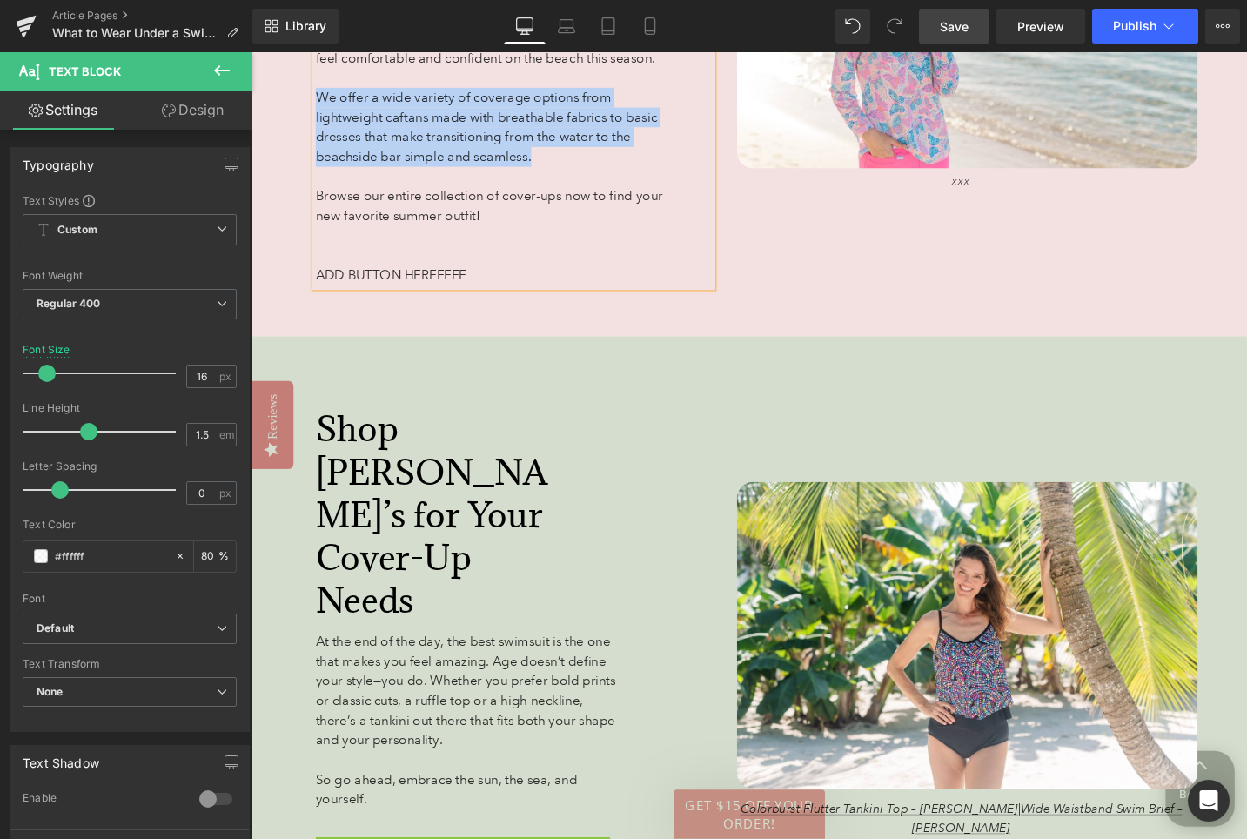
click at [437, 666] on span "At the end of the day, the best swimsuit is the one that makes you feel amazing…" at bounding box center [478, 726] width 318 height 121
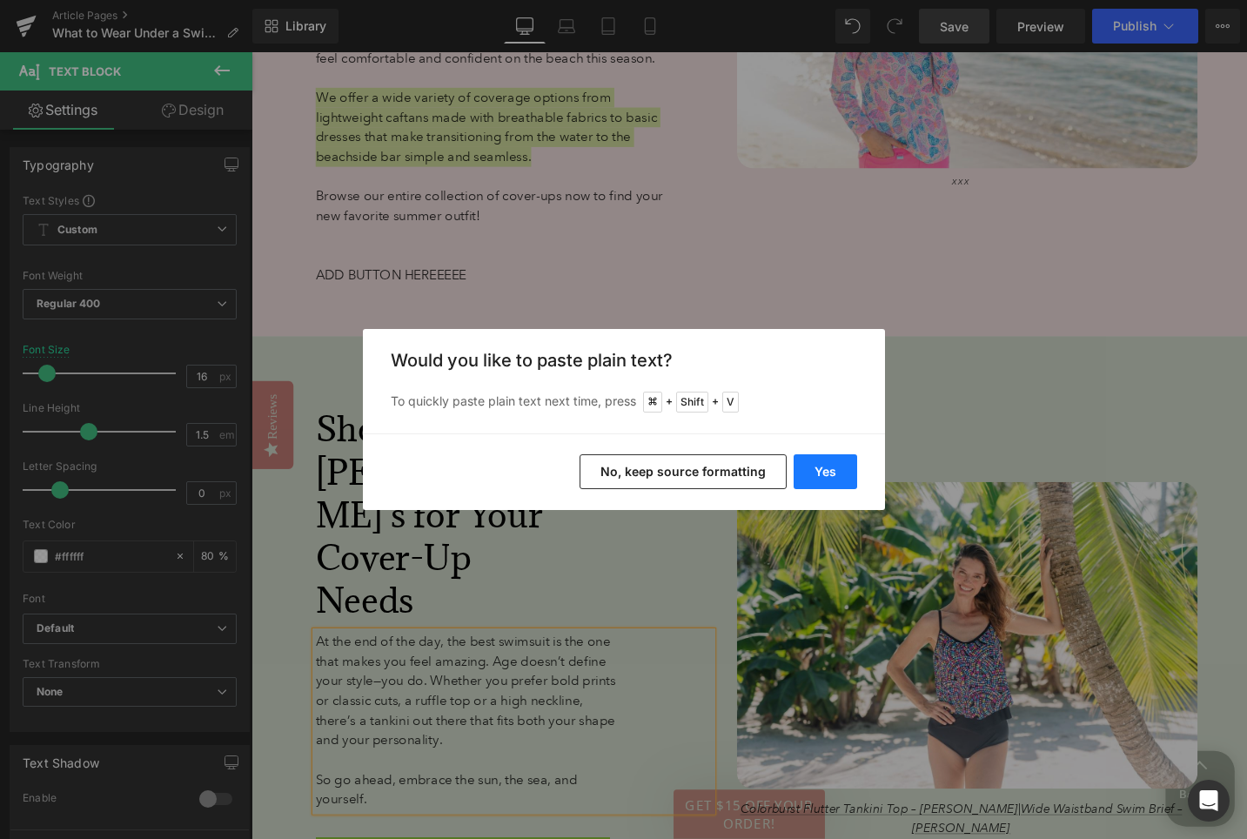
click at [829, 469] on button "Yes" at bounding box center [826, 471] width 64 height 35
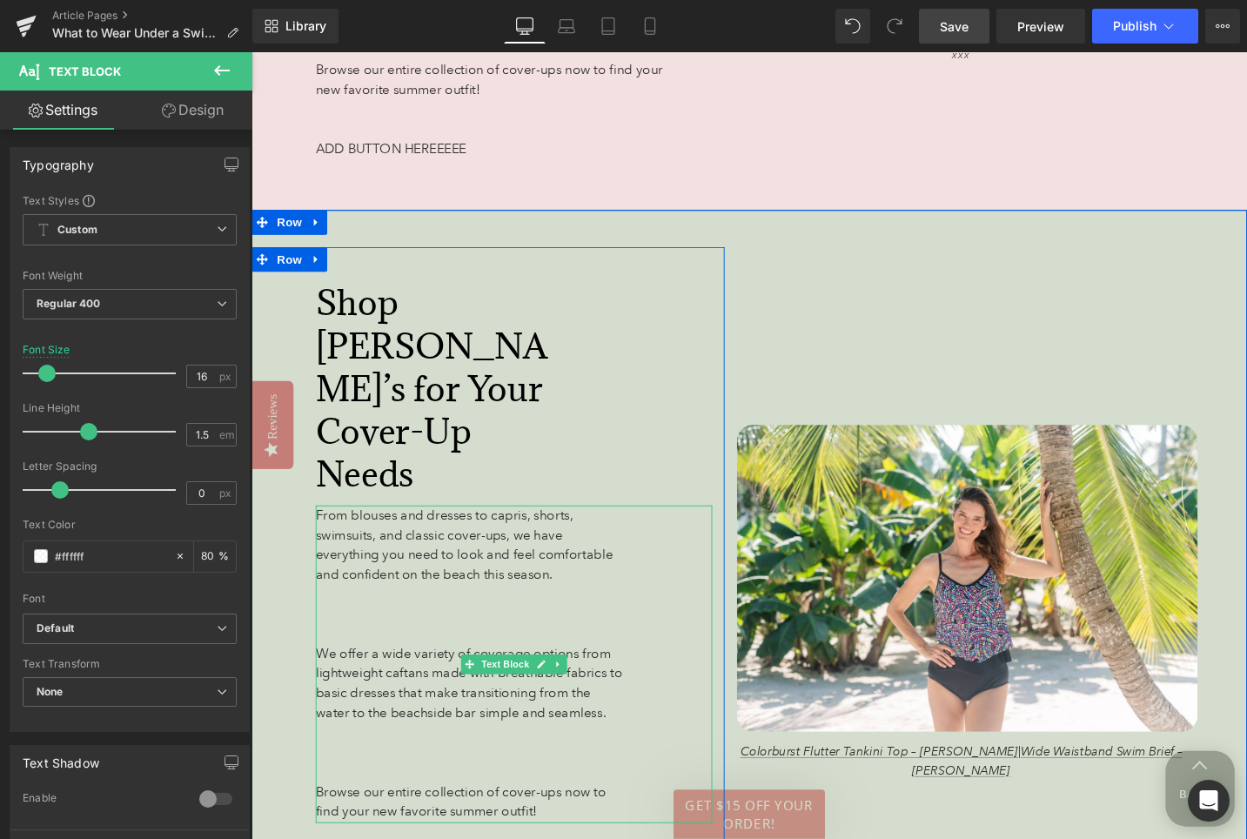
scroll to position [7708, 0]
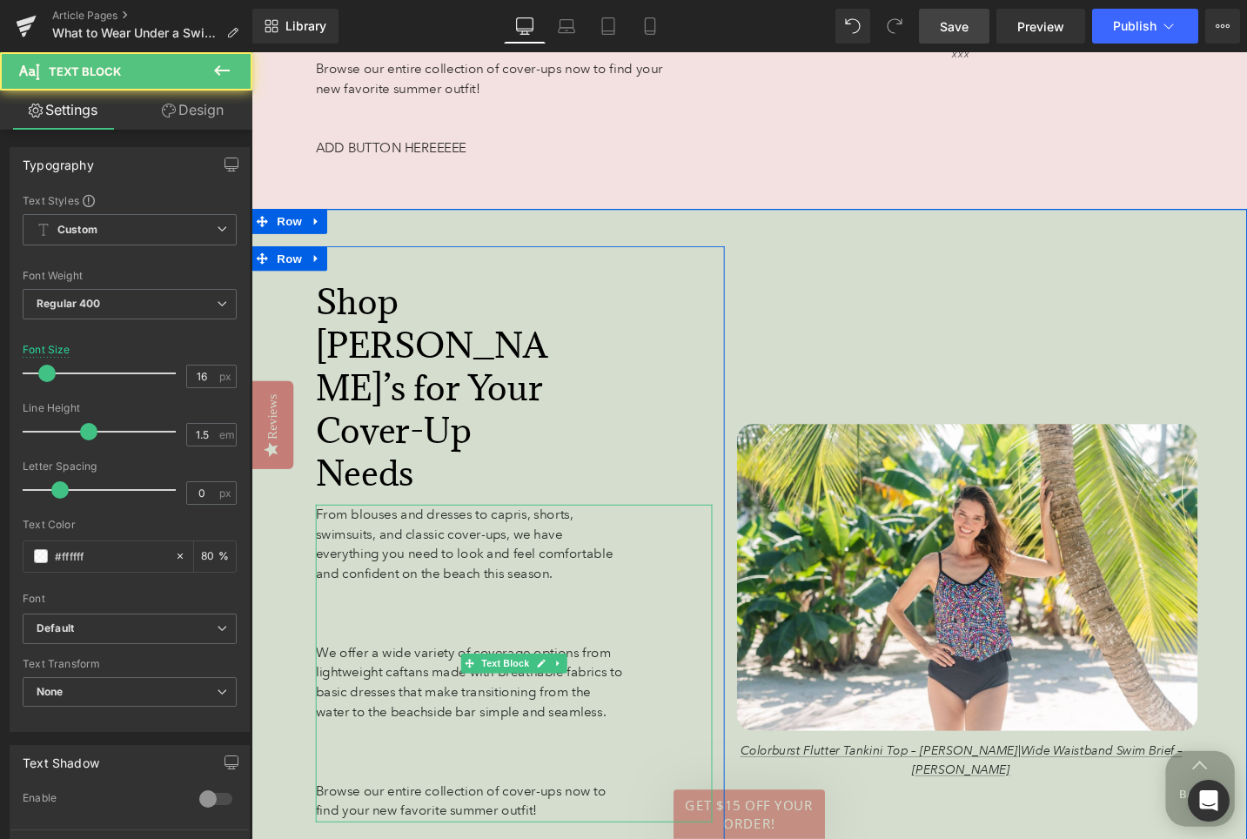
click at [335, 679] on span "We offer a wide variety of coverage options from lightweight caftans made with …" at bounding box center [481, 718] width 325 height 79
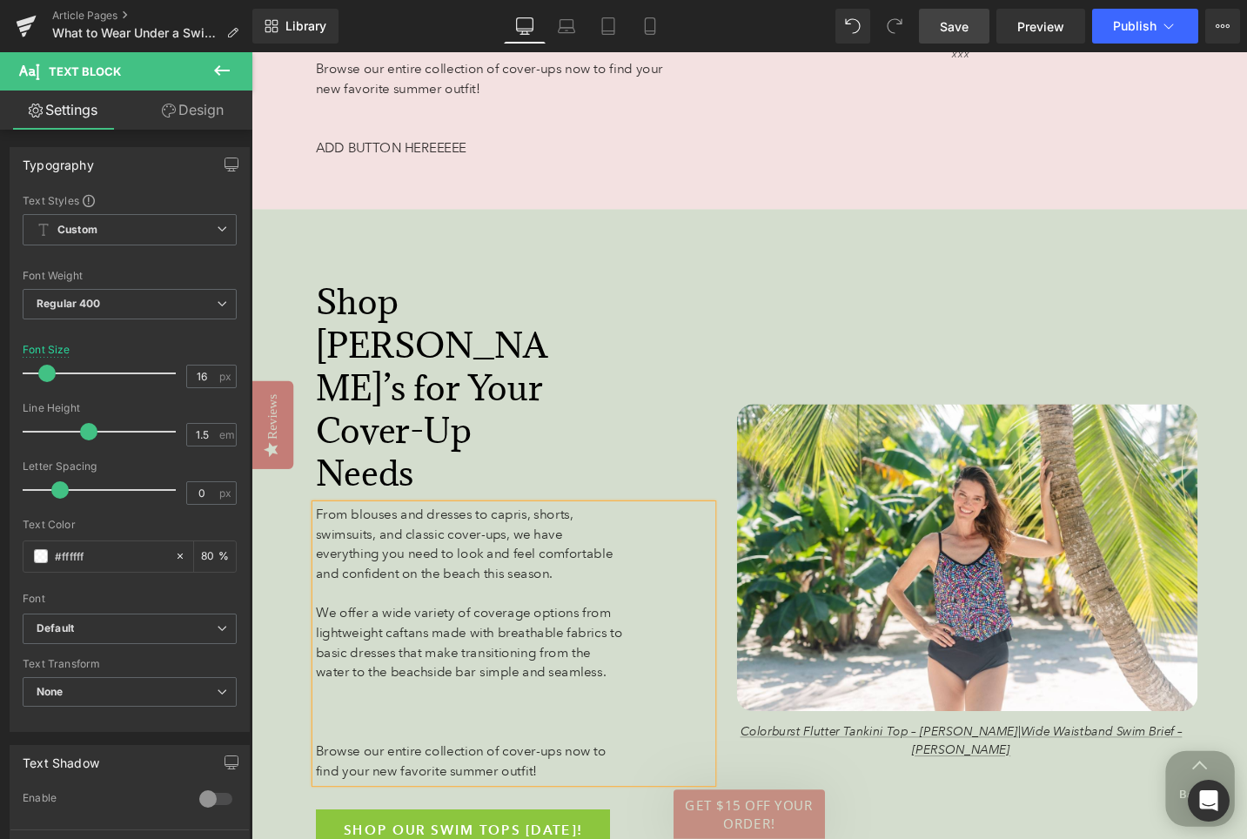
scroll to position [7731, 0]
click at [321, 782] on span "Browse our entire collection of cover-ups now to find your new favorite summer …" at bounding box center [472, 800] width 307 height 37
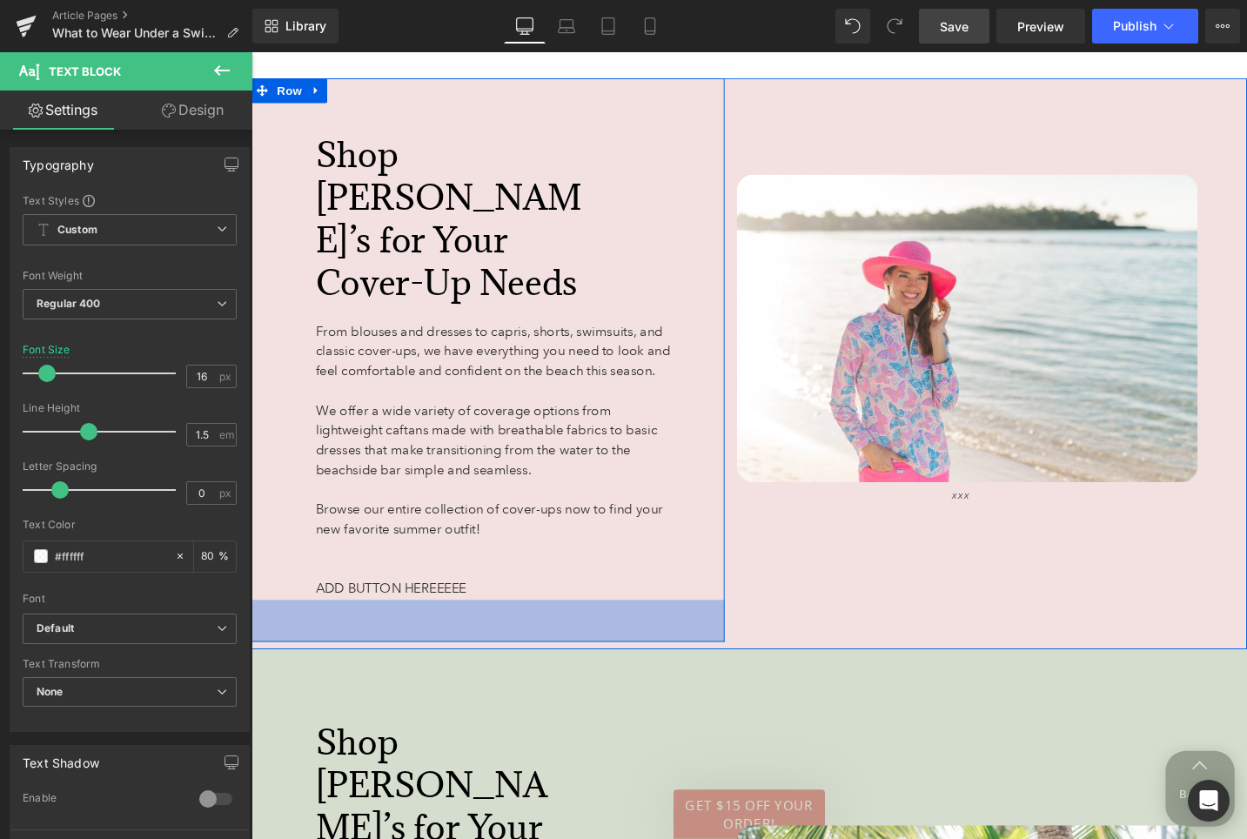
scroll to position [7155, 0]
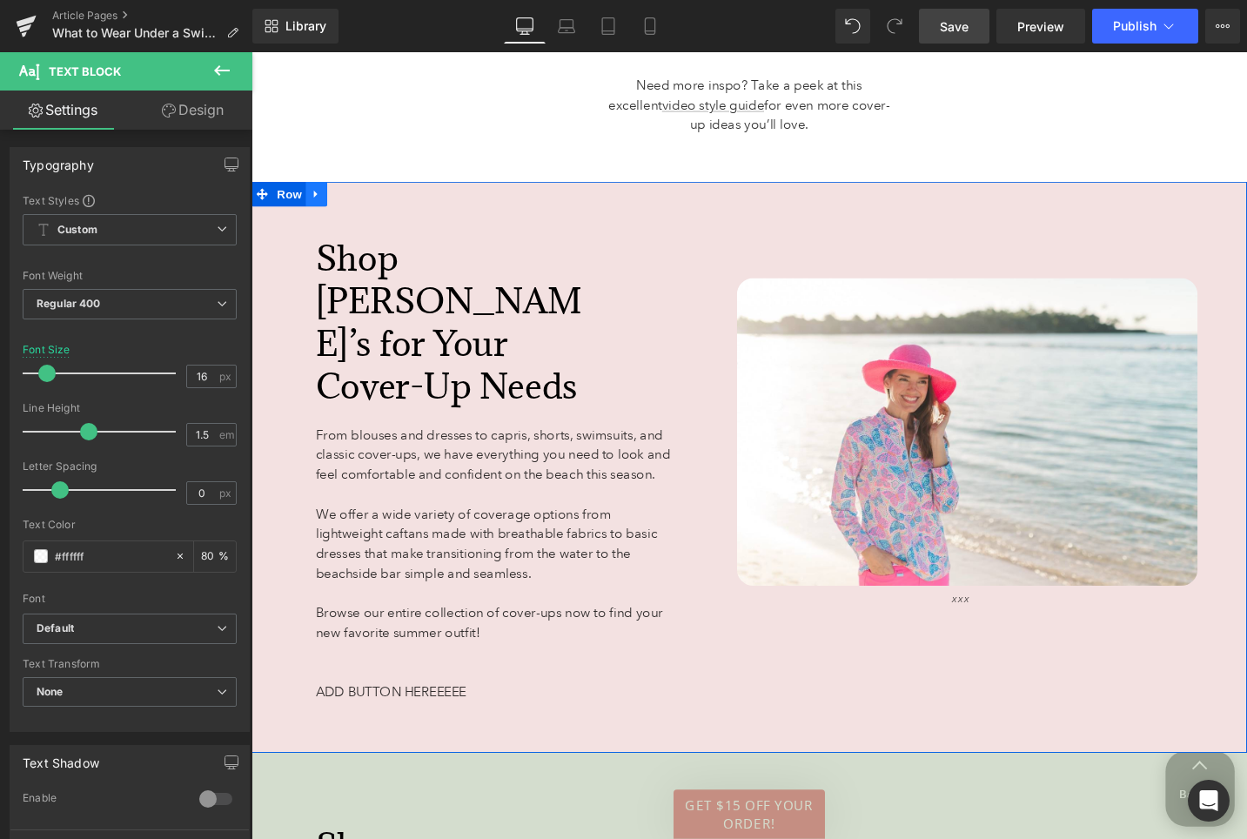
click at [318, 196] on icon at bounding box center [320, 202] width 12 height 13
click at [369, 202] on icon at bounding box center [365, 202] width 12 height 12
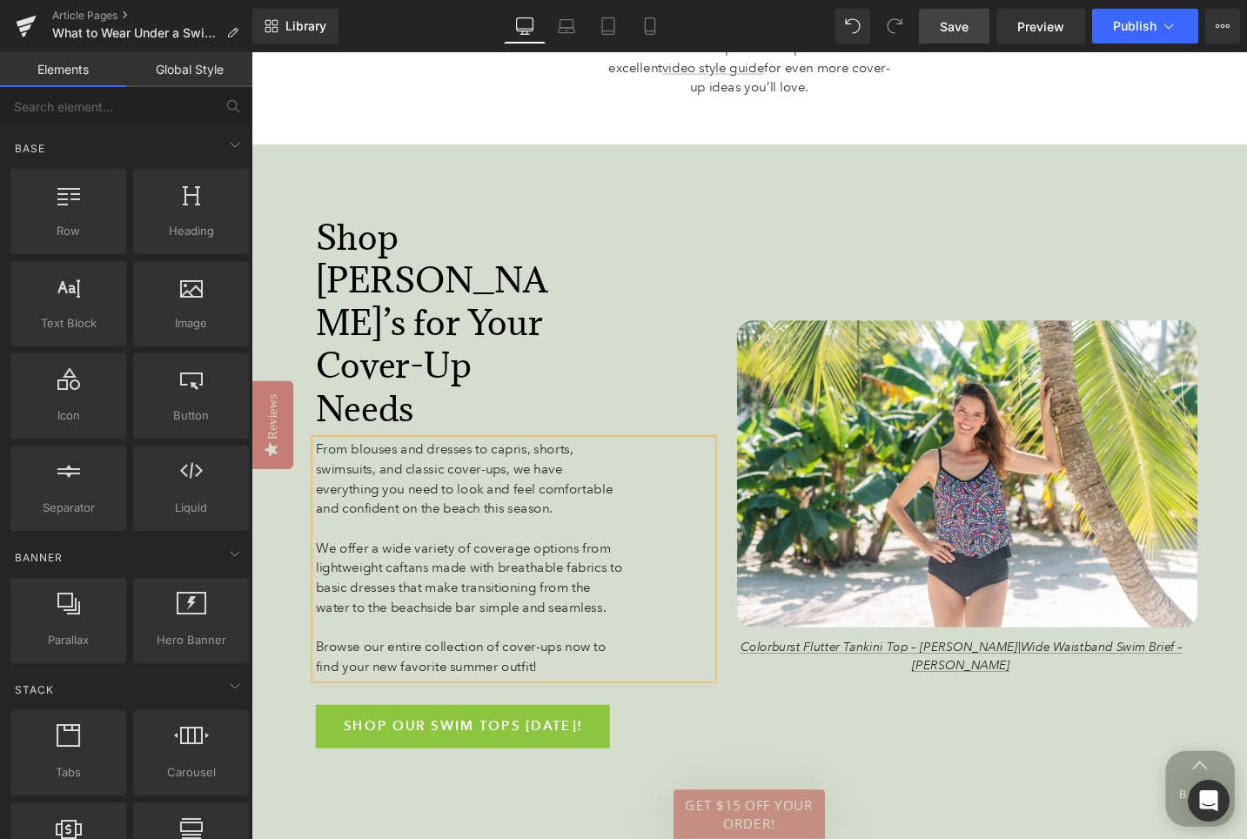
scroll to position [7172, 0]
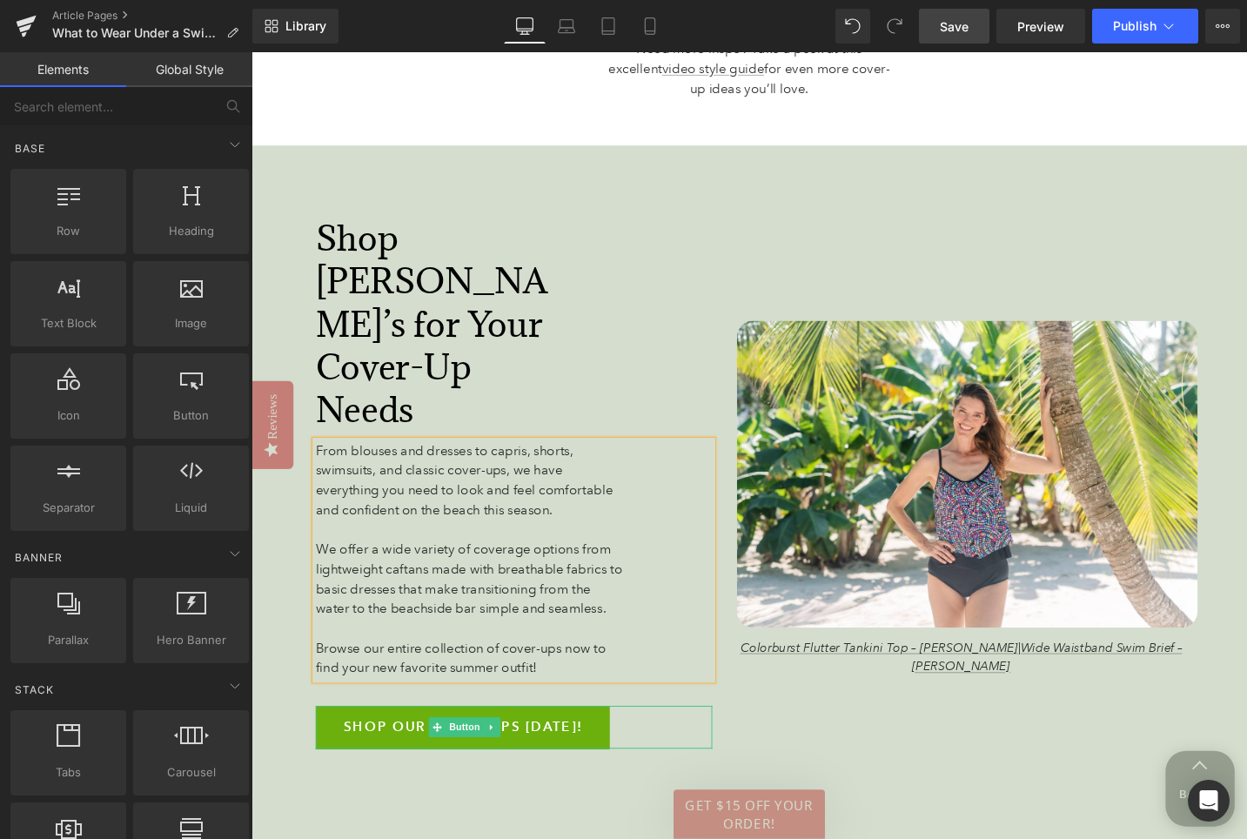
click at [419, 743] on span "Shop Our Swim Tops Today!" at bounding box center [475, 765] width 253 height 45
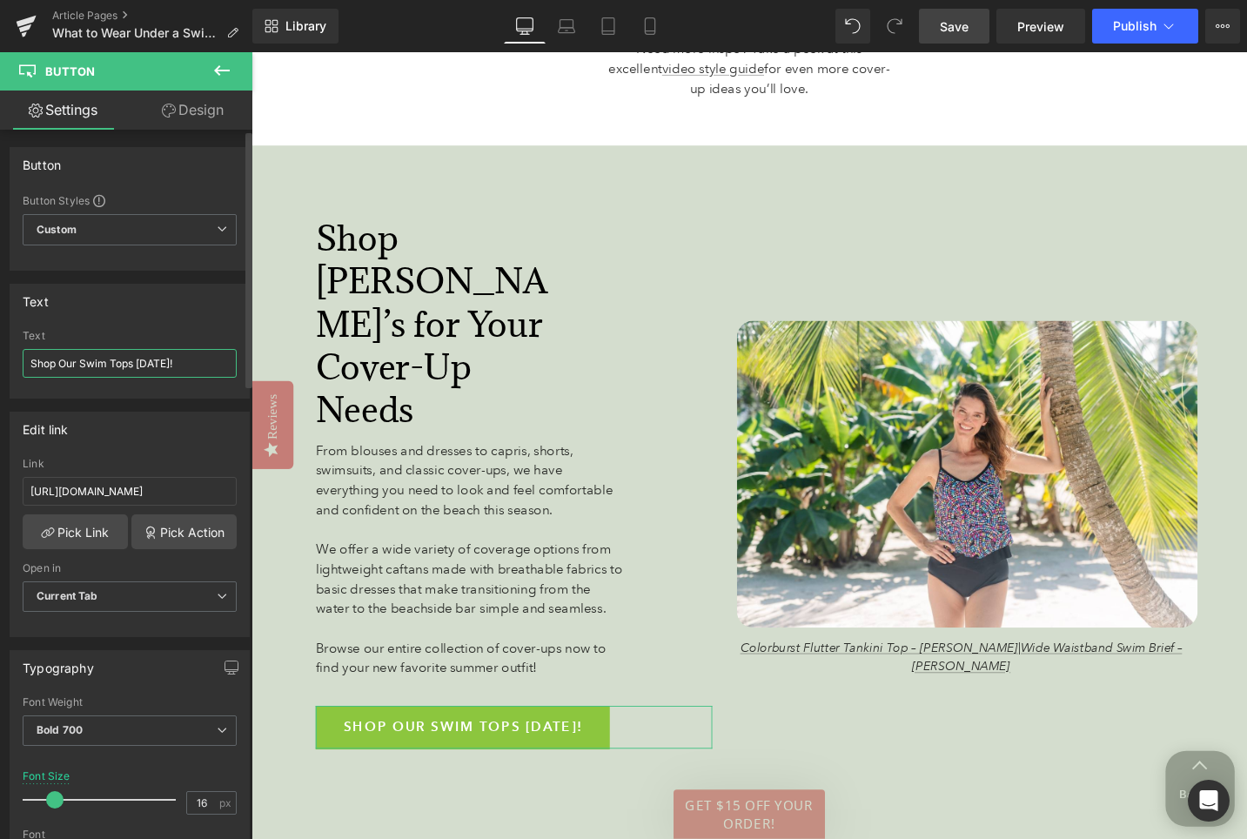
click at [97, 352] on input "Shop Our Swim Tops Today!" at bounding box center [130, 363] width 214 height 29
paste input "Cover-Ups"
type input "Shop Our Cover-Ups"
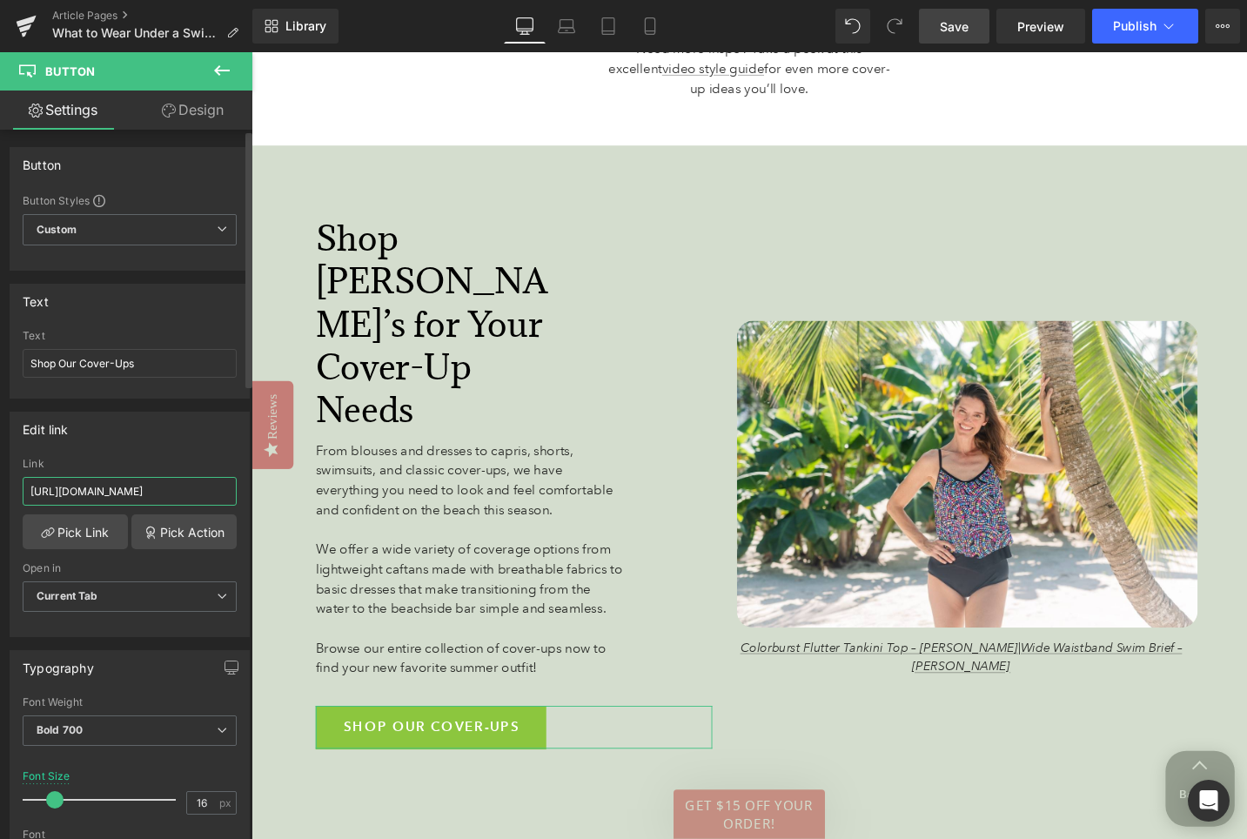
click at [77, 489] on input "https://www.anthonysfla.com/collections/swim-tops" at bounding box center [130, 491] width 214 height 29
paste input "cover-u"
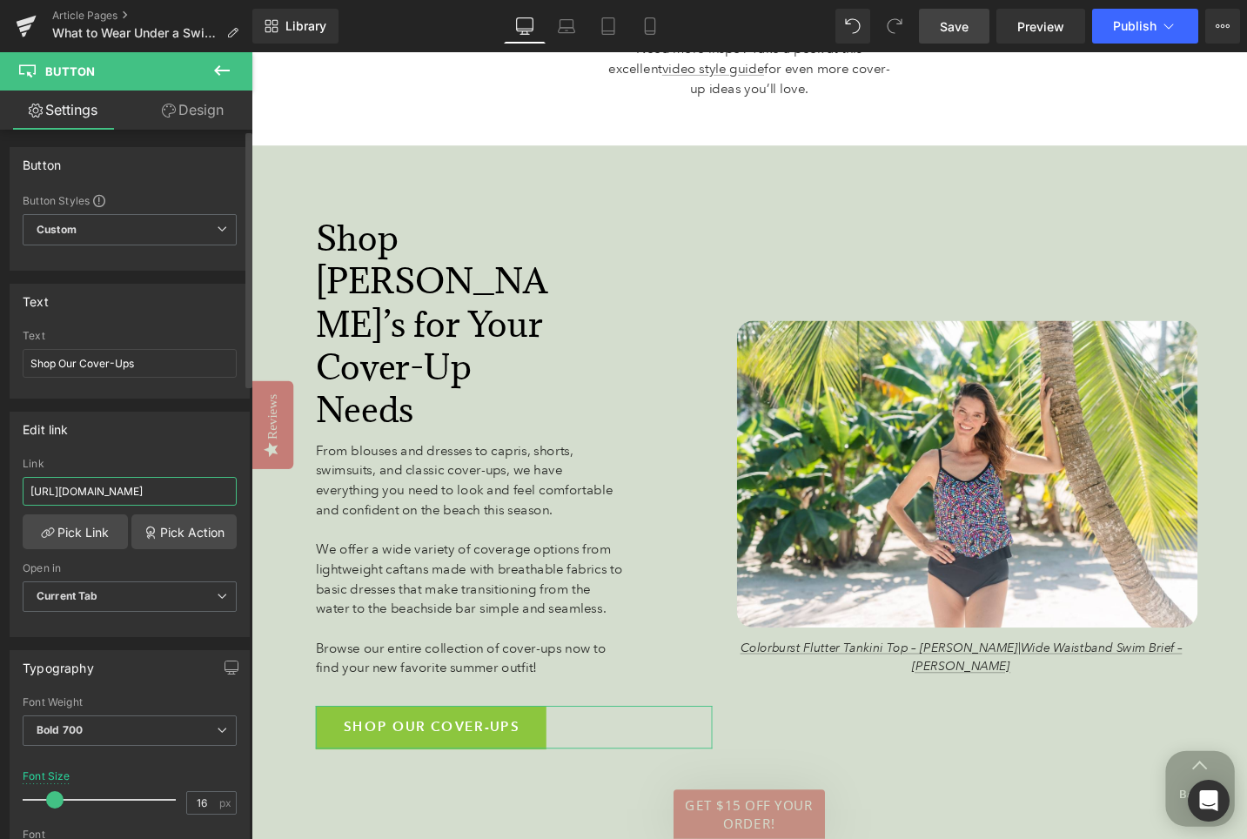
type input "https://www.anthonysfla.com/collections/cover-ups"
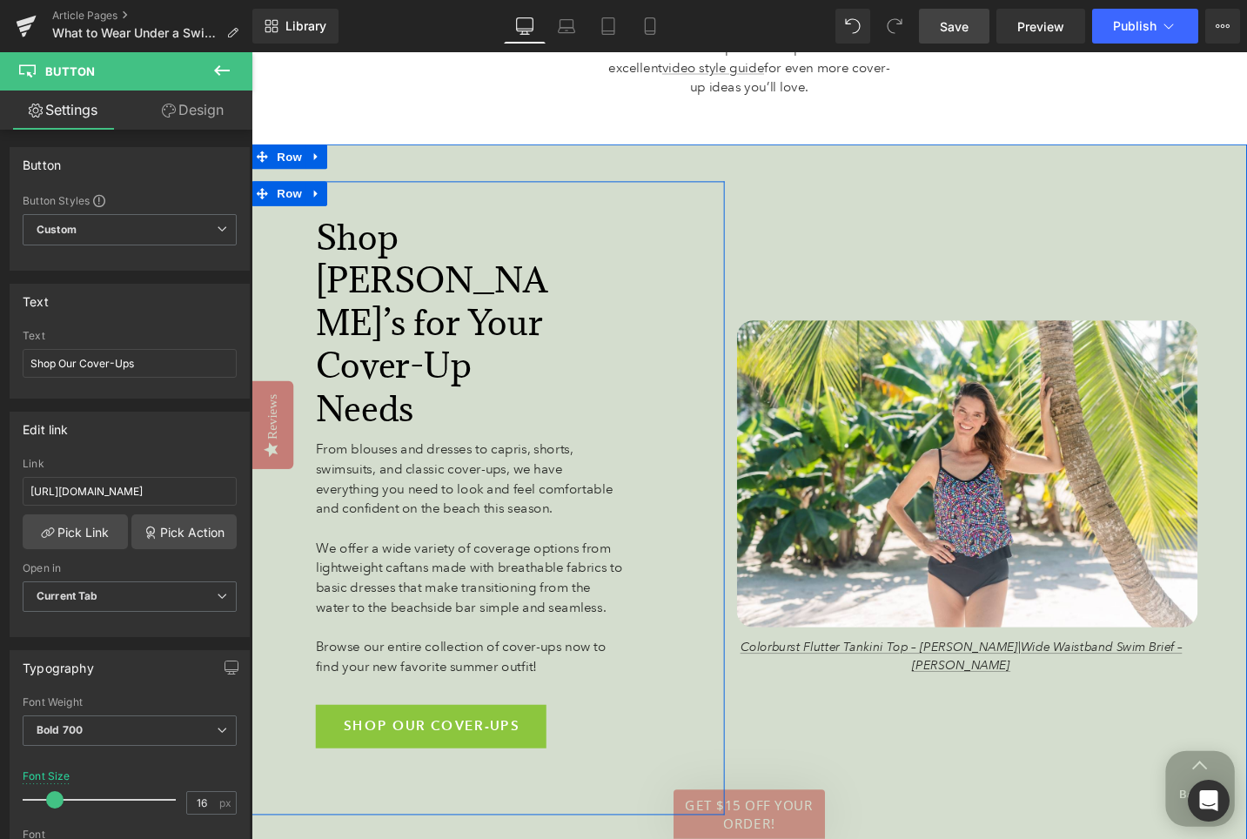
click at [474, 746] on div "Shop Anthony’s for Your Cover-Up Needs Heading 174px From blouses and dresses t…" at bounding box center [501, 524] width 500 height 670
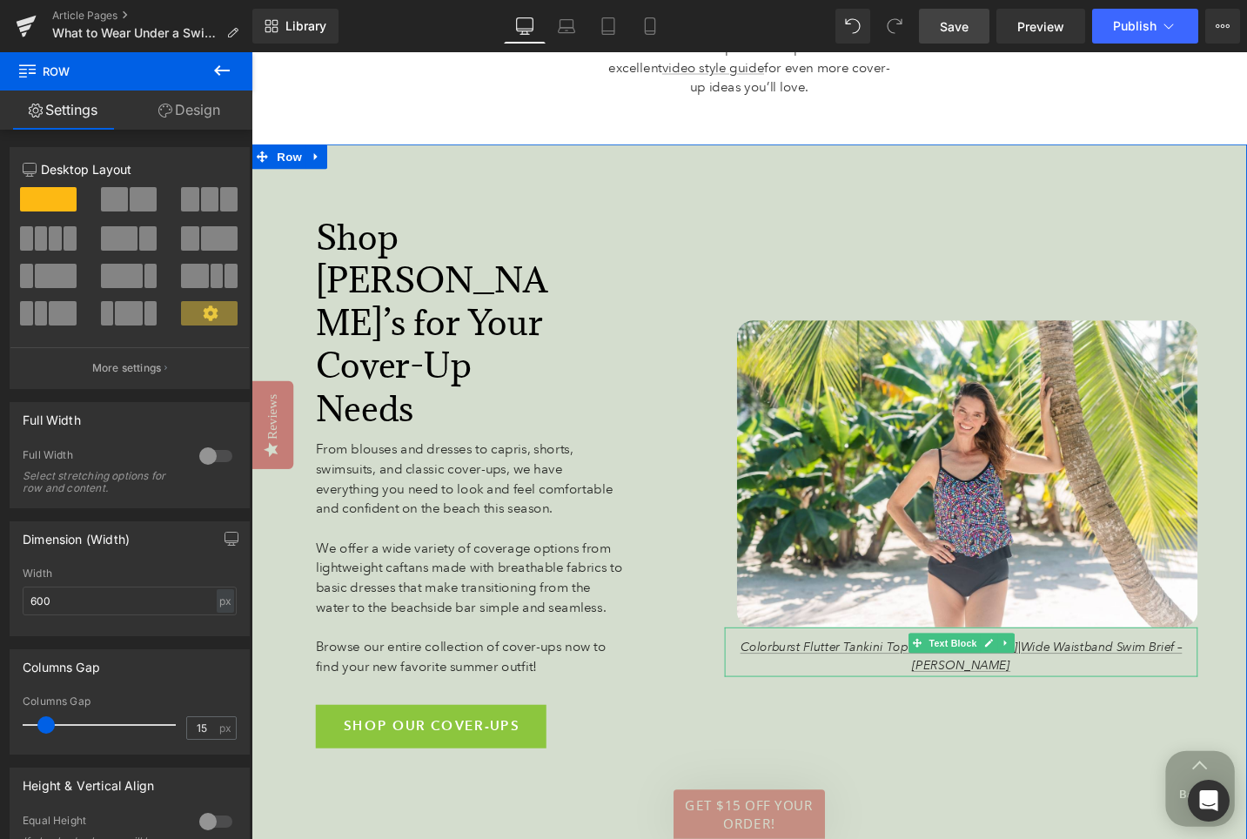
click at [765, 672] on p "Colorburst Flutter Tankini Top – Maxine | Wide Waistband Swim Brief – Maxine" at bounding box center [1002, 691] width 500 height 39
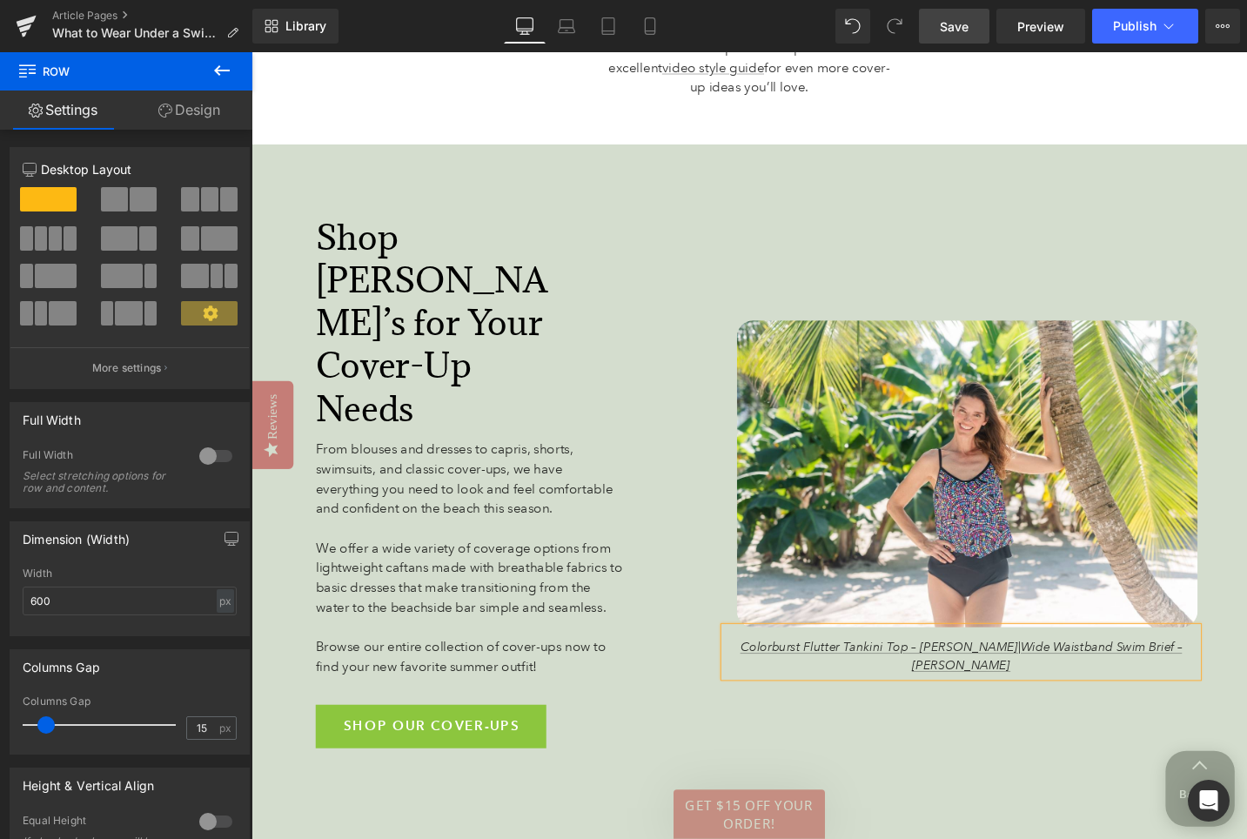
click at [765, 672] on p "Colorburst Flutter Tankini Top – Maxine | Wide Waistband Swim Brief – Maxine" at bounding box center [1002, 691] width 500 height 39
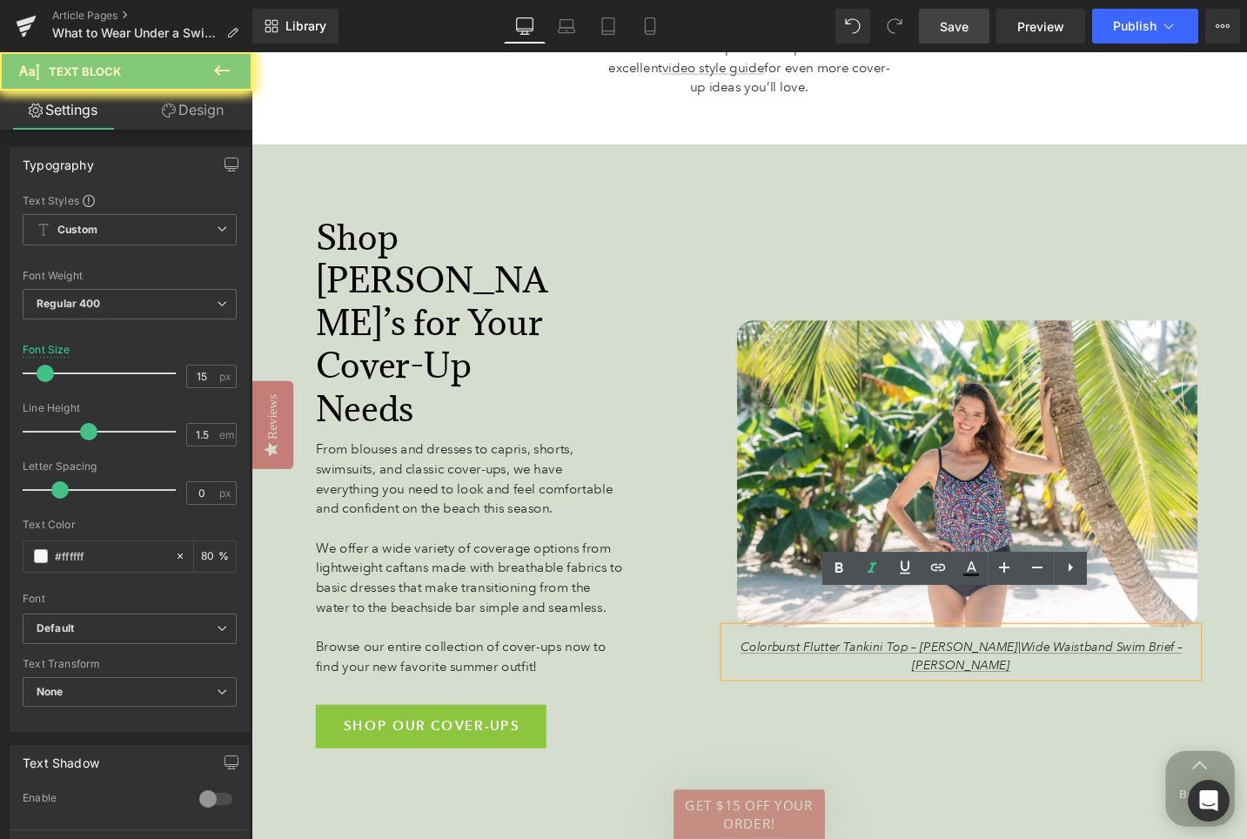
click at [765, 672] on p "Colorburst Flutter Tankini Top – Maxine | Wide Waistband Swim Brief – Maxine" at bounding box center [1002, 691] width 500 height 39
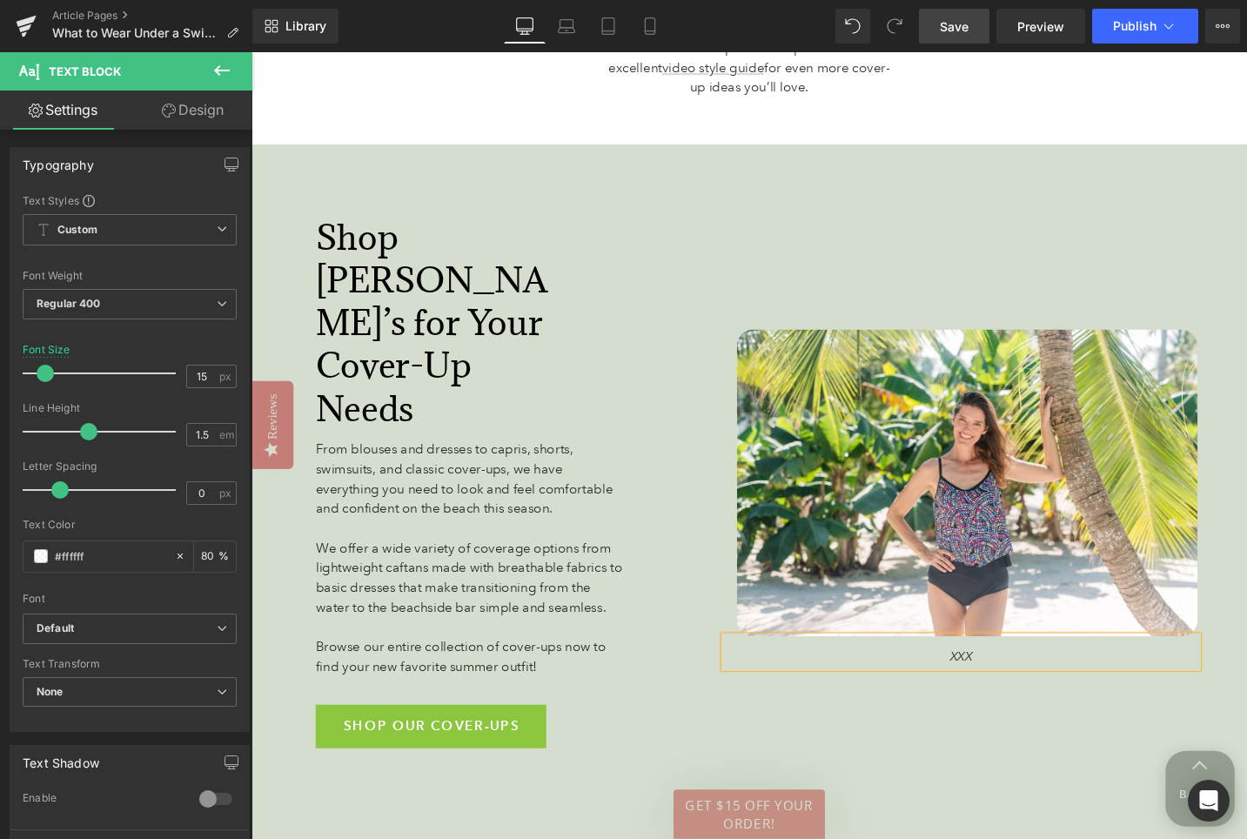
click at [963, 25] on span "Save" at bounding box center [954, 26] width 29 height 18
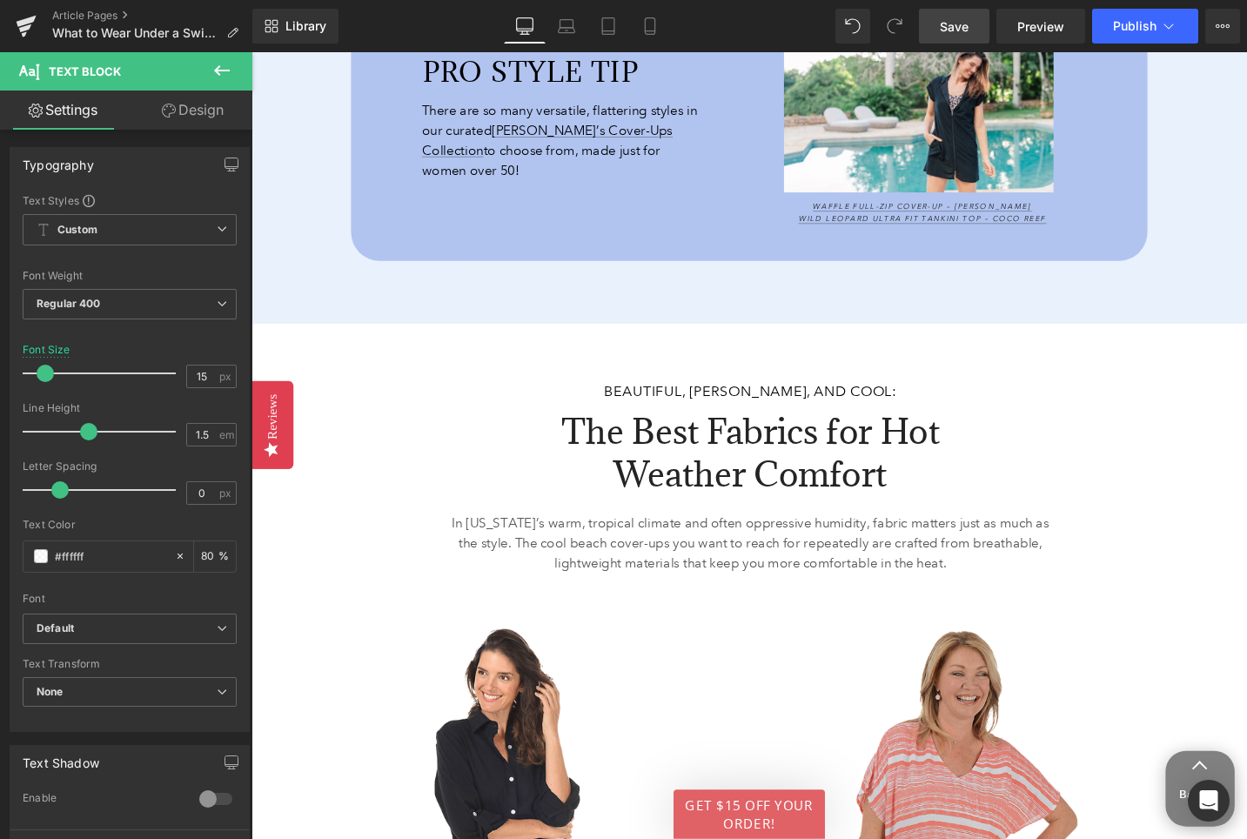
scroll to position [2809, 0]
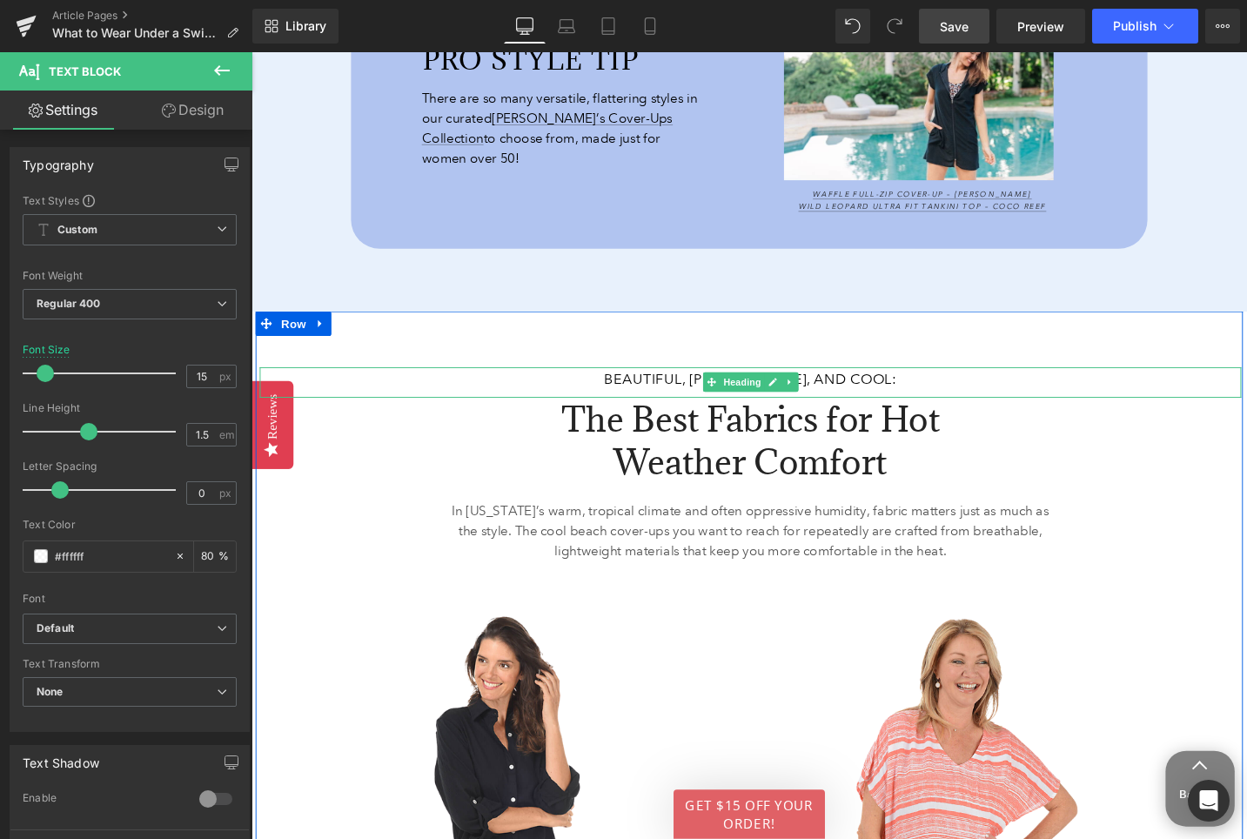
click at [822, 400] on icon at bounding box center [821, 401] width 10 height 10
click at [828, 400] on icon at bounding box center [830, 402] width 10 height 10
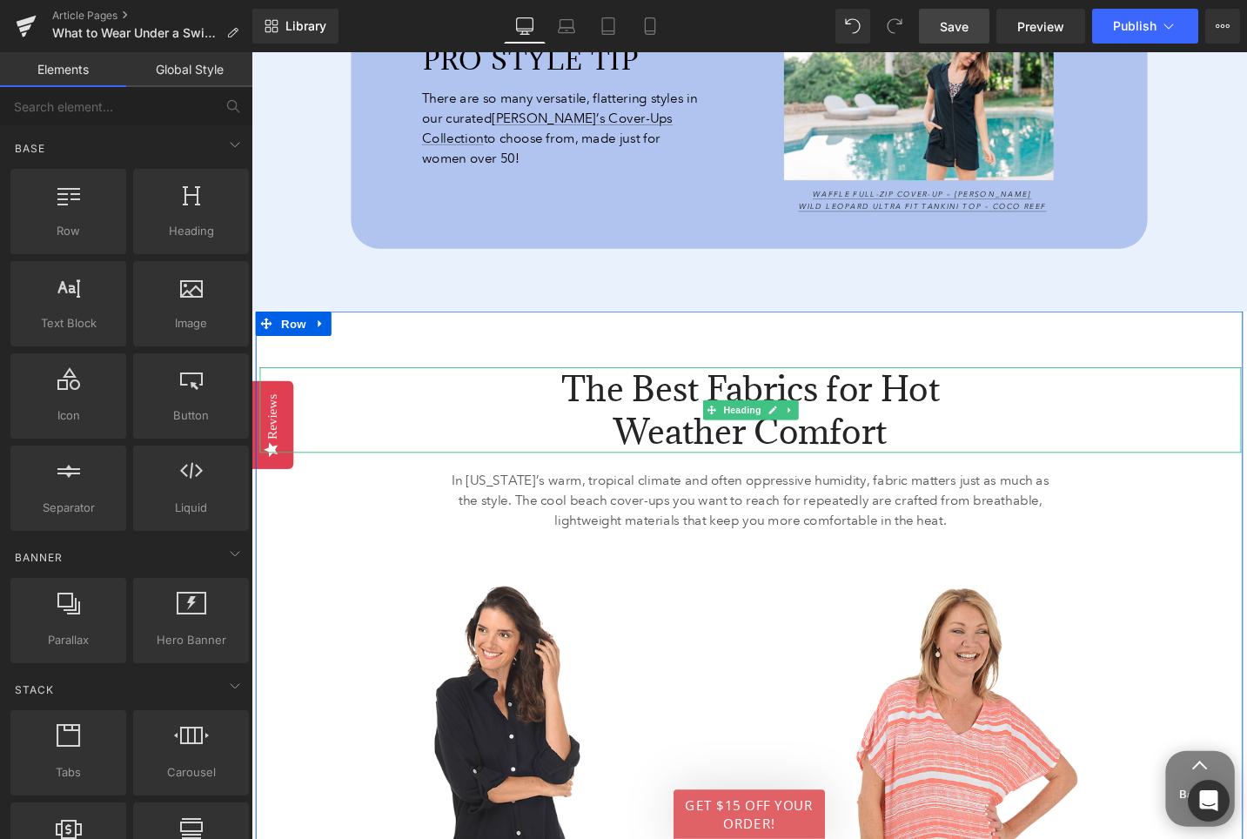
click at [803, 410] on h2 "The Best Fabrics for Hot Weather Comfort" at bounding box center [779, 430] width 530 height 90
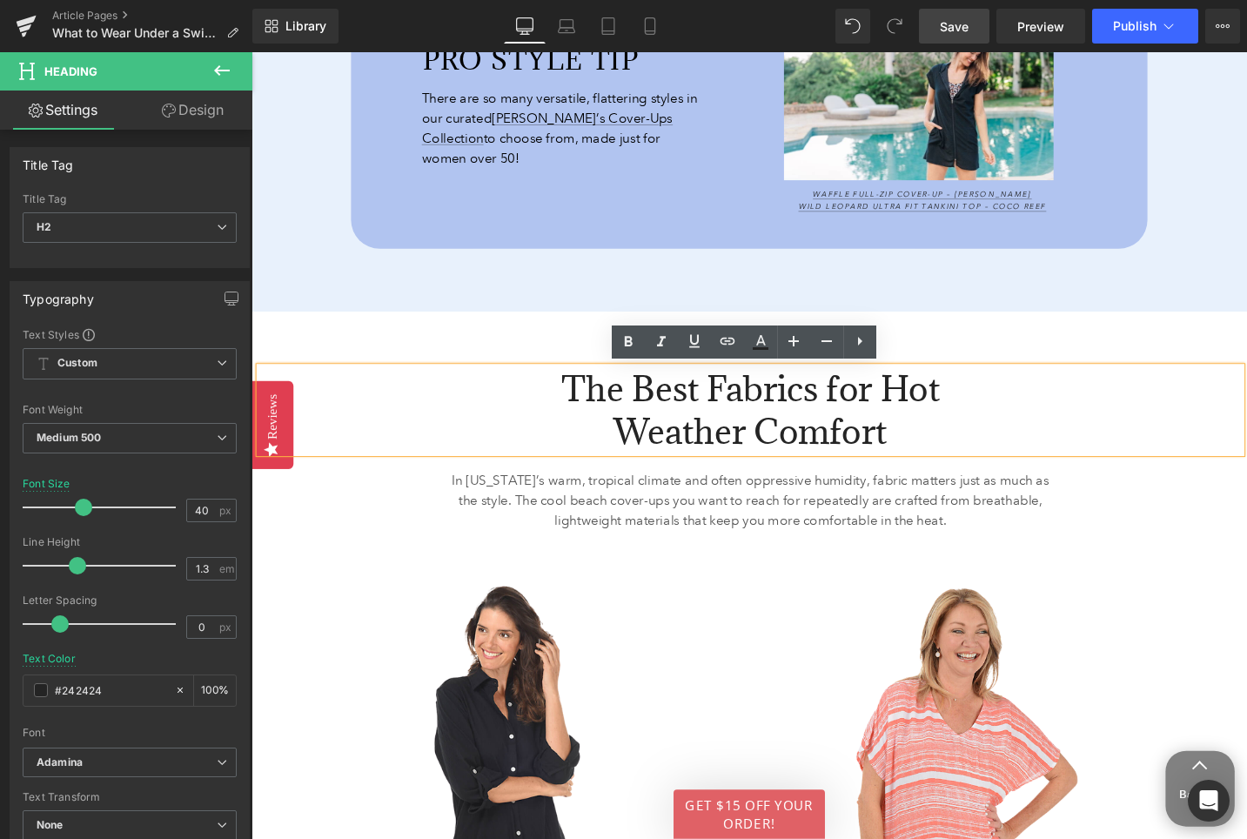
paste div
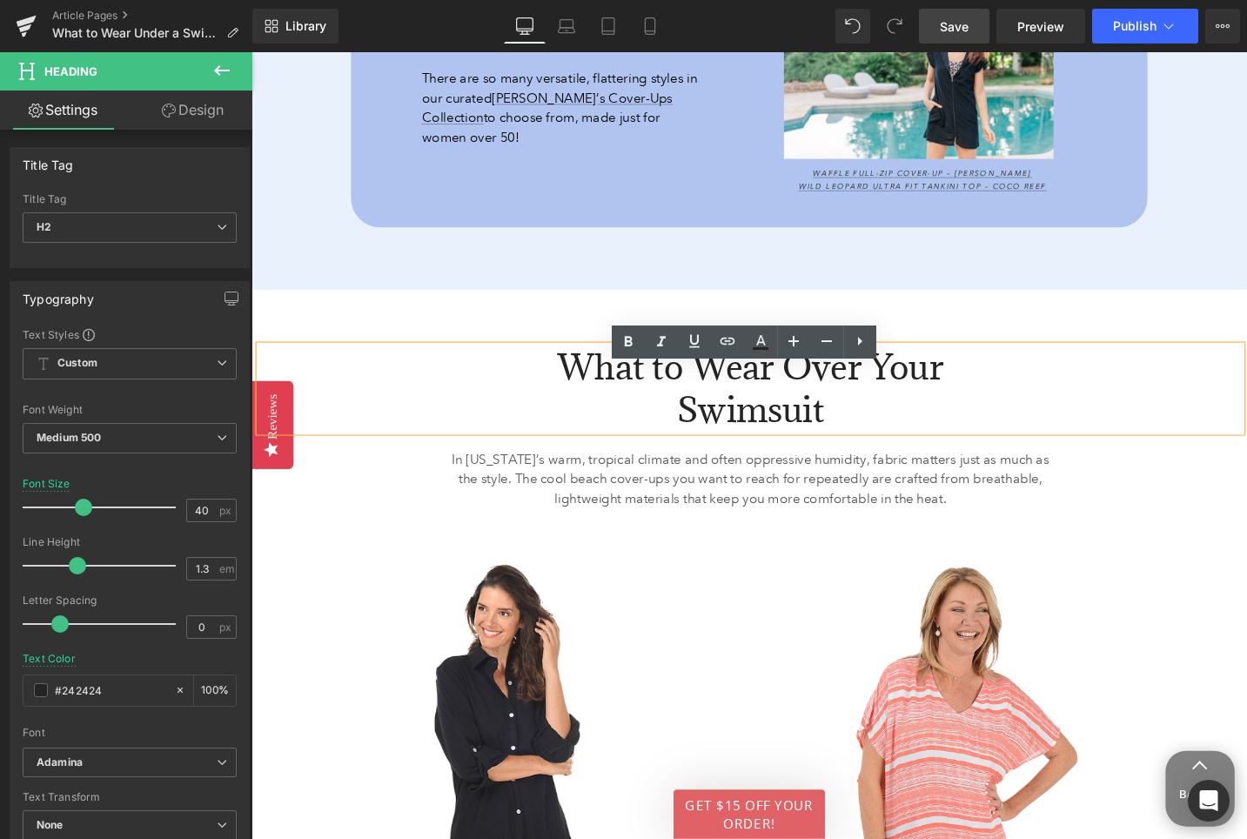
scroll to position [2787, 0]
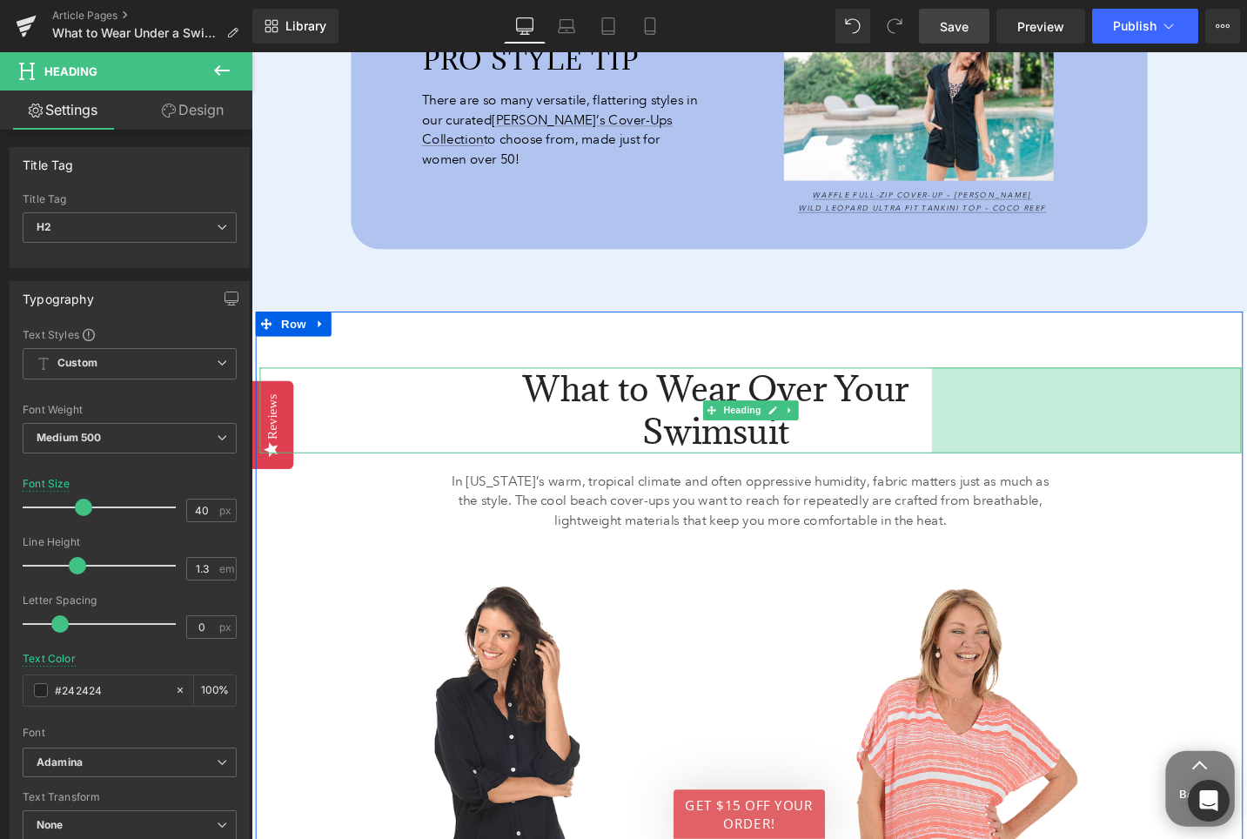
drag, startPoint x: 1295, startPoint y: 429, endPoint x: 992, endPoint y: 339, distance: 315.8
click at [1221, 431] on div "376px" at bounding box center [1134, 430] width 327 height 90
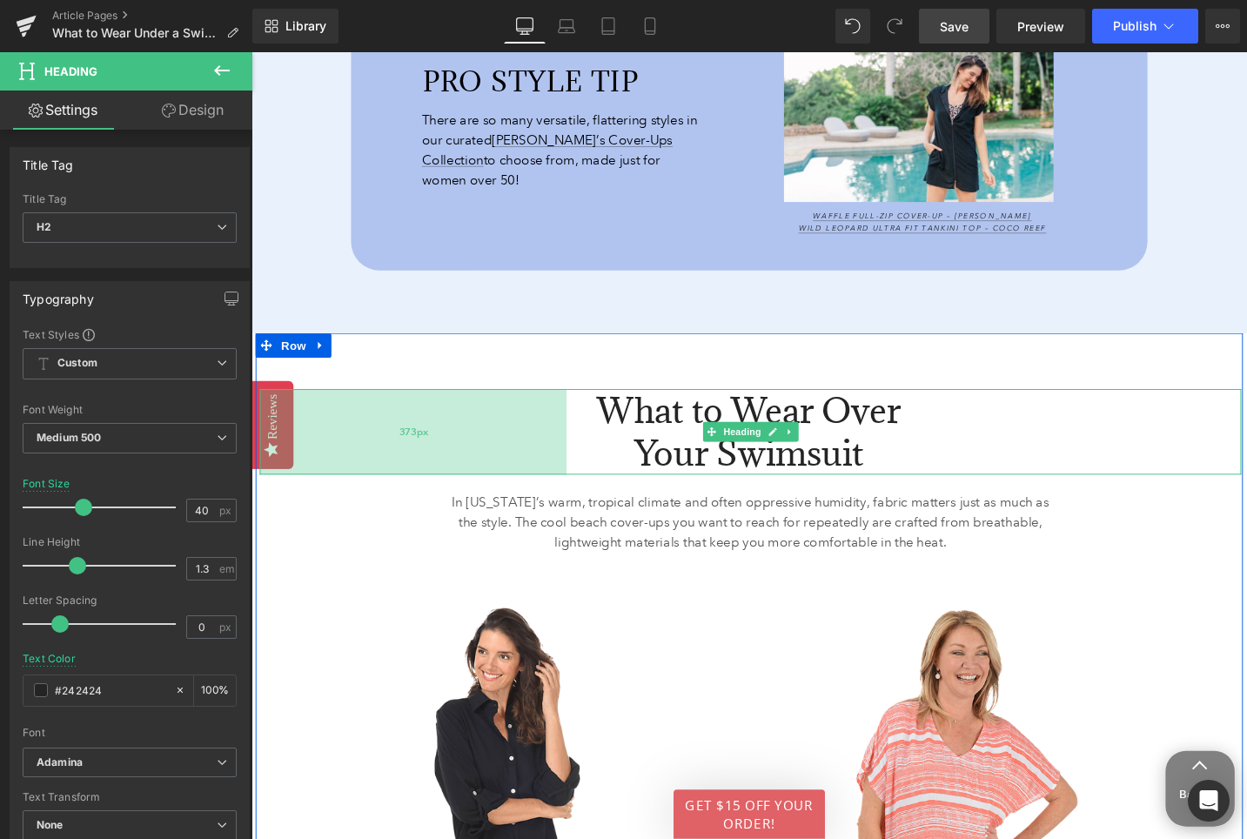
scroll to position [2809, 0]
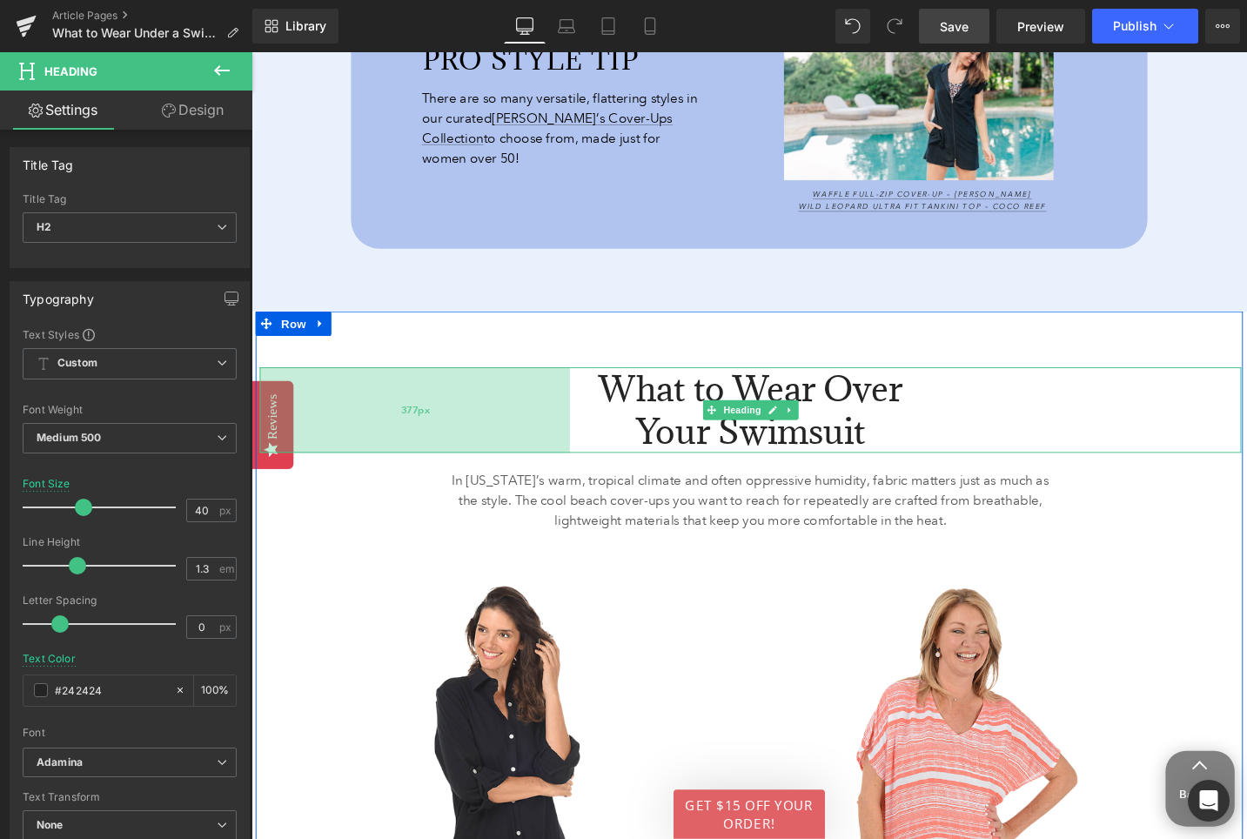
drag, startPoint x: 263, startPoint y: 398, endPoint x: 1284, endPoint y: 100, distance: 1063.9
click at [337, 405] on div "377px" at bounding box center [424, 430] width 328 height 90
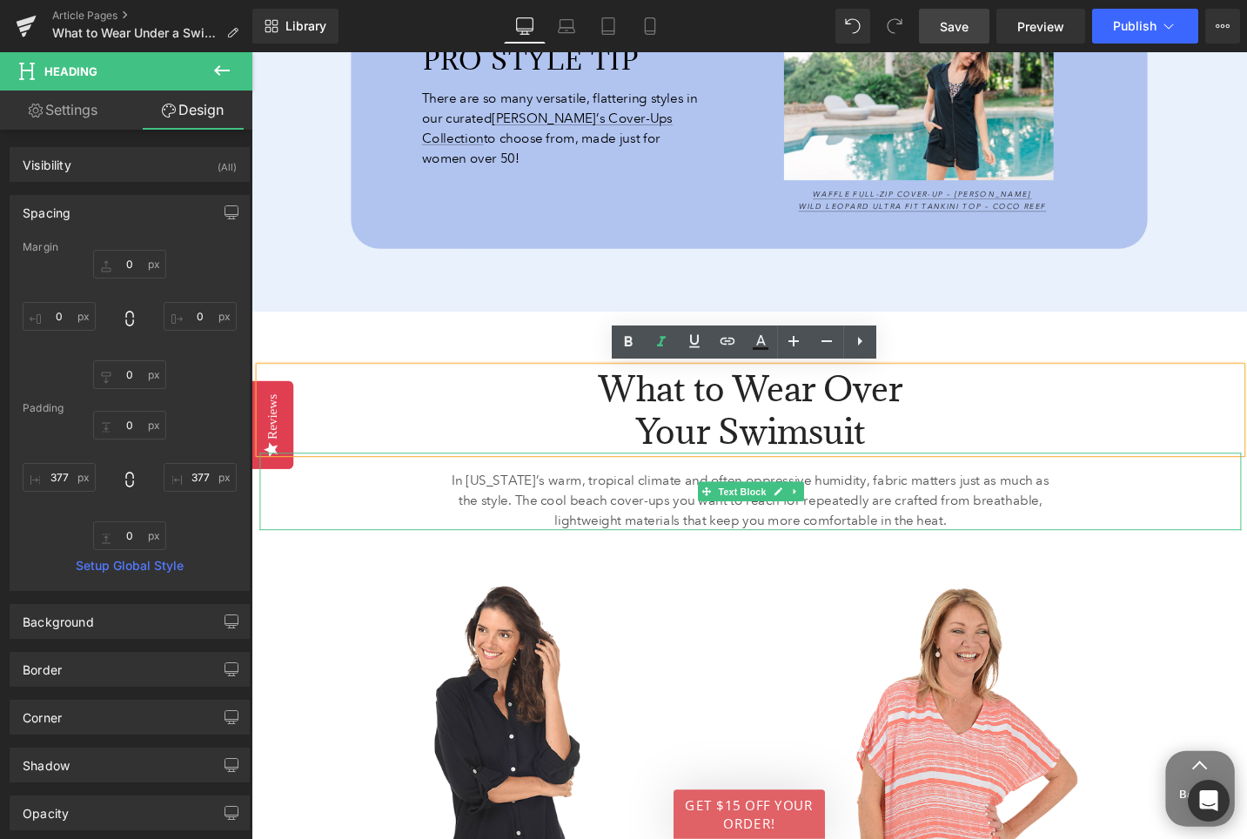
click at [682, 519] on p "In Florida’s warm, tropical climate and often oppressive humidity, fabric matte…" at bounding box center [779, 526] width 638 height 63
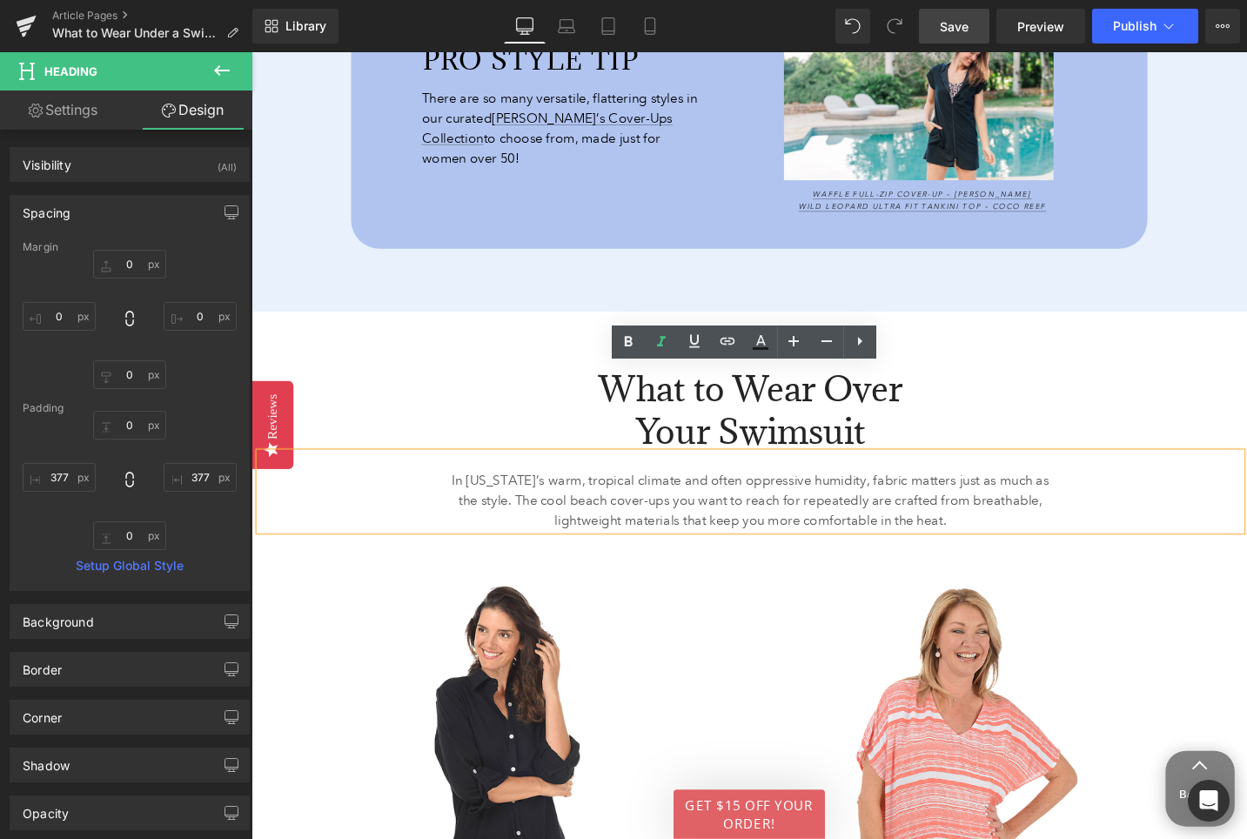
click at [682, 519] on p "In Florida’s warm, tropical climate and often oppressive humidity, fabric matte…" at bounding box center [779, 526] width 638 height 63
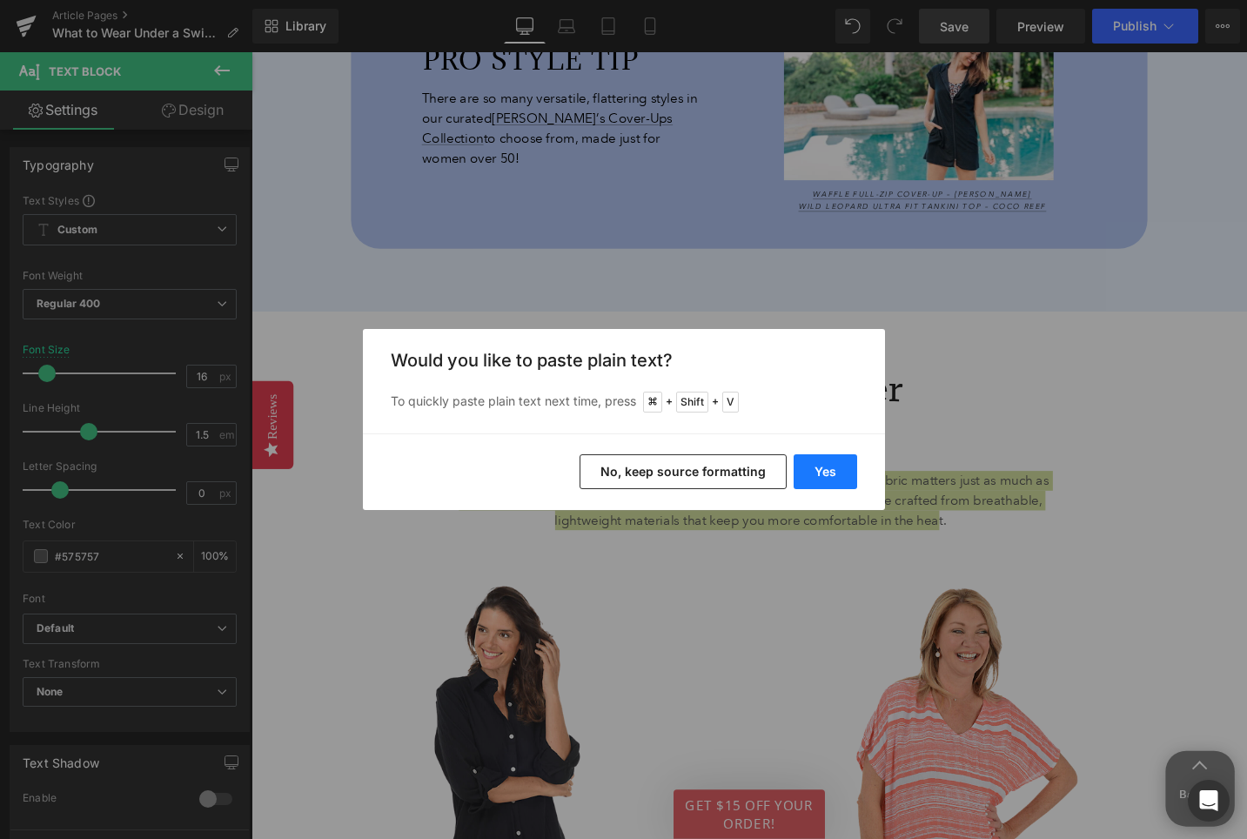
click at [823, 479] on button "Yes" at bounding box center [826, 471] width 64 height 35
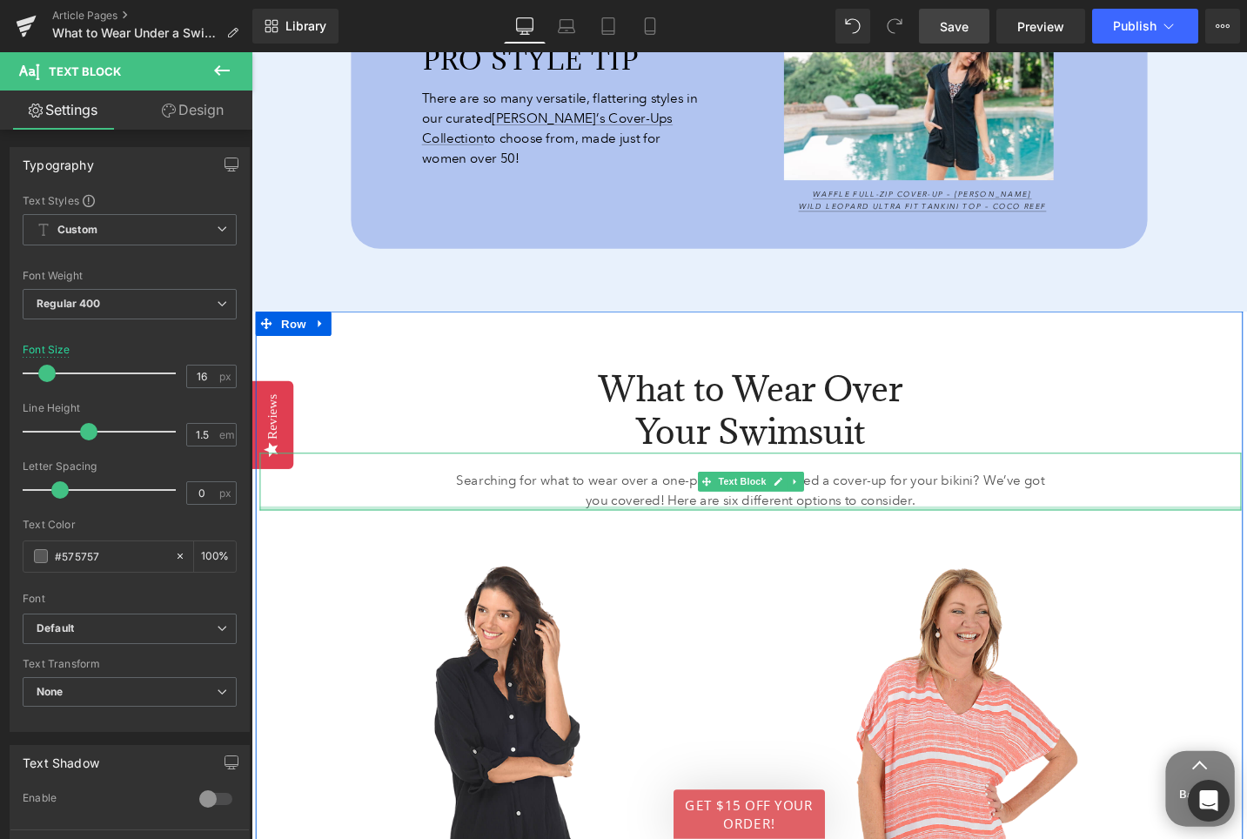
click at [844, 594] on img at bounding box center [1018, 836] width 471 height 512
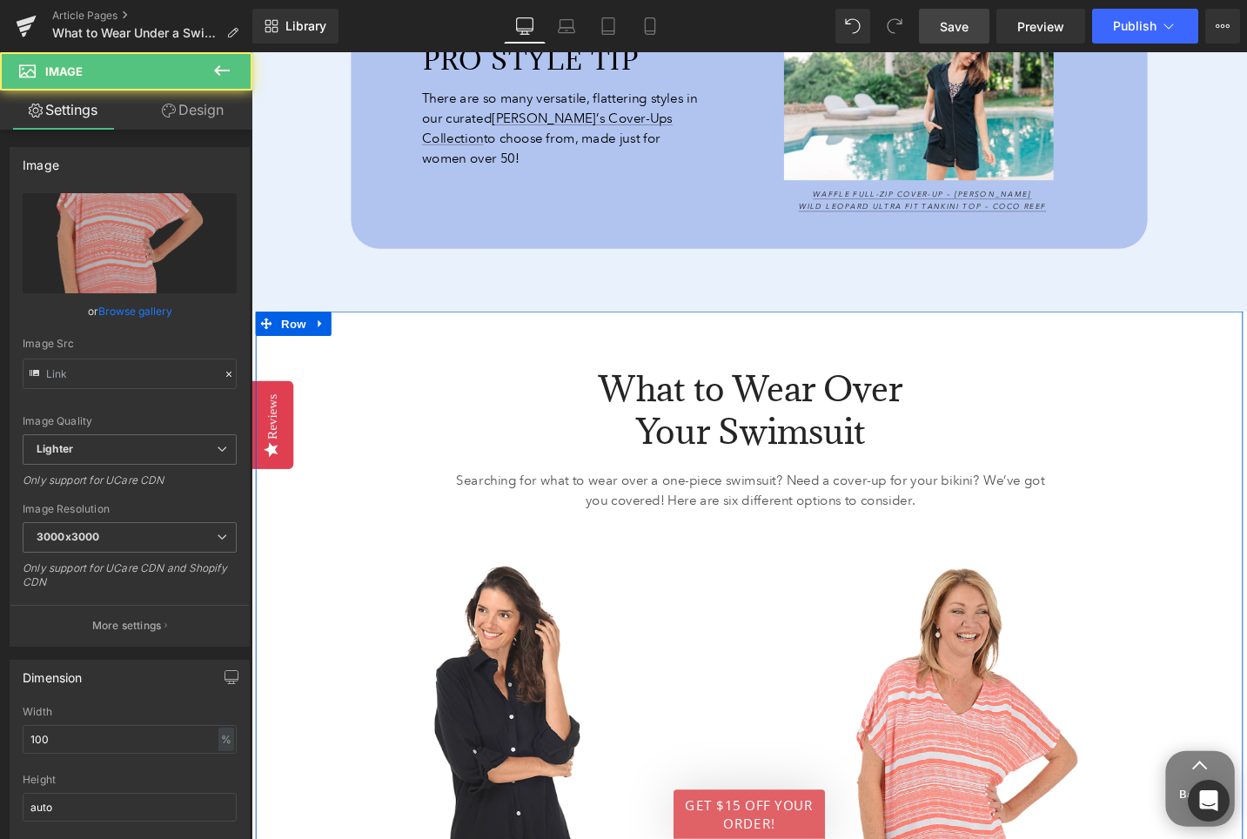
type input "https://ucarecdn.com/9ba460cb-9fd0-4129-be48-087b88e44a45/-/format/auto/-/previ…"
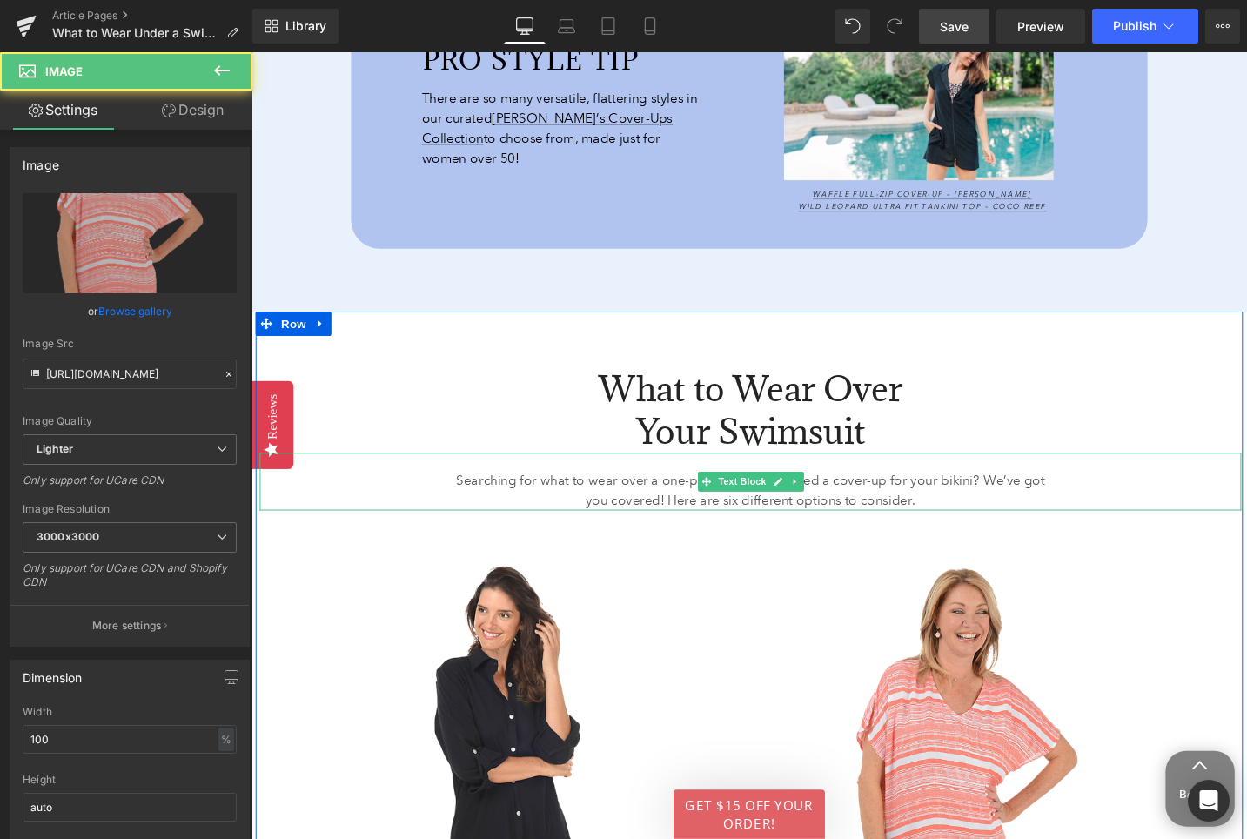
scroll to position [2787, 0]
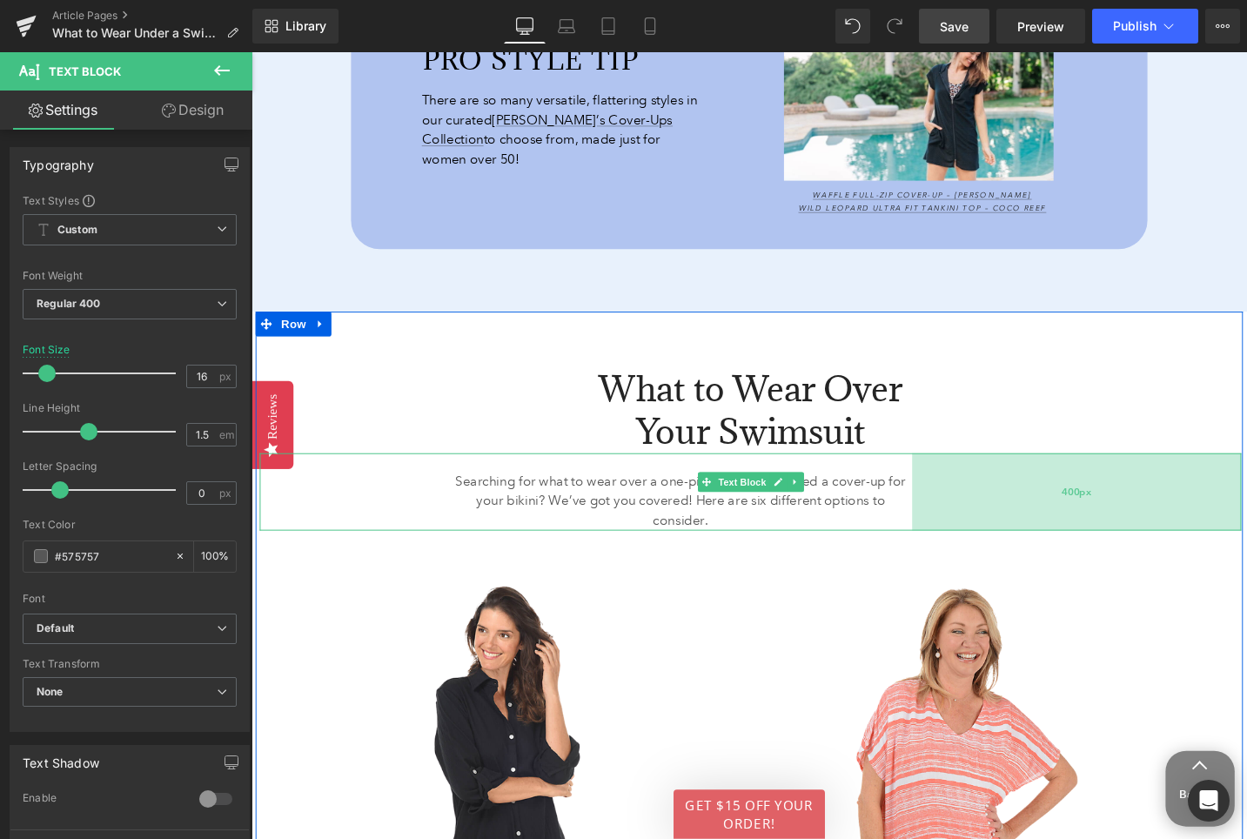
drag, startPoint x: 1294, startPoint y: 506, endPoint x: 1146, endPoint y: 521, distance: 148.7
click at [1146, 521] on div "400px" at bounding box center [1124, 517] width 348 height 82
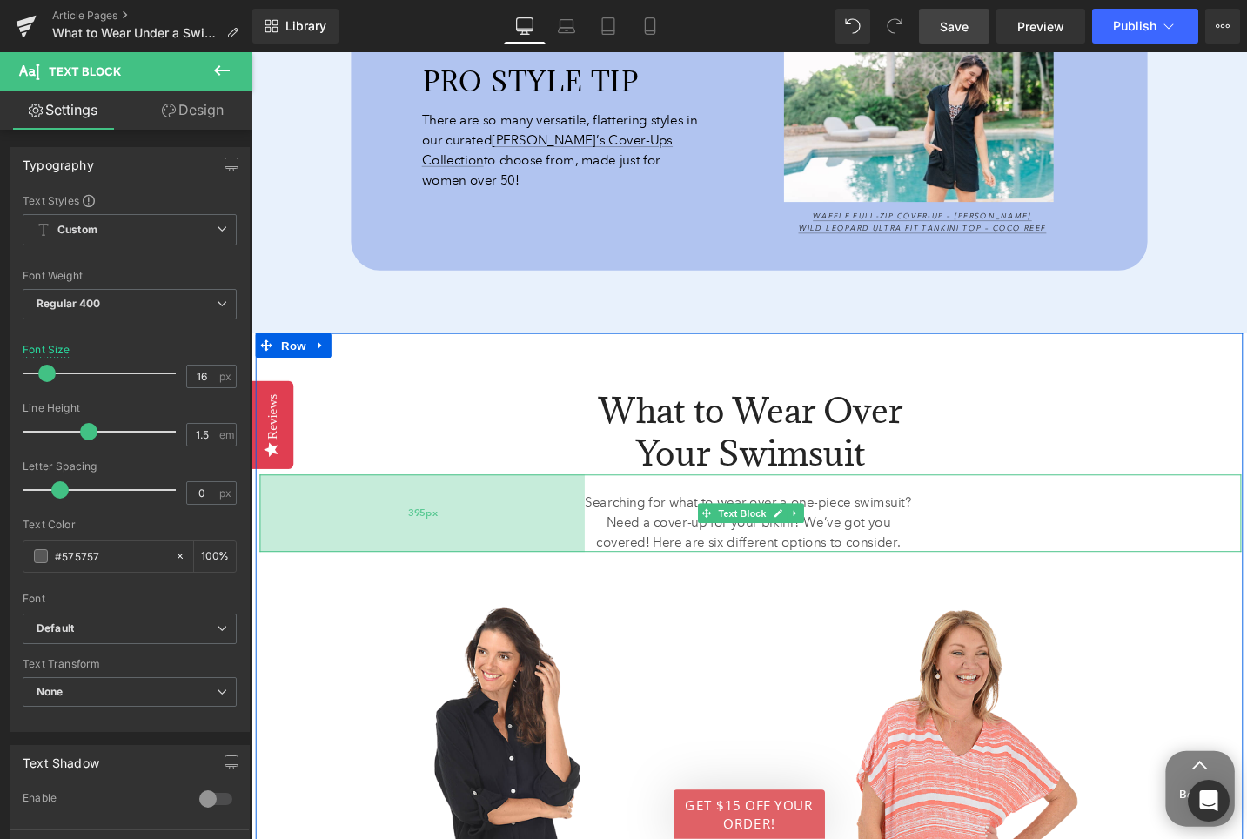
scroll to position [2809, 0]
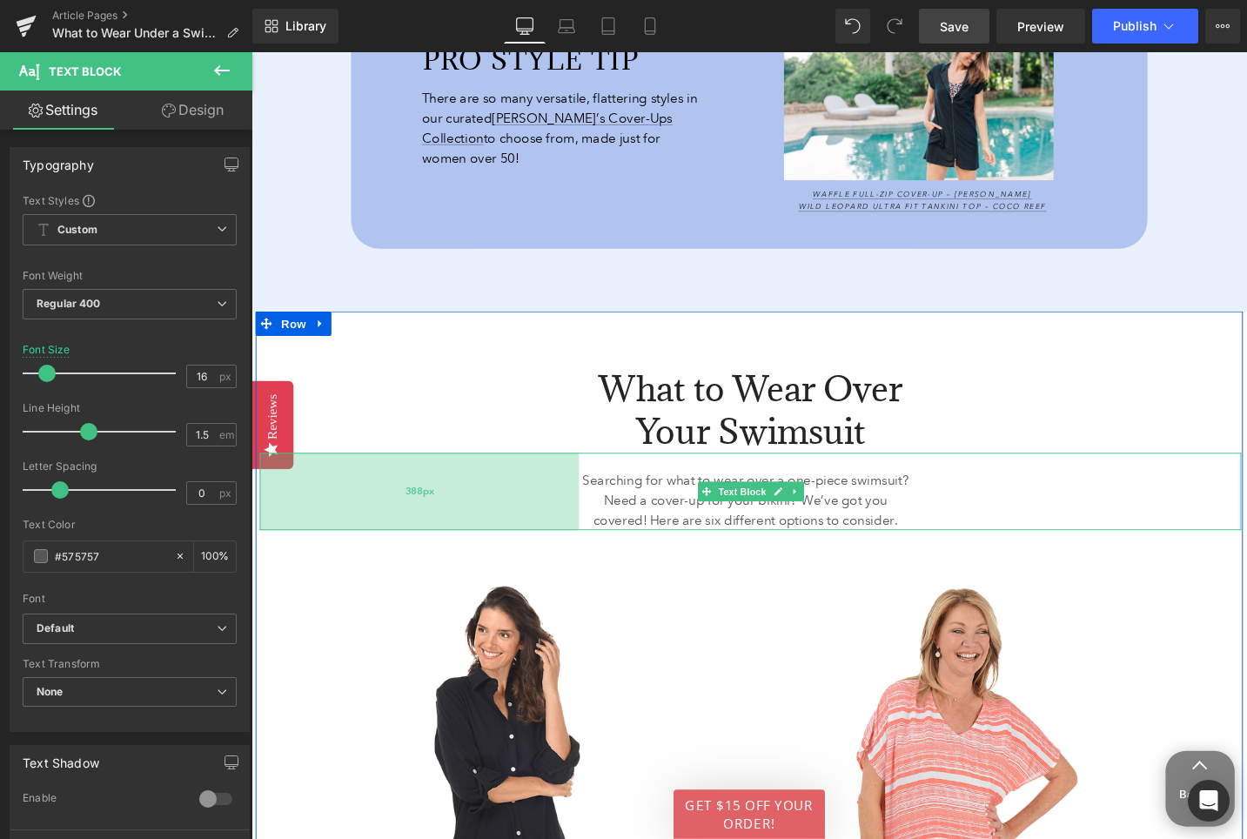
drag, startPoint x: 263, startPoint y: 535, endPoint x: 400, endPoint y: 537, distance: 137.5
click at [400, 537] on div "388px" at bounding box center [429, 517] width 338 height 82
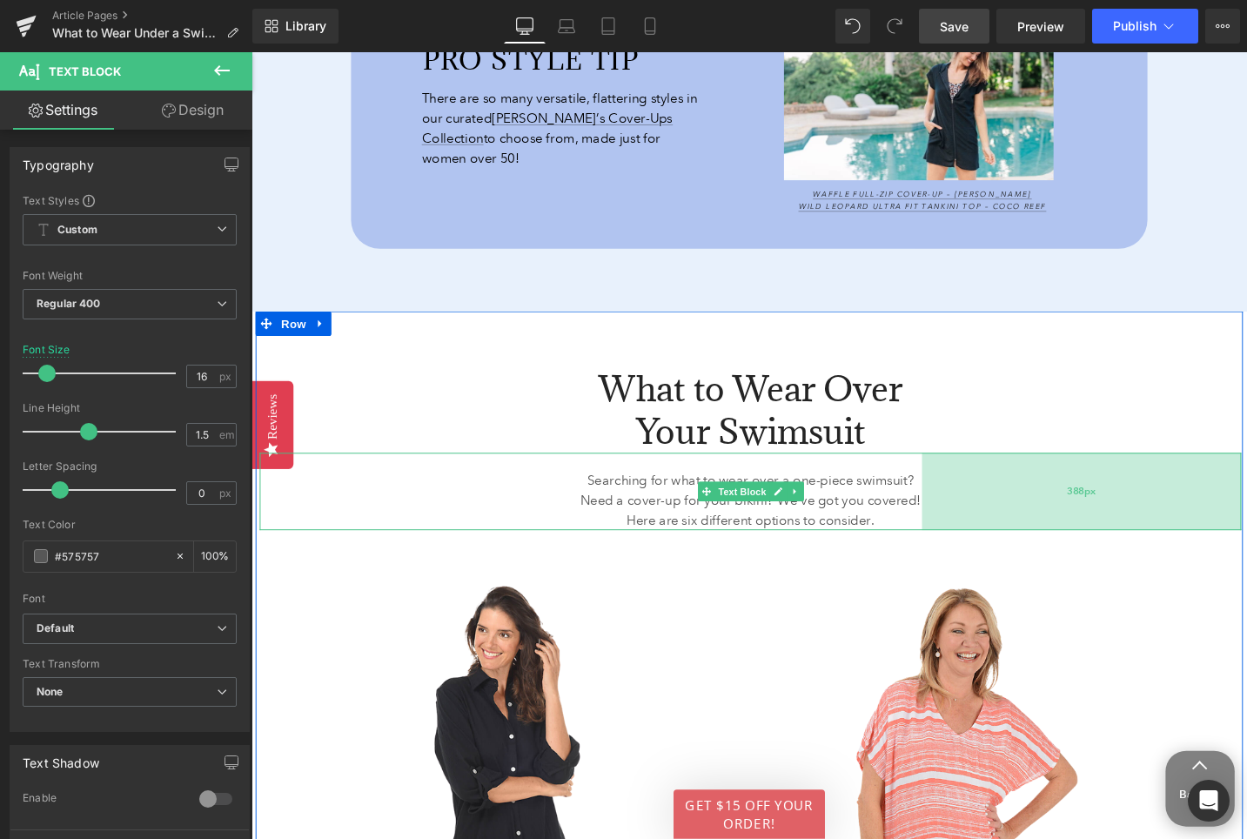
drag, startPoint x: 1056, startPoint y: 521, endPoint x: 1067, endPoint y: 525, distance: 11.0
click at [1067, 525] on div "388px" at bounding box center [1130, 517] width 338 height 82
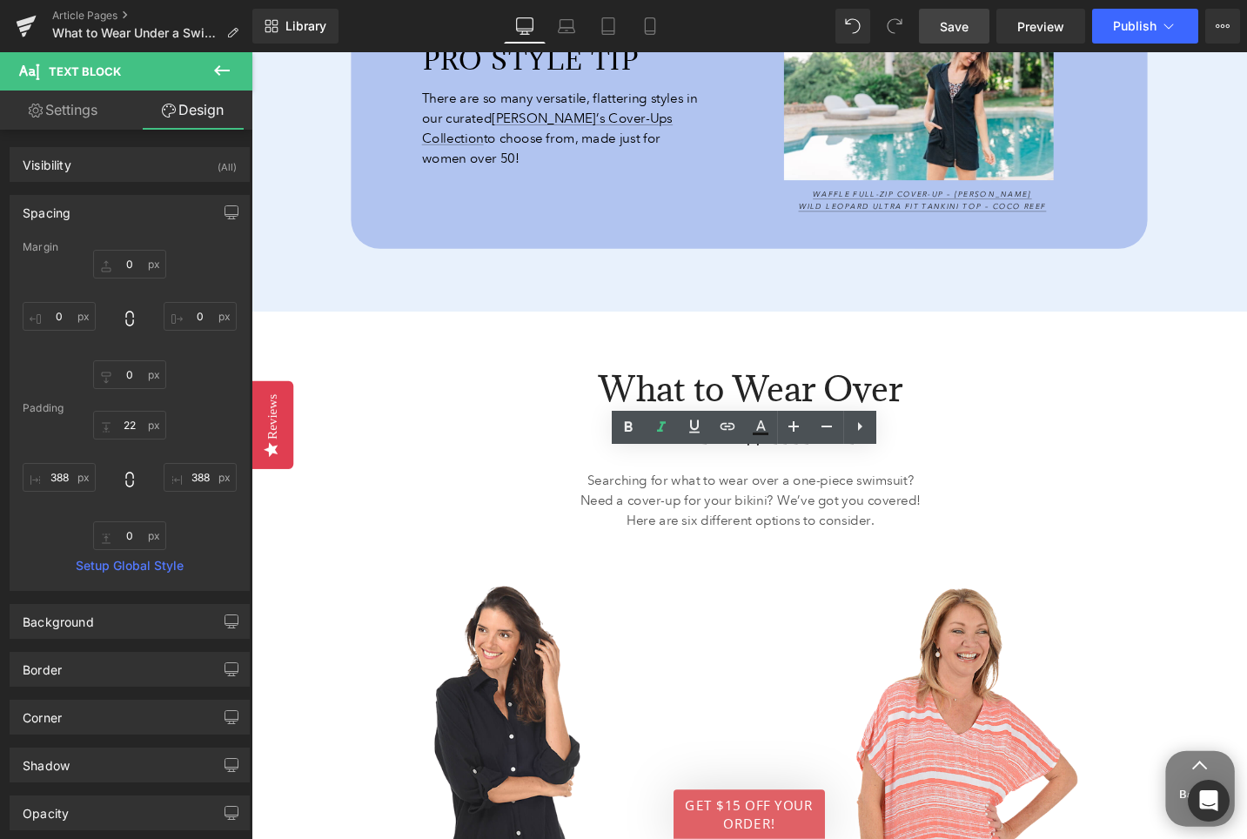
click at [961, 25] on span "Save" at bounding box center [954, 26] width 29 height 18
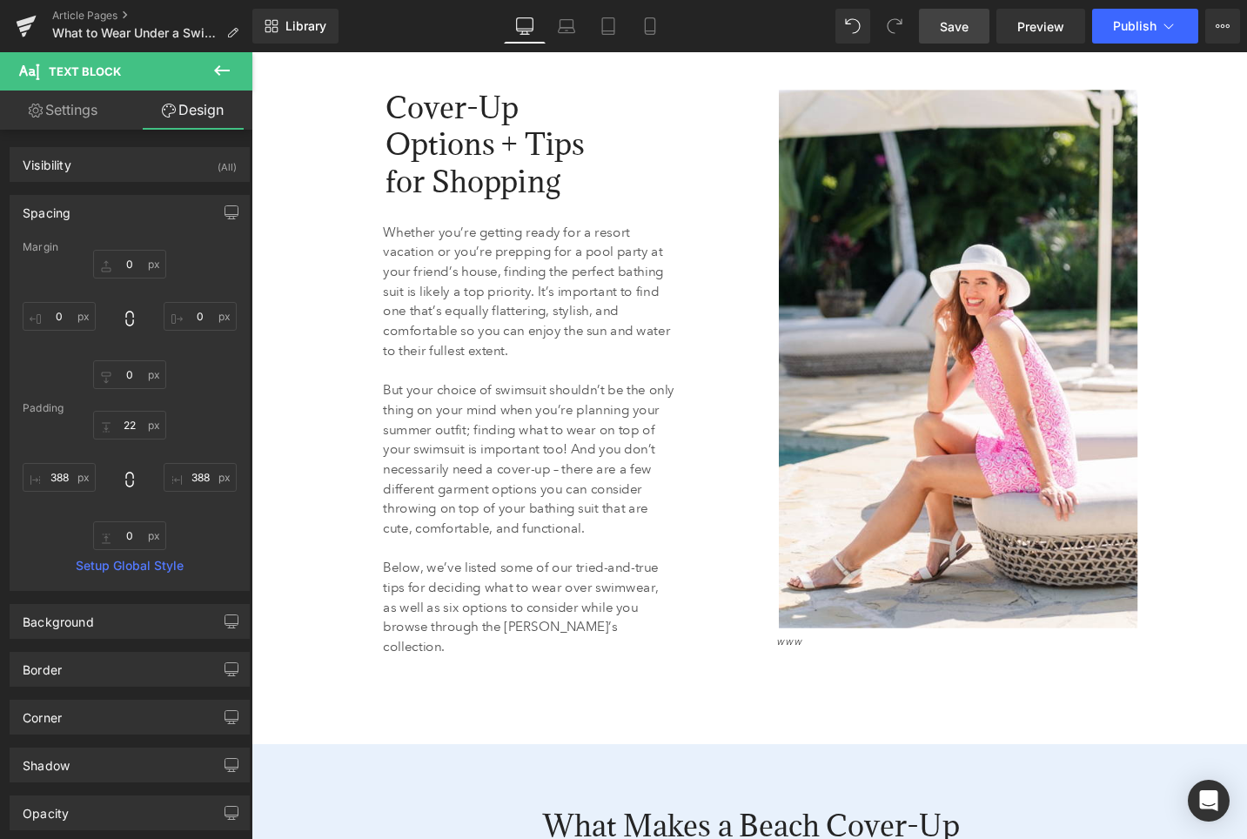
scroll to position [1766, 0]
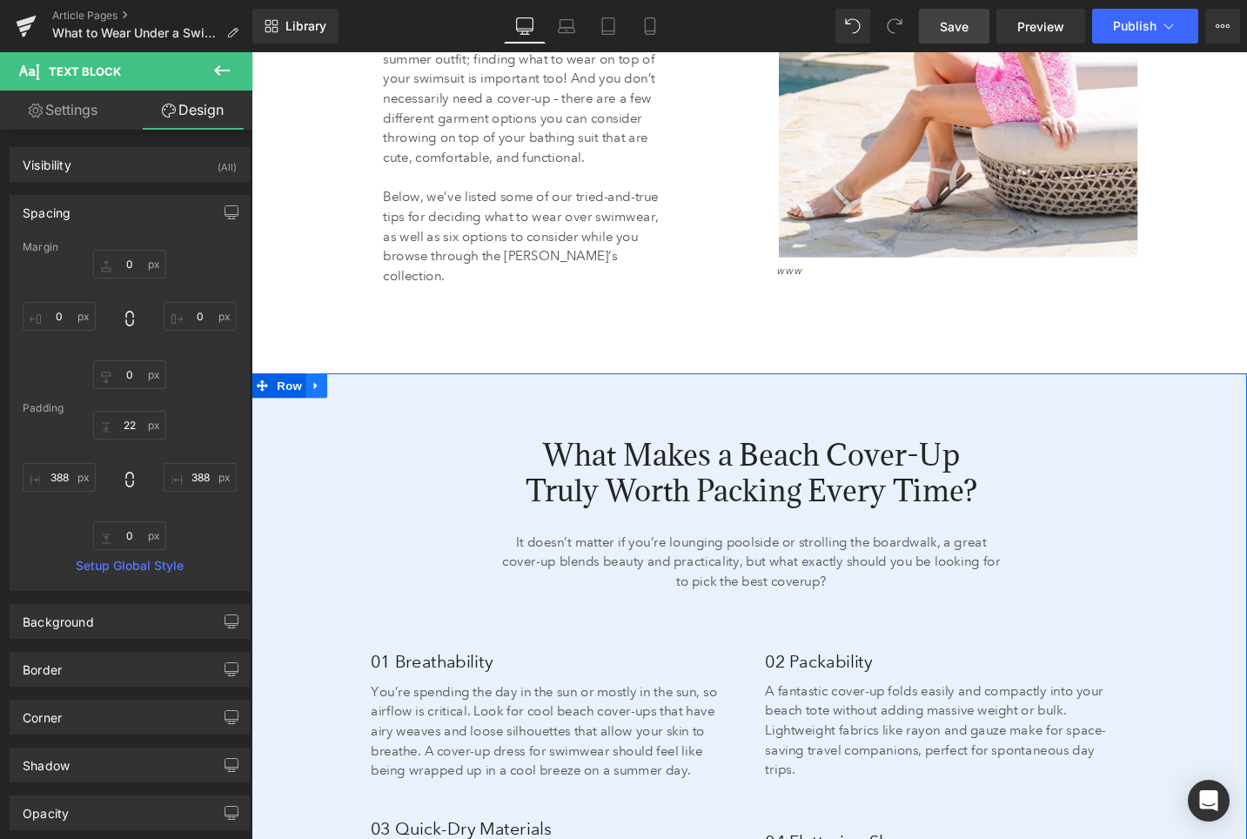
click at [317, 398] on icon at bounding box center [320, 404] width 12 height 13
click at [366, 398] on icon at bounding box center [365, 404] width 12 height 12
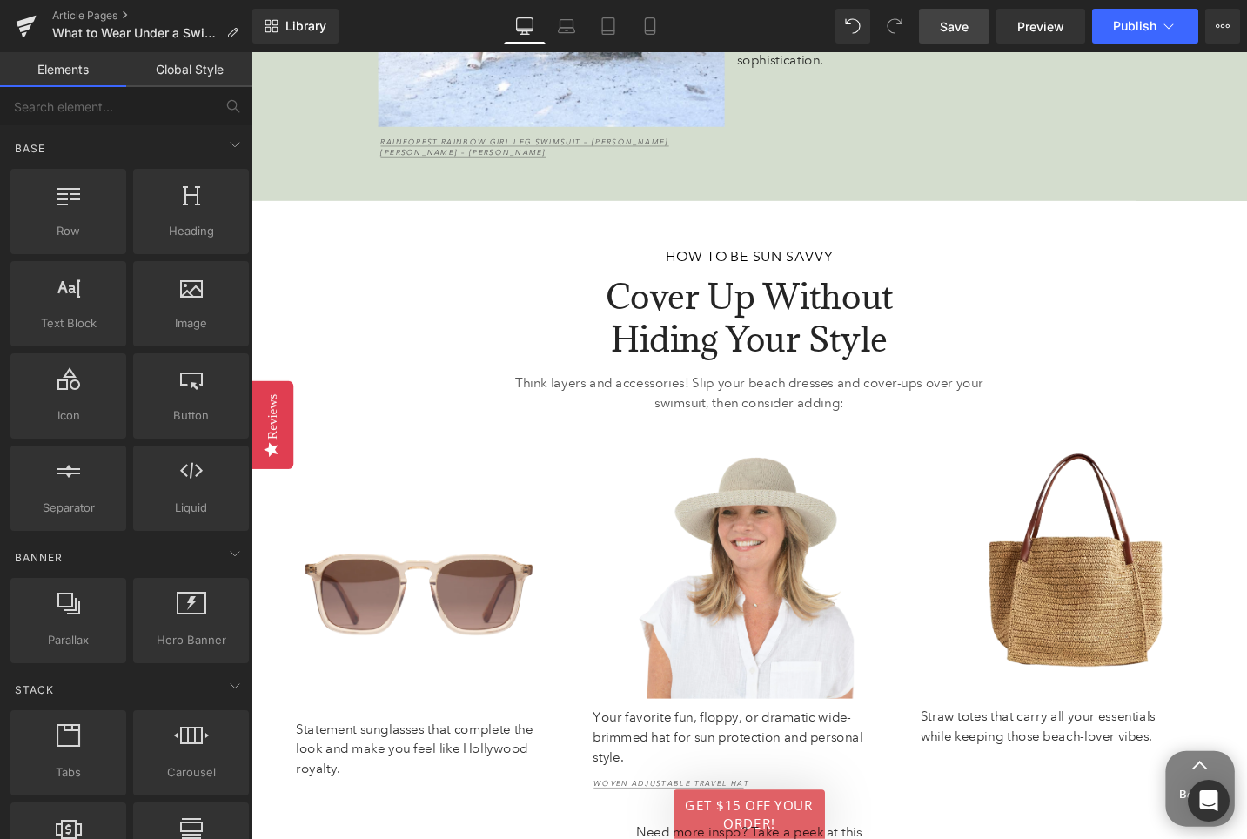
scroll to position [4645, 0]
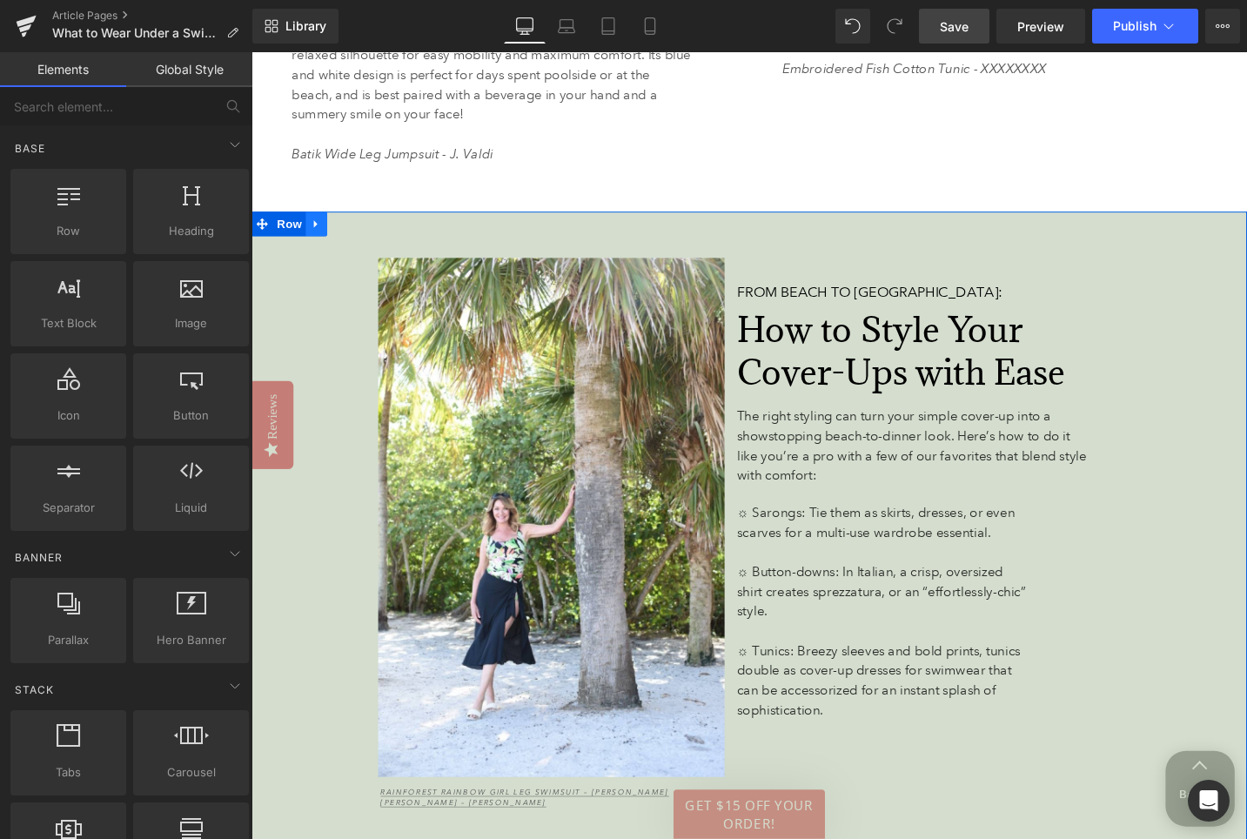
click at [321, 231] on icon at bounding box center [319, 235] width 3 height 8
click at [367, 228] on icon at bounding box center [365, 234] width 12 height 12
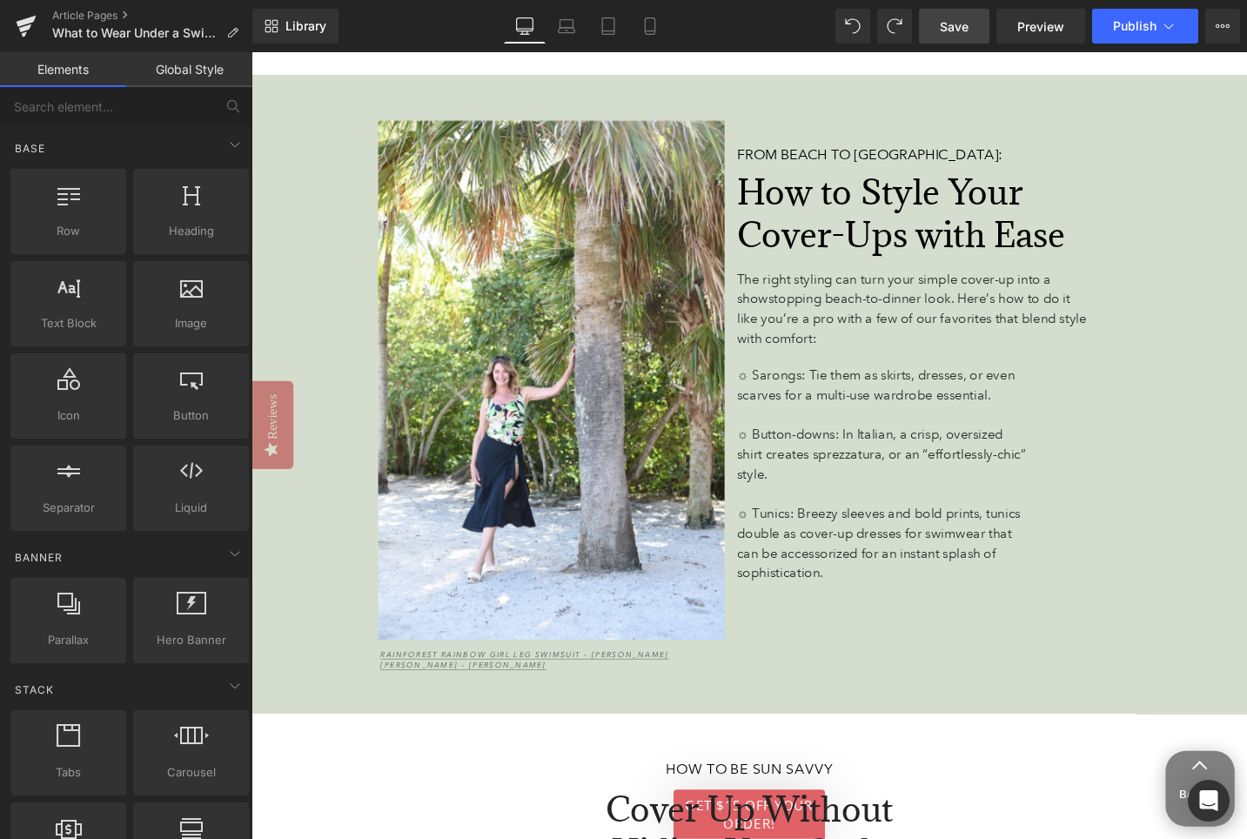
scroll to position [4837, 0]
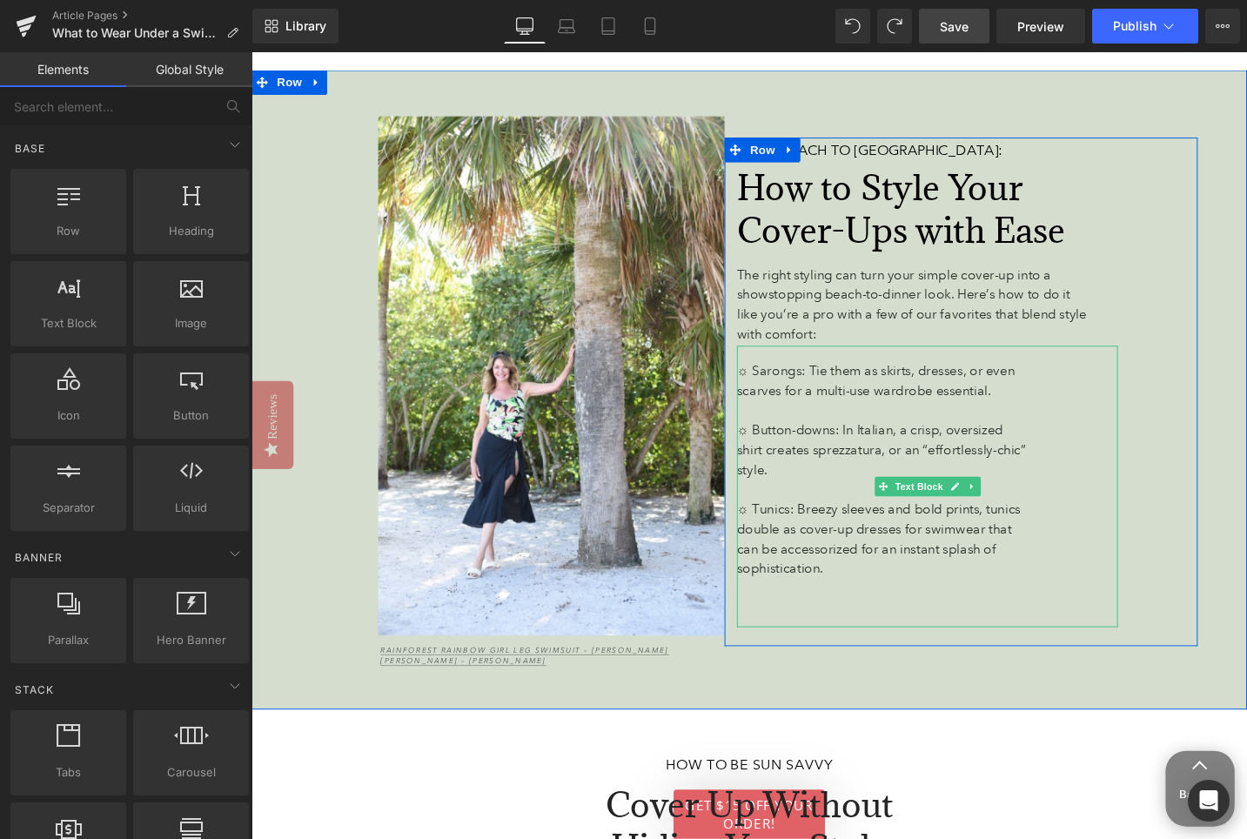
click at [787, 527] on span "☼ Tunics: Breezy sleeves and bold prints, tunics double as cover-up dresses for…" at bounding box center [915, 566] width 300 height 79
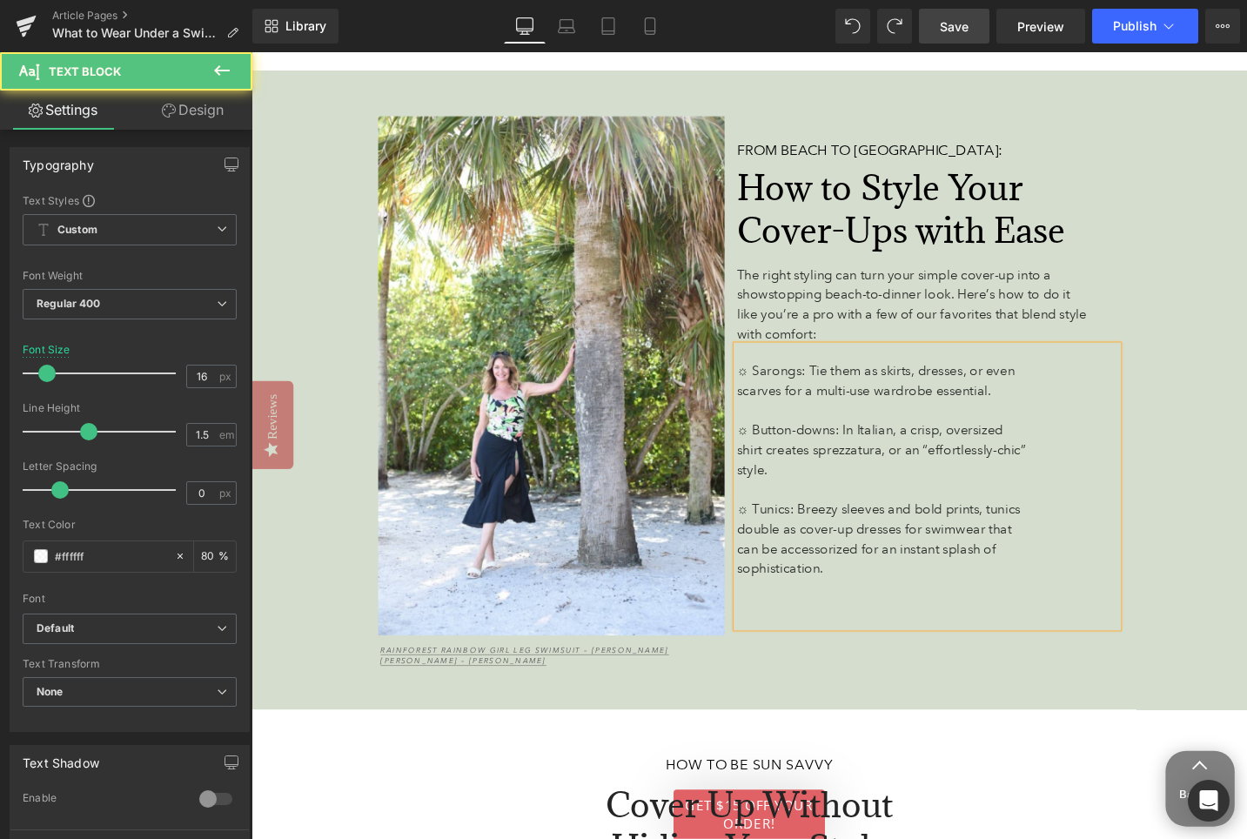
click at [794, 527] on span "☼ Tunics: Breezy sleeves and bold prints, tunics double as cover-up dresses for…" at bounding box center [915, 566] width 300 height 79
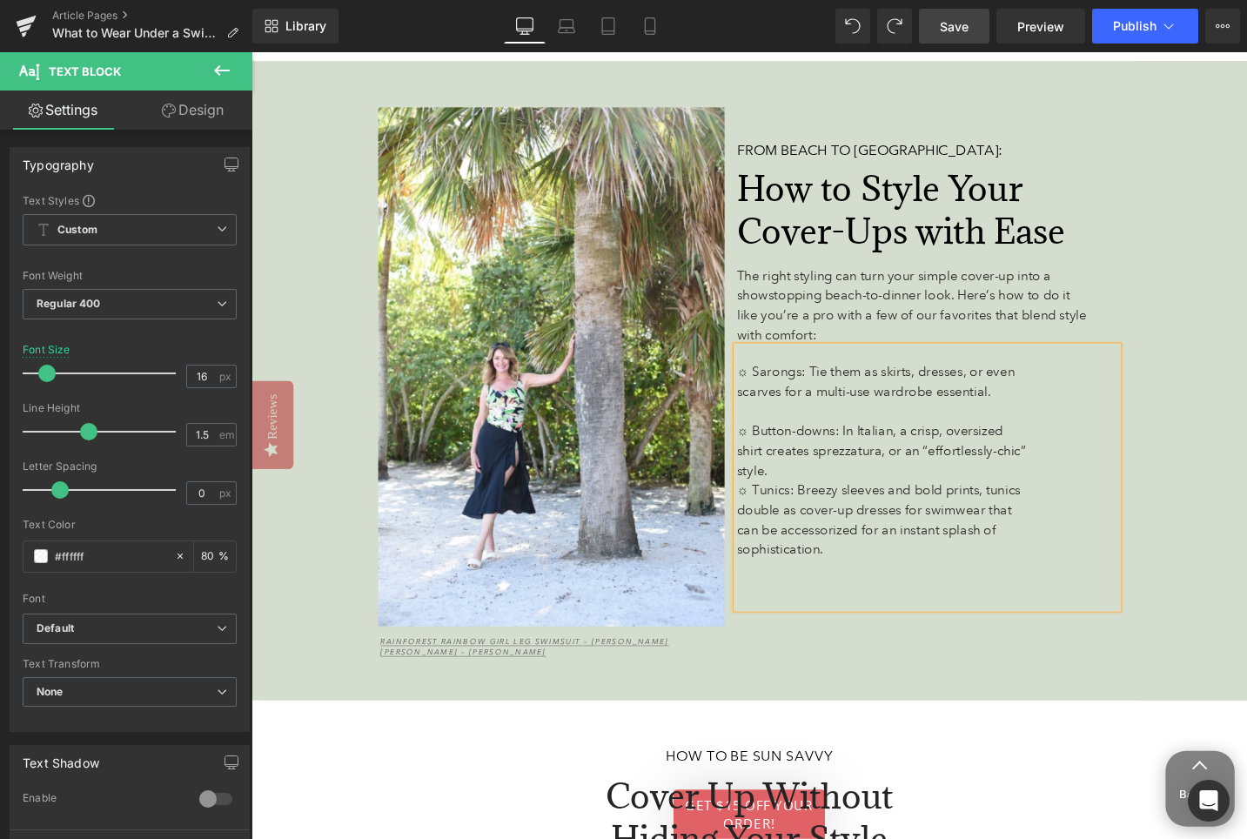
scroll to position [4822, 0]
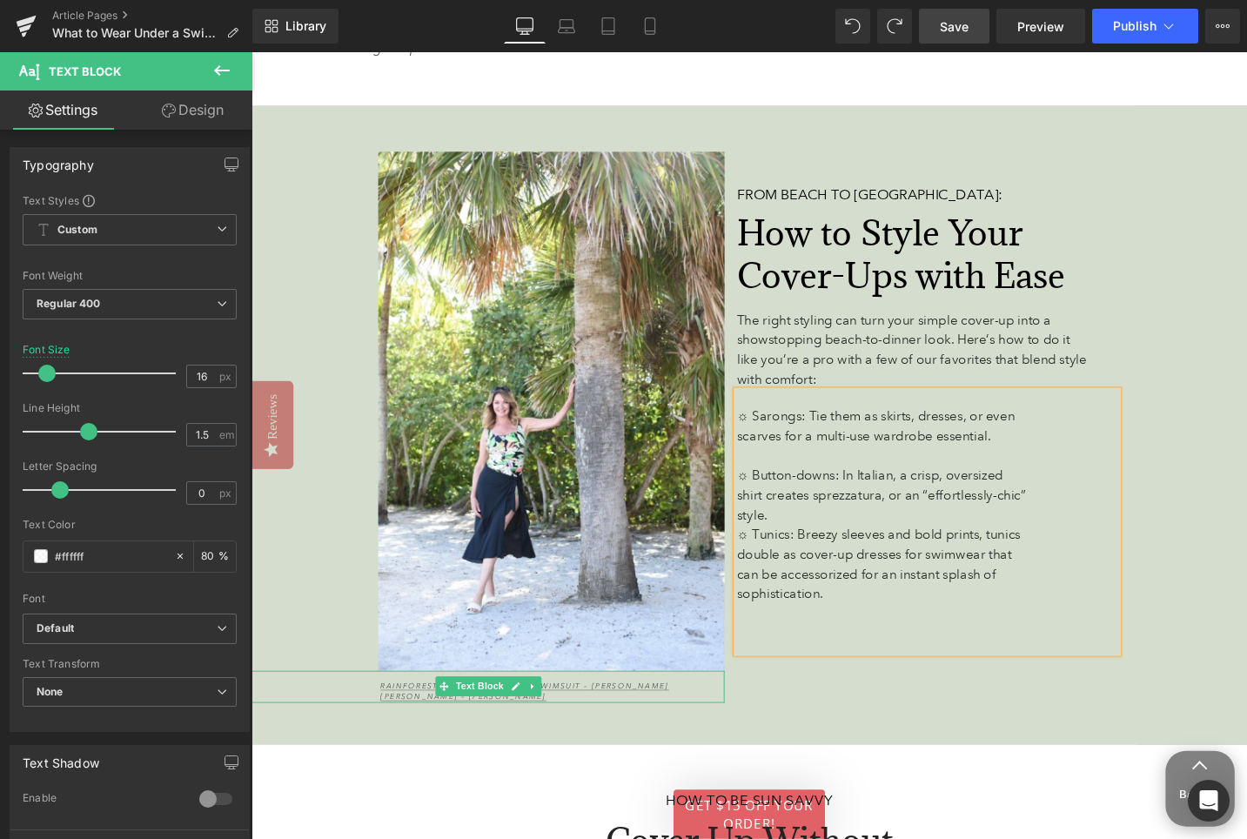
click at [642, 728] on p "Georgette Ruffled Sarong – J. Valdi" at bounding box center [556, 734] width 336 height 12
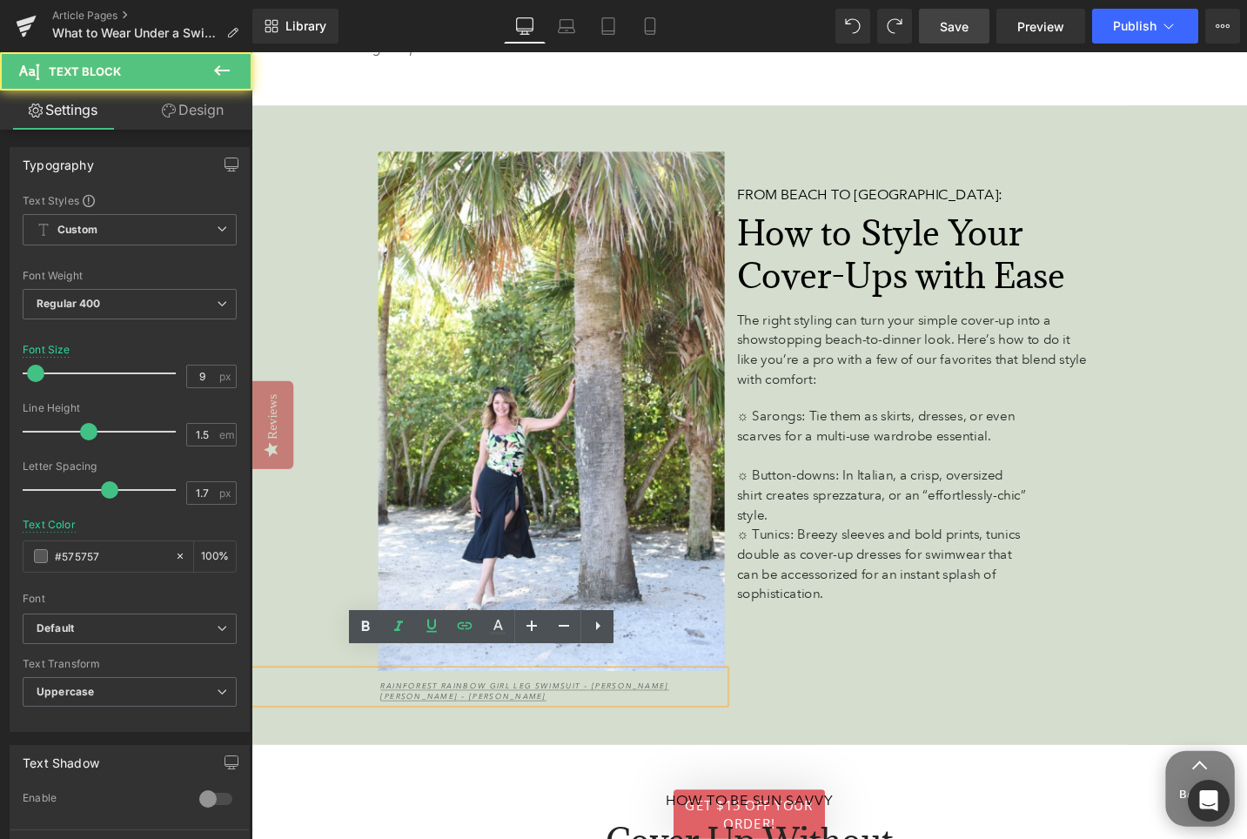
click at [642, 728] on p "Georgette Ruffled Sarong – J. Valdi" at bounding box center [556, 734] width 336 height 12
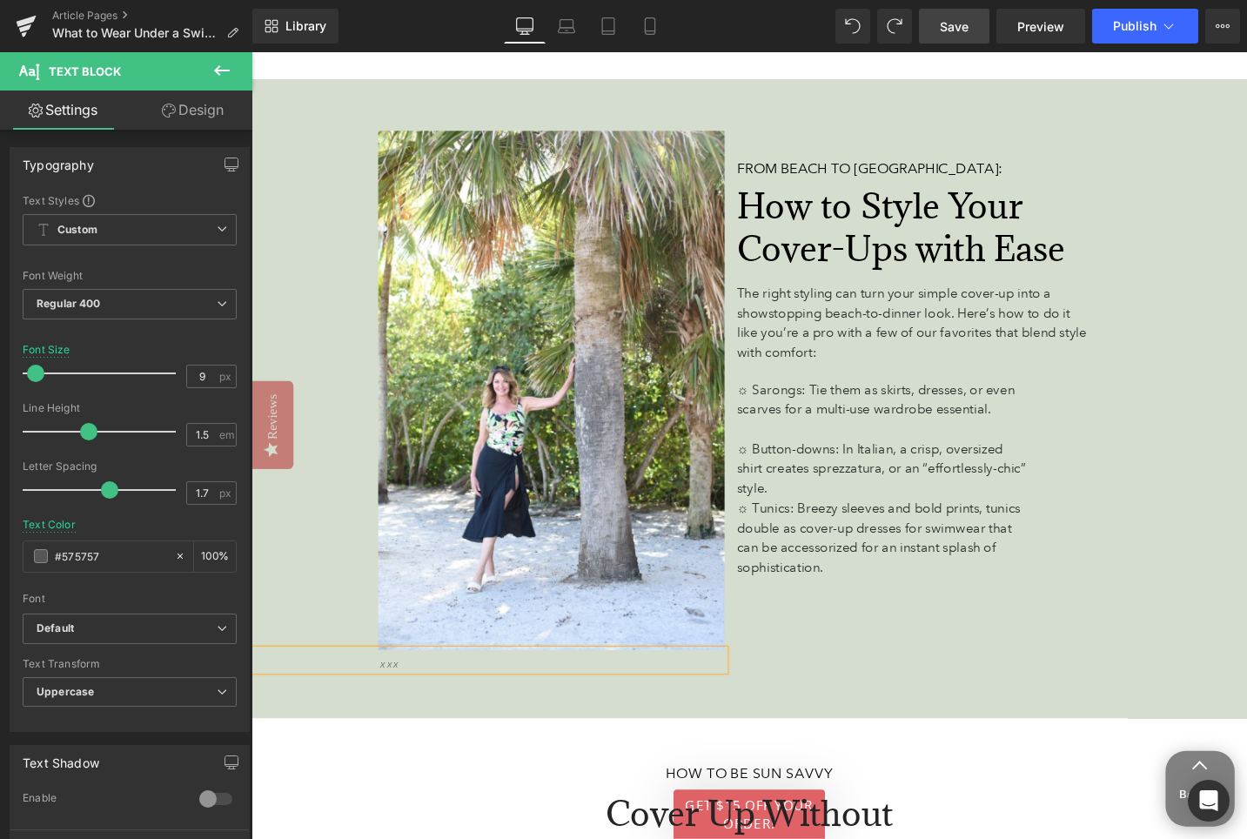
scroll to position [4805, 0]
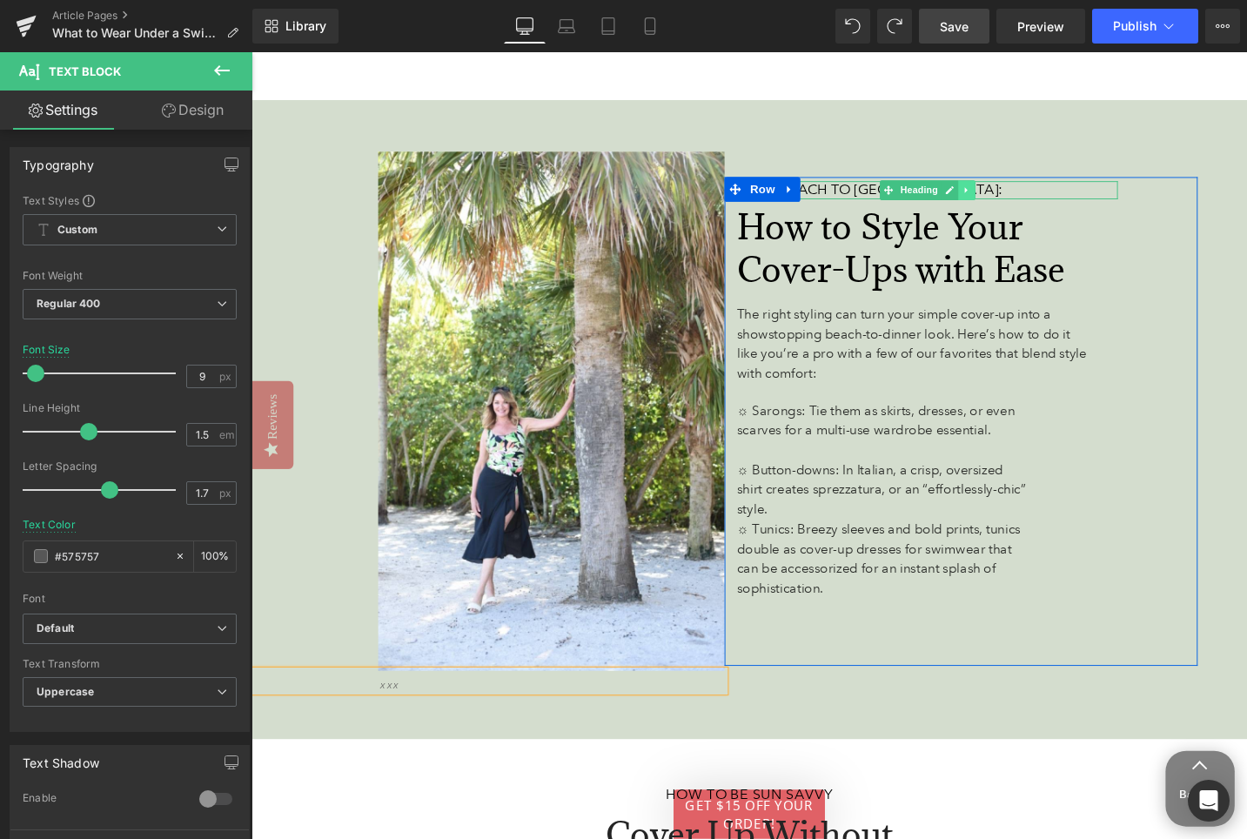
click at [1004, 193] on icon at bounding box center [1008, 198] width 10 height 10
click at [1021, 188] on link at bounding box center [1017, 198] width 18 height 21
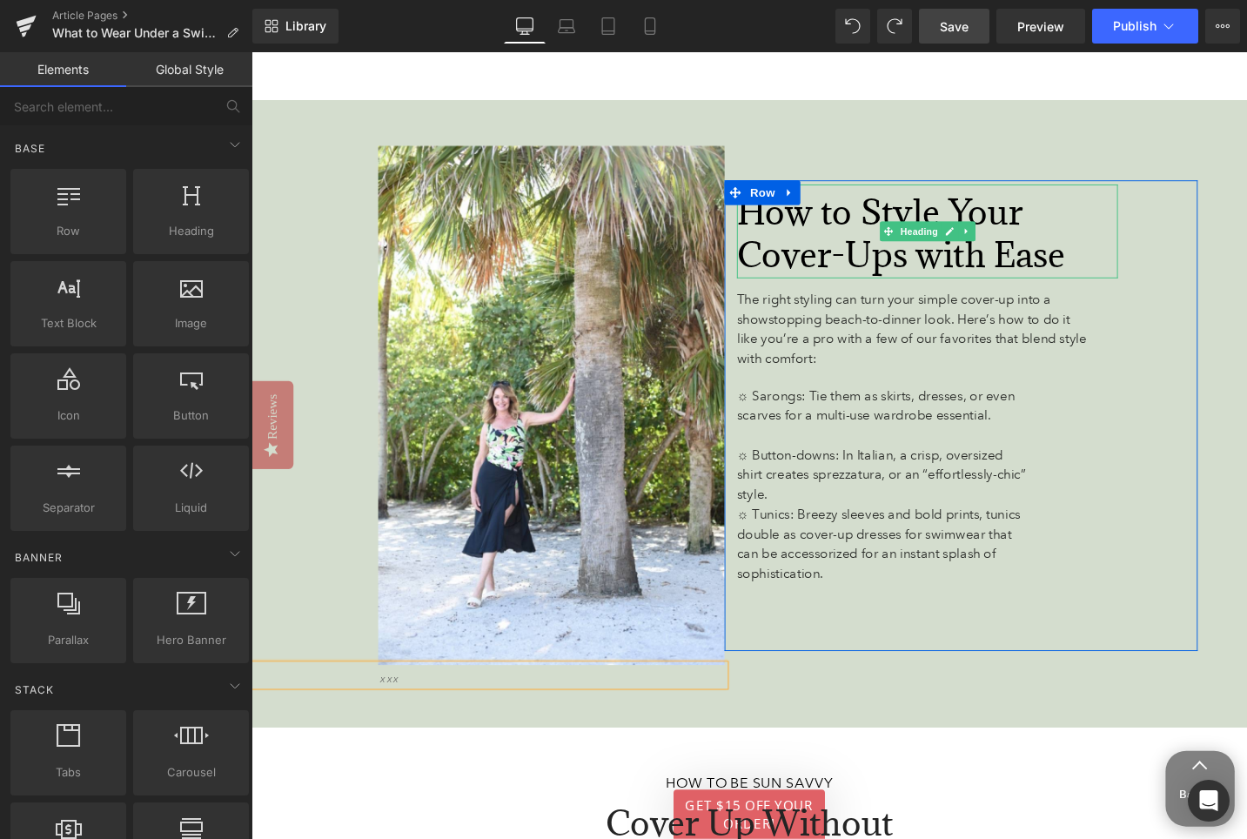
click at [920, 203] on span "How to Style Your Cover-Ups with Ease" at bounding box center [938, 244] width 347 height 93
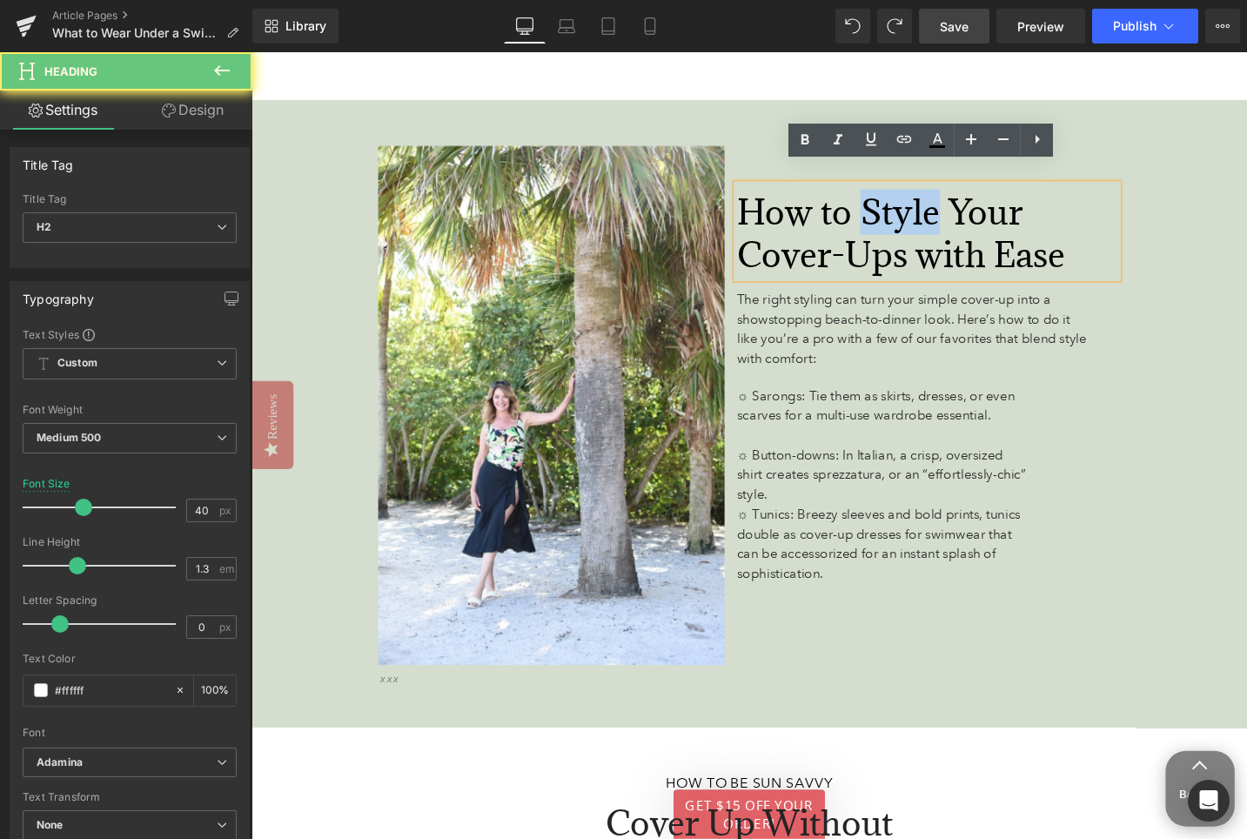
click at [920, 203] on span "How to Style Your Cover-Ups with Ease" at bounding box center [938, 244] width 347 height 93
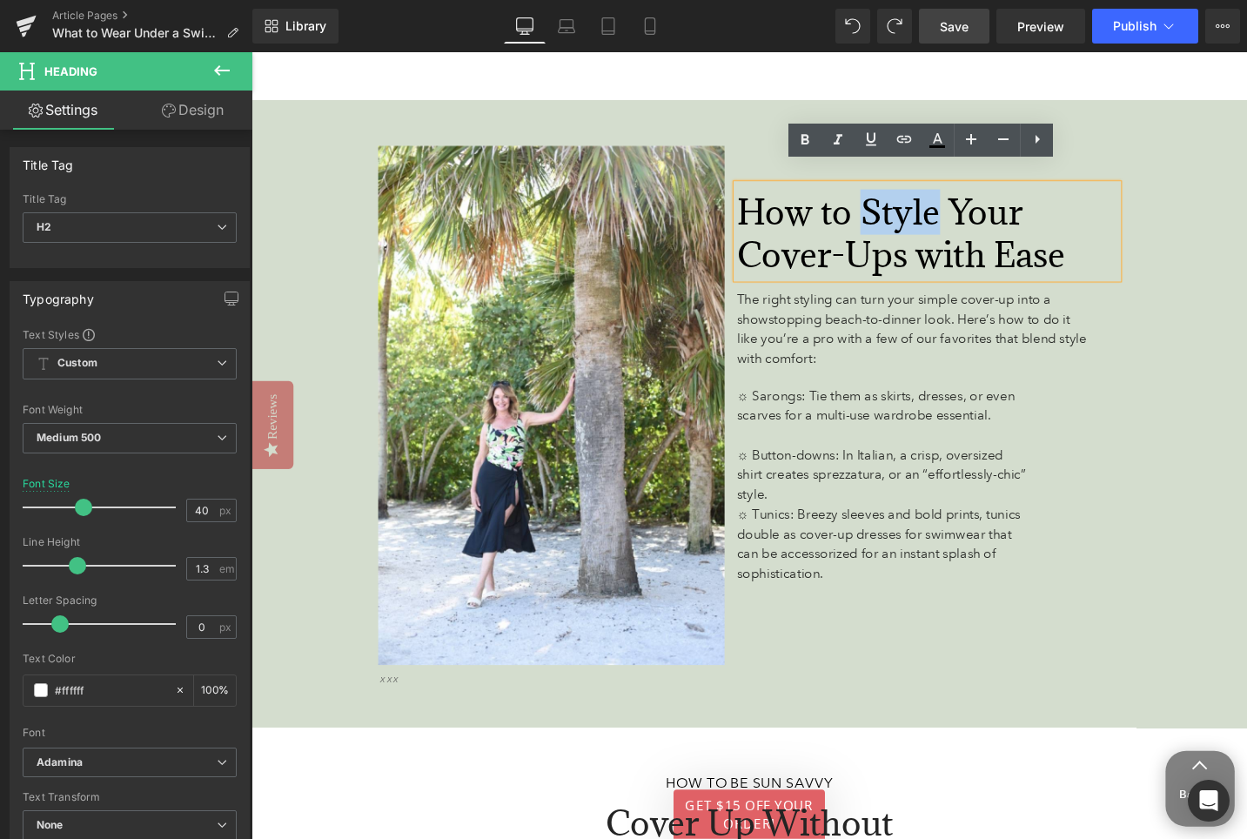
paste div
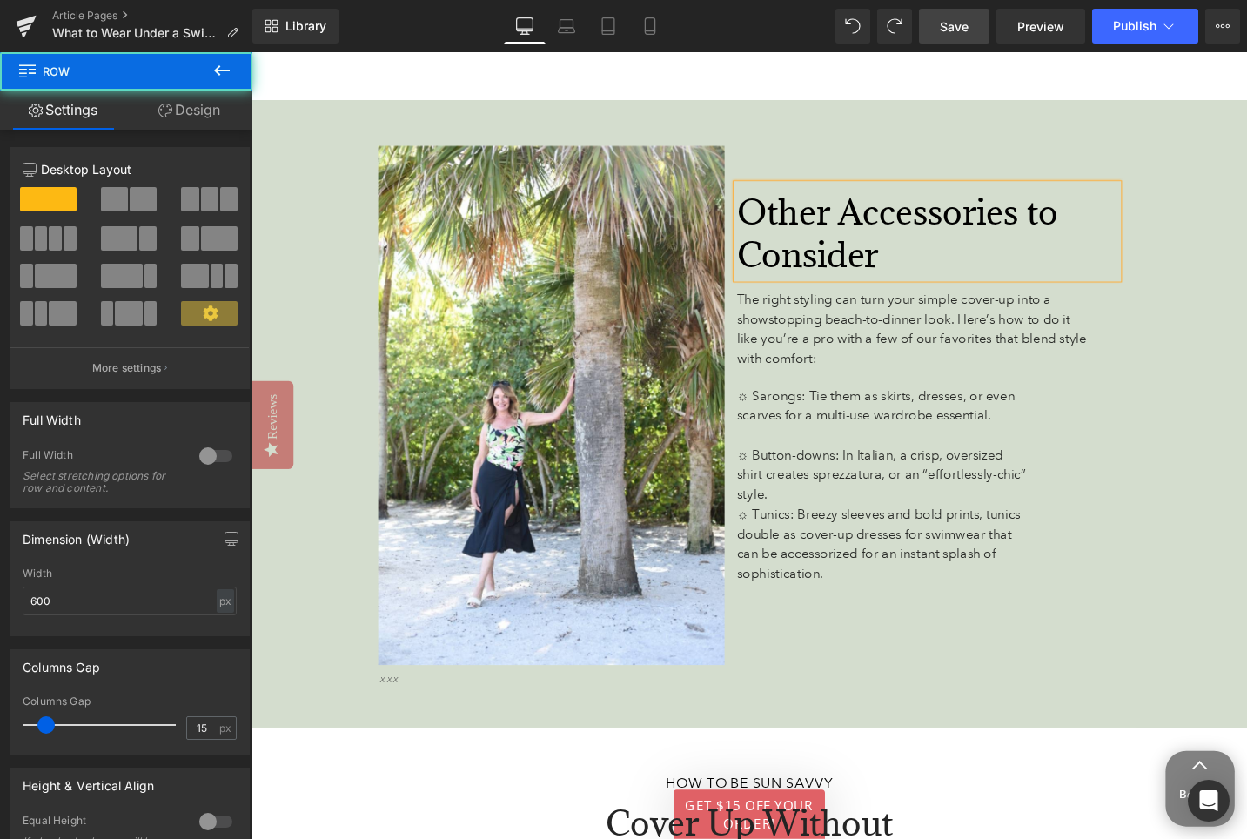
click at [1209, 268] on div "Other Accessories to Consider Heading The right styling can turn your simple co…" at bounding box center [1002, 437] width 500 height 498
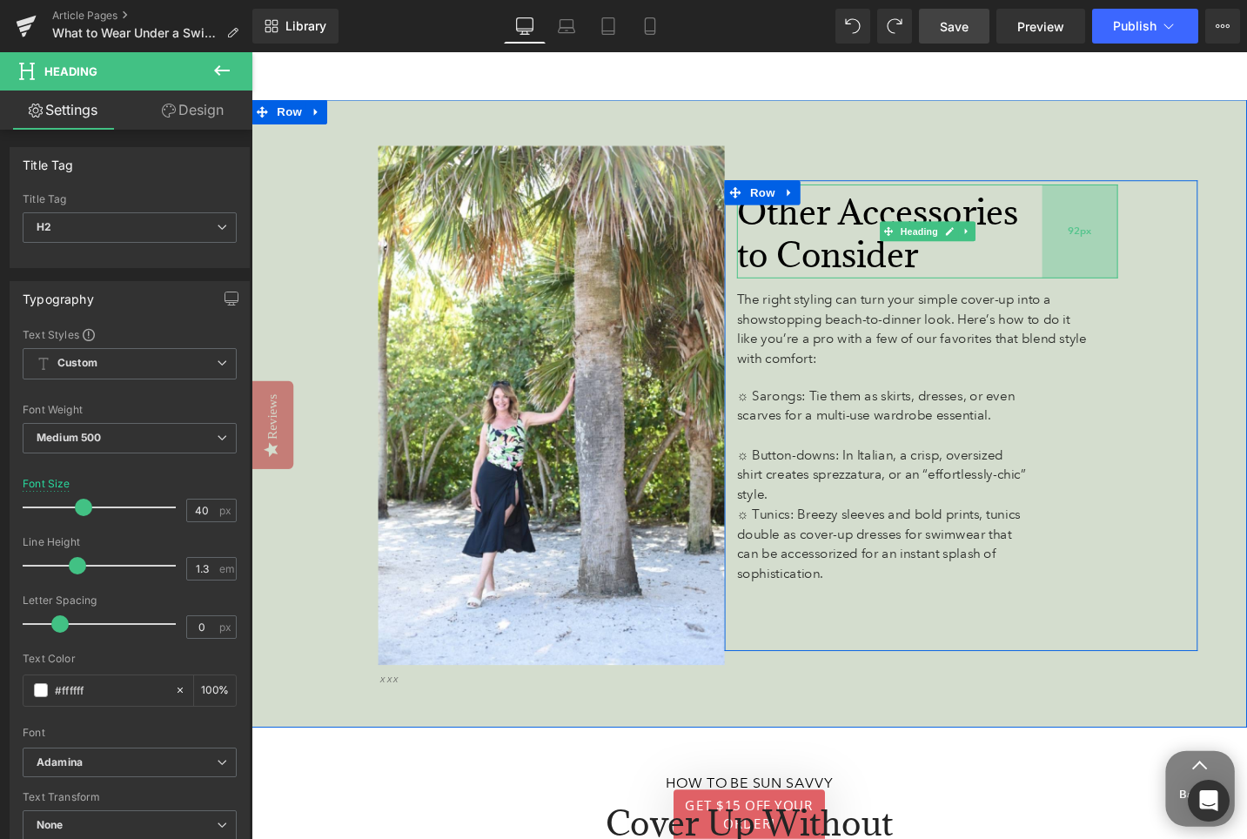
drag, startPoint x: 1167, startPoint y: 232, endPoint x: 1095, endPoint y: 235, distance: 72.3
click at [1095, 235] on div "92px" at bounding box center [1128, 241] width 80 height 99
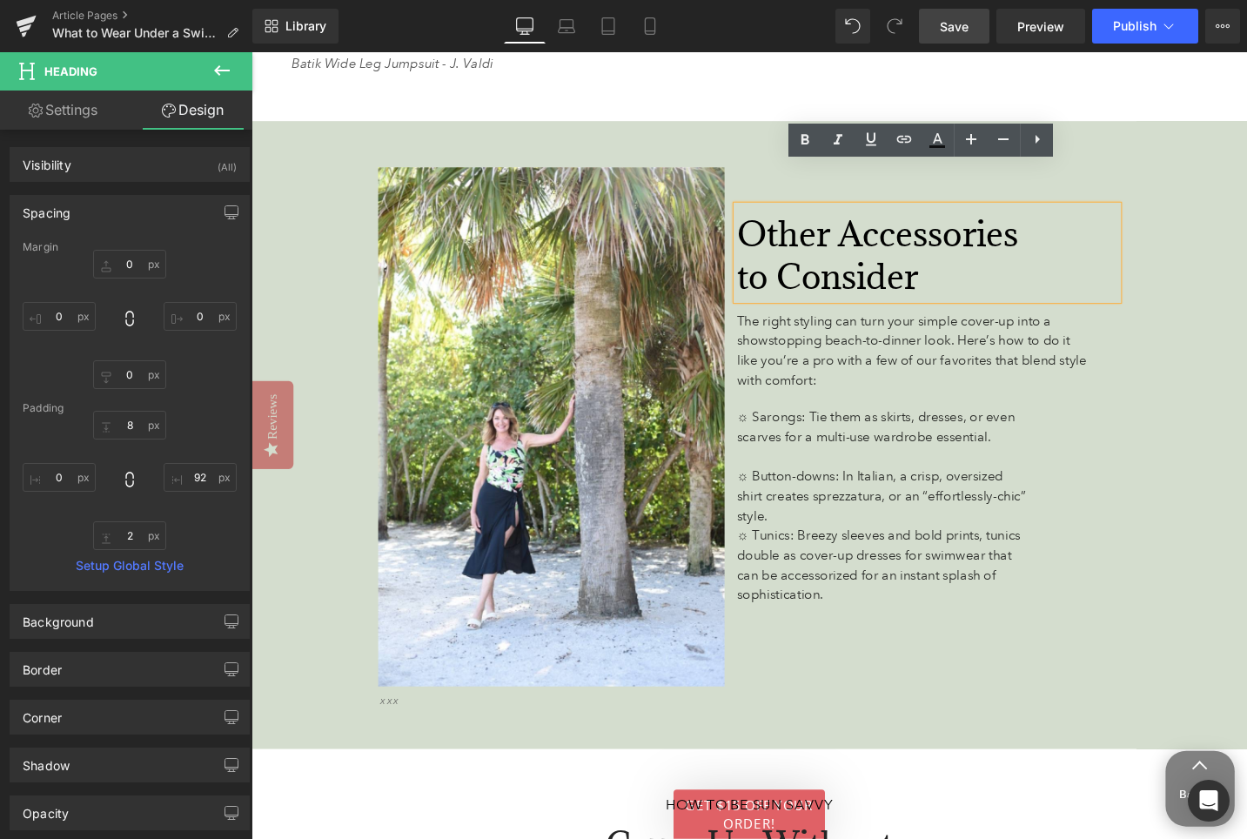
scroll to position [4828, 0]
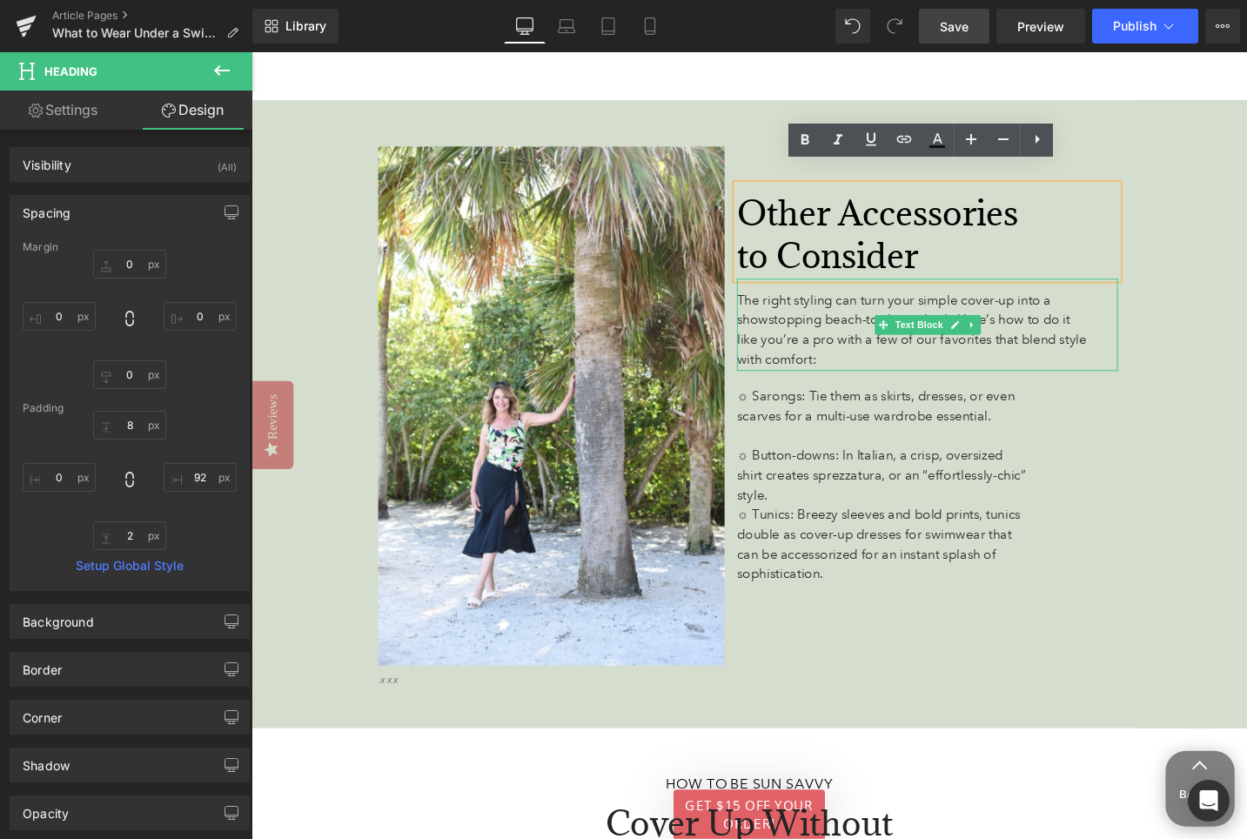
click at [827, 319] on span "The right styling can turn your simple cover-up into a showstopping beach-to-di…" at bounding box center [950, 344] width 370 height 79
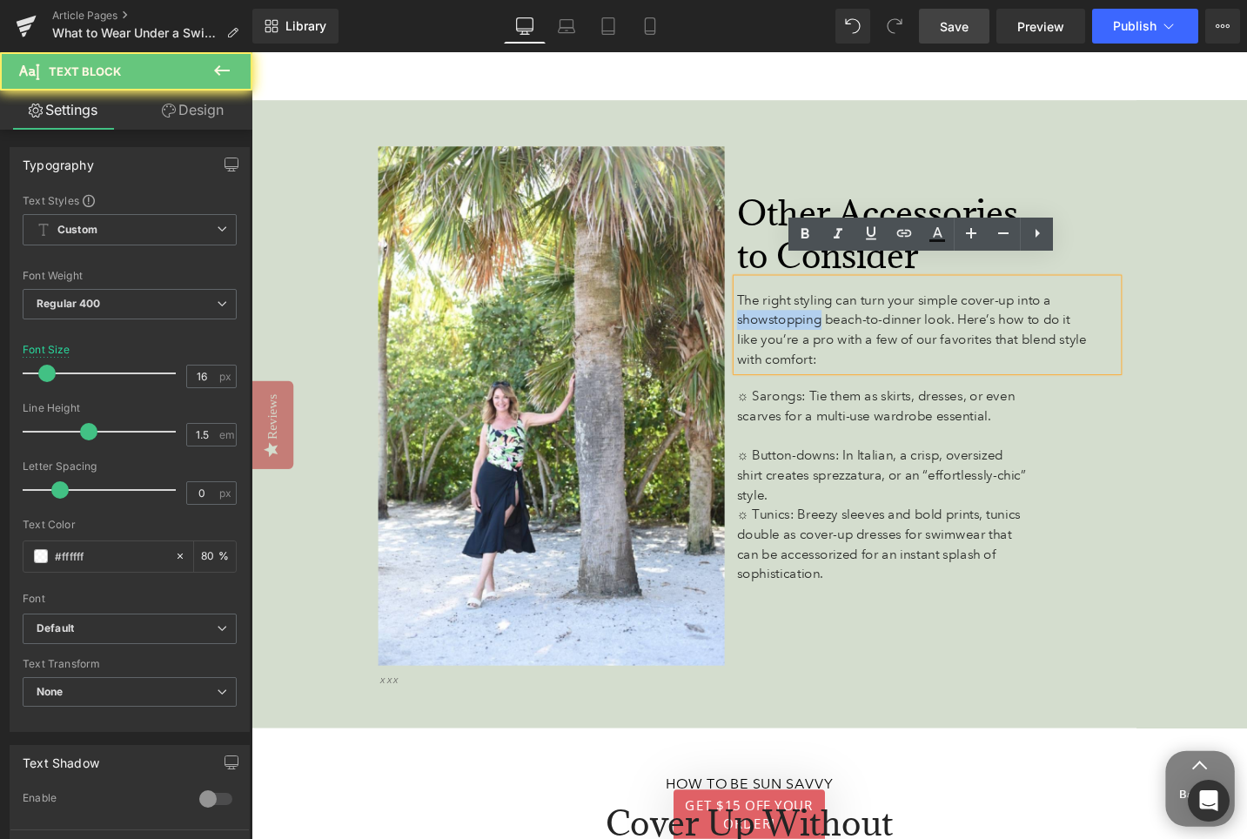
click at [827, 319] on span "The right styling can turn your simple cover-up into a showstopping beach-to-di…" at bounding box center [950, 344] width 370 height 79
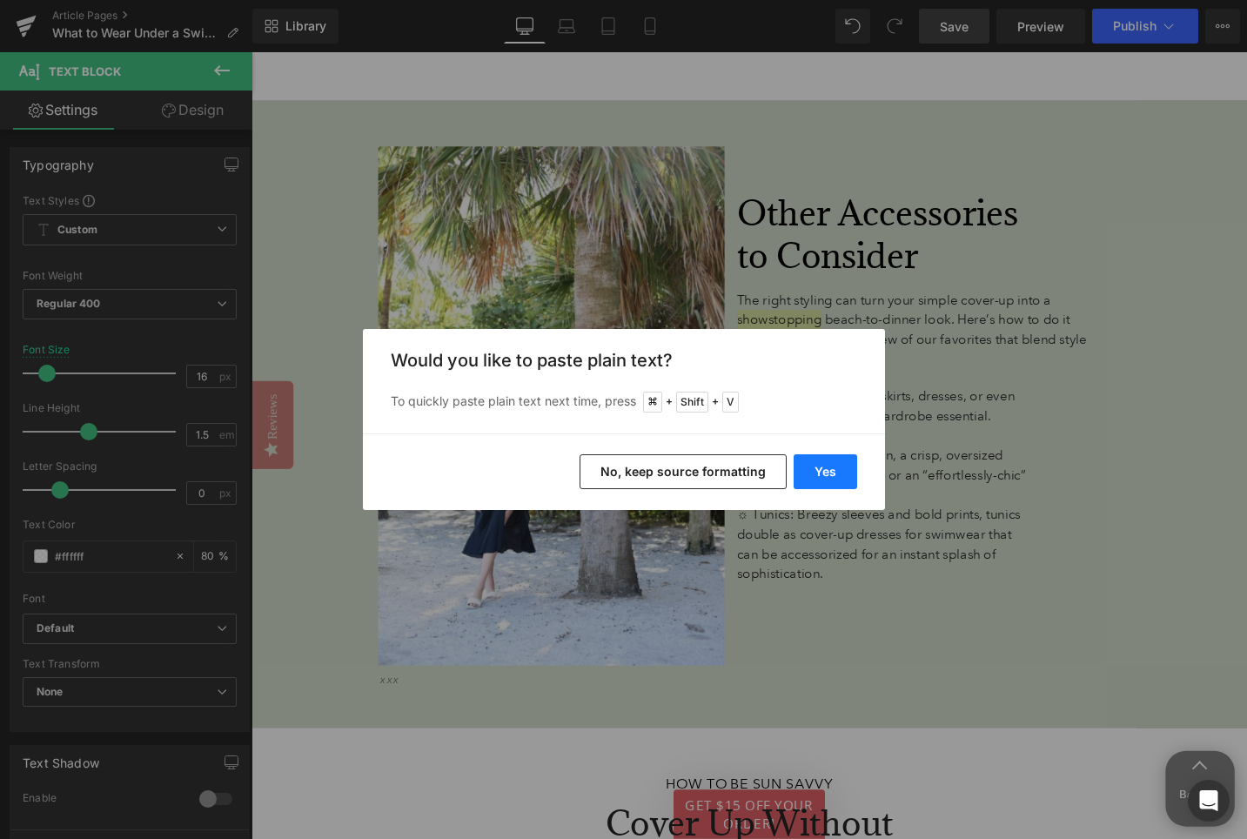
click at [825, 472] on button "Yes" at bounding box center [826, 471] width 64 height 35
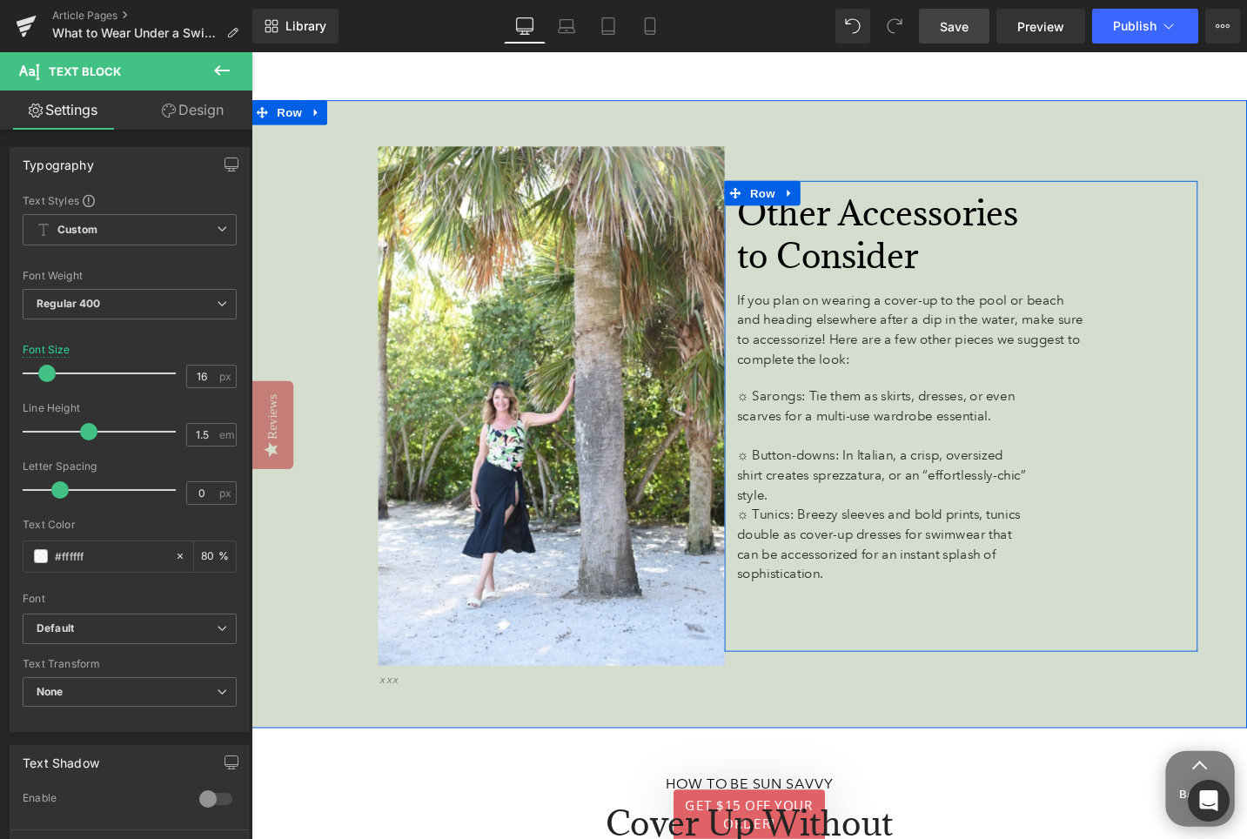
click at [1222, 375] on div "Other Accessories to Consider Heading 92px If you plan on wearing a cover-up to…" at bounding box center [1002, 437] width 500 height 498
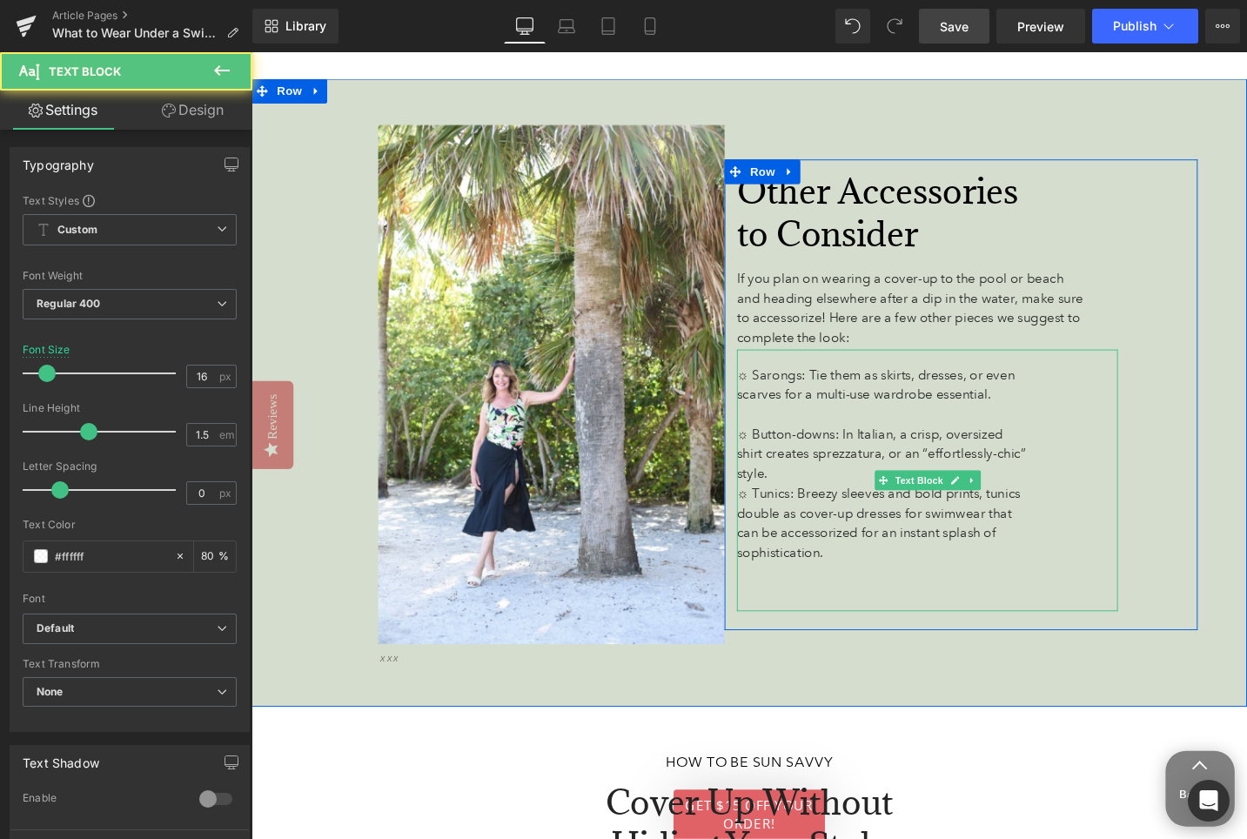
scroll to position [4805, 0]
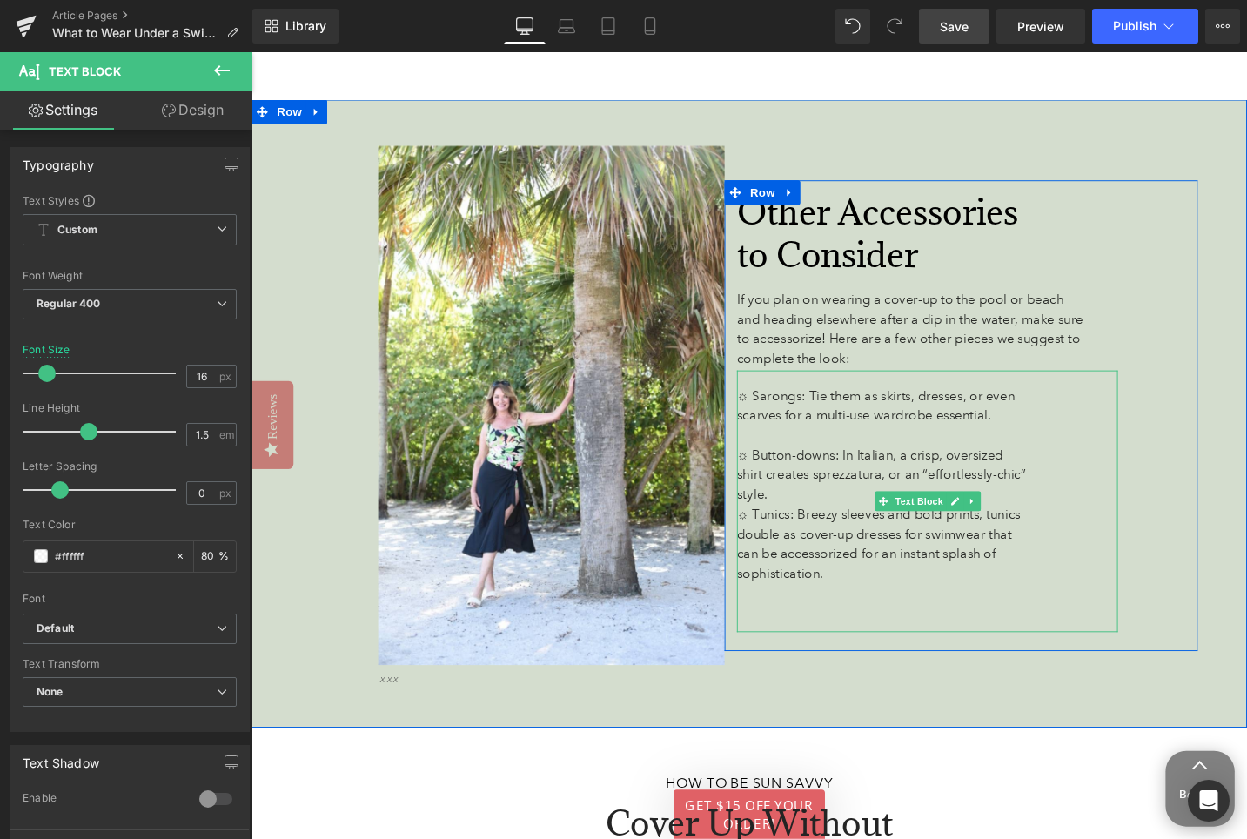
drag, startPoint x: 864, startPoint y: 586, endPoint x: 780, endPoint y: 399, distance: 204.4
click at [780, 399] on div "☼ Sarongs: Tie them as skirts, dresses, or even scarves for a multi-use wardrob…" at bounding box center [966, 527] width 403 height 277
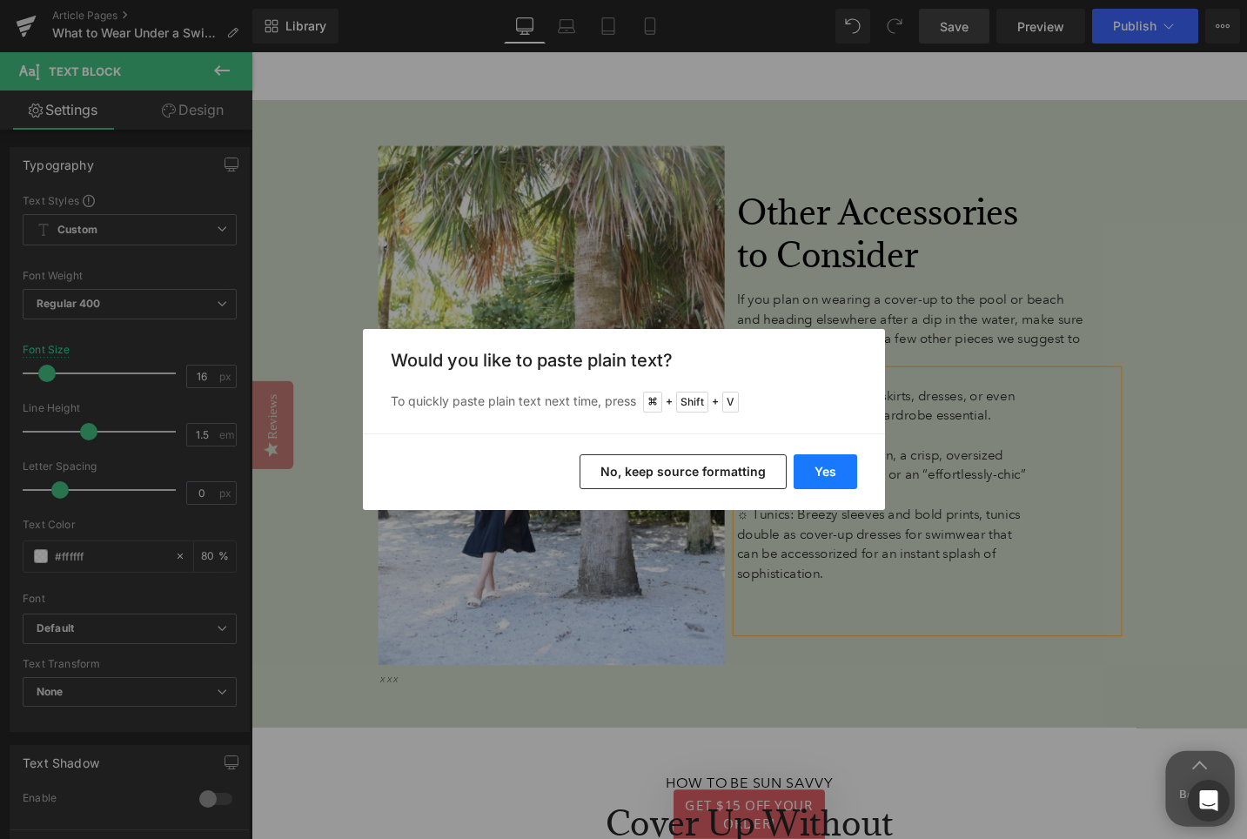
click at [815, 467] on button "Yes" at bounding box center [826, 471] width 64 height 35
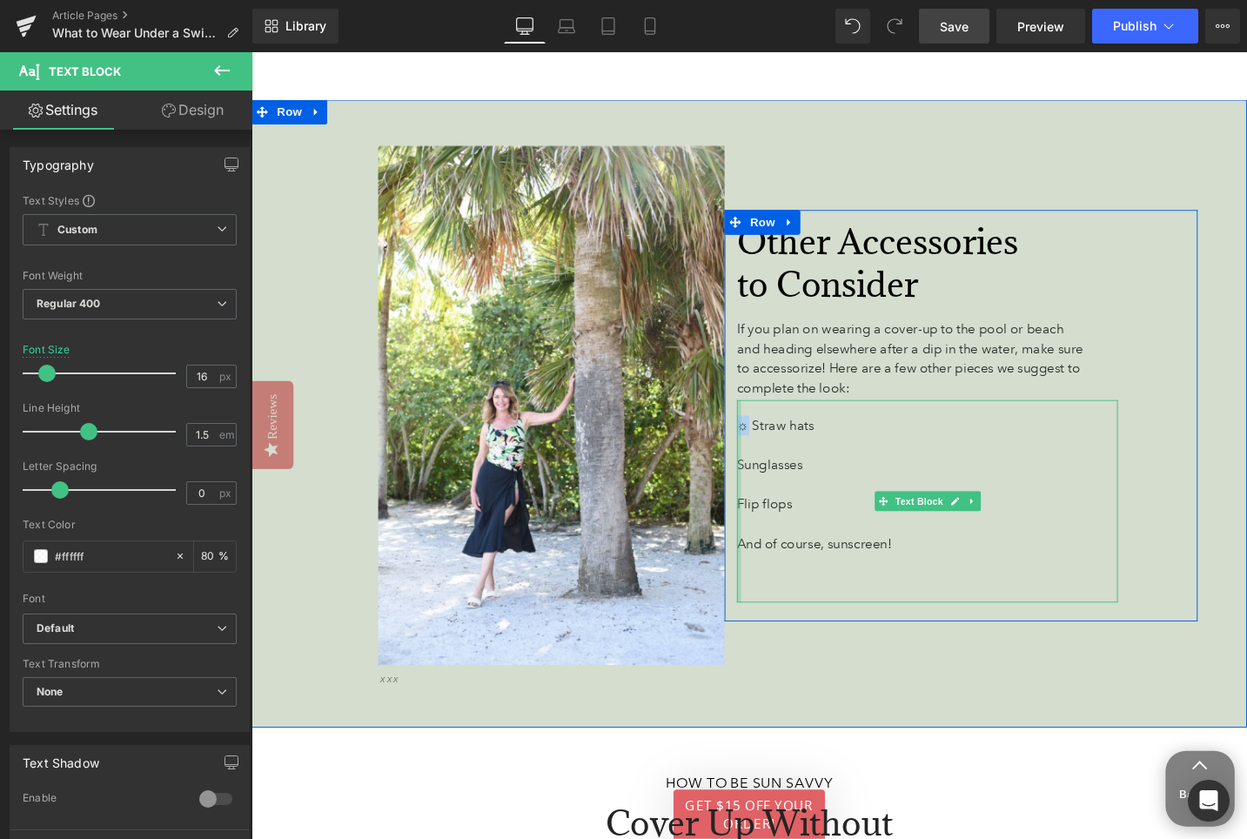
click at [767, 426] on div "☼ Straw hats Sunglasses Flip flops And of course, sunscreen! Text Block" at bounding box center [966, 527] width 403 height 214
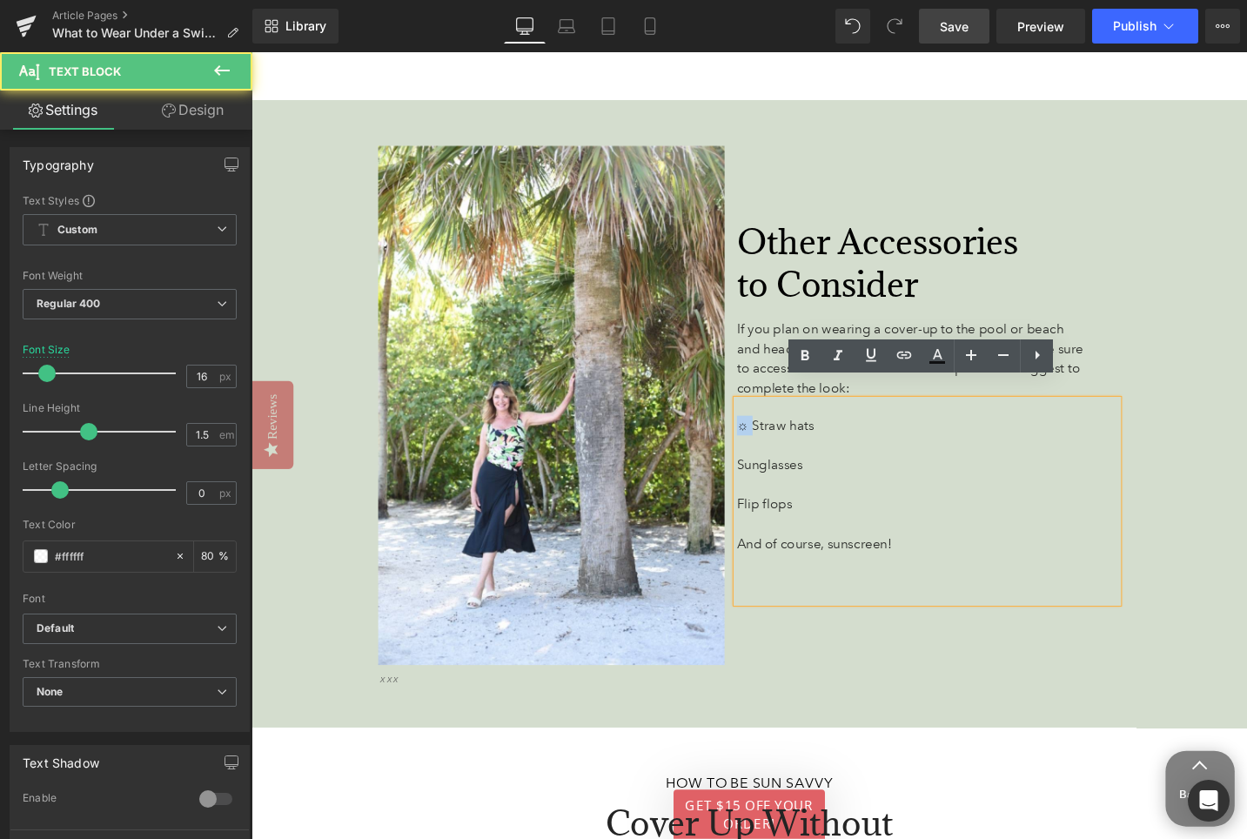
click at [767, 439] on span "☼ Straw hats" at bounding box center [806, 447] width 82 height 17
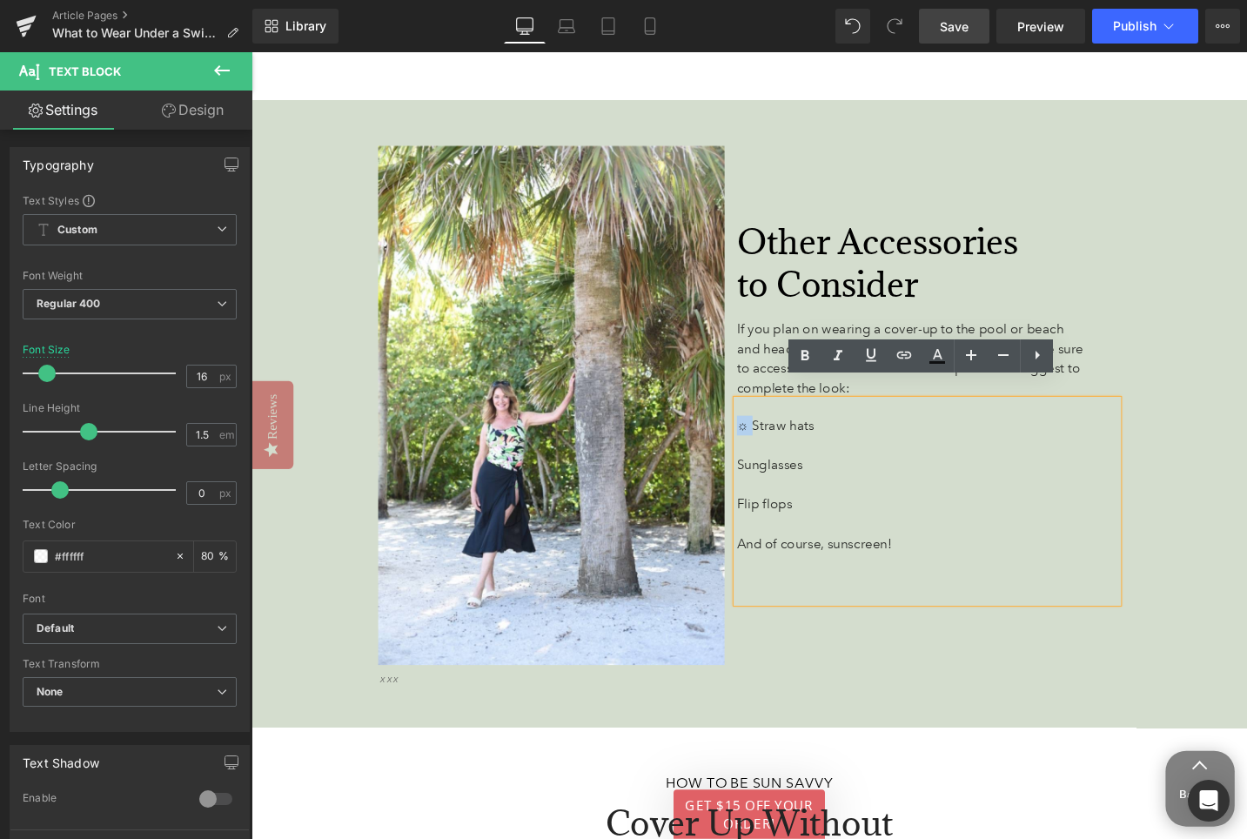
copy span "☼"
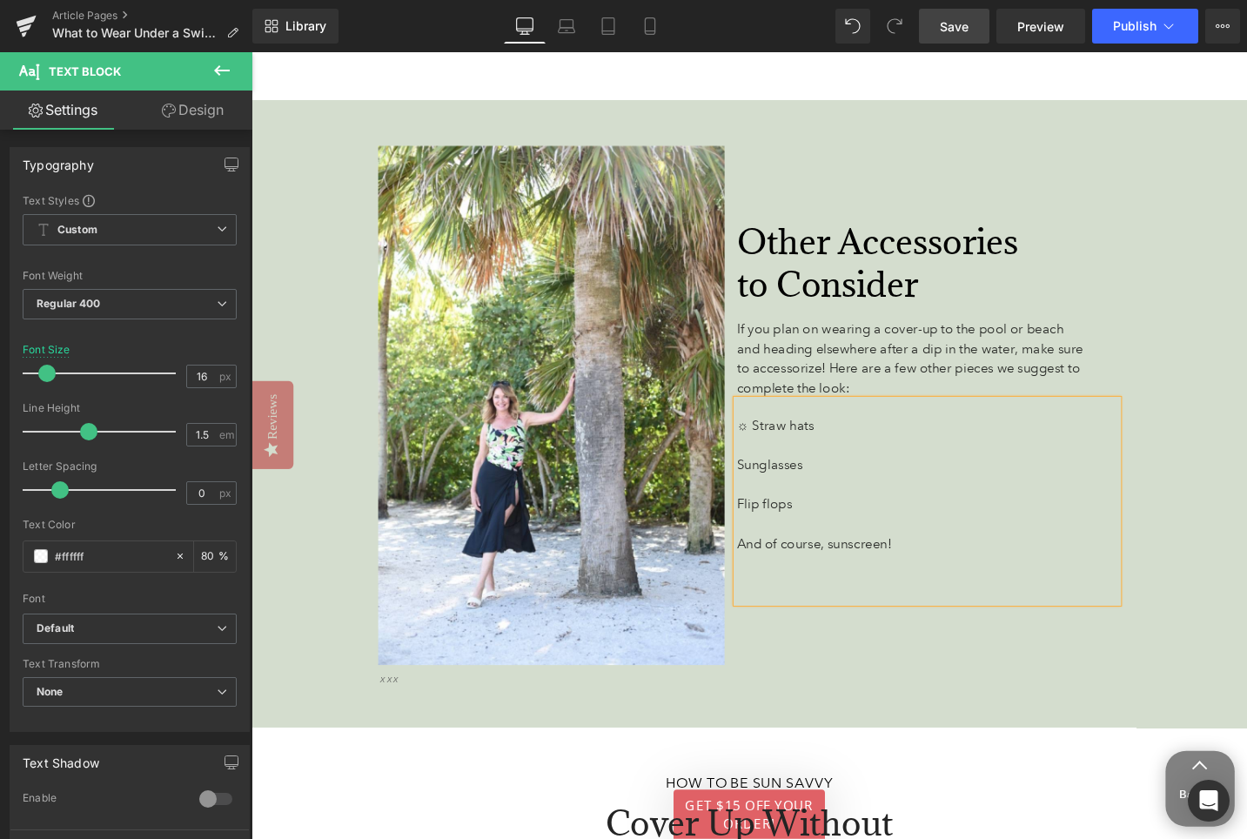
click at [777, 480] on span "Sunglasses" at bounding box center [800, 488] width 70 height 17
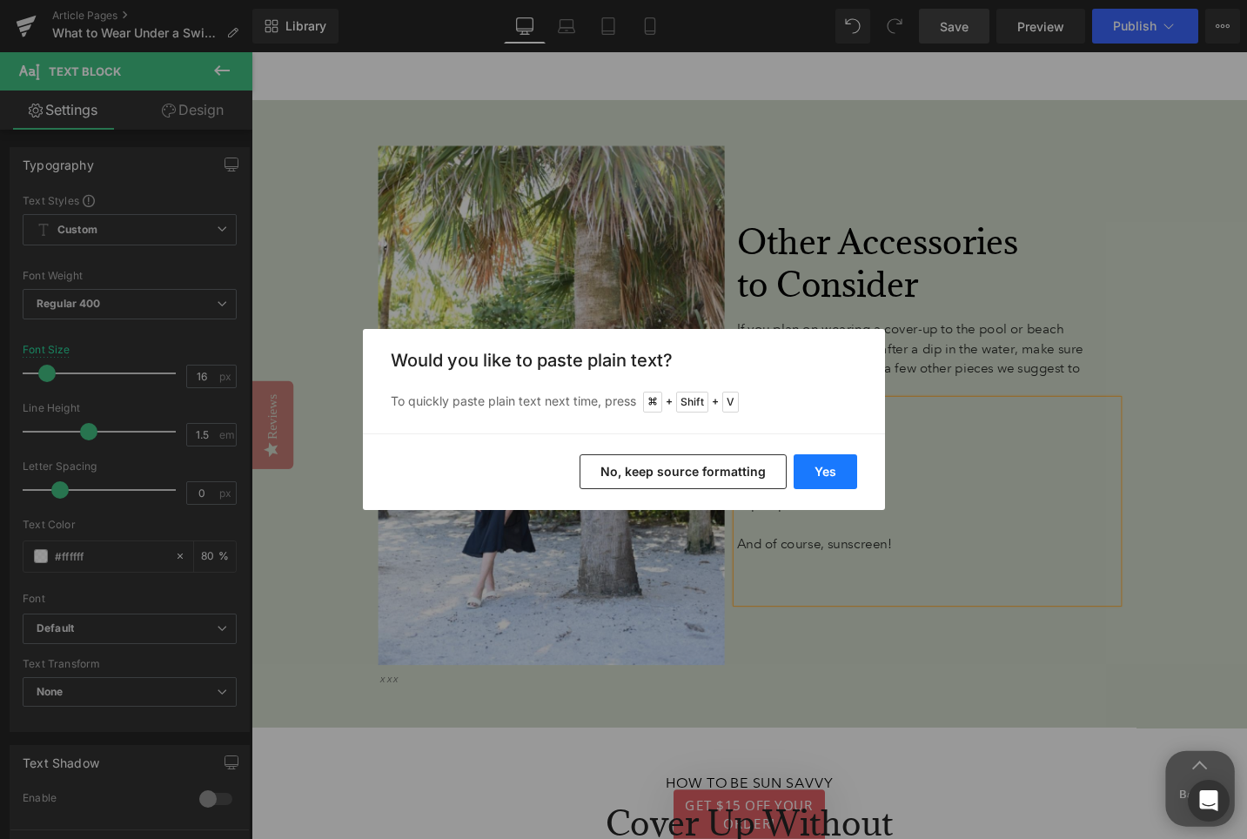
click at [840, 473] on button "Yes" at bounding box center [826, 471] width 64 height 35
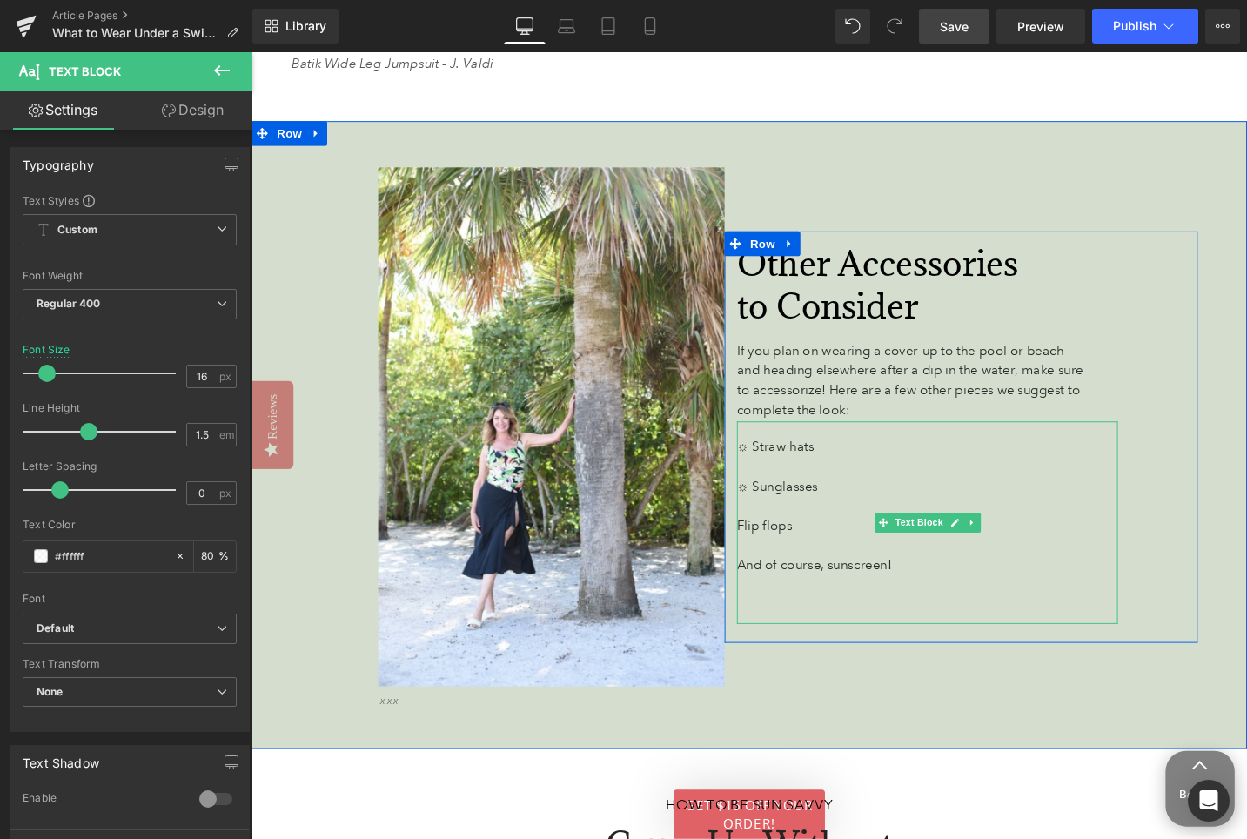
scroll to position [4828, 0]
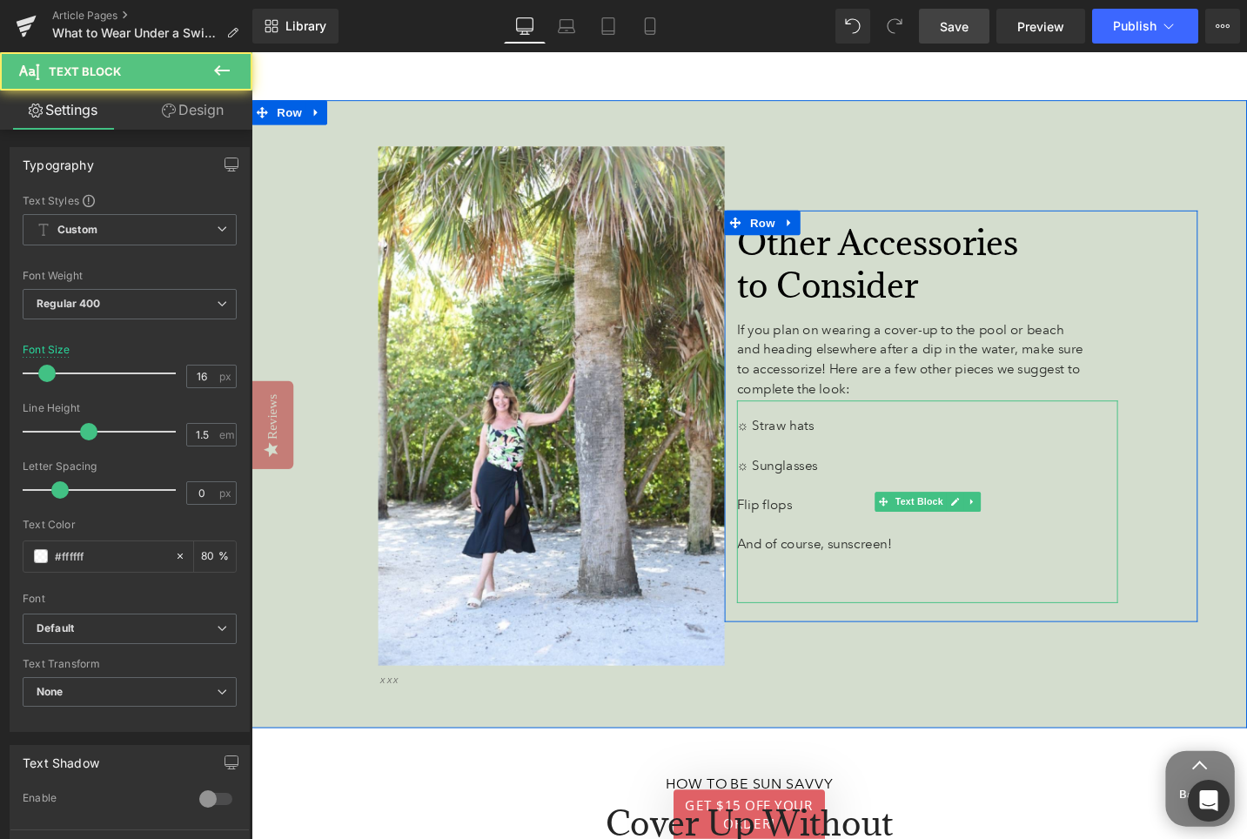
click at [775, 522] on span "Flip flops" at bounding box center [794, 530] width 58 height 17
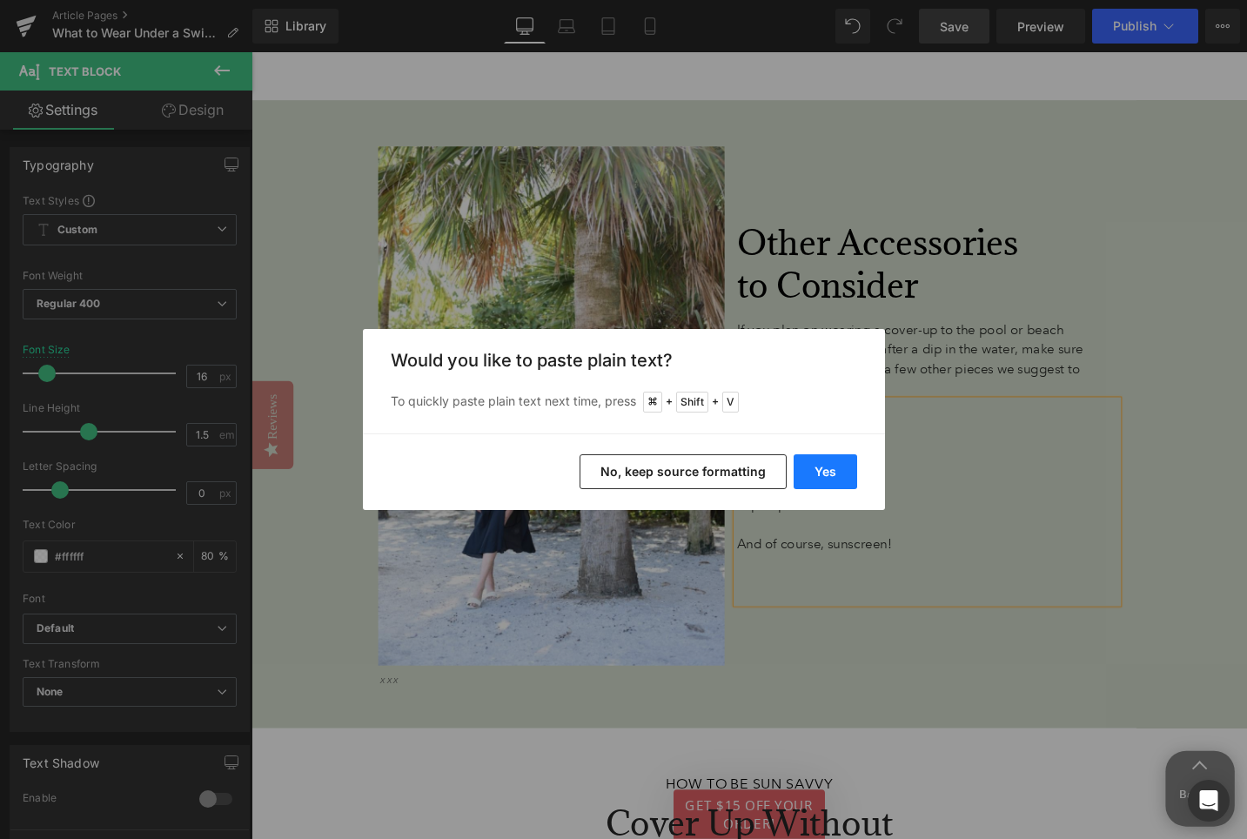
drag, startPoint x: 840, startPoint y: 469, endPoint x: 621, endPoint y: 440, distance: 220.3
click at [840, 469] on button "Yes" at bounding box center [826, 471] width 64 height 35
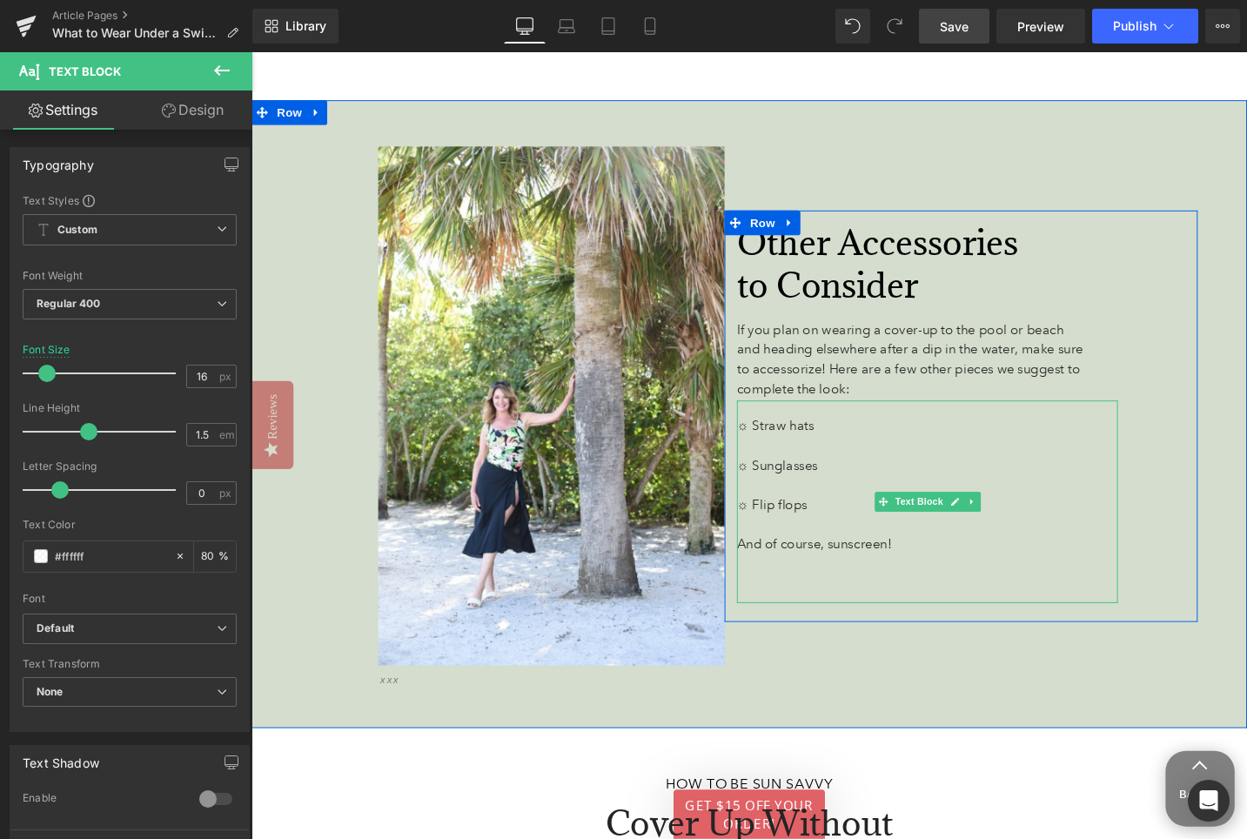
click at [779, 564] on span "And of course, sunscreen!" at bounding box center [847, 572] width 164 height 17
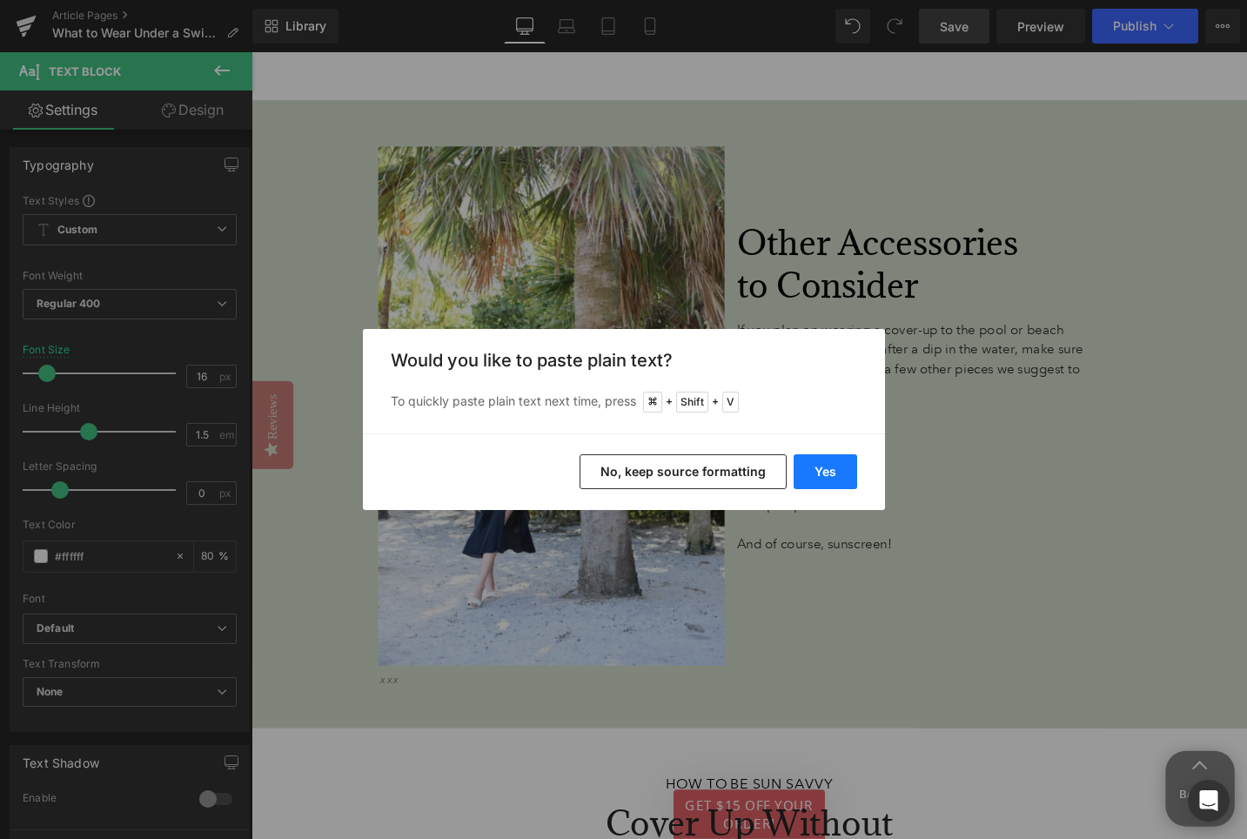
click at [833, 479] on button "Yes" at bounding box center [826, 471] width 64 height 35
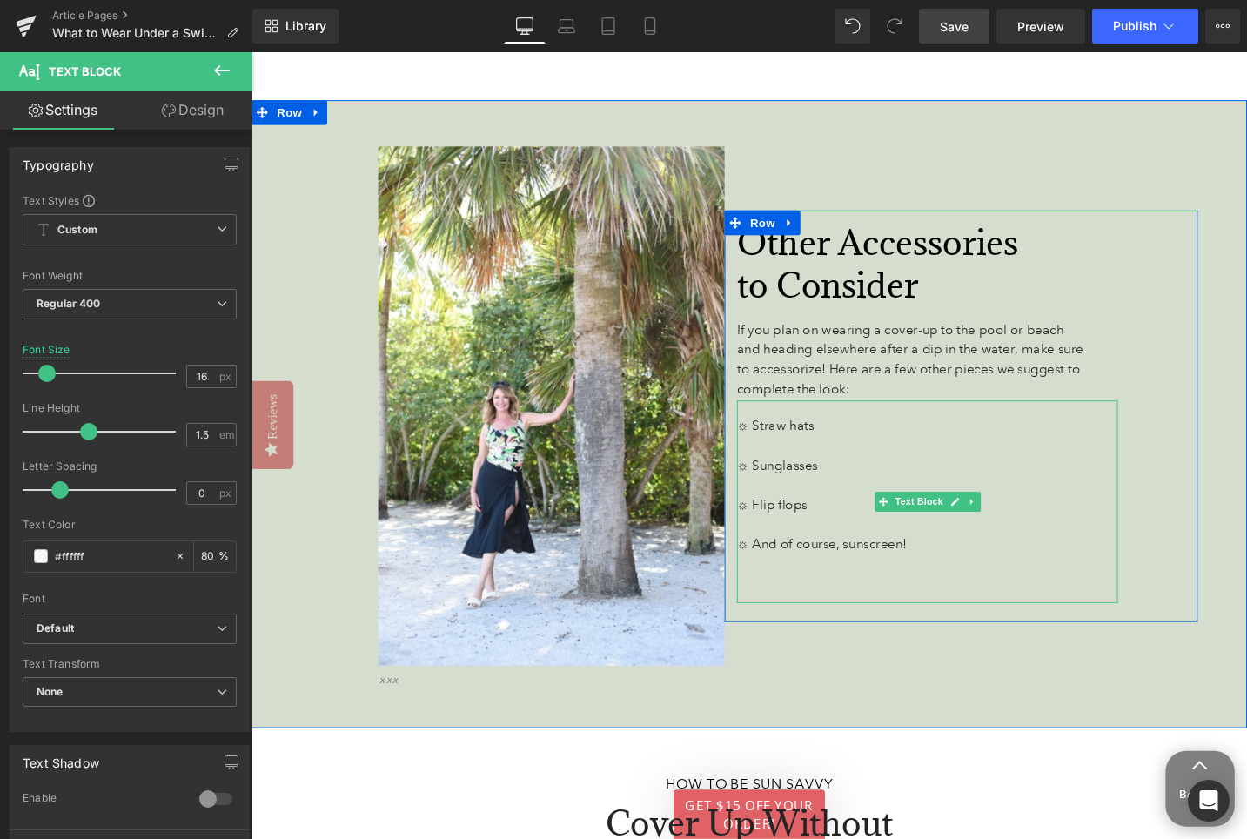
click at [910, 564] on span "☼ And of course, sunscreen!" at bounding box center [855, 572] width 180 height 17
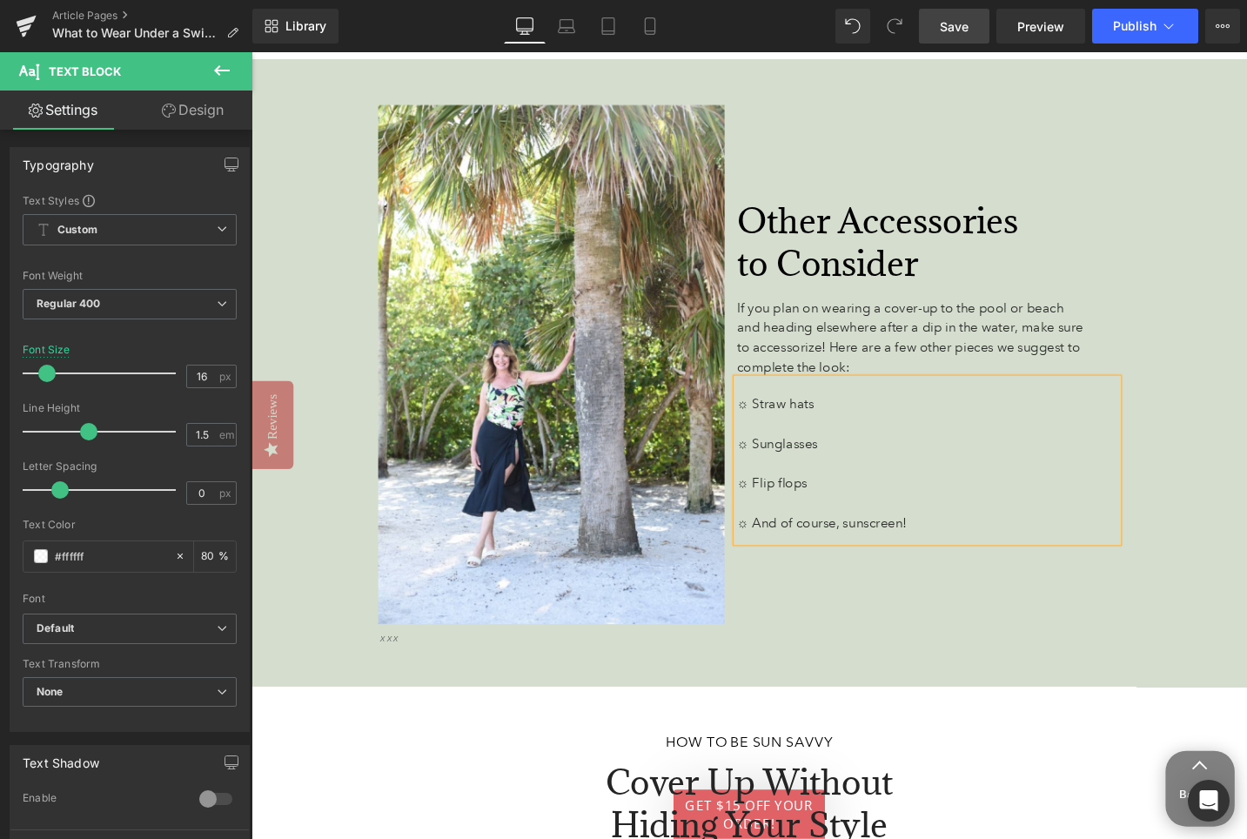
scroll to position [4826, 0]
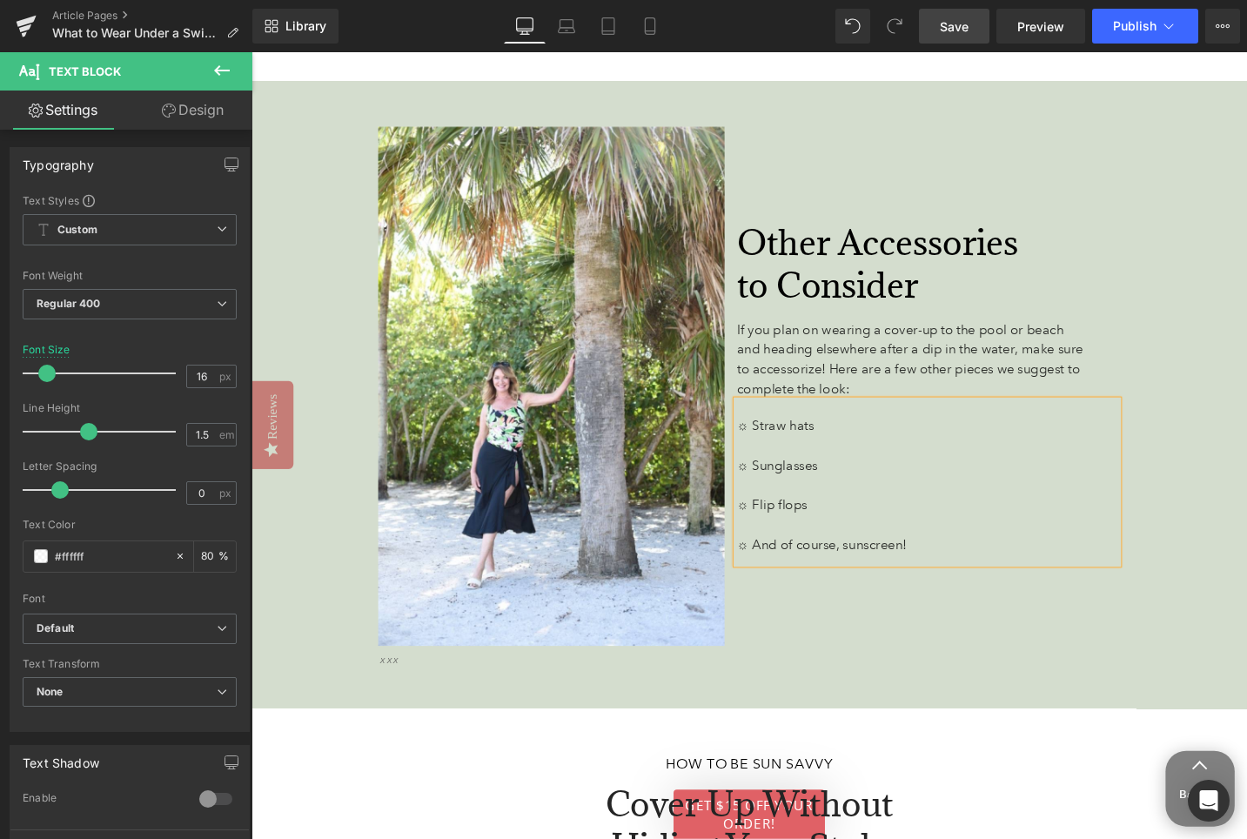
click at [952, 28] on span "Save" at bounding box center [954, 26] width 29 height 18
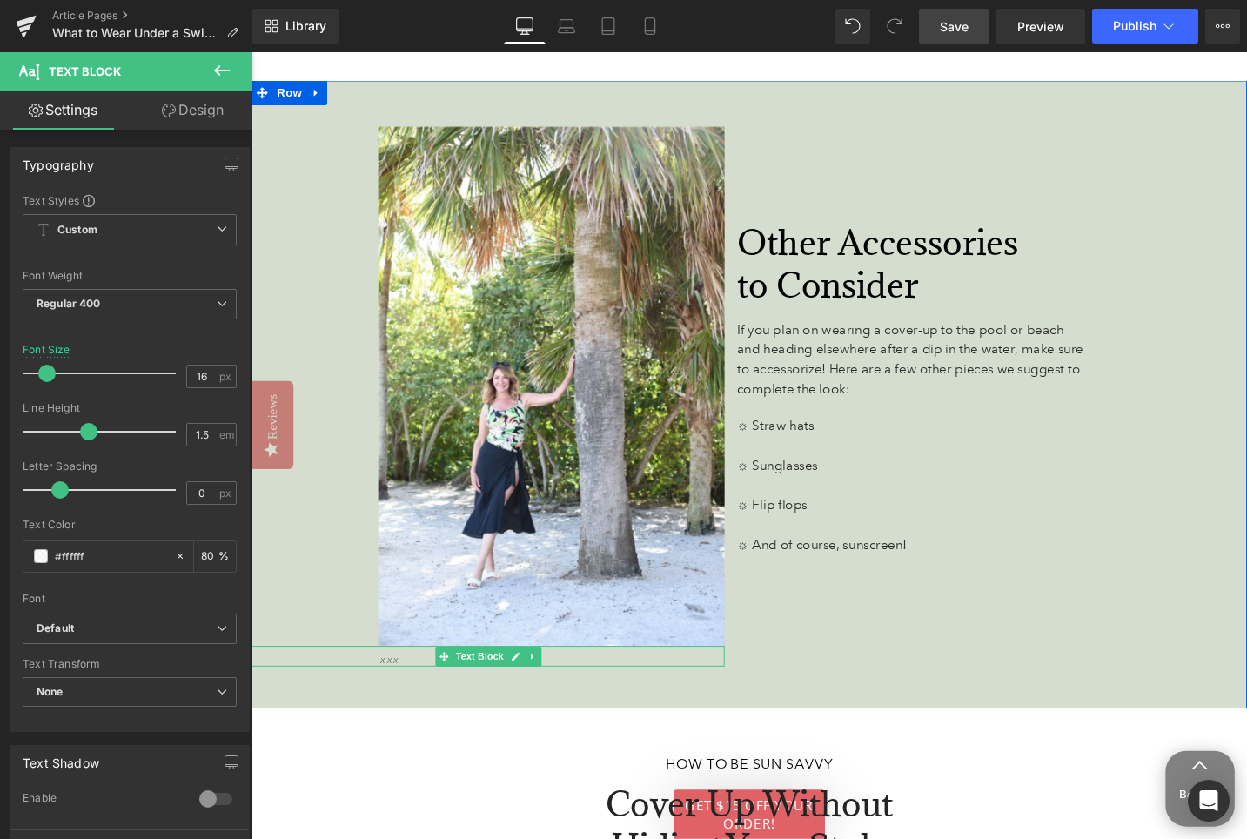
click at [423, 690] on p "XXX" at bounding box center [556, 696] width 336 height 12
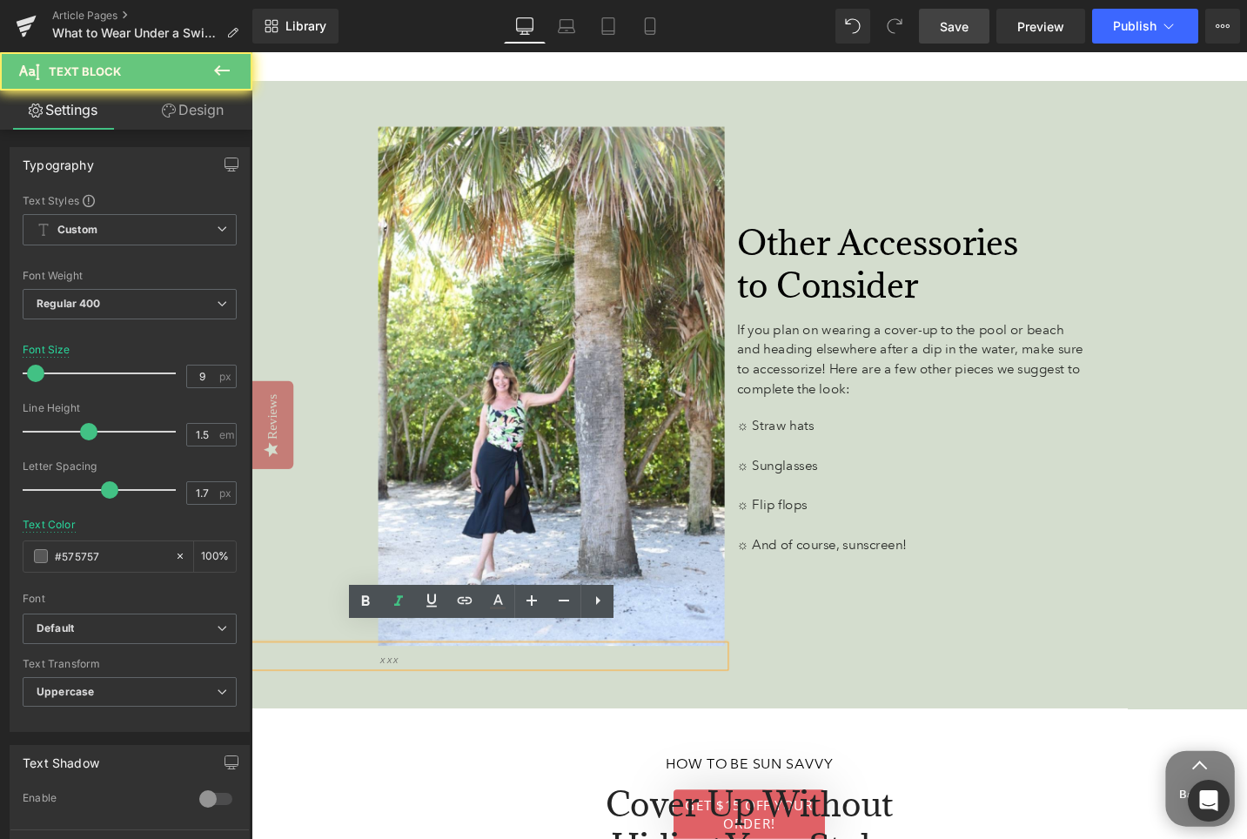
click at [423, 690] on p "XXX" at bounding box center [556, 696] width 336 height 12
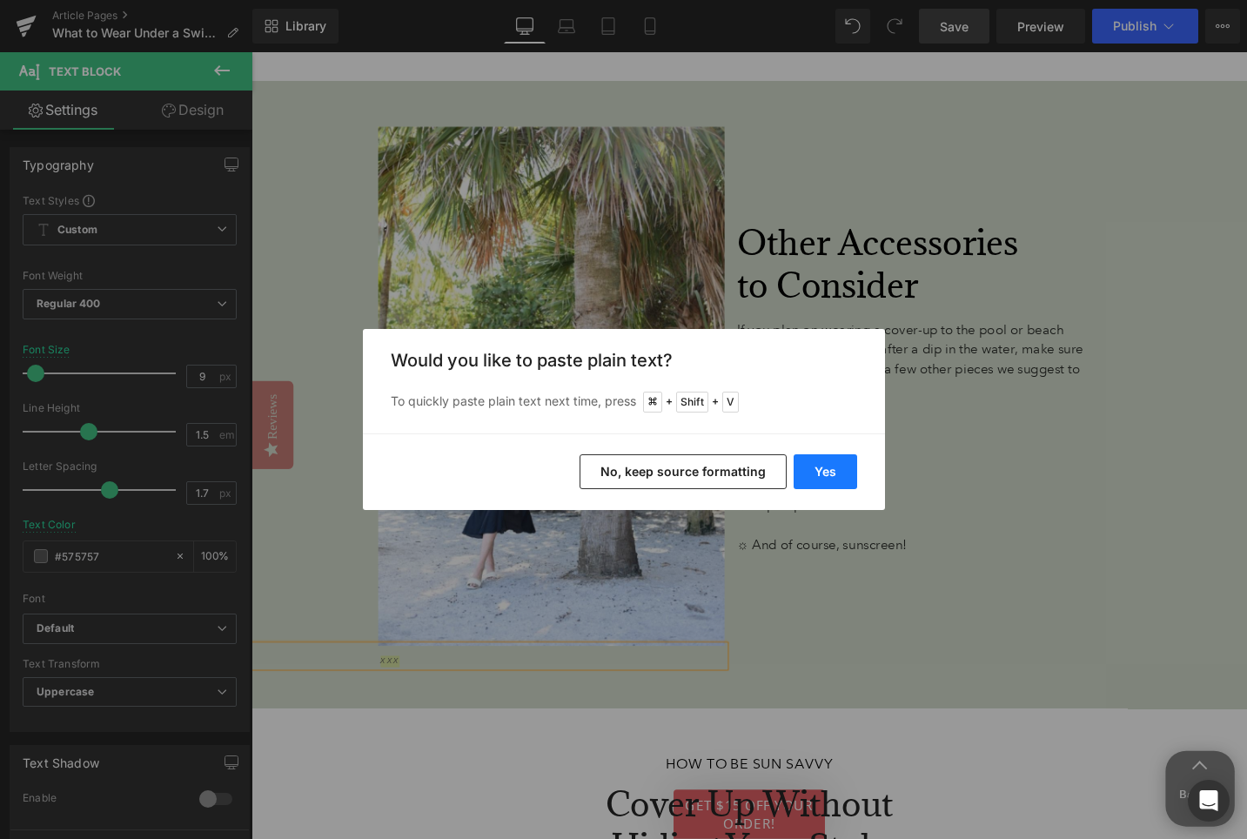
click at [826, 469] on button "Yes" at bounding box center [826, 471] width 64 height 35
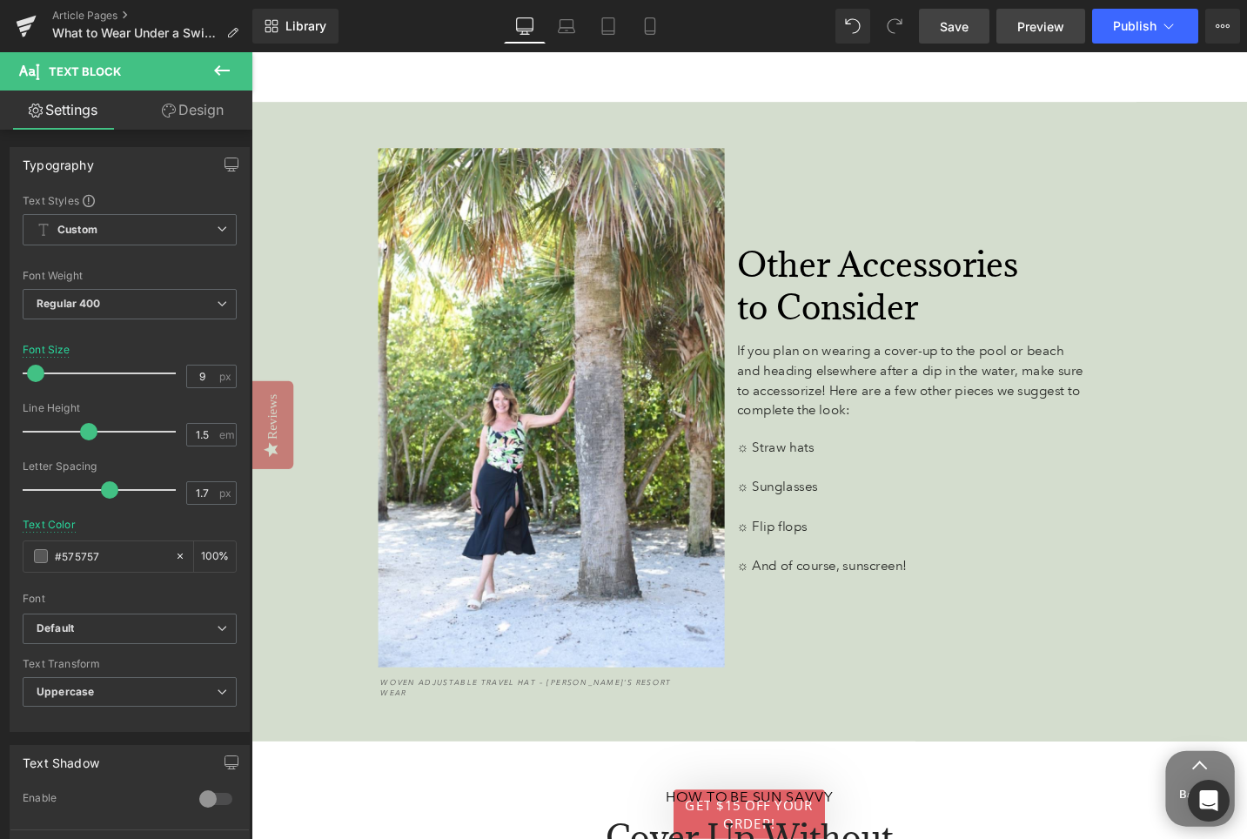
scroll to position [4849, 0]
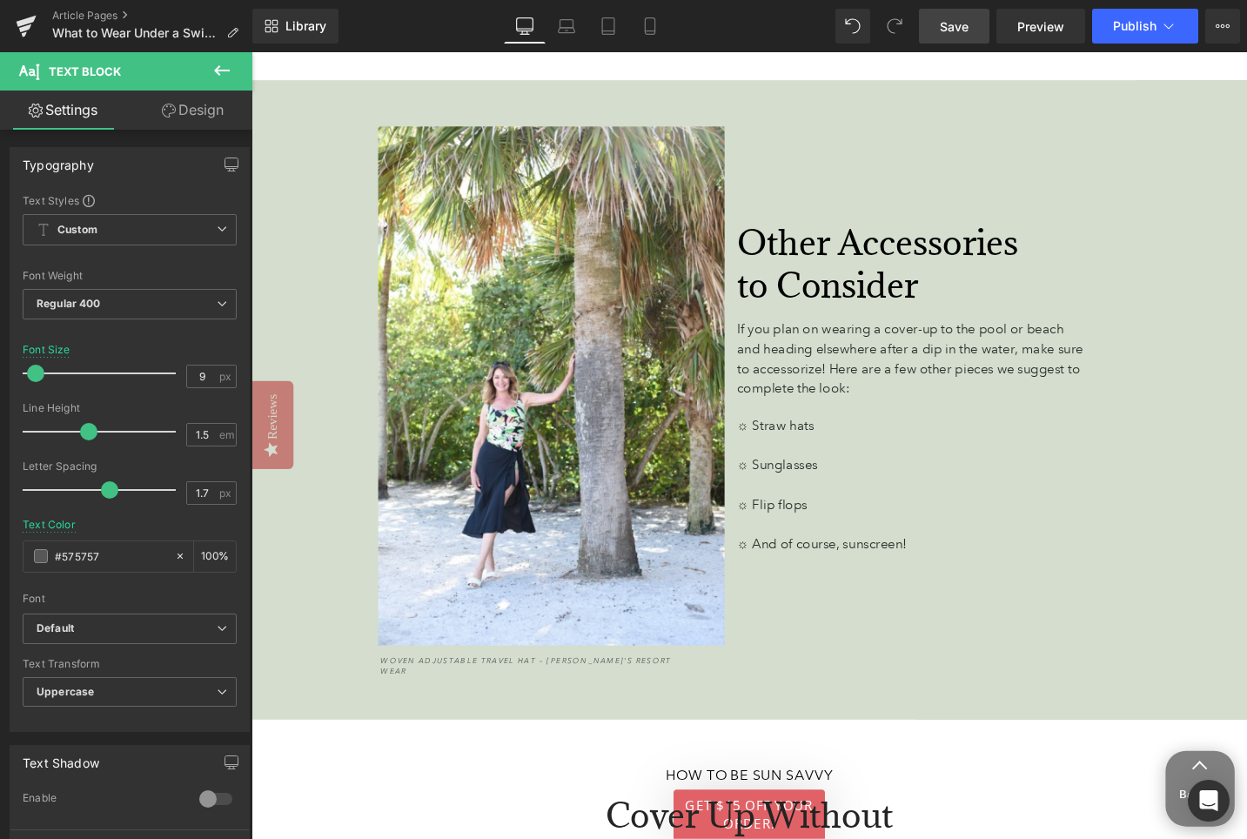
click at [950, 30] on span "Save" at bounding box center [954, 26] width 29 height 18
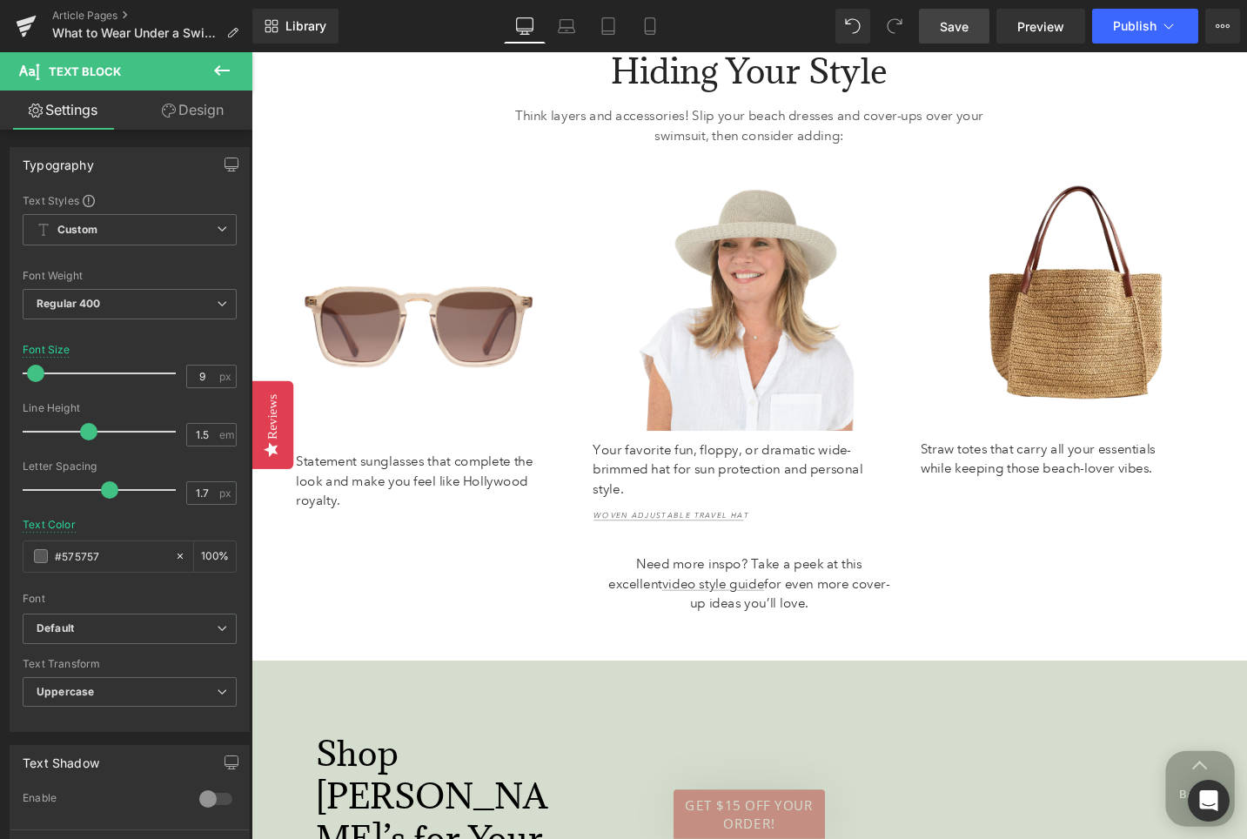
scroll to position [5385, 0]
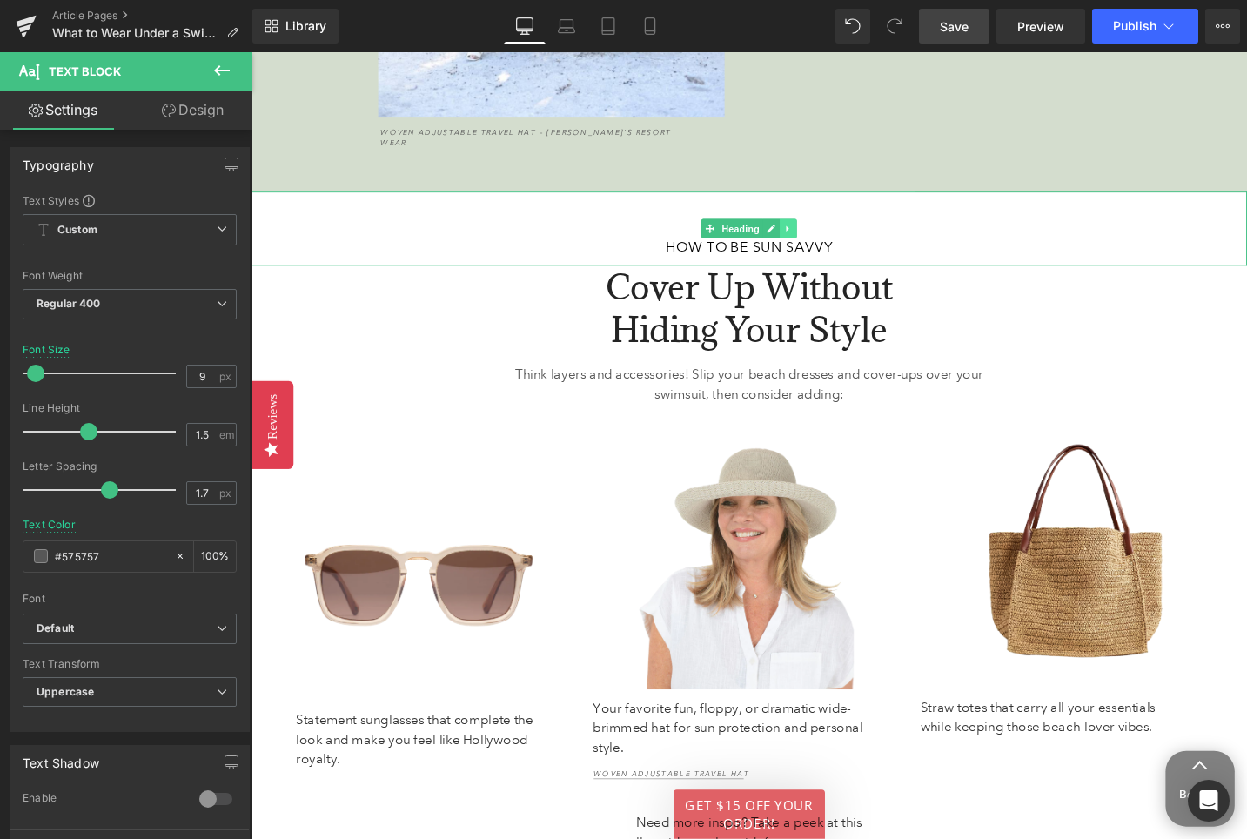
click at [819, 235] on icon at bounding box center [818, 238] width 3 height 6
click at [830, 233] on icon at bounding box center [829, 238] width 10 height 10
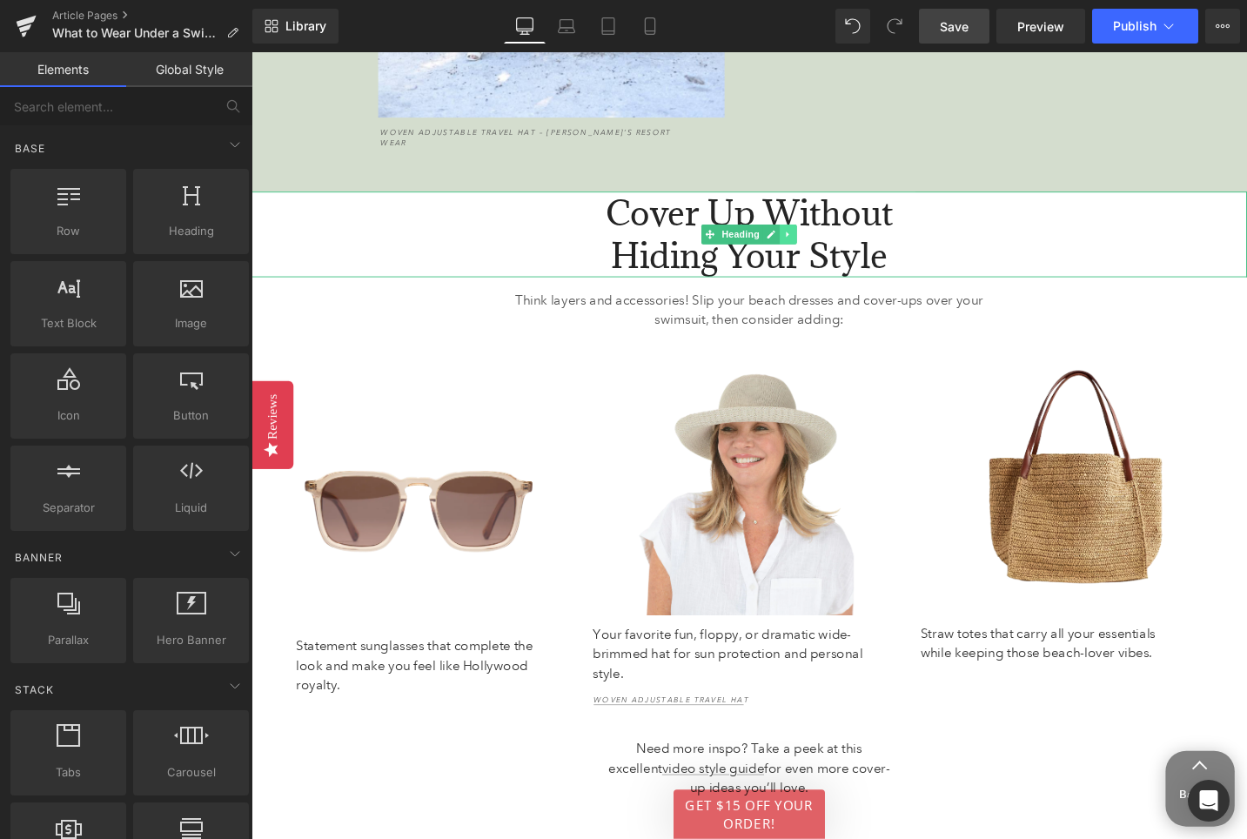
click at [820, 239] on icon at bounding box center [819, 244] width 10 height 10
click at [824, 239] on icon at bounding box center [829, 244] width 10 height 10
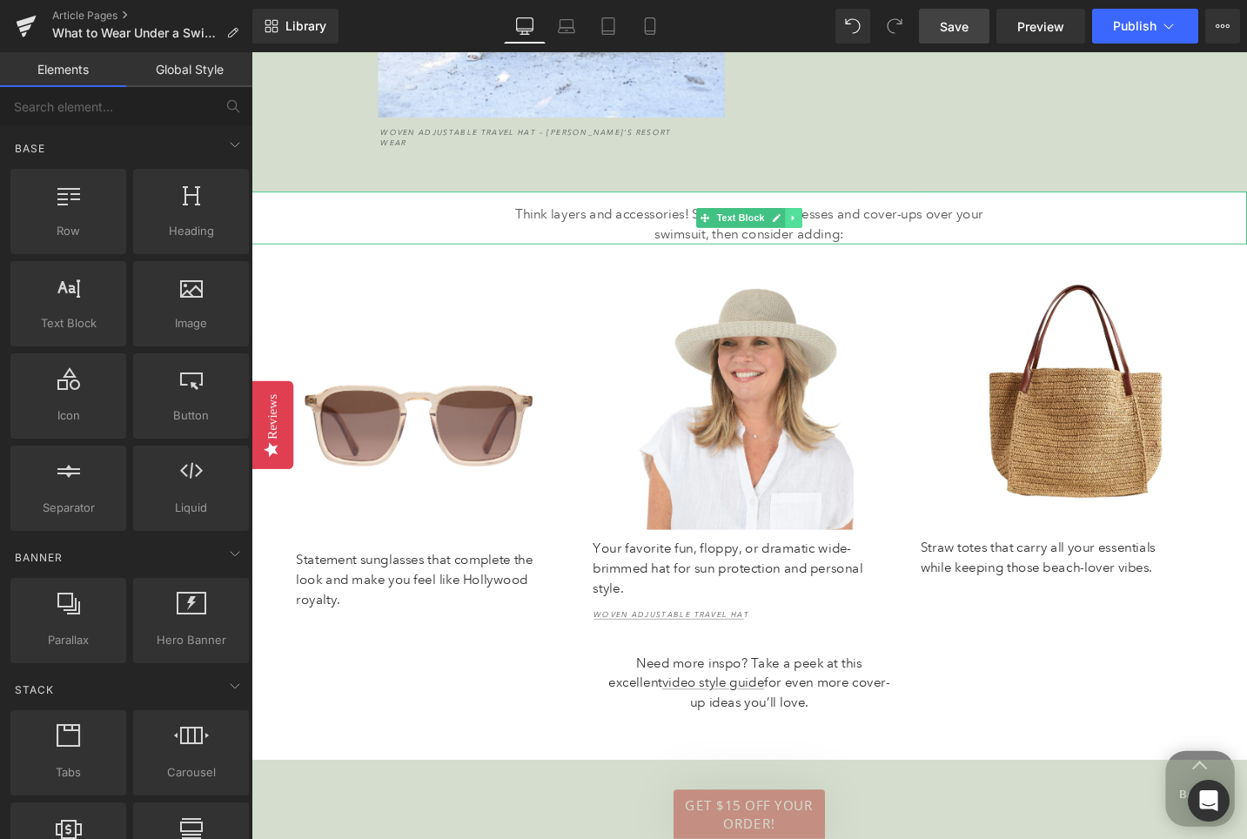
click at [824, 222] on icon at bounding box center [825, 227] width 10 height 10
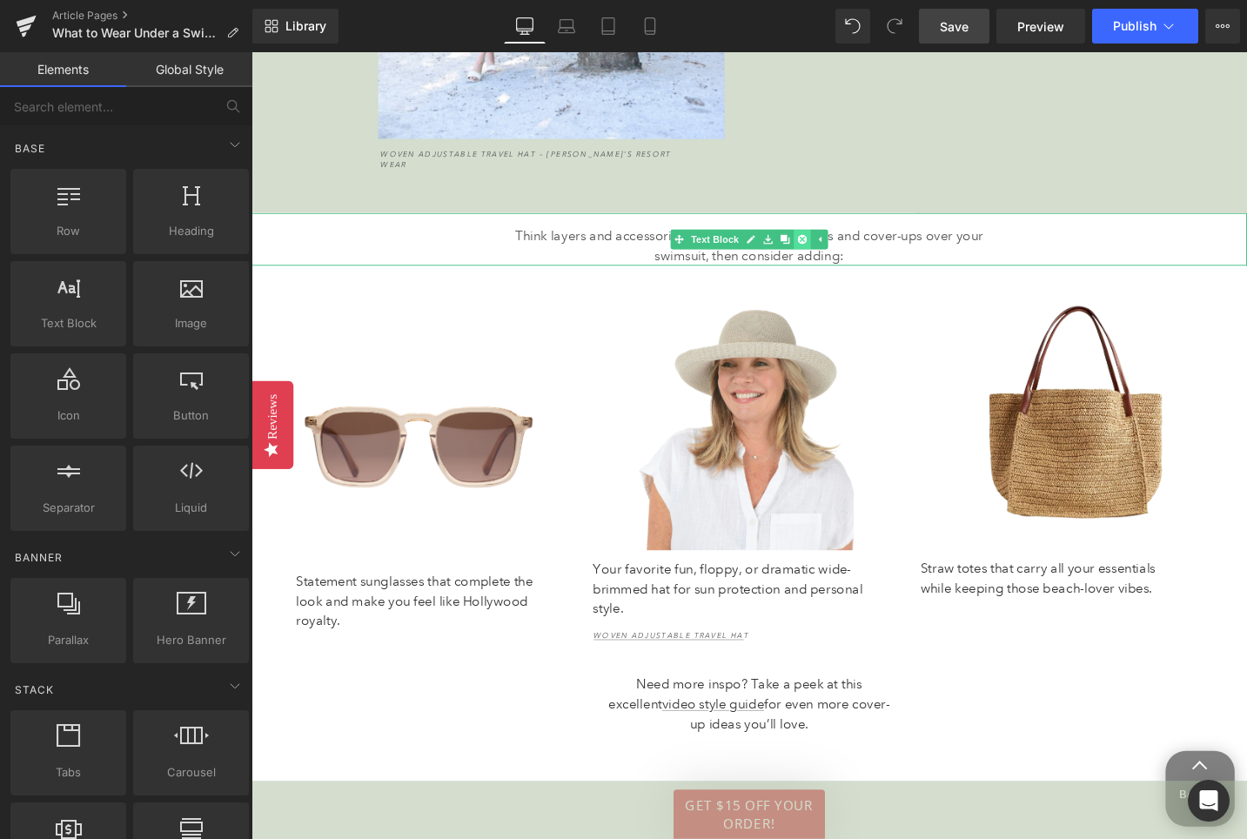
click at [834, 244] on icon at bounding box center [834, 249] width 10 height 10
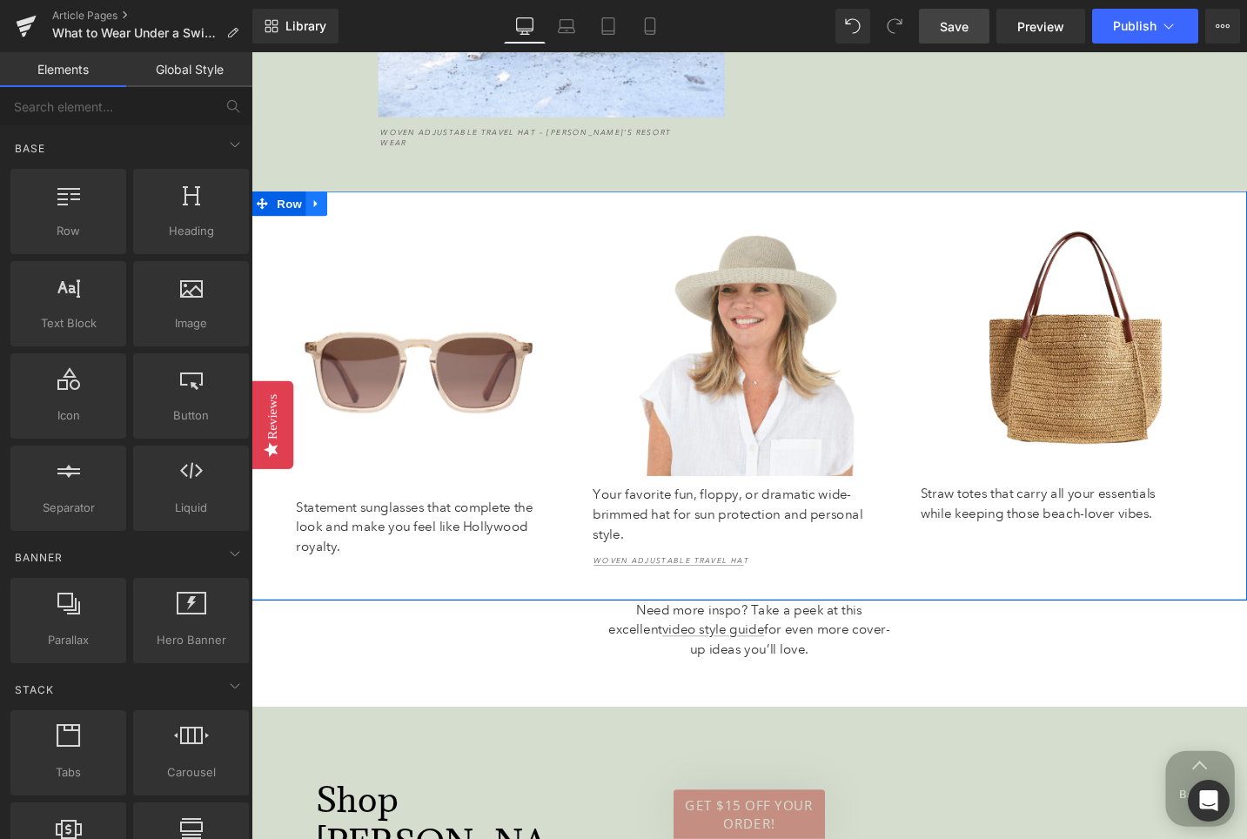
click at [325, 205] on icon at bounding box center [320, 211] width 12 height 13
click at [365, 206] on icon at bounding box center [365, 212] width 12 height 12
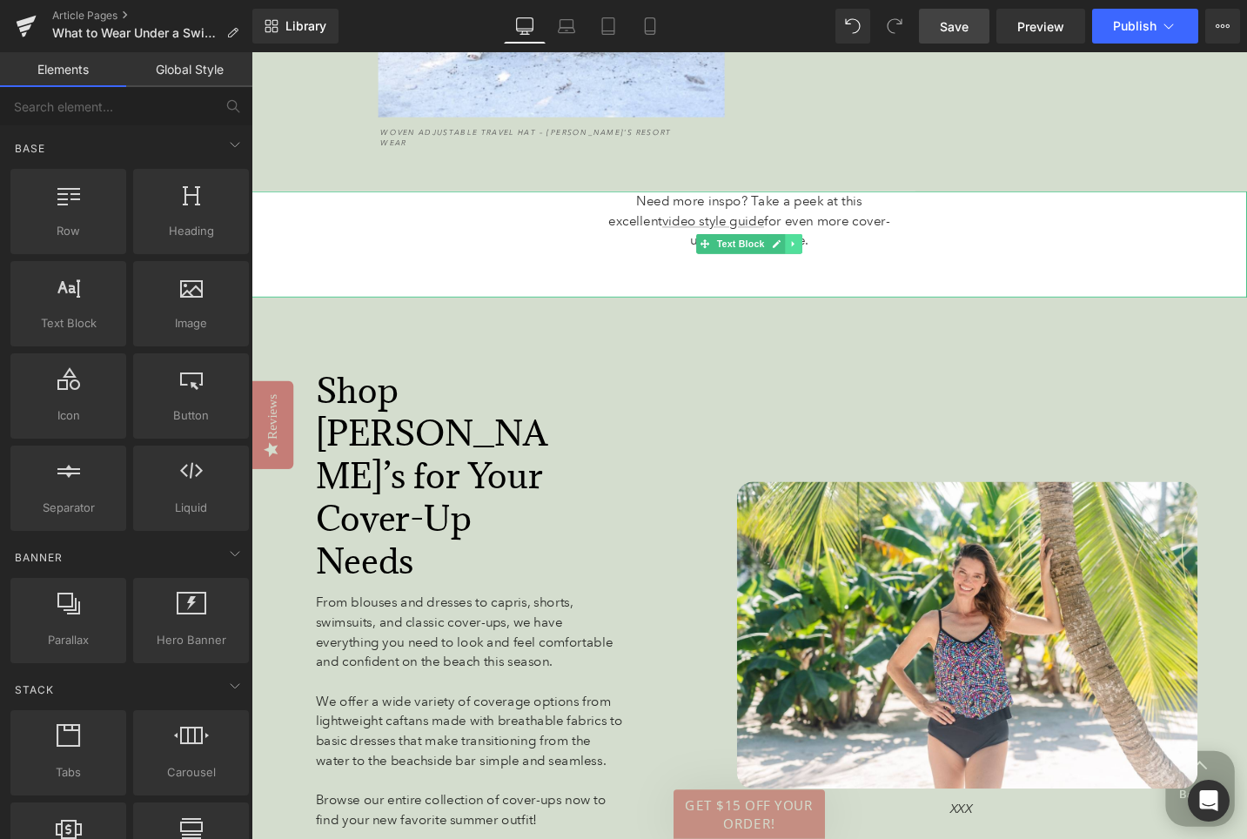
click at [821, 244] on link at bounding box center [825, 254] width 18 height 21
click at [835, 244] on link at bounding box center [834, 254] width 18 height 21
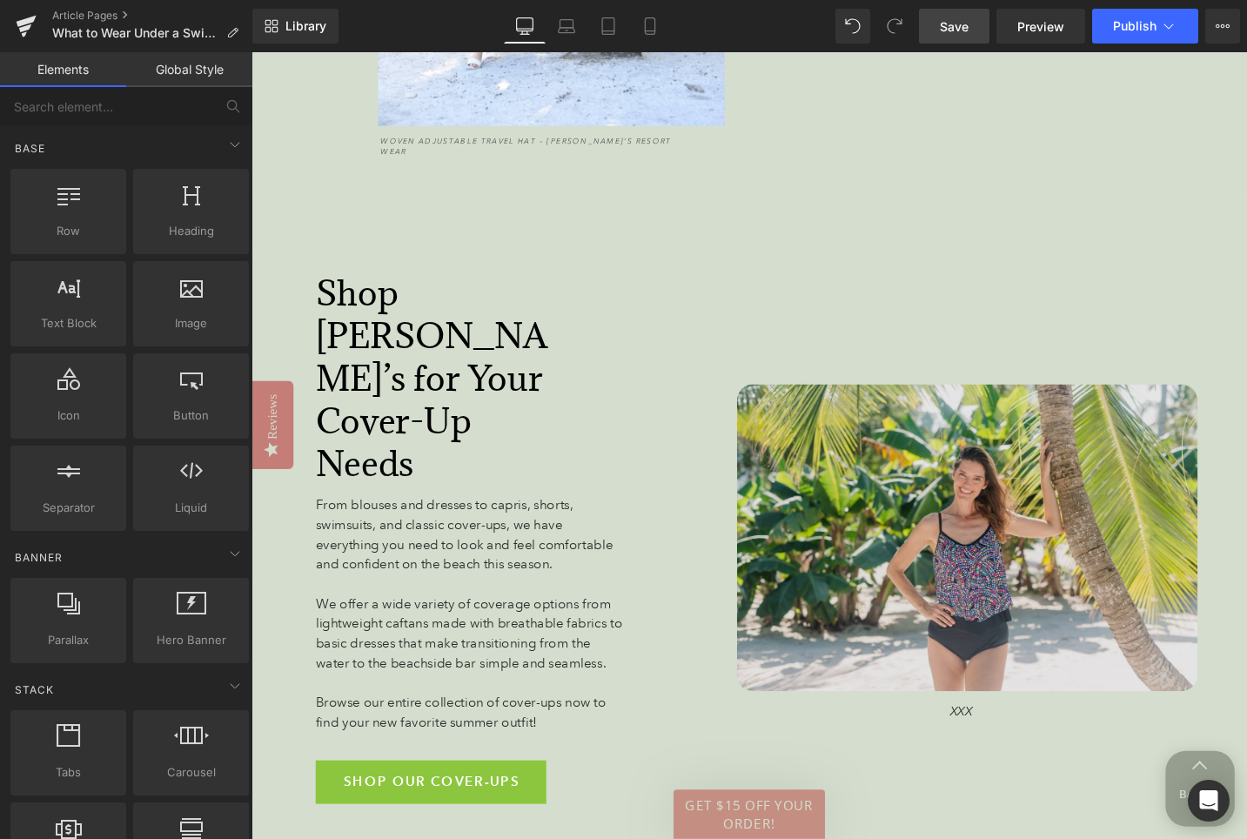
scroll to position [5421, 0]
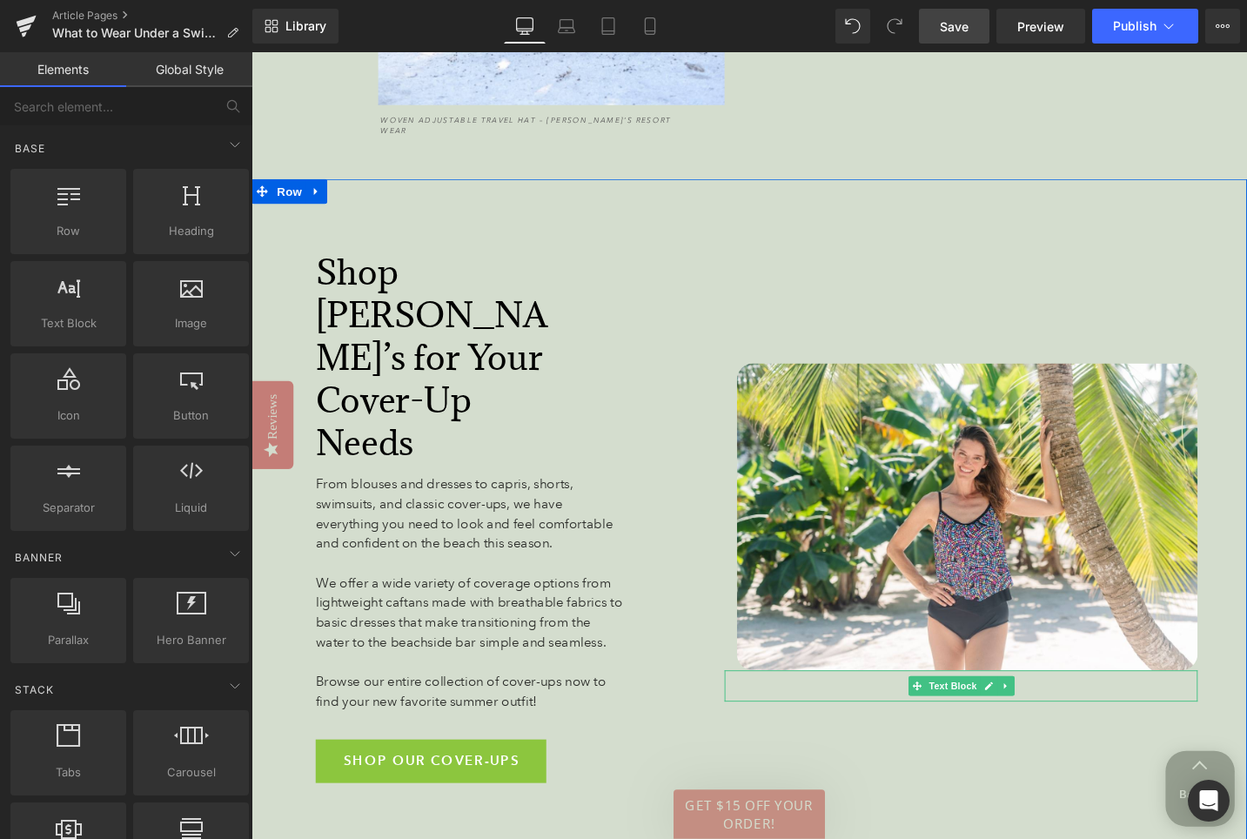
click at [932, 717] on p "XXX" at bounding box center [1002, 727] width 500 height 20
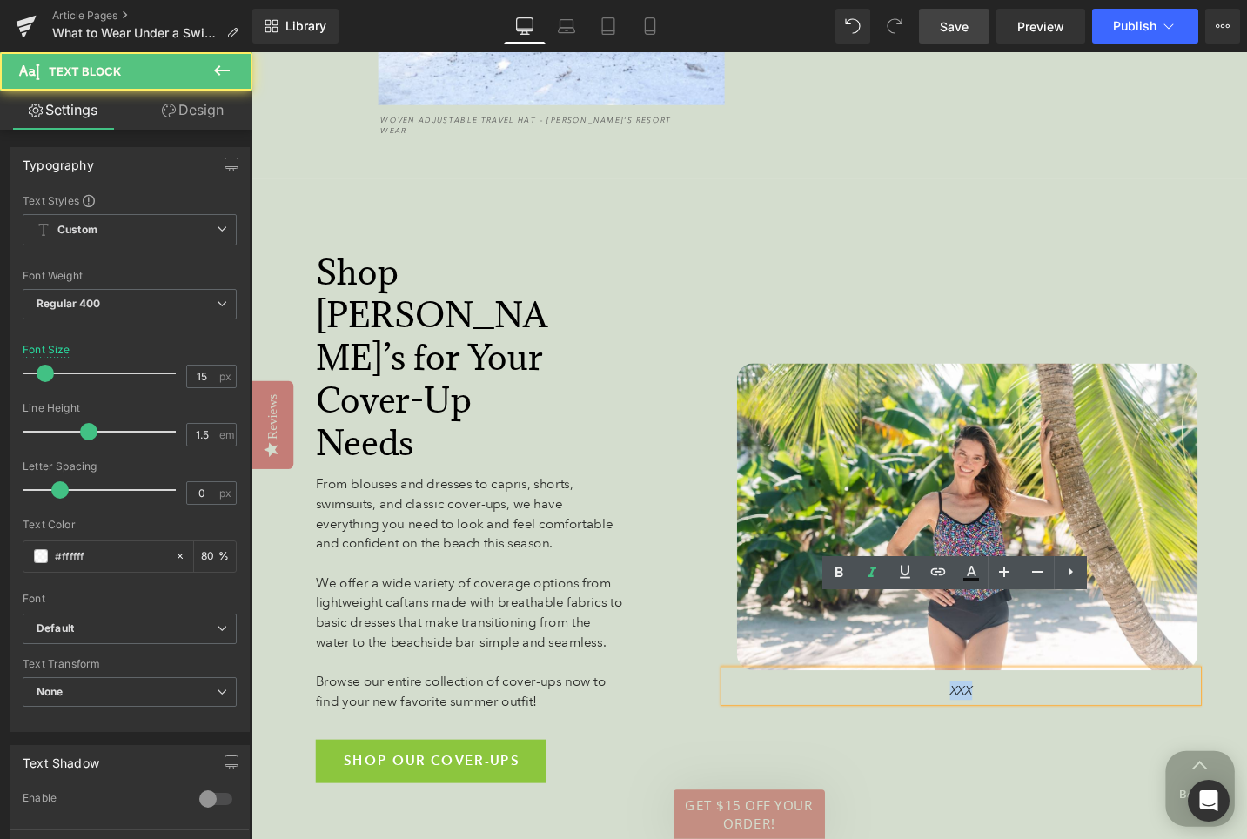
click at [932, 717] on p "XXX" at bounding box center [1002, 727] width 500 height 20
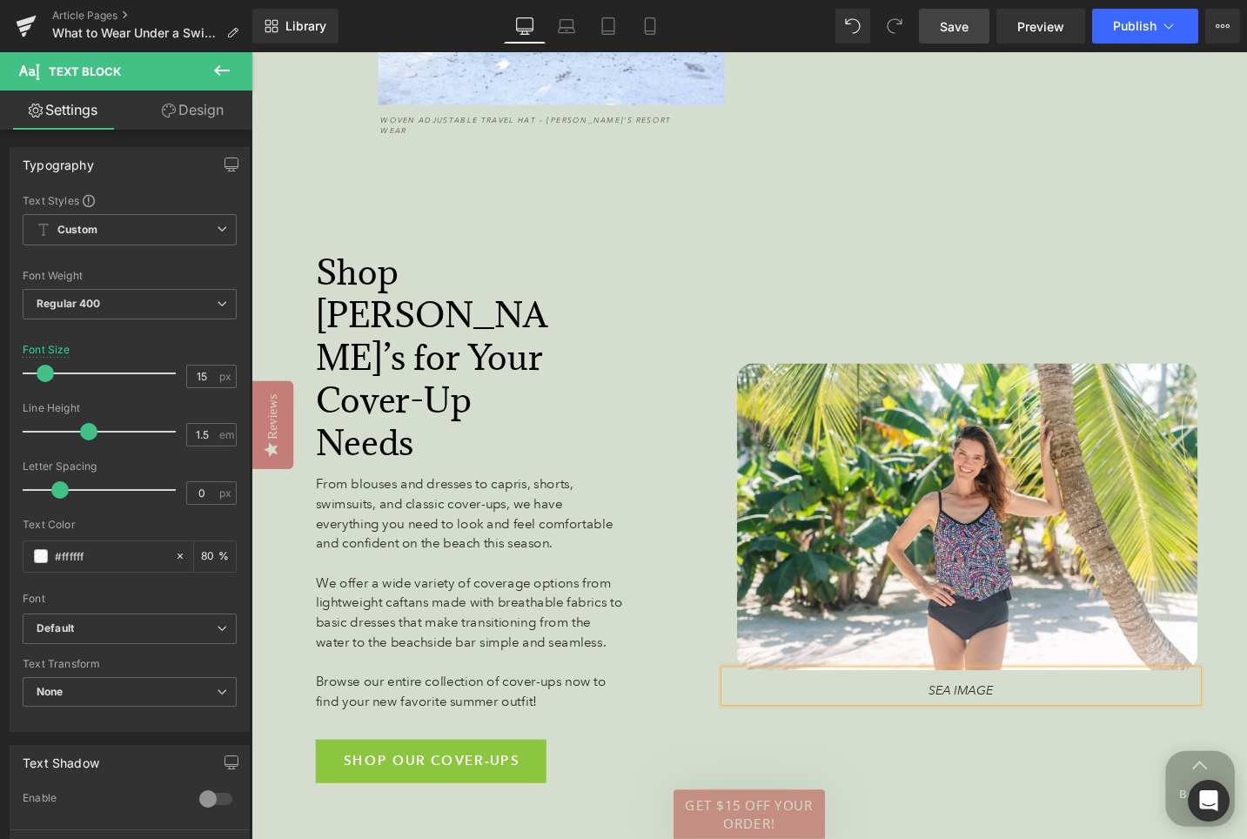
click at [793, 709] on div "Image SEA IMAGE Text Block" at bounding box center [1002, 560] width 500 height 670
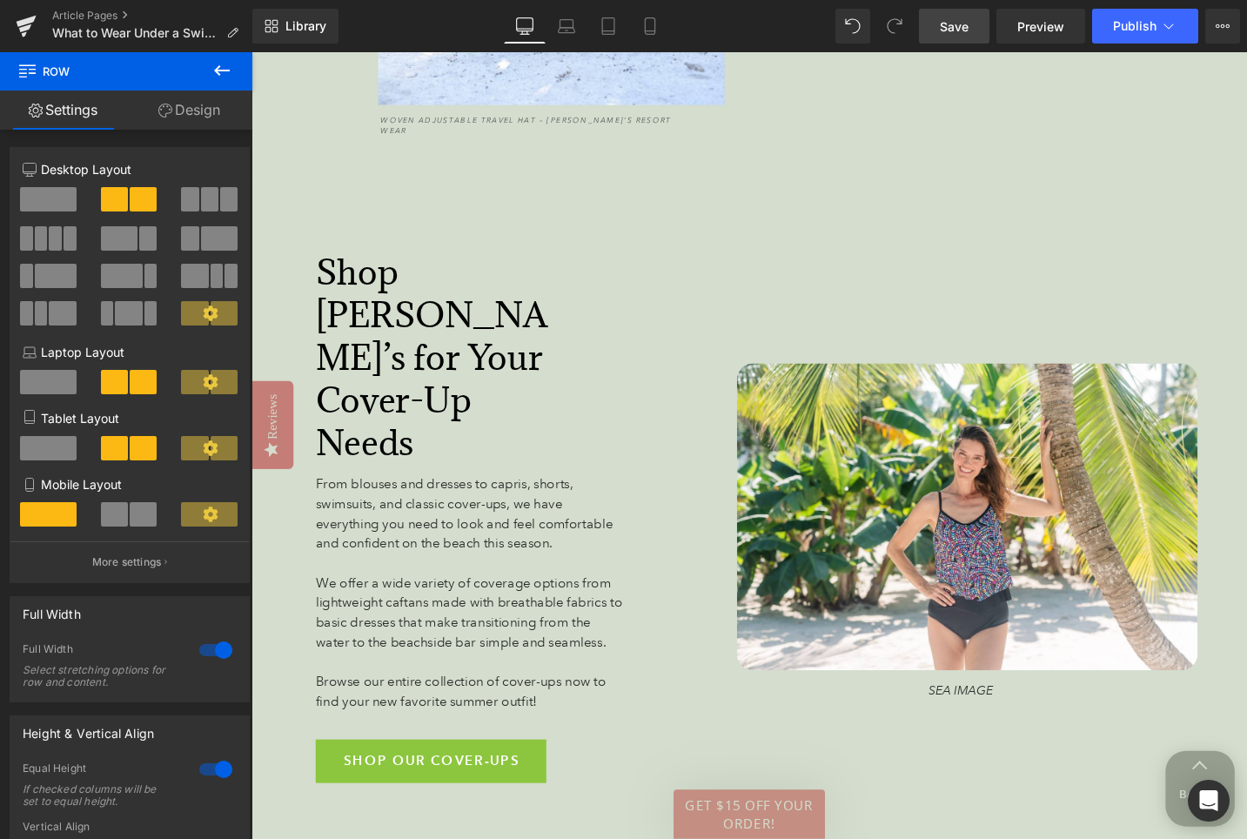
click at [955, 31] on span "Save" at bounding box center [954, 26] width 29 height 18
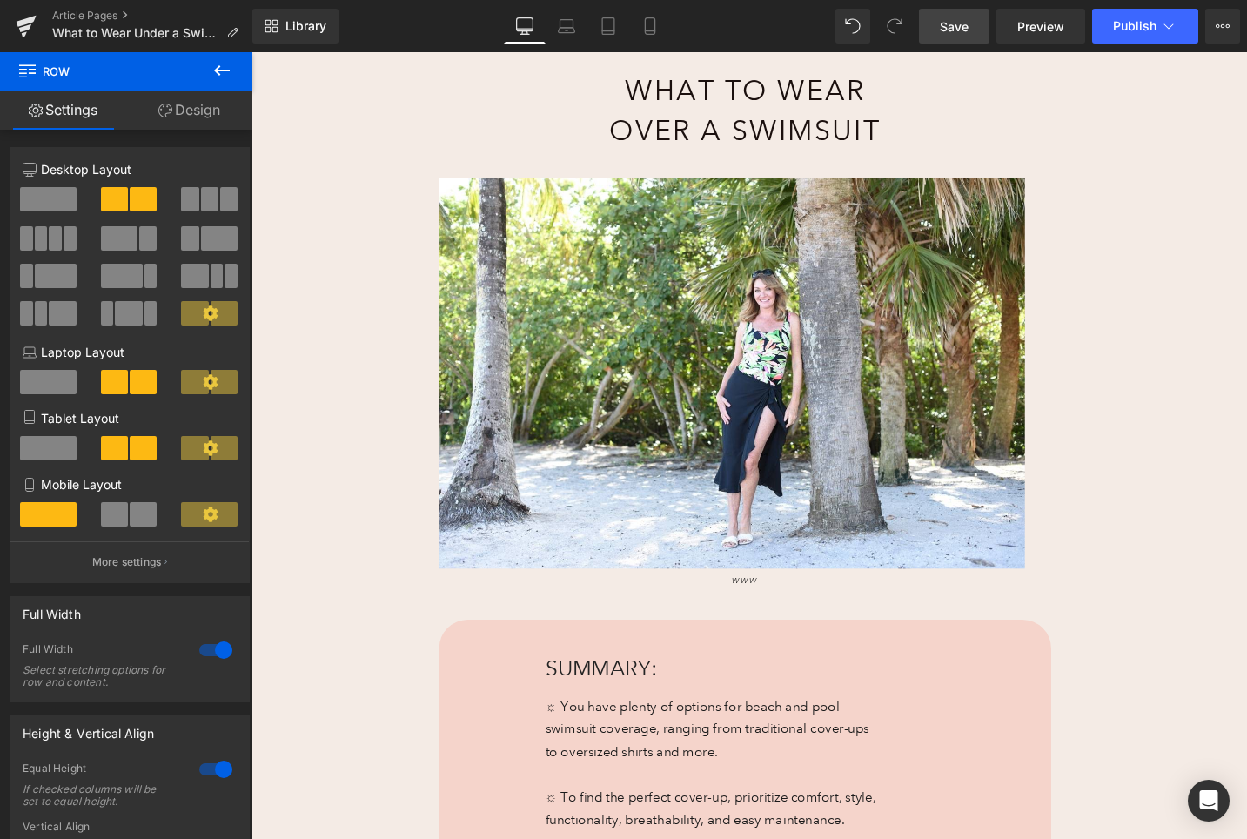
scroll to position [244, 0]
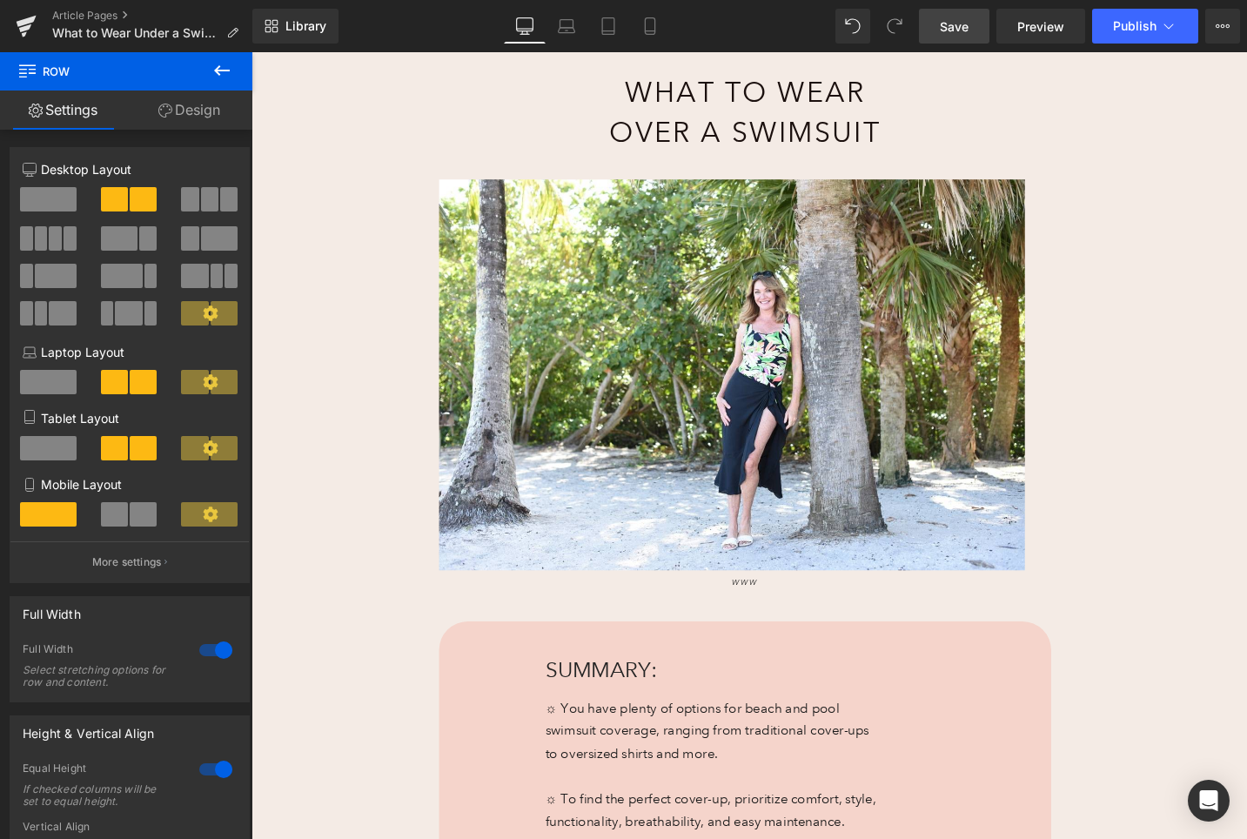
click at [968, 23] on span "Save" at bounding box center [954, 26] width 29 height 18
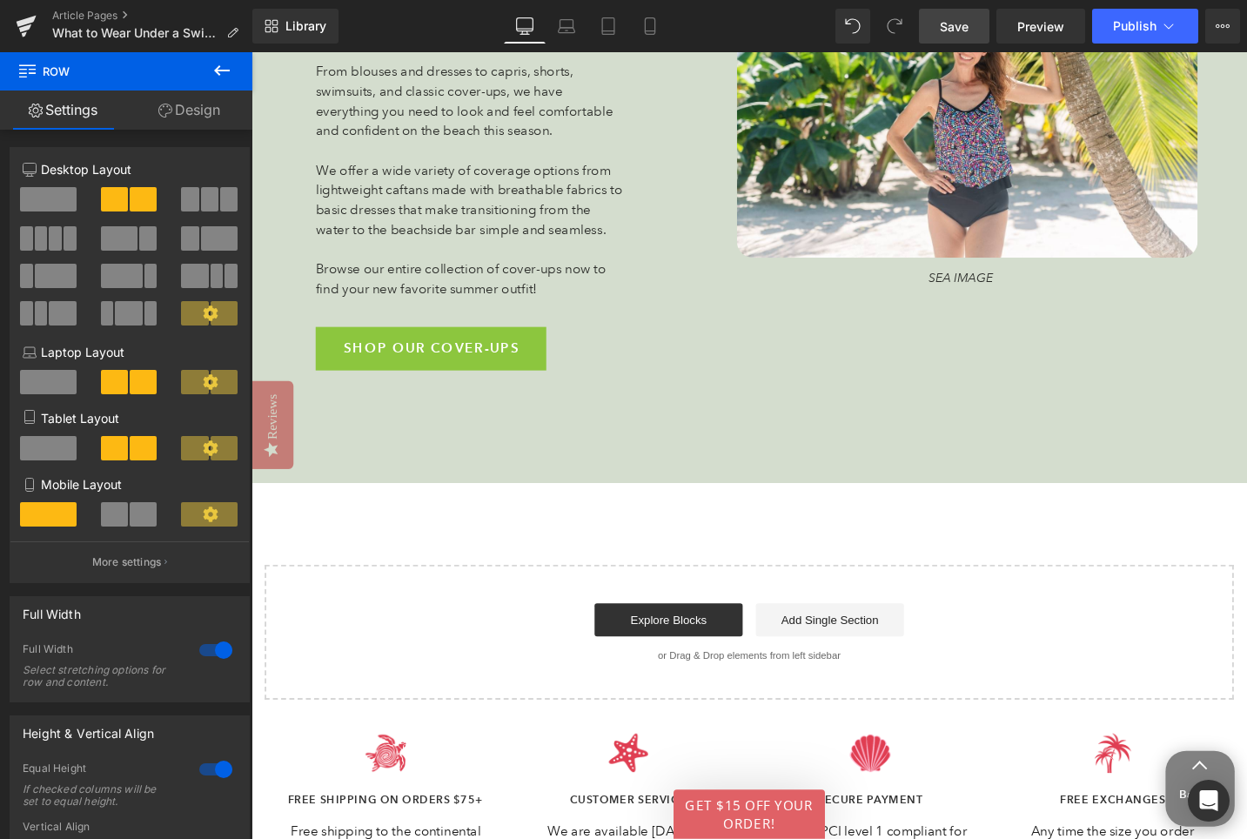
scroll to position [5855, 0]
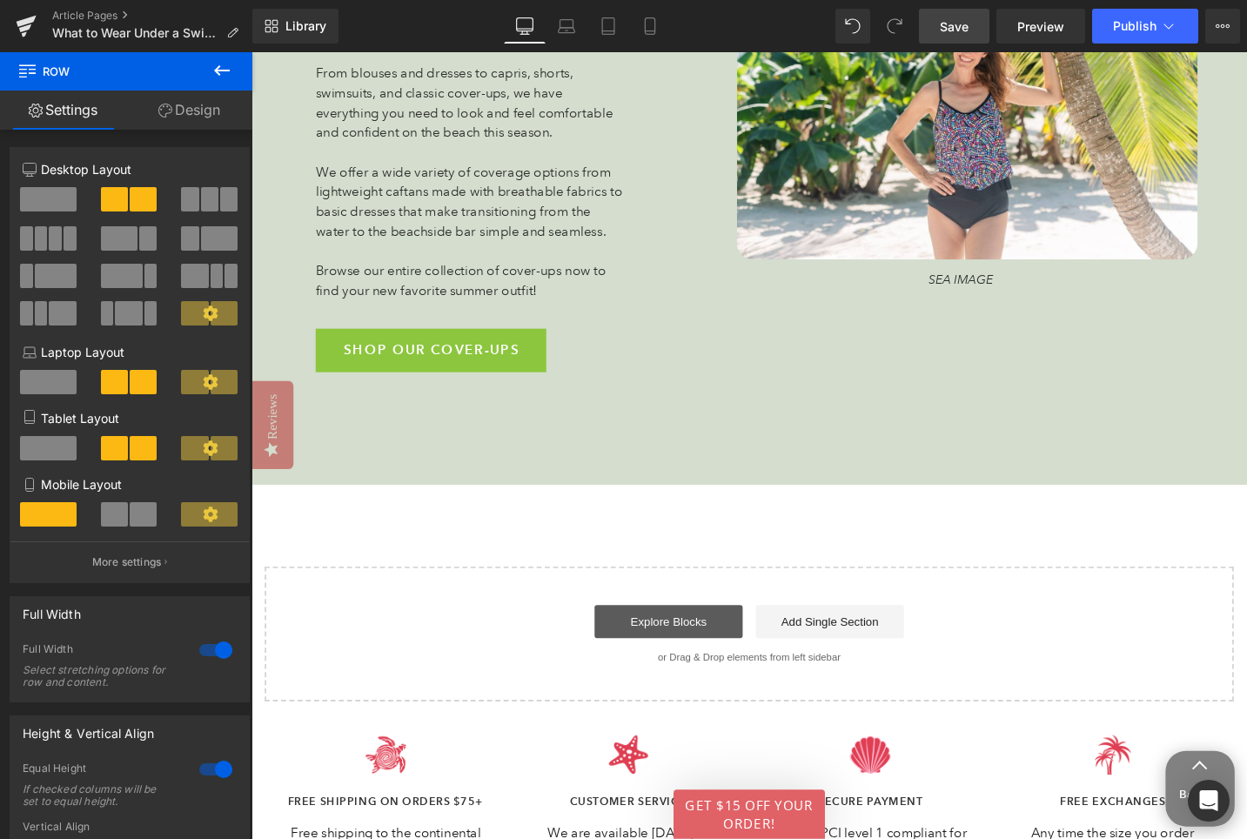
click at [720, 637] on link "Explore Blocks" at bounding box center [692, 654] width 157 height 35
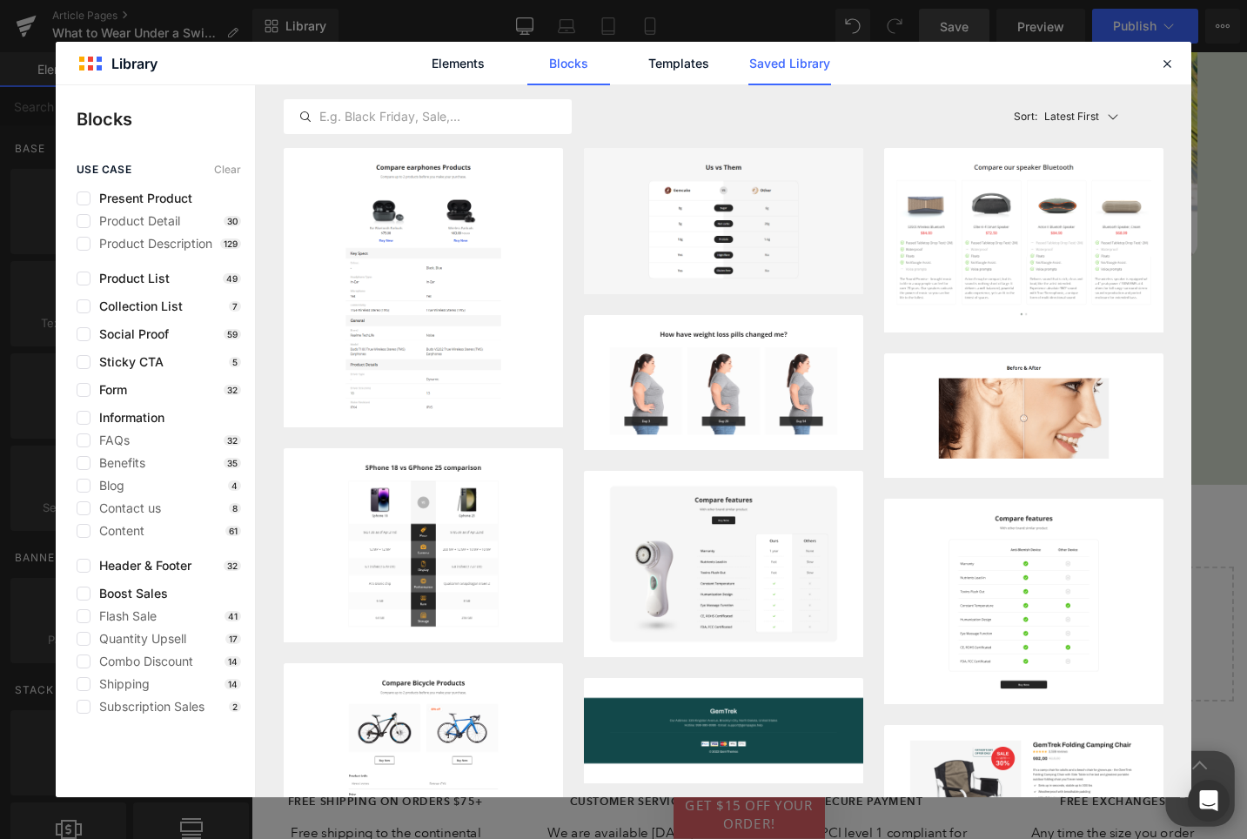
click at [800, 58] on link "Saved Library" at bounding box center [789, 64] width 83 height 44
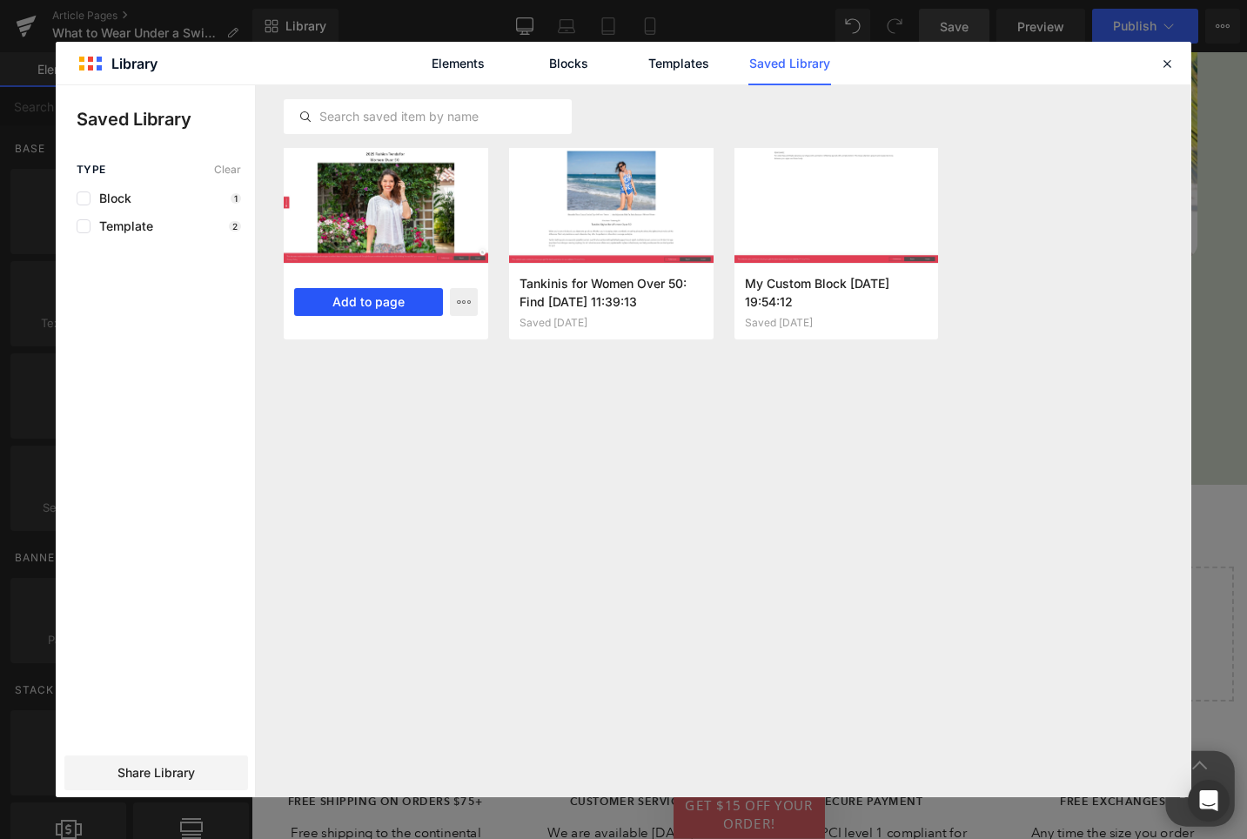
click at [385, 294] on button "Add to page" at bounding box center [368, 302] width 149 height 28
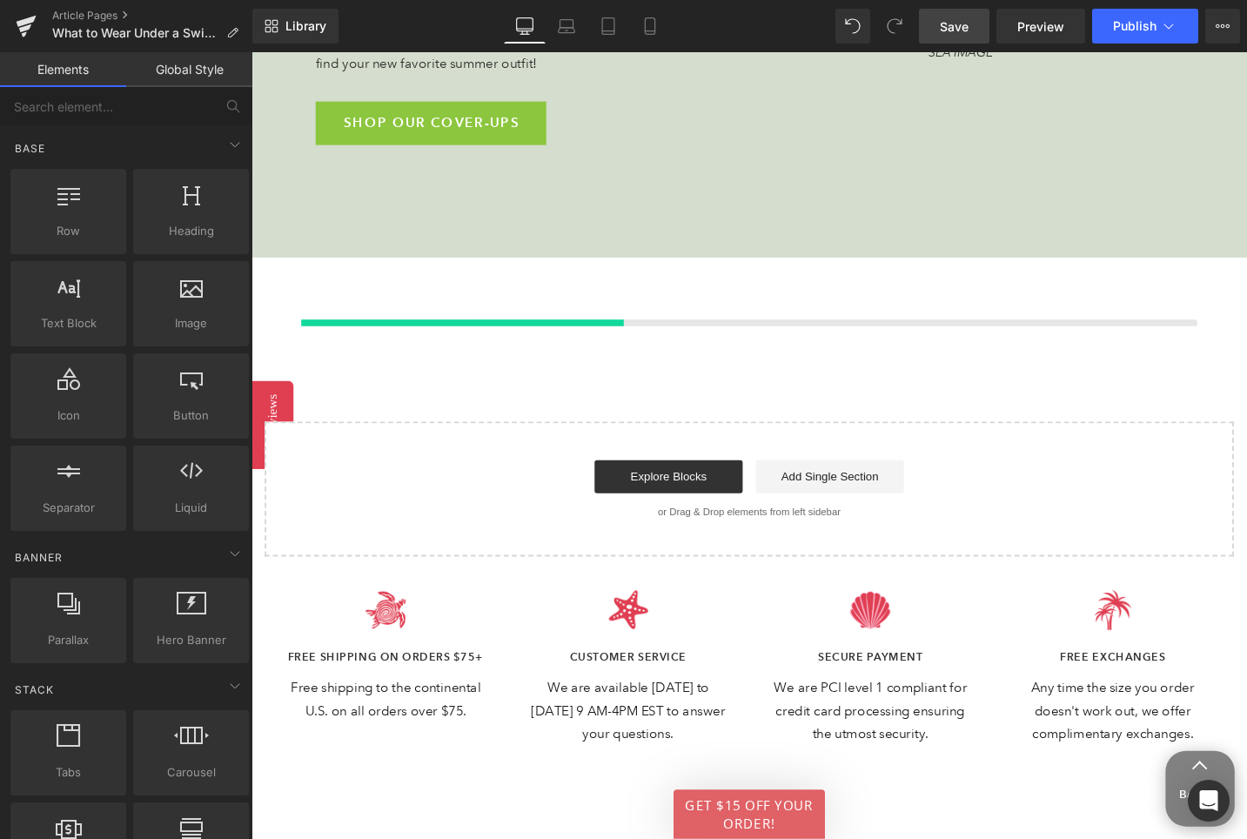
scroll to position [6101, 0]
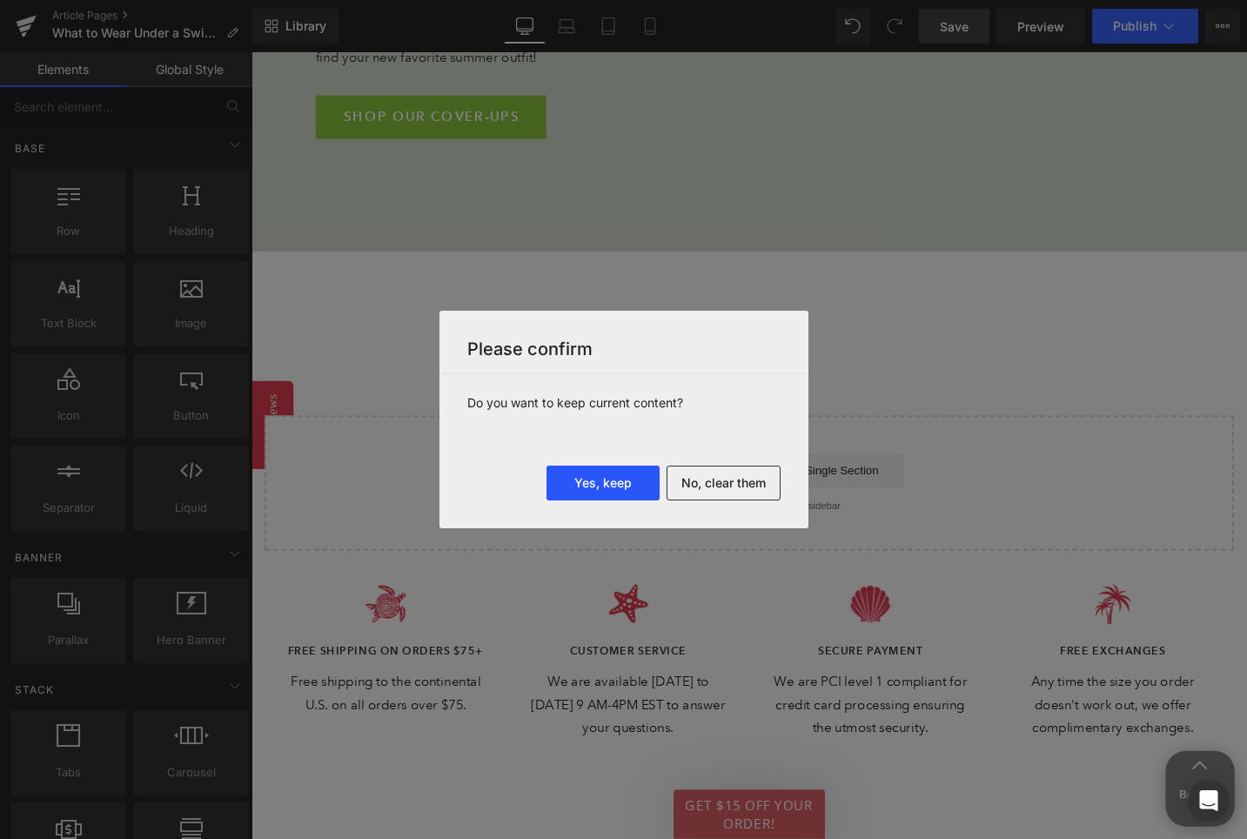
click at [622, 489] on button "Yes, keep" at bounding box center [602, 482] width 113 height 35
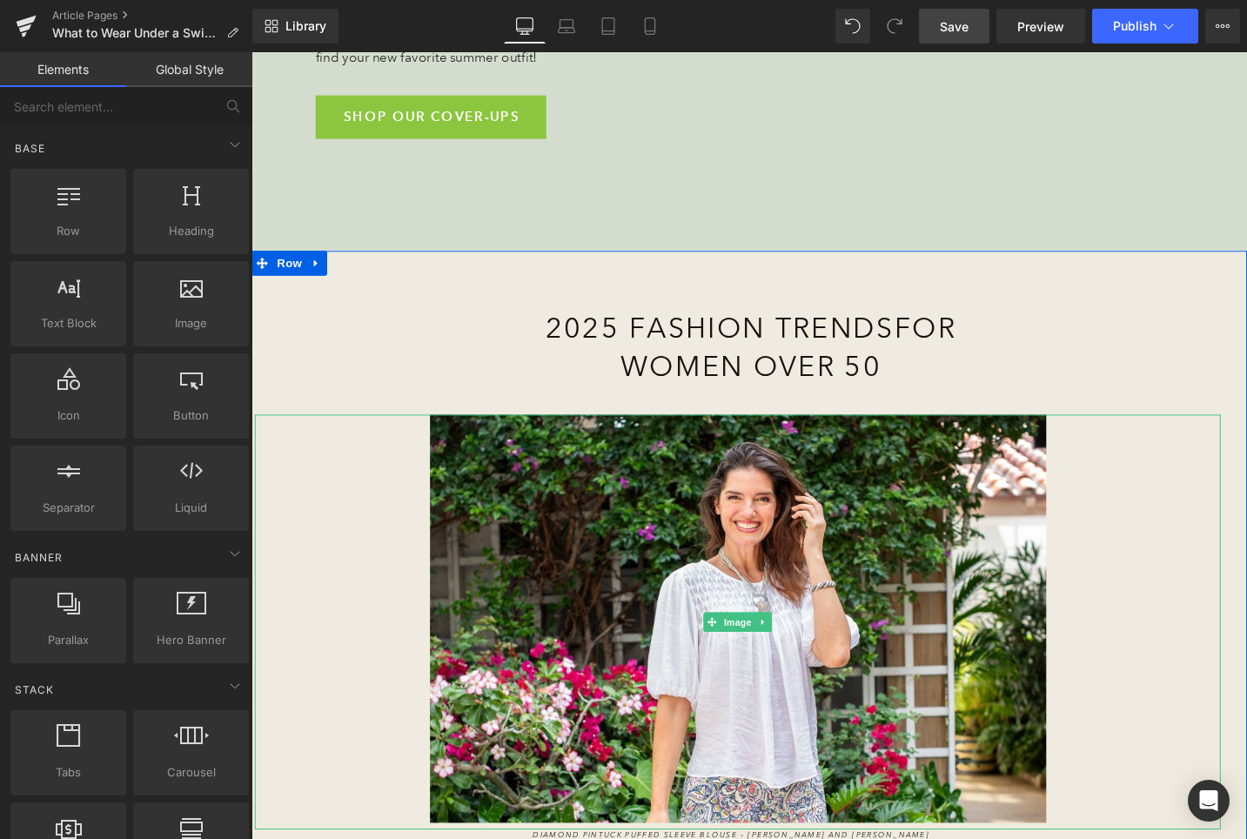
scroll to position [6078, 0]
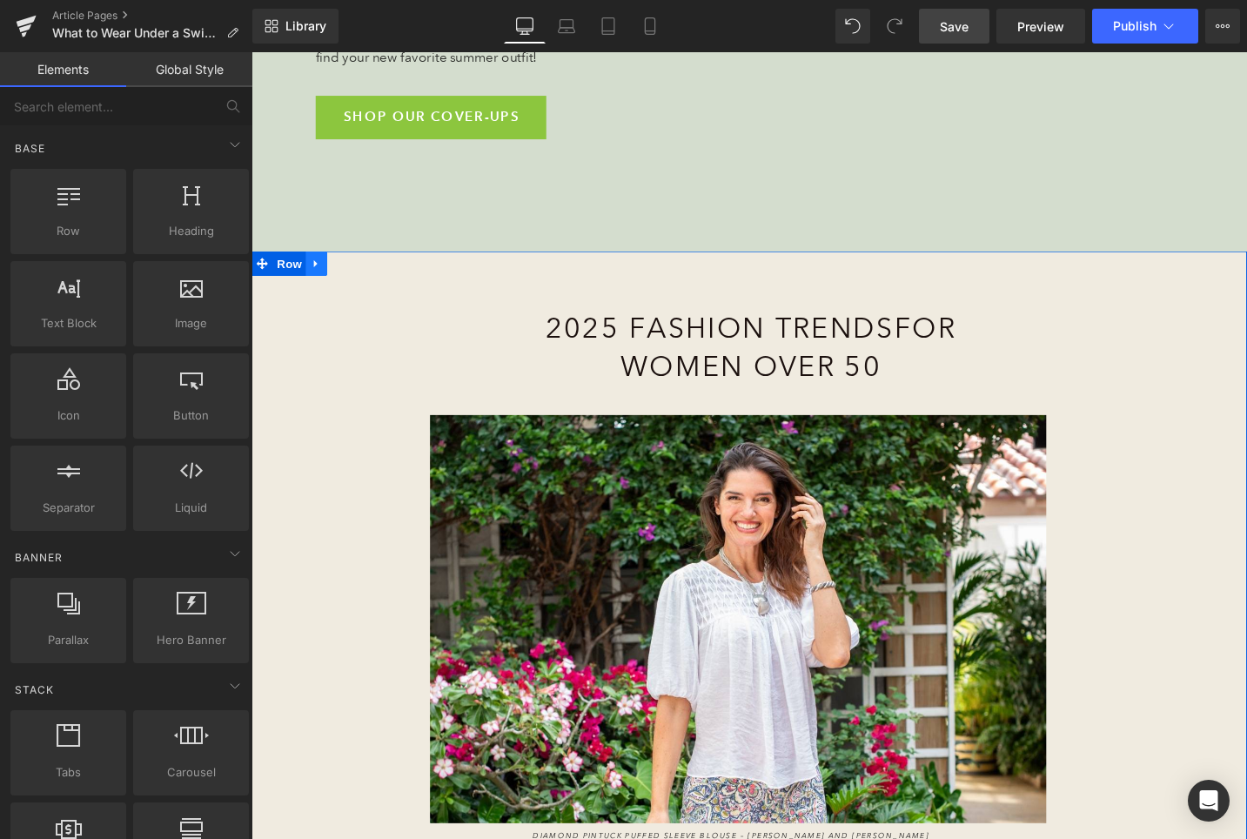
click at [321, 269] on icon at bounding box center [320, 275] width 12 height 13
click at [367, 269] on icon at bounding box center [365, 275] width 12 height 13
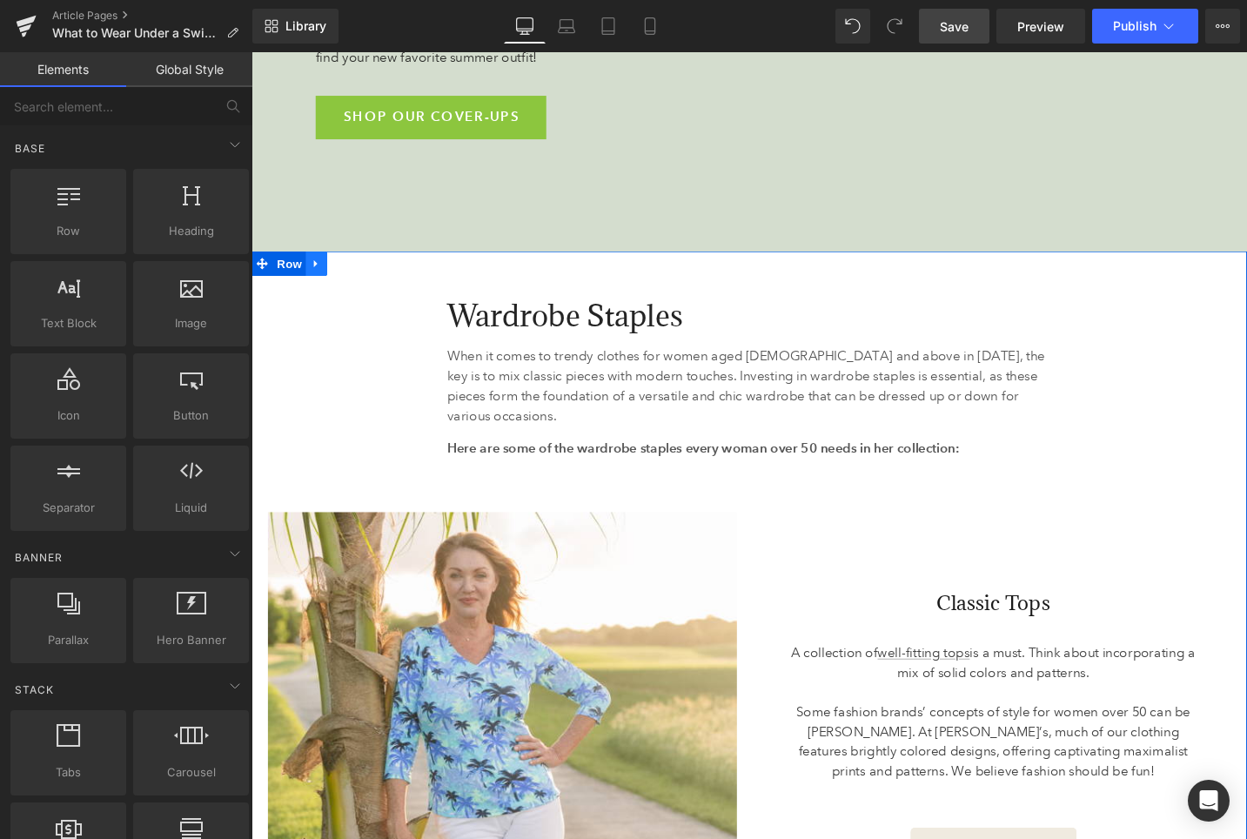
click at [322, 269] on icon at bounding box center [320, 275] width 12 height 13
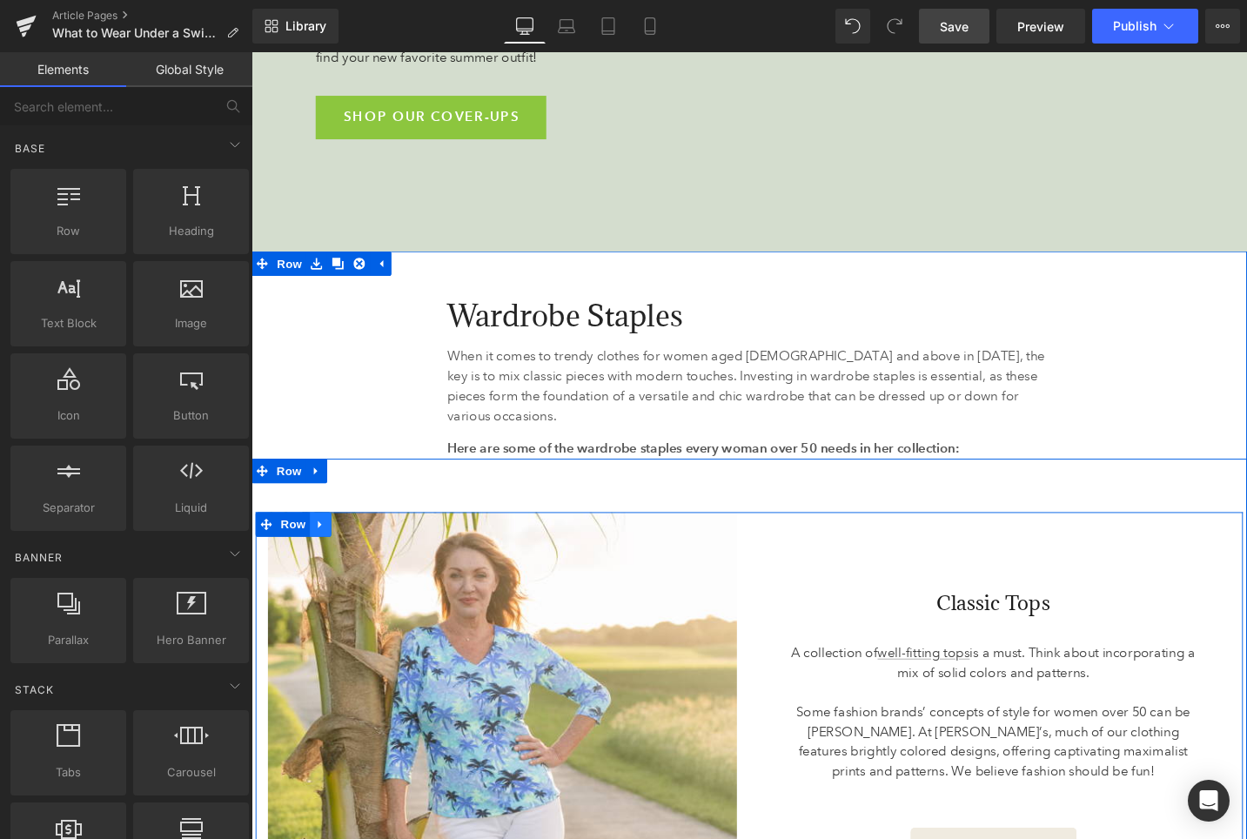
click at [321, 546] on icon at bounding box center [324, 552] width 12 height 13
click at [369, 546] on icon at bounding box center [370, 552] width 12 height 12
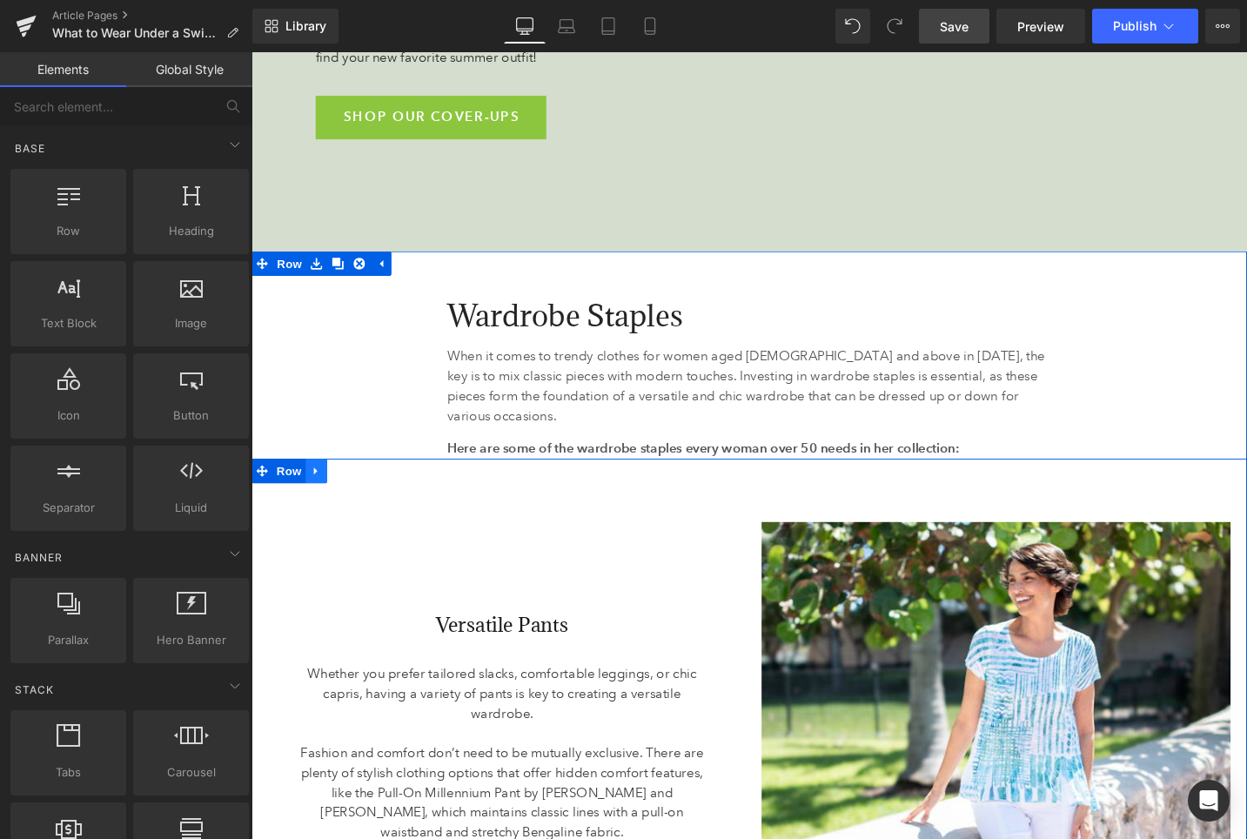
click at [320, 482] on link at bounding box center [320, 495] width 23 height 26
click at [361, 489] on icon at bounding box center [365, 495] width 12 height 13
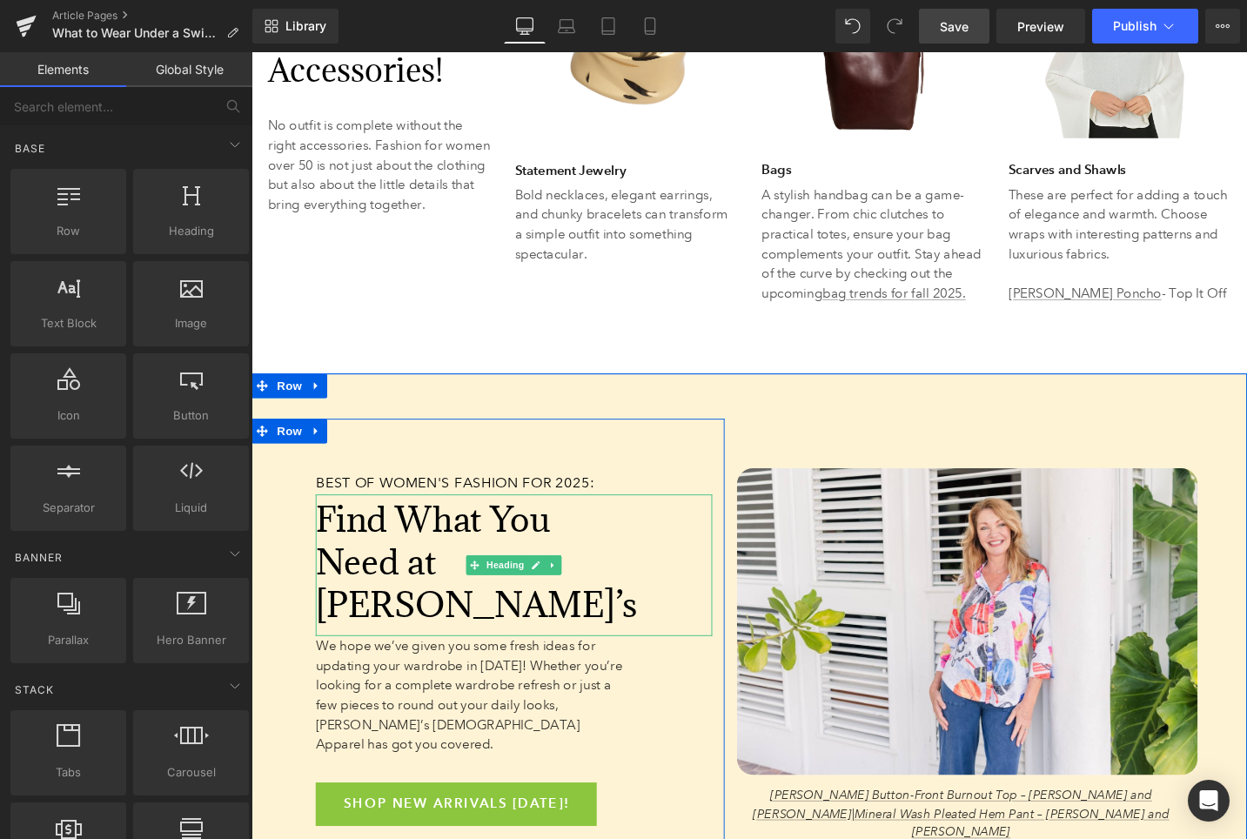
scroll to position [7577, 0]
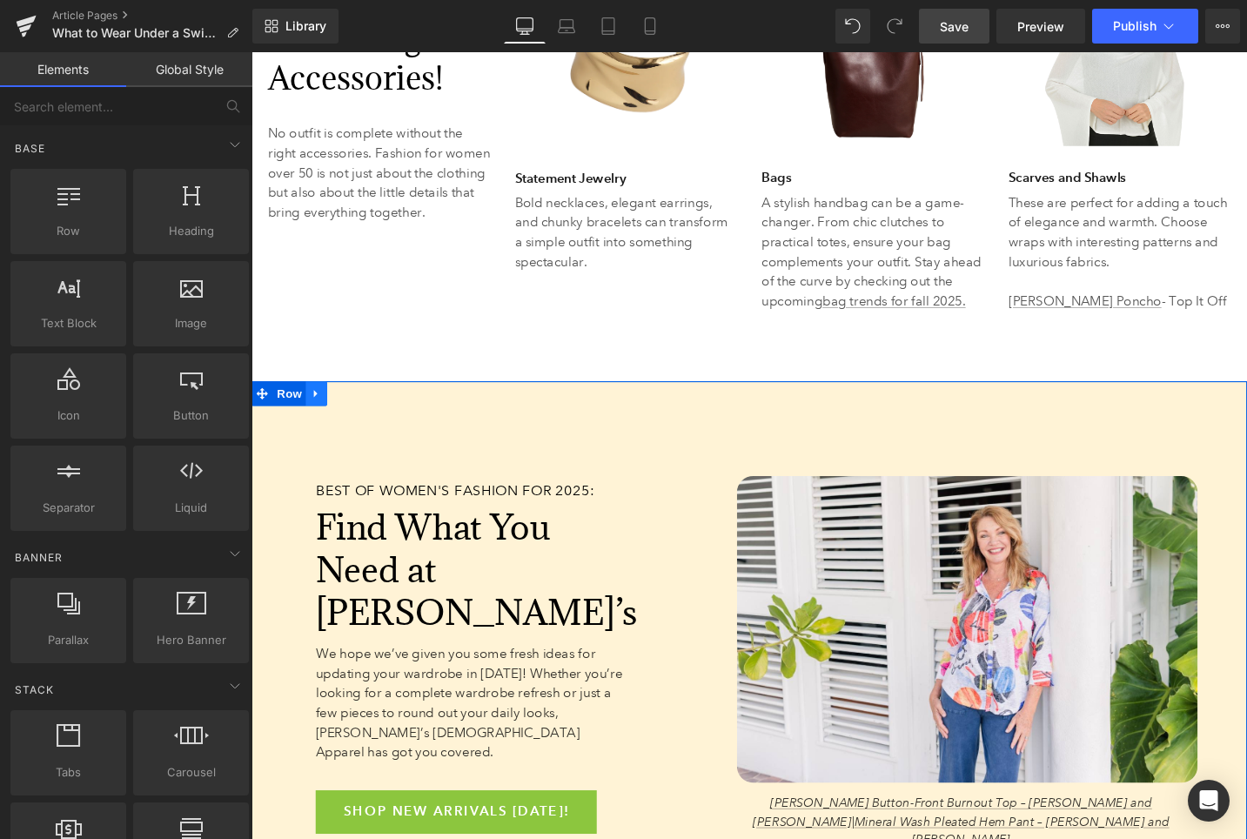
click at [324, 406] on icon at bounding box center [320, 412] width 12 height 13
click at [366, 406] on icon at bounding box center [365, 412] width 12 height 13
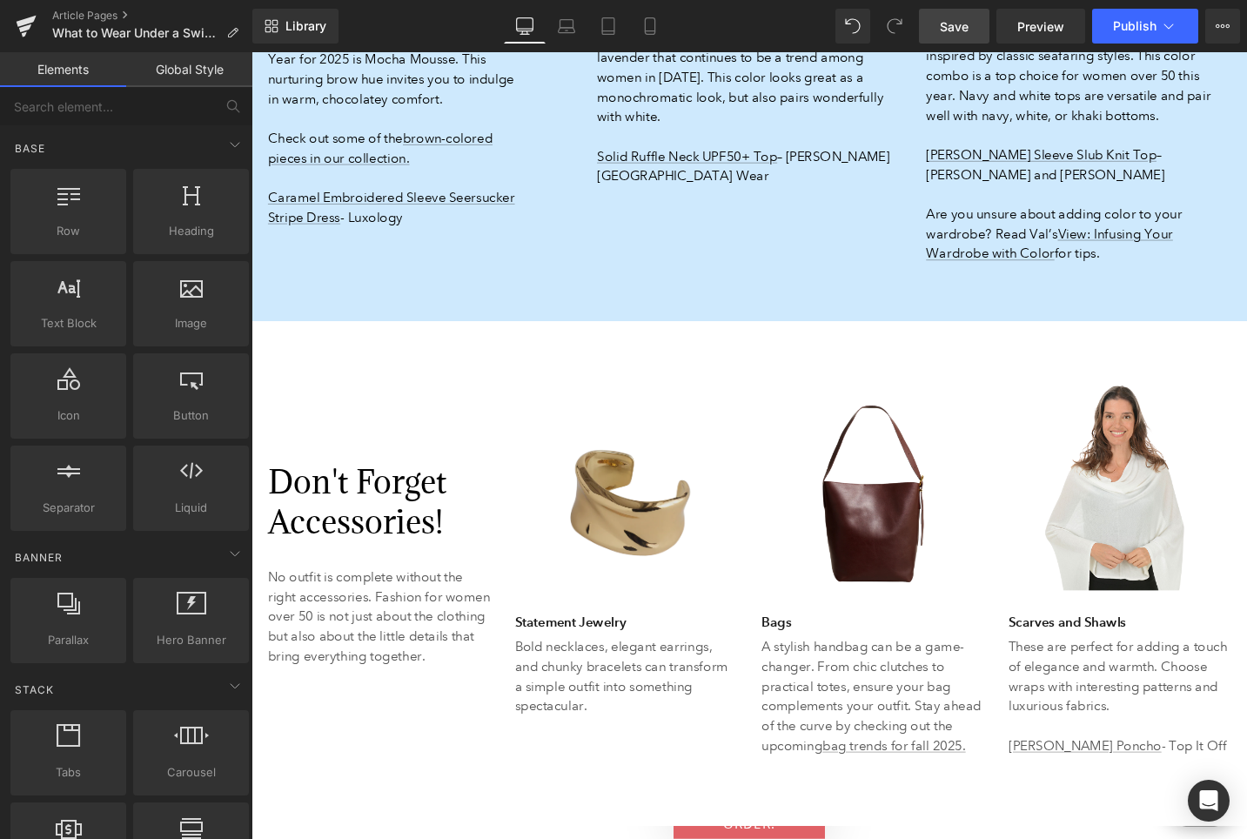
scroll to position [7153, 0]
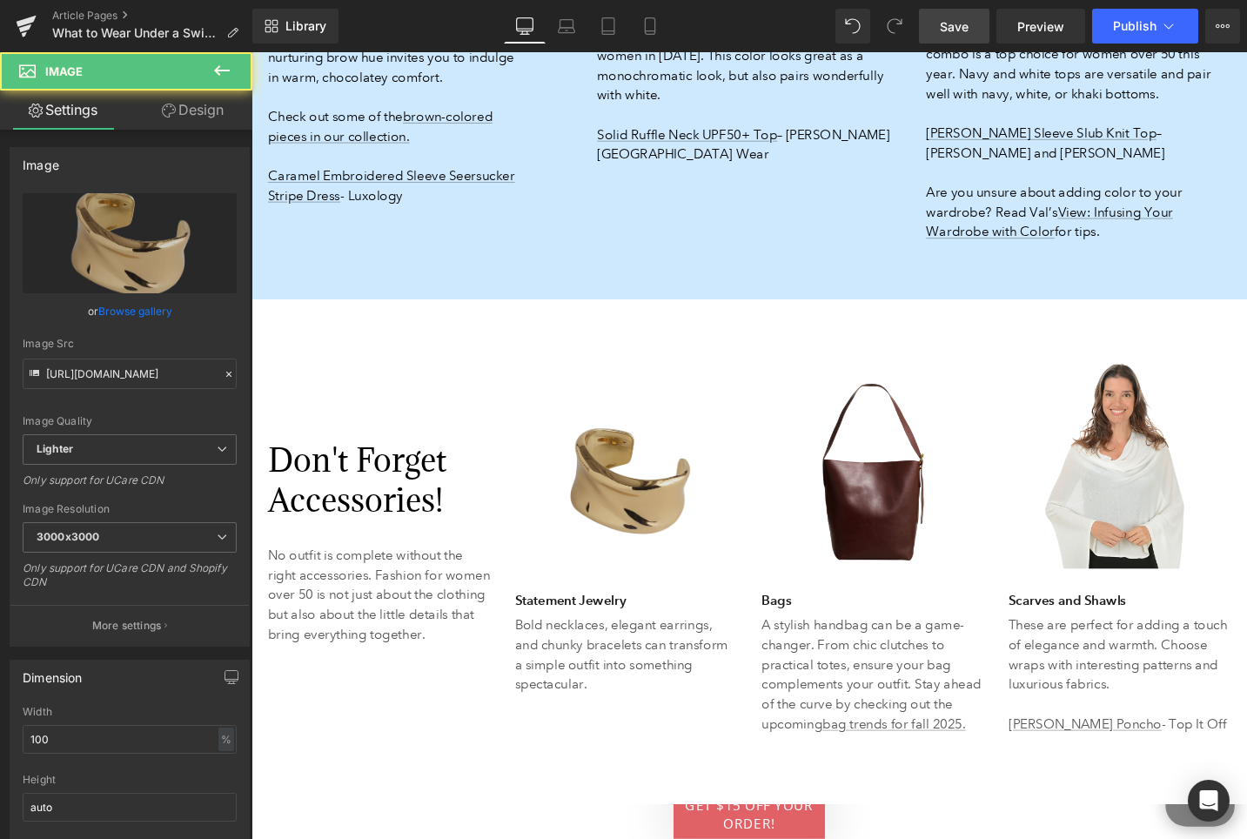
click at [648, 368] on img at bounding box center [647, 494] width 235 height 252
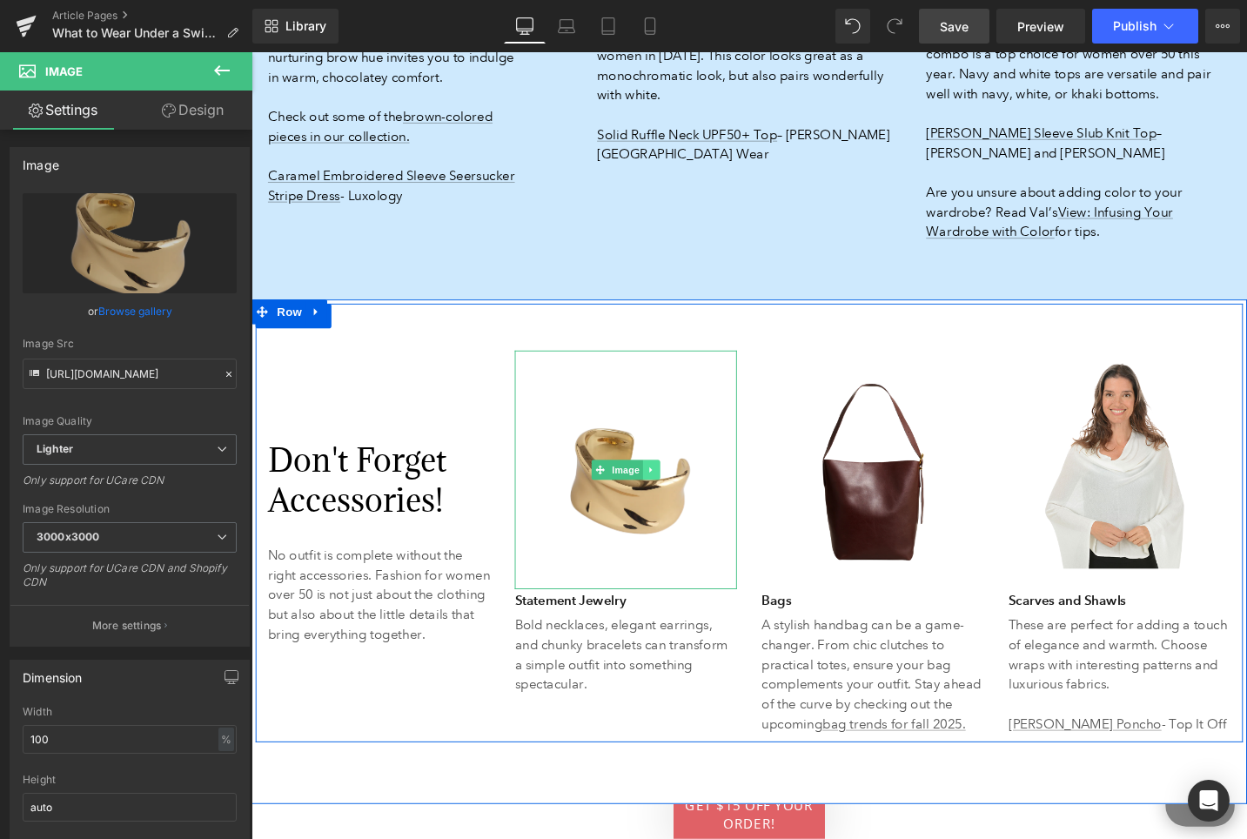
click at [671, 489] on icon at bounding box center [675, 494] width 10 height 10
click at [684, 489] on icon at bounding box center [684, 494] width 10 height 10
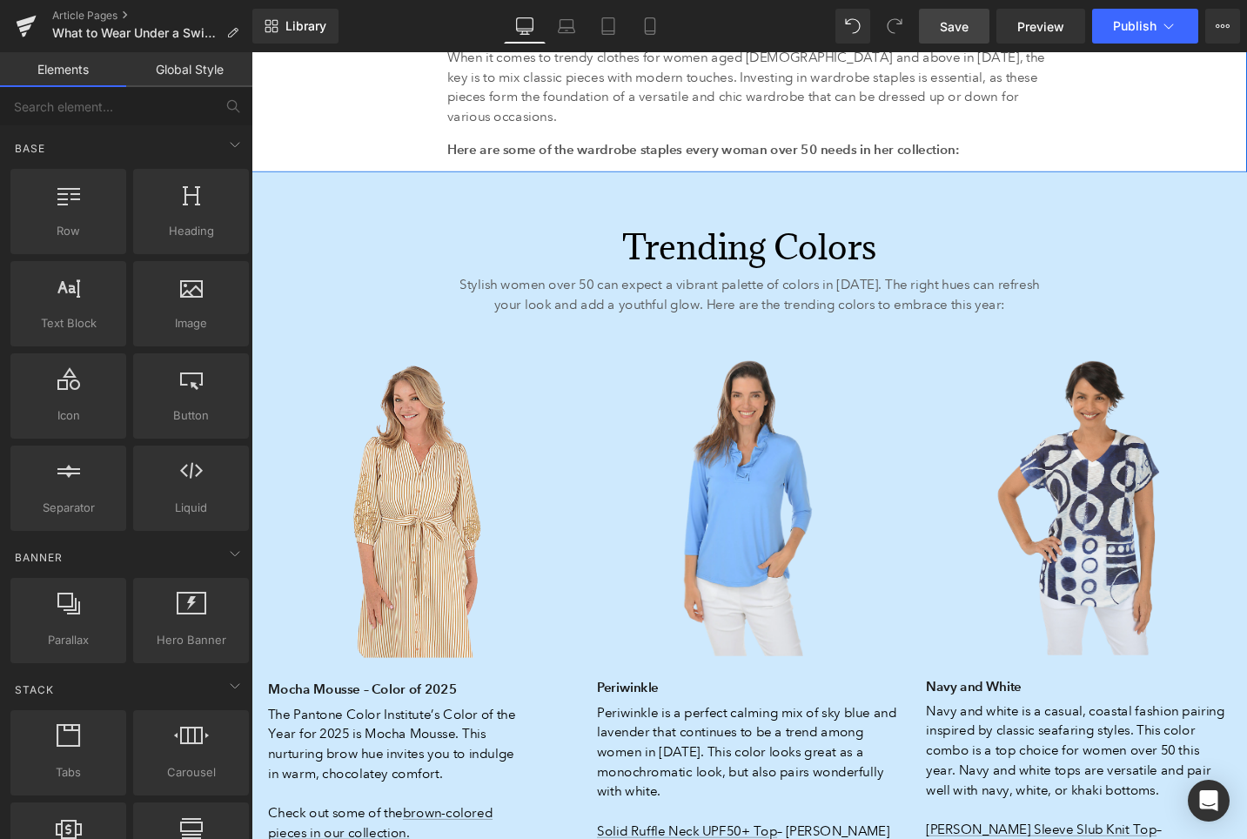
scroll to position [6413, 0]
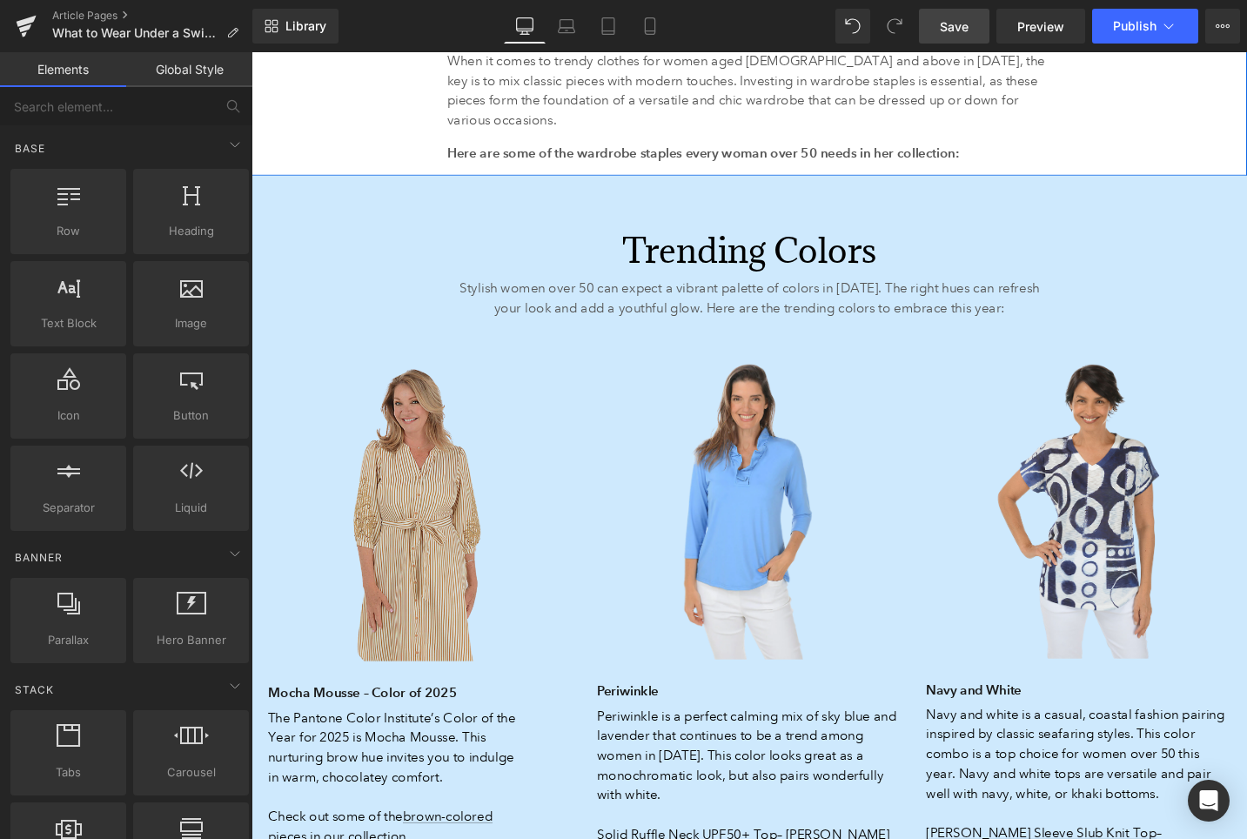
click at [451, 372] on img at bounding box center [430, 534] width 322 height 325
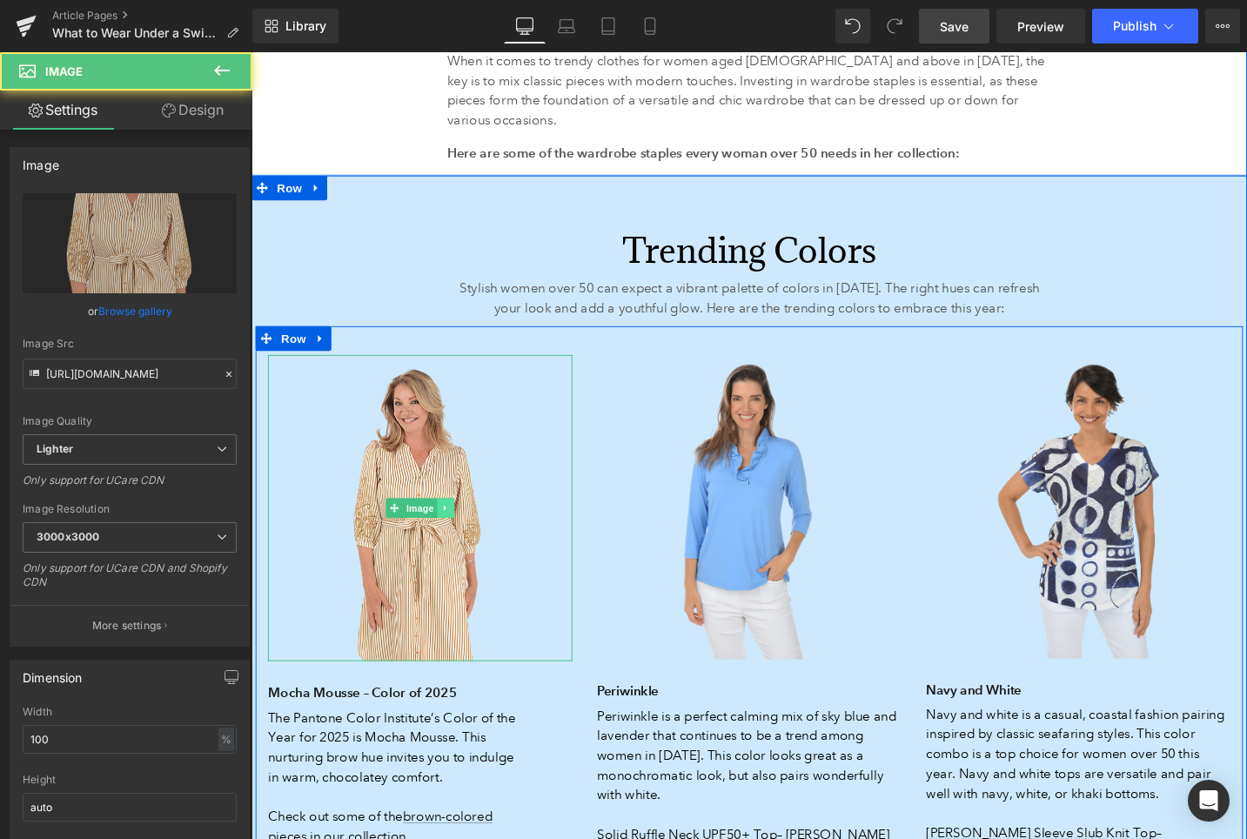
click at [455, 524] on link at bounding box center [457, 534] width 18 height 21
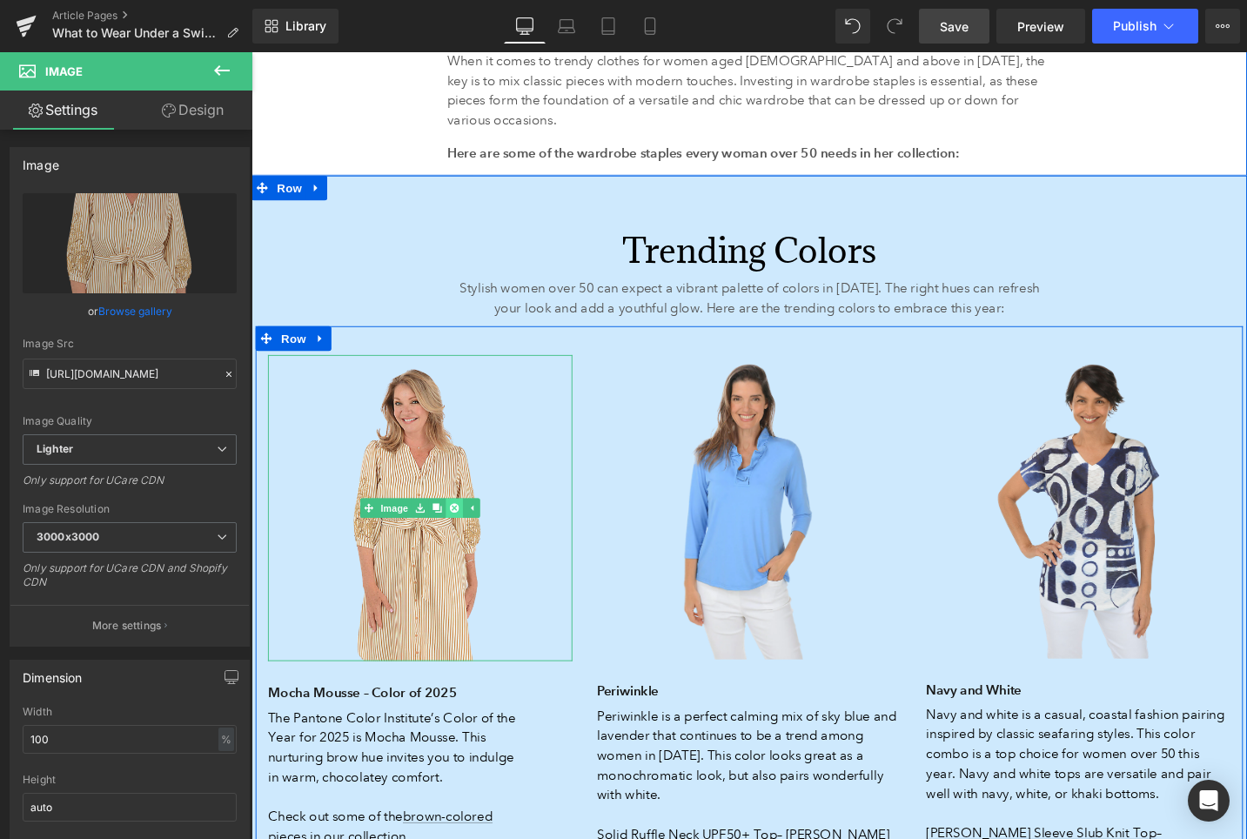
click at [462, 529] on icon at bounding box center [466, 534] width 10 height 10
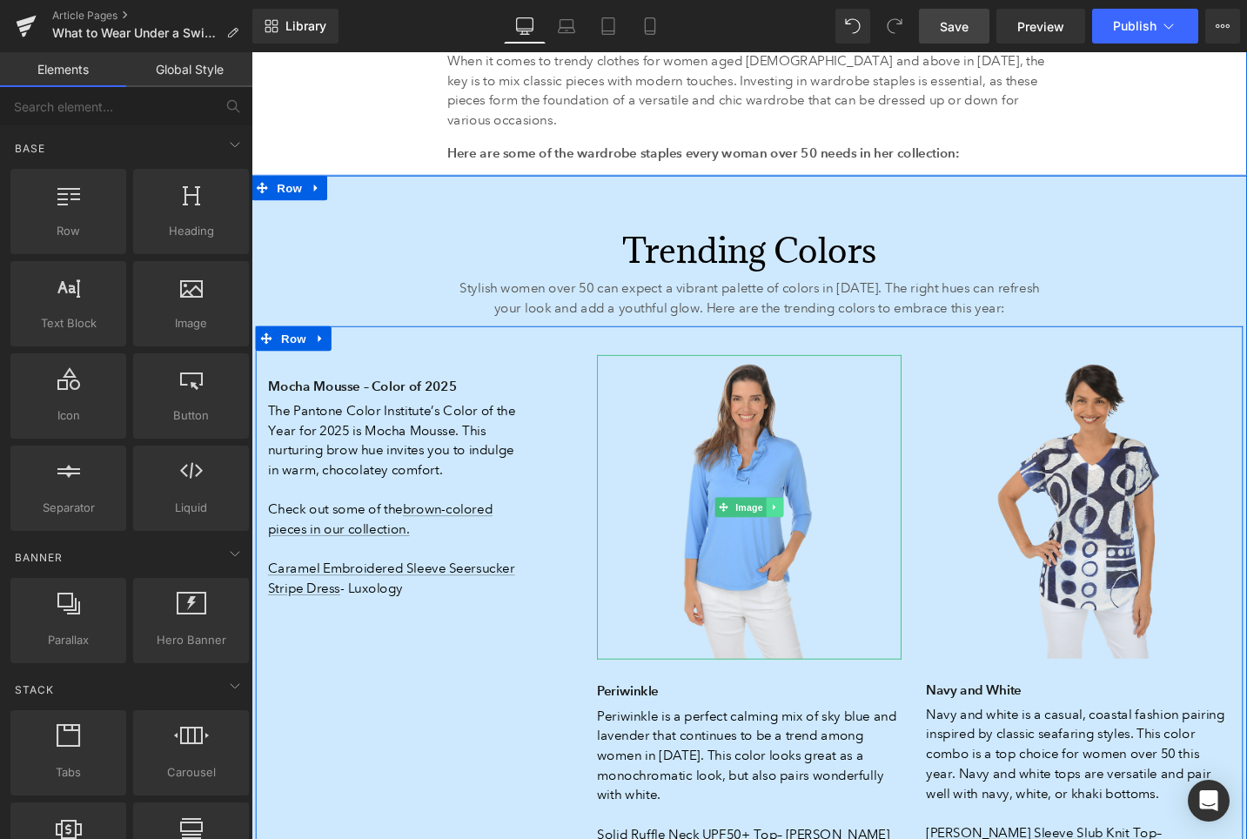
click at [804, 531] on icon at bounding box center [804, 534] width 3 height 6
click at [813, 528] on icon at bounding box center [814, 533] width 10 height 10
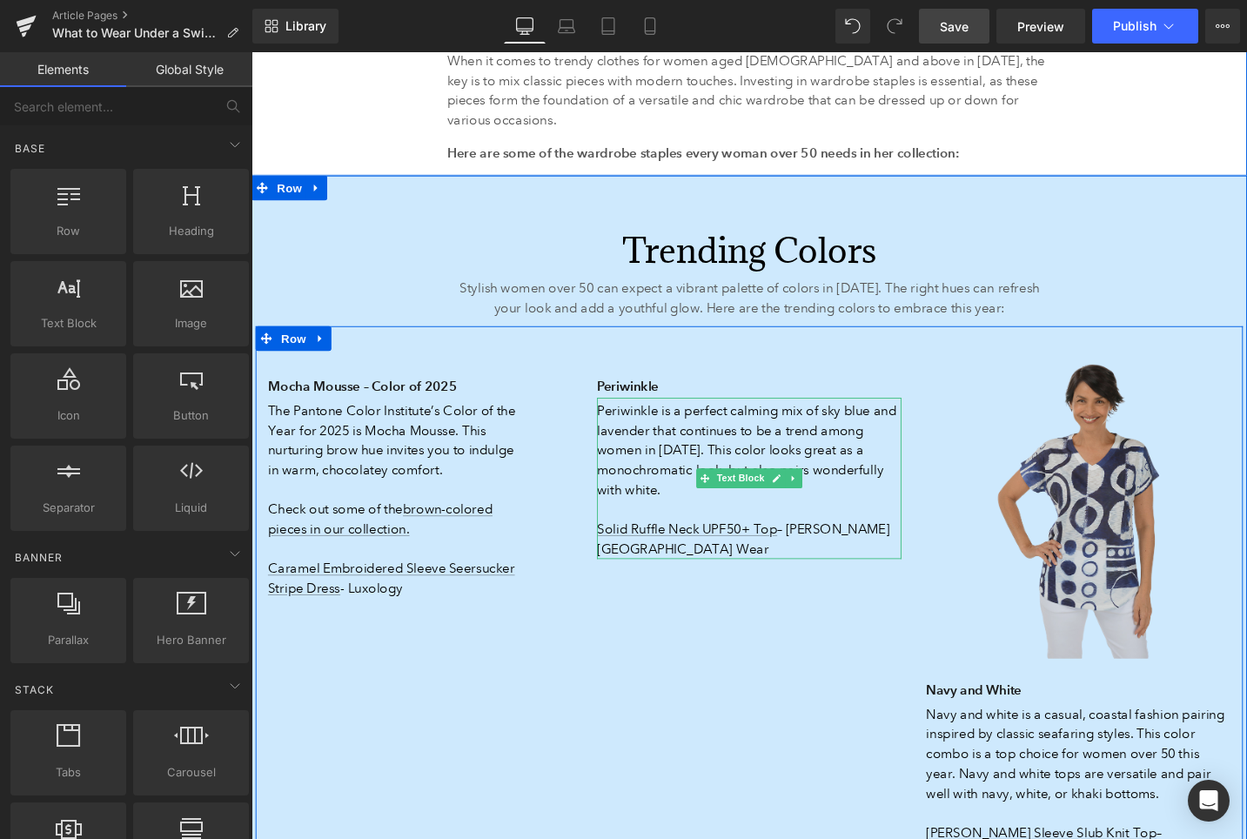
scroll to position [6391, 0]
click at [1179, 372] on img at bounding box center [1126, 532] width 322 height 321
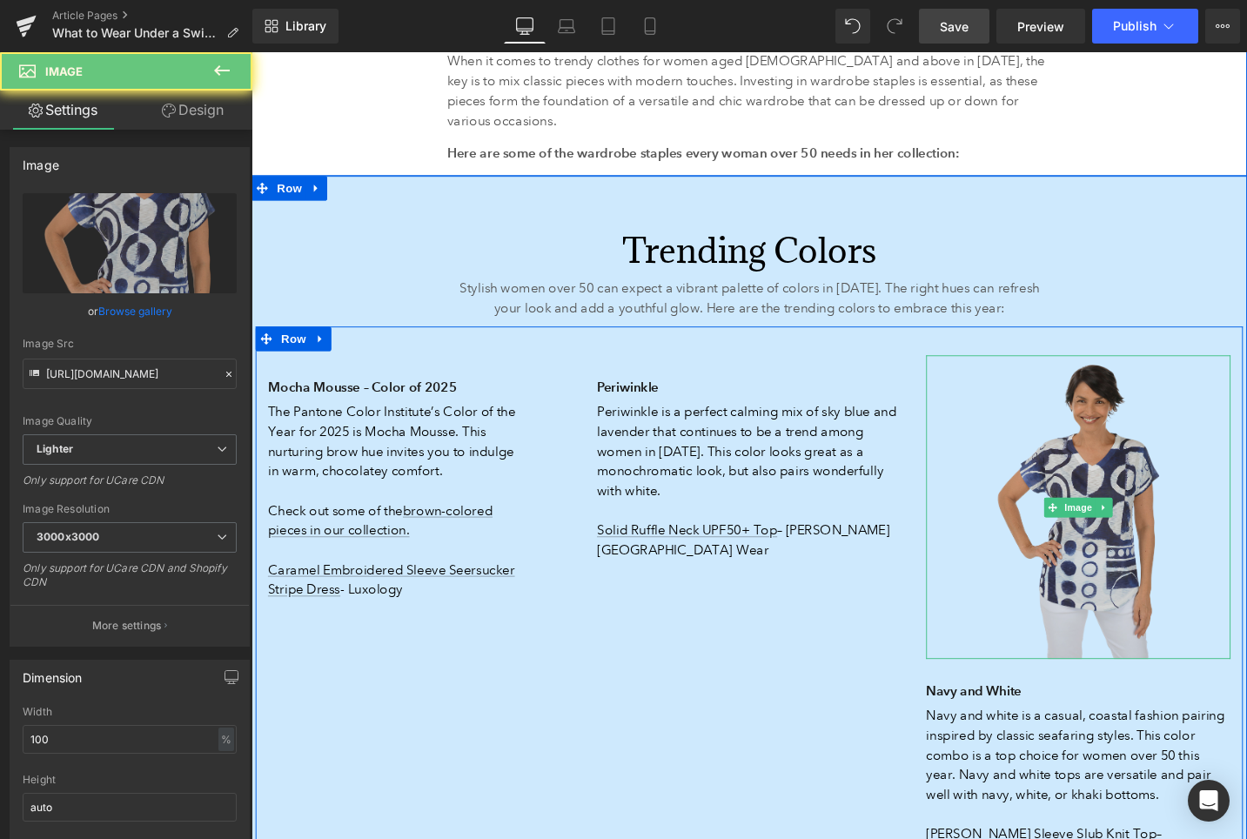
click at [1155, 377] on img at bounding box center [1126, 532] width 322 height 321
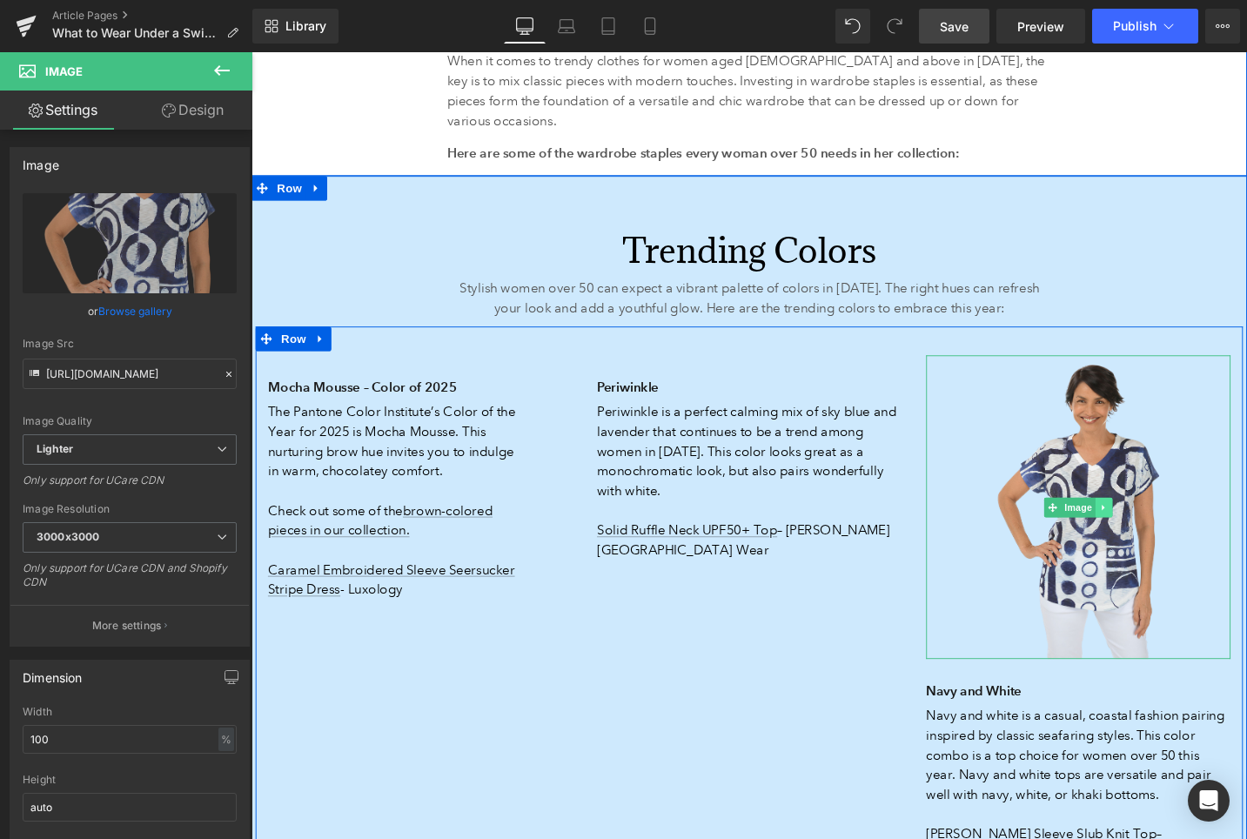
click at [1154, 528] on icon at bounding box center [1153, 533] width 10 height 10
click at [1160, 528] on icon at bounding box center [1162, 533] width 10 height 10
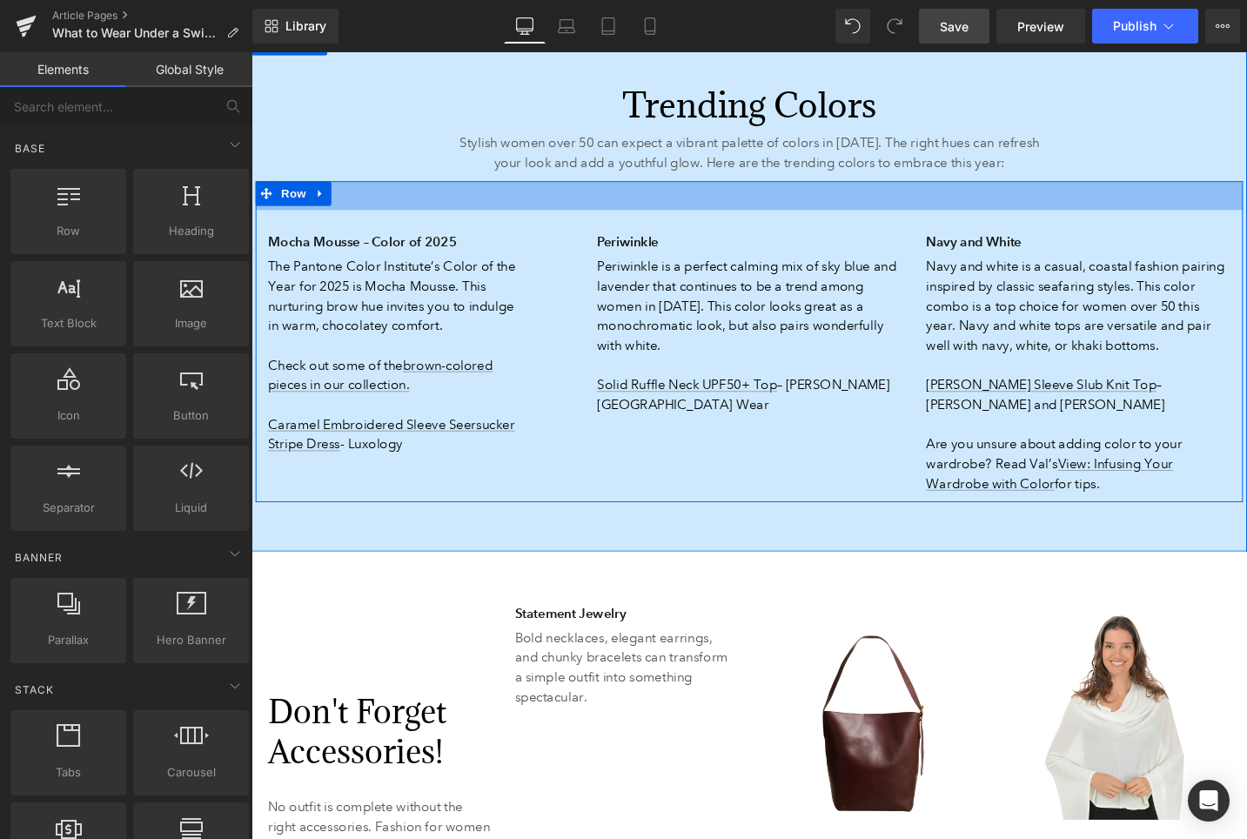
scroll to position [6760, 0]
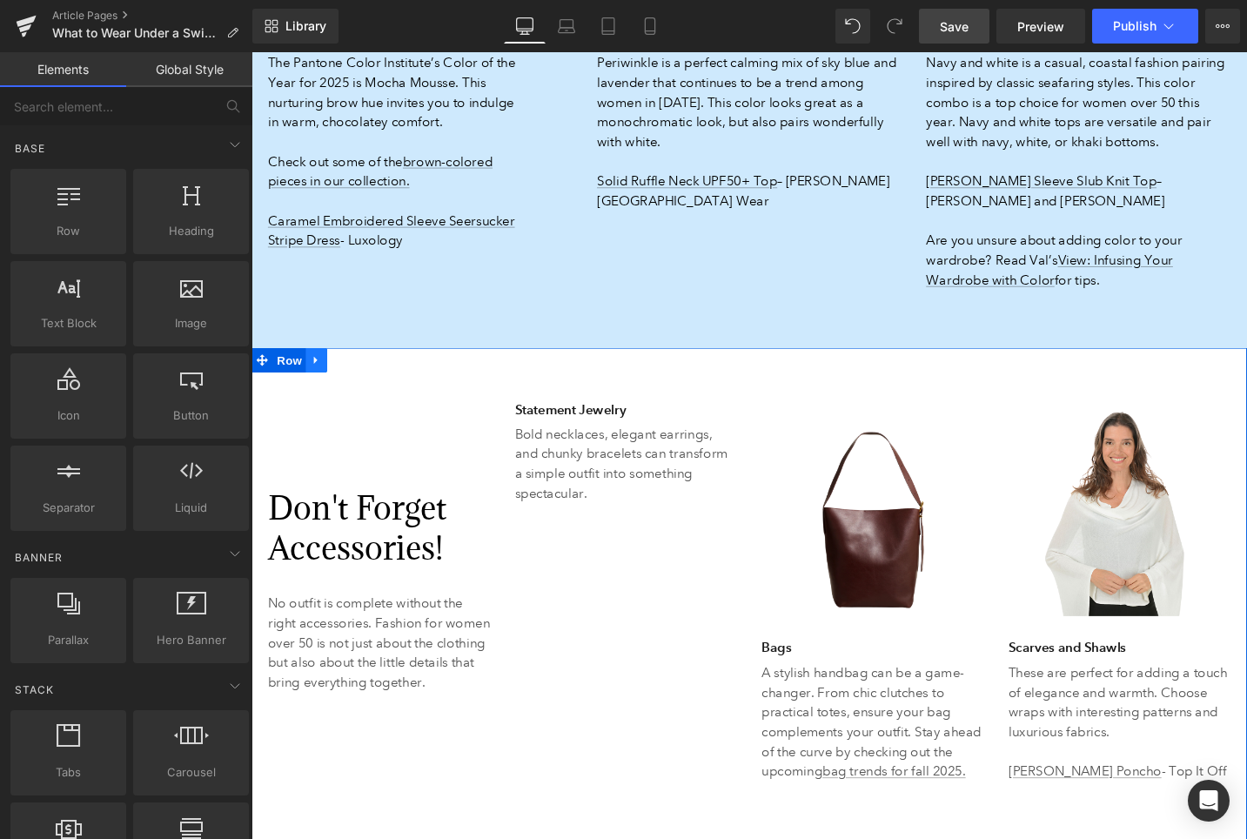
click at [323, 371] on icon at bounding box center [320, 377] width 12 height 13
click at [366, 372] on icon at bounding box center [365, 378] width 12 height 12
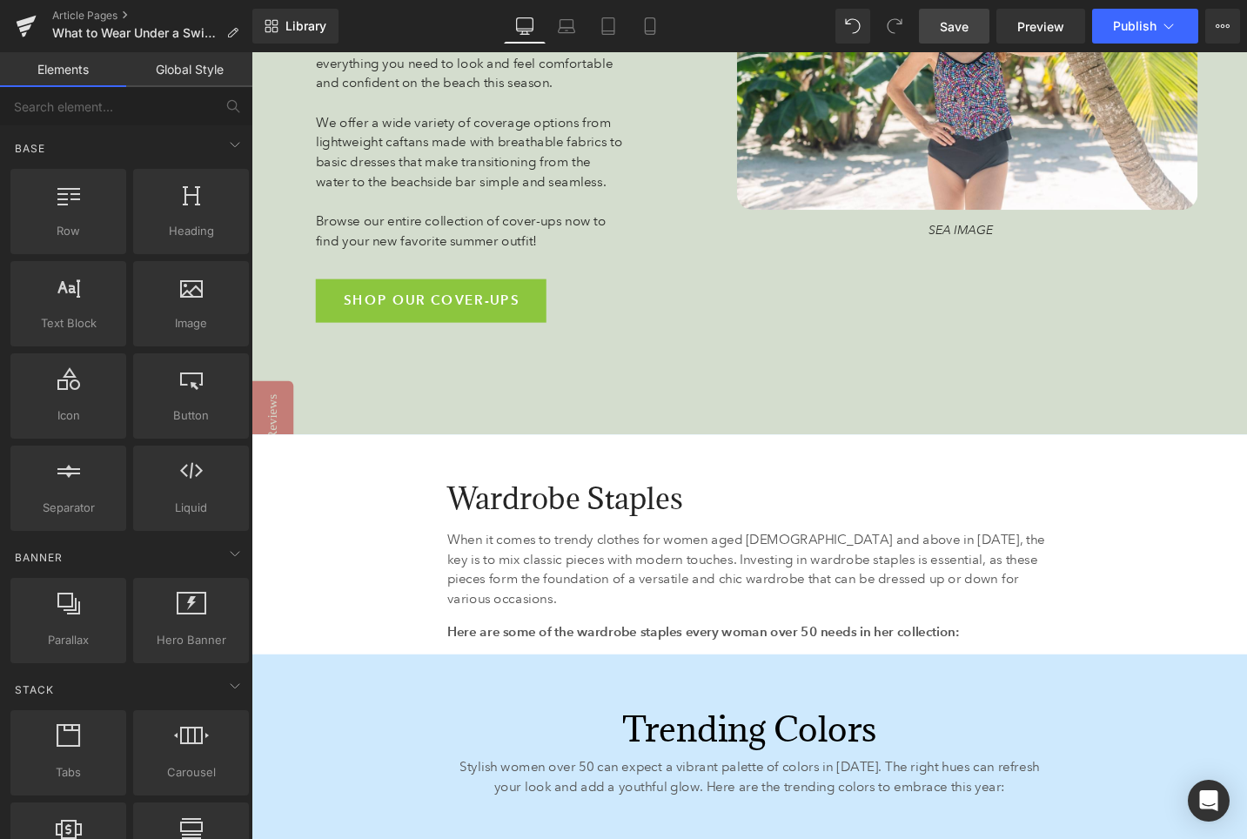
scroll to position [5930, 0]
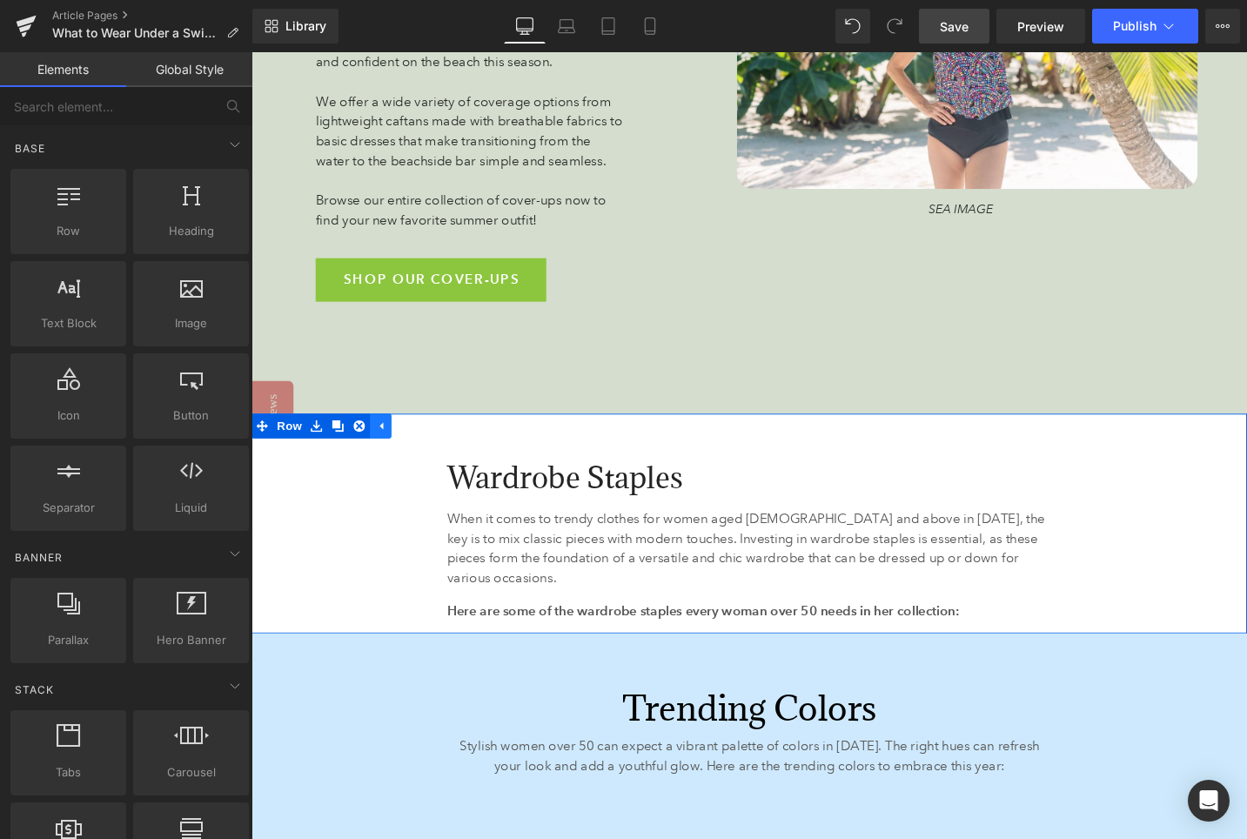
click at [385, 440] on icon at bounding box center [388, 446] width 12 height 13
click at [328, 434] on link at bounding box center [320, 447] width 23 height 26
click at [369, 441] on icon at bounding box center [365, 447] width 12 height 12
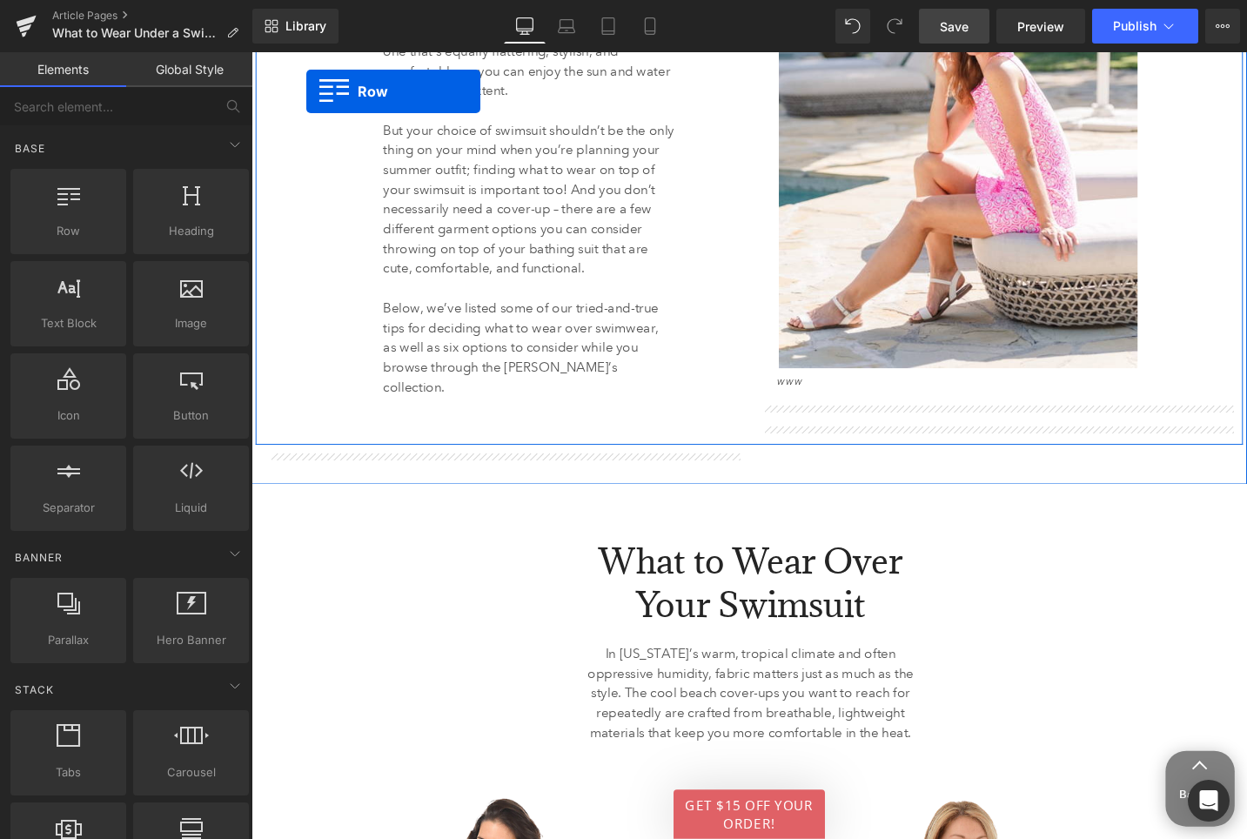
scroll to position [1504, 0]
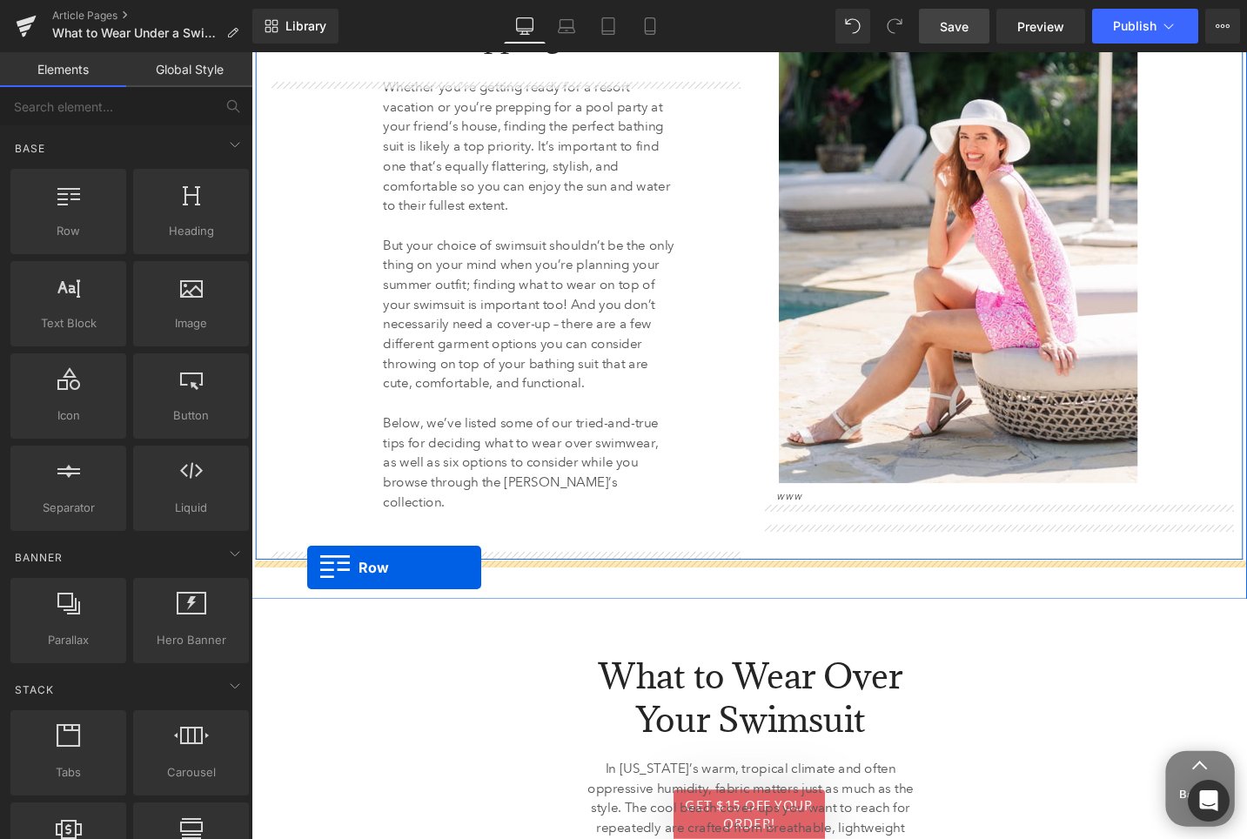
drag, startPoint x: 261, startPoint y: 321, endPoint x: 311, endPoint y: 598, distance: 281.1
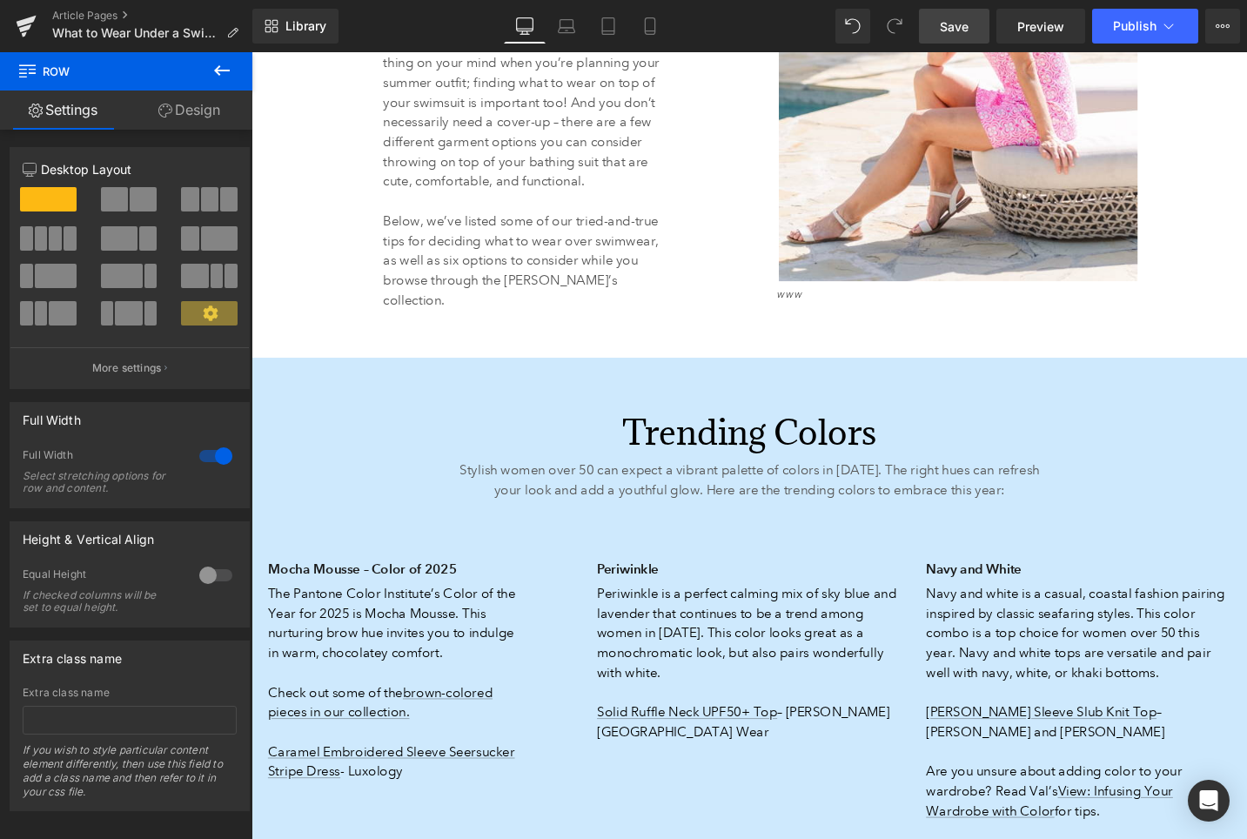
scroll to position [1736, 0]
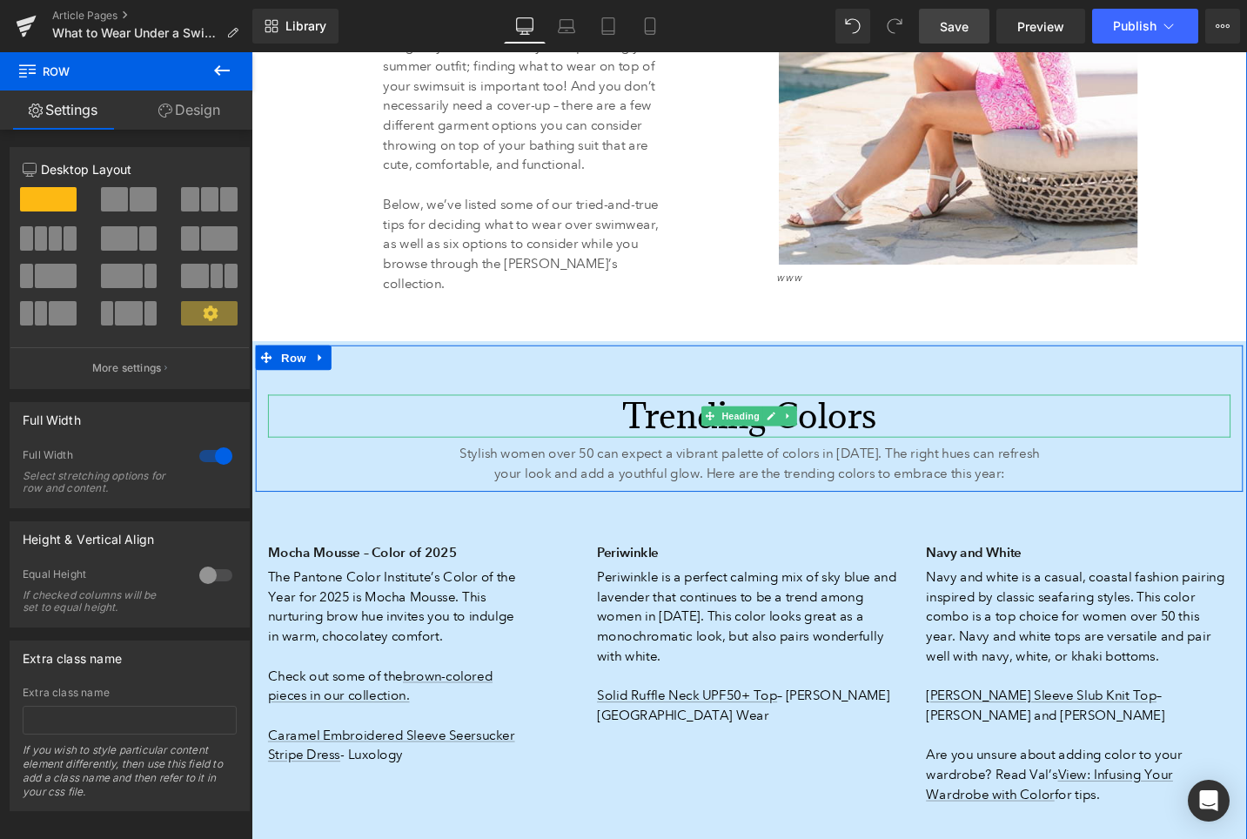
click at [693, 414] on h2 "Trending Colors" at bounding box center [778, 436] width 1018 height 45
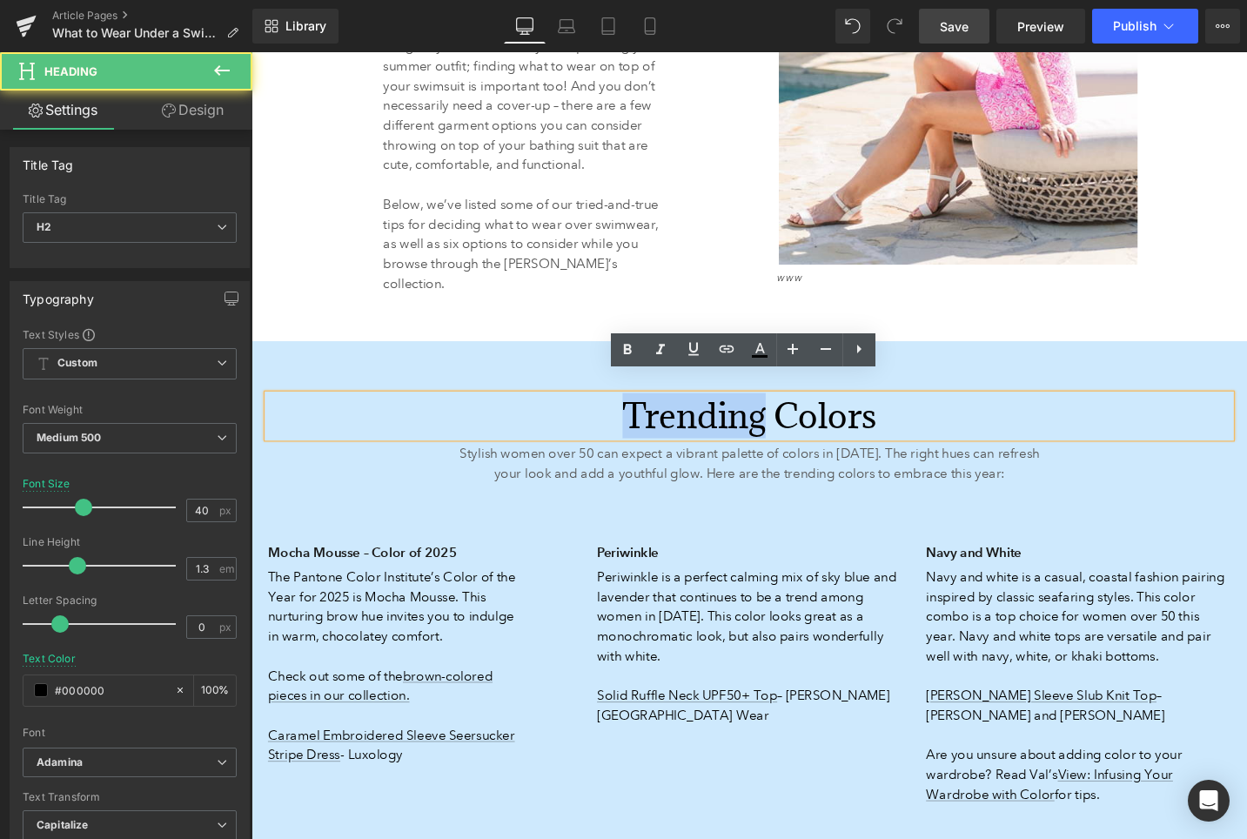
click at [693, 414] on h2 "Trending Colors" at bounding box center [778, 436] width 1018 height 45
paste div
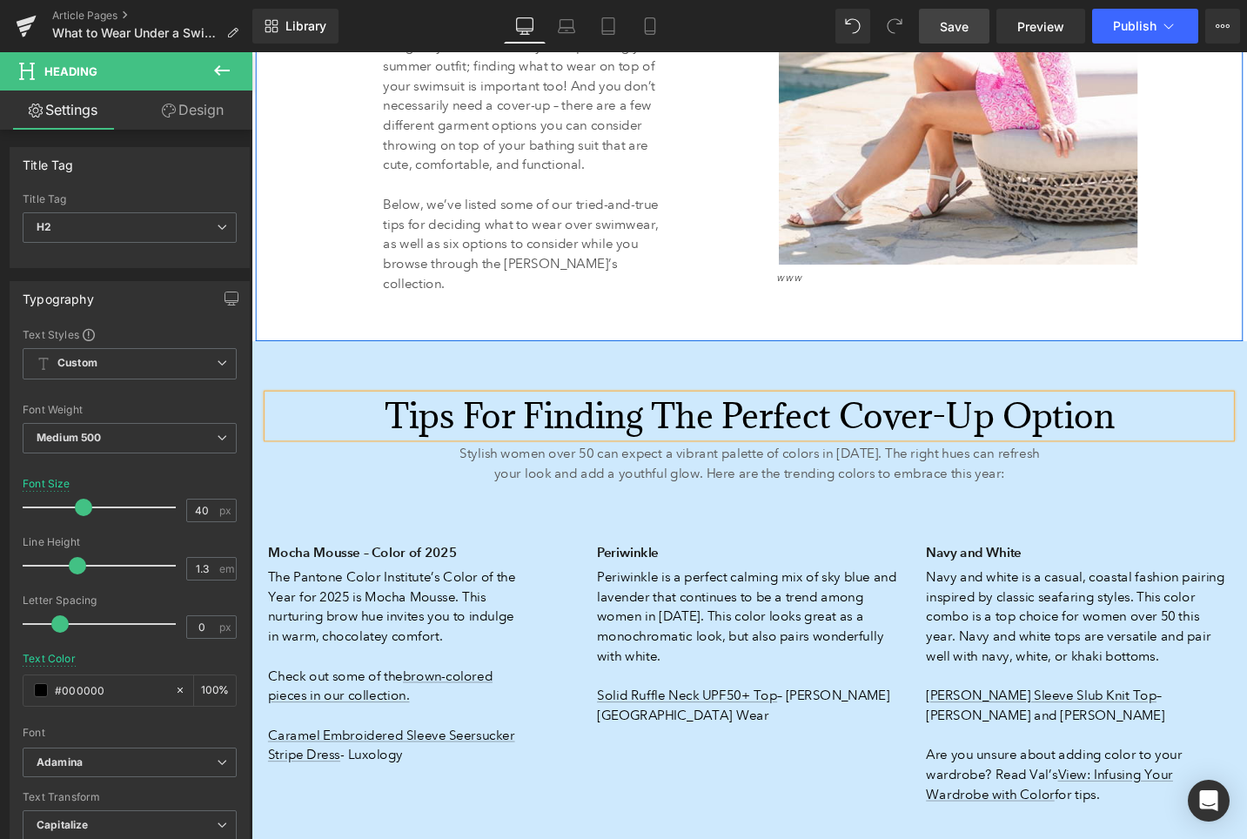
click at [787, 314] on div "Cover-Up Options + Tips for Shopping Heading 143px 133px Whether you’re getting…" at bounding box center [778, 6] width 1044 height 704
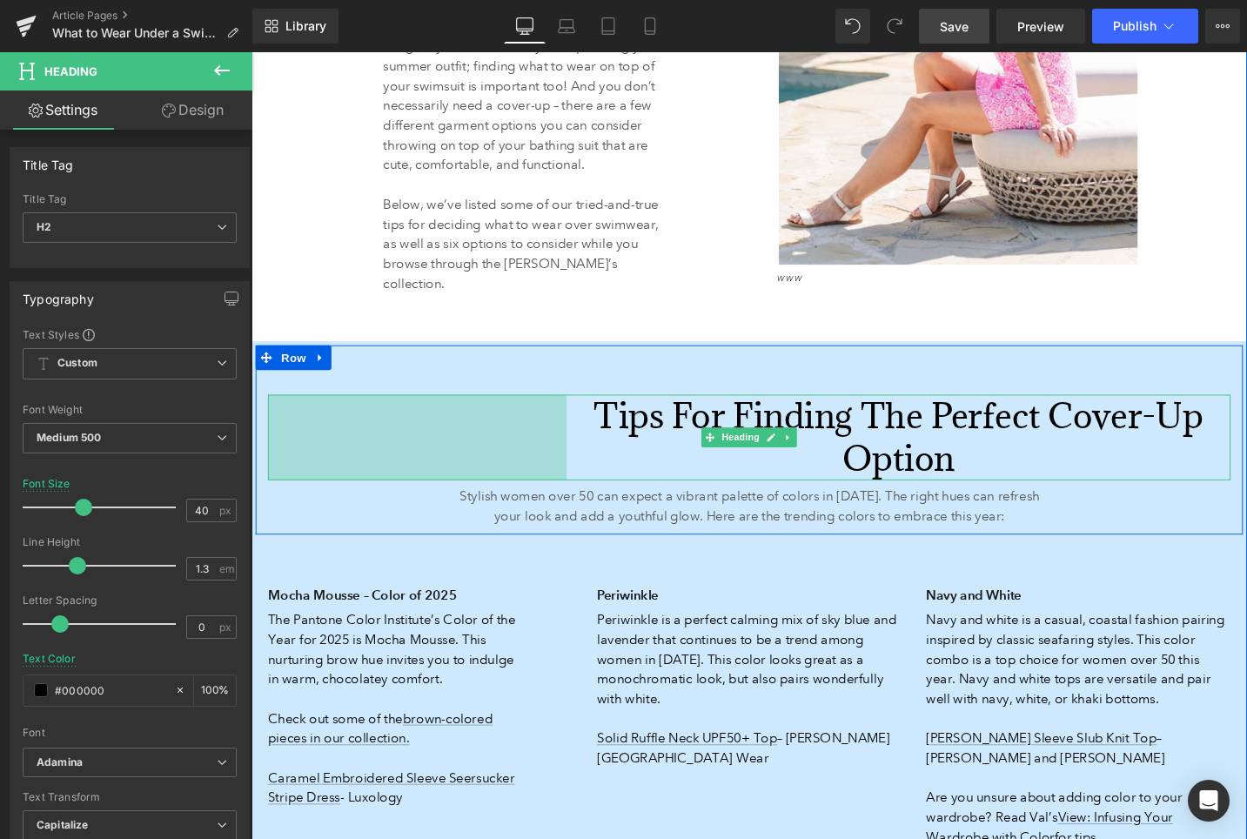
scroll to position [1758, 0]
drag, startPoint x: 271, startPoint y: 412, endPoint x: 590, endPoint y: 426, distance: 318.8
click at [590, 426] on div "Tips for Finding the Perfect Cover-Up Option Heading 366px" at bounding box center [778, 459] width 1018 height 90
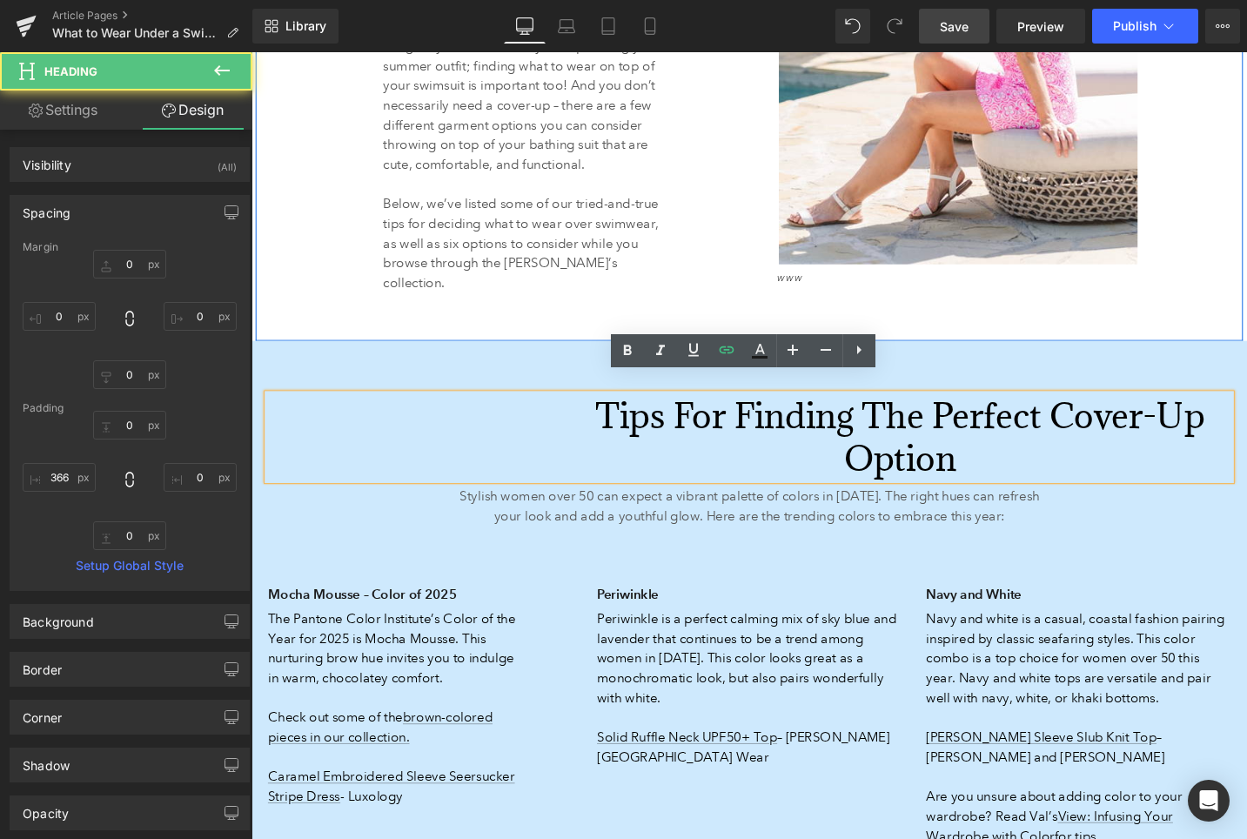
click at [593, 319] on div "Whether you’re getting ready for a resort vacation or you’re prepping for a poo…" at bounding box center [517, 89] width 496 height 519
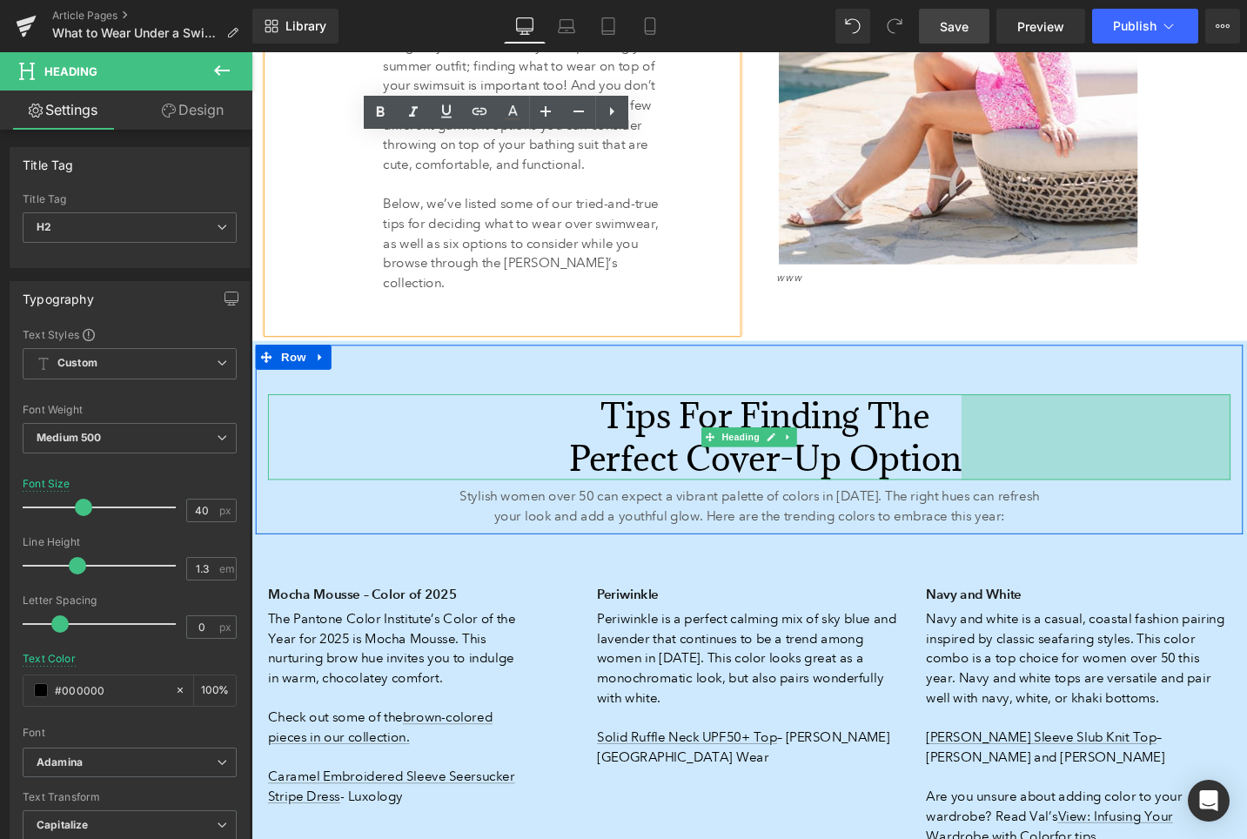
drag, startPoint x: 1285, startPoint y: 417, endPoint x: 998, endPoint y: 447, distance: 288.7
click at [998, 447] on div "Tips for Finding the Perfect Cover-Up Option Heading 366px 327px" at bounding box center [778, 459] width 1018 height 90
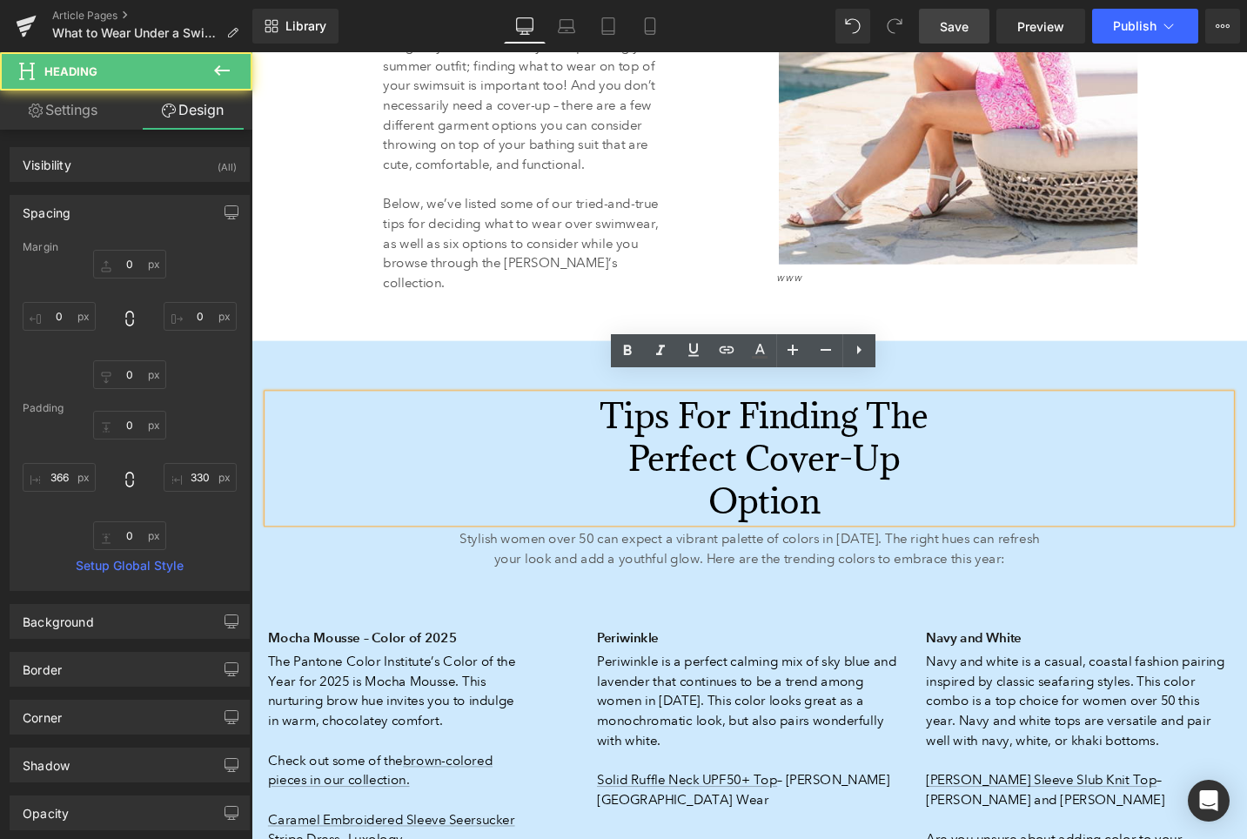
click at [1122, 362] on div "Tips for Finding the Perfect Cover-Up Option Heading 366px 330px Stylish women …" at bounding box center [778, 484] width 1044 height 245
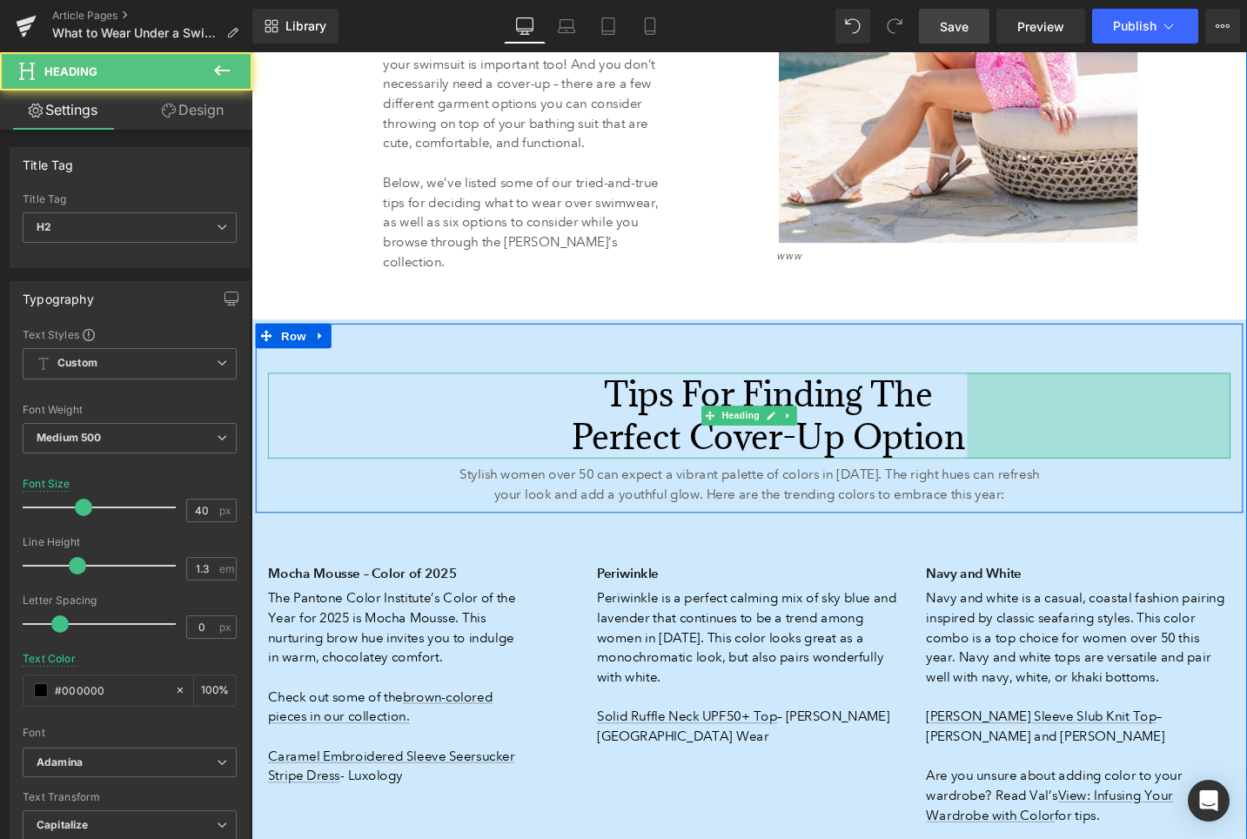
scroll to position [1736, 0]
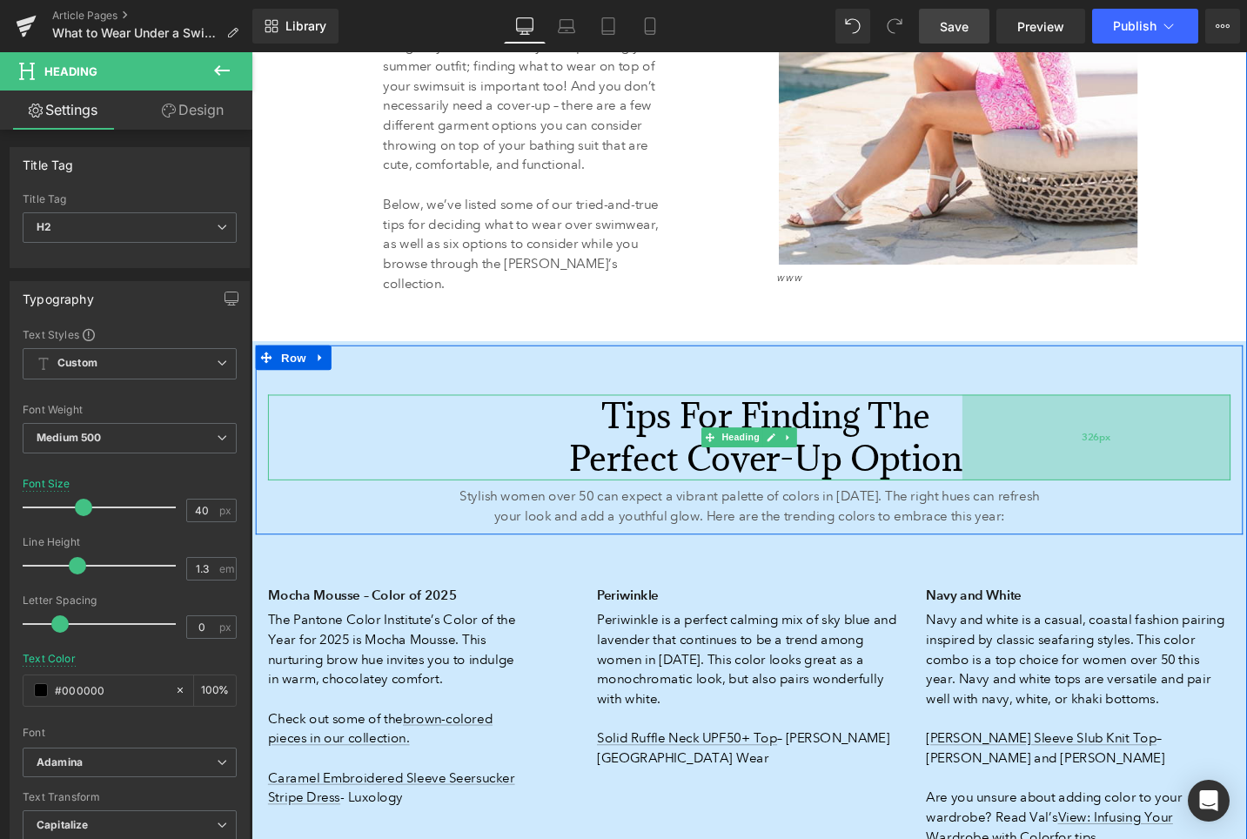
click at [1056, 484] on div "326px" at bounding box center [1145, 459] width 284 height 90
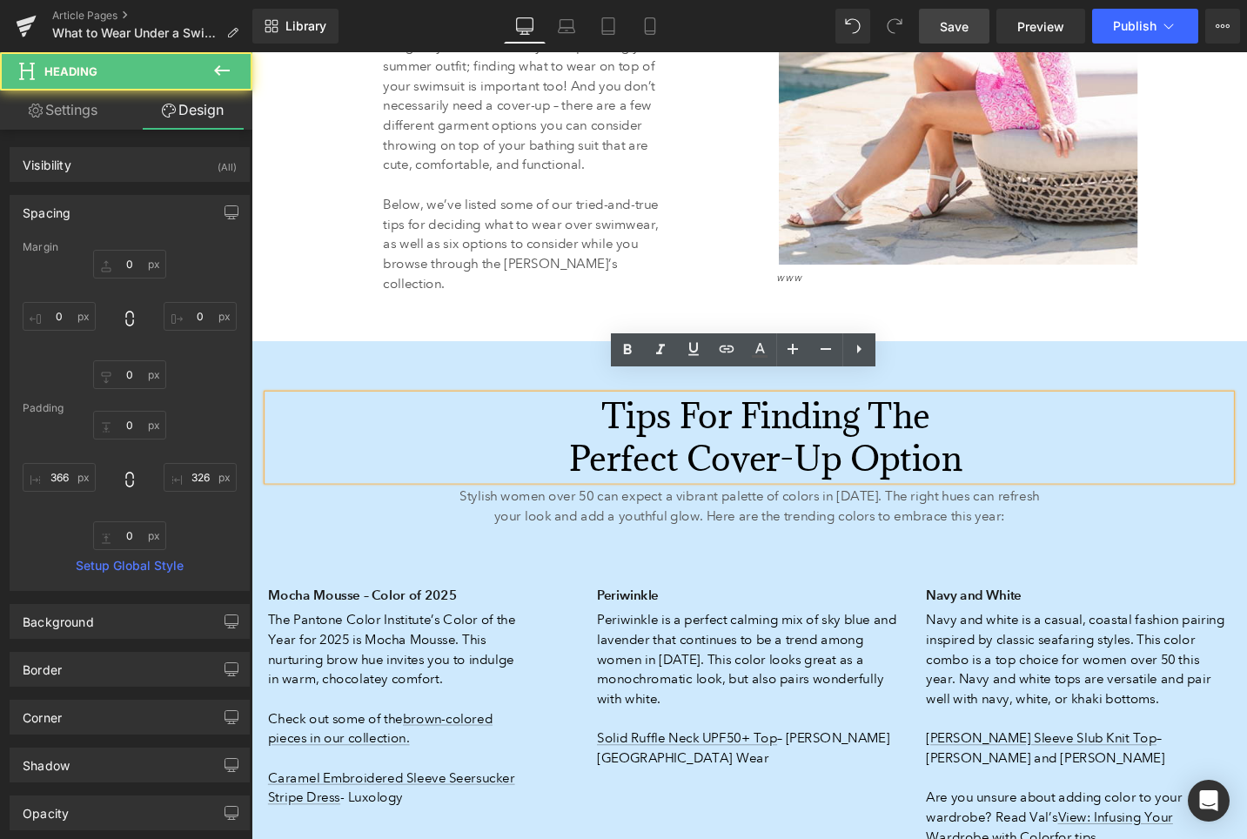
click at [761, 312] on div "Whether you’re getting ready for a resort vacation or you’re prepping for a poo…" at bounding box center [517, 89] width 496 height 519
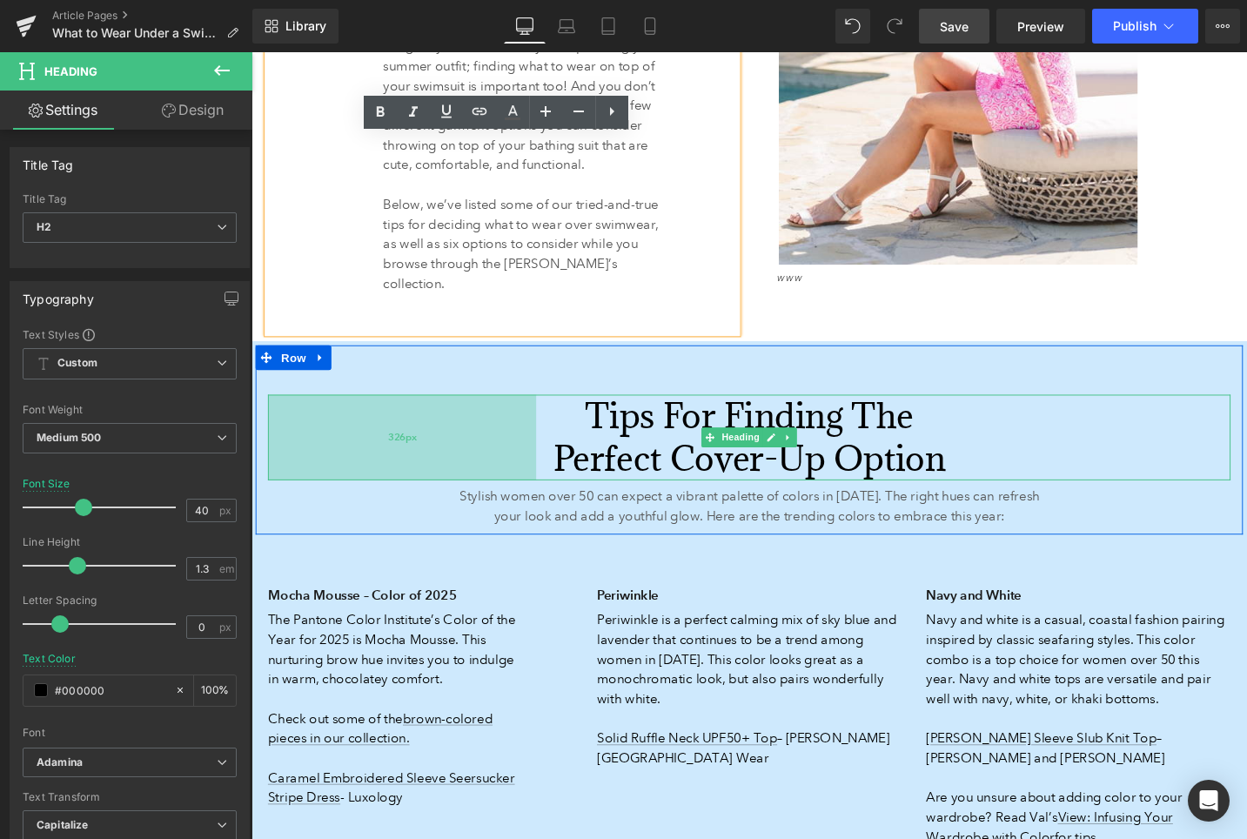
drag, startPoint x: 550, startPoint y: 453, endPoint x: 515, endPoint y: 462, distance: 35.9
click at [515, 462] on div "326px" at bounding box center [411, 459] width 284 height 90
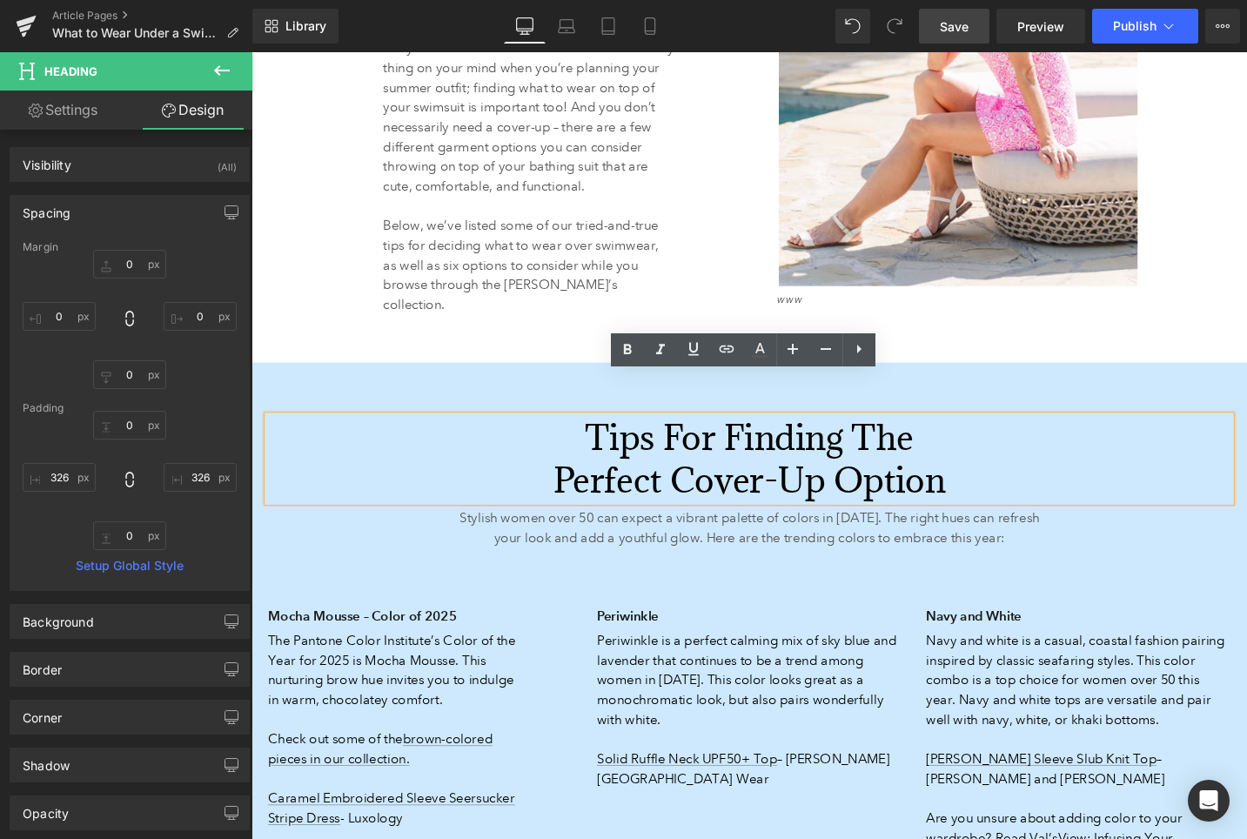
scroll to position [1758, 0]
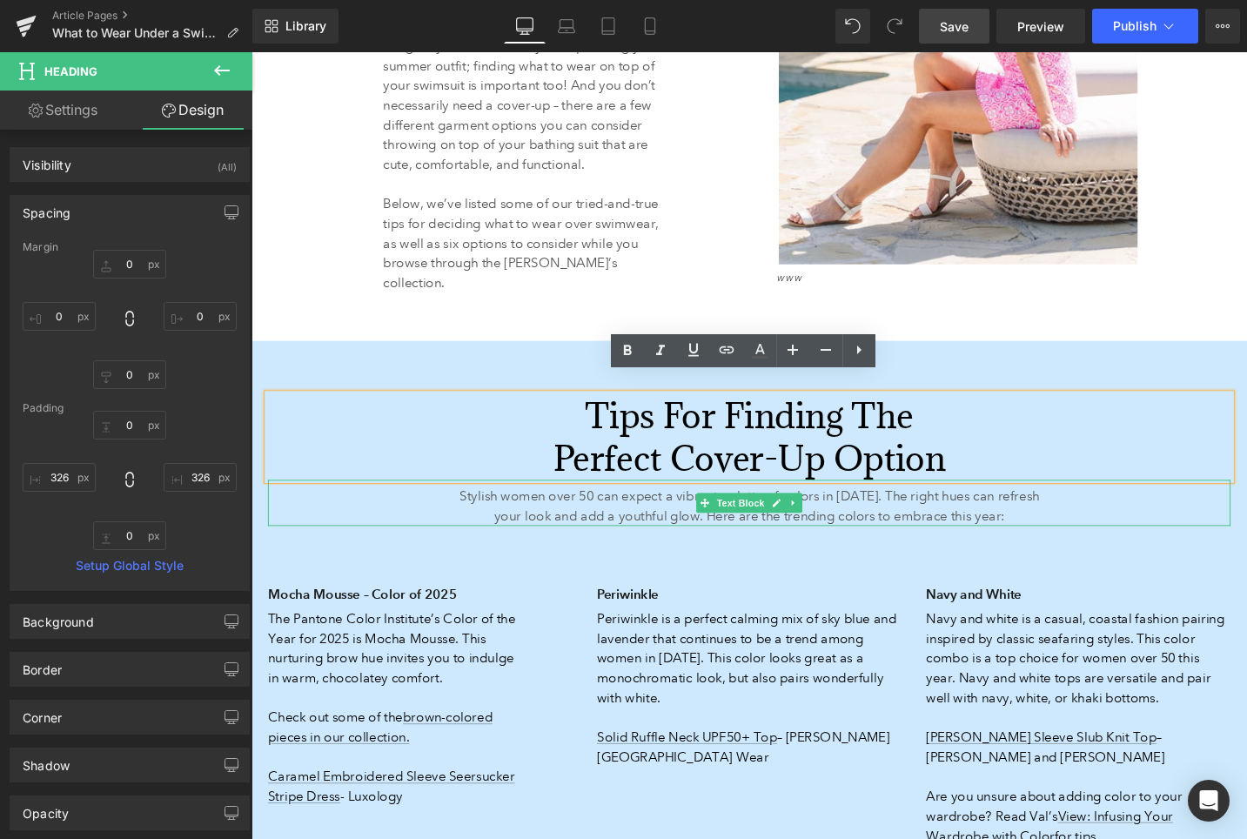
click at [660, 520] on span "Stylish women over 50 can expect a vibrant palette of colors in 2025. The right…" at bounding box center [778, 531] width 613 height 37
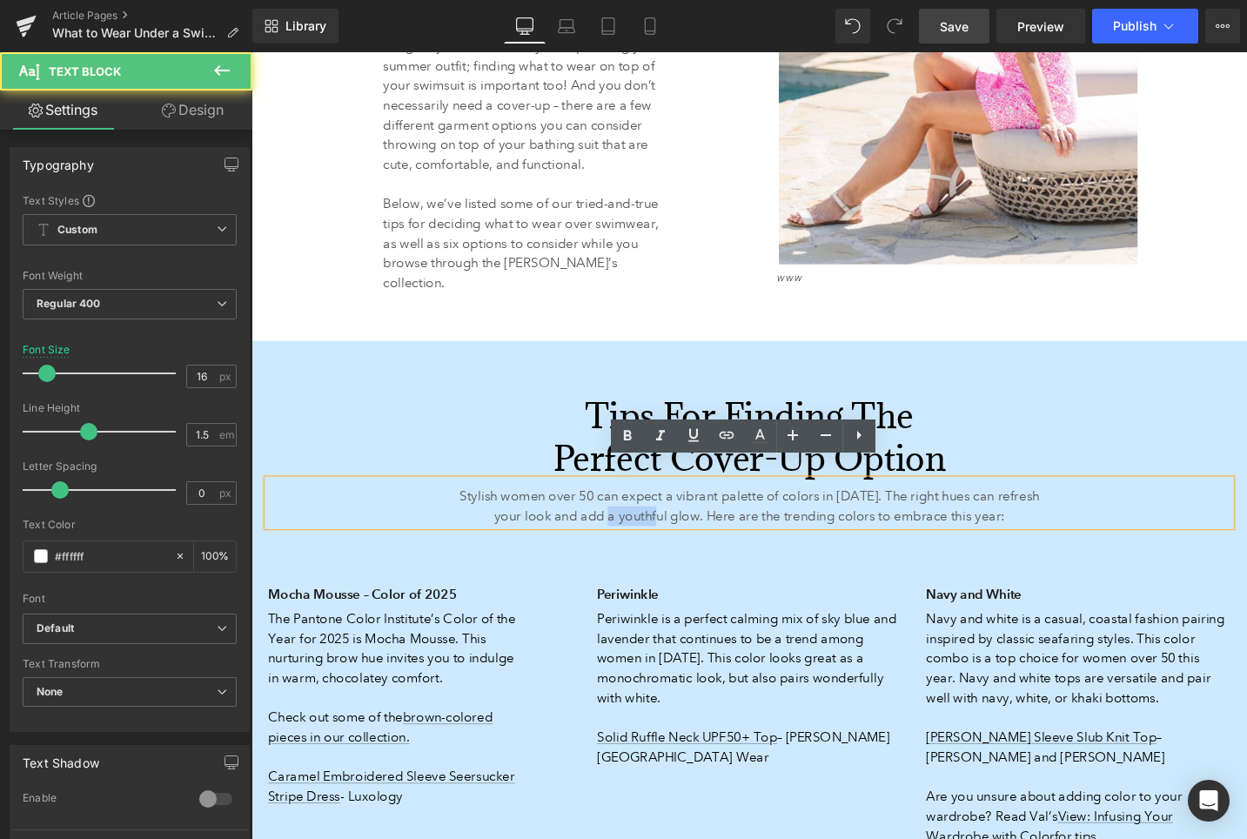
click at [660, 520] on span "Stylish women over 50 can expect a vibrant palette of colors in 2025. The right…" at bounding box center [778, 531] width 613 height 37
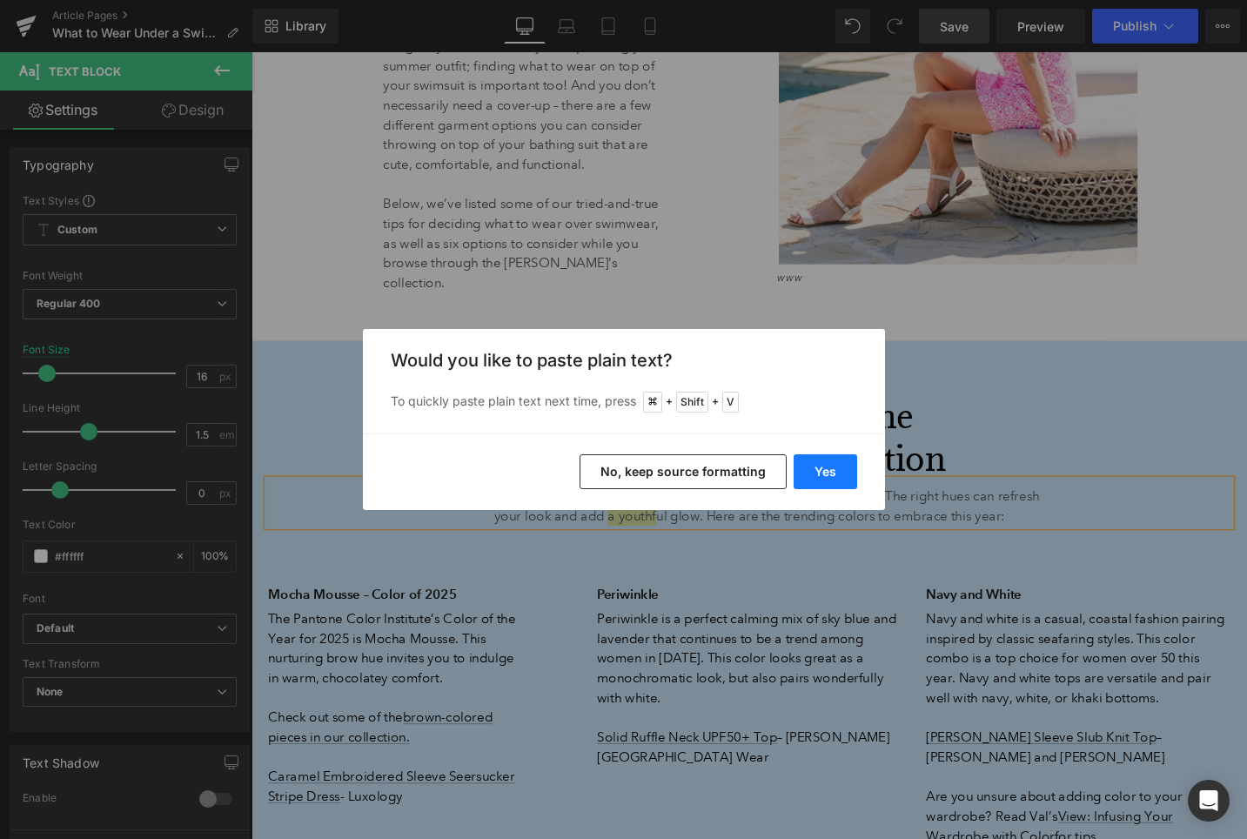
click at [828, 471] on button "Yes" at bounding box center [826, 471] width 64 height 35
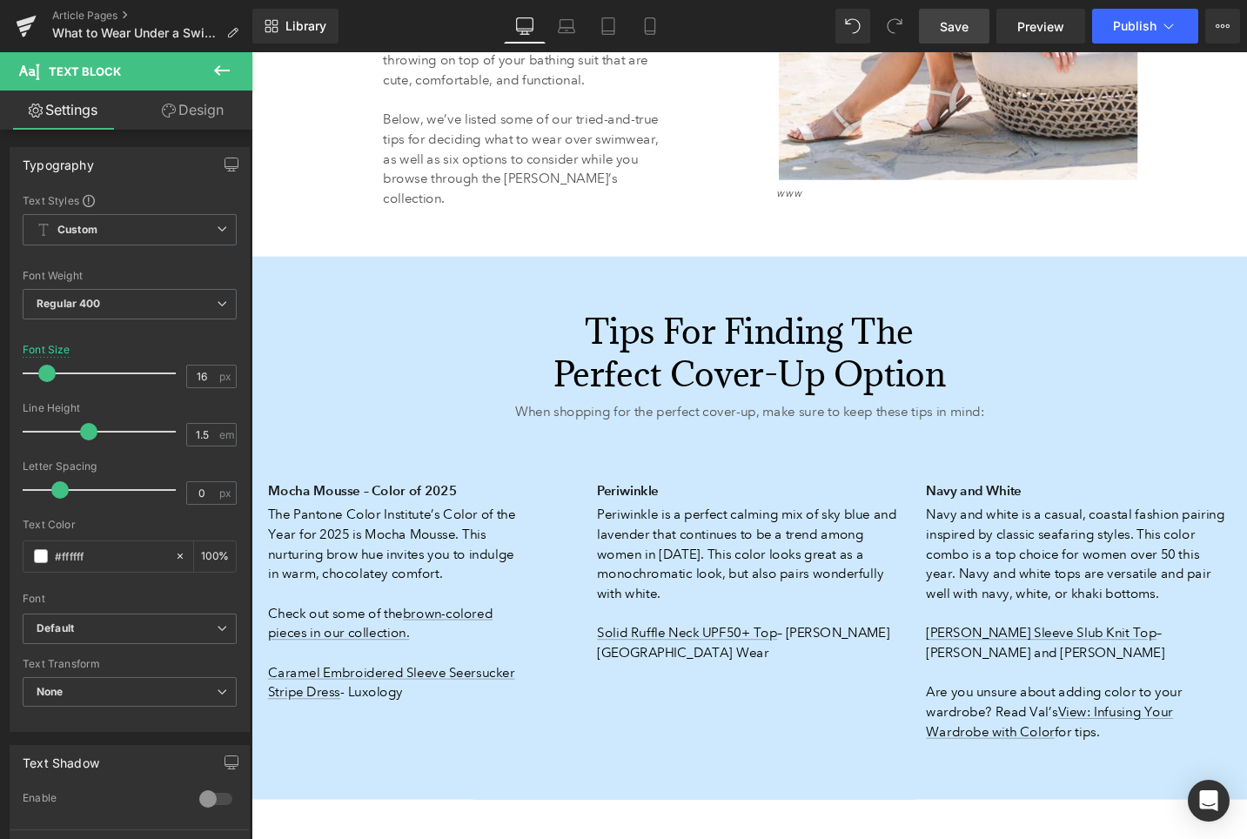
scroll to position [1825, 0]
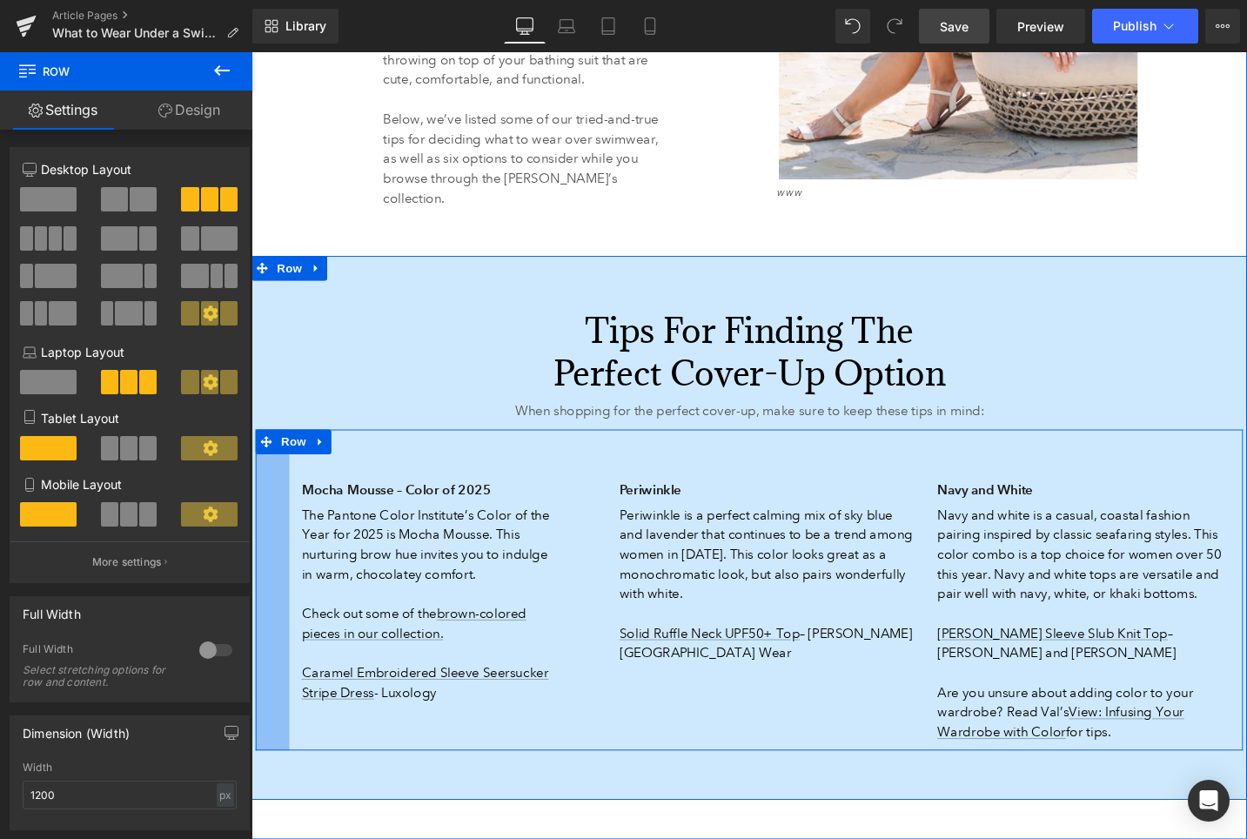
drag, startPoint x: 257, startPoint y: 504, endPoint x: 292, endPoint y: 504, distance: 35.7
click at [292, 504] on div "Mocha Mousse – Color of 2025 Heading The Pantone Color Institute’s Color of the…" at bounding box center [778, 621] width 1044 height 339
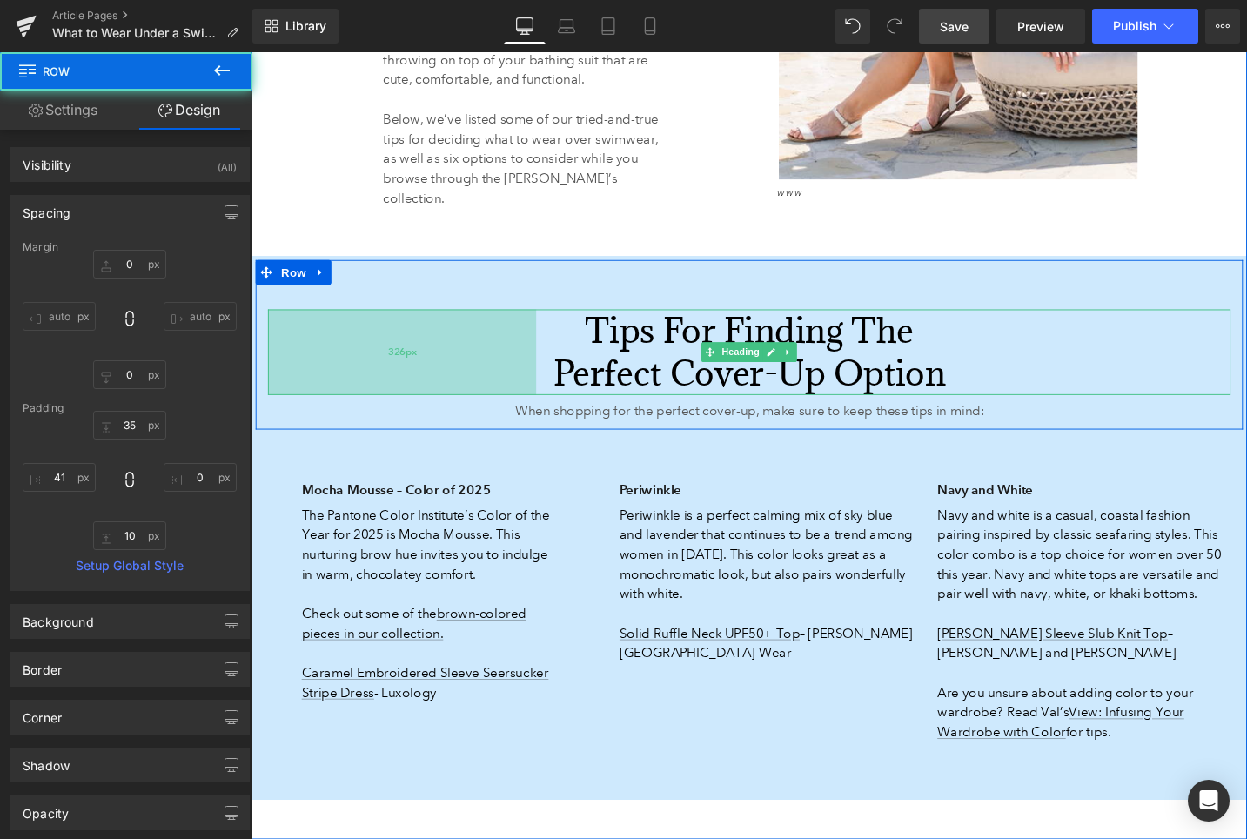
click at [335, 388] on div "326px" at bounding box center [411, 370] width 284 height 90
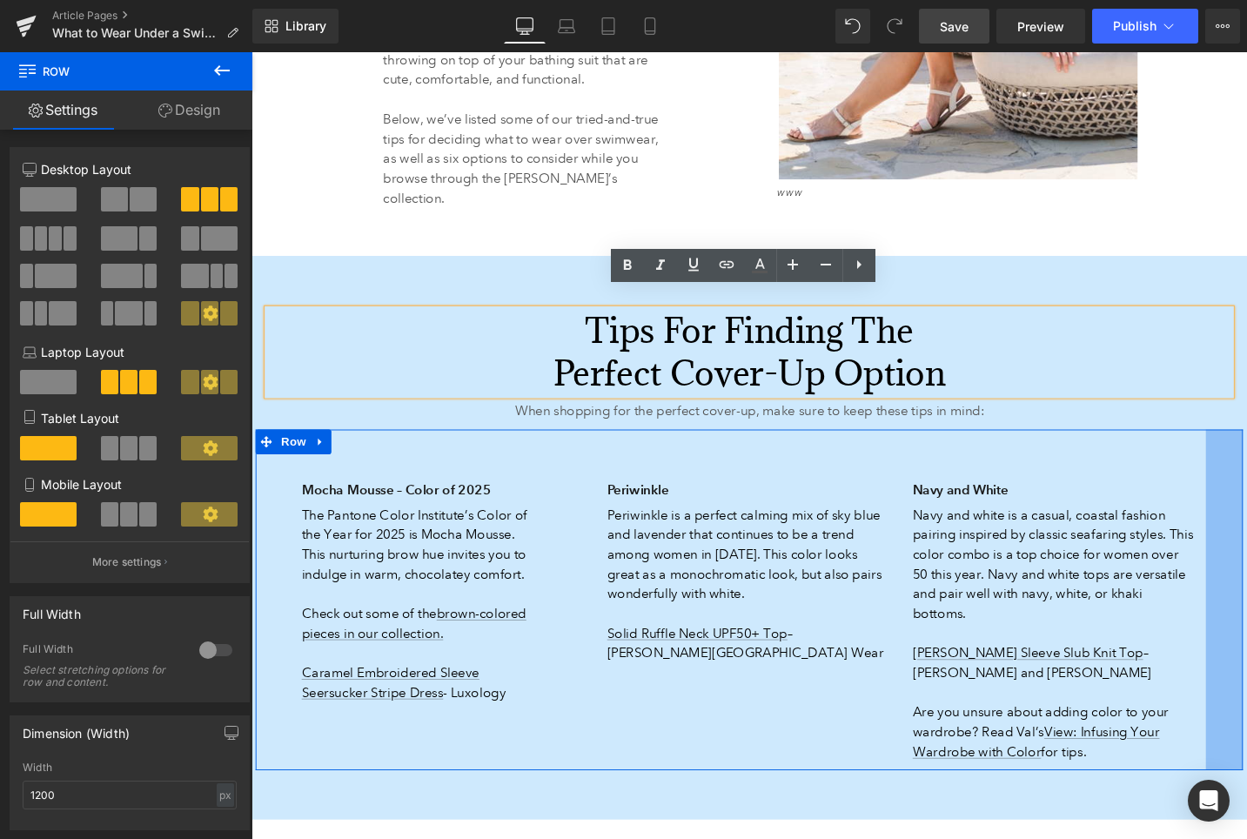
drag, startPoint x: 1298, startPoint y: 526, endPoint x: 1259, endPoint y: 528, distance: 39.2
click at [1246, 528] on div "Mocha Mousse – Color of 2025 Heading The Pantone Color Institute’s Color of the…" at bounding box center [778, 632] width 1044 height 360
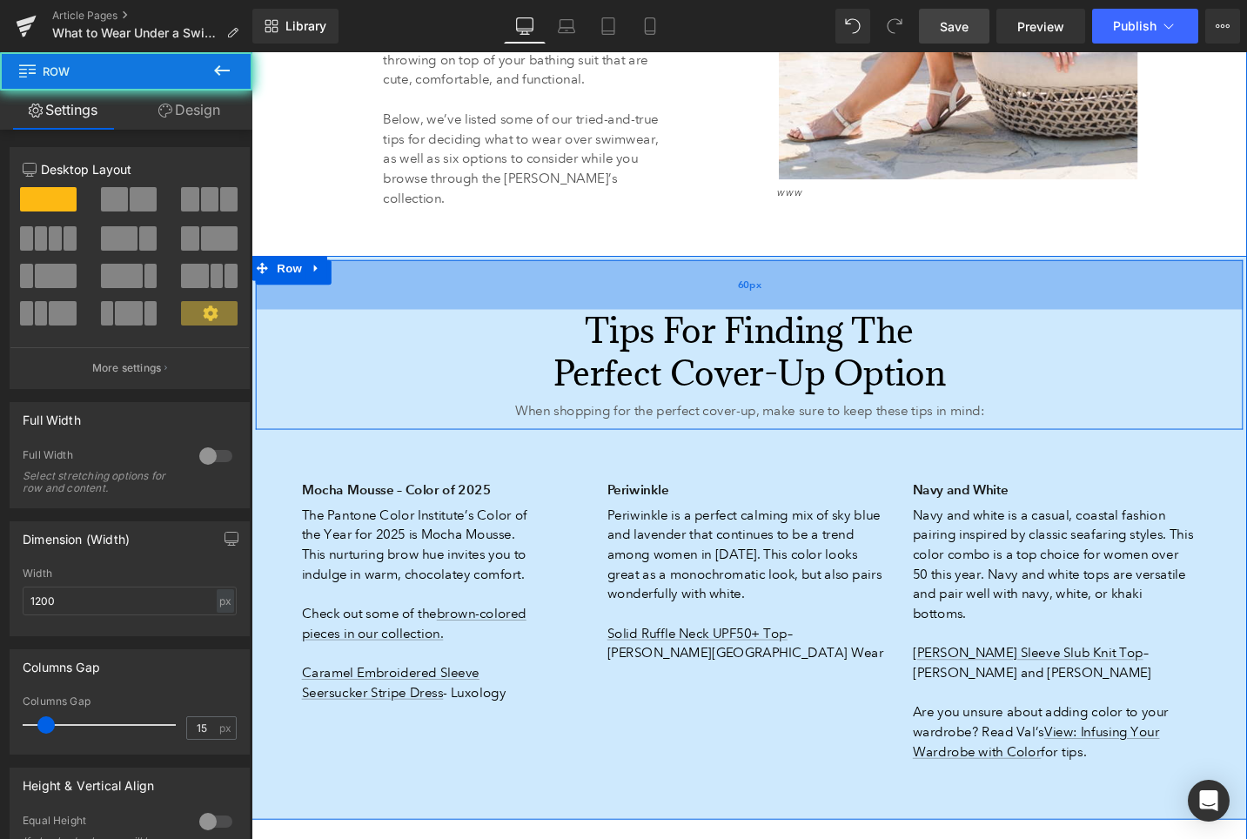
click at [1246, 272] on div "60px" at bounding box center [778, 298] width 1044 height 52
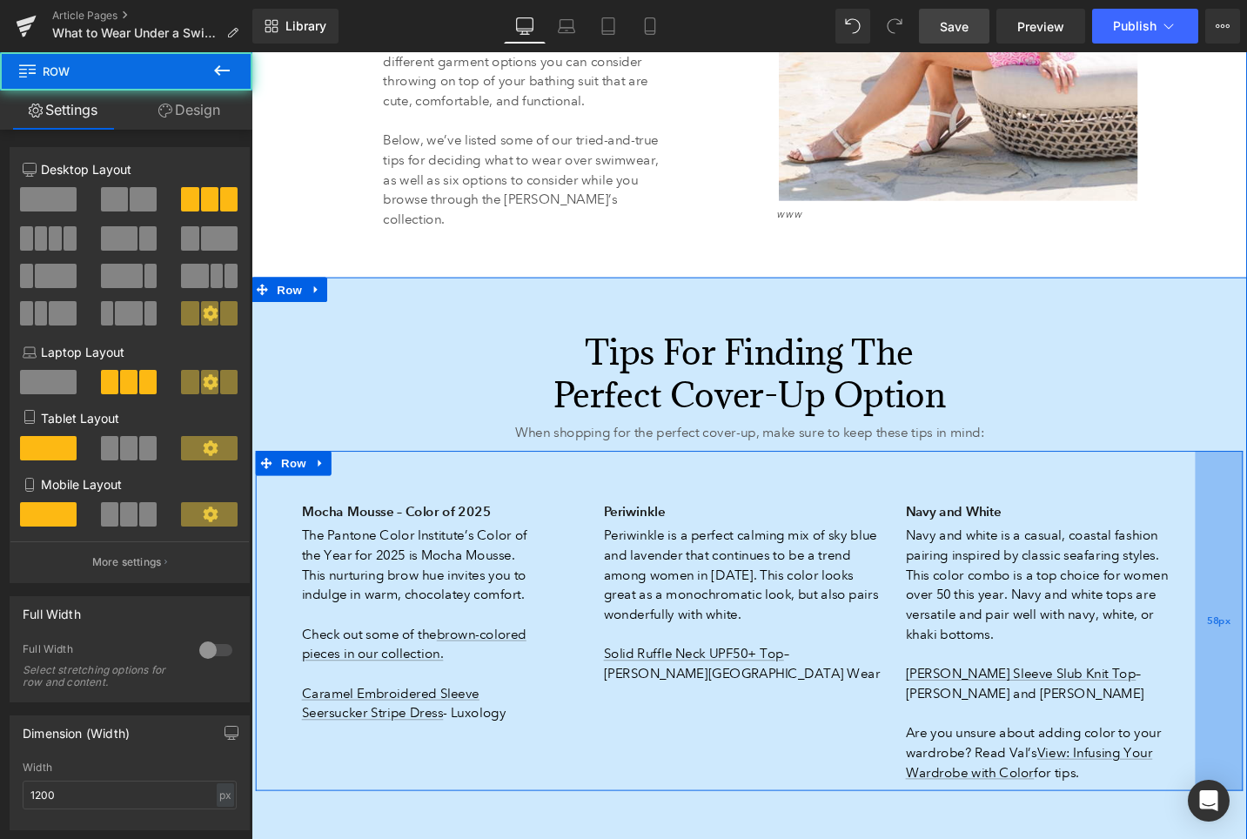
scroll to position [1848, 0]
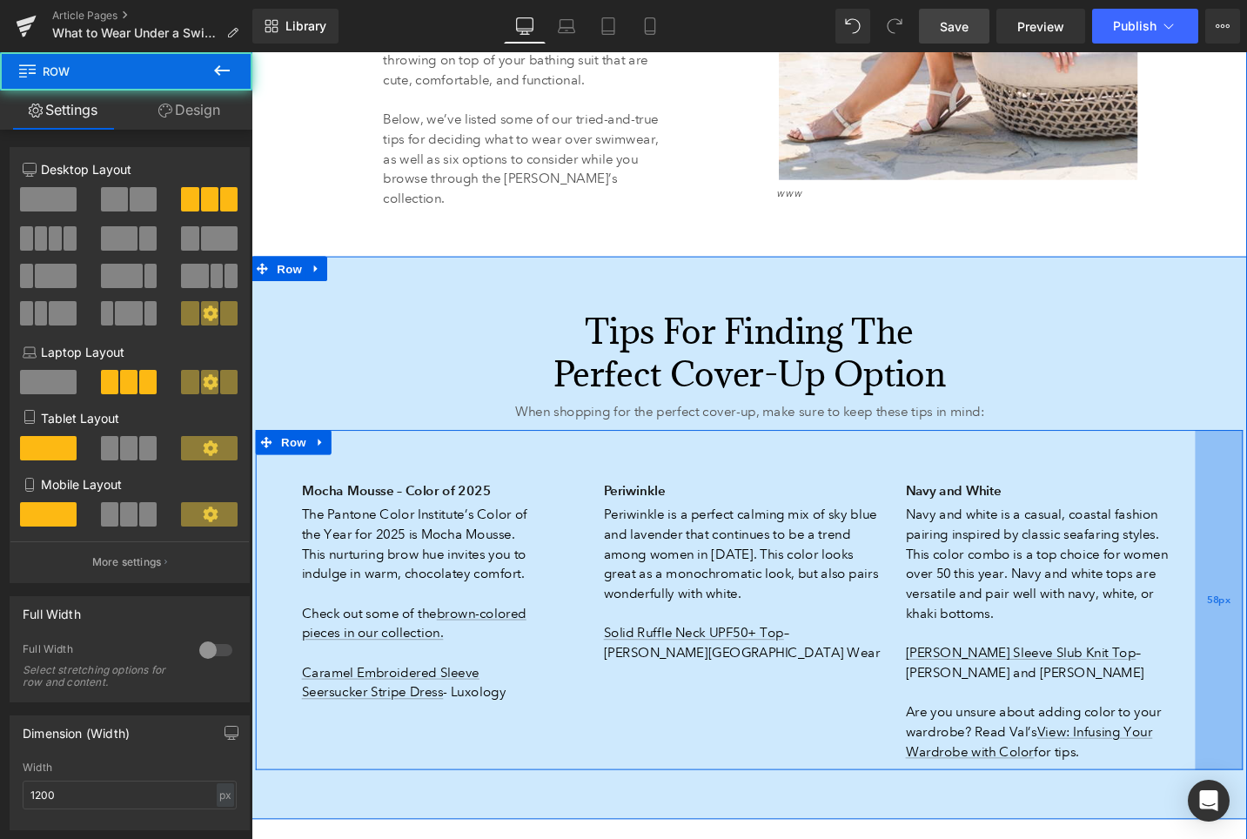
drag, startPoint x: 1277, startPoint y: 566, endPoint x: 1266, endPoint y: 566, distance: 11.3
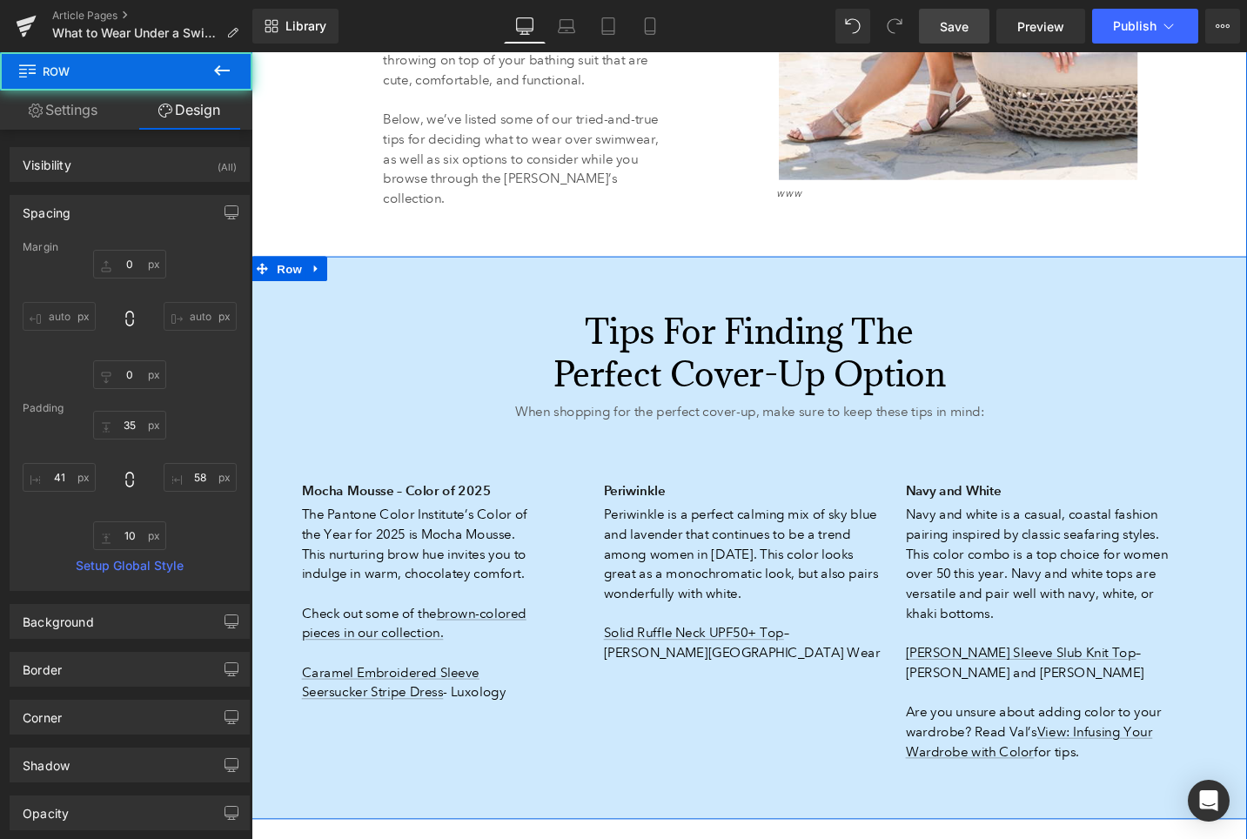
click at [251, 52] on div "326px" at bounding box center [251, 52] width 0 height 0
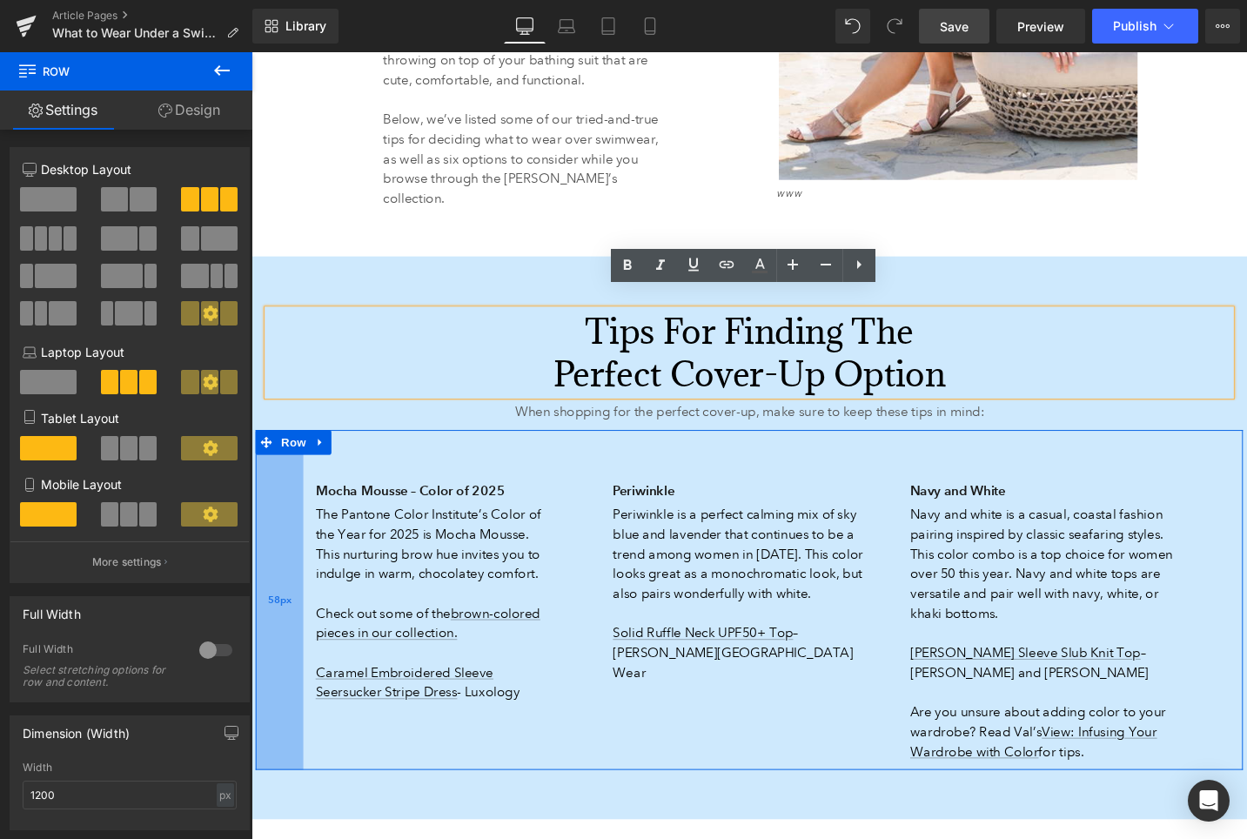
drag, startPoint x: 280, startPoint y: 578, endPoint x: 295, endPoint y: 583, distance: 15.7
click at [295, 583] on div "58px" at bounding box center [281, 632] width 50 height 360
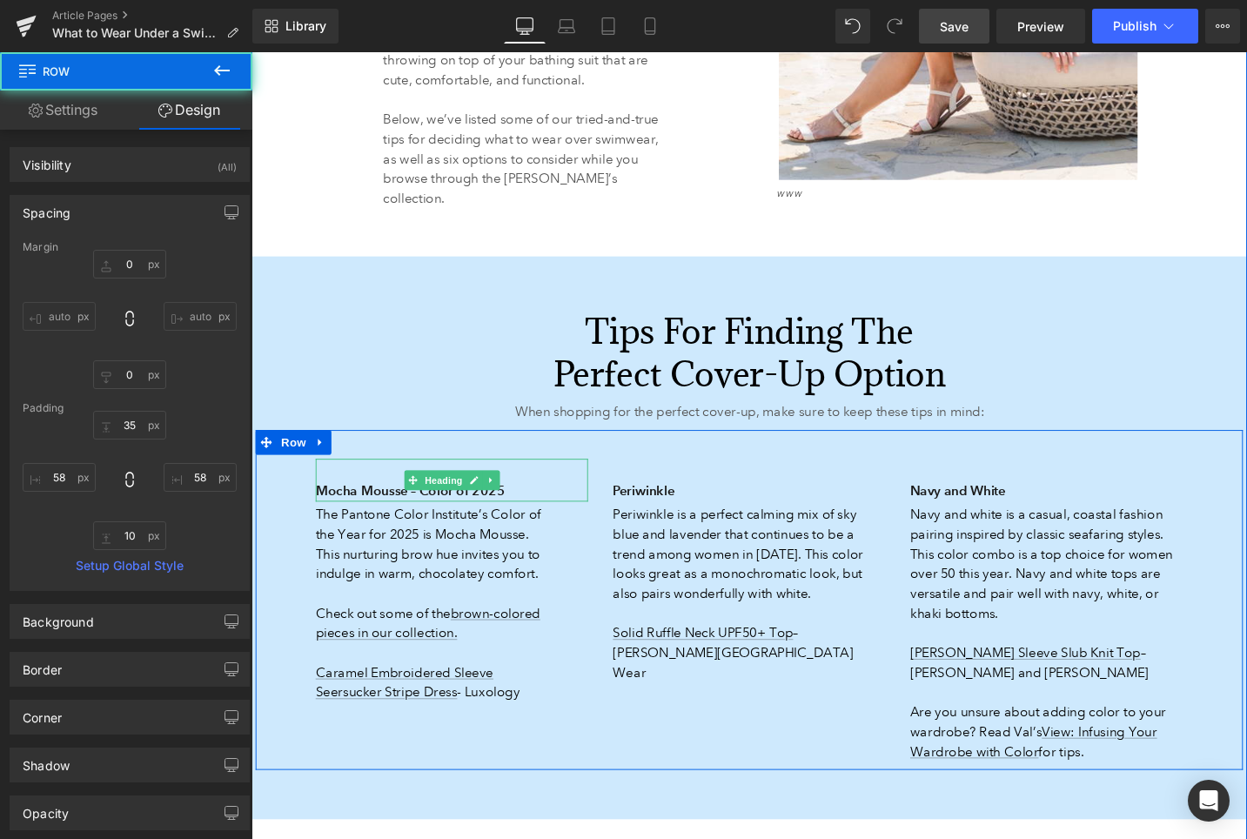
click at [349, 504] on h3 "Mocha Mousse – Color of 2025" at bounding box center [463, 516] width 288 height 24
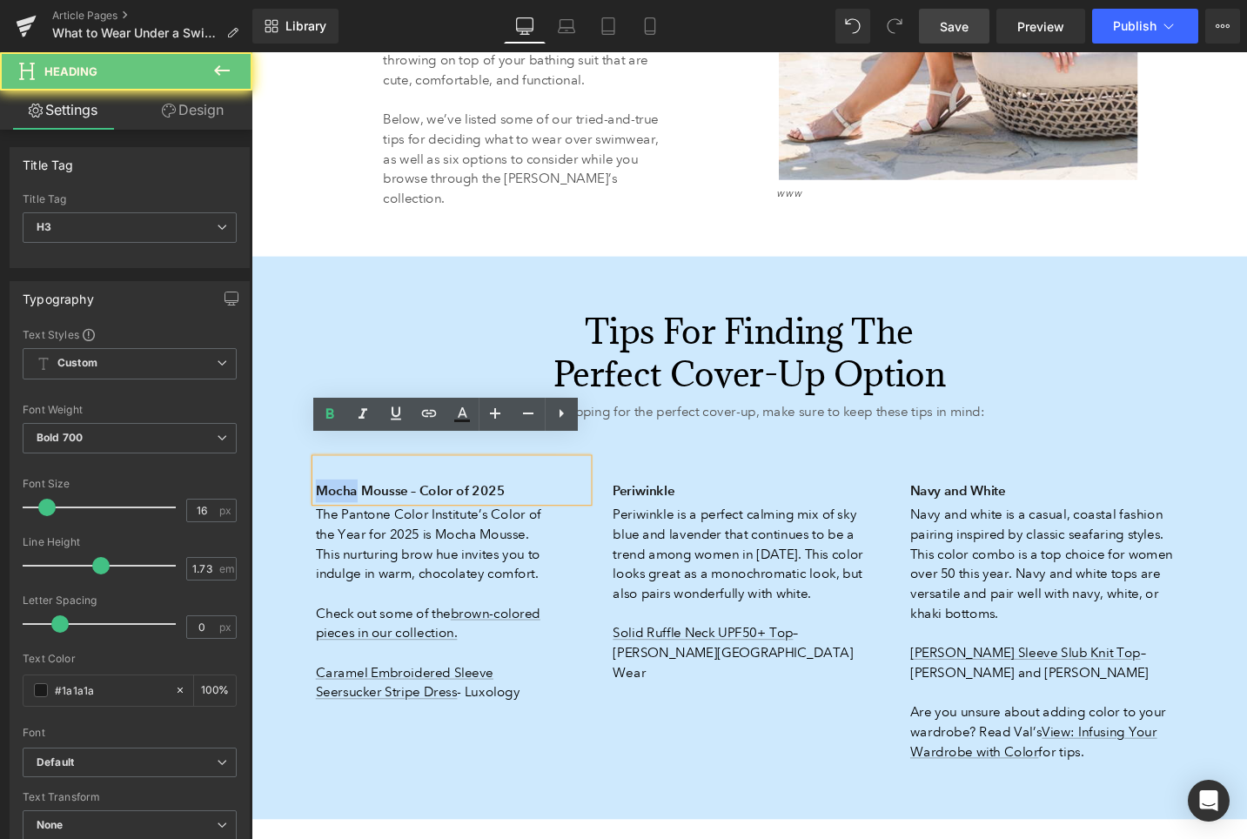
click at [349, 504] on h3 "Mocha Mousse – Color of 2025" at bounding box center [463, 516] width 288 height 24
paste div
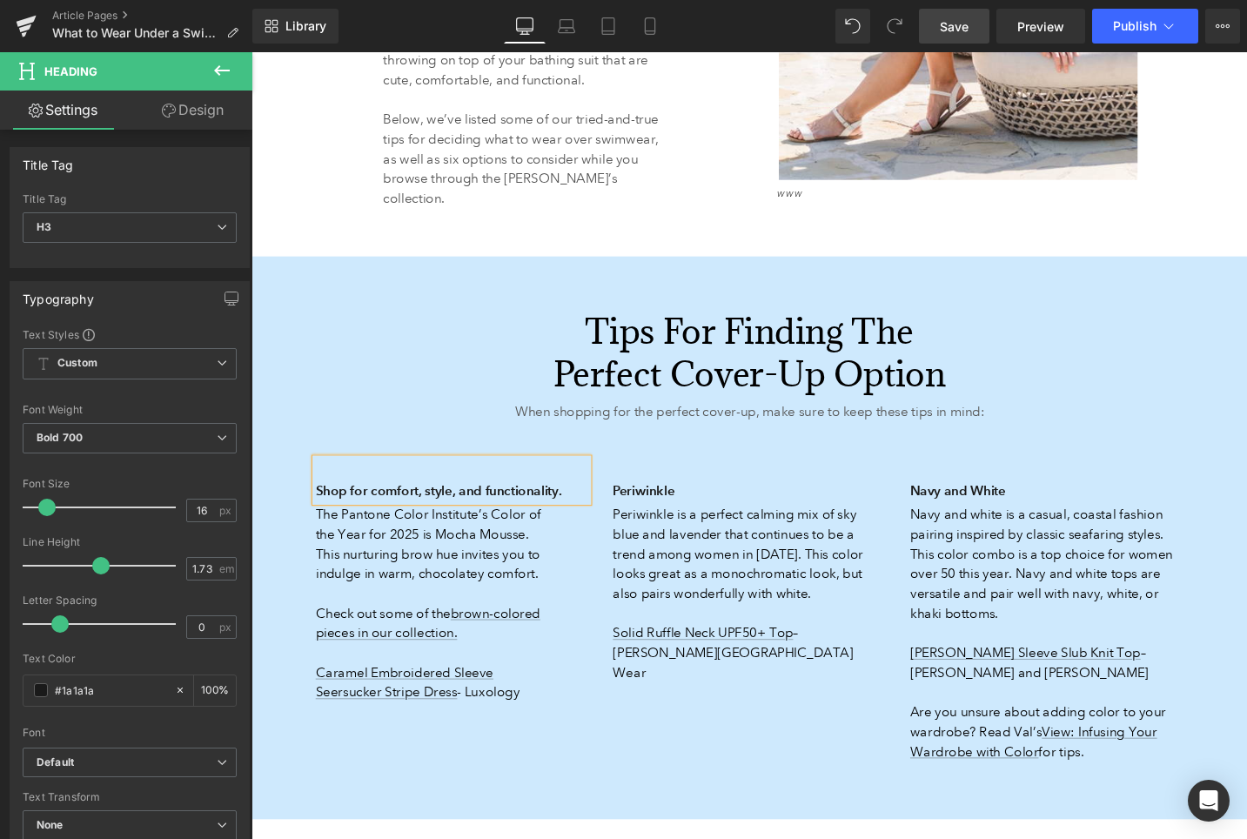
scroll to position [1825, 0]
click at [385, 571] on p "The Pantone Color Institute’s Color of the Year for 2025 is Mocha Mousse. This …" at bounding box center [439, 574] width 240 height 84
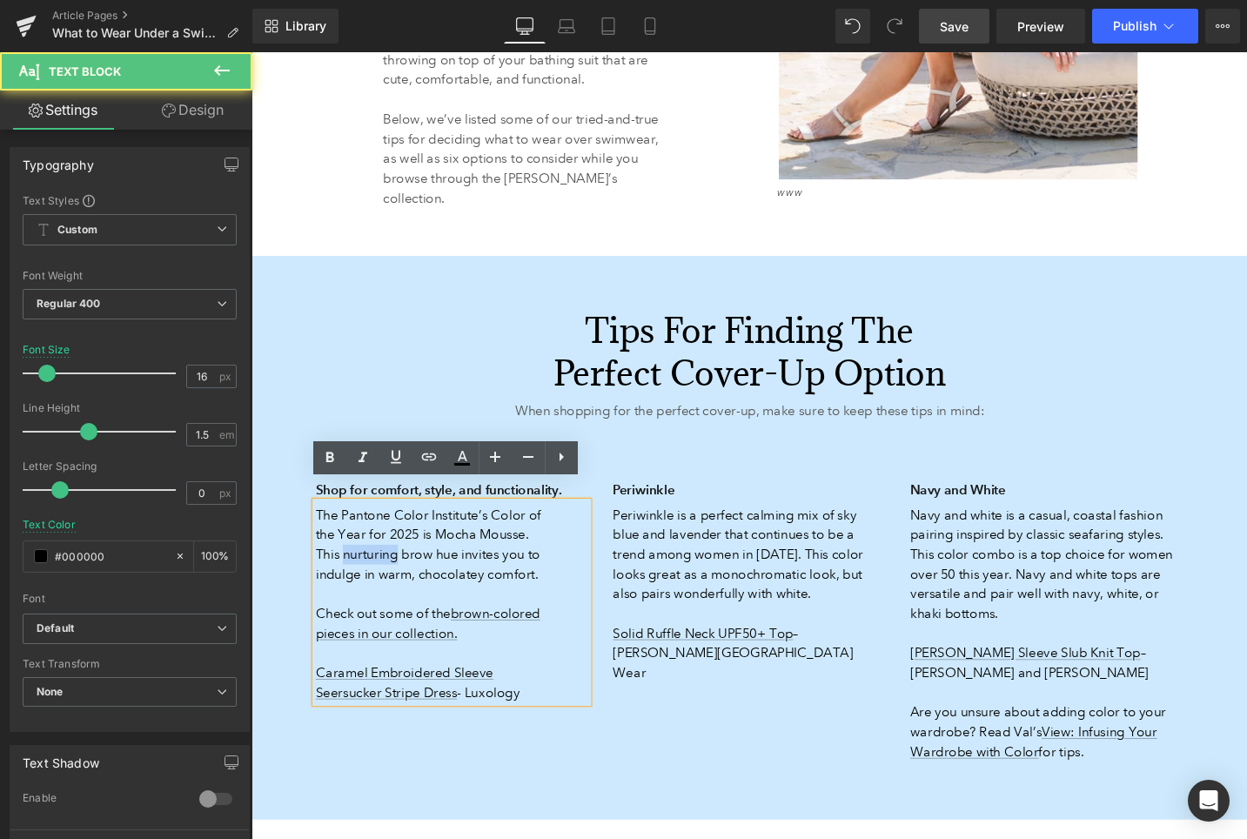
click at [385, 571] on p "The Pantone Color Institute’s Color of the Year for 2025 is Mocha Mousse. This …" at bounding box center [439, 574] width 240 height 84
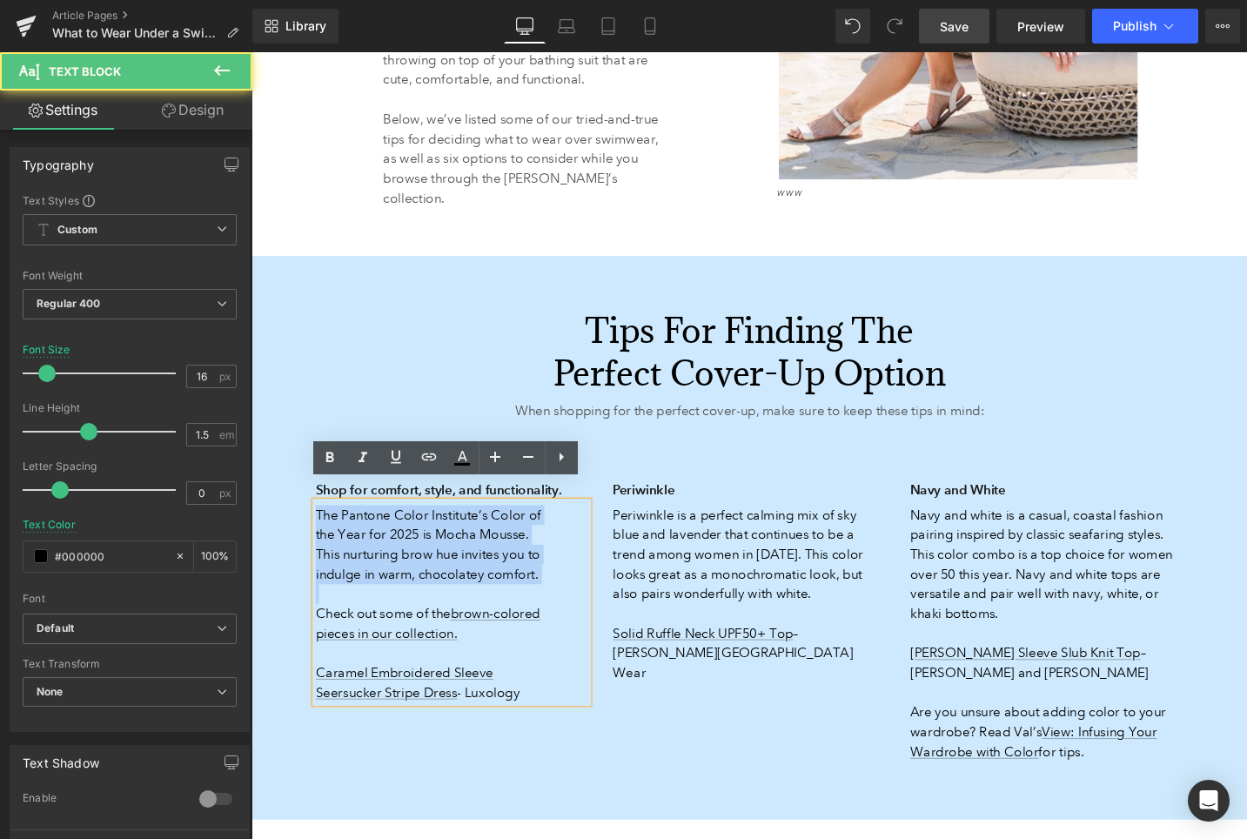
click at [385, 571] on p "The Pantone Color Institute’s Color of the Year for 2025 is Mocha Mousse. This …" at bounding box center [439, 574] width 240 height 84
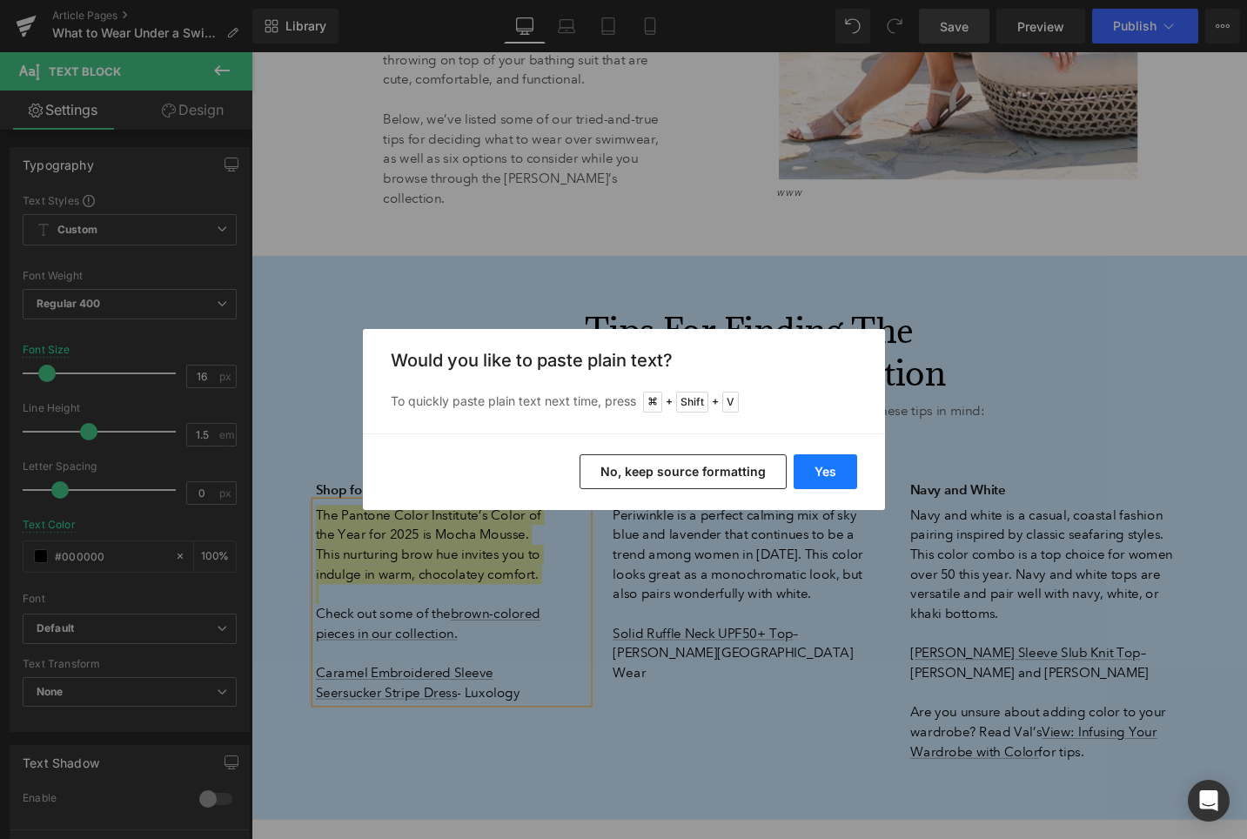
click at [814, 472] on button "Yes" at bounding box center [826, 471] width 64 height 35
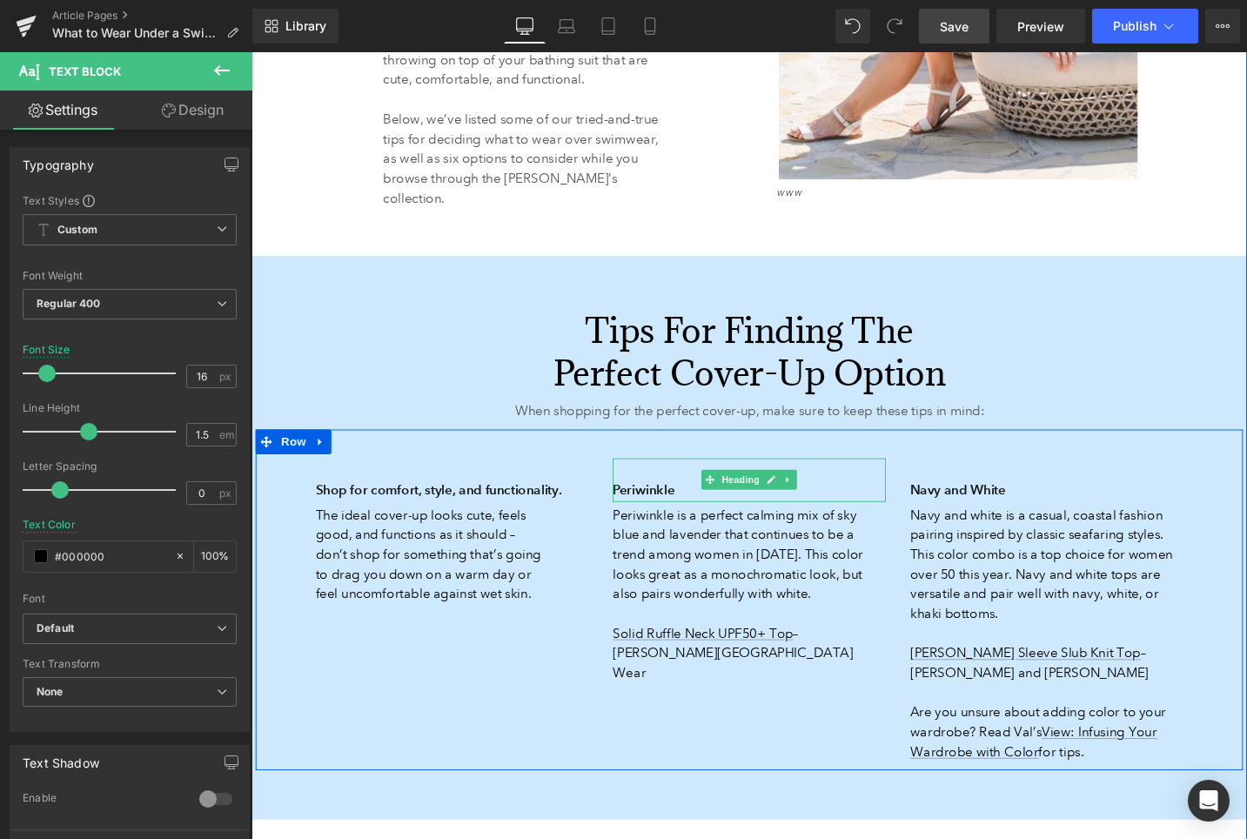
click at [660, 504] on h3 "Periwinkle" at bounding box center [777, 516] width 288 height 24
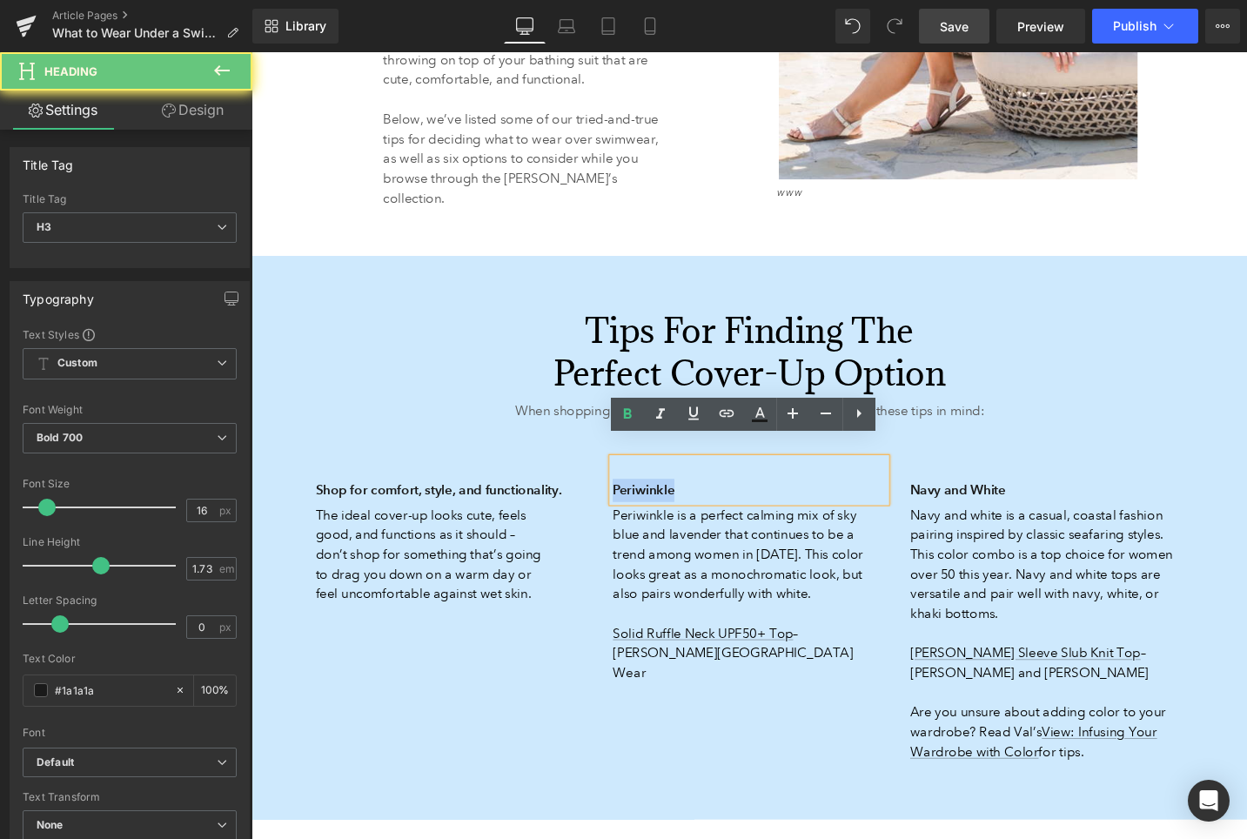
click at [660, 504] on h3 "Periwinkle" at bounding box center [777, 516] width 288 height 24
paste div
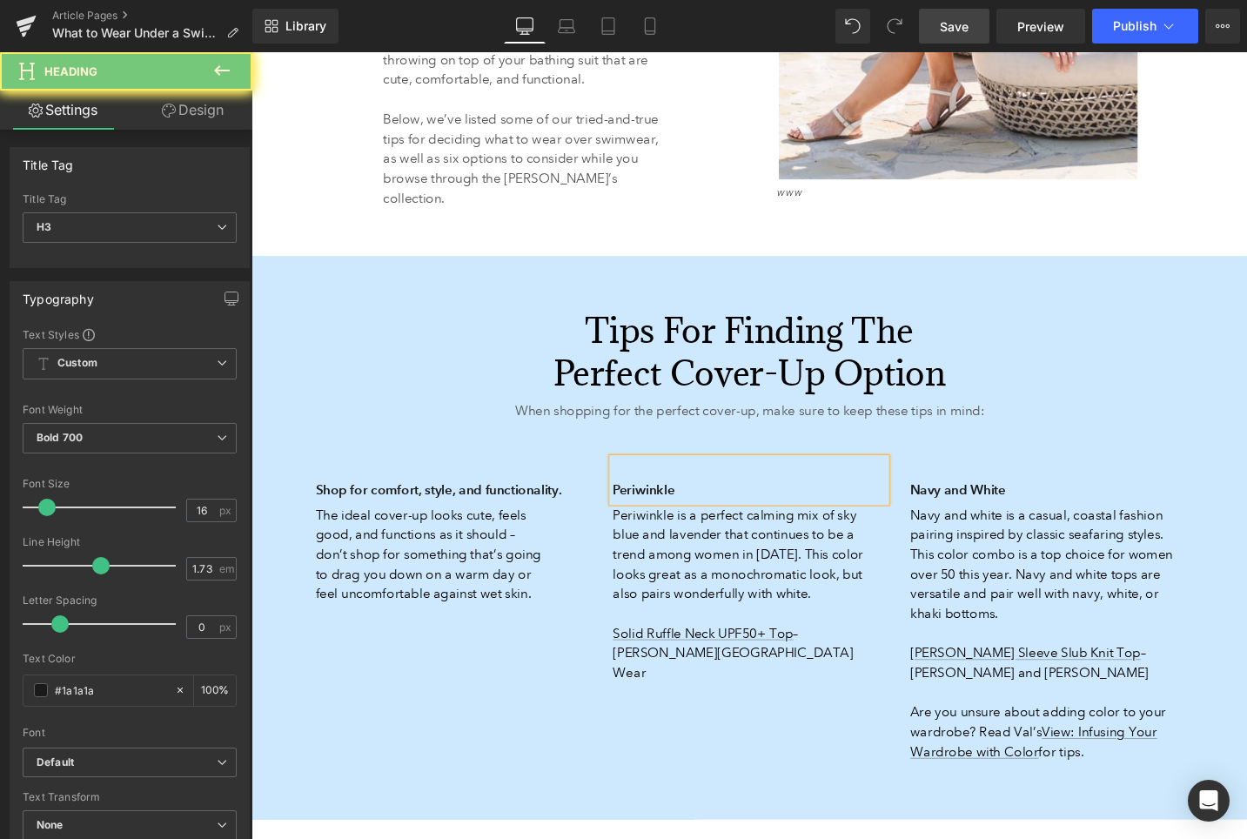
scroll to position [1848, 0]
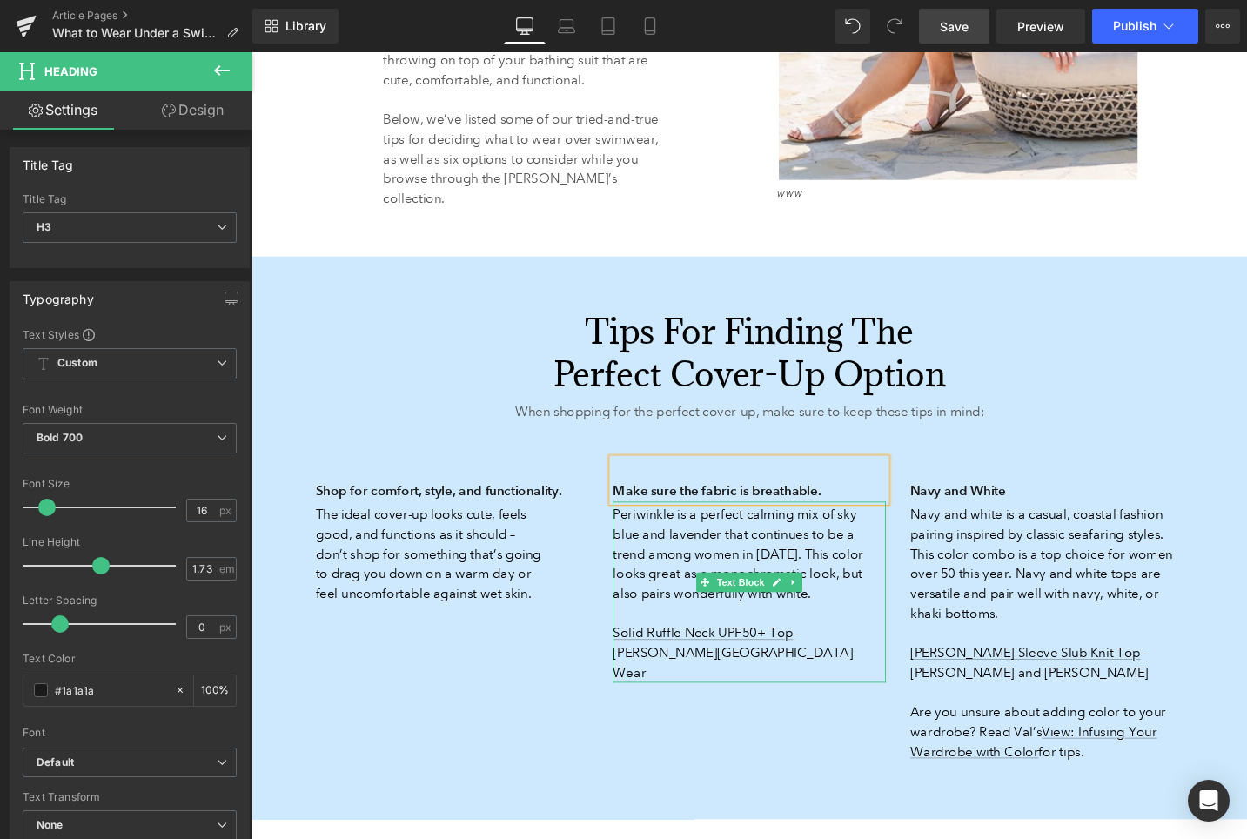
click at [691, 541] on p "Periwinkle is a perfect calming mix of sky blue and lavender that continues to …" at bounding box center [777, 625] width 288 height 188
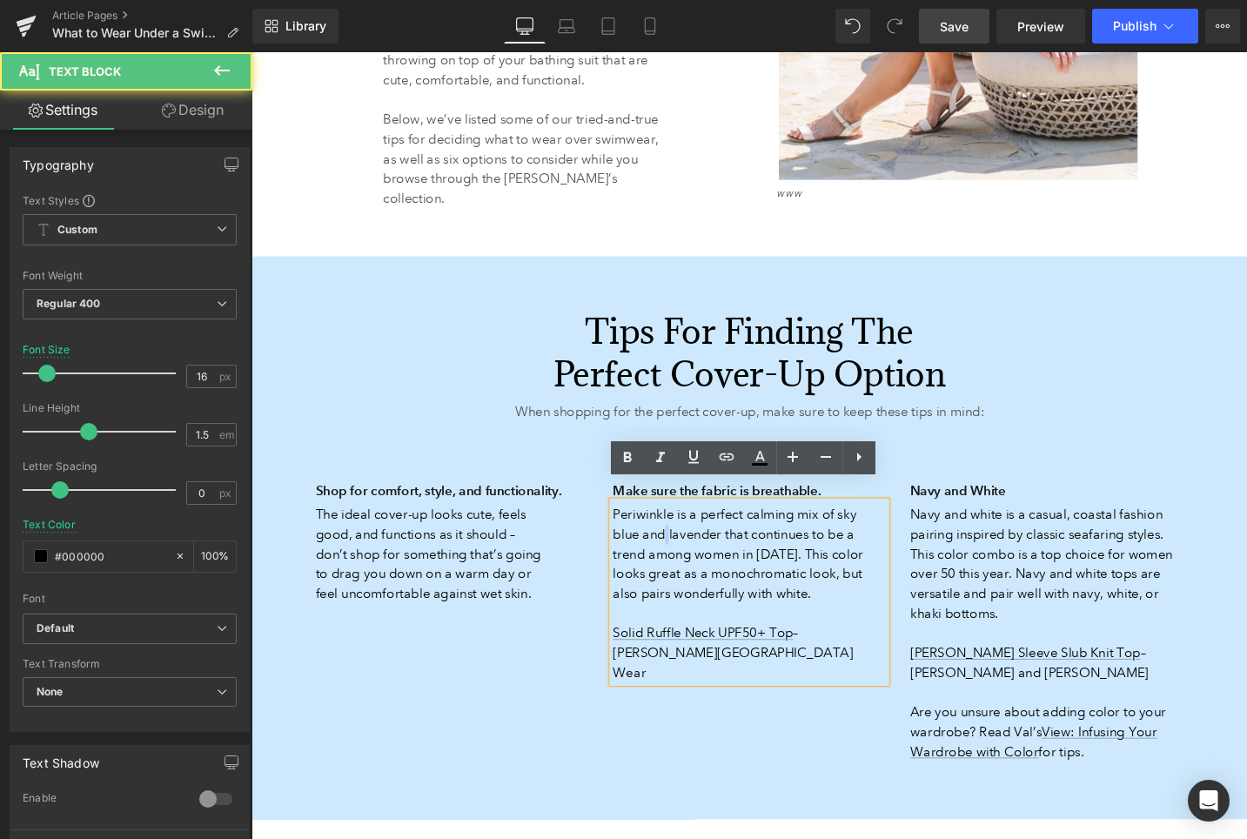
click at [691, 542] on p "Periwinkle is a perfect calming mix of sky blue and lavender that continues to …" at bounding box center [777, 625] width 288 height 188
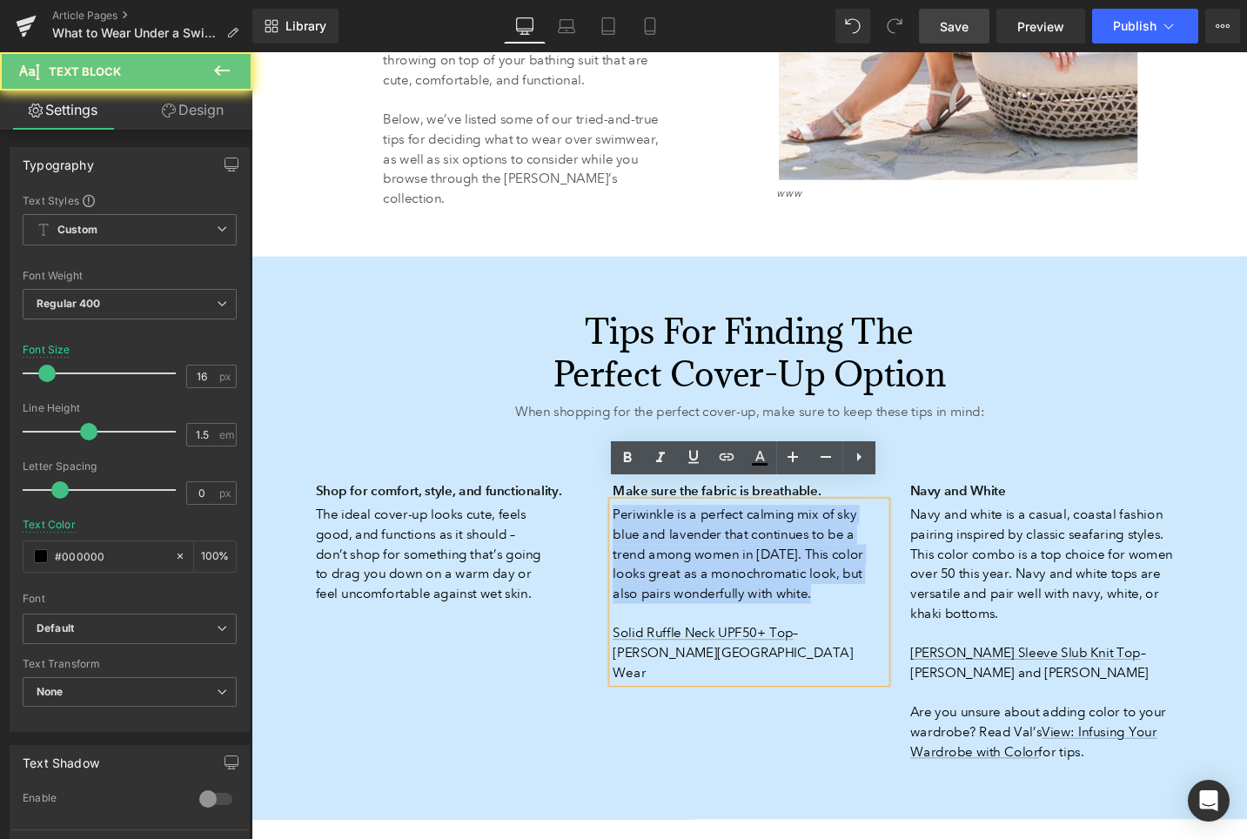
click at [691, 542] on p "Periwinkle is a perfect calming mix of sky blue and lavender that continues to …" at bounding box center [777, 625] width 288 height 188
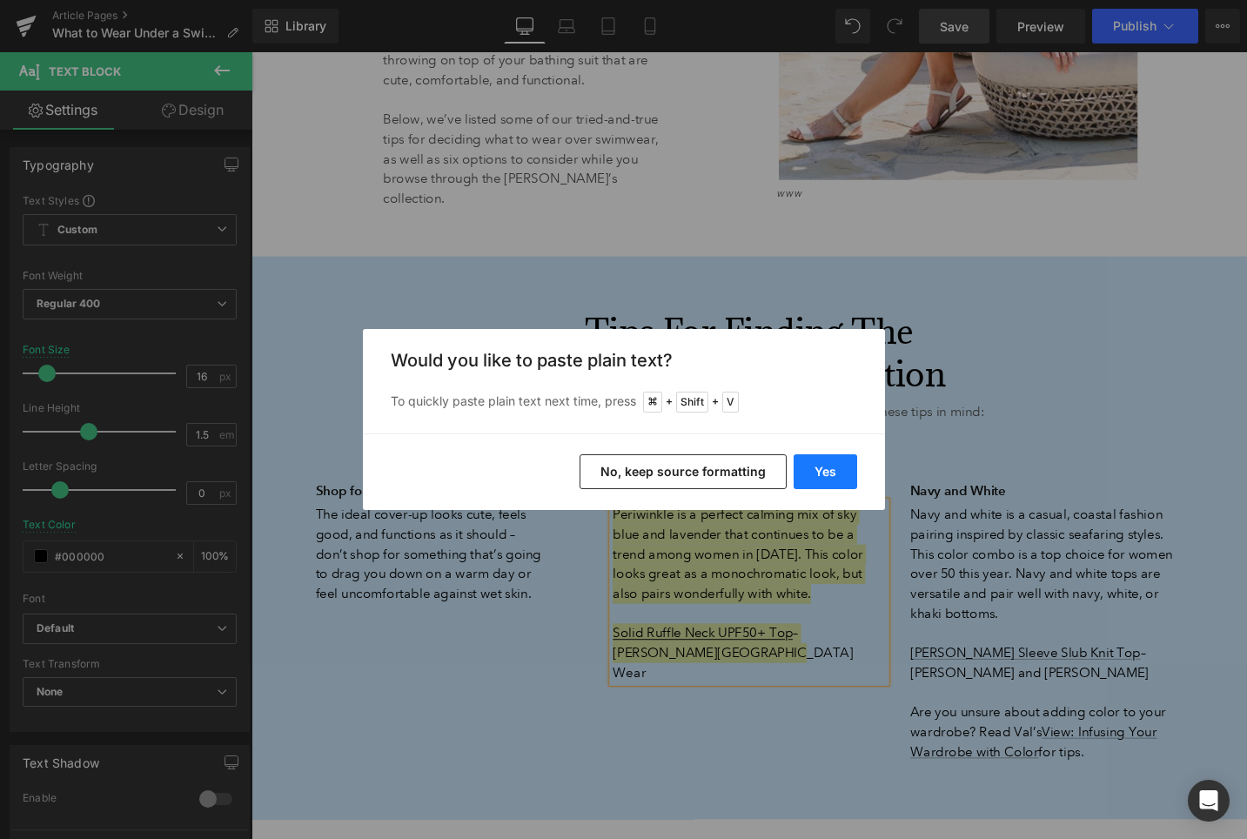
drag, startPoint x: 834, startPoint y: 468, endPoint x: 617, endPoint y: 440, distance: 219.3
click at [834, 468] on button "Yes" at bounding box center [826, 471] width 64 height 35
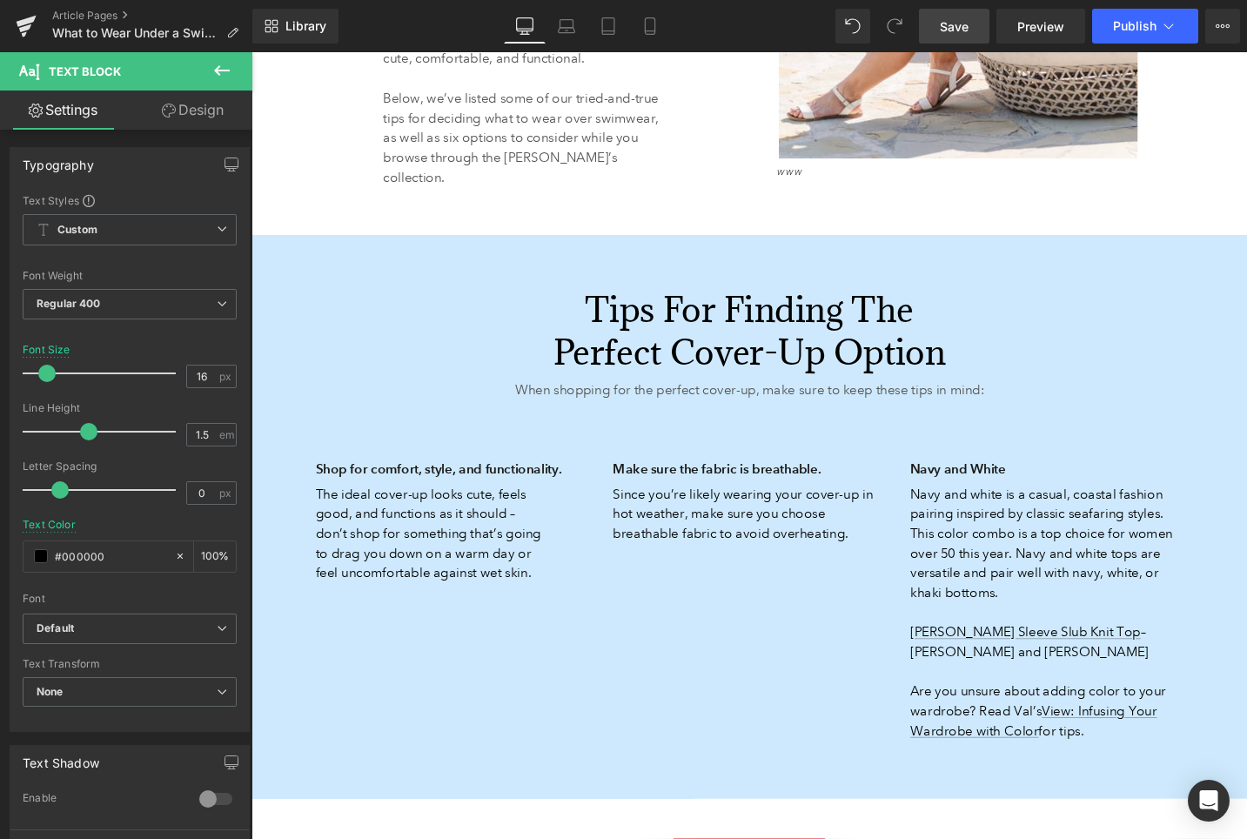
scroll to position [1825, 0]
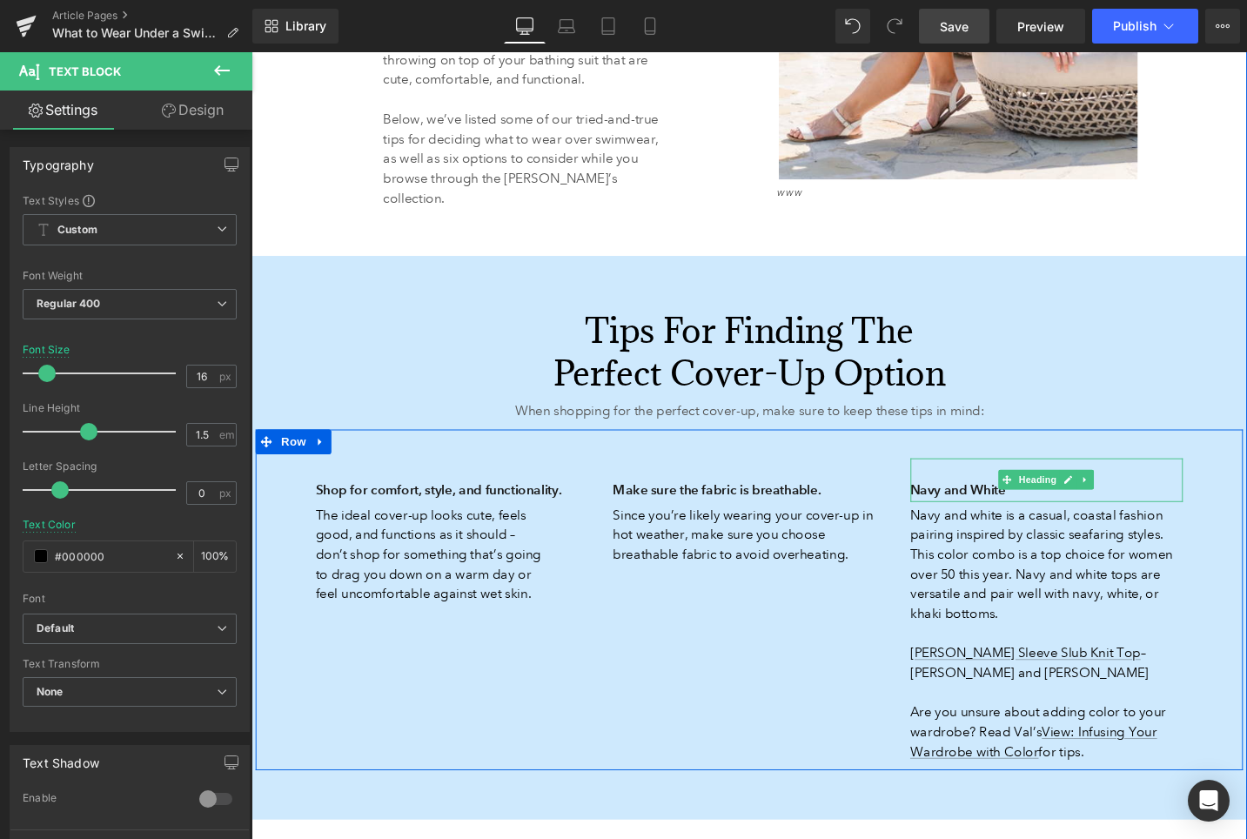
click at [968, 504] on h3 "Navy and White" at bounding box center [1092, 516] width 288 height 24
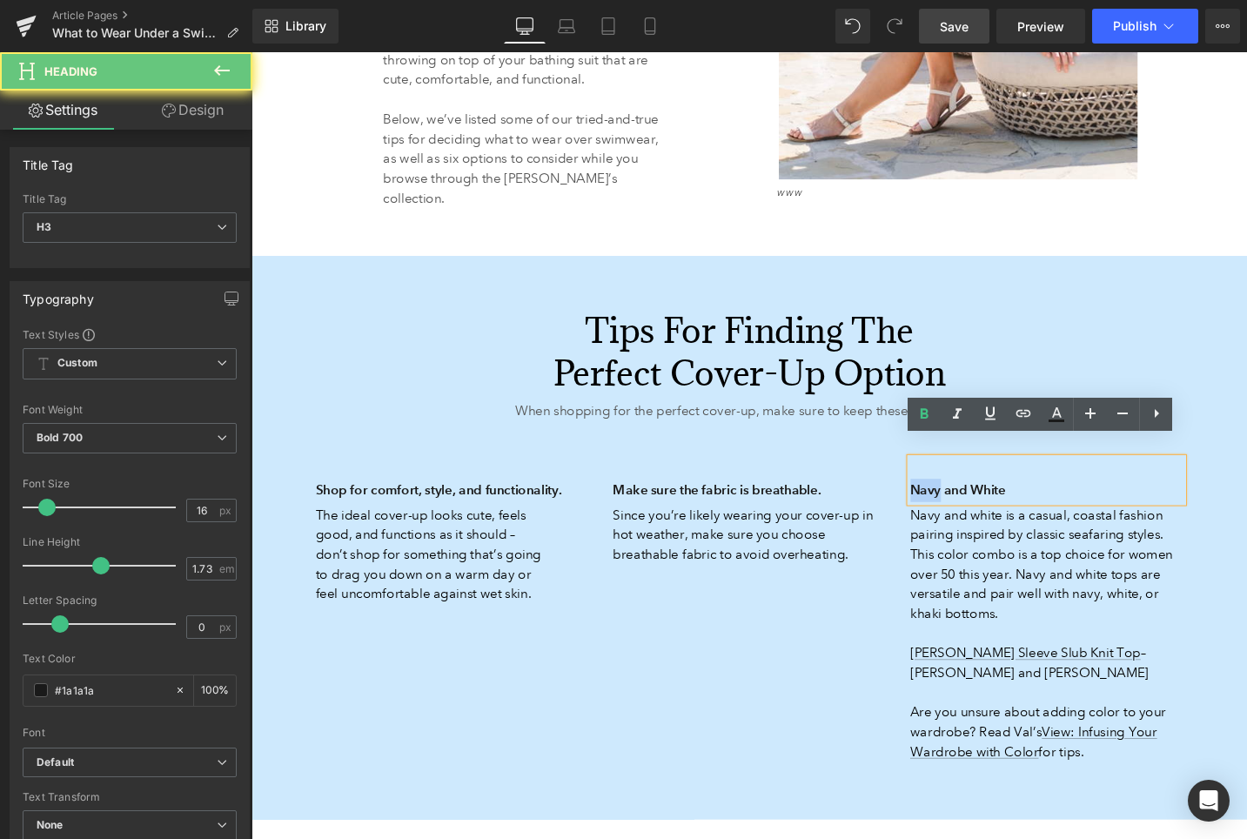
click at [968, 504] on h3 "Navy and White" at bounding box center [1092, 516] width 288 height 24
paste div
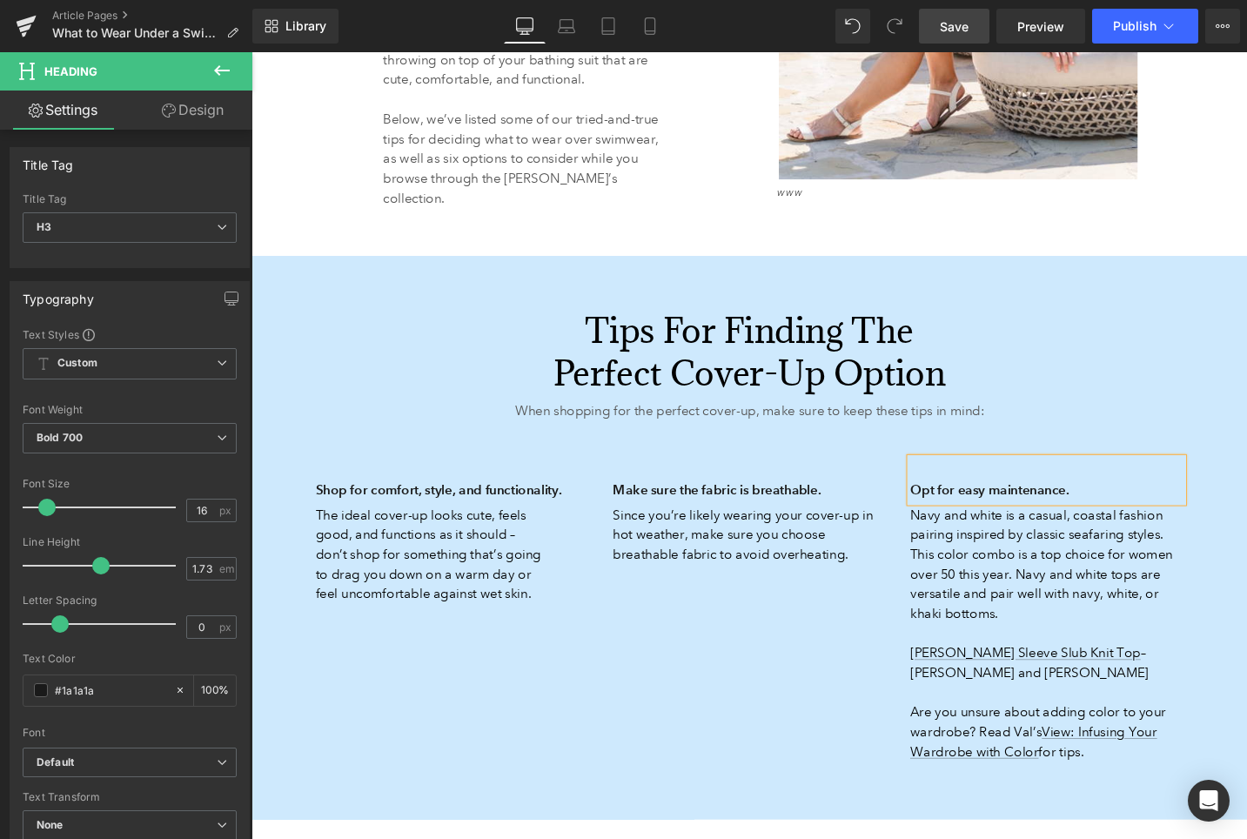
click at [1011, 571] on p "Navy and white is a casual, coastal fashion pairing inspired by classic seafari…" at bounding box center [1092, 626] width 288 height 188
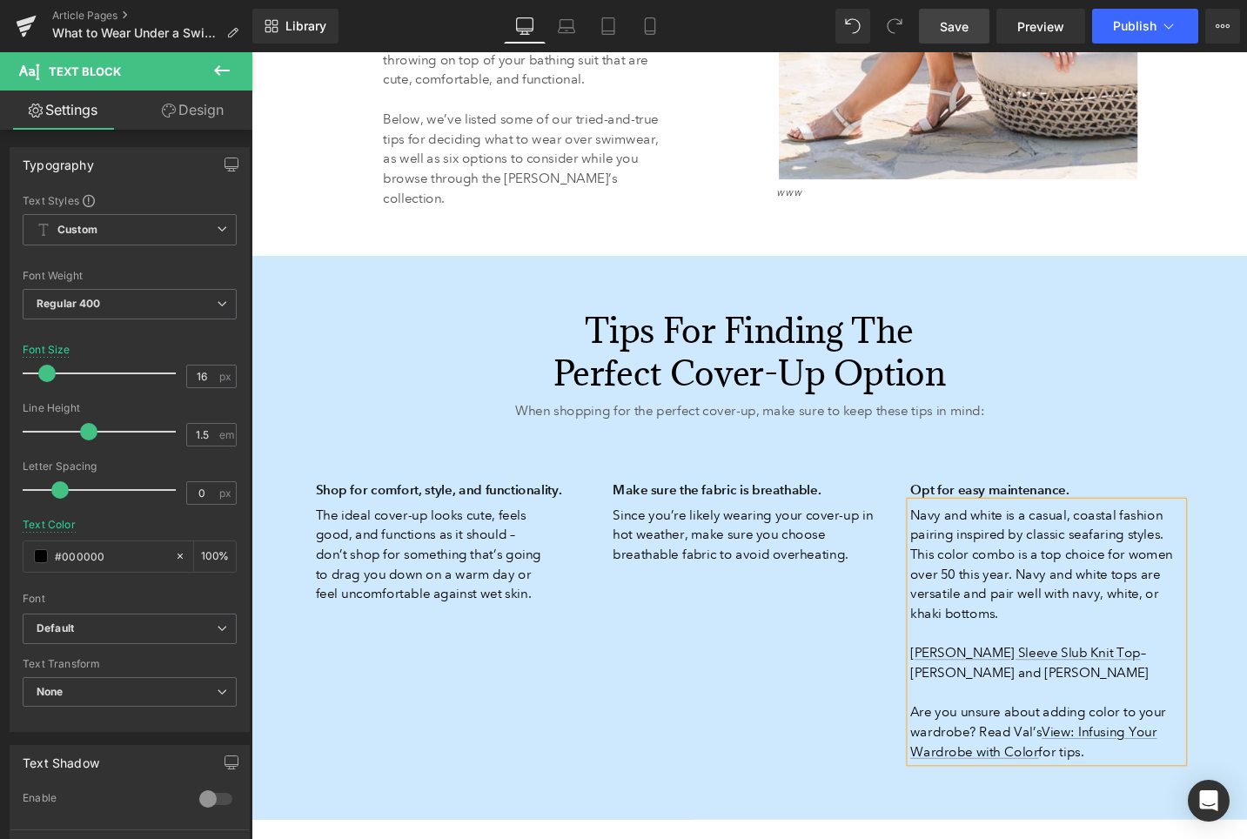
click at [1011, 577] on p "Navy and white is a casual, coastal fashion pairing inspired by classic seafari…" at bounding box center [1092, 626] width 288 height 188
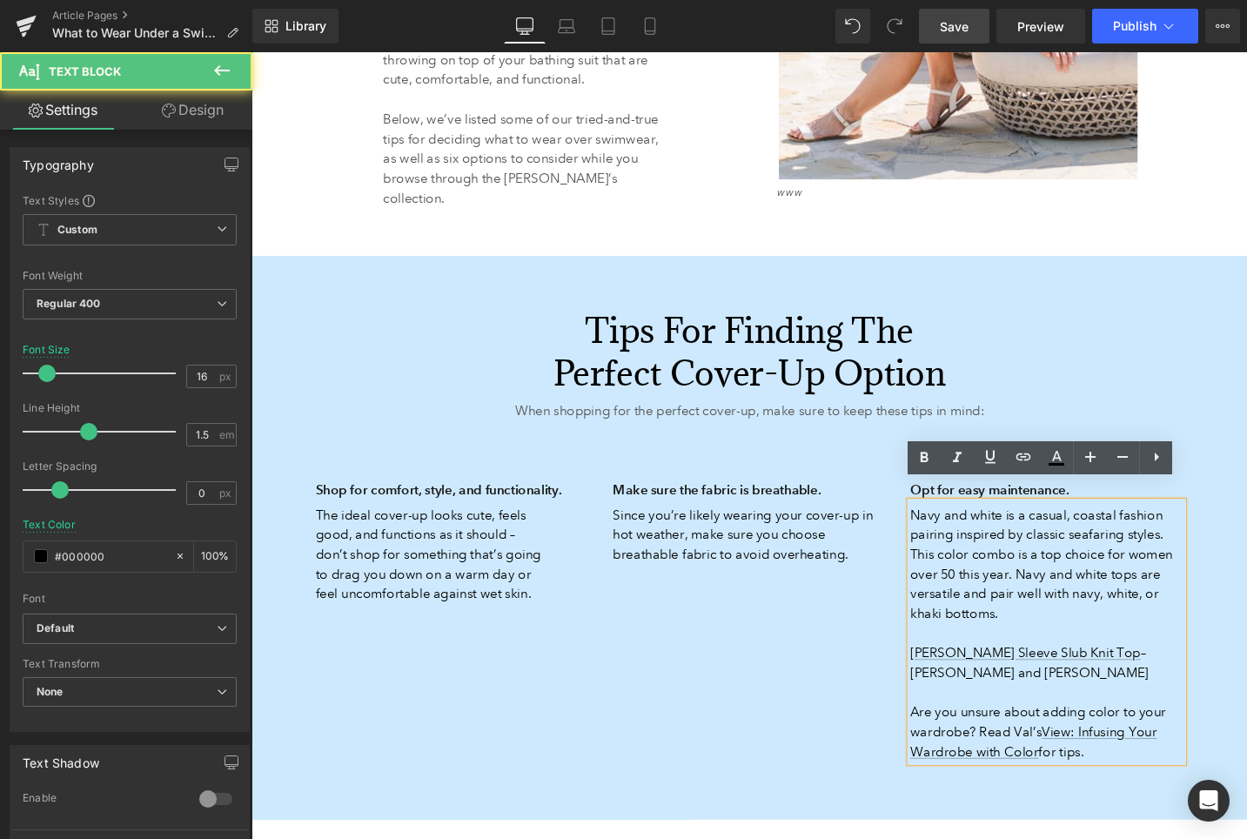
click at [1011, 577] on p "Navy and white is a casual, coastal fashion pairing inspired by classic seafari…" at bounding box center [1092, 626] width 288 height 188
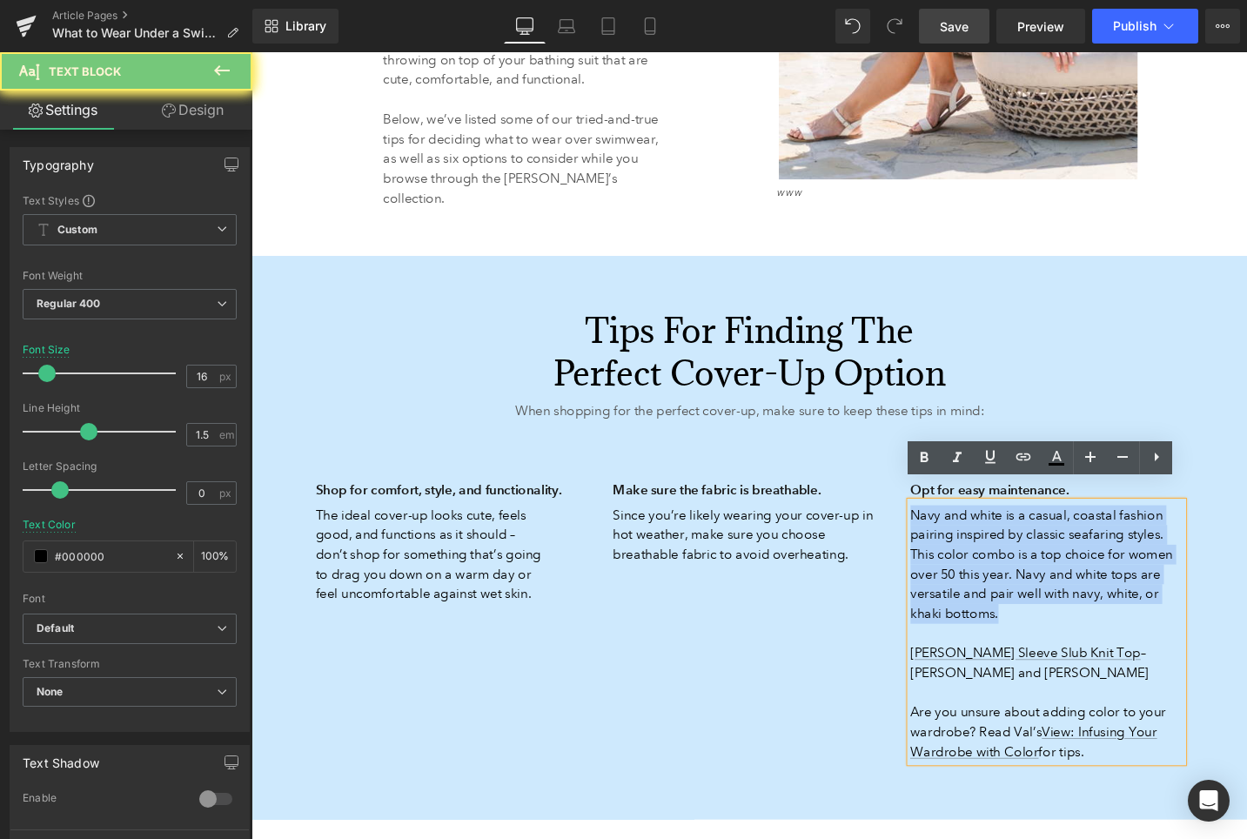
click at [1011, 577] on p "Navy and white is a casual, coastal fashion pairing inspired by classic seafari…" at bounding box center [1092, 626] width 288 height 188
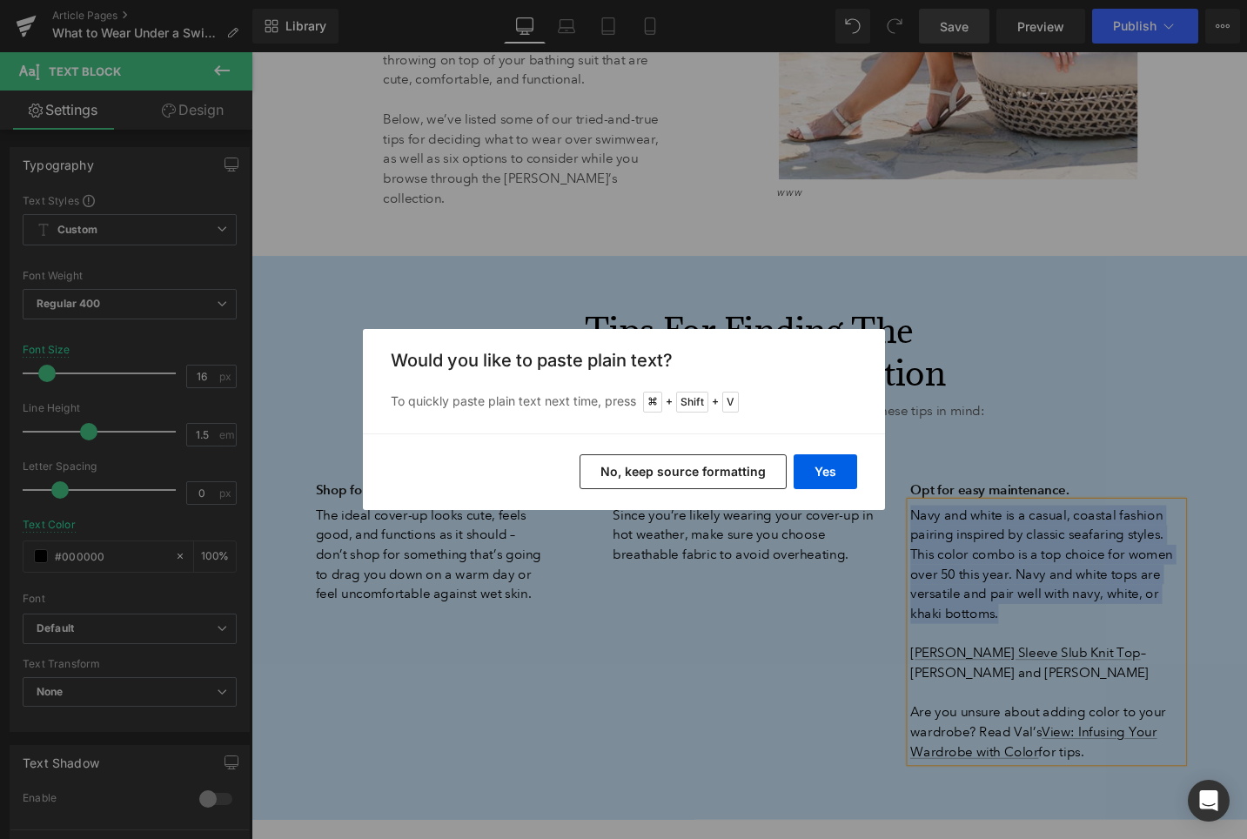
scroll to position [1848, 0]
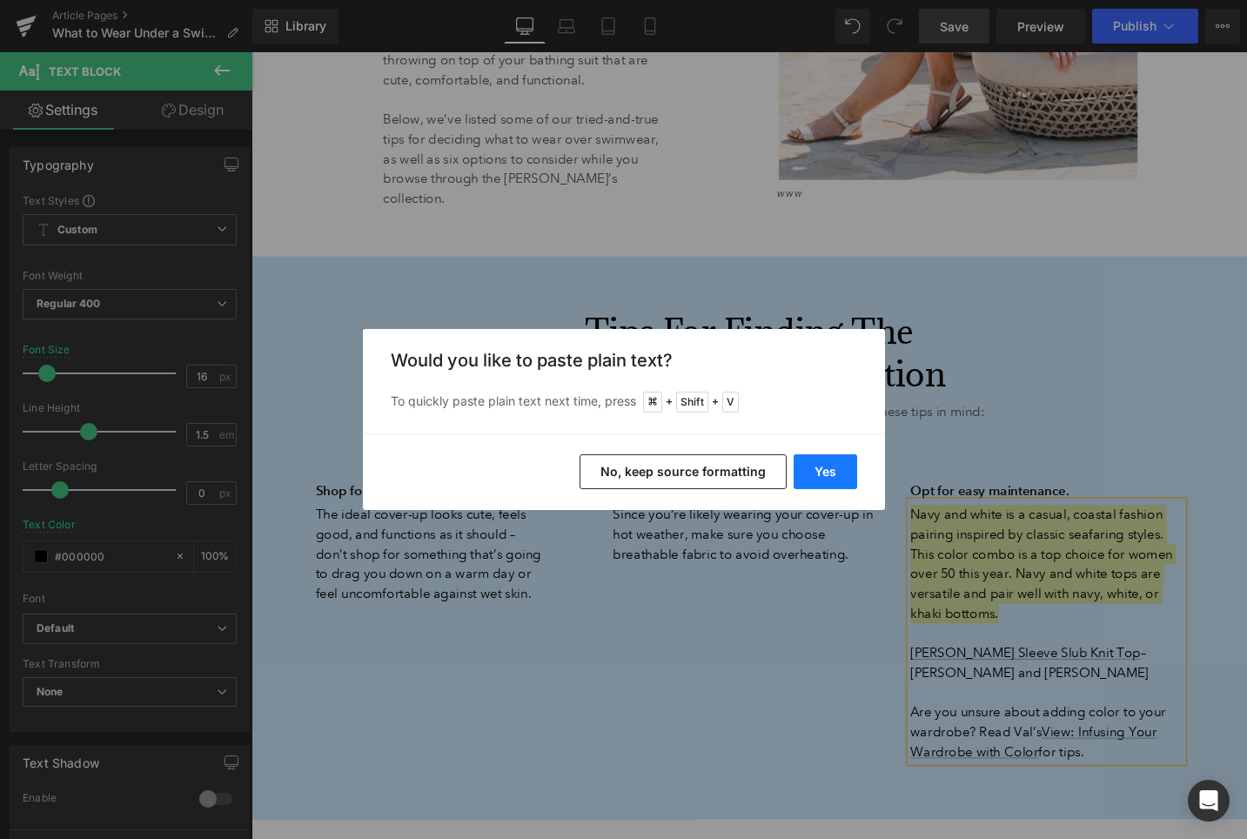
drag, startPoint x: 834, startPoint y: 483, endPoint x: 616, endPoint y: 455, distance: 220.2
click at [834, 483] on button "Yes" at bounding box center [826, 471] width 64 height 35
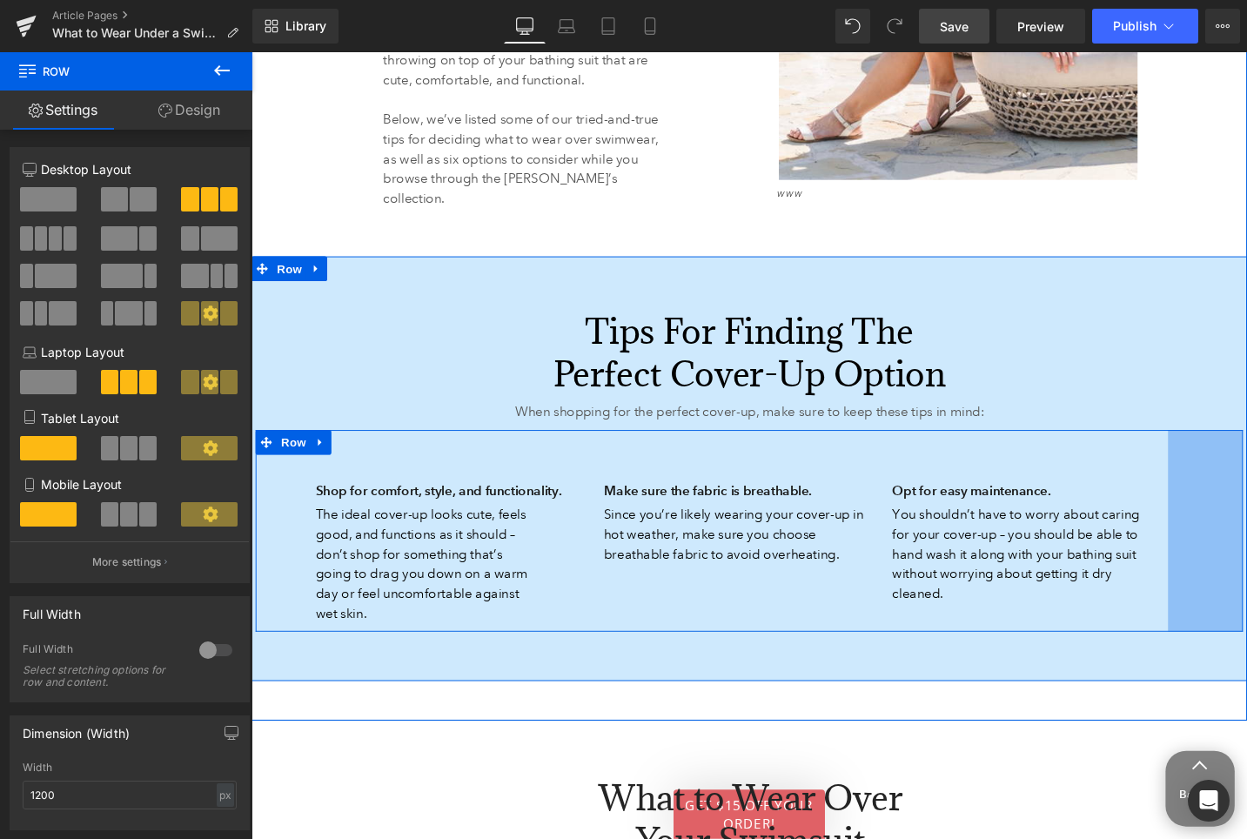
drag, startPoint x: 1280, startPoint y: 533, endPoint x: 627, endPoint y: 388, distance: 668.5
click at [1246, 598] on div "91px" at bounding box center [1260, 559] width 79 height 214
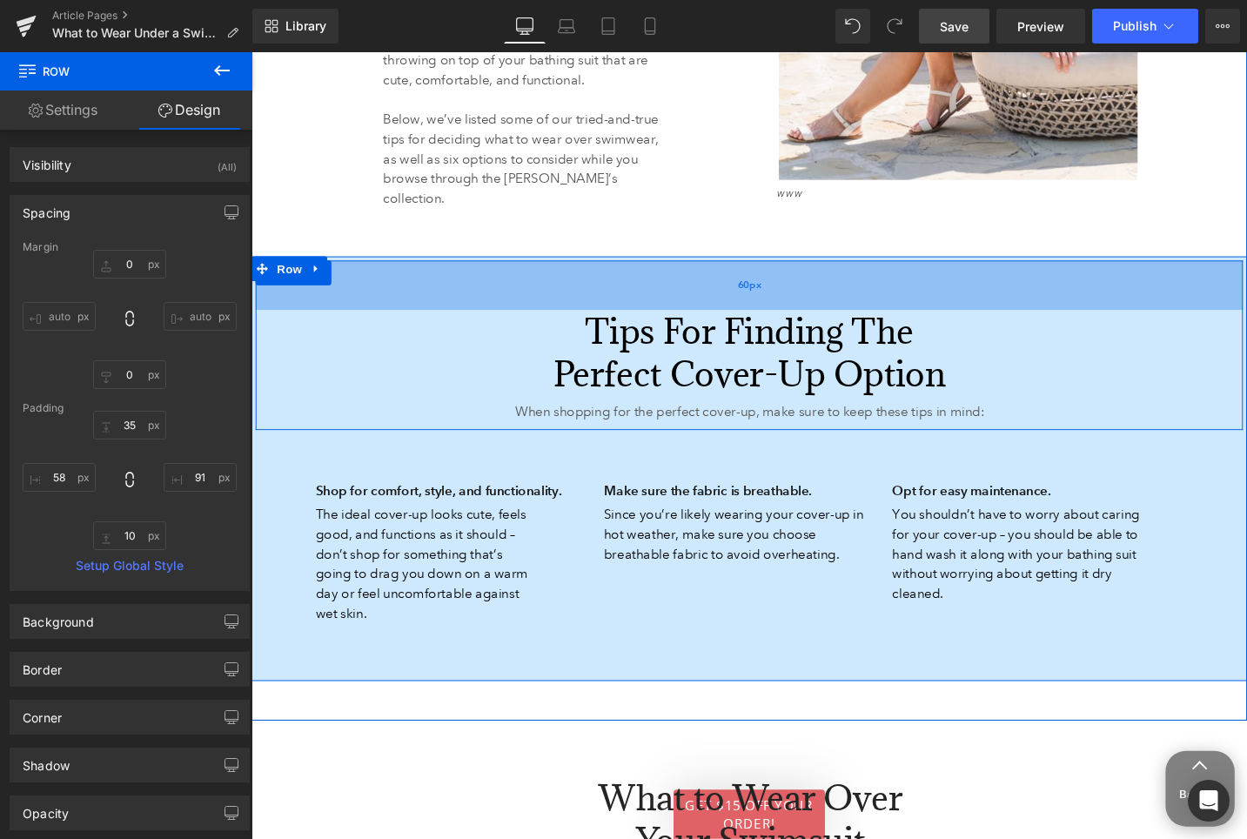
click at [439, 285] on div "60px" at bounding box center [778, 298] width 1044 height 52
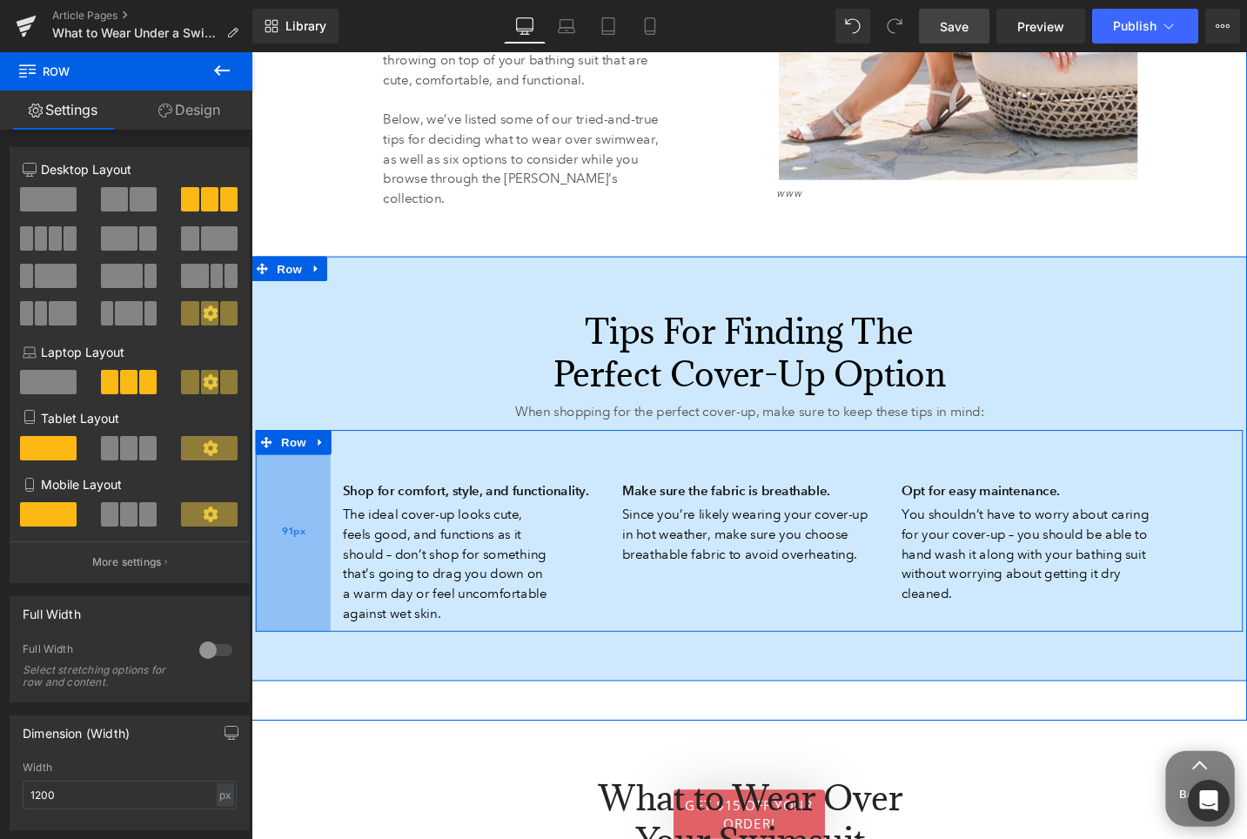
drag, startPoint x: 285, startPoint y: 556, endPoint x: 313, endPoint y: 571, distance: 32.3
click at [313, 571] on div "91px" at bounding box center [295, 559] width 79 height 214
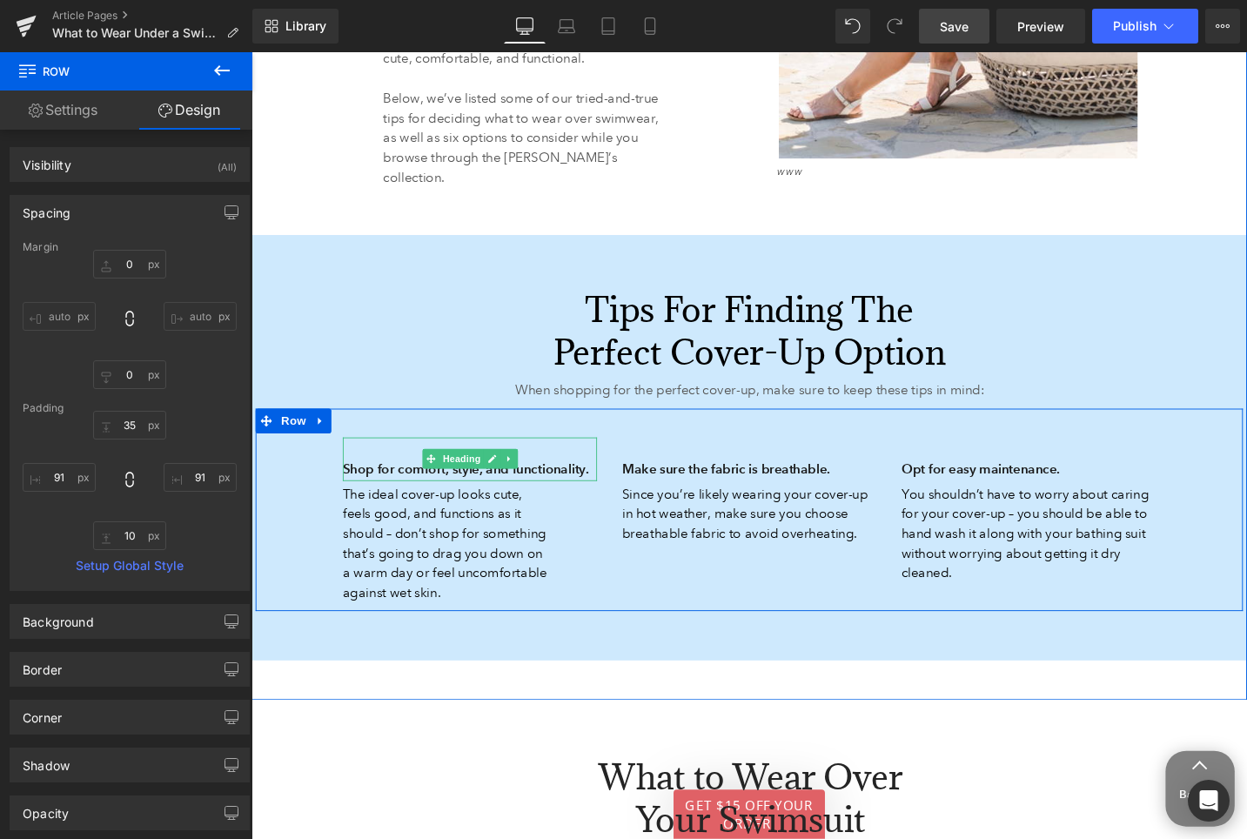
scroll to position [1826, 0]
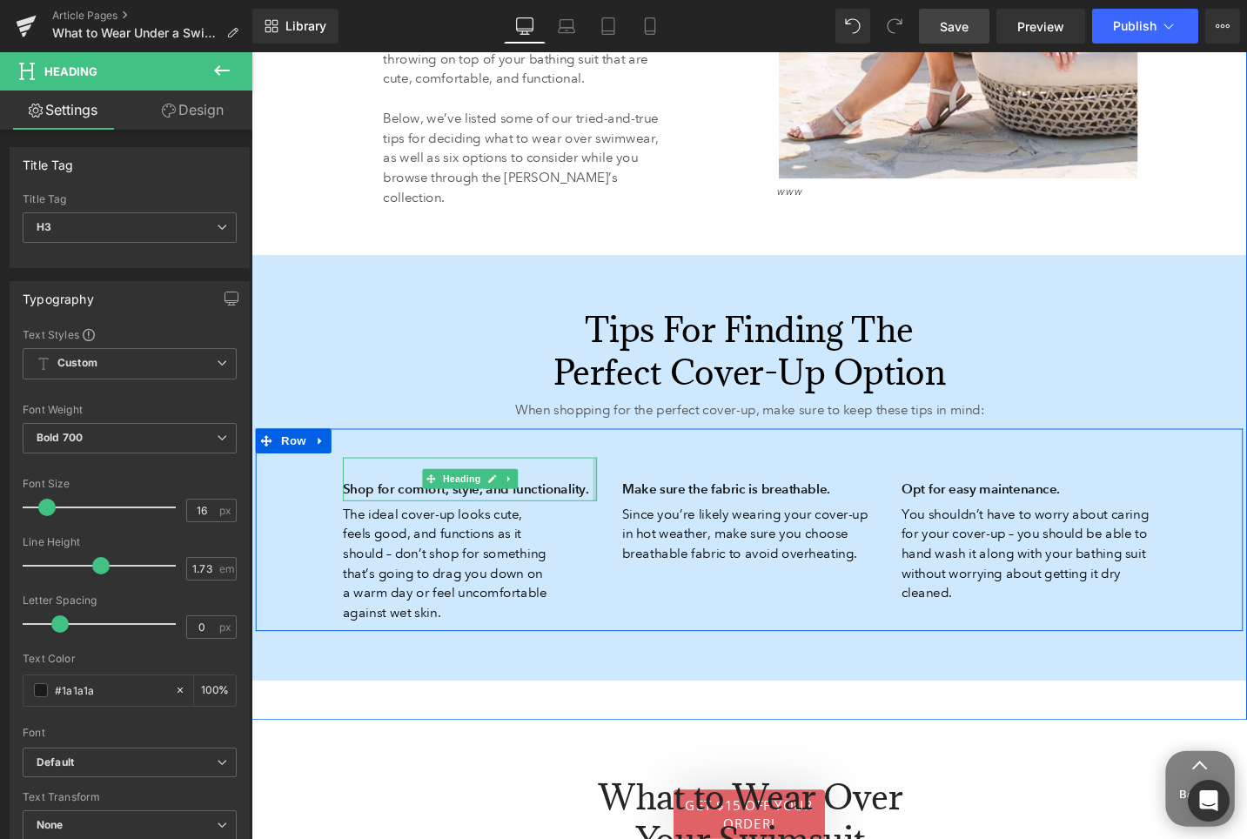
click at [617, 509] on div at bounding box center [615, 504] width 4 height 46
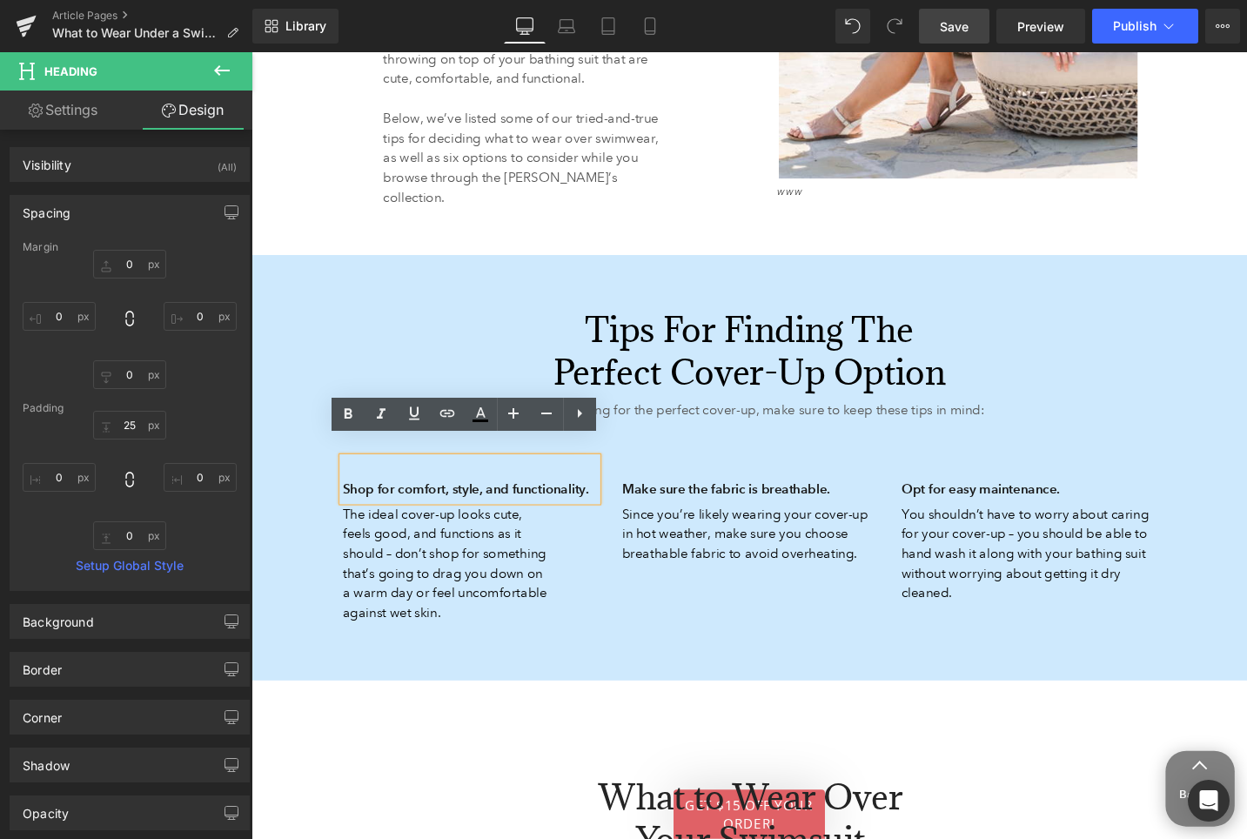
click at [505, 343] on div "Tips for Finding the Perfect Cover-Up Option Heading 326px 326px" at bounding box center [778, 369] width 1018 height 90
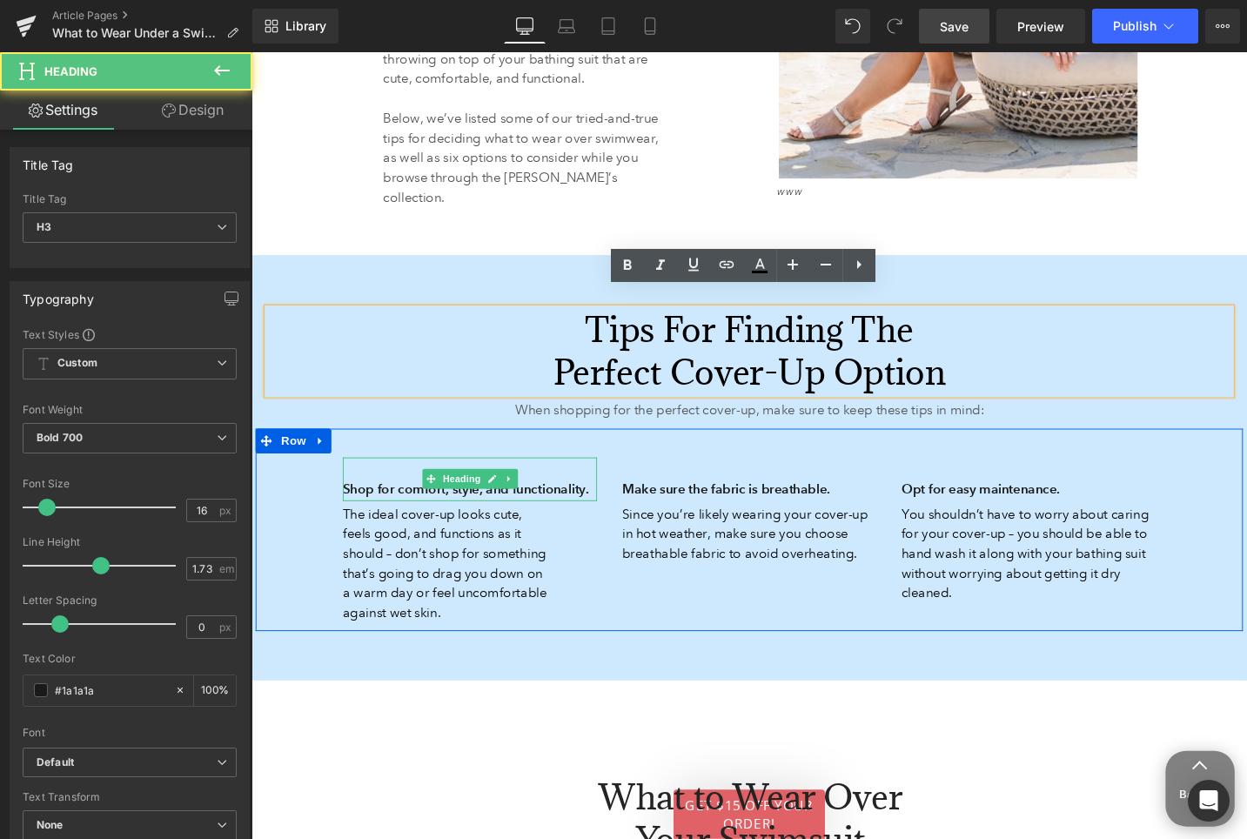
click at [606, 503] on h3 "Shop for comfort, style, and functionality." at bounding box center [482, 515] width 269 height 24
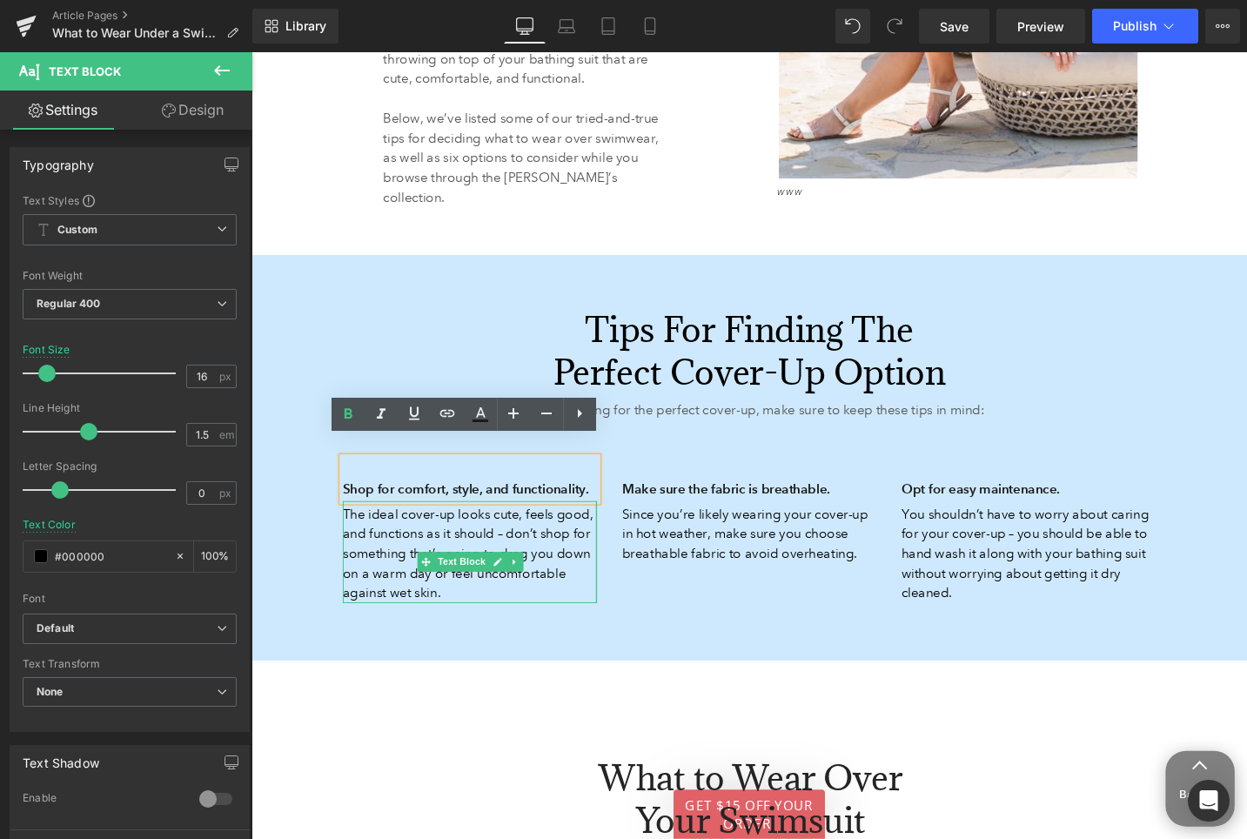
click at [660, 597] on div "Shop for comfort, style, and functionality. Heading The ideal cover-up looks cu…" at bounding box center [778, 547] width 1044 height 193
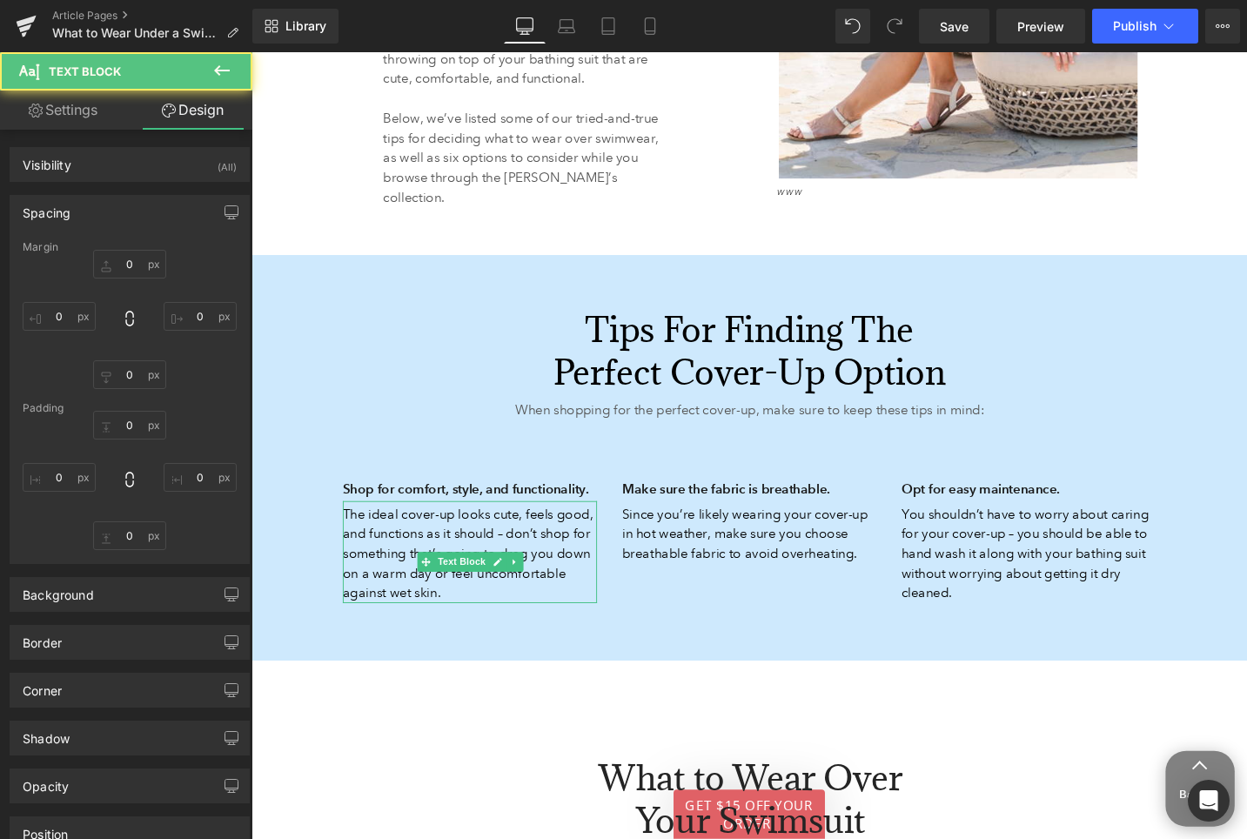
type input "0"
type input "4"
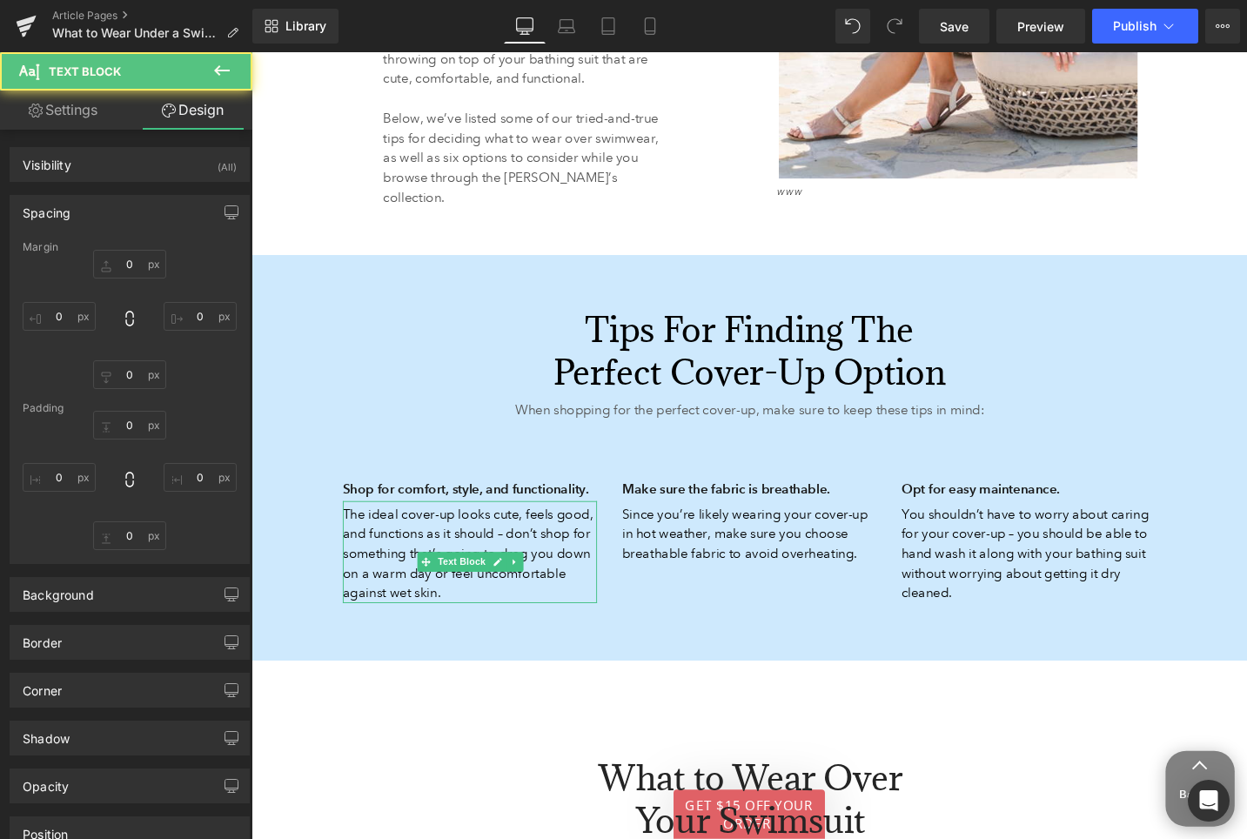
type input "1"
type input "0"
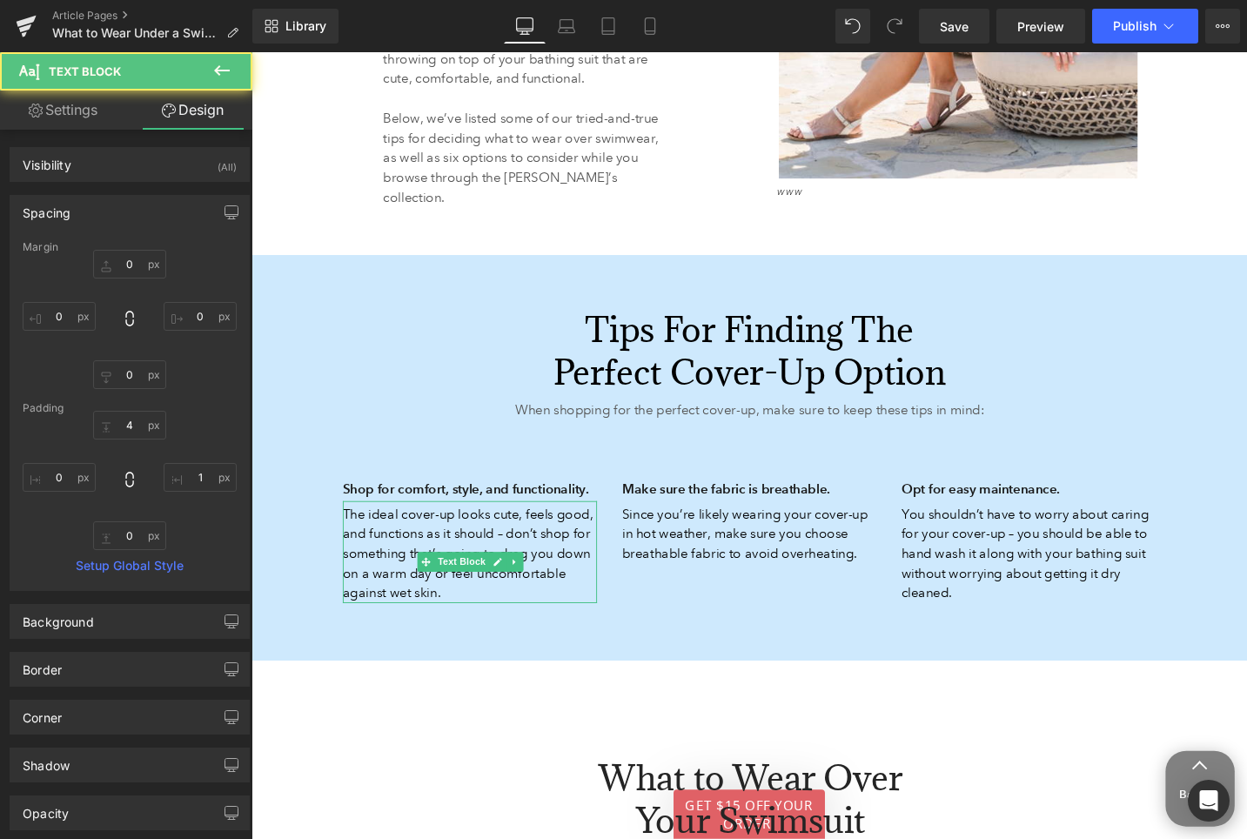
click at [660, 597] on div "Shop for comfort, style, and functionality. Heading The ideal cover-up looks cu…" at bounding box center [778, 547] width 1044 height 193
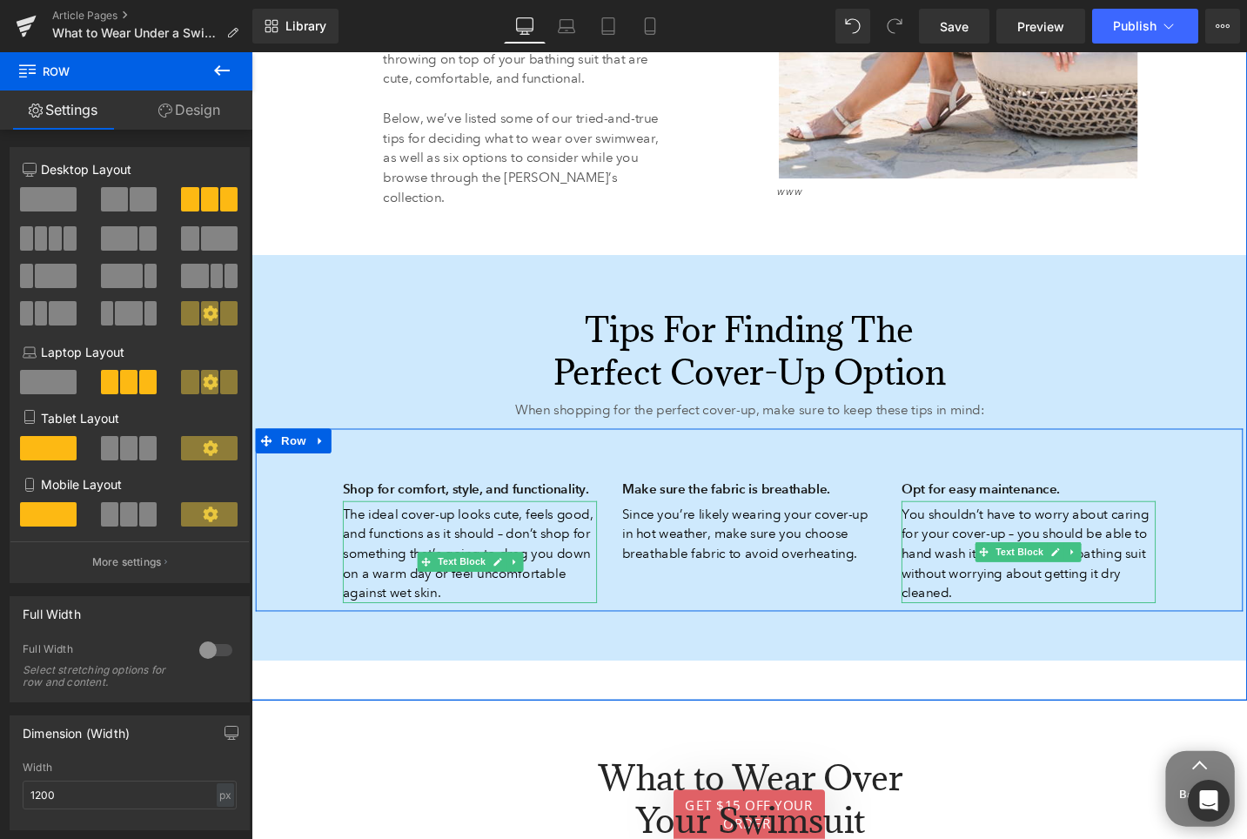
scroll to position [1848, 0]
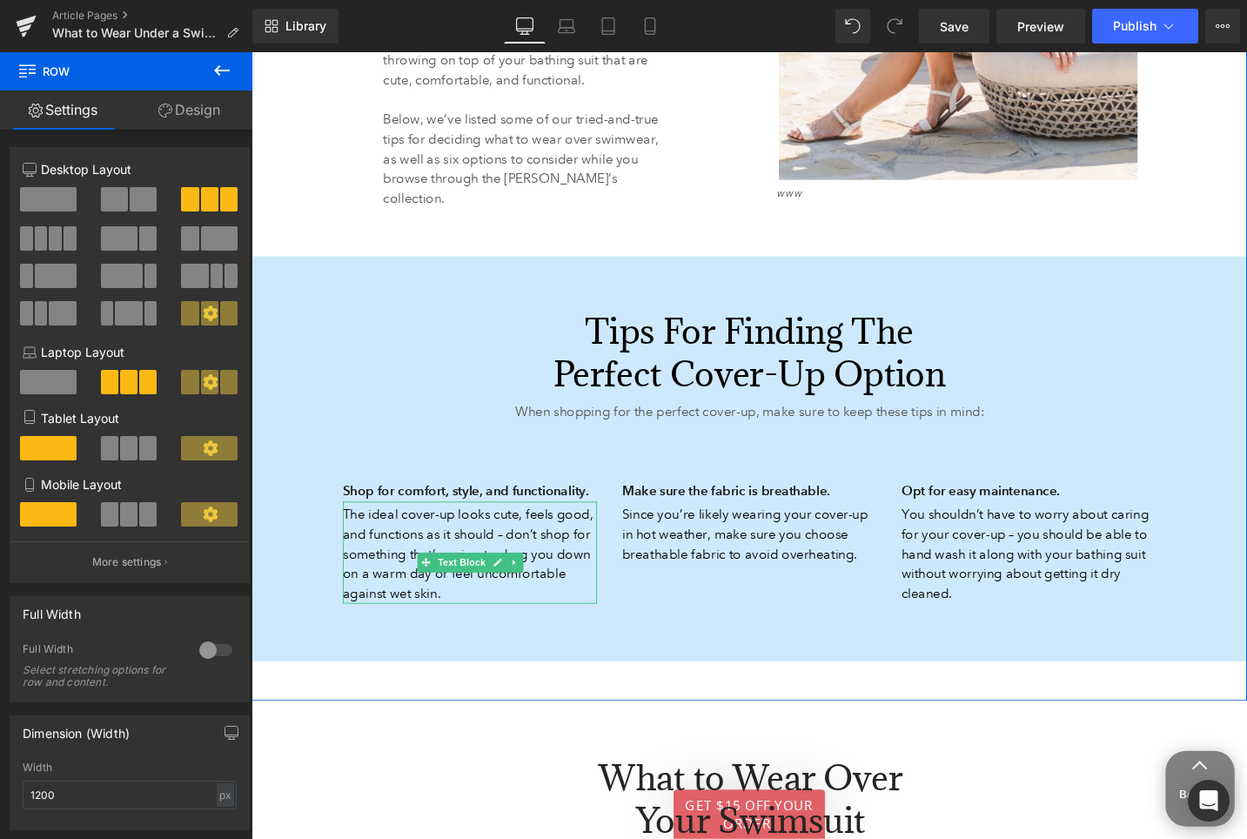
click at [780, 693] on div "Tips for Finding the Perfect Cover-Up Option Heading 326px 326px When shopping …" at bounding box center [777, 482] width 1053 height 429
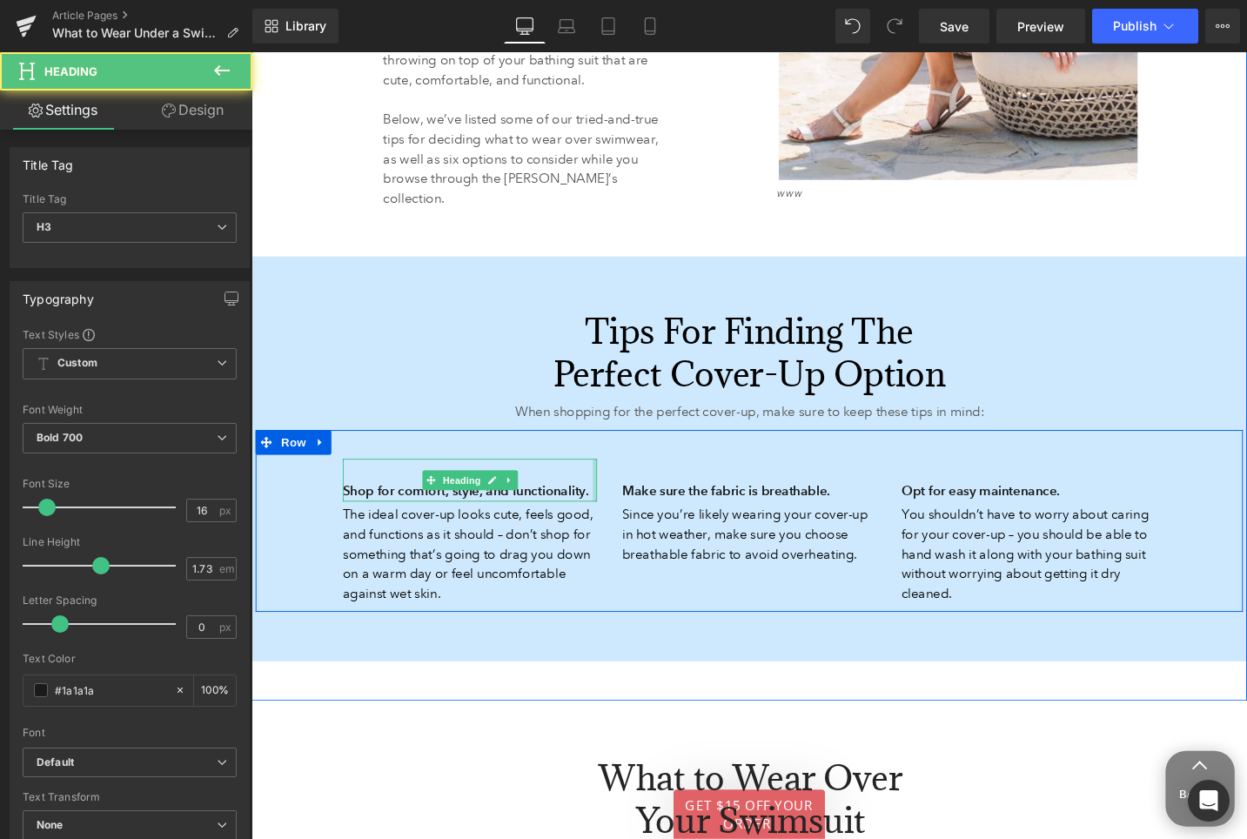
drag, startPoint x: 614, startPoint y: 503, endPoint x: 668, endPoint y: 498, distance: 54.2
click at [668, 498] on div "Shop for comfort, style, and functionality. Heading The ideal cover-up looks cu…" at bounding box center [778, 548] width 1044 height 193
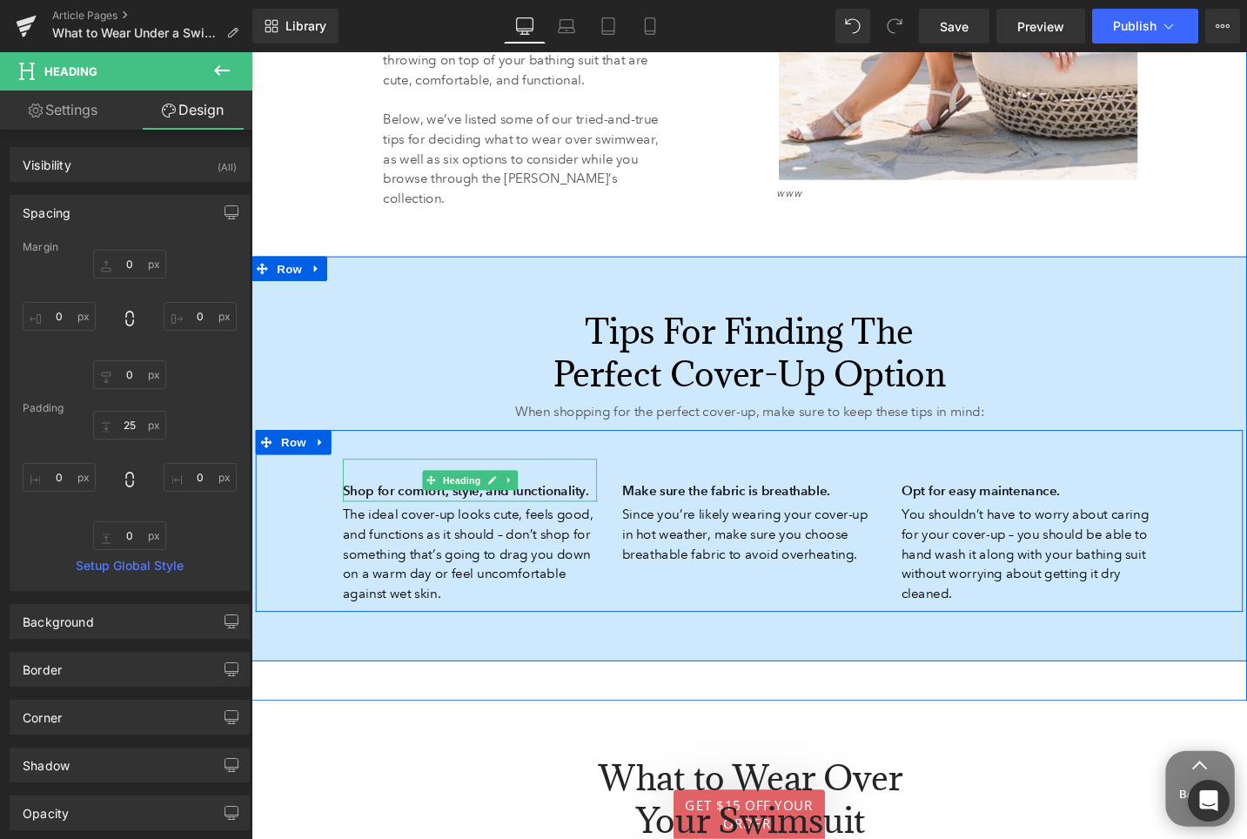
click at [638, 521] on div "Make sure the fabric is breathable. Heading Since you’re likely wearing your co…" at bounding box center [777, 538] width 295 height 112
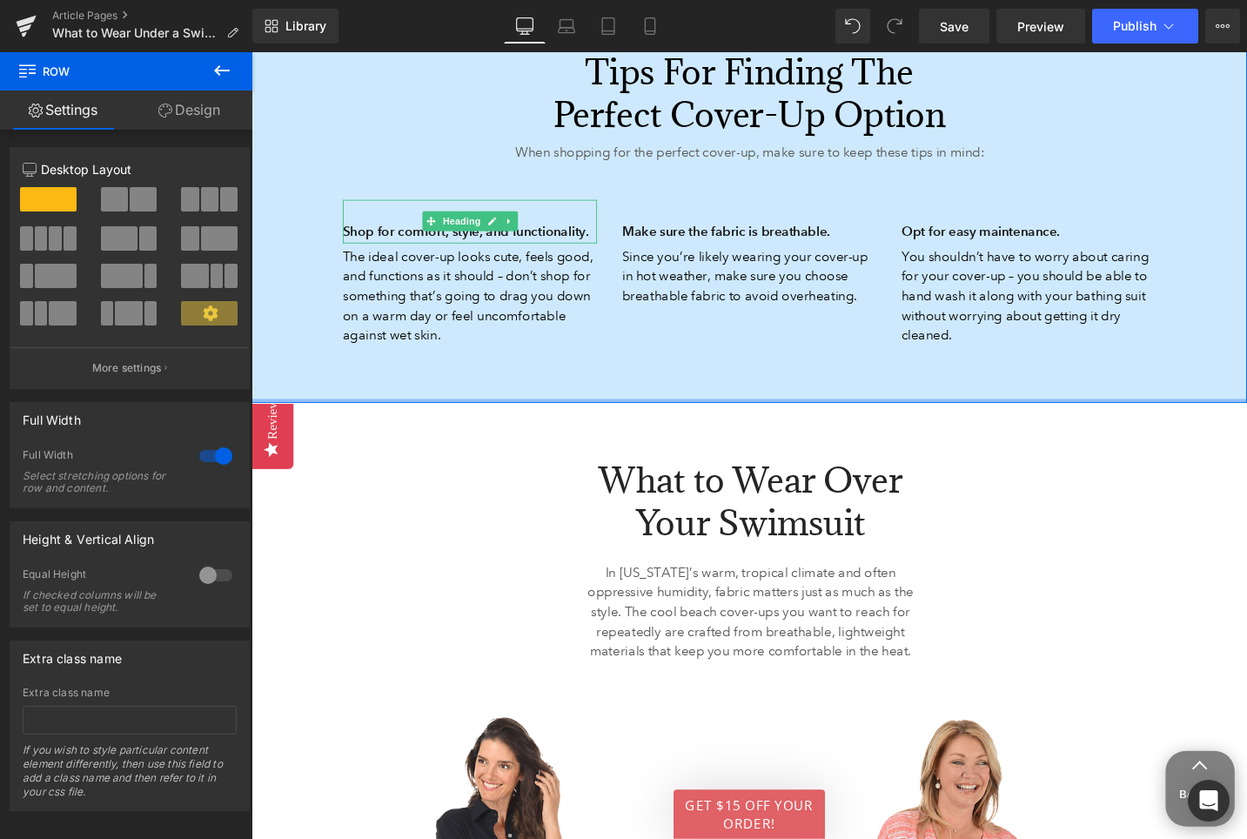
scroll to position [2078, 0]
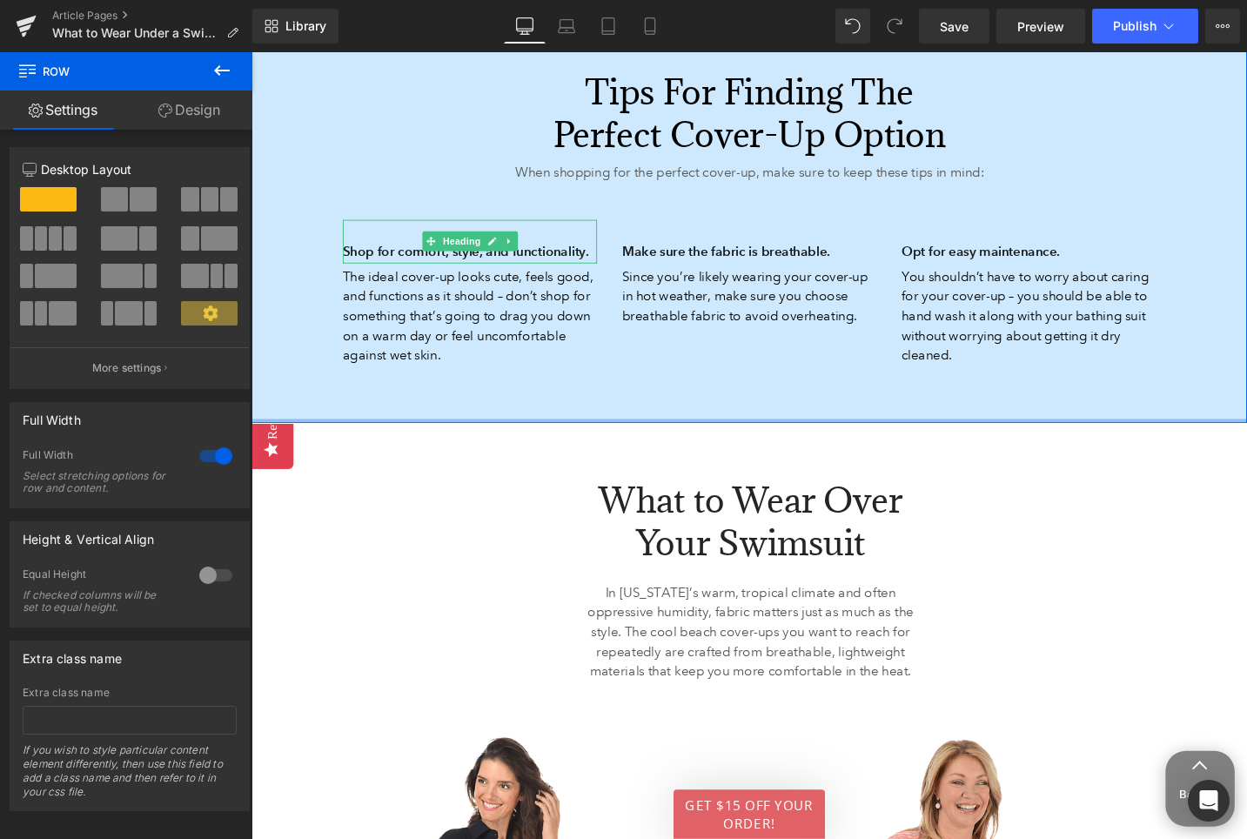
drag, startPoint x: 800, startPoint y: 486, endPoint x: 798, endPoint y: 444, distance: 42.7
click at [798, 444] on div at bounding box center [777, 442] width 1053 height 4
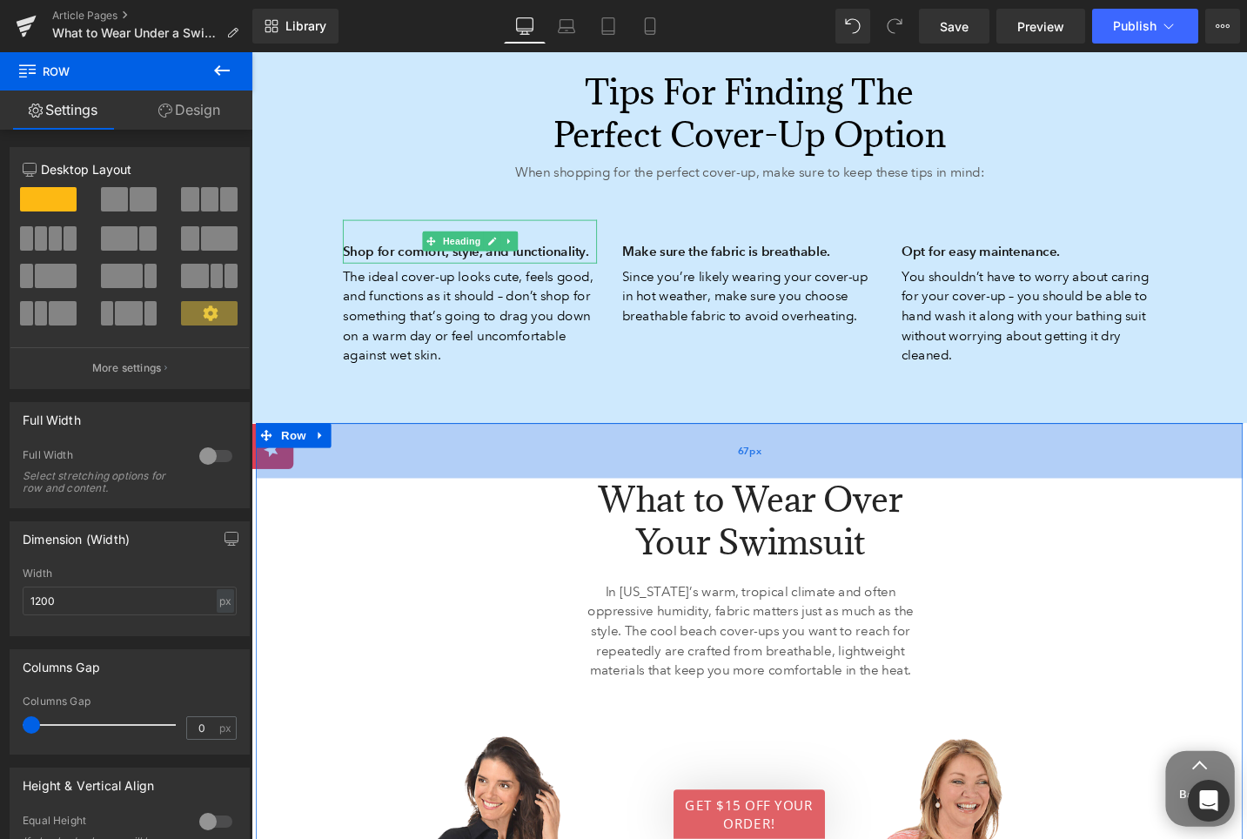
click at [787, 492] on div "67px" at bounding box center [778, 474] width 1044 height 58
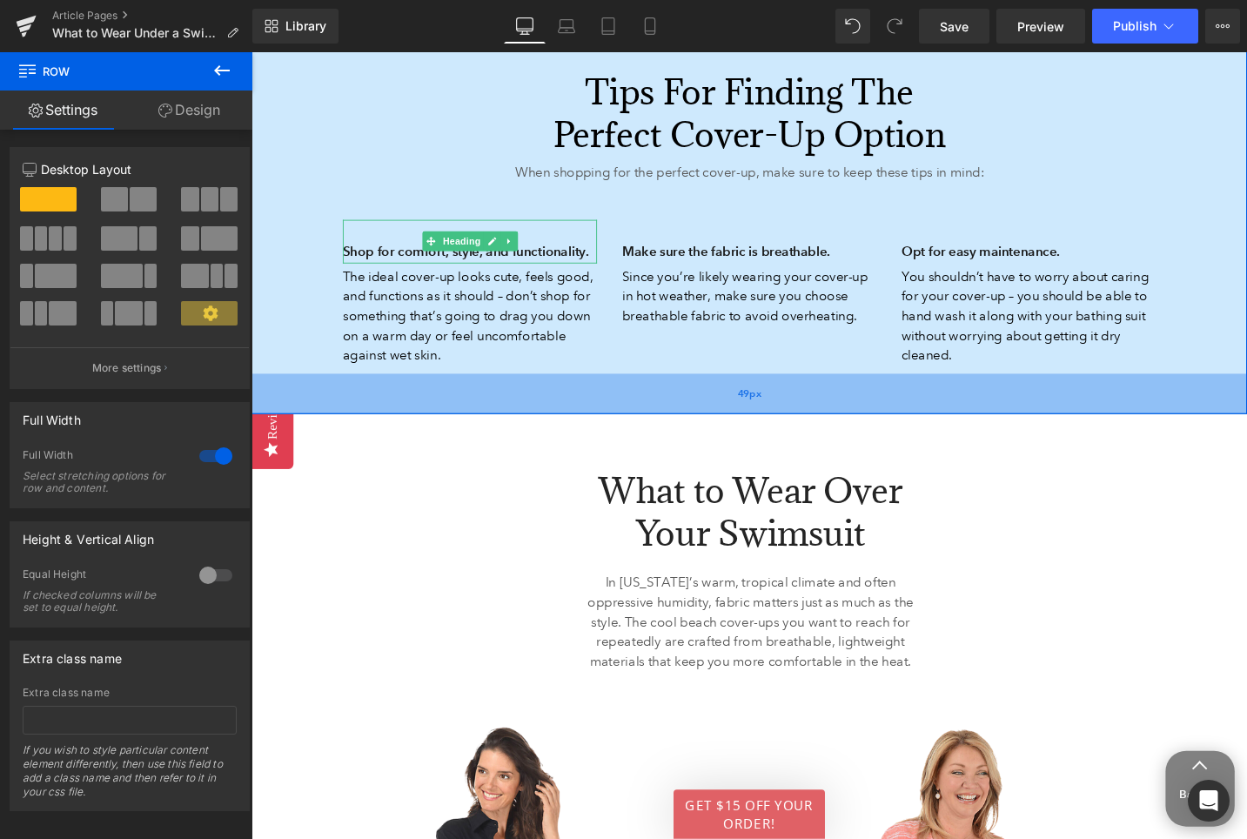
drag, startPoint x: 788, startPoint y: 438, endPoint x: 788, endPoint y: 428, distance: 9.6
click at [788, 428] on div "49px" at bounding box center [777, 413] width 1053 height 43
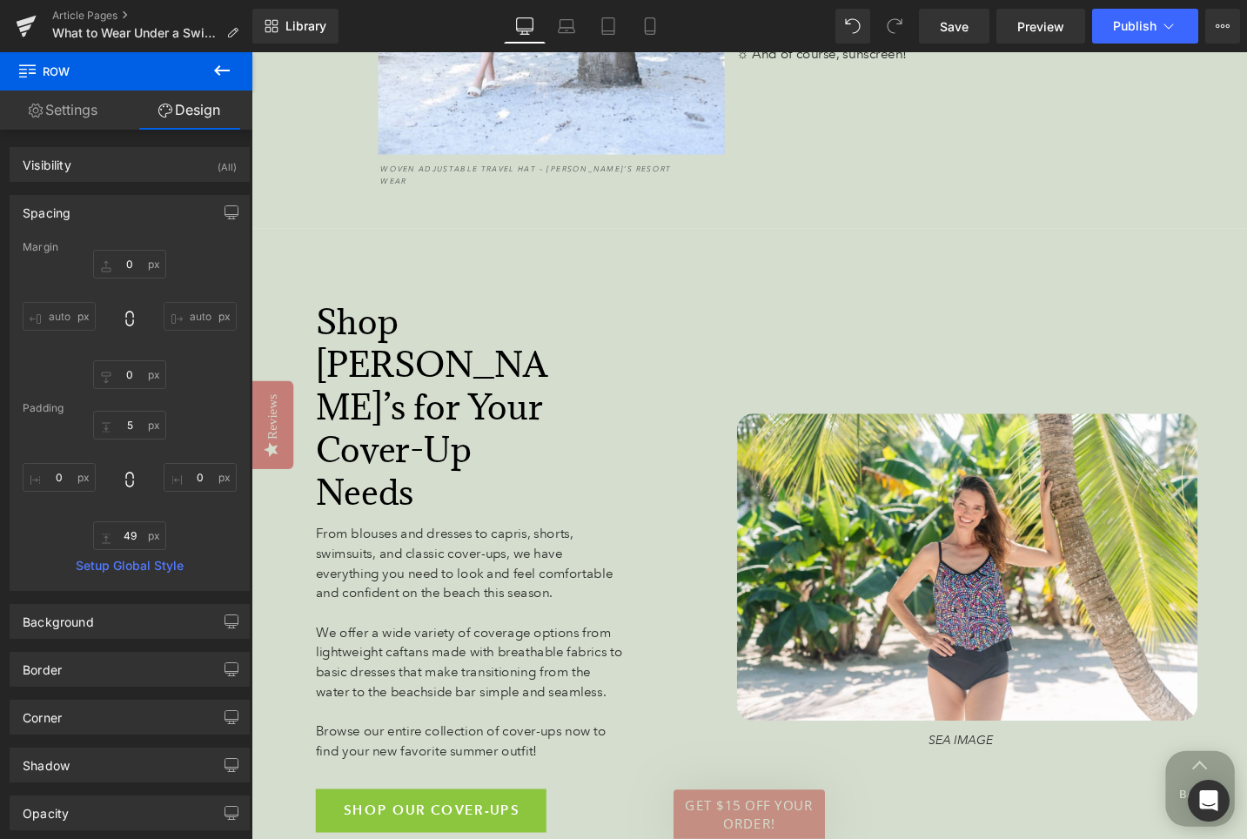
scroll to position [5846, 0]
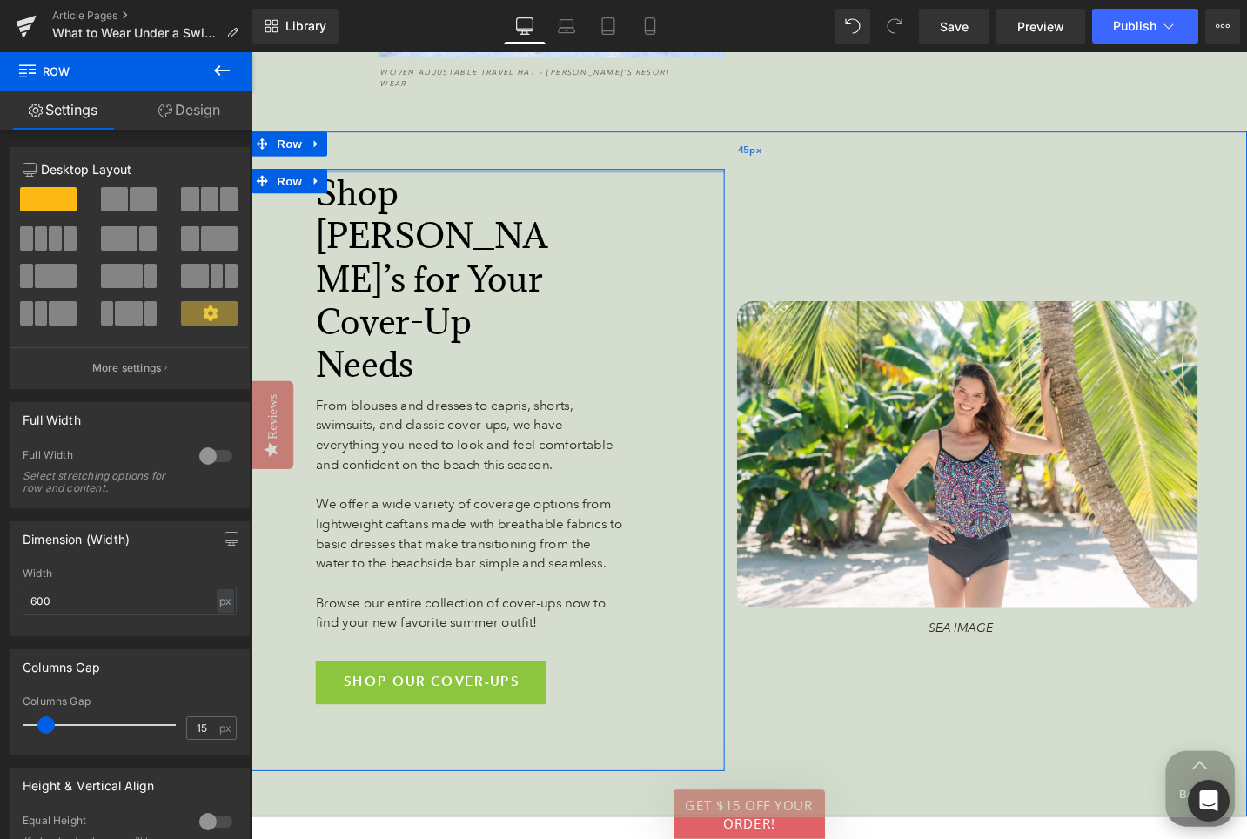
drag, startPoint x: 506, startPoint y: 193, endPoint x: 505, endPoint y: 157, distance: 36.6
click at [505, 157] on div "Shop Anthony’s for Your Cover-Up Needs Heading 174px From blouses and dresses t…" at bounding box center [777, 499] width 1053 height 724
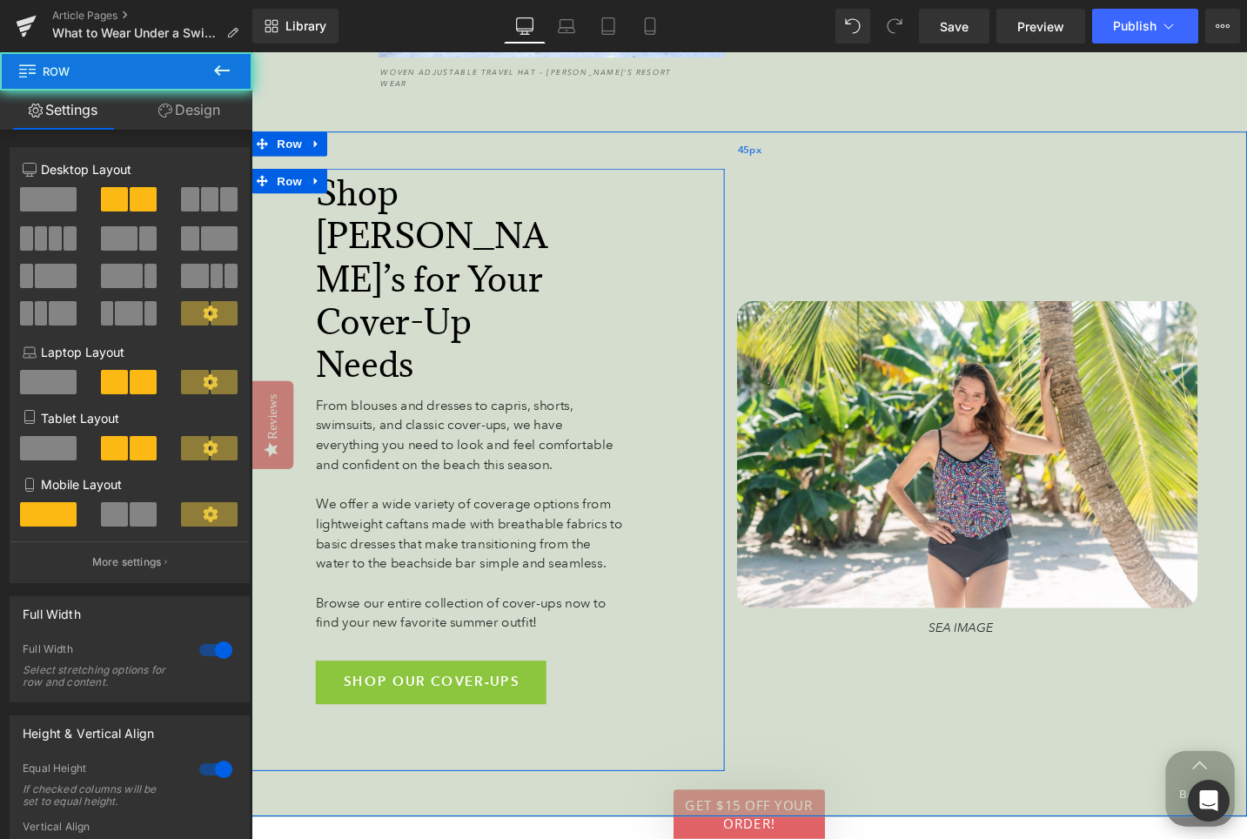
click at [504, 156] on div "45px" at bounding box center [777, 156] width 1053 height 39
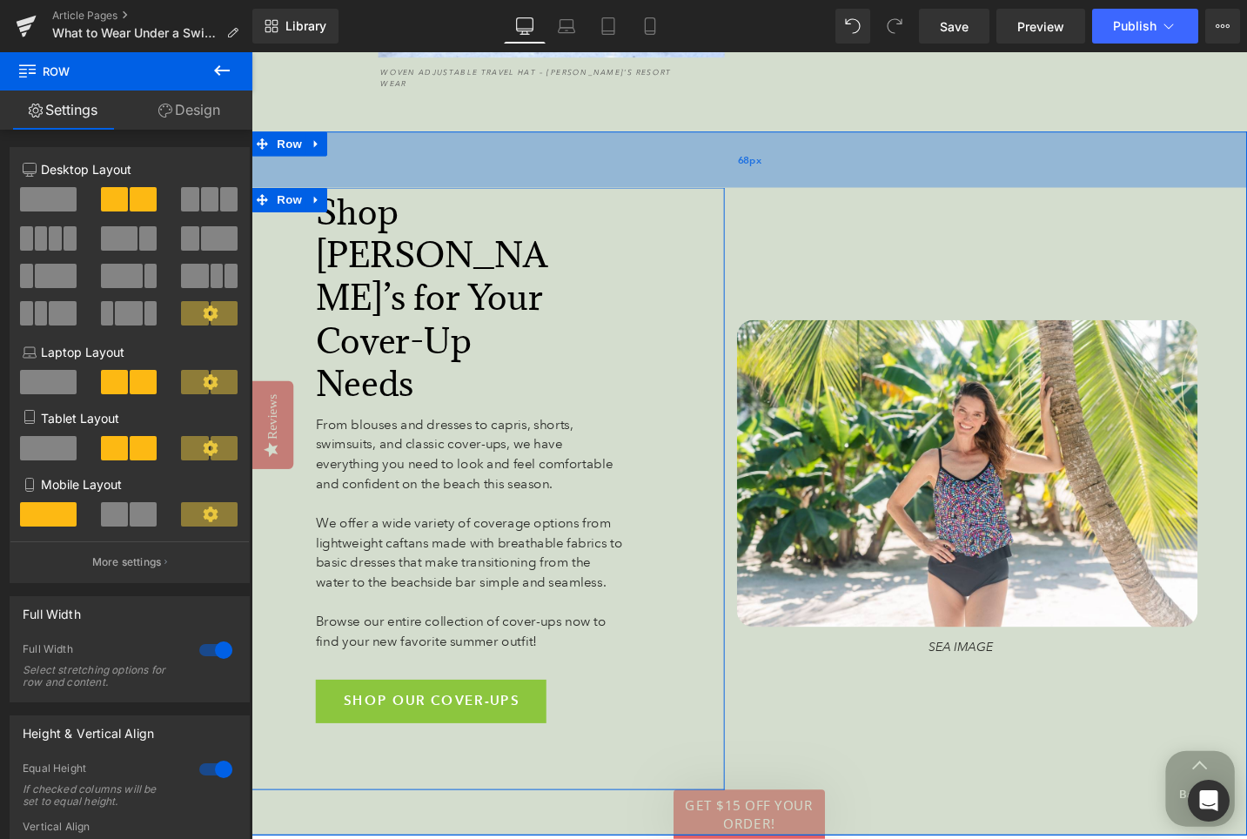
drag, startPoint x: 546, startPoint y: 151, endPoint x: 546, endPoint y: 171, distance: 20.0
click at [546, 171] on div "68px" at bounding box center [777, 166] width 1053 height 59
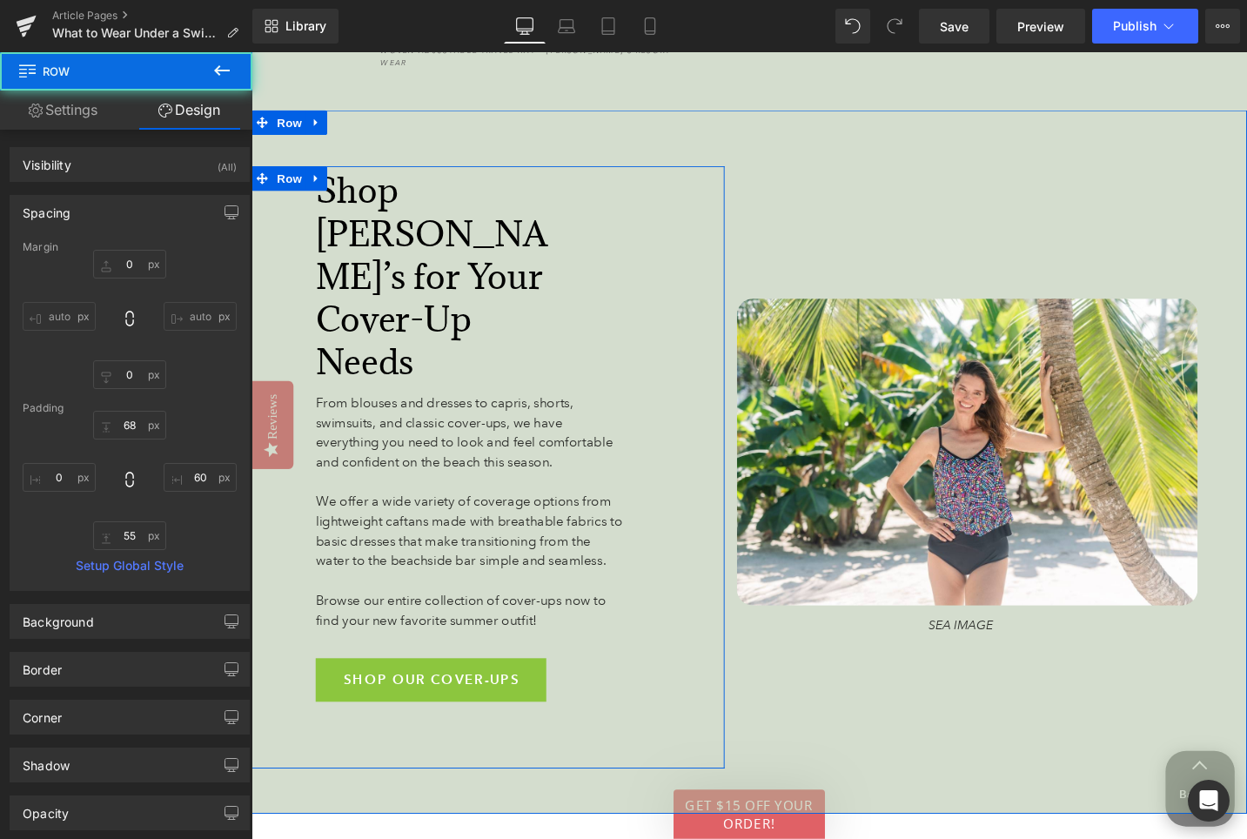
scroll to position [5823, 0]
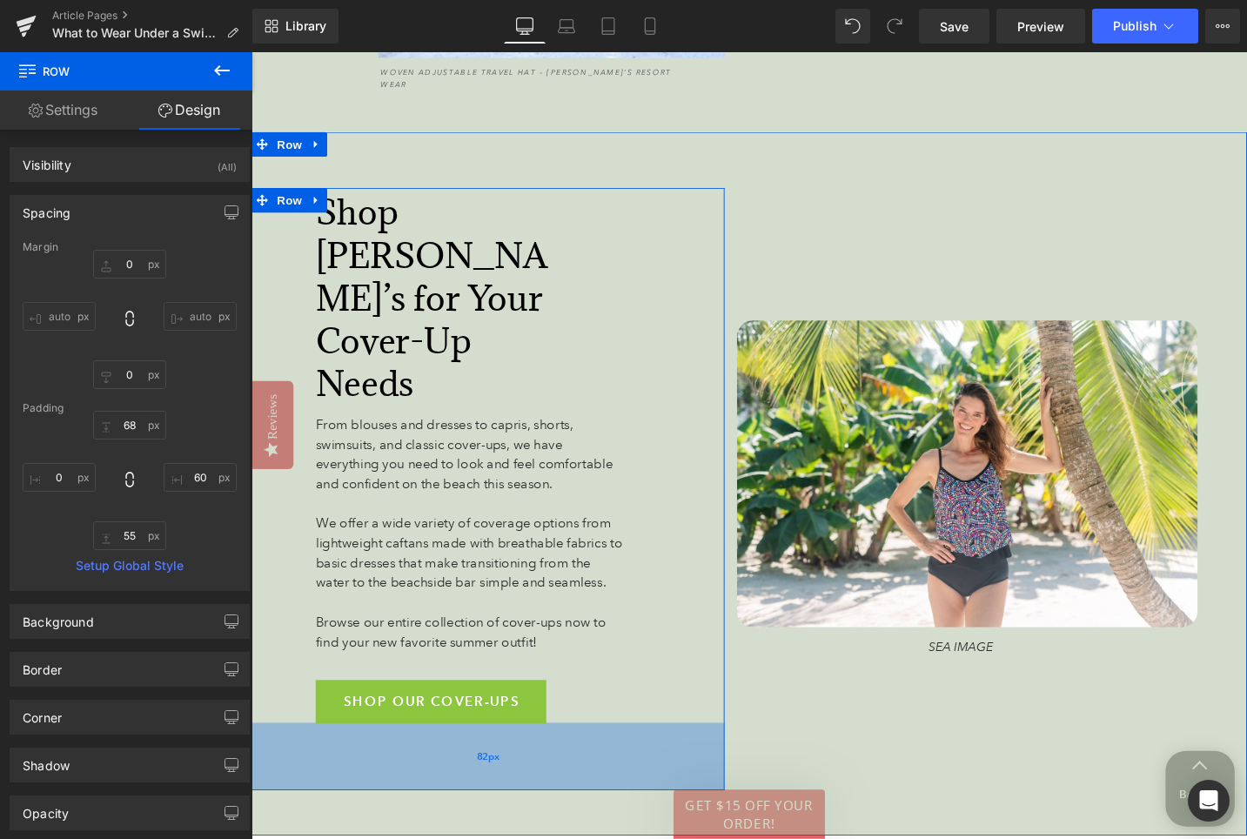
click at [579, 761] on div "82px" at bounding box center [501, 796] width 500 height 71
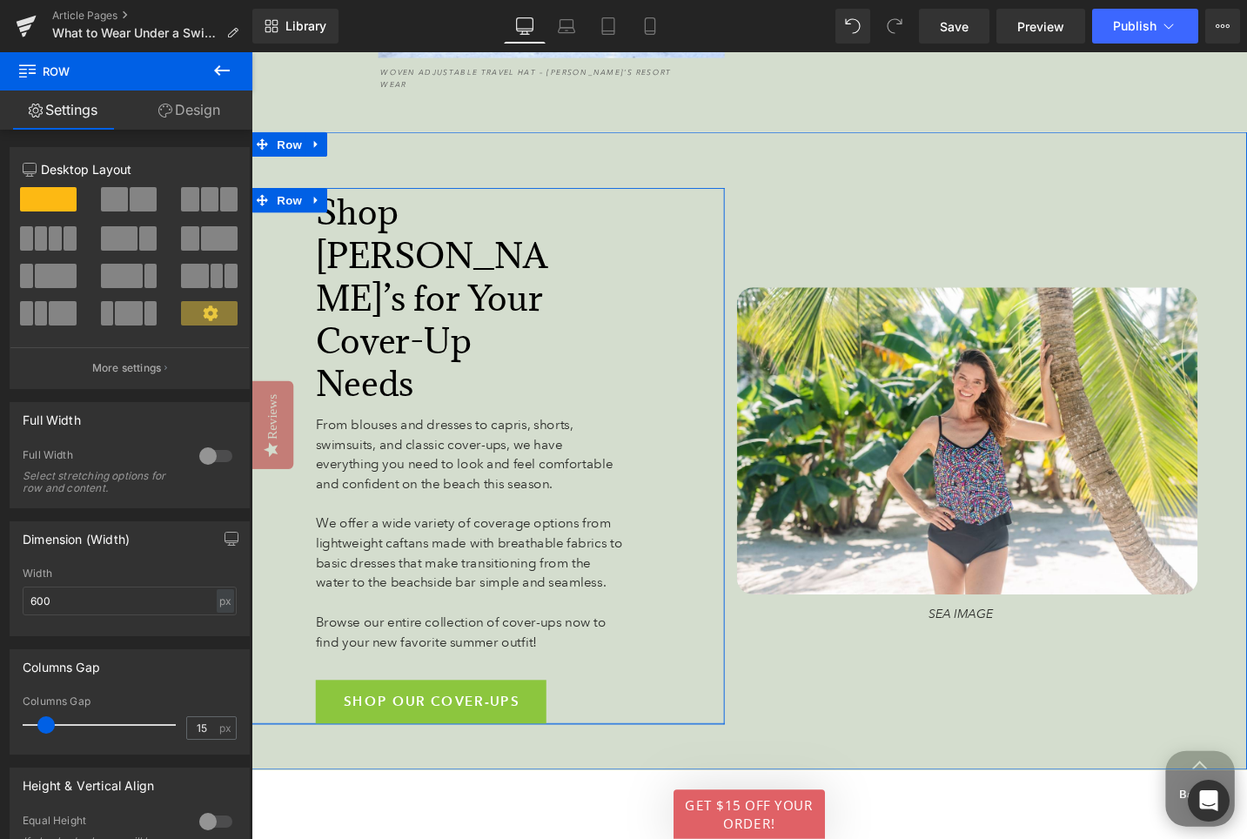
drag, startPoint x: 579, startPoint y: 728, endPoint x: 582, endPoint y: 659, distance: 69.7
click at [582, 659] on div "Shop Anthony’s for Your Cover-Up Needs Heading 174px From blouses and dresses t…" at bounding box center [501, 479] width 500 height 567
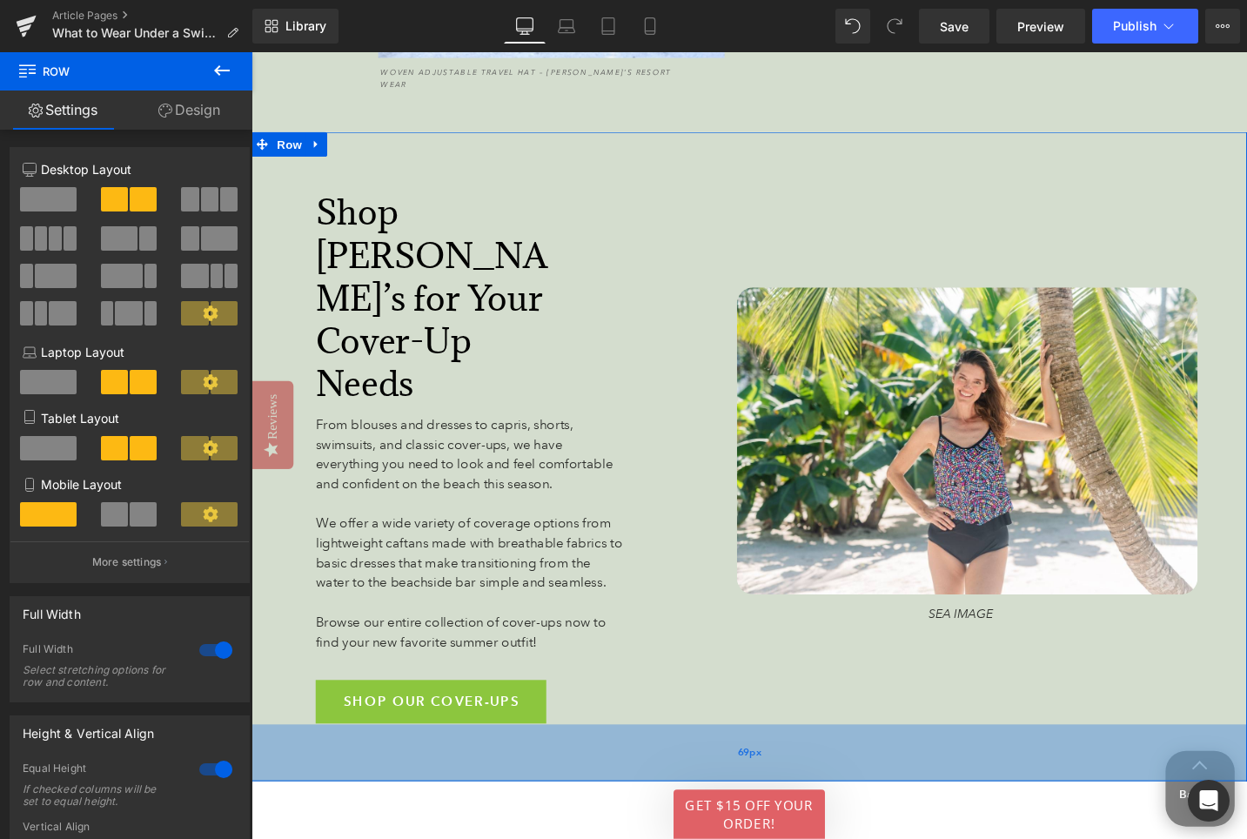
drag, startPoint x: 646, startPoint y: 707, endPoint x: 646, endPoint y: 720, distance: 12.2
click at [646, 763] on div "69px" at bounding box center [777, 793] width 1053 height 60
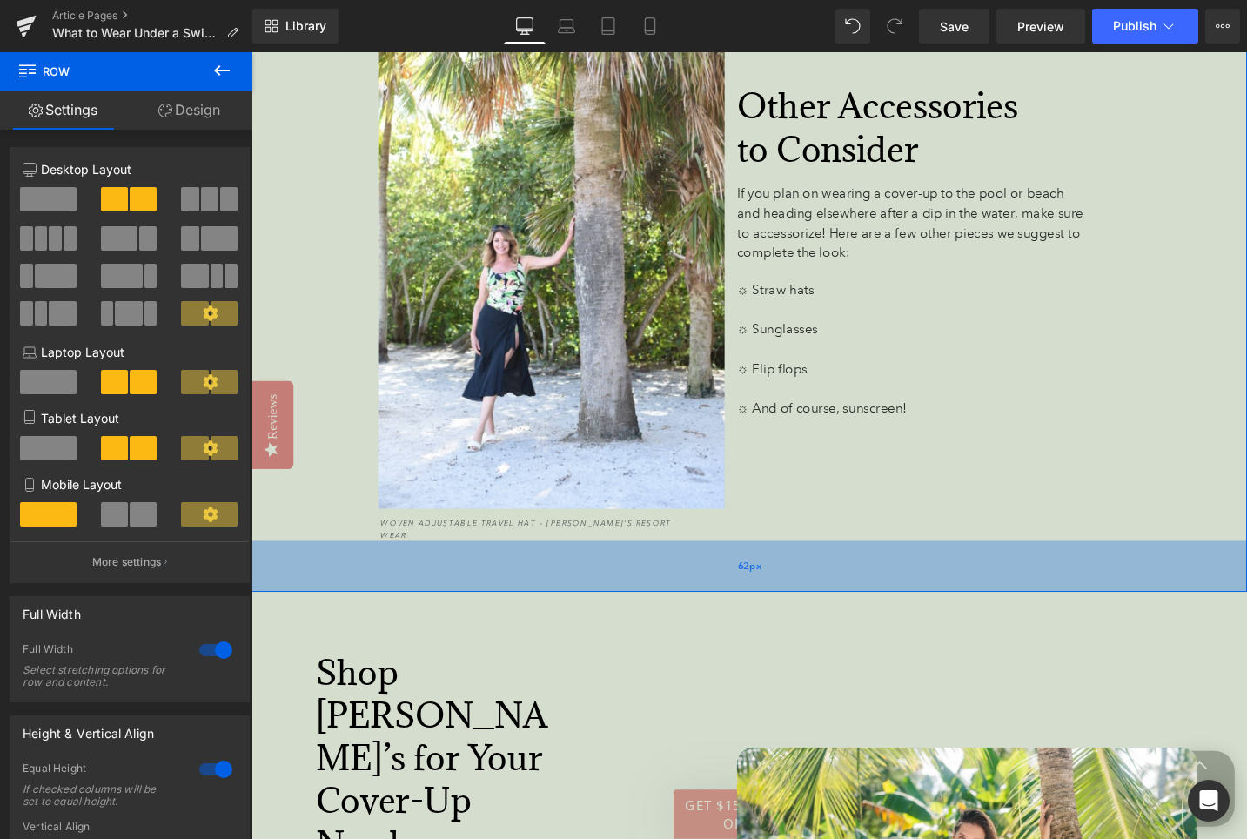
scroll to position [5369, 0]
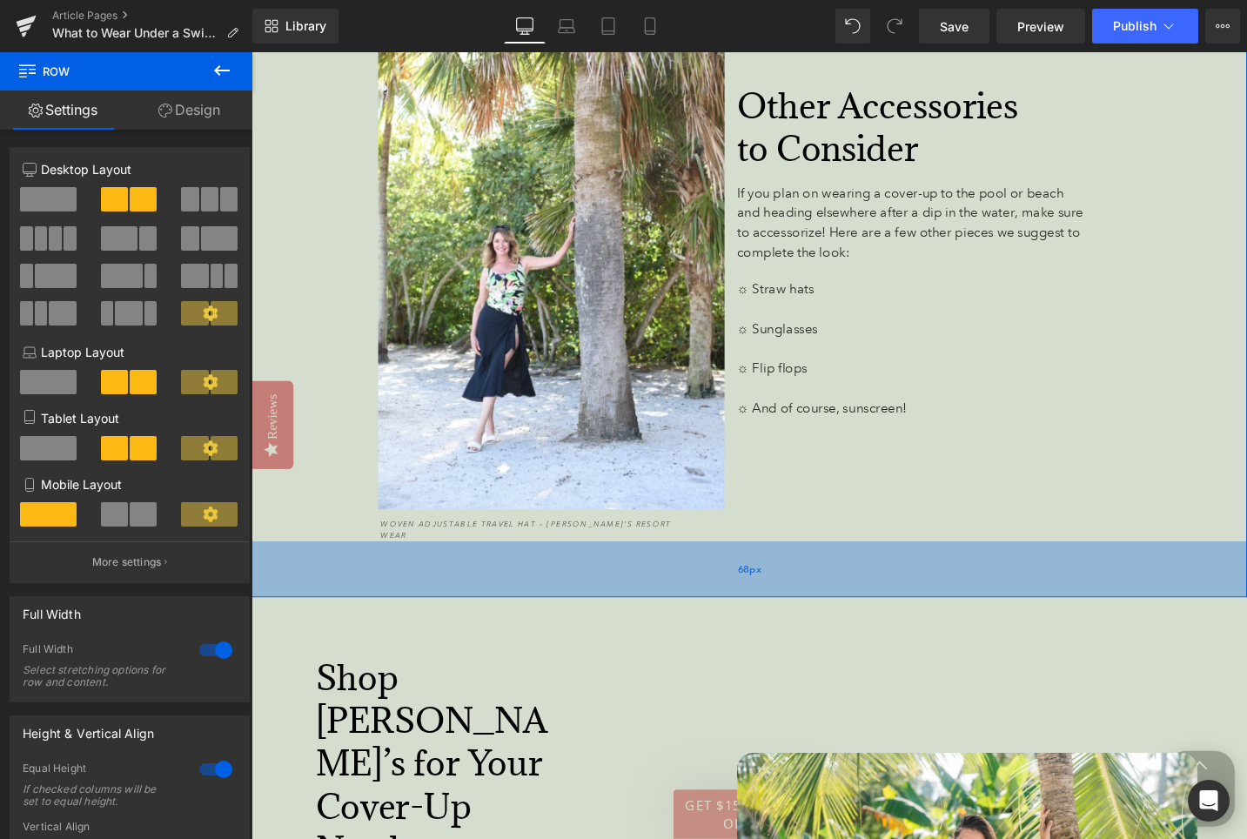
click at [727, 590] on div "68px" at bounding box center [777, 598] width 1053 height 59
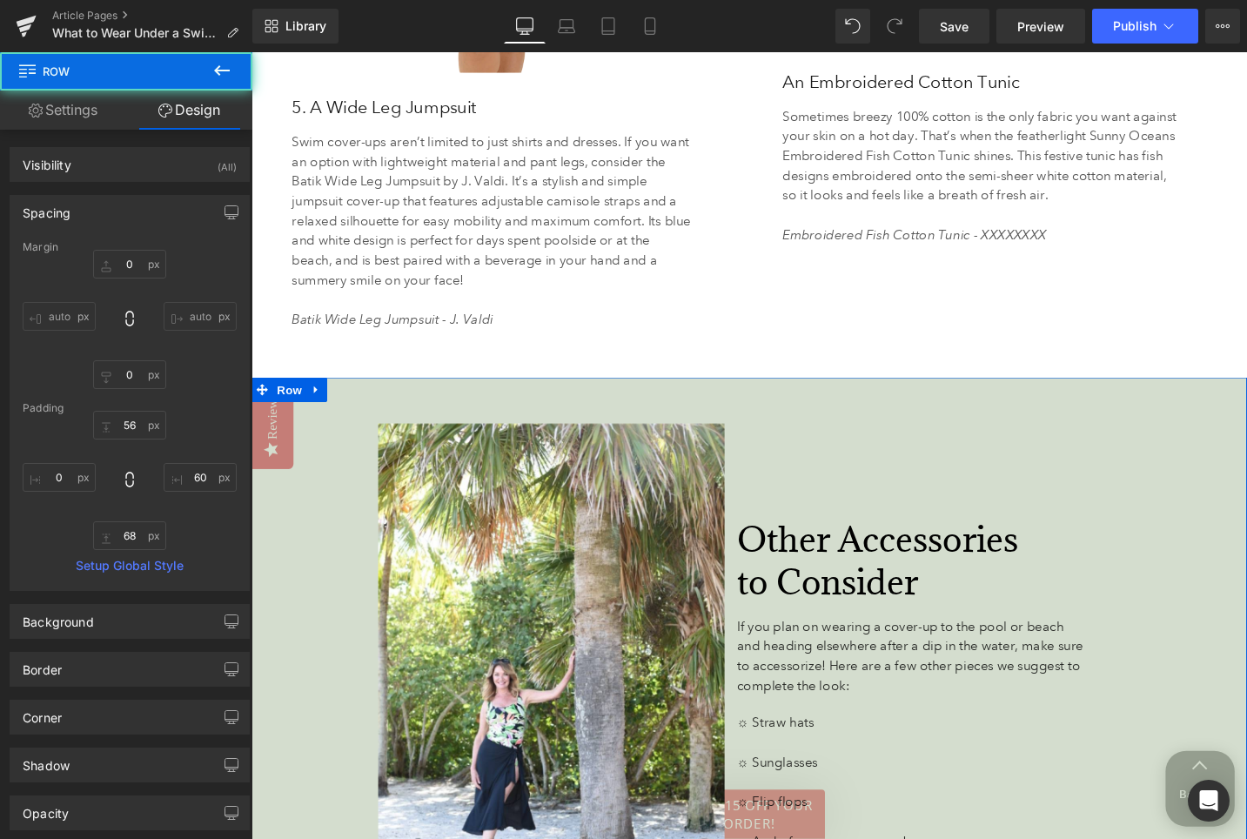
scroll to position [4881, 0]
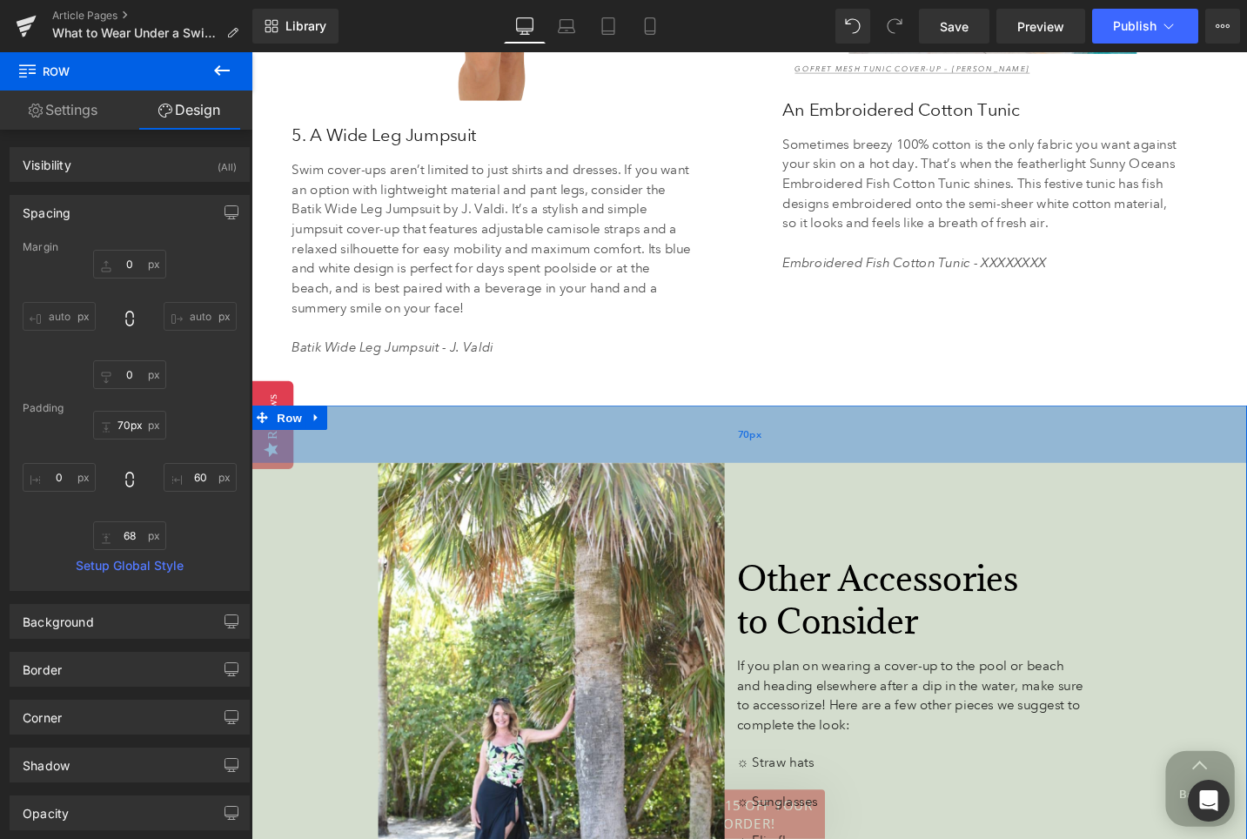
type input "69px"
drag, startPoint x: 706, startPoint y: 441, endPoint x: 706, endPoint y: 452, distance: 10.4
click at [706, 452] on div "69px" at bounding box center [777, 455] width 1053 height 60
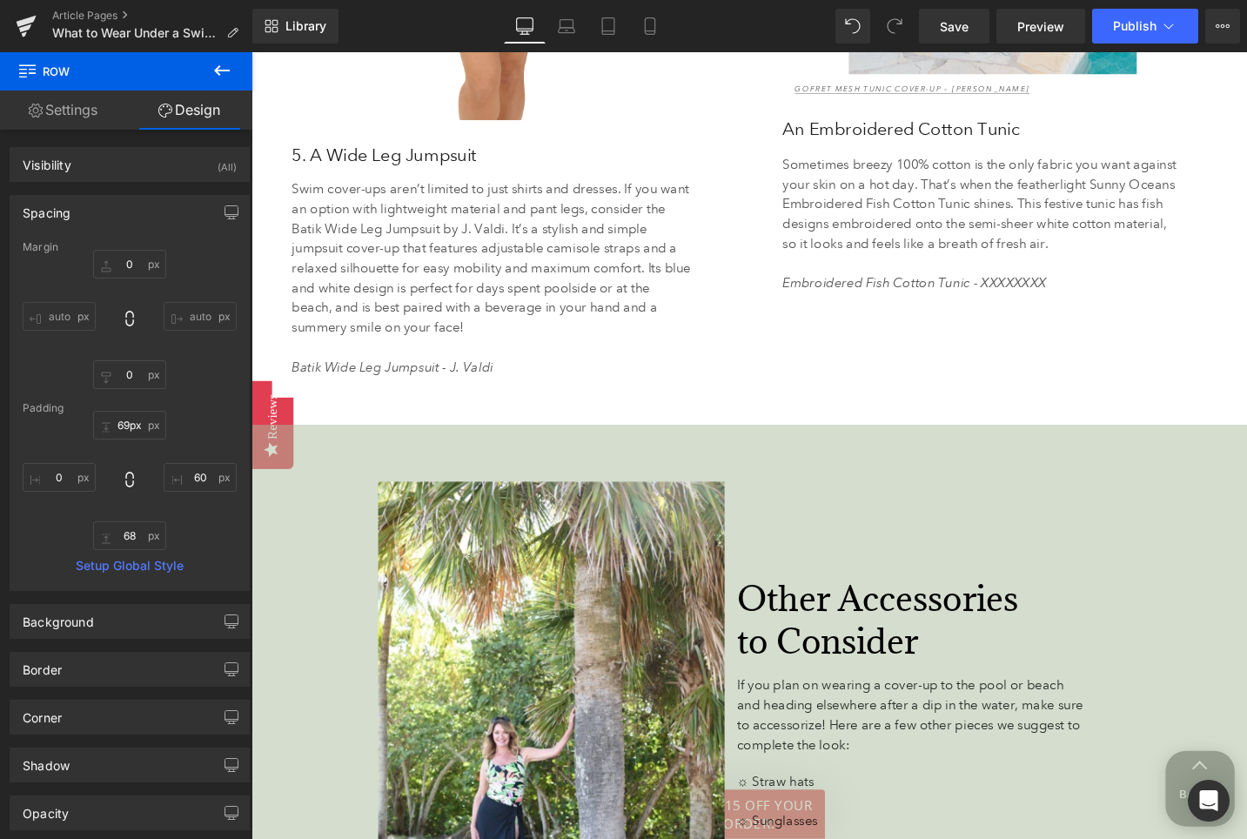
scroll to position [4813, 0]
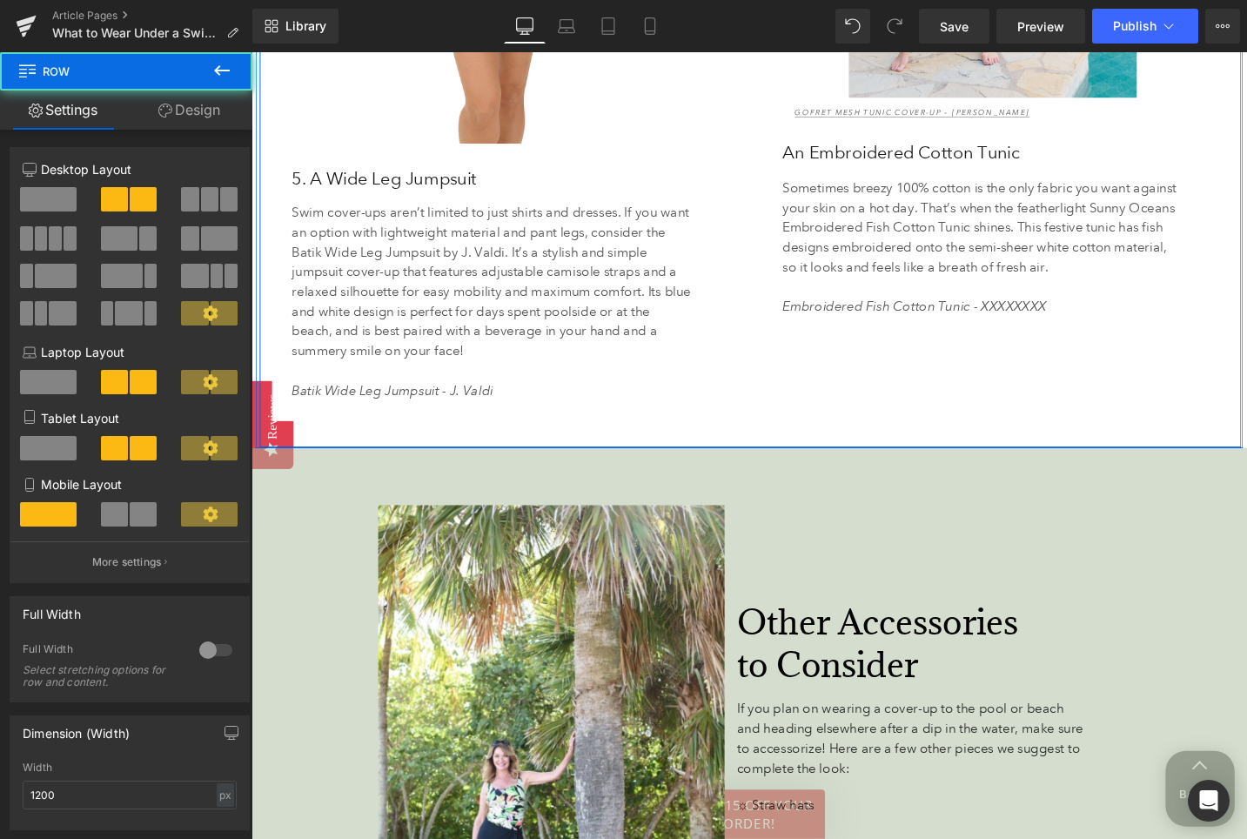
click at [640, 454] on div "Image 5. A Wide Leg Jumpsuit Heading Swim cover-ups aren’t limited to just shir…" at bounding box center [779, 41] width 1038 height 860
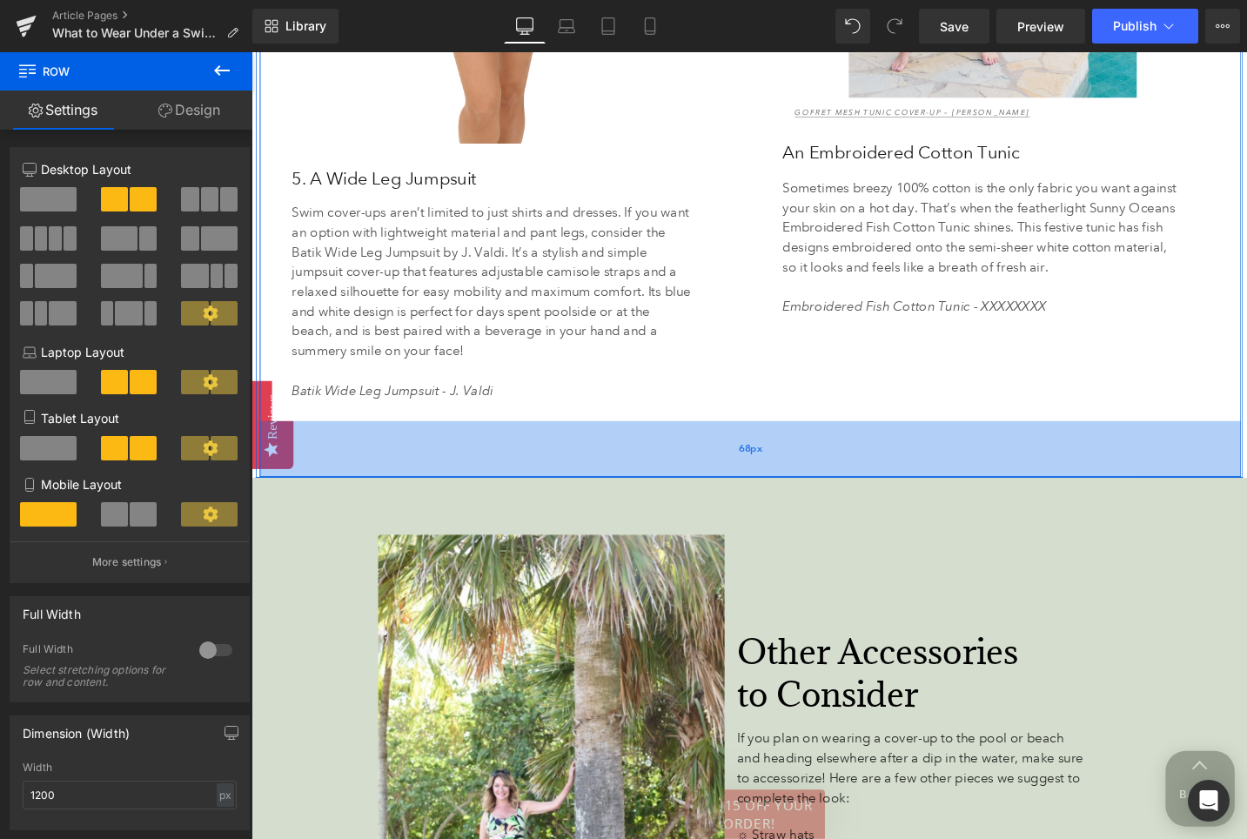
drag, startPoint x: 625, startPoint y: 468, endPoint x: 620, endPoint y: 498, distance: 29.9
click at [621, 499] on div "68px" at bounding box center [779, 471] width 1038 height 59
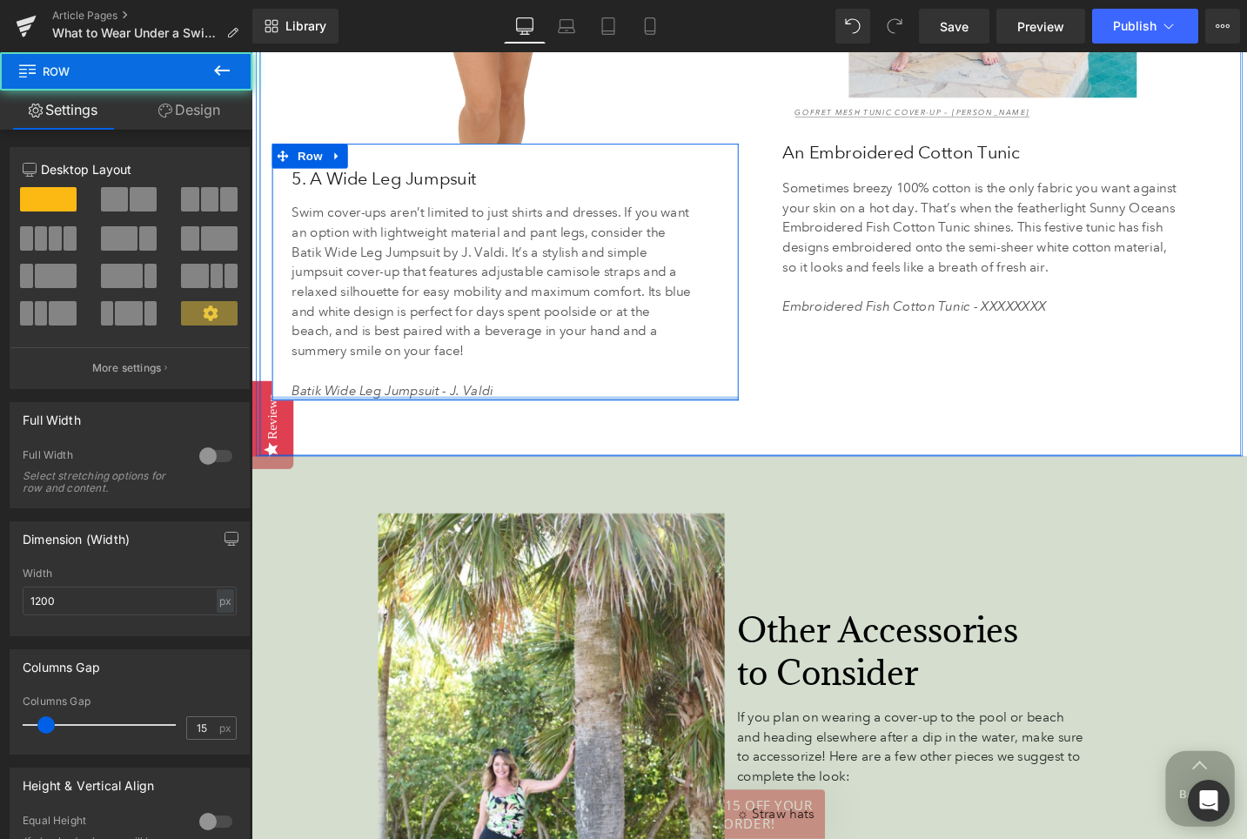
drag, startPoint x: 562, startPoint y: 441, endPoint x: 562, endPoint y: 416, distance: 25.2
click at [562, 416] on div "5. A Wide Leg Jumpsuit Heading Swim cover-ups aren’t limited to just shirts and…" at bounding box center [519, 284] width 493 height 271
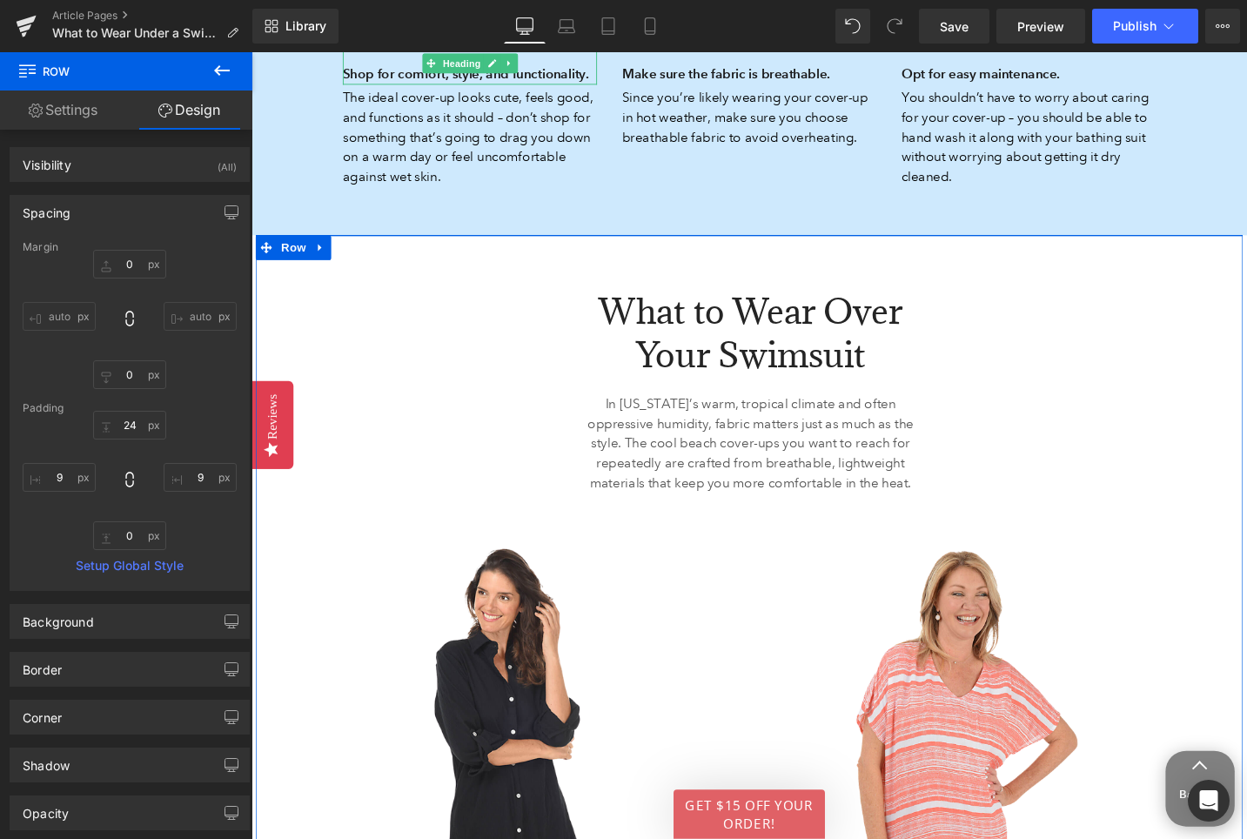
scroll to position [2254, 0]
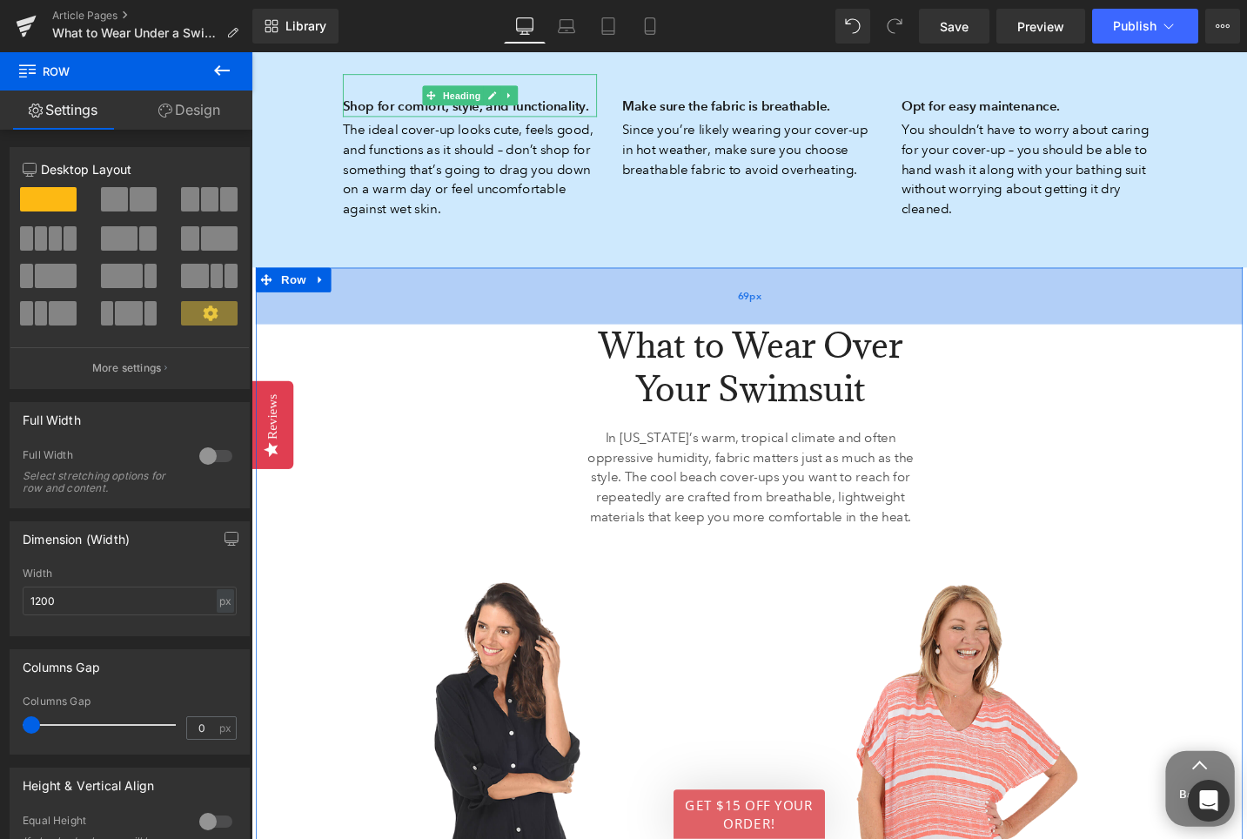
click at [697, 315] on div "69px" at bounding box center [778, 310] width 1044 height 60
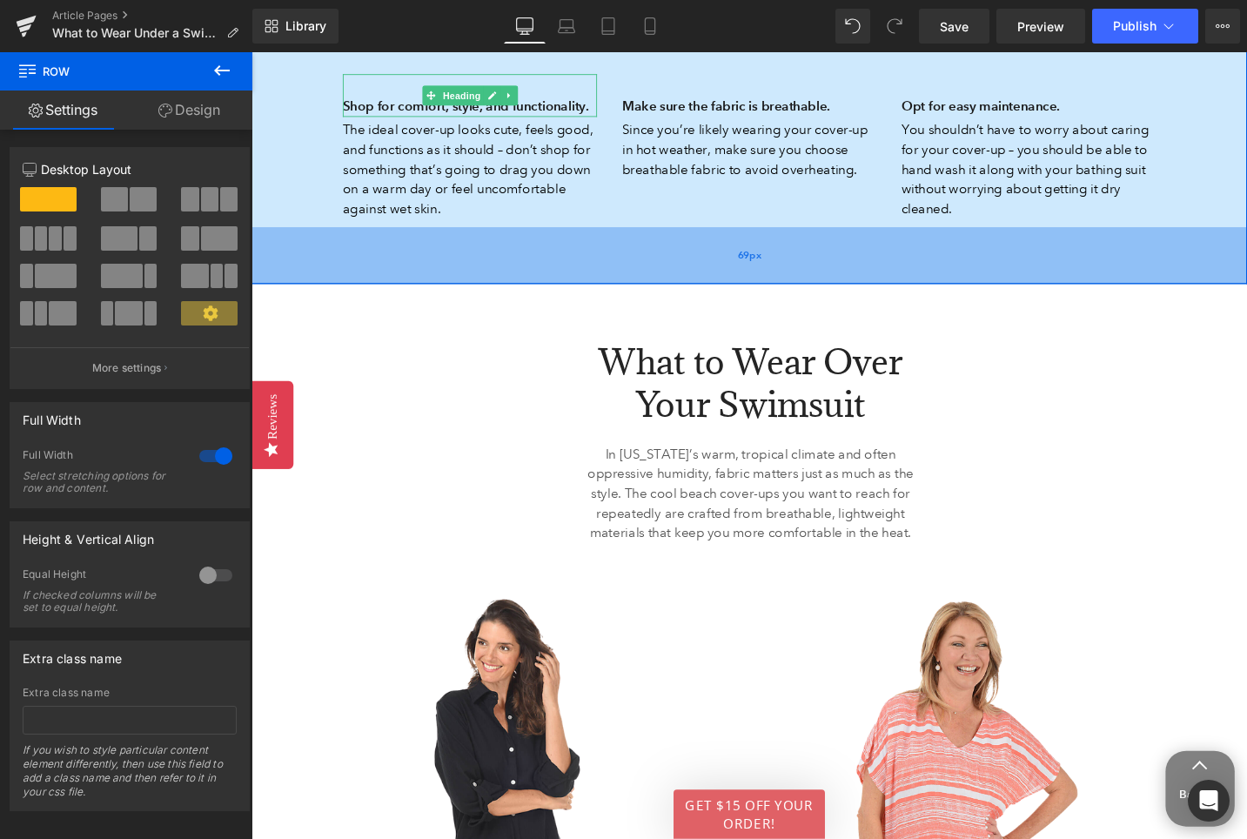
drag, startPoint x: 679, startPoint y: 259, endPoint x: 676, endPoint y: 278, distance: 18.5
click at [676, 278] on div "69px" at bounding box center [777, 268] width 1053 height 60
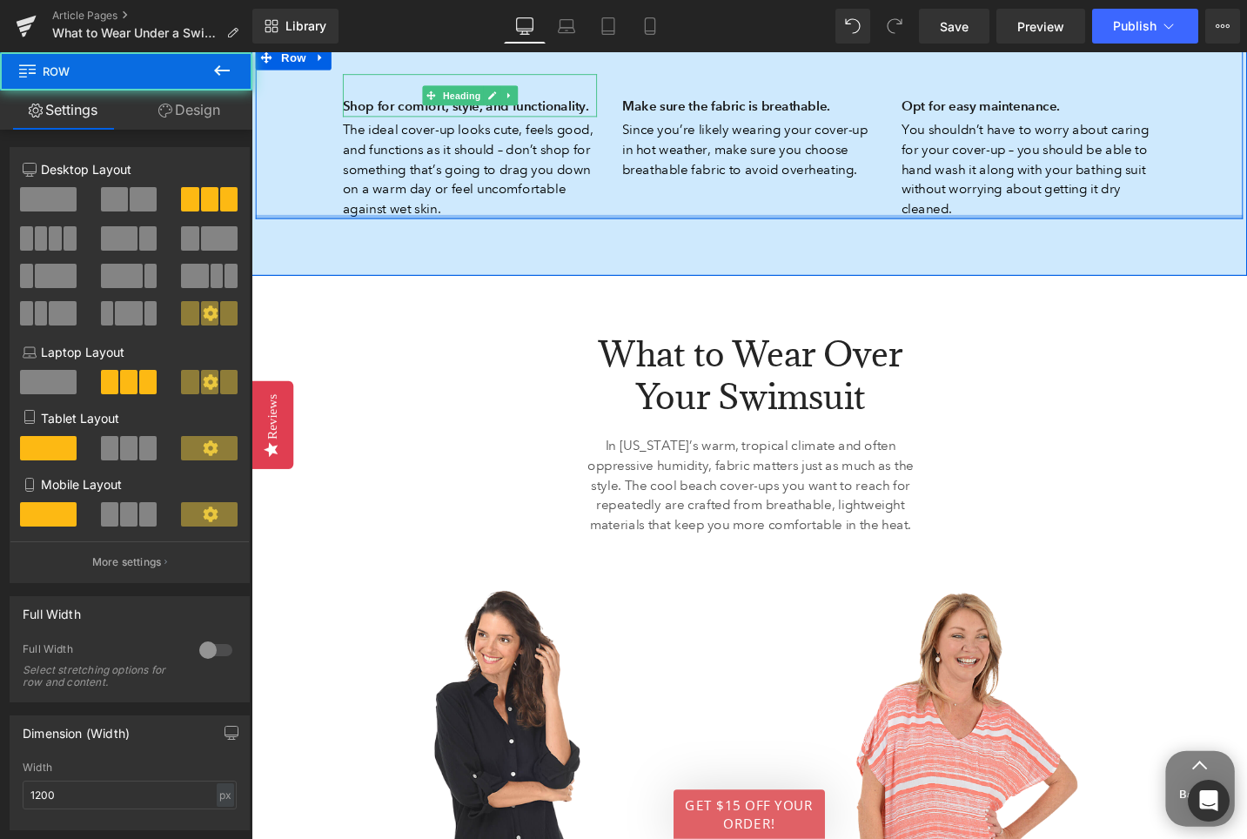
drag, startPoint x: 509, startPoint y: 235, endPoint x: 509, endPoint y: 219, distance: 15.7
click at [509, 220] on div "Shop for comfort, style, and functionality. Heading The ideal cover-up looks cu…" at bounding box center [778, 137] width 1044 height 184
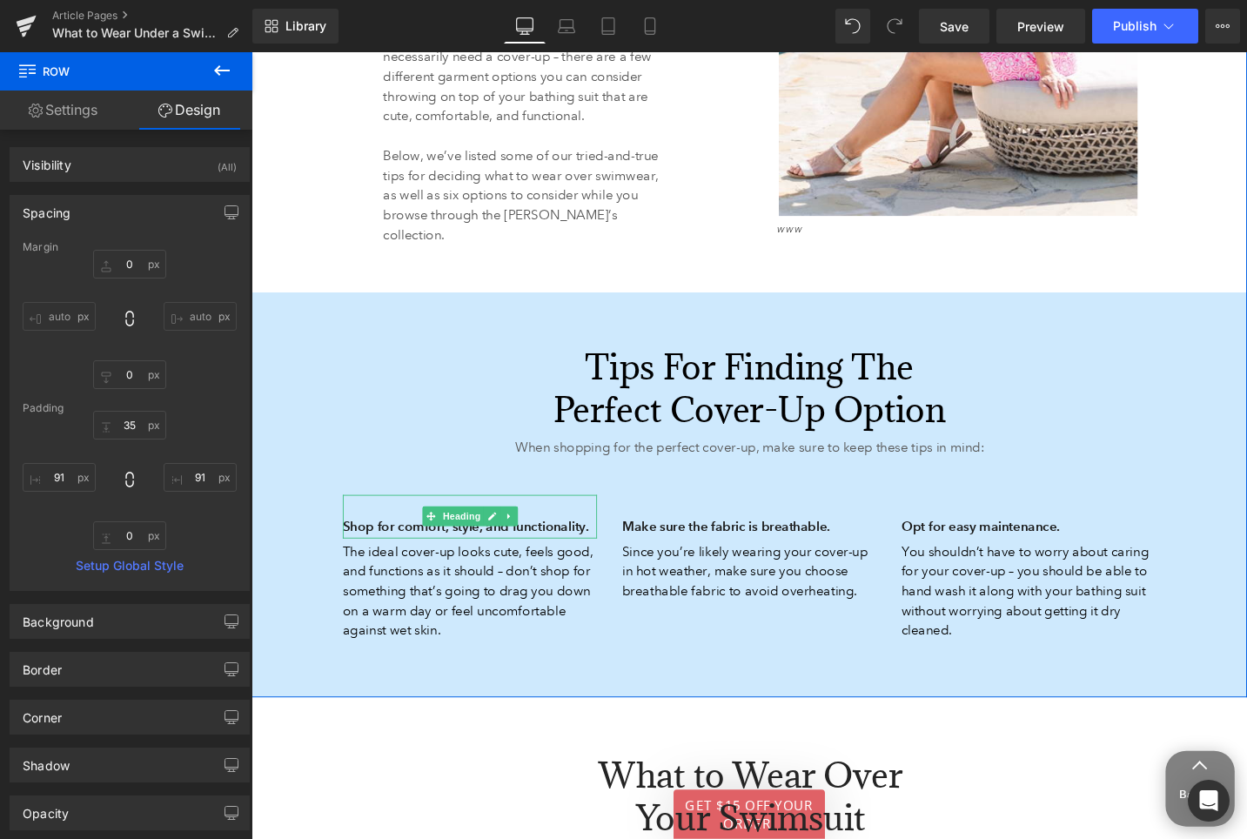
scroll to position [1765, 0]
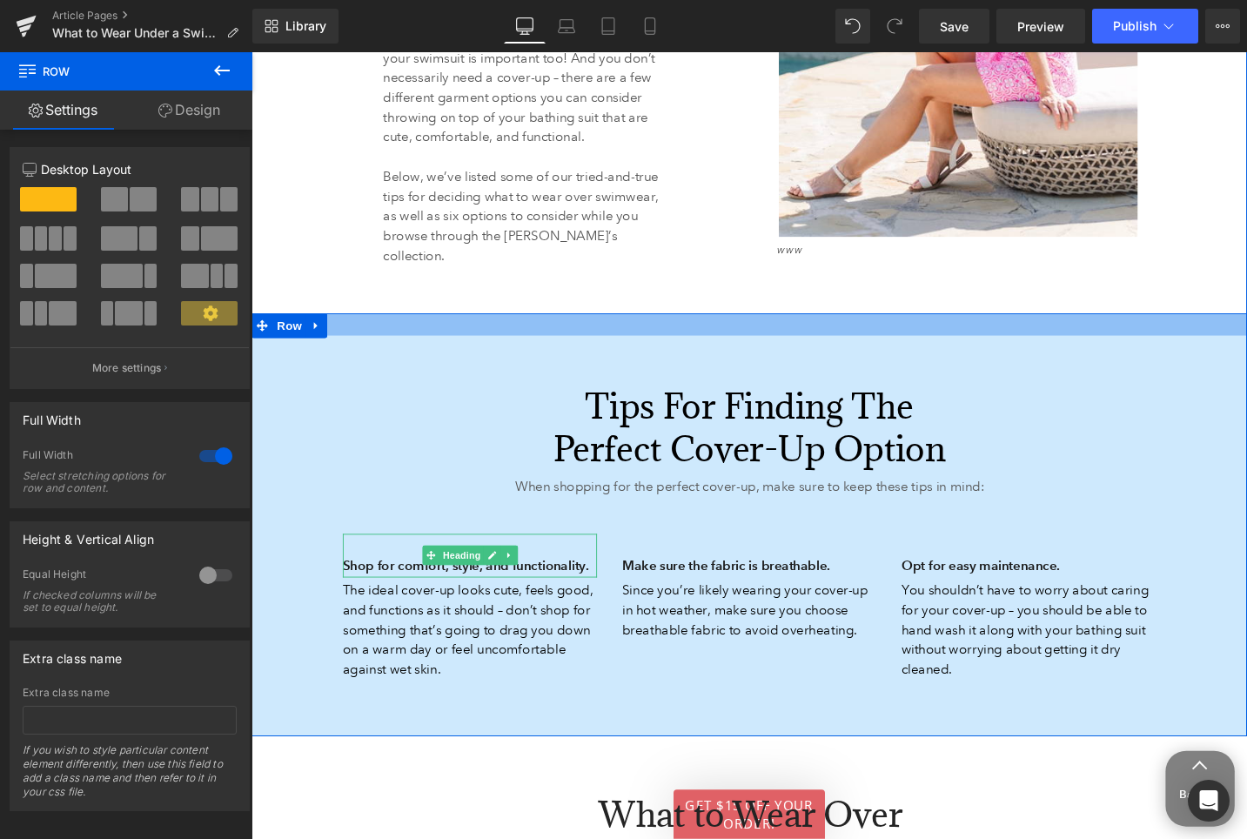
drag, startPoint x: 720, startPoint y: 307, endPoint x: 720, endPoint y: 327, distance: 20.0
click at [720, 328] on div at bounding box center [777, 339] width 1053 height 23
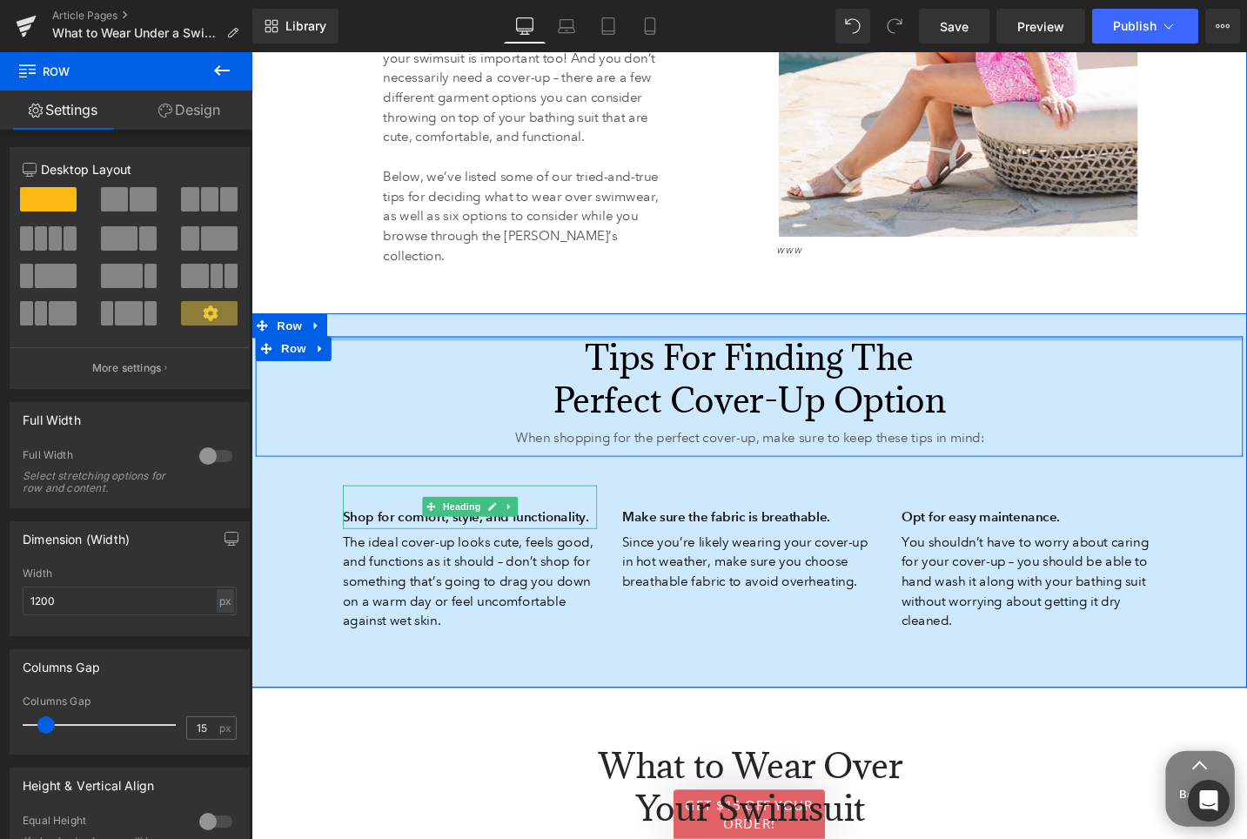
drag, startPoint x: 700, startPoint y: 376, endPoint x: 698, endPoint y: 322, distance: 54.0
click at [698, 328] on div "Tips for Finding the Perfect Cover-Up Option Heading 326px 326px When shopping …" at bounding box center [777, 526] width 1053 height 396
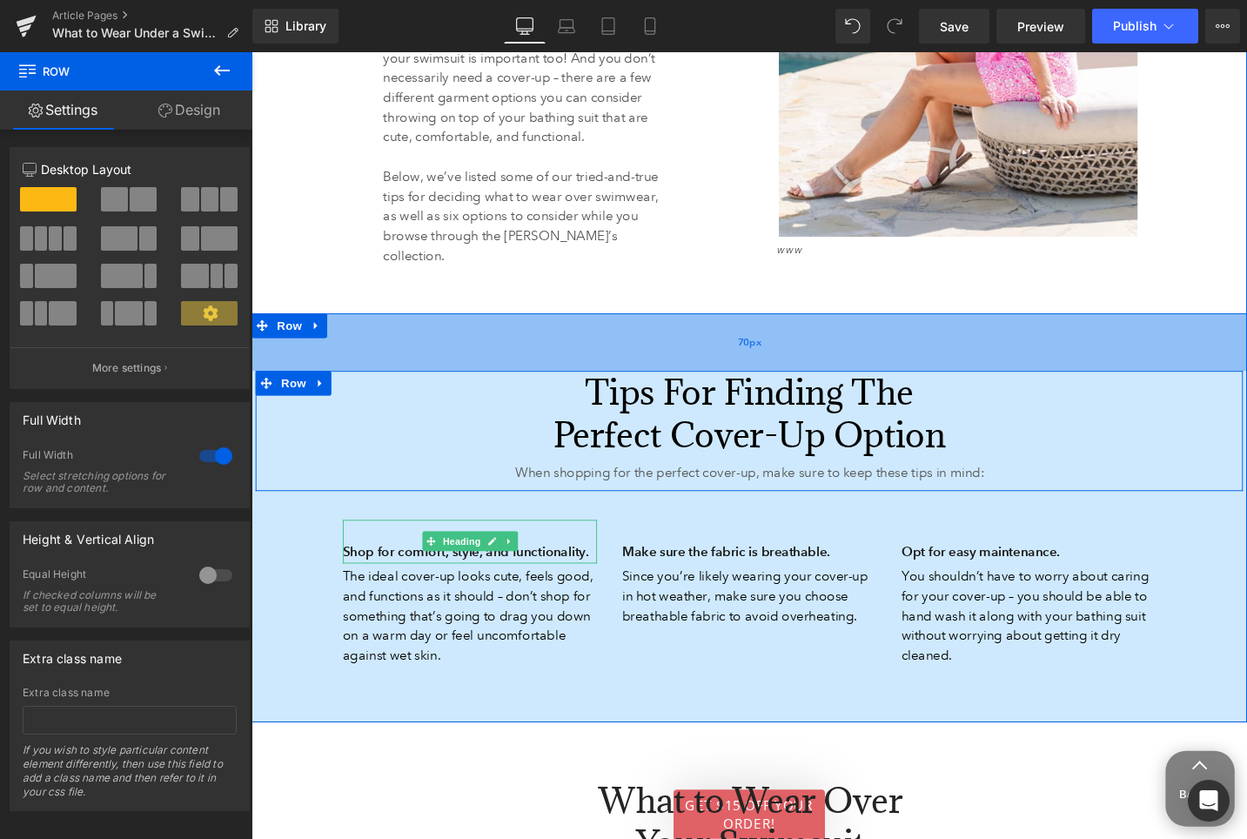
drag, startPoint x: 710, startPoint y: 321, endPoint x: 706, endPoint y: 358, distance: 36.8
click at [706, 358] on div "70px" at bounding box center [777, 358] width 1053 height 61
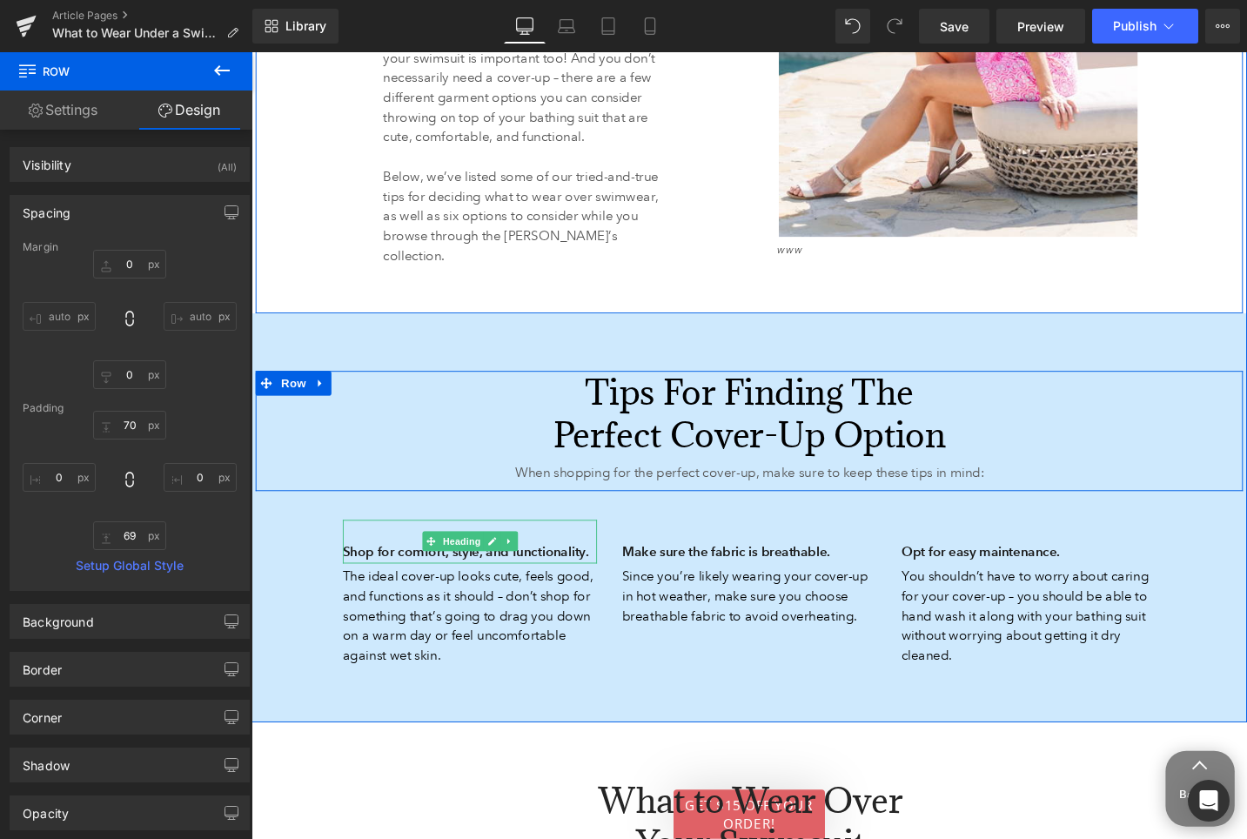
scroll to position [1787, 0]
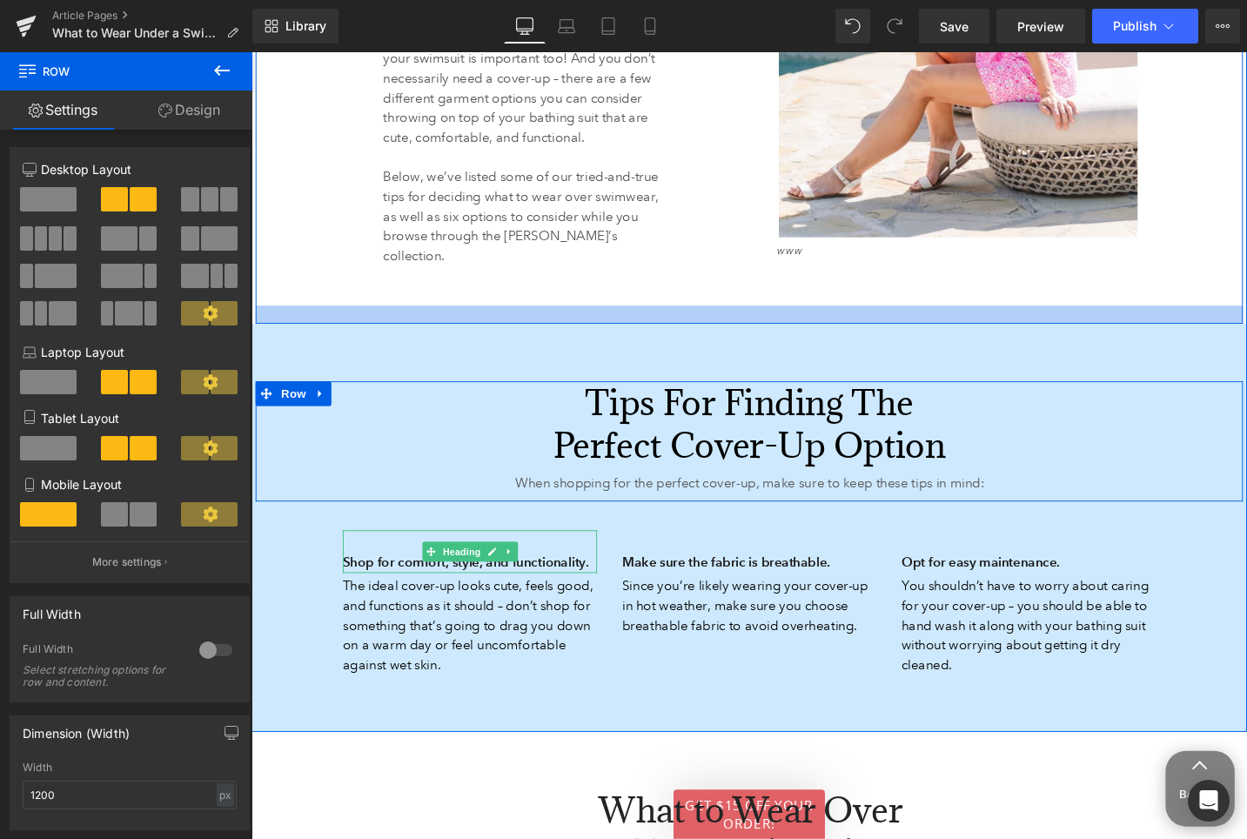
drag, startPoint x: 869, startPoint y: 302, endPoint x: 868, endPoint y: 313, distance: 11.3
click at [868, 320] on div at bounding box center [778, 329] width 1044 height 19
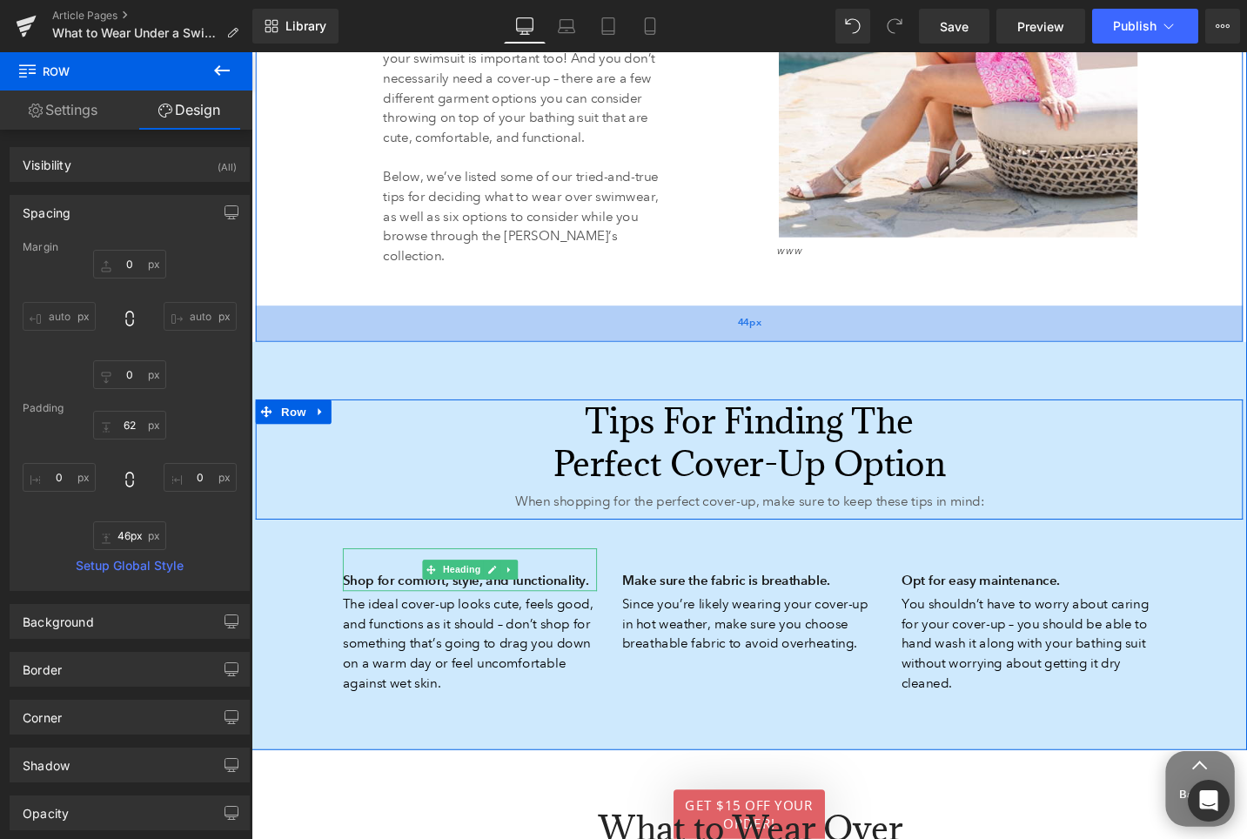
type input "47px"
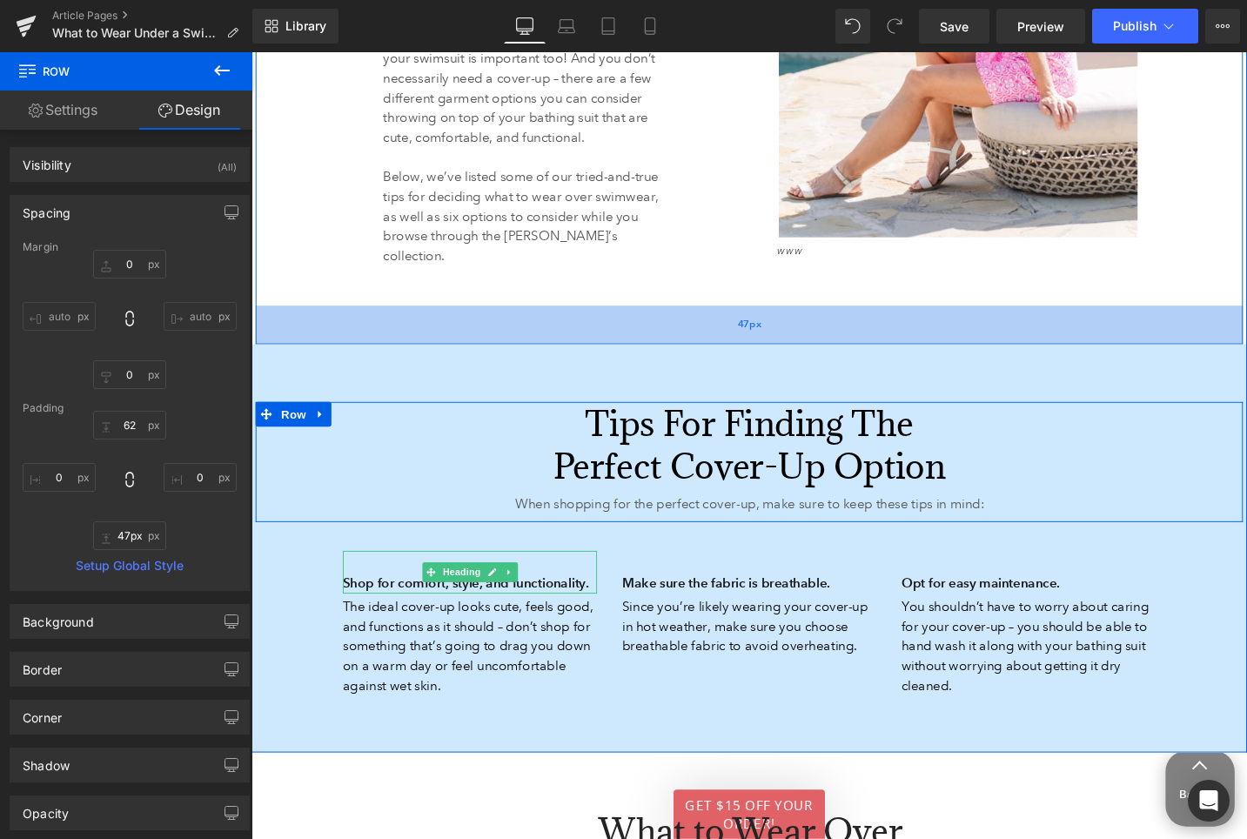
drag, startPoint x: 857, startPoint y: 308, endPoint x: 849, endPoint y: 329, distance: 22.3
click at [851, 329] on div "47px" at bounding box center [778, 340] width 1044 height 41
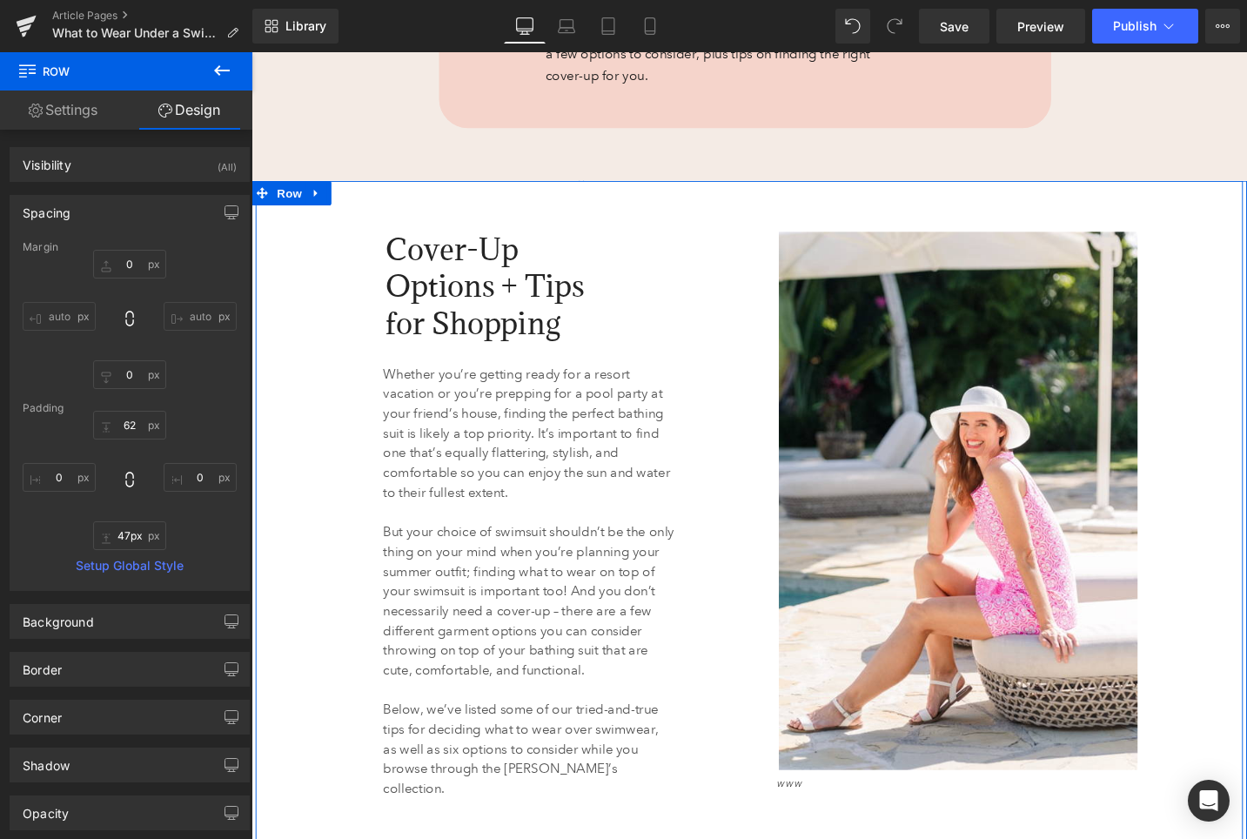
scroll to position [1097, 0]
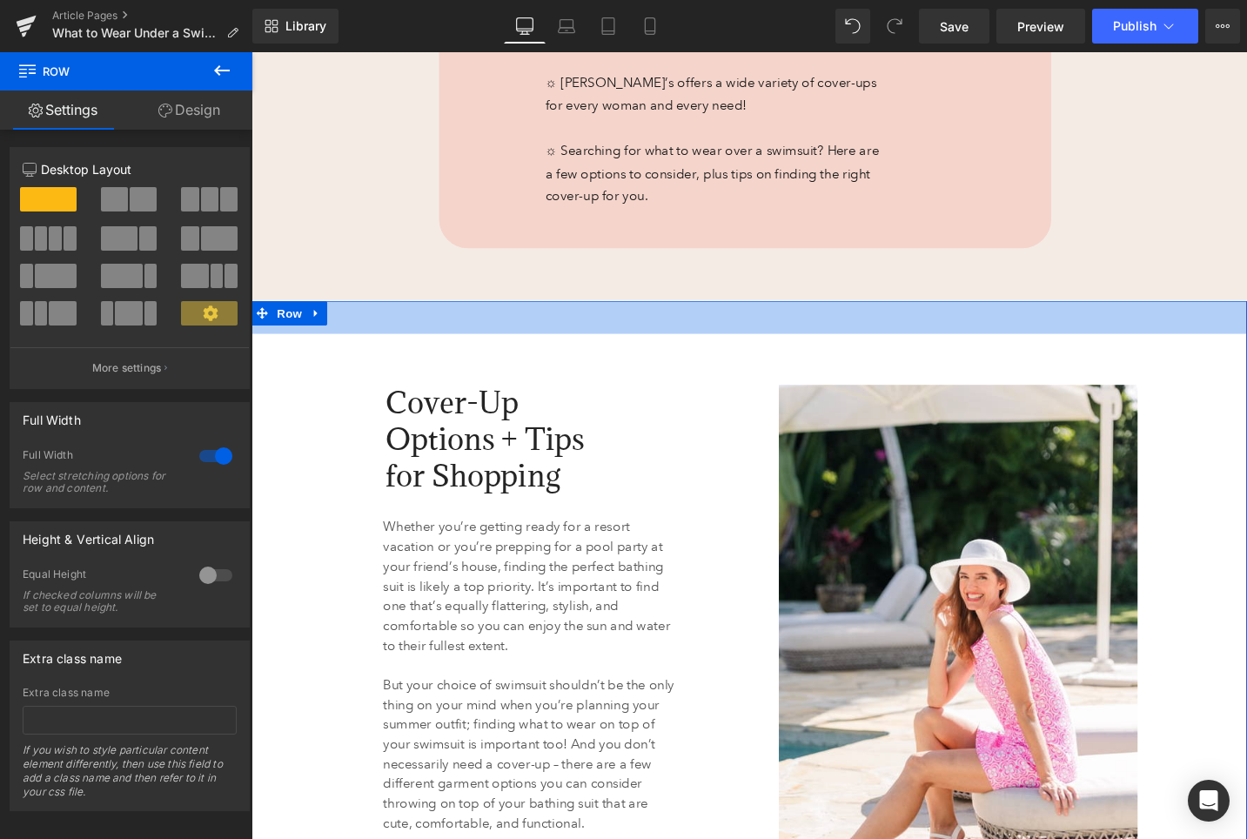
drag, startPoint x: 859, startPoint y: 318, endPoint x: 856, endPoint y: 356, distance: 38.4
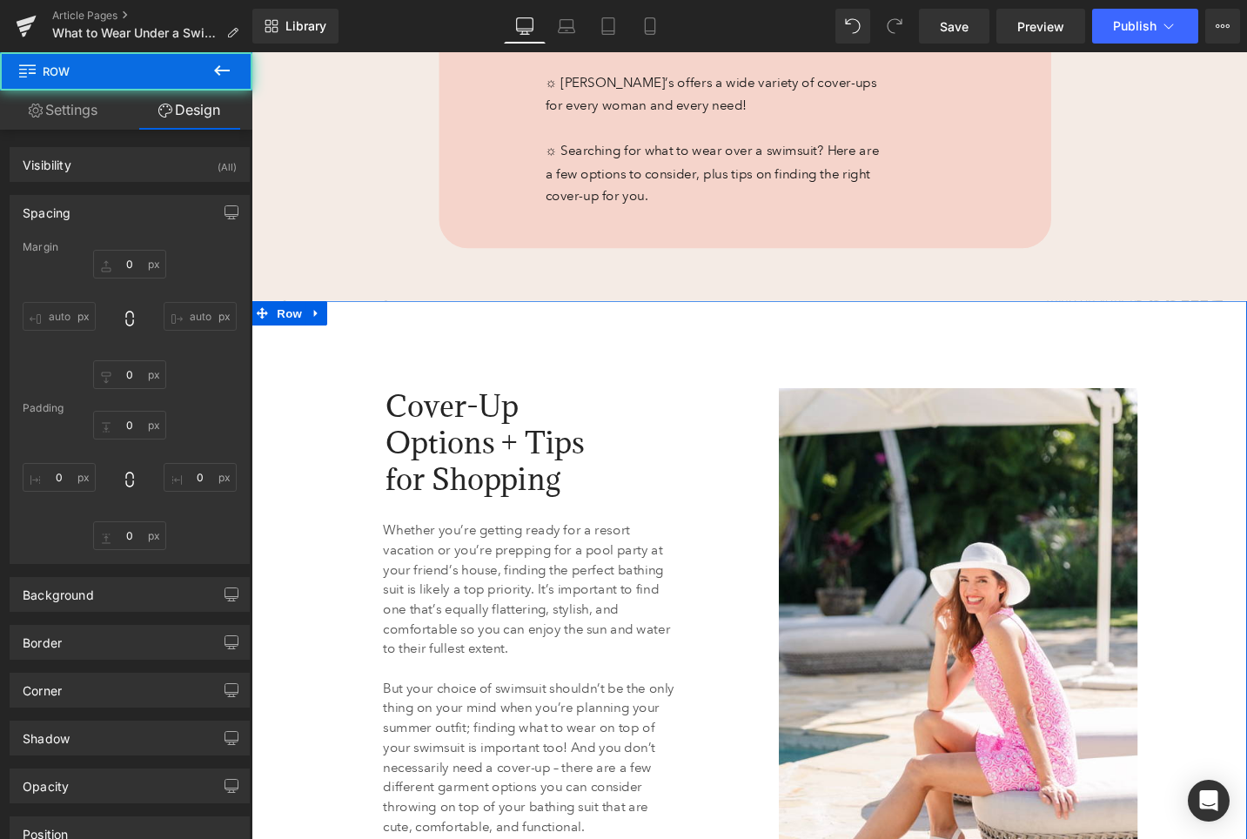
type input "0"
type input "44"
type input "0"
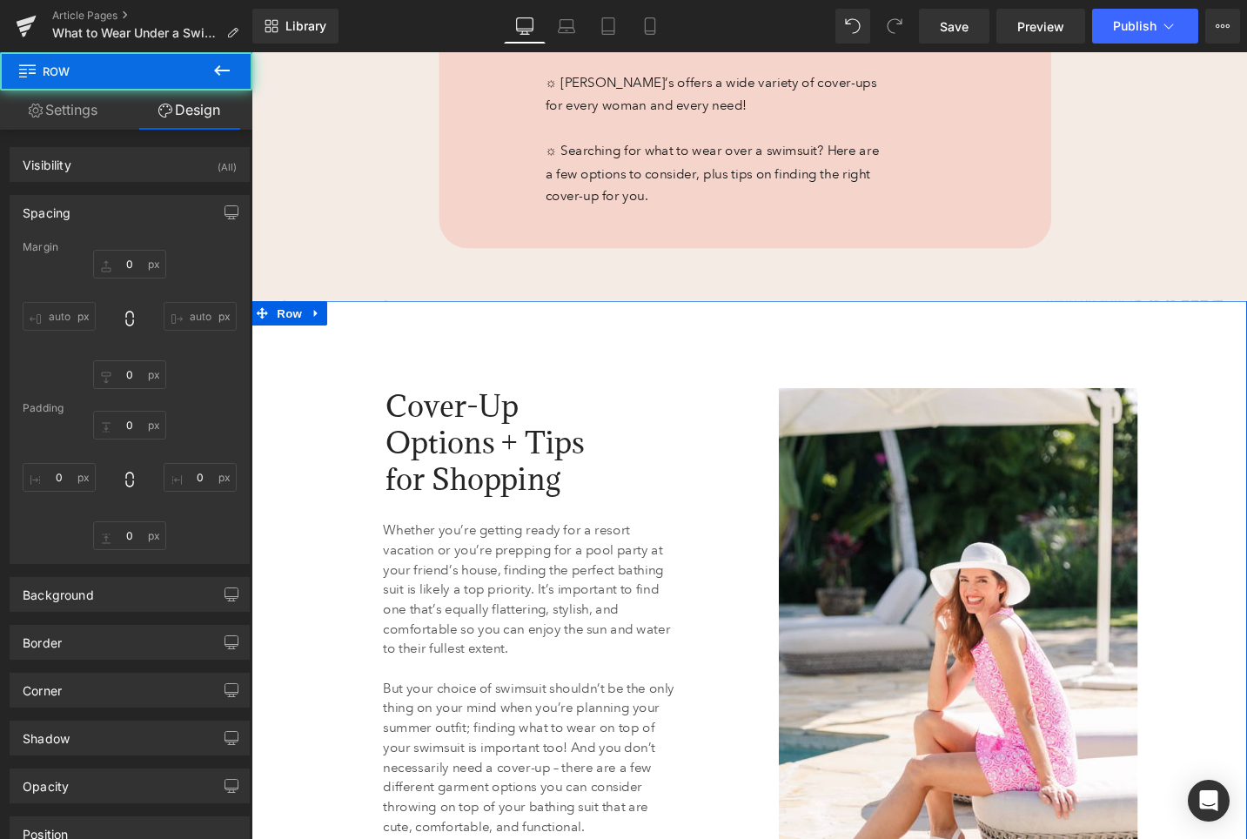
type input "0"
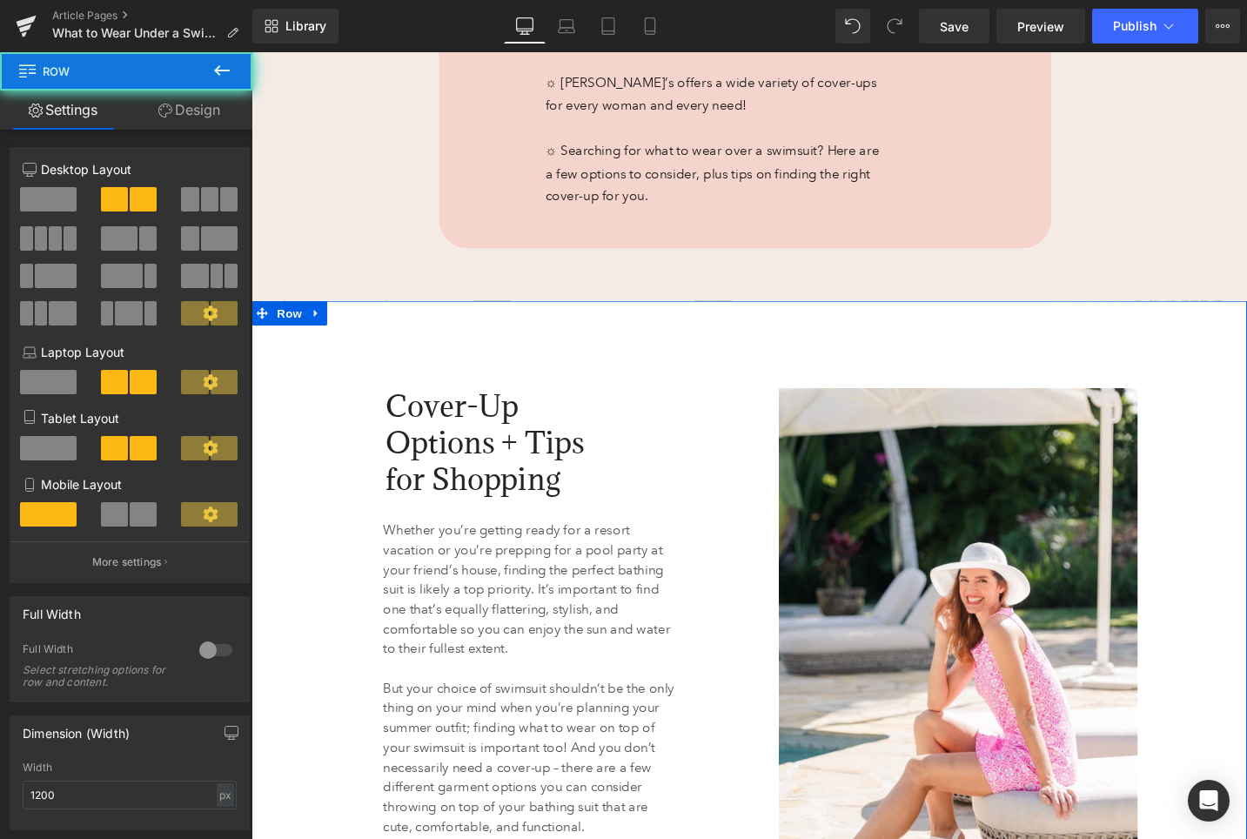
click at [848, 384] on div "Cover-Up Options + Tips for Shopping Heading 143px 133px Whether you’re getting…" at bounding box center [778, 721] width 1044 height 736
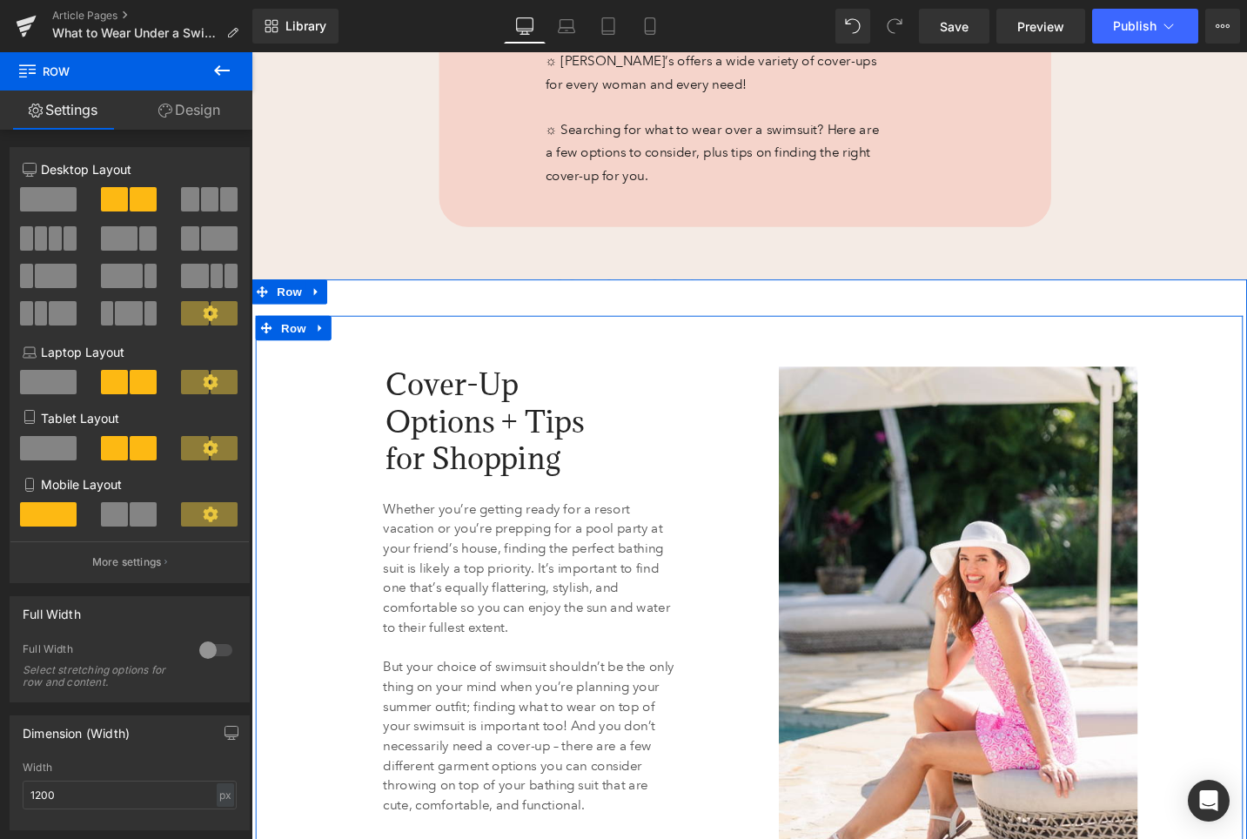
scroll to position [1075, 0]
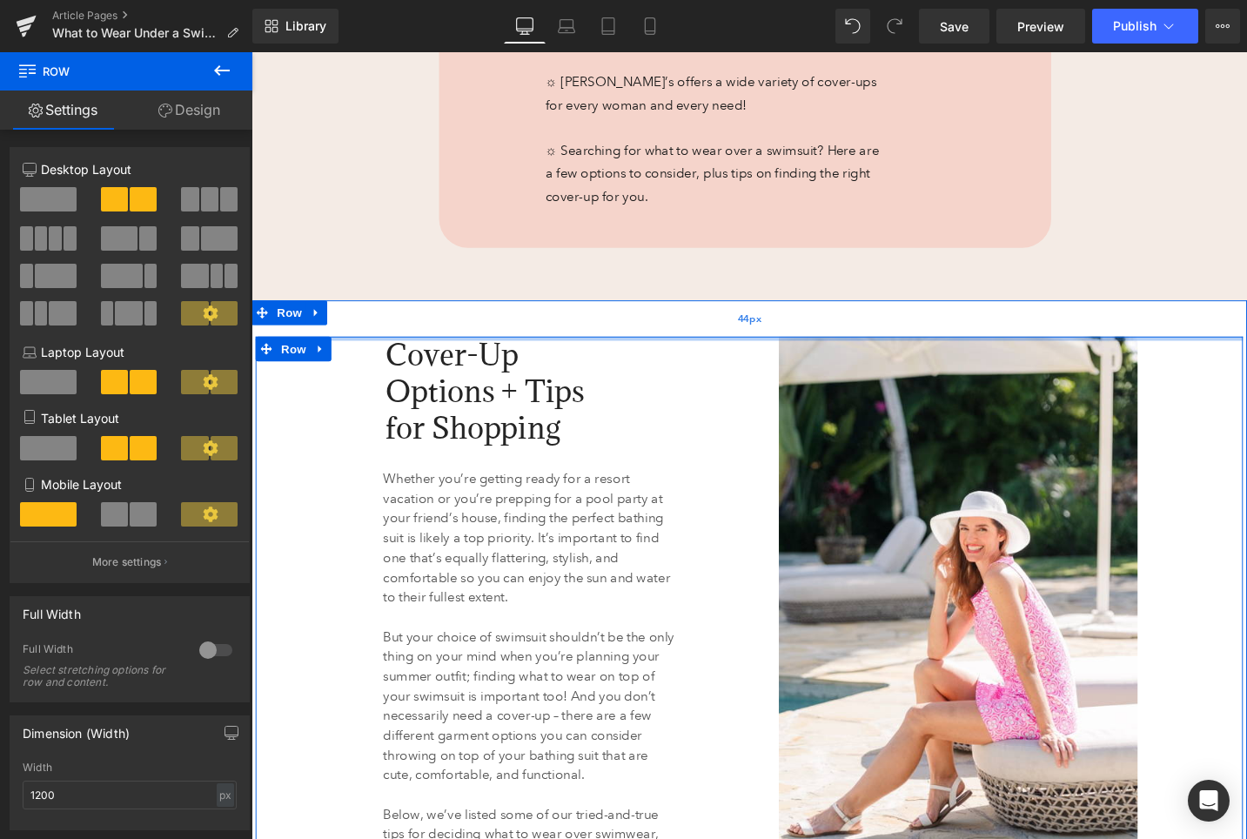
drag, startPoint x: 826, startPoint y: 397, endPoint x: 826, endPoint y: 340, distance: 56.6
click at [826, 340] on div "44px" at bounding box center [777, 334] width 1053 height 38
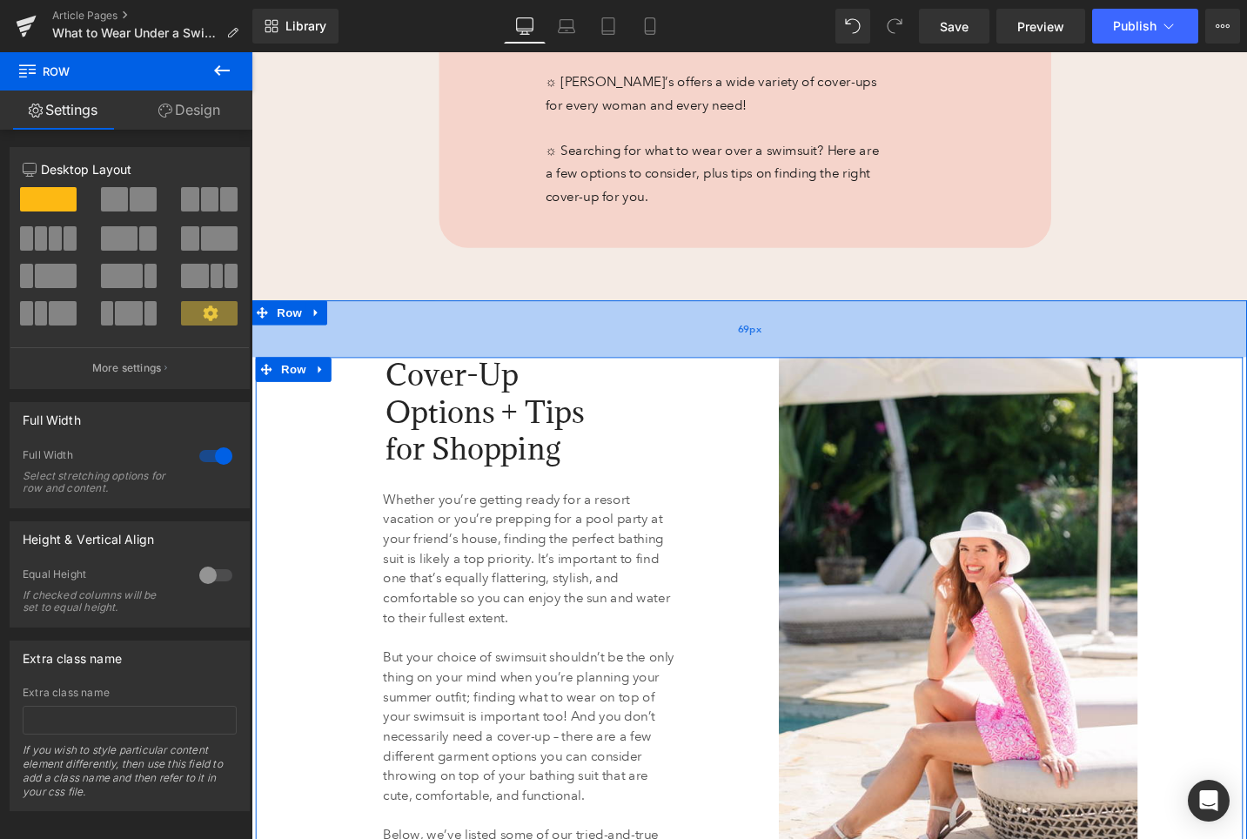
drag, startPoint x: 840, startPoint y: 335, endPoint x: 838, endPoint y: 358, distance: 22.7
click at [838, 358] on div "69px" at bounding box center [777, 345] width 1053 height 60
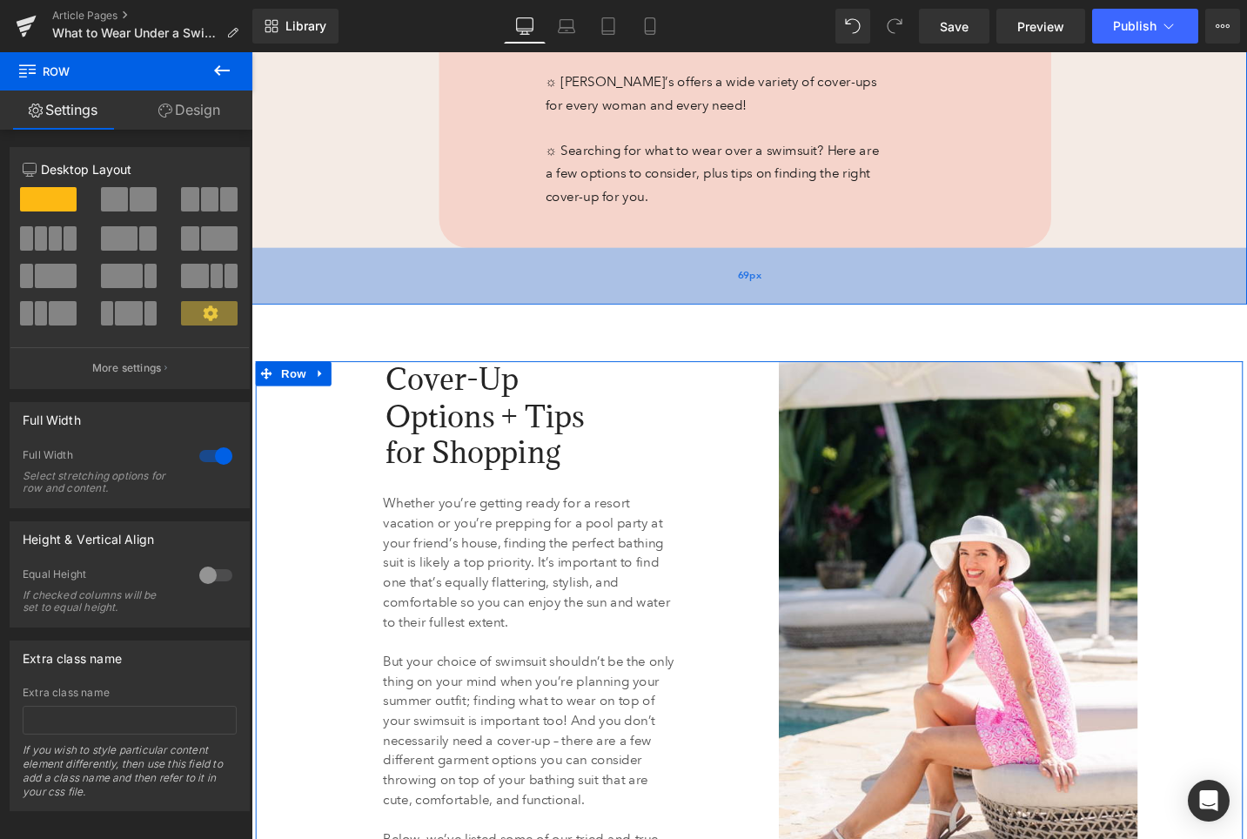
click at [823, 294] on div "69px" at bounding box center [777, 289] width 1053 height 60
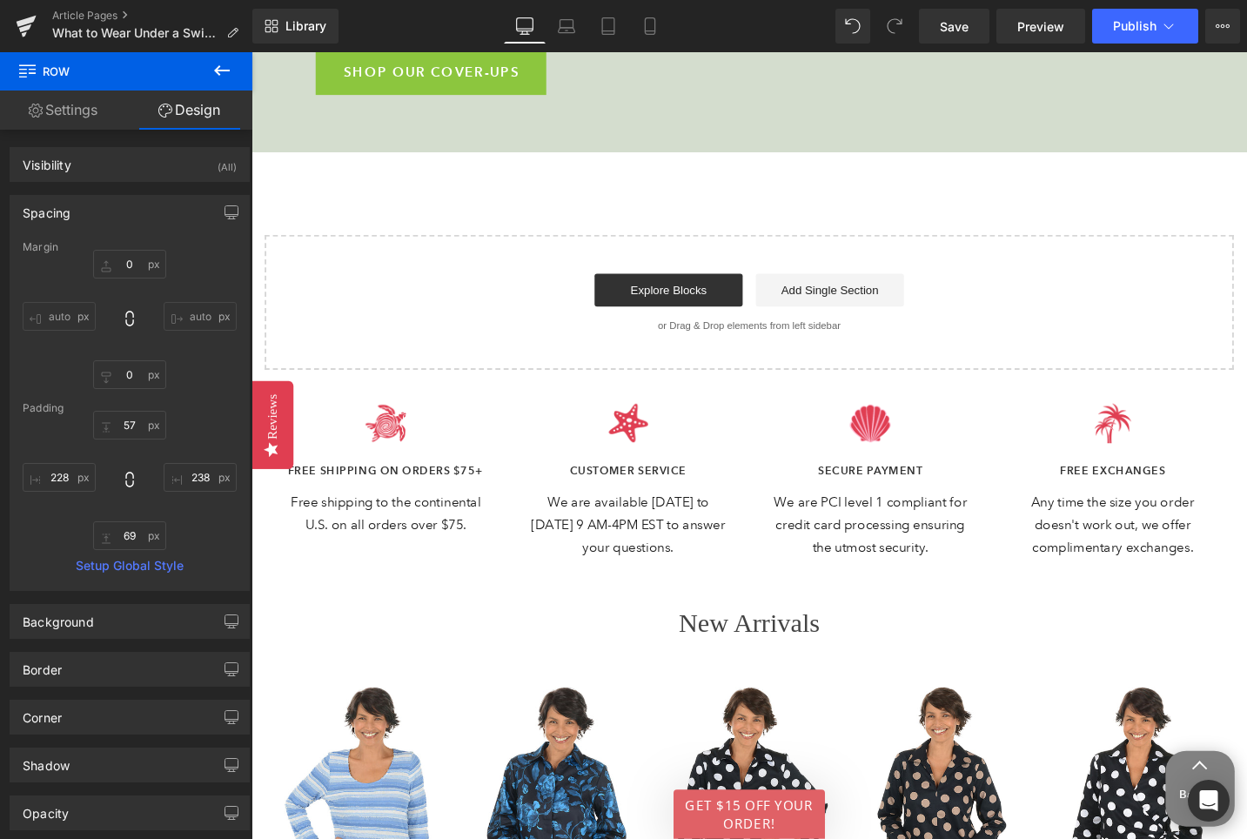
scroll to position [6619, 0]
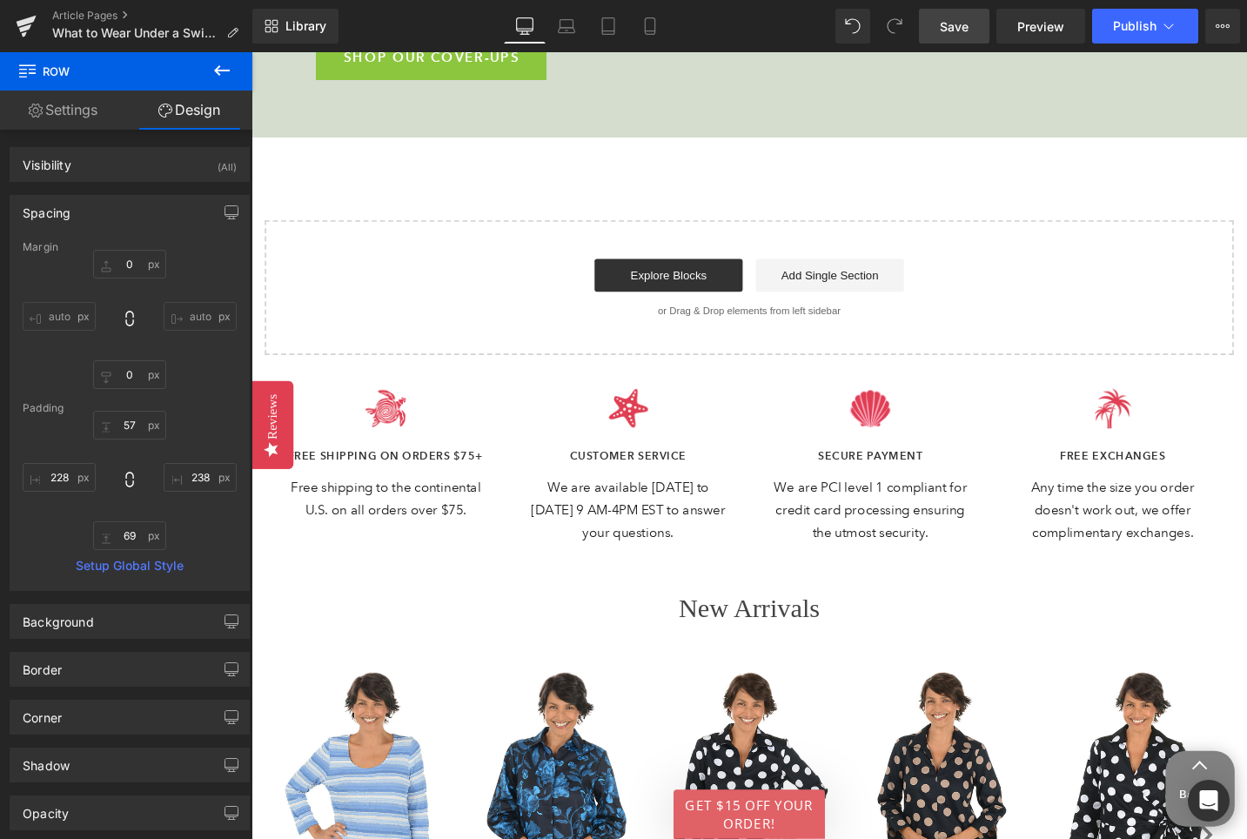
click at [944, 25] on span "Save" at bounding box center [954, 26] width 29 height 18
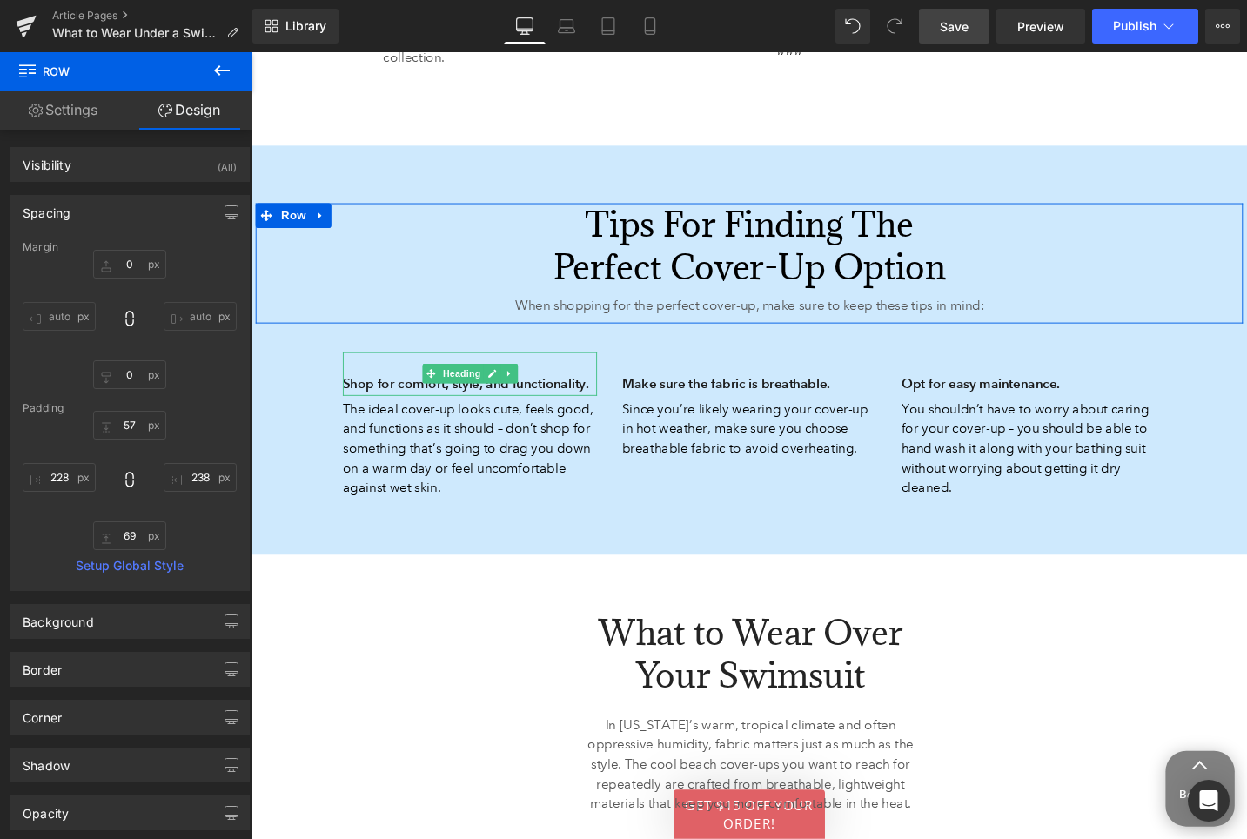
scroll to position [1988, 0]
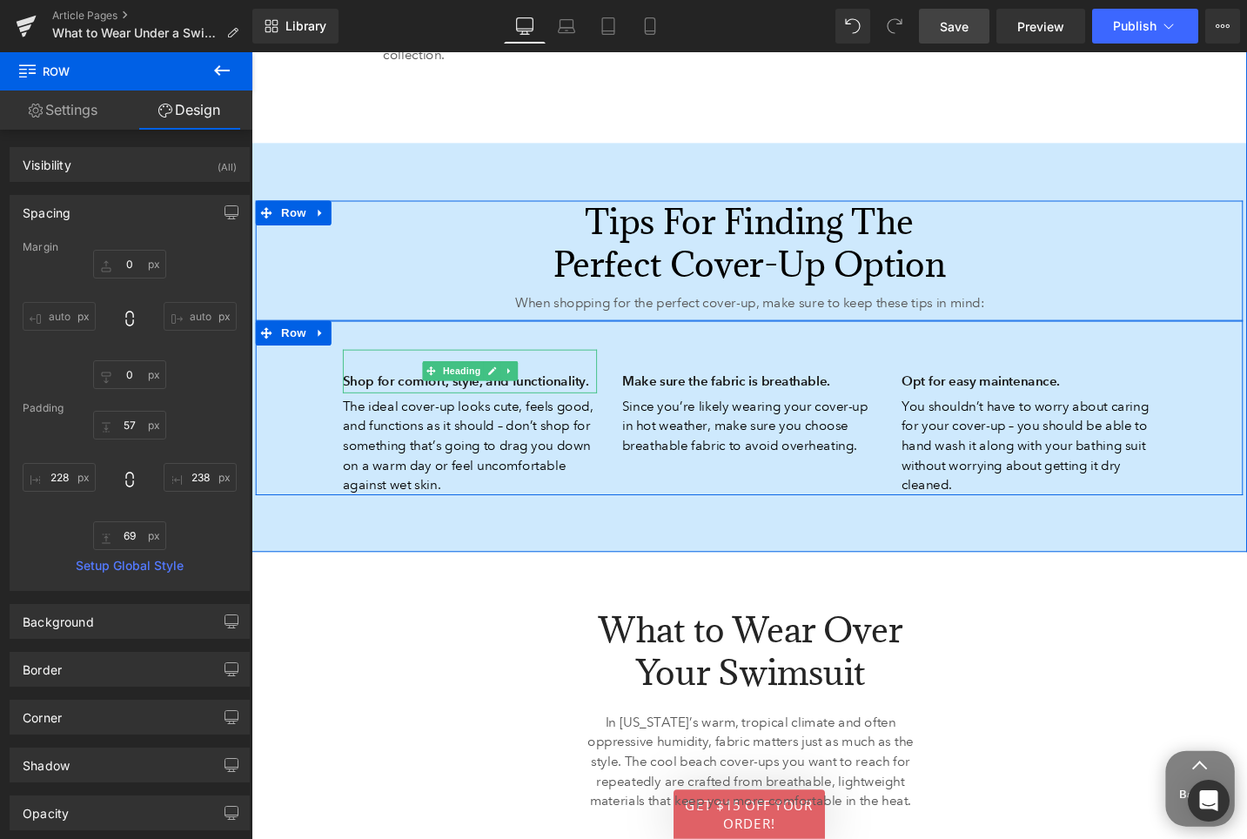
click at [374, 401] on h3 "Shop for comfort, style, and functionality." at bounding box center [482, 400] width 269 height 24
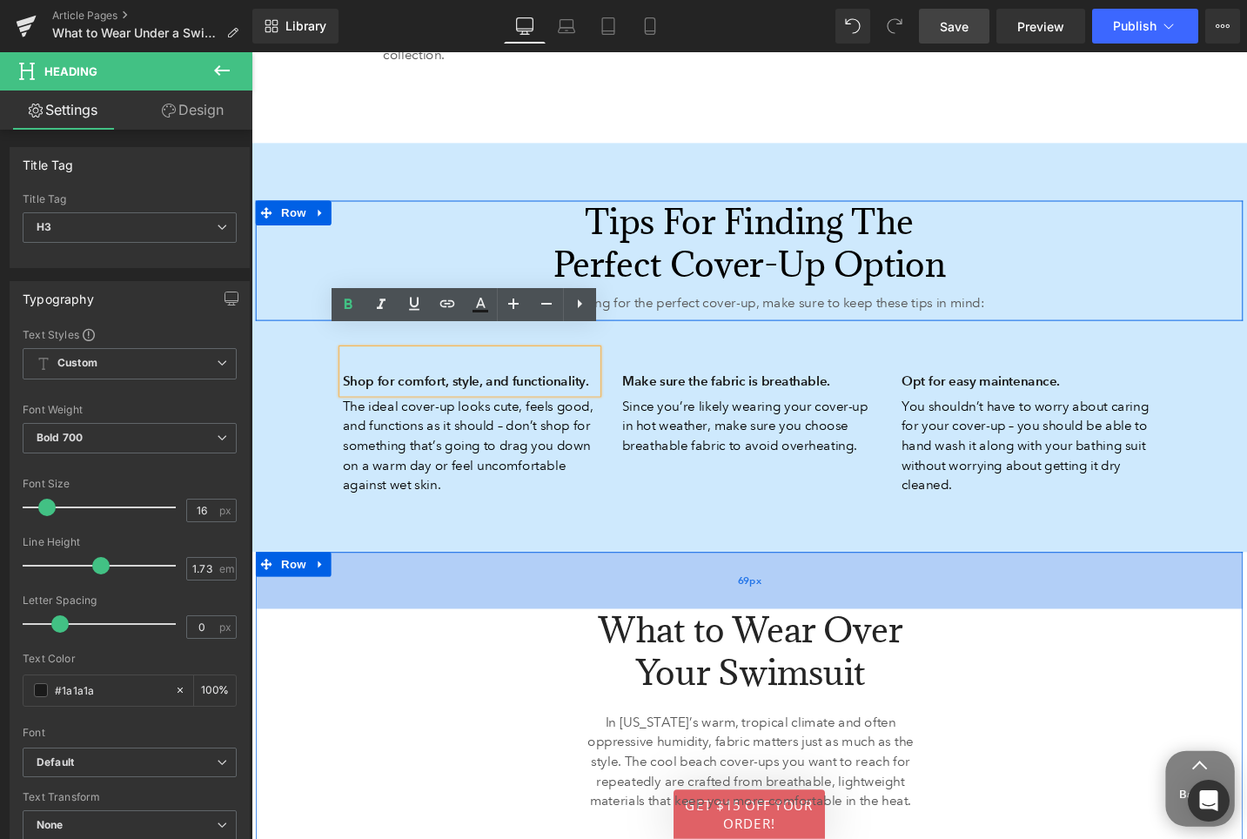
click at [484, 628] on div "69px" at bounding box center [778, 610] width 1044 height 60
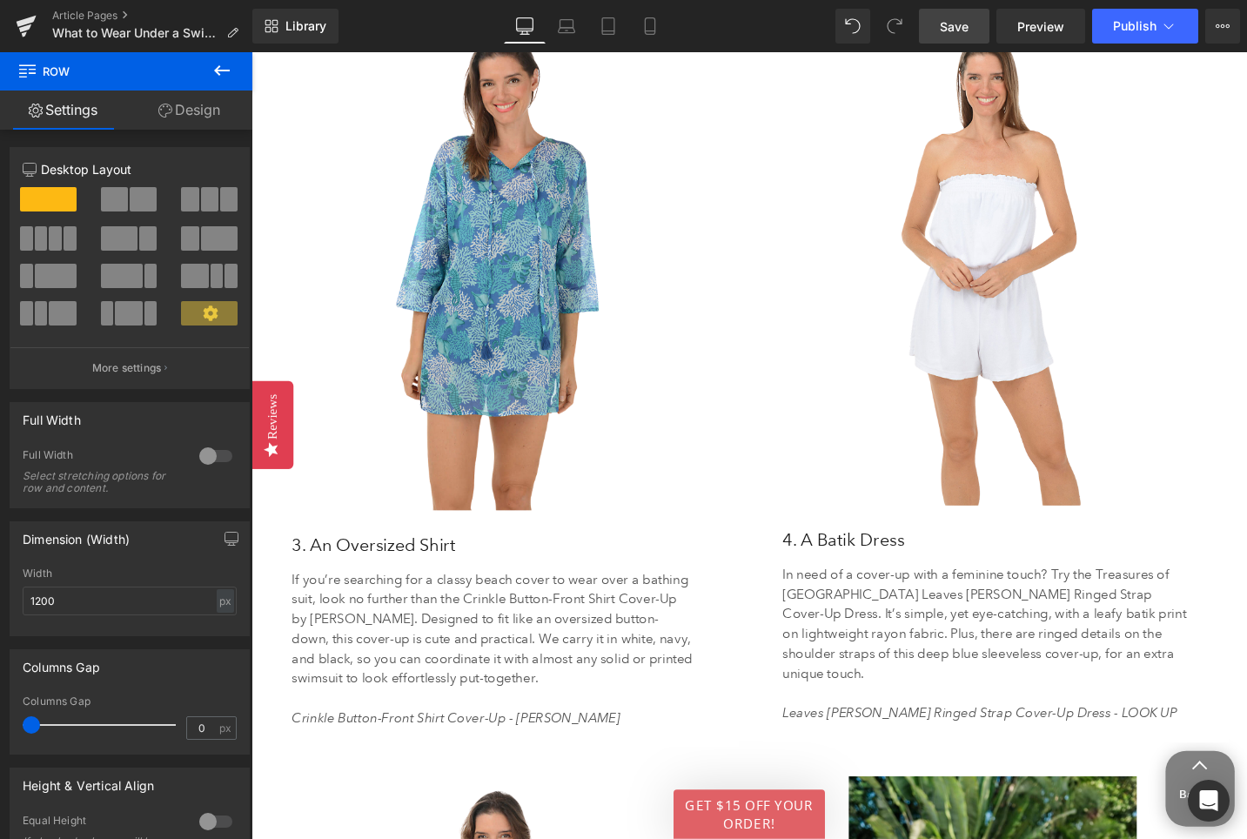
scroll to position [3694, 0]
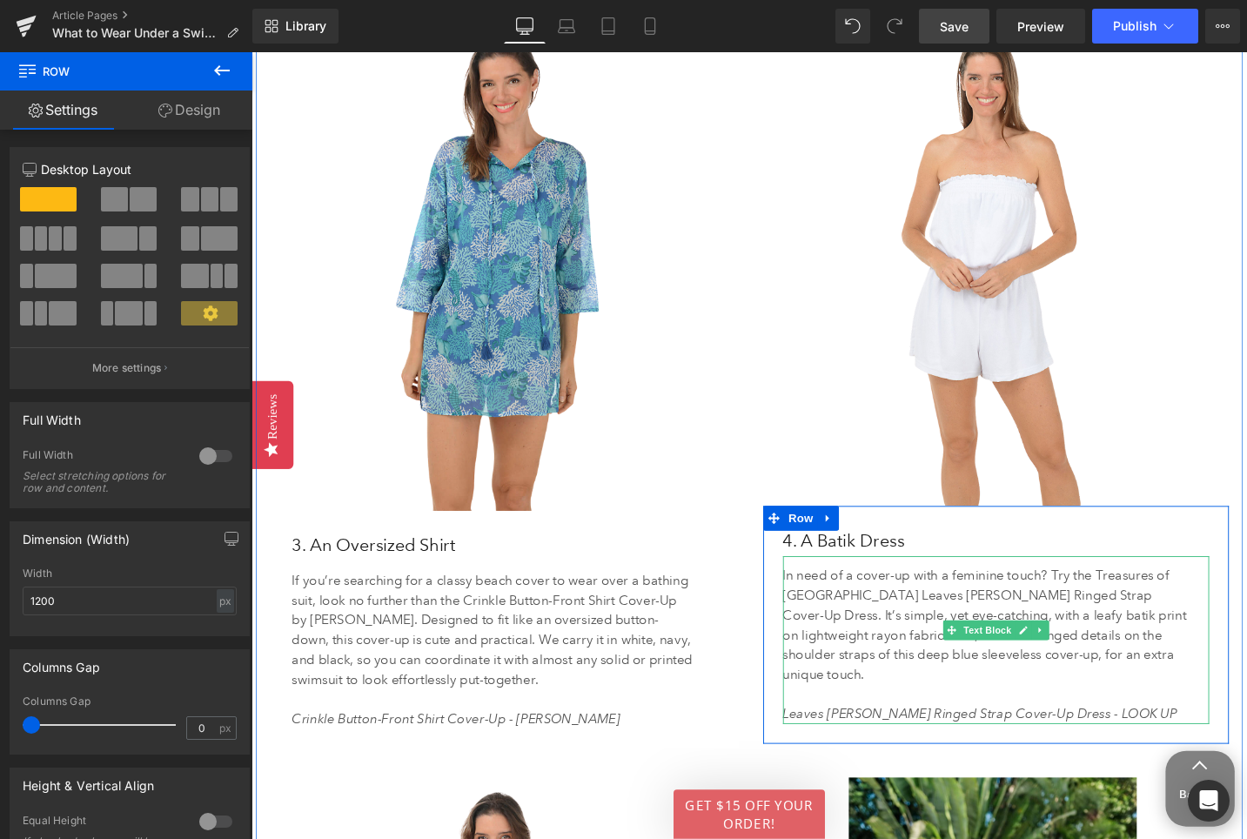
click at [1109, 743] on icon "Leaves Annie Ringed Strap Cover-Up Dress - LOOK UP" at bounding box center [1022, 751] width 417 height 17
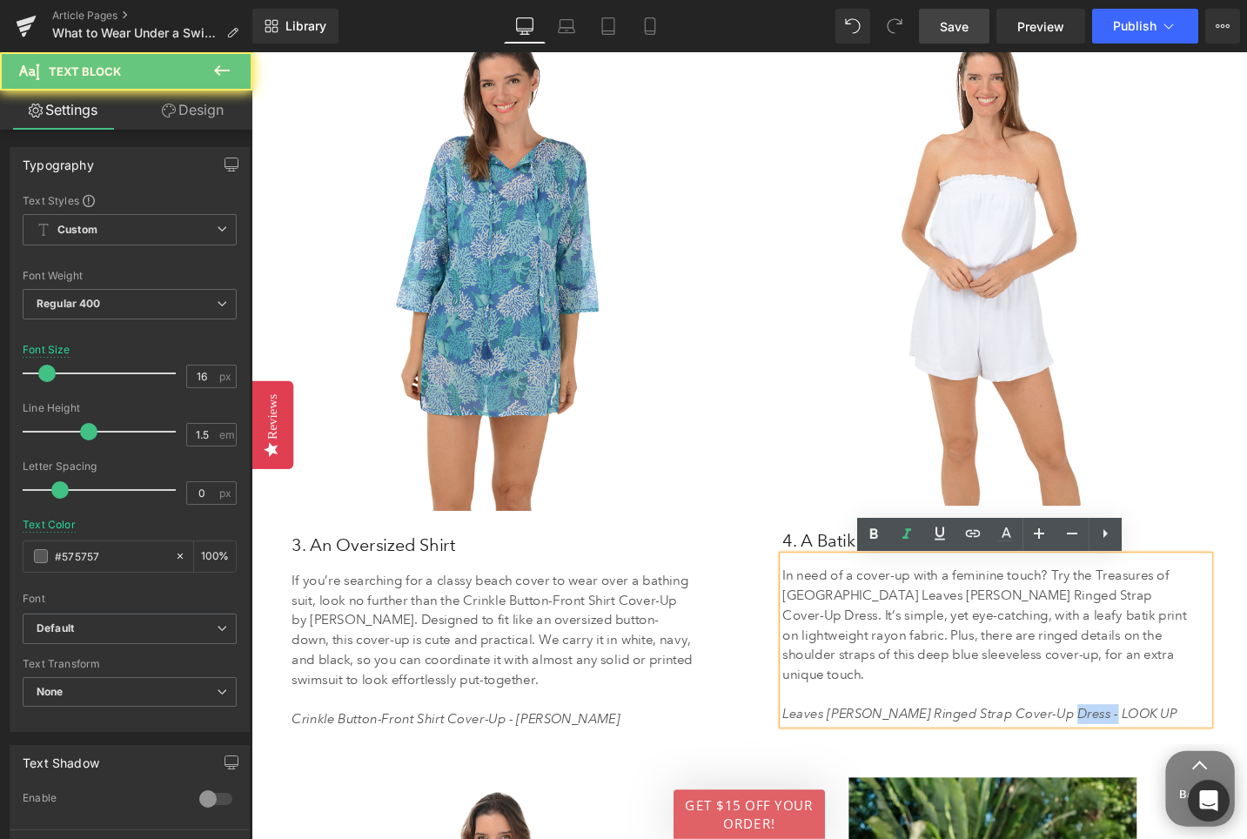
drag, startPoint x: 1094, startPoint y: 735, endPoint x: 1164, endPoint y: 732, distance: 70.6
click at [1164, 741] on p "Leaves Annie Ringed Strap Cover-Up Dress - LOOK UP" at bounding box center [1033, 751] width 438 height 21
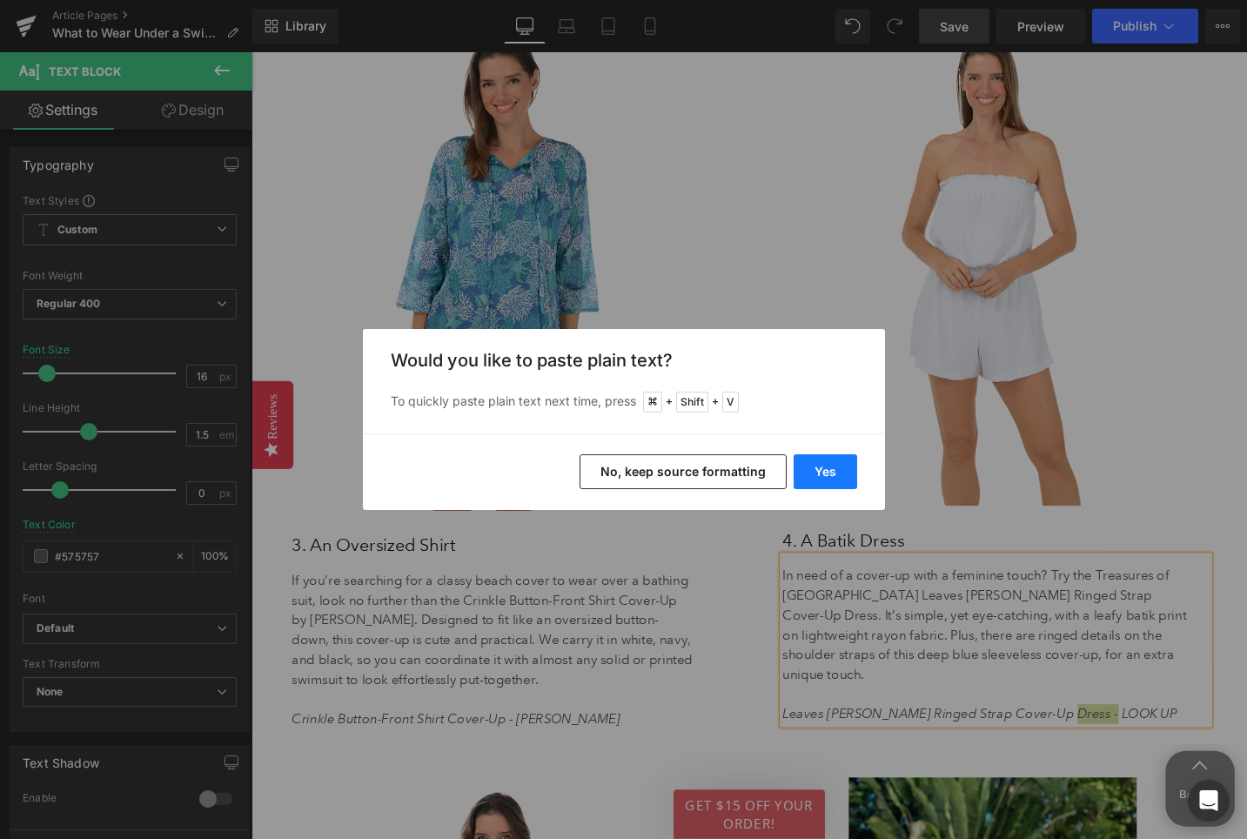
drag, startPoint x: 828, startPoint y: 465, endPoint x: 612, endPoint y: 438, distance: 218.3
click at [828, 465] on button "Yes" at bounding box center [826, 471] width 64 height 35
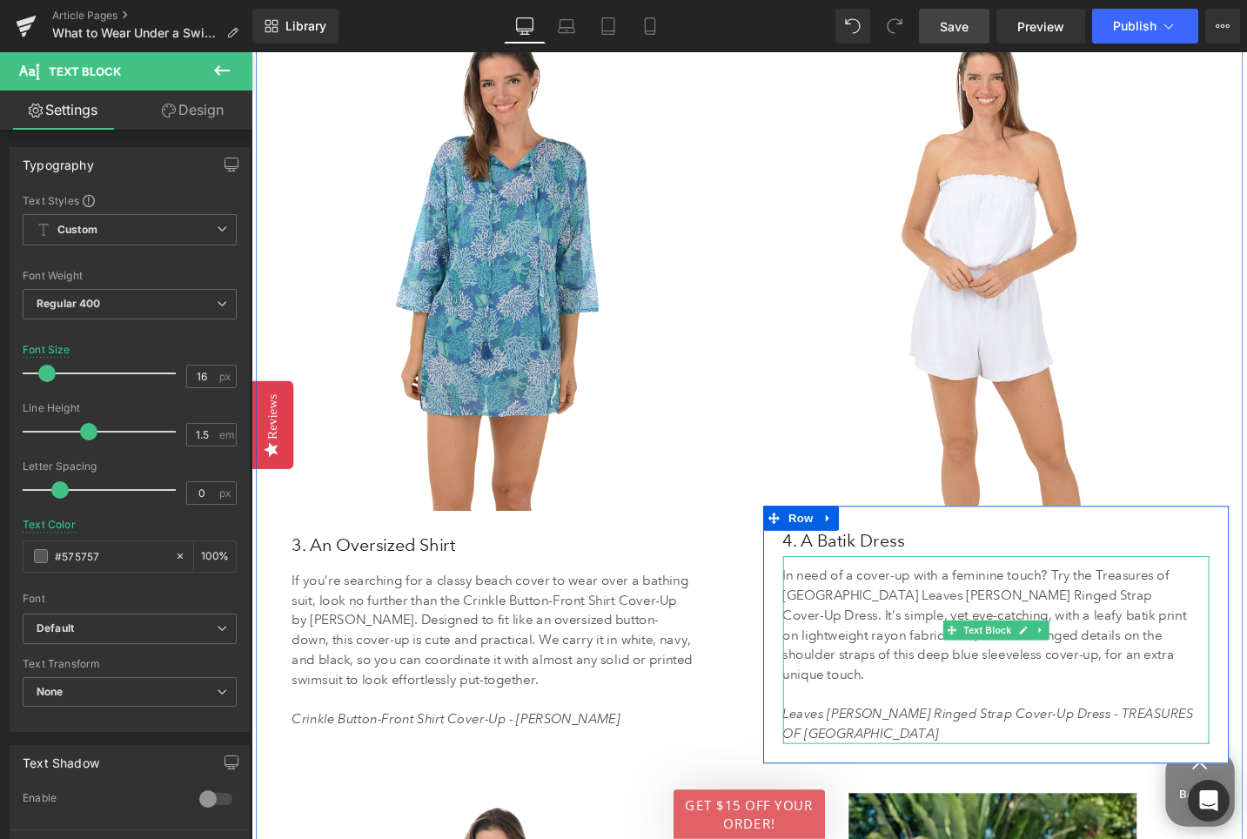
click at [1102, 743] on icon "Leaves Annie Ringed Strap Cover-Up Dress - TREASURES OF BALI" at bounding box center [1031, 761] width 434 height 37
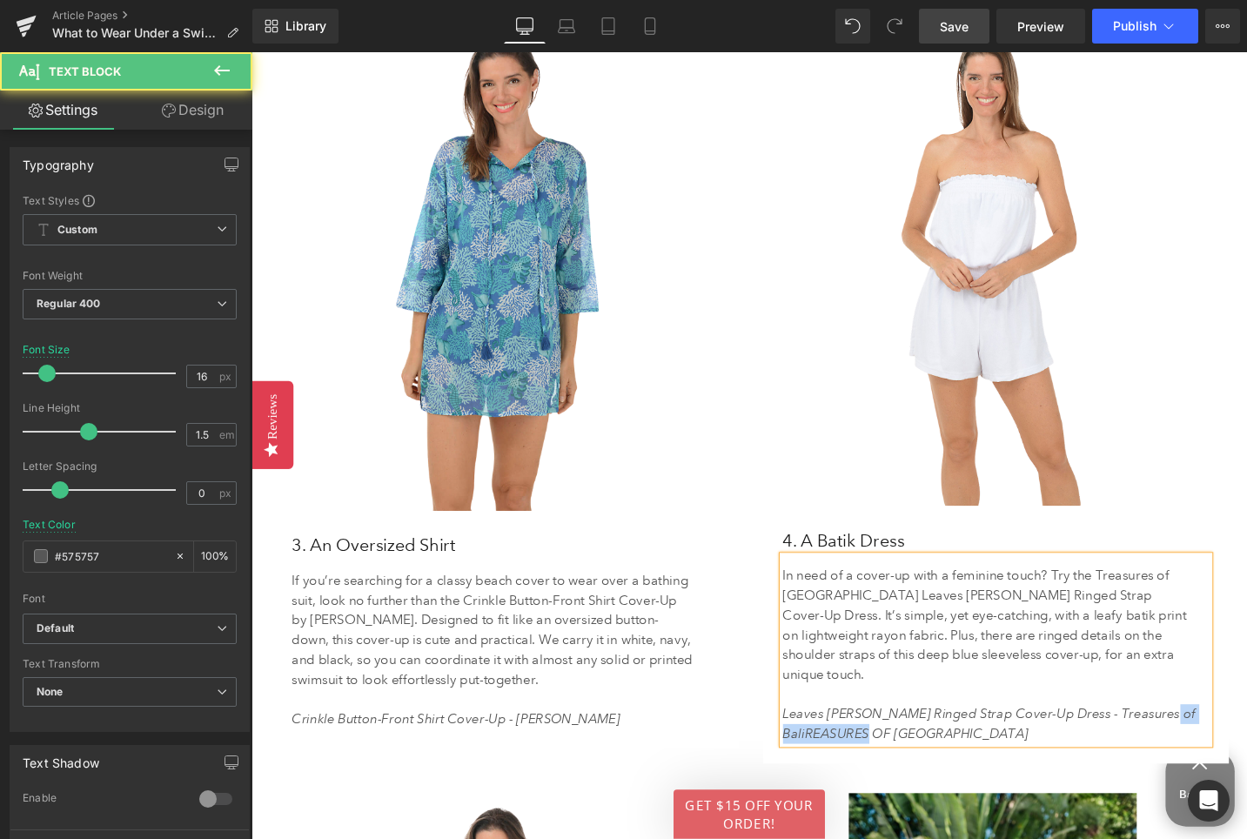
drag, startPoint x: 979, startPoint y: 753, endPoint x: 839, endPoint y: 752, distance: 140.1
click at [839, 752] on p "Leaves Annie Ringed Strap Cover-Up Dress - Treasures of BaliREASURES OF BALI" at bounding box center [1033, 762] width 438 height 42
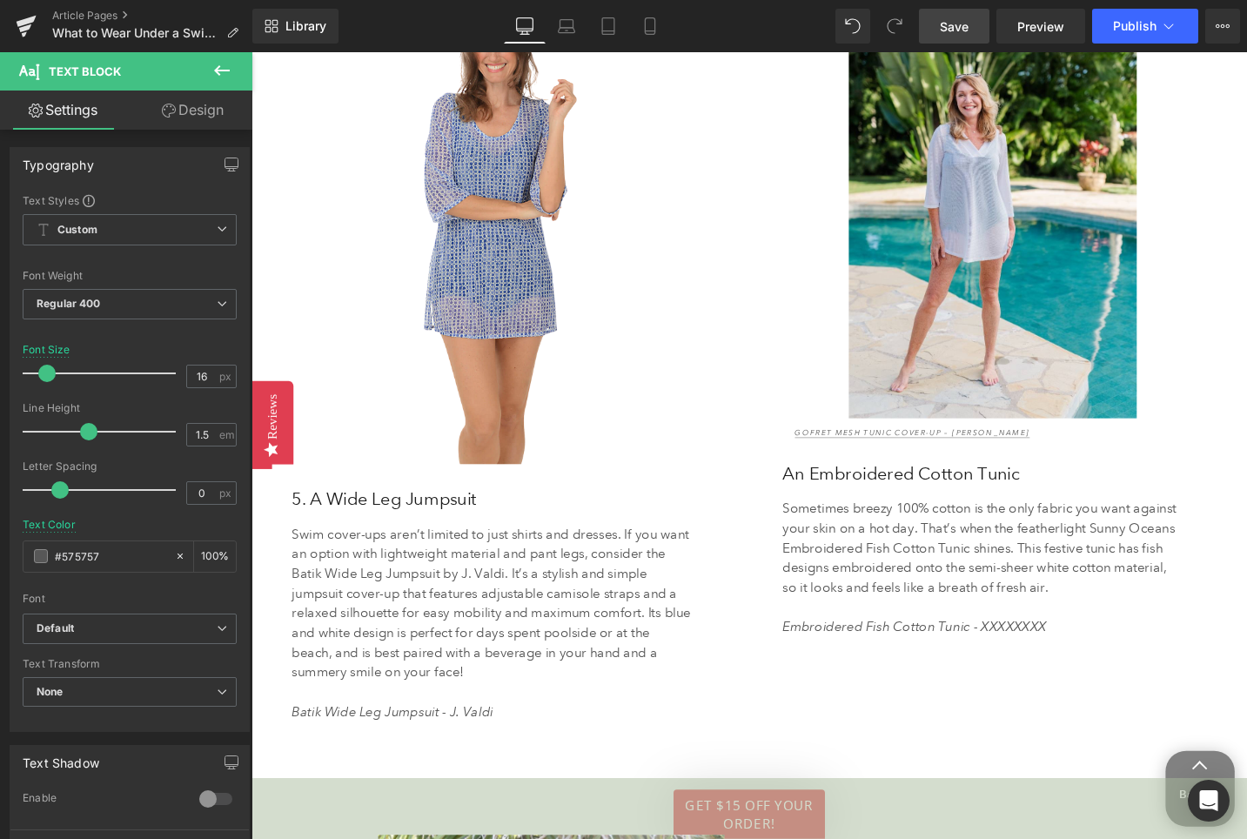
scroll to position [4526, 0]
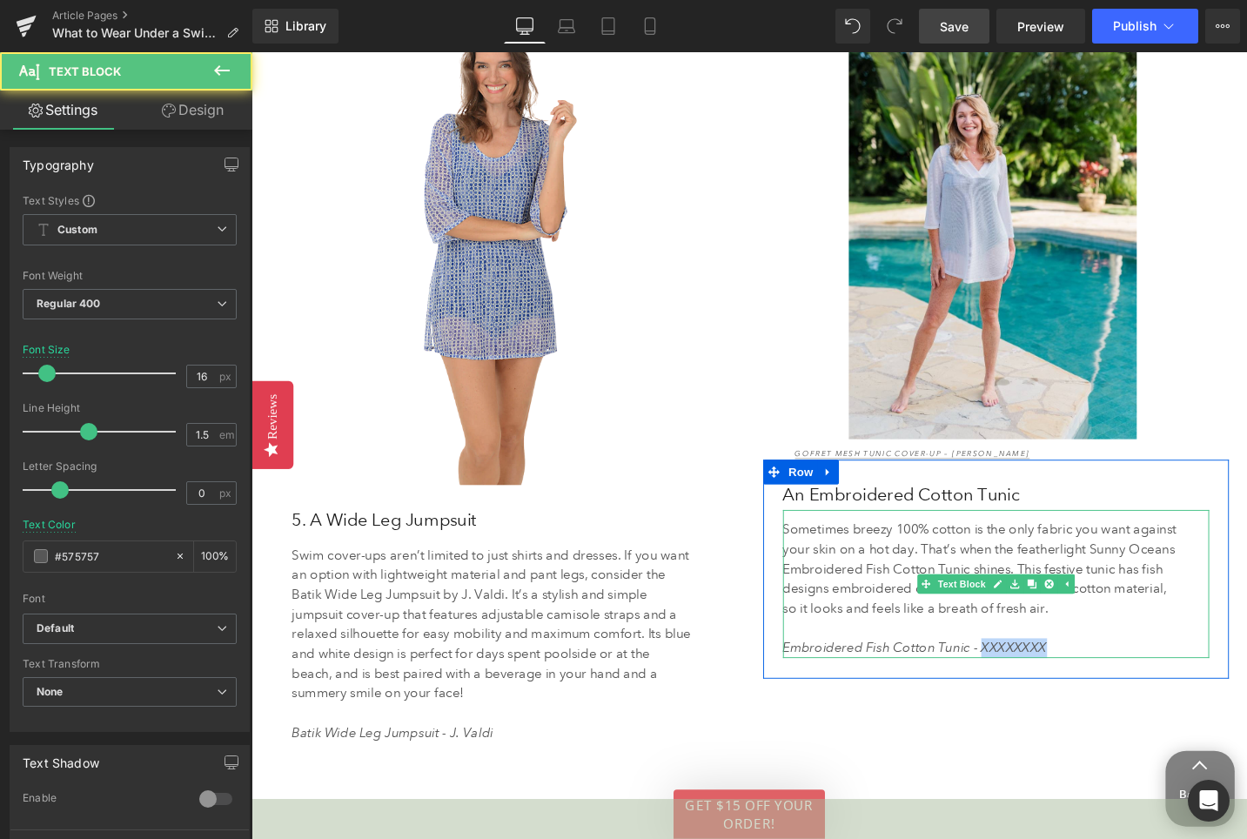
drag, startPoint x: 1024, startPoint y: 667, endPoint x: 1094, endPoint y: 666, distance: 69.6
click at [1094, 672] on p "Embroidered Fish Cotton Tunic - XXXXXXXX" at bounding box center [1026, 682] width 424 height 21
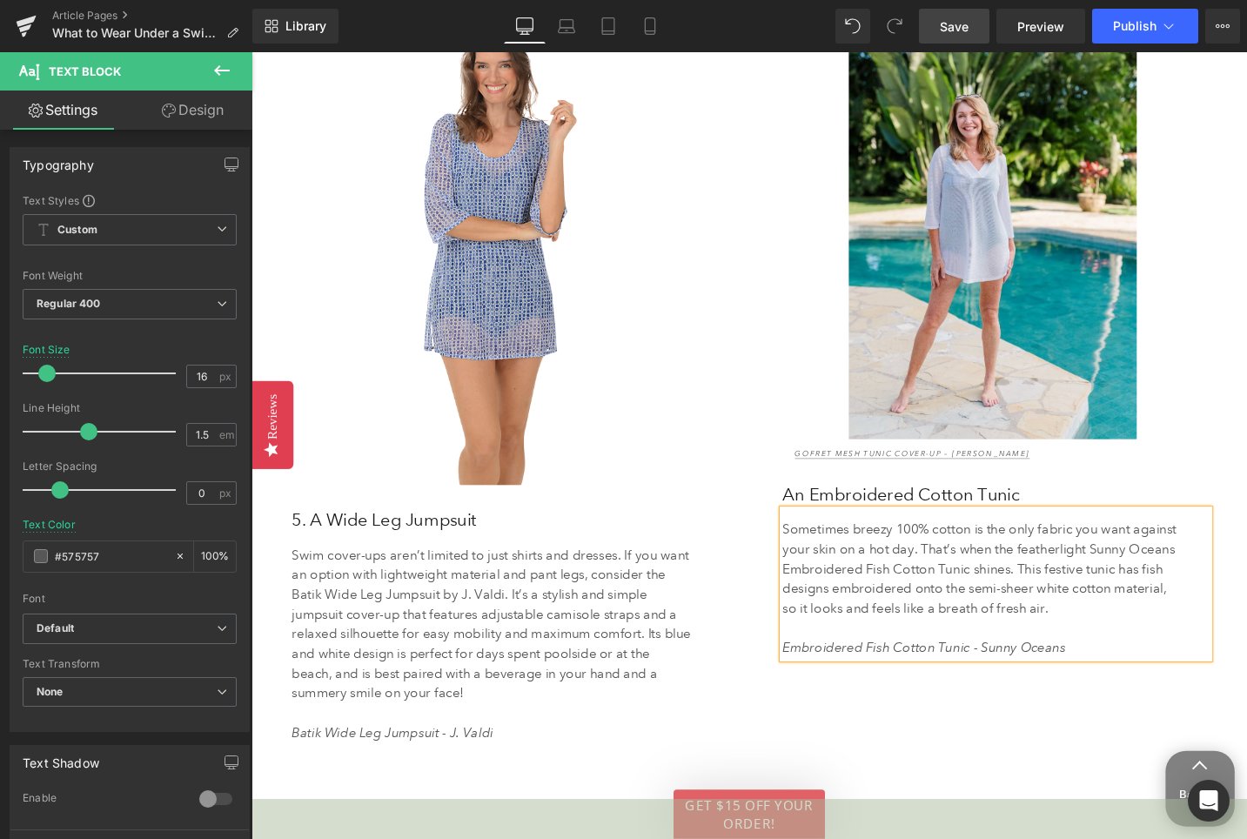
click at [974, 17] on link "Save" at bounding box center [954, 26] width 70 height 35
click at [967, 22] on span "Save" at bounding box center [954, 26] width 29 height 18
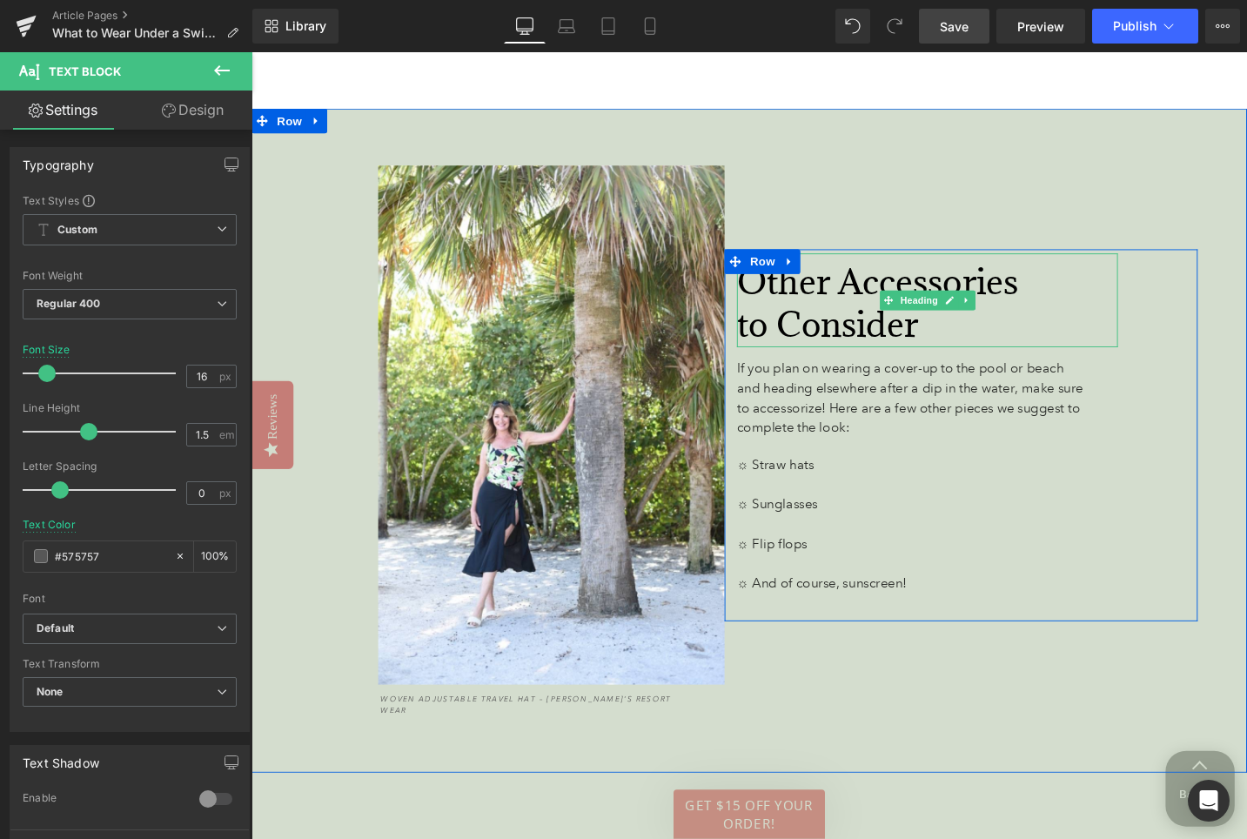
scroll to position [5233, 0]
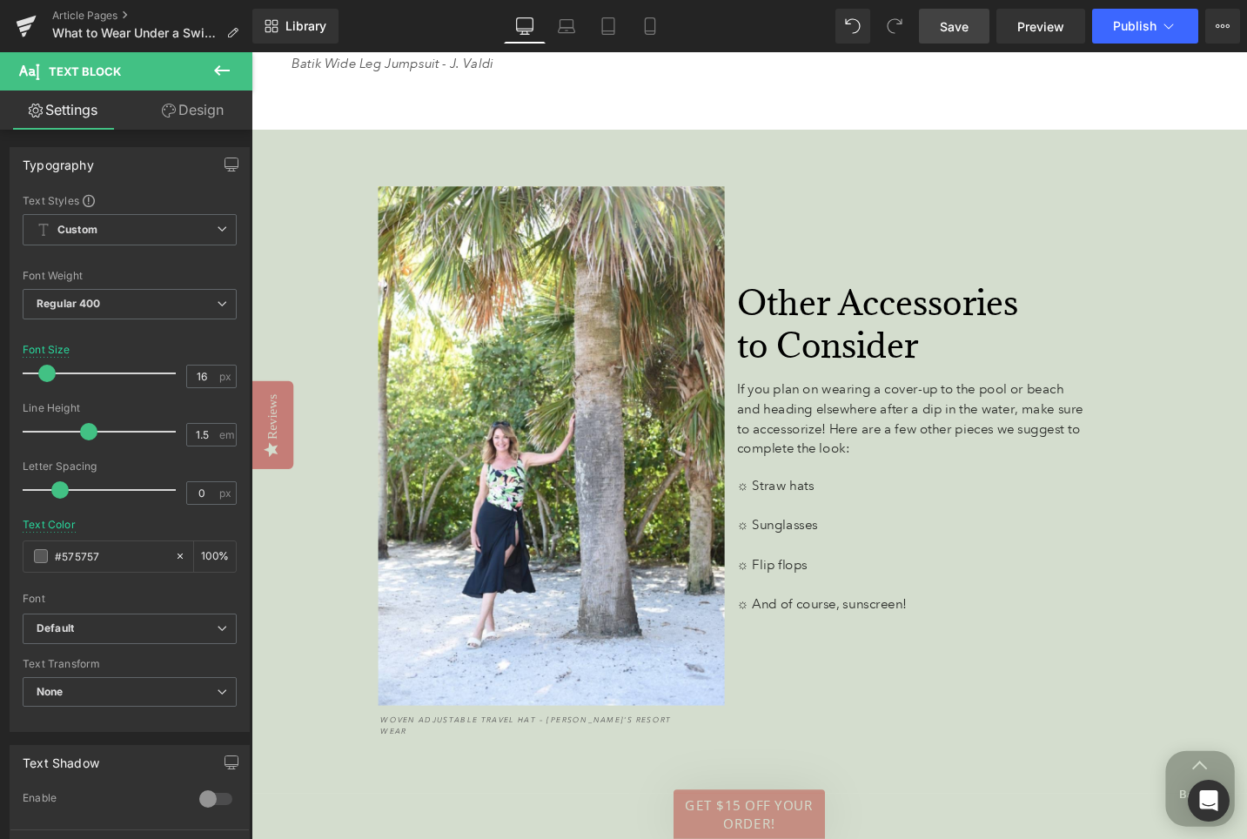
click at [948, 27] on span "Save" at bounding box center [954, 26] width 29 height 18
click at [958, 33] on span "Save" at bounding box center [954, 26] width 29 height 18
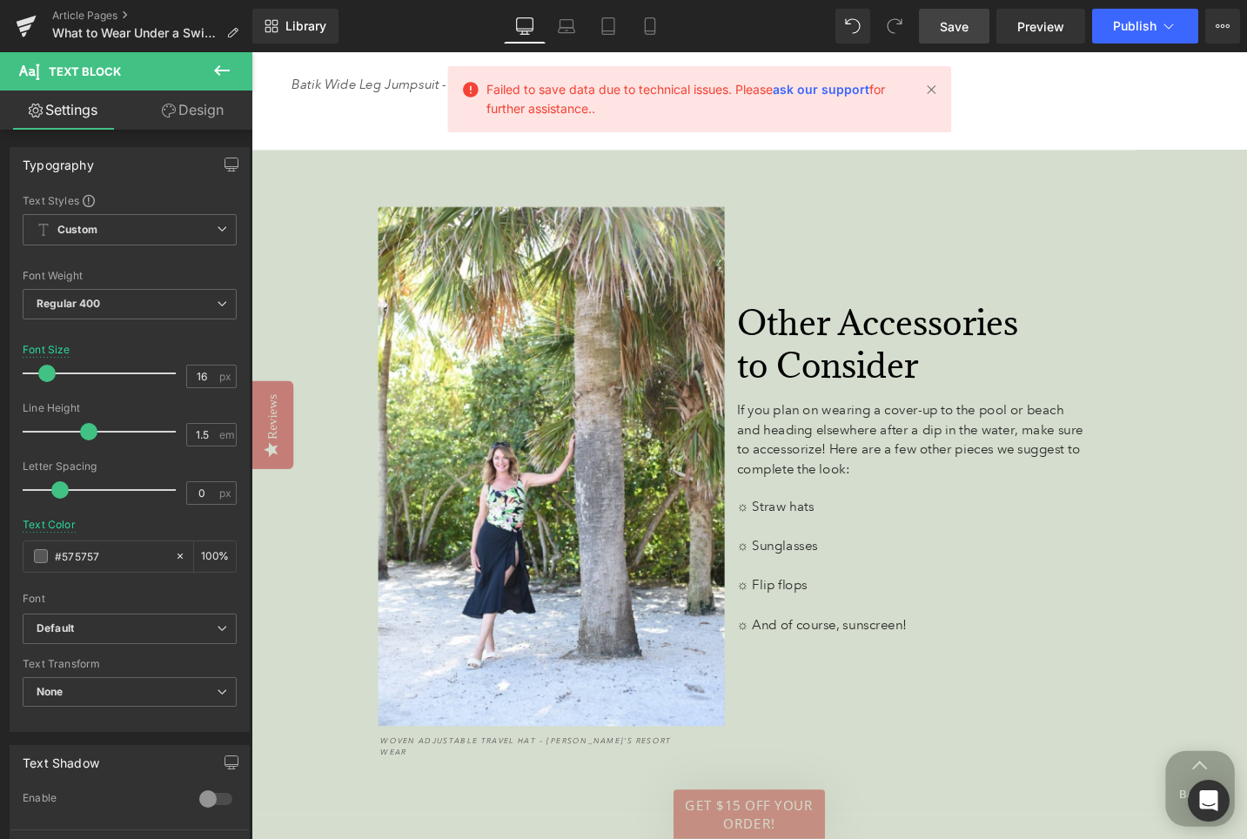
scroll to position [5256, 0]
